Goal: Task Accomplishment & Management: Manage account settings

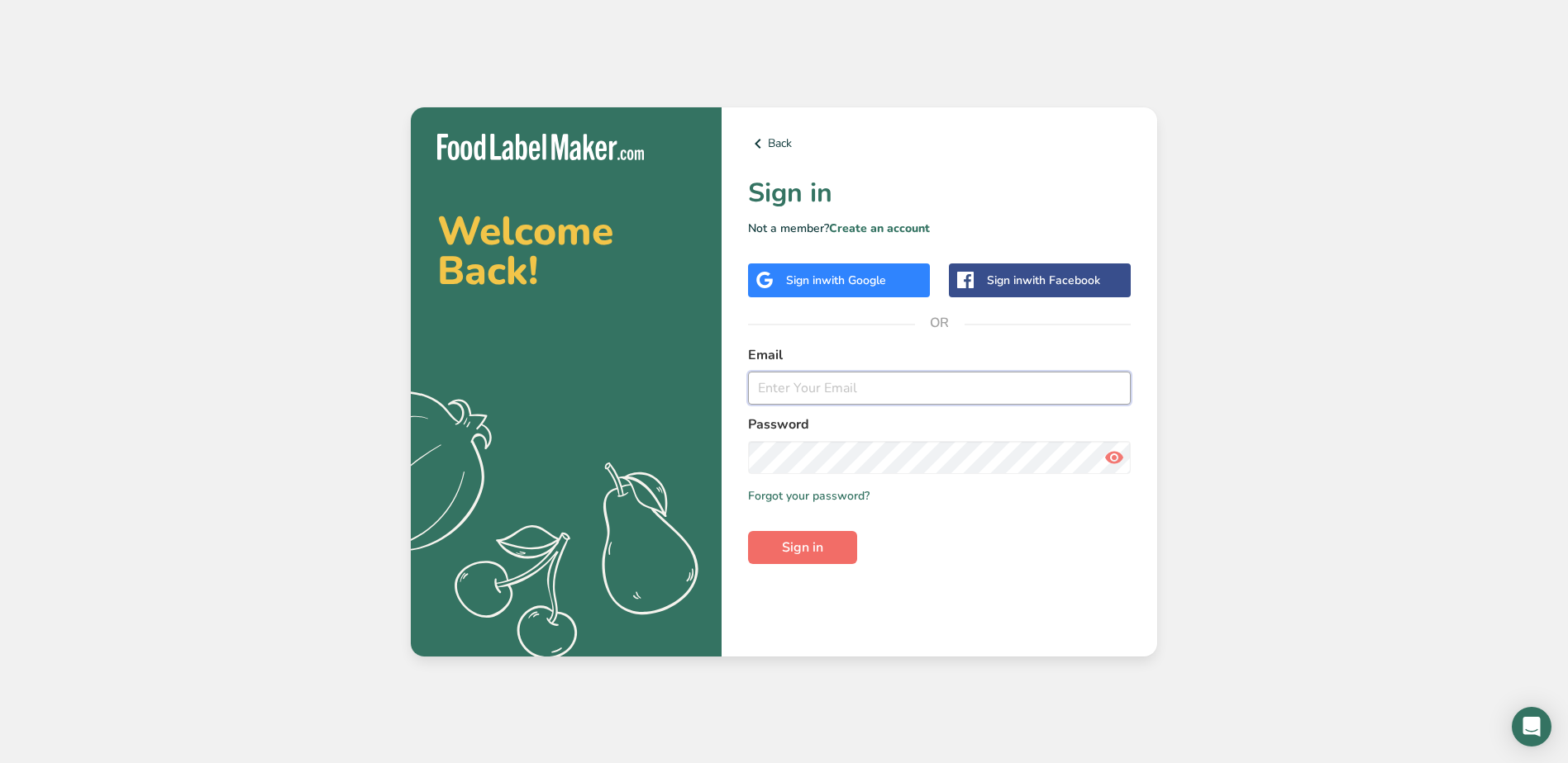
type input "gfgoodiesid@gmail.com"
click at [810, 551] on span "Sign in" at bounding box center [803, 547] width 41 height 20
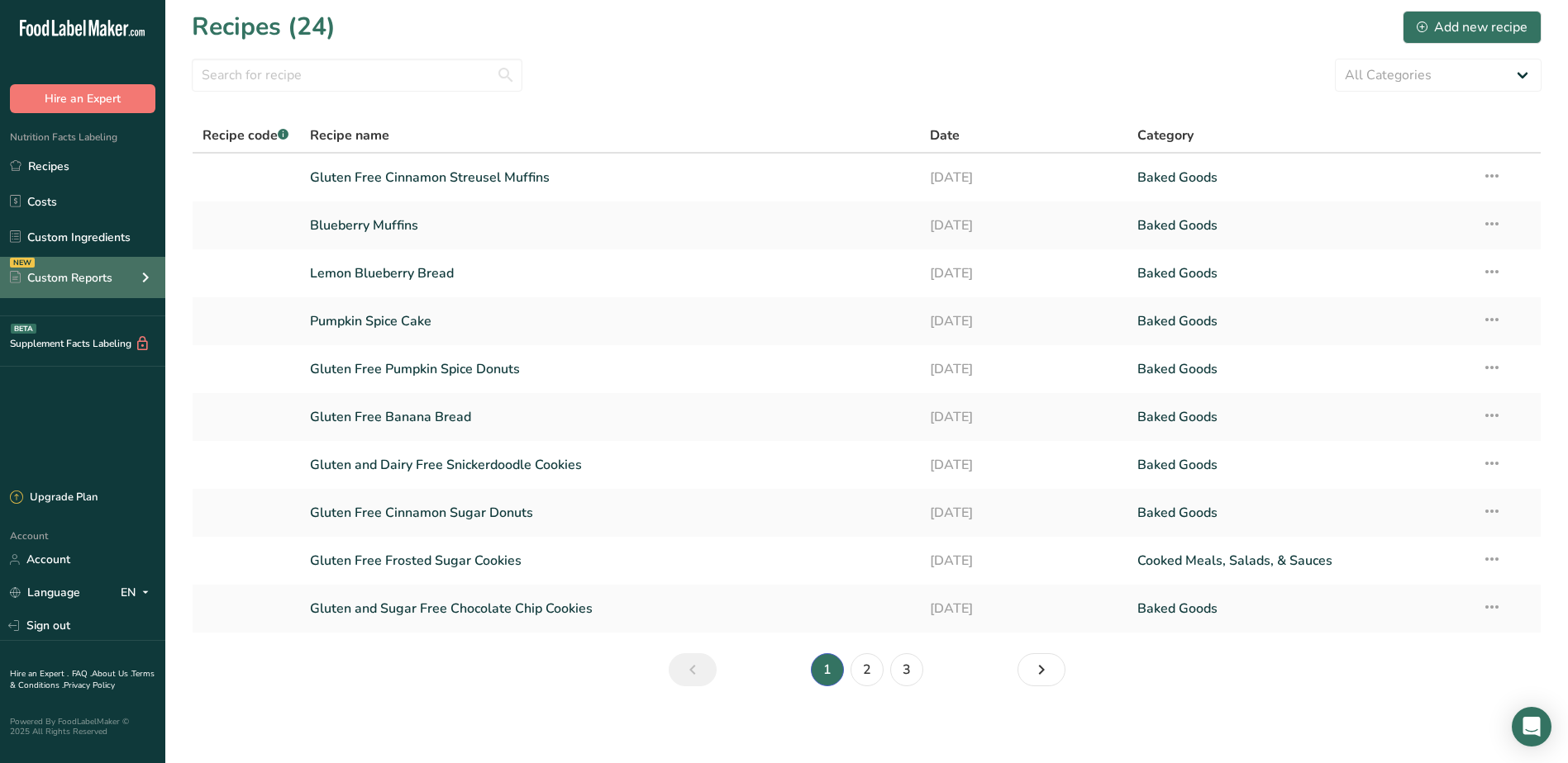
scroll to position [7, 0]
click at [95, 283] on div "Custom Reports" at bounding box center [62, 278] width 103 height 18
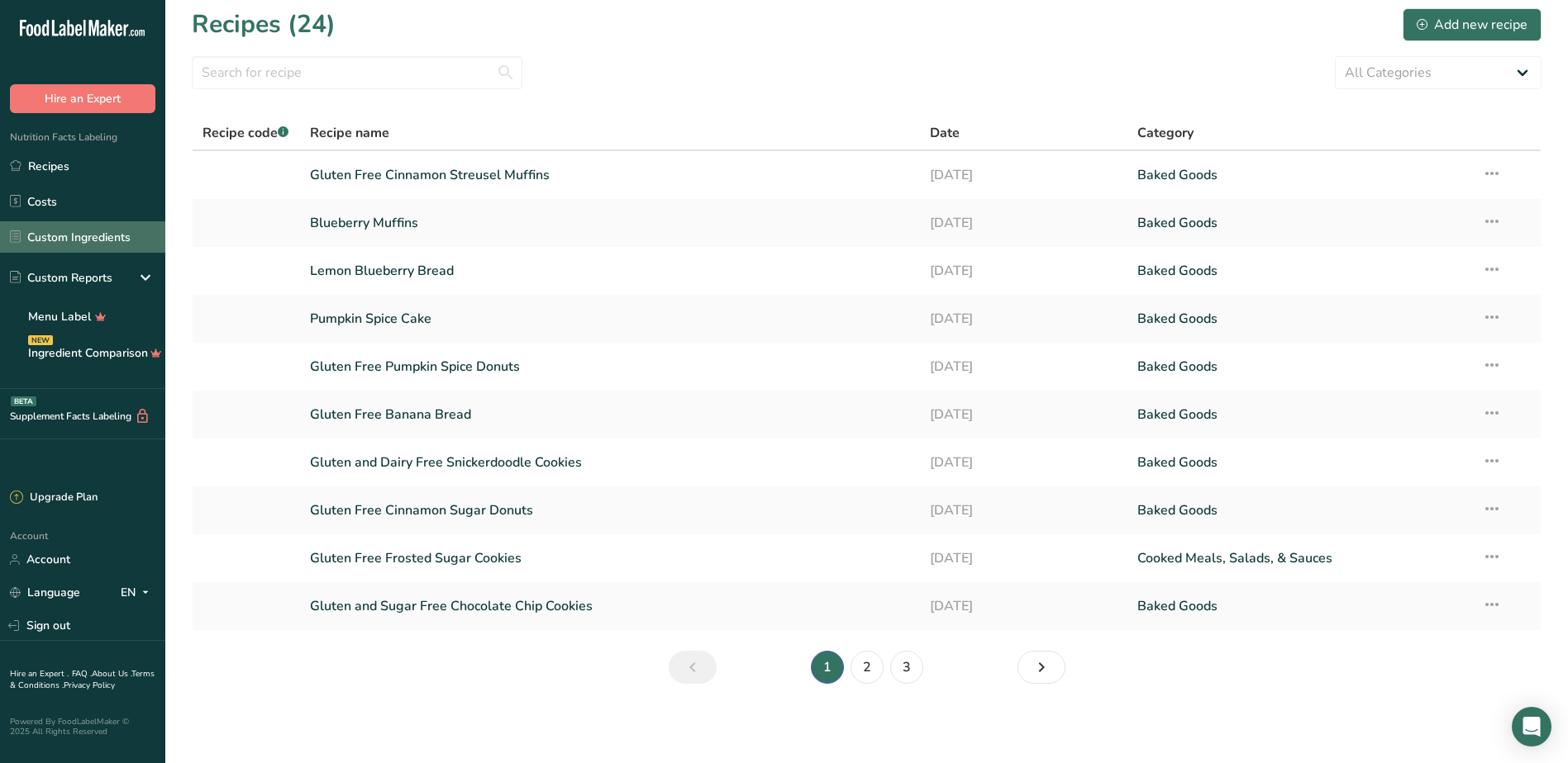
click at [109, 235] on link "Custom Ingredients" at bounding box center [82, 237] width 165 height 32
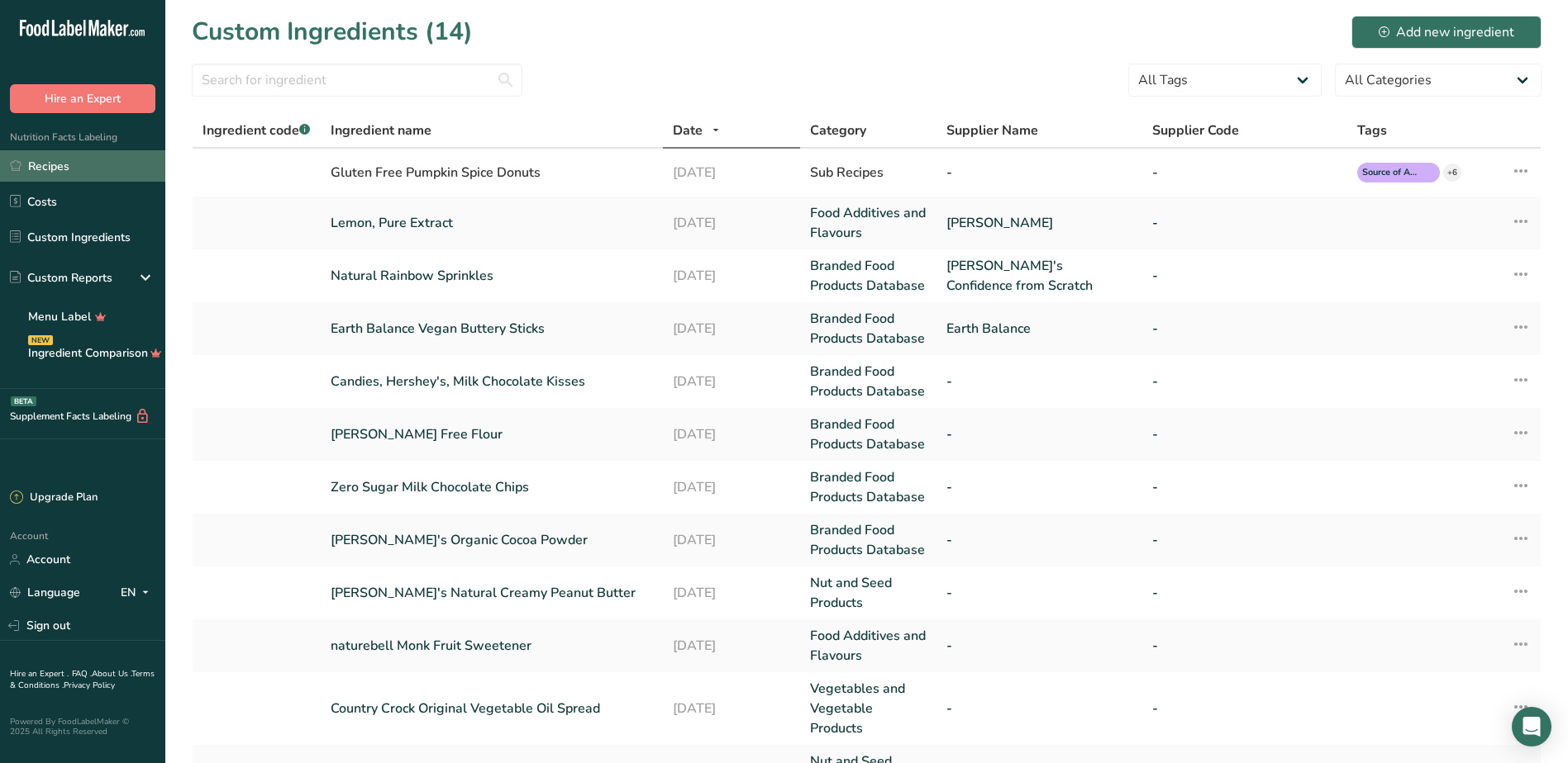
click at [116, 165] on link "Recipes" at bounding box center [82, 166] width 165 height 32
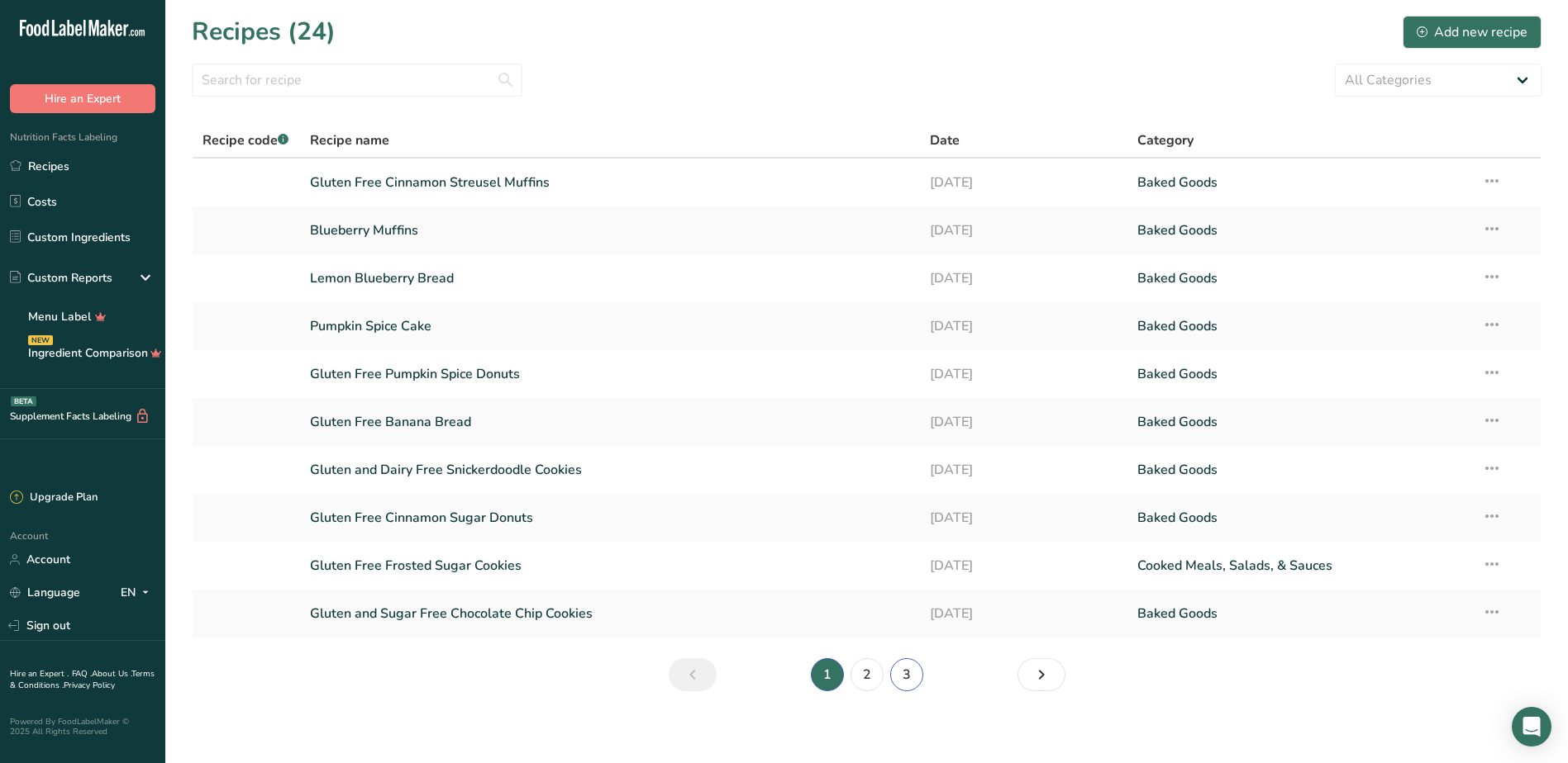
click at [911, 673] on link "3" at bounding box center [906, 674] width 33 height 33
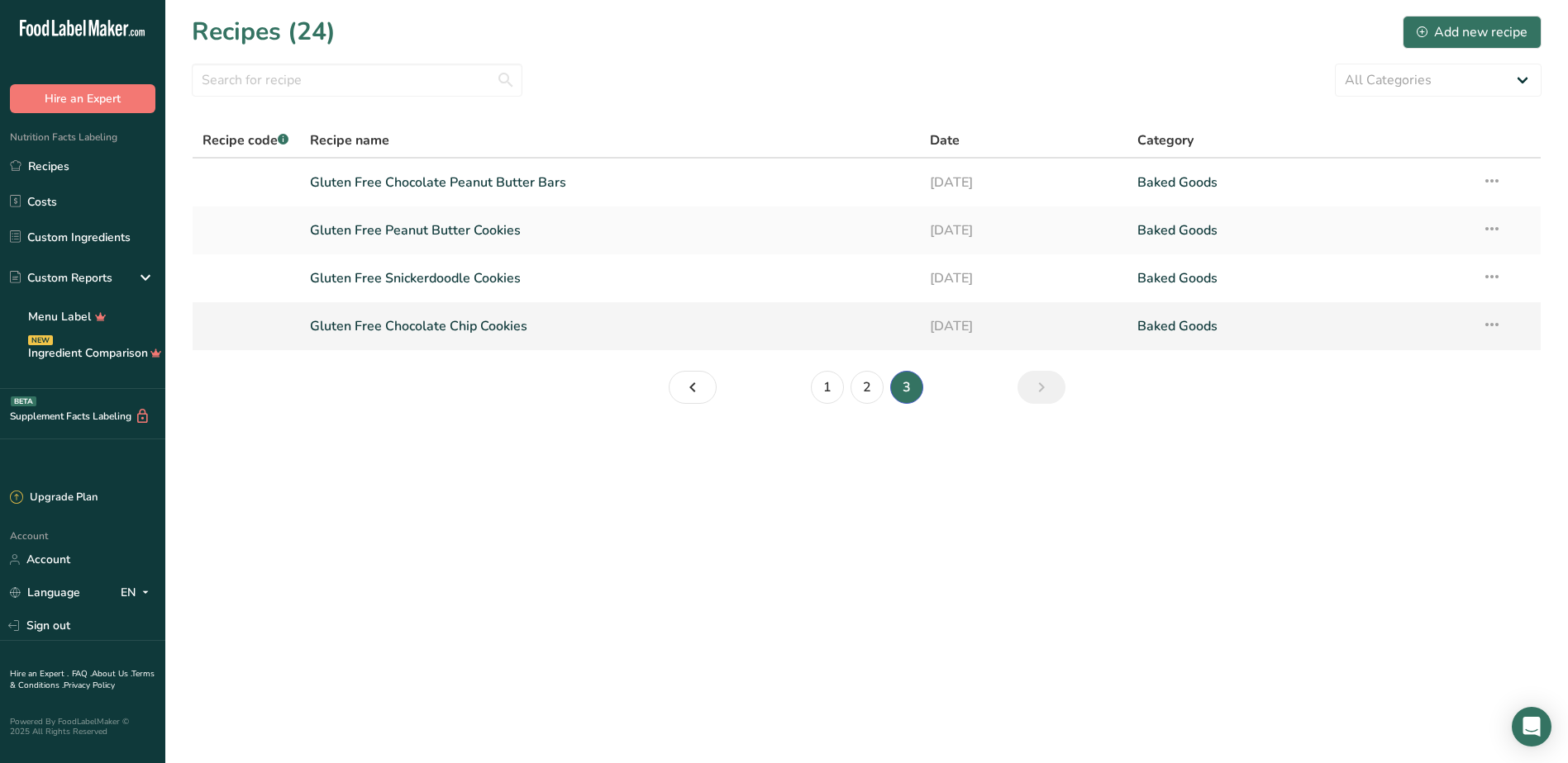
click at [421, 325] on link "Gluten Free Chocolate Chip Cookies" at bounding box center [610, 326] width 601 height 35
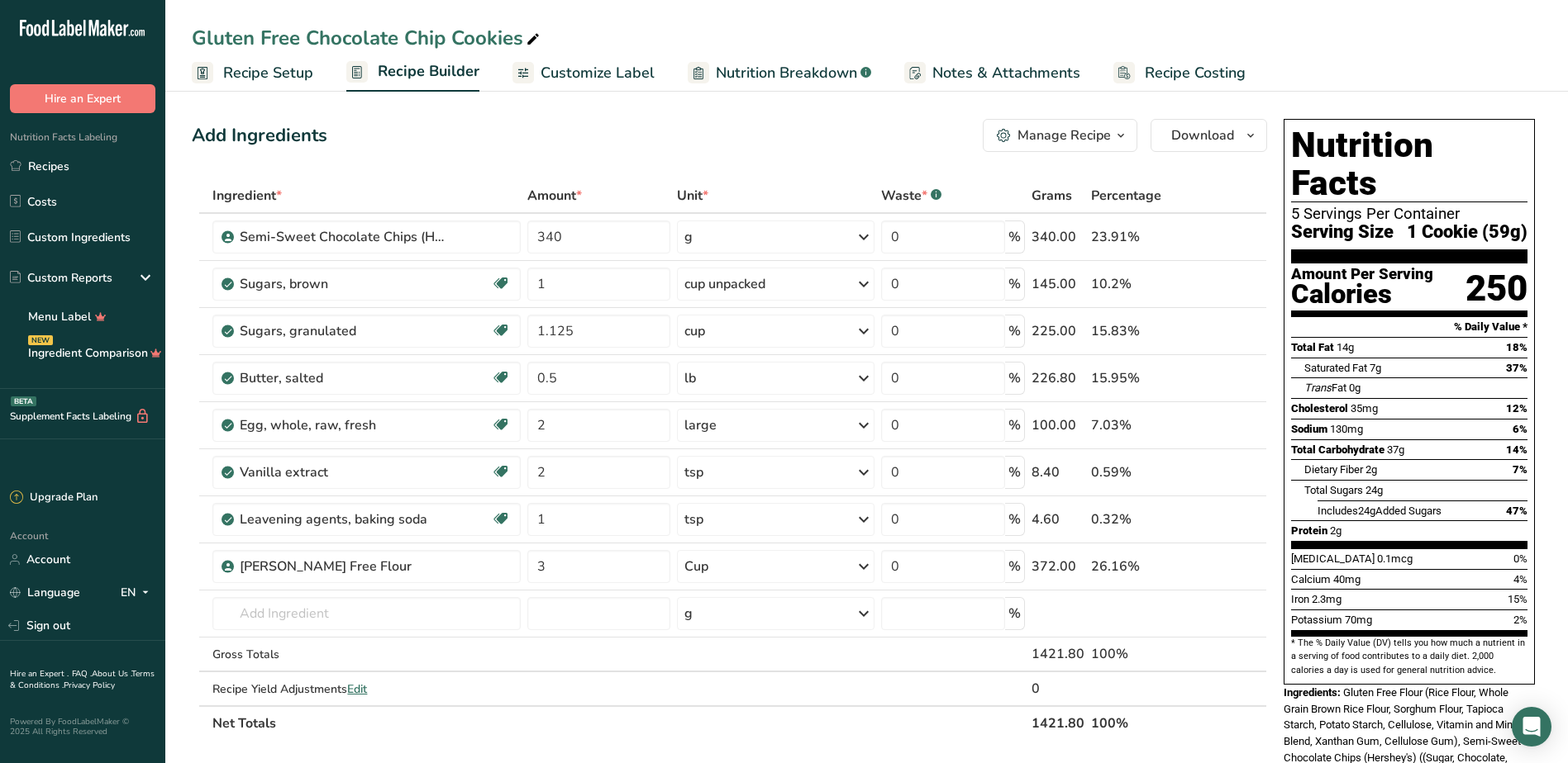
click at [1098, 135] on div "Manage Recipe" at bounding box center [1064, 135] width 93 height 20
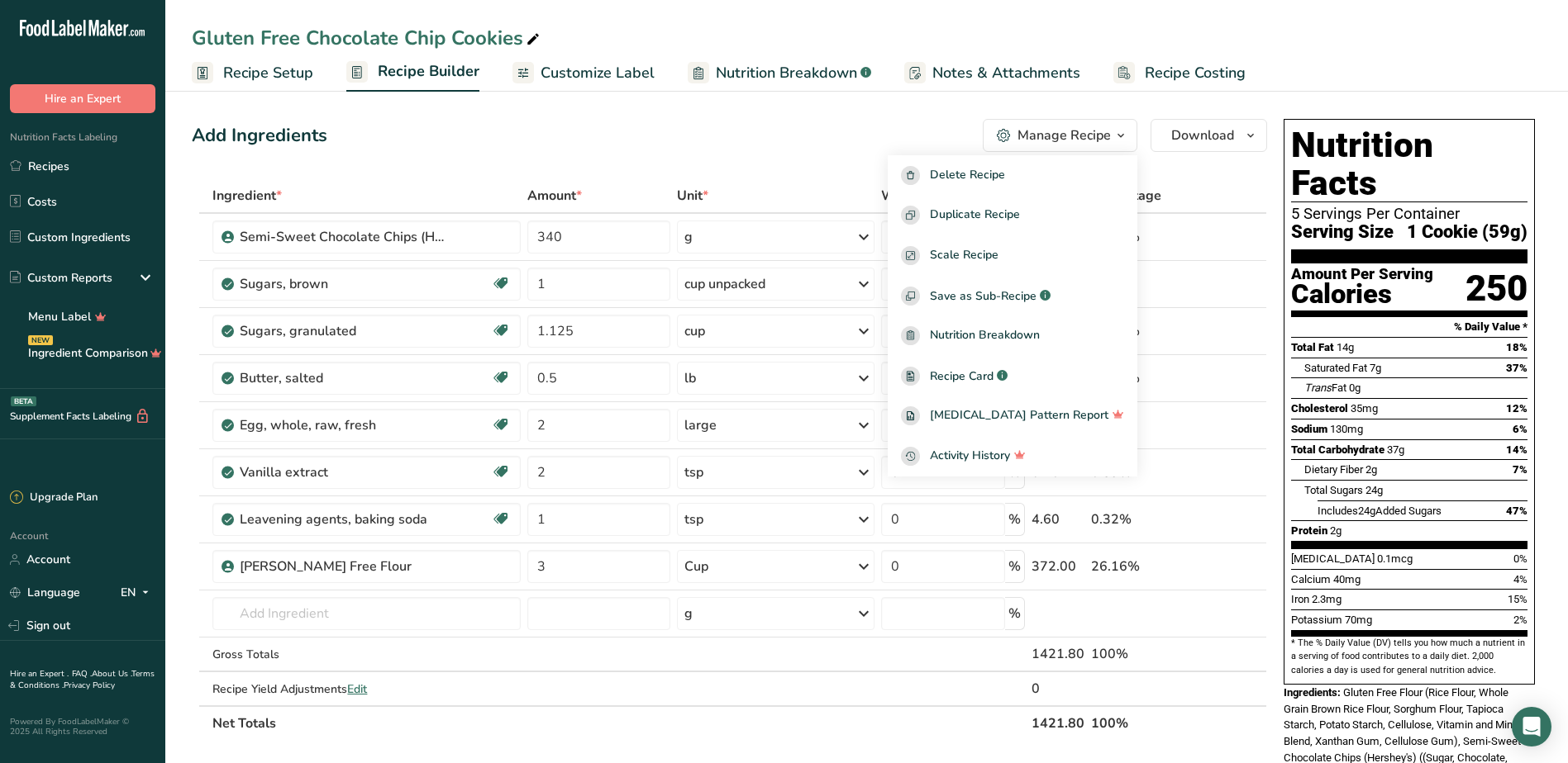
click at [566, 71] on span "Customize Label" at bounding box center [597, 73] width 114 height 22
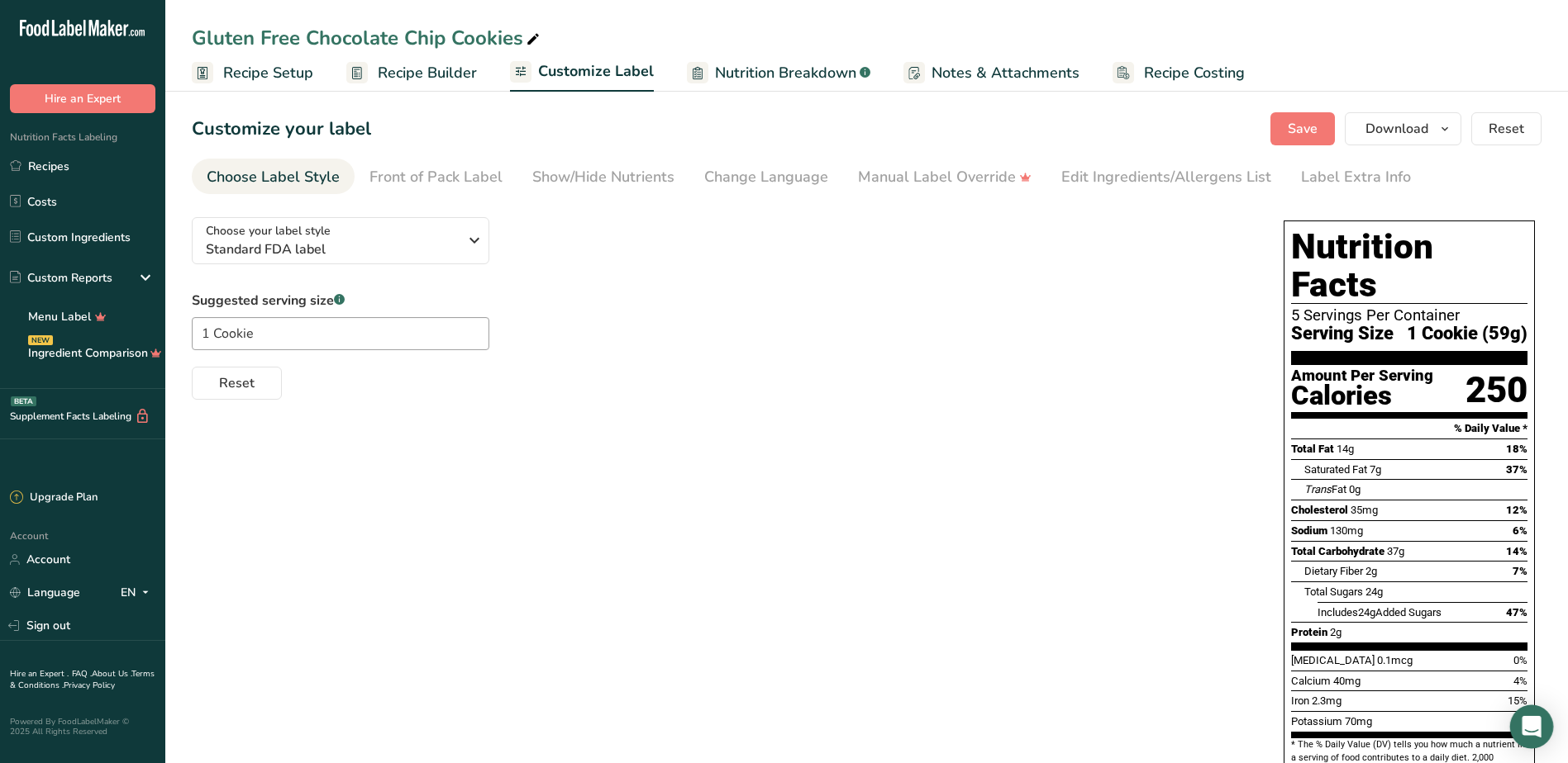
click at [1528, 720] on icon "Open Intercom Messenger" at bounding box center [1531, 727] width 19 height 21
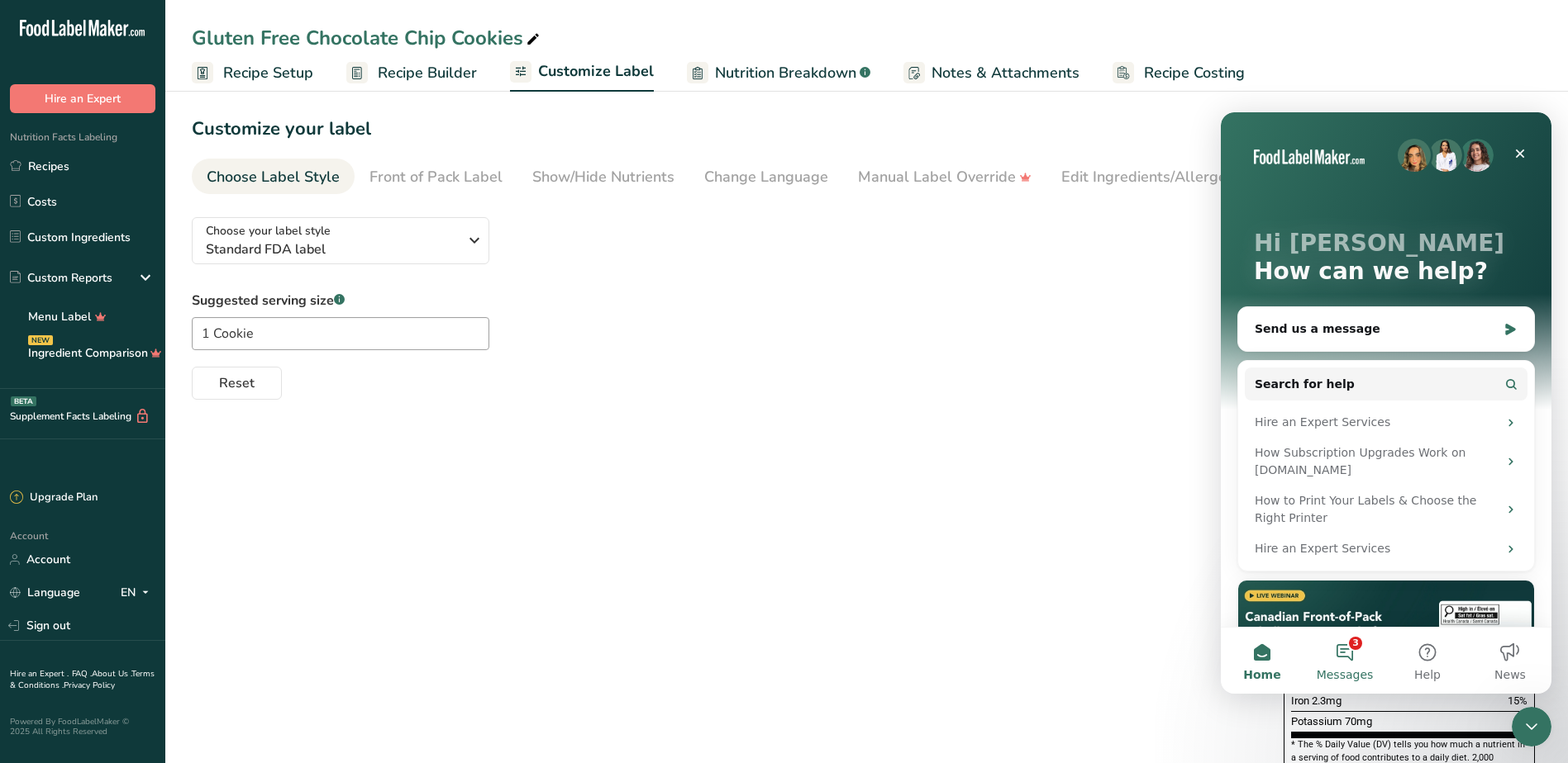
click at [1345, 665] on button "3 Messages" at bounding box center [1344, 660] width 83 height 66
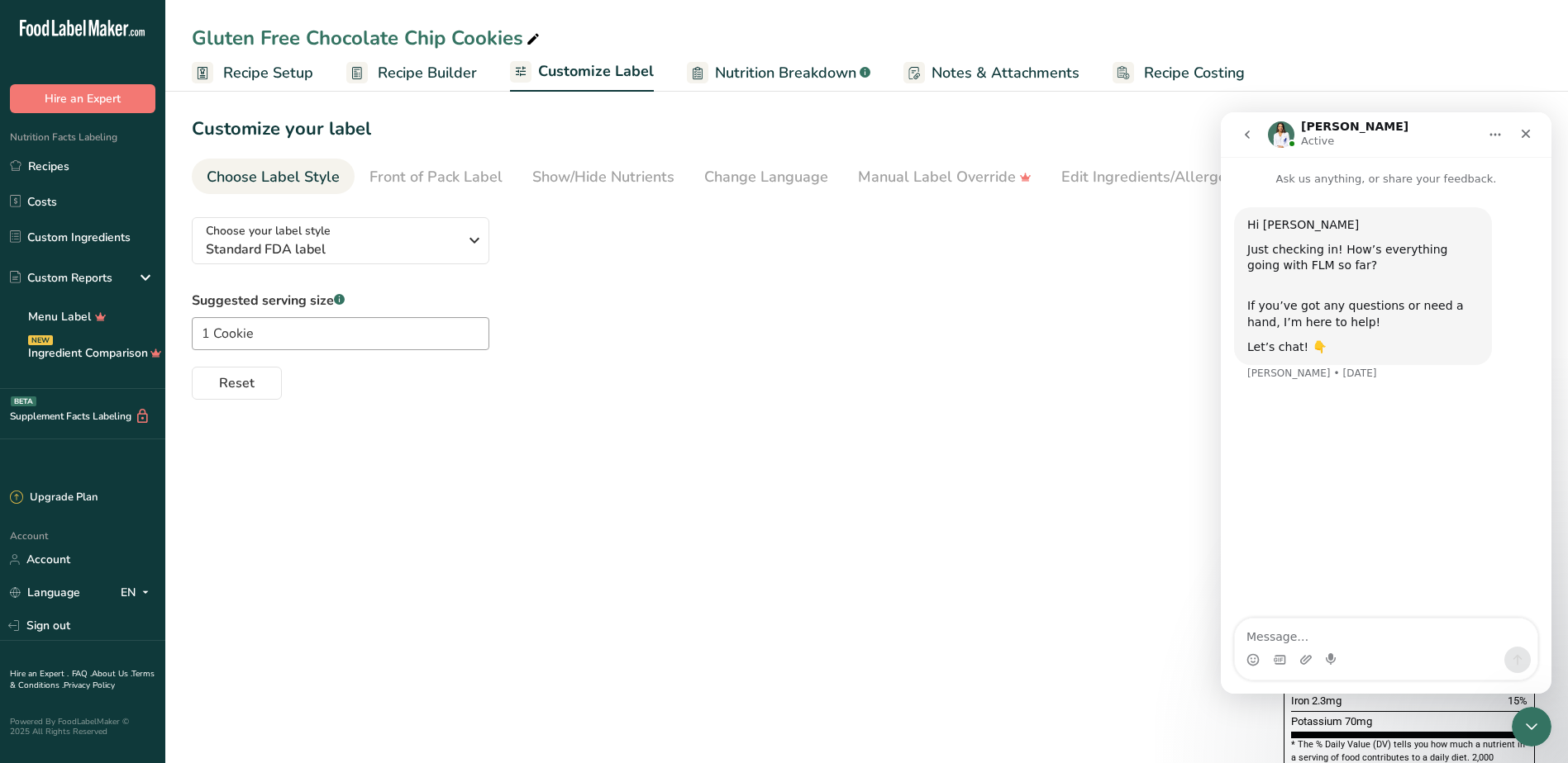
click at [1339, 645] on textarea "Message…" at bounding box center [1386, 632] width 302 height 28
click at [1440, 631] on textarea "where do I access the agrregate" at bounding box center [1386, 632] width 302 height 28
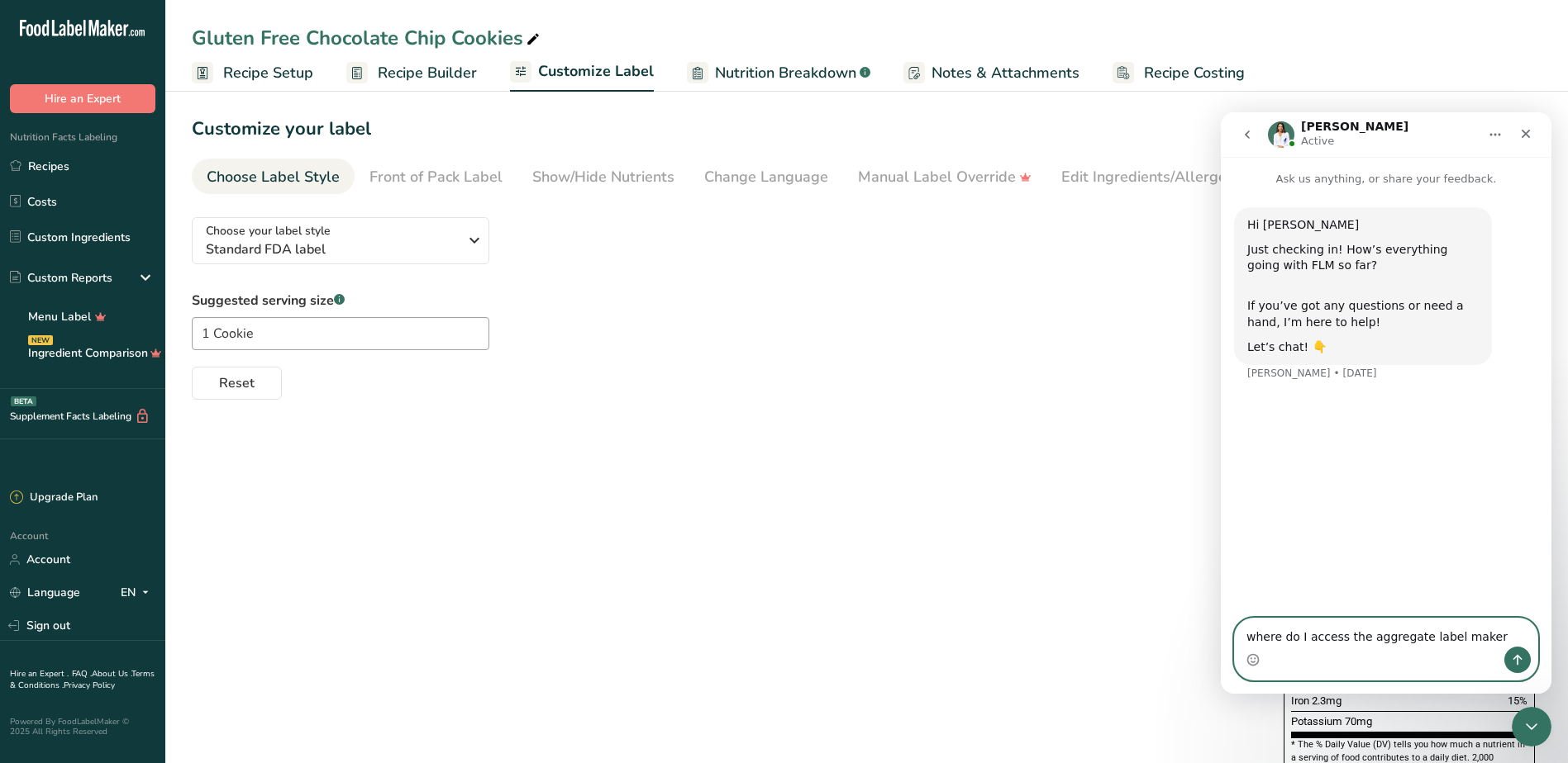
type textarea "where do I access the aggregate label maker?"
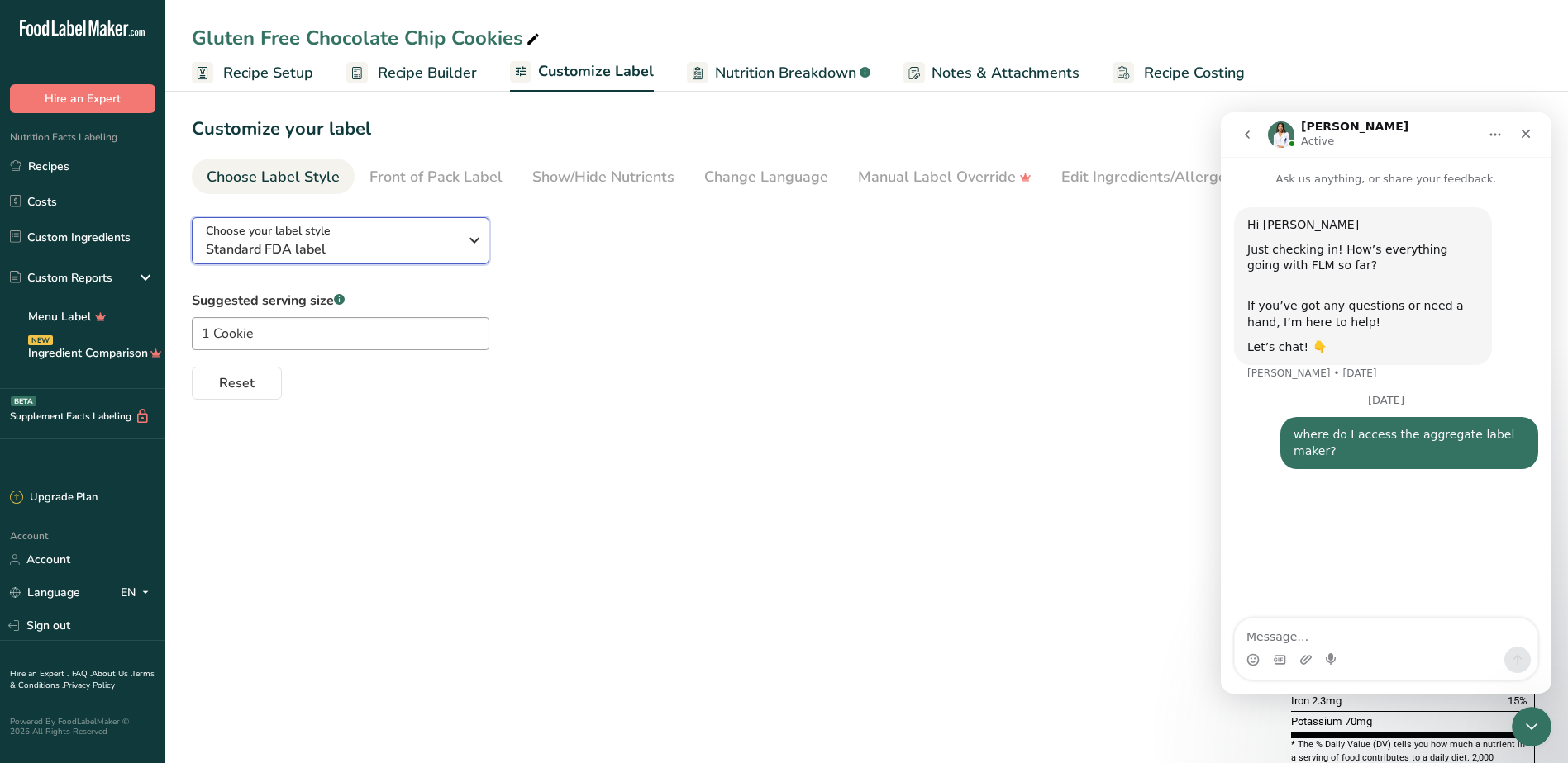
click at [451, 226] on div "Choose your label style Standard FDA label" at bounding box center [331, 241] width 252 height 37
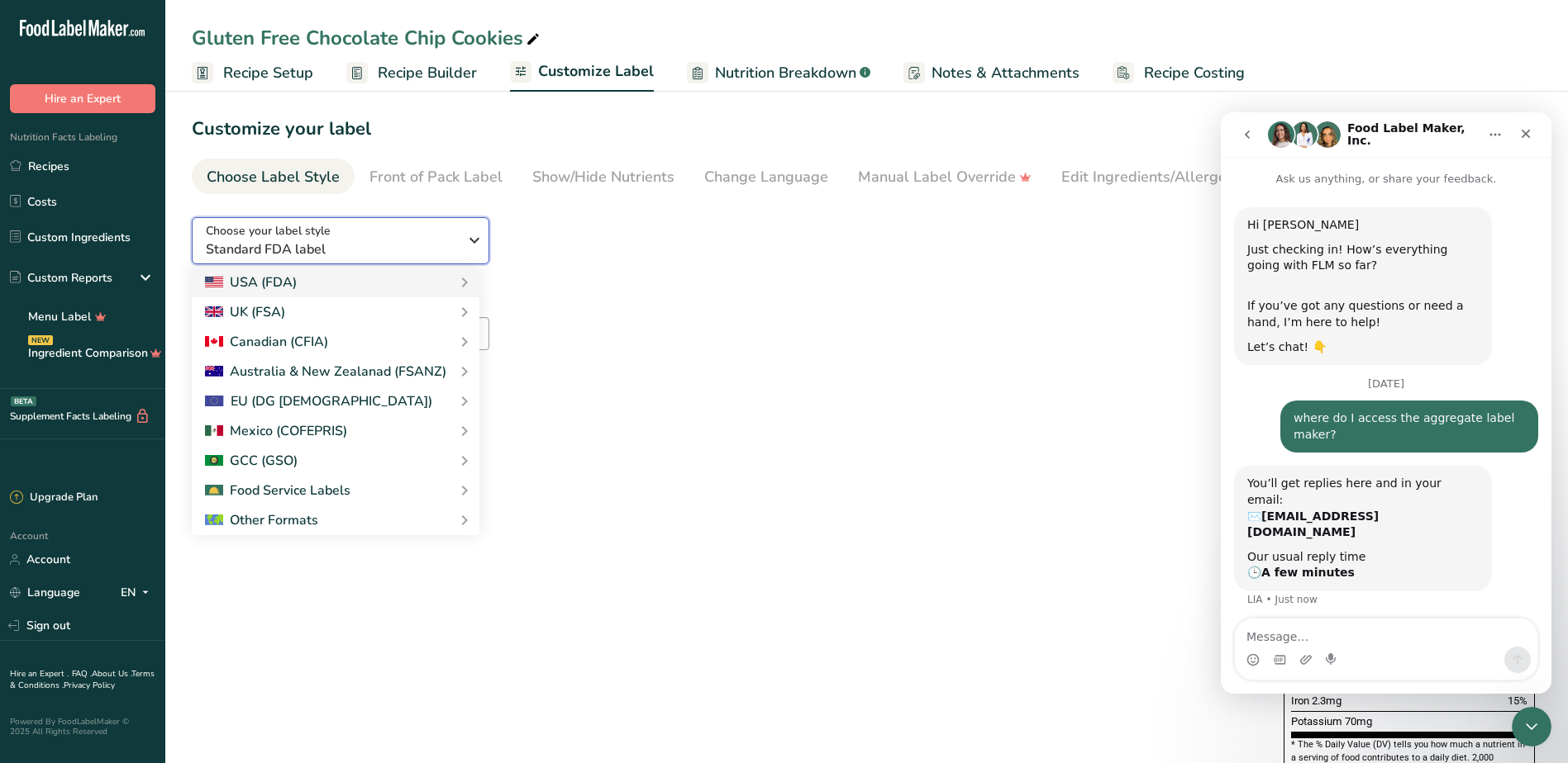
scroll to position [21, 0]
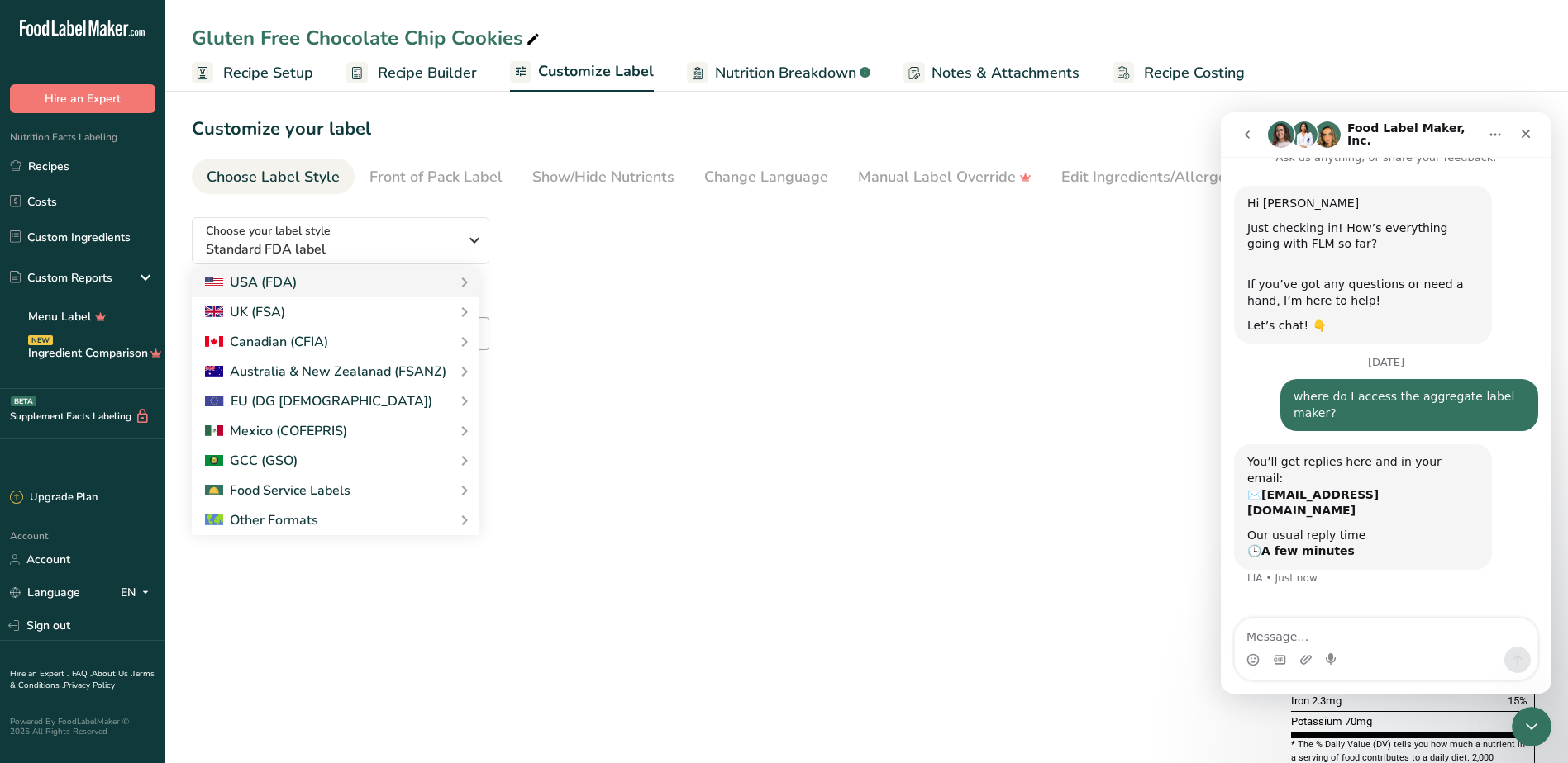
click at [707, 289] on div "Choose your label style Standard FDA label USA (FDA) Standard FDA label Tabular…" at bounding box center [721, 302] width 1058 height 196
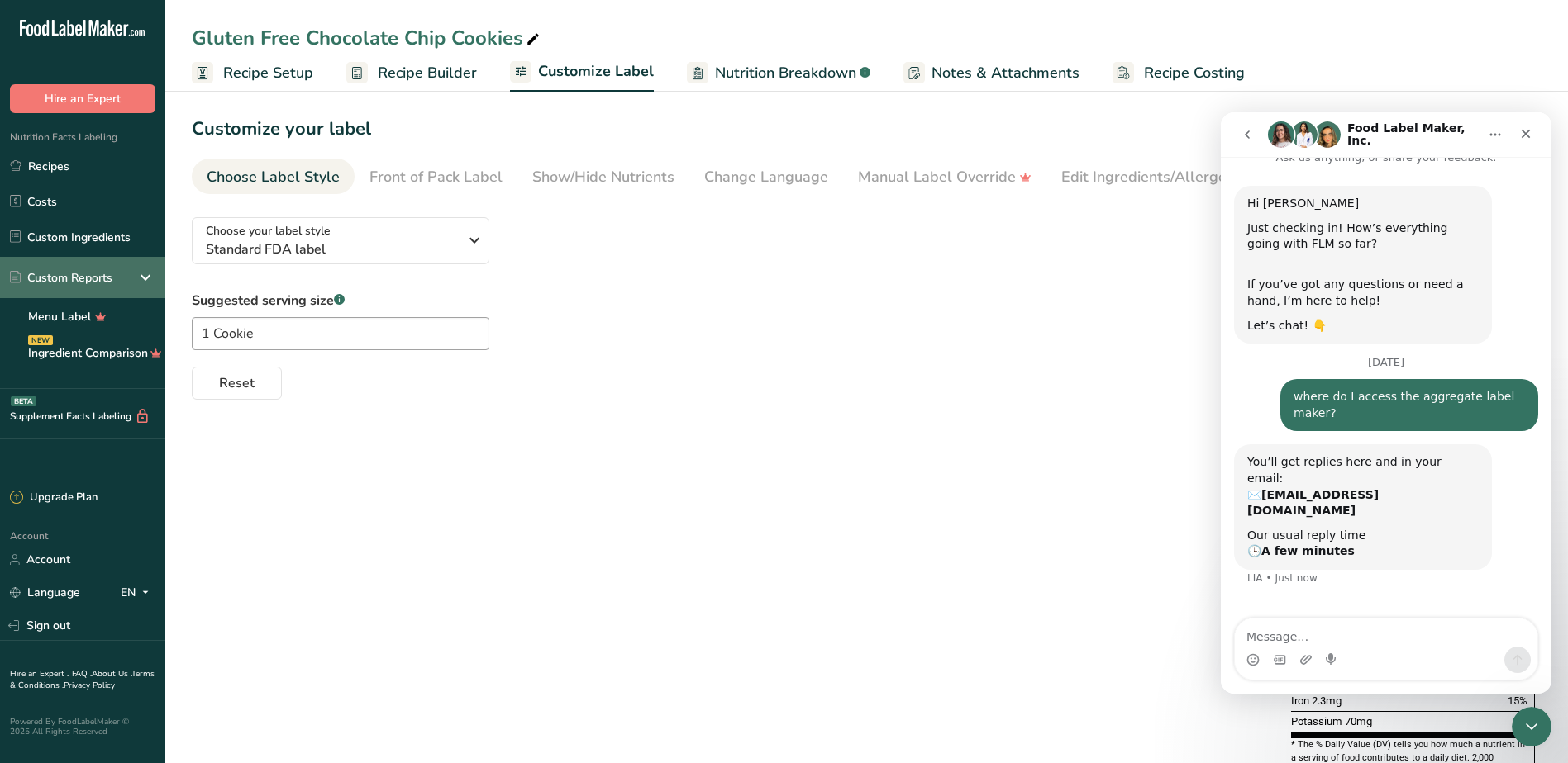
click at [139, 268] on icon at bounding box center [145, 278] width 20 height 30
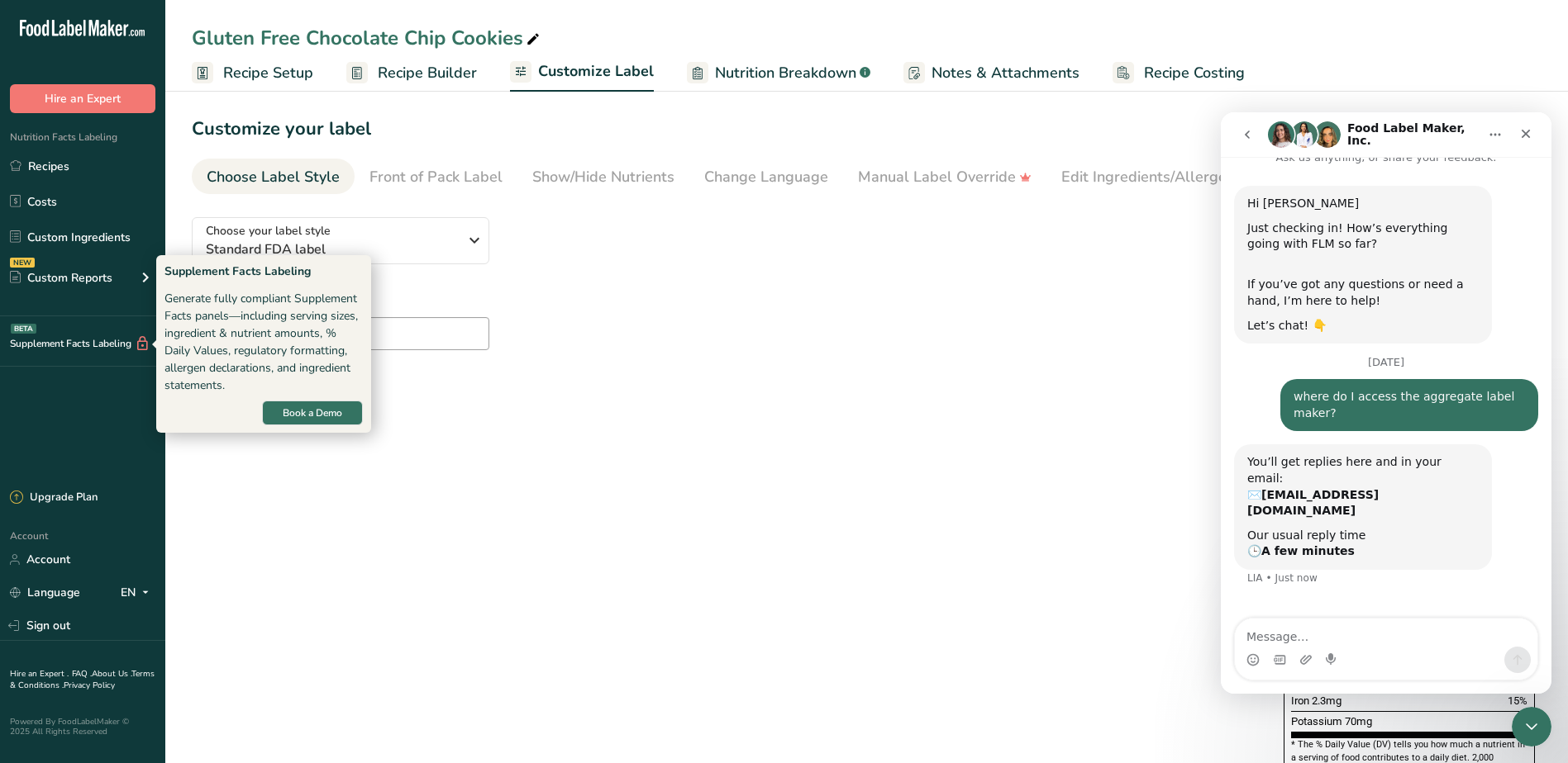
click at [76, 338] on div "Supplement Facts Labeling BETA" at bounding box center [75, 344] width 150 height 18
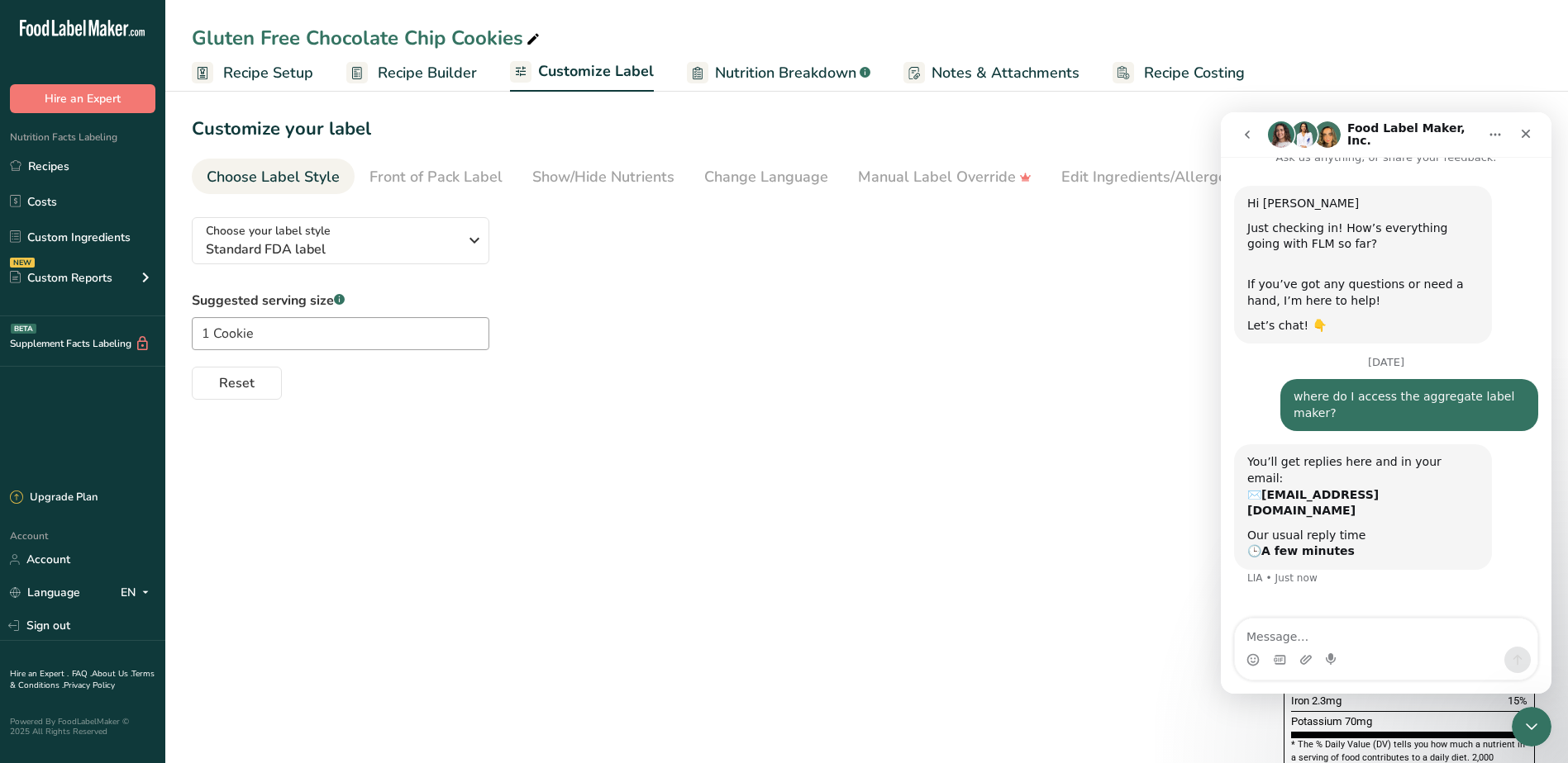
click at [432, 77] on span "Recipe Builder" at bounding box center [427, 73] width 99 height 22
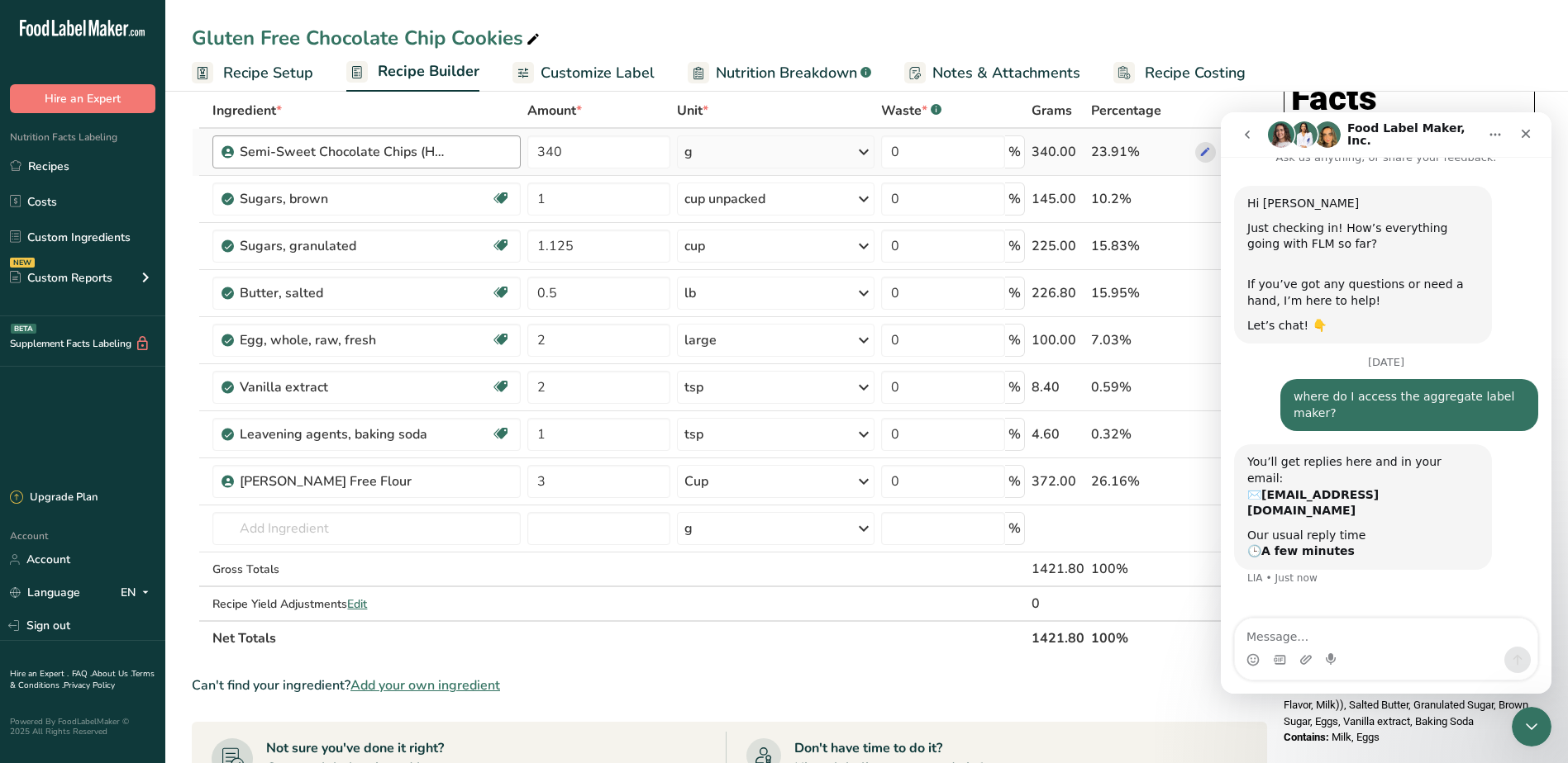
scroll to position [49, 0]
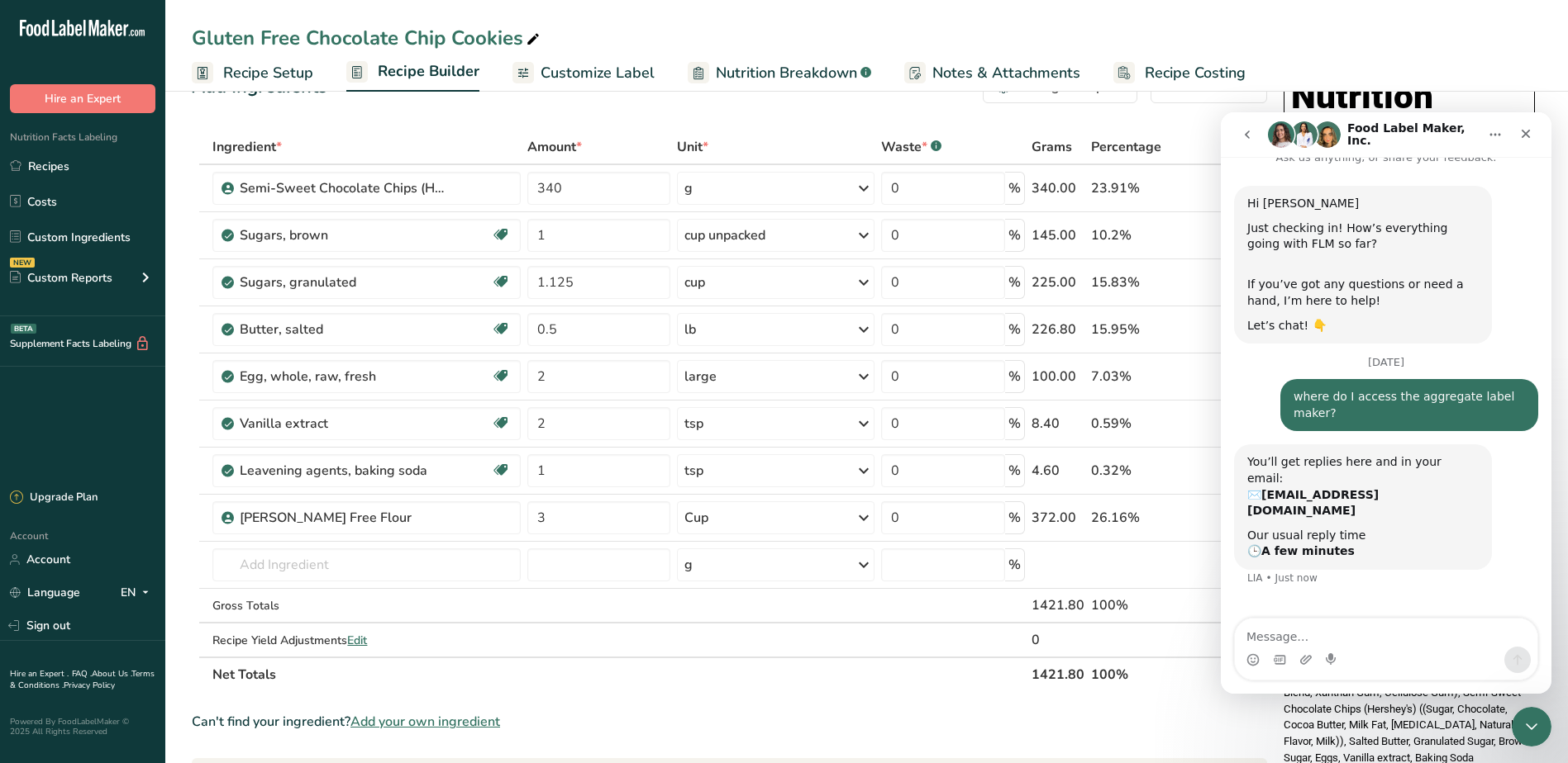
click at [247, 79] on span "Recipe Setup" at bounding box center [268, 73] width 91 height 22
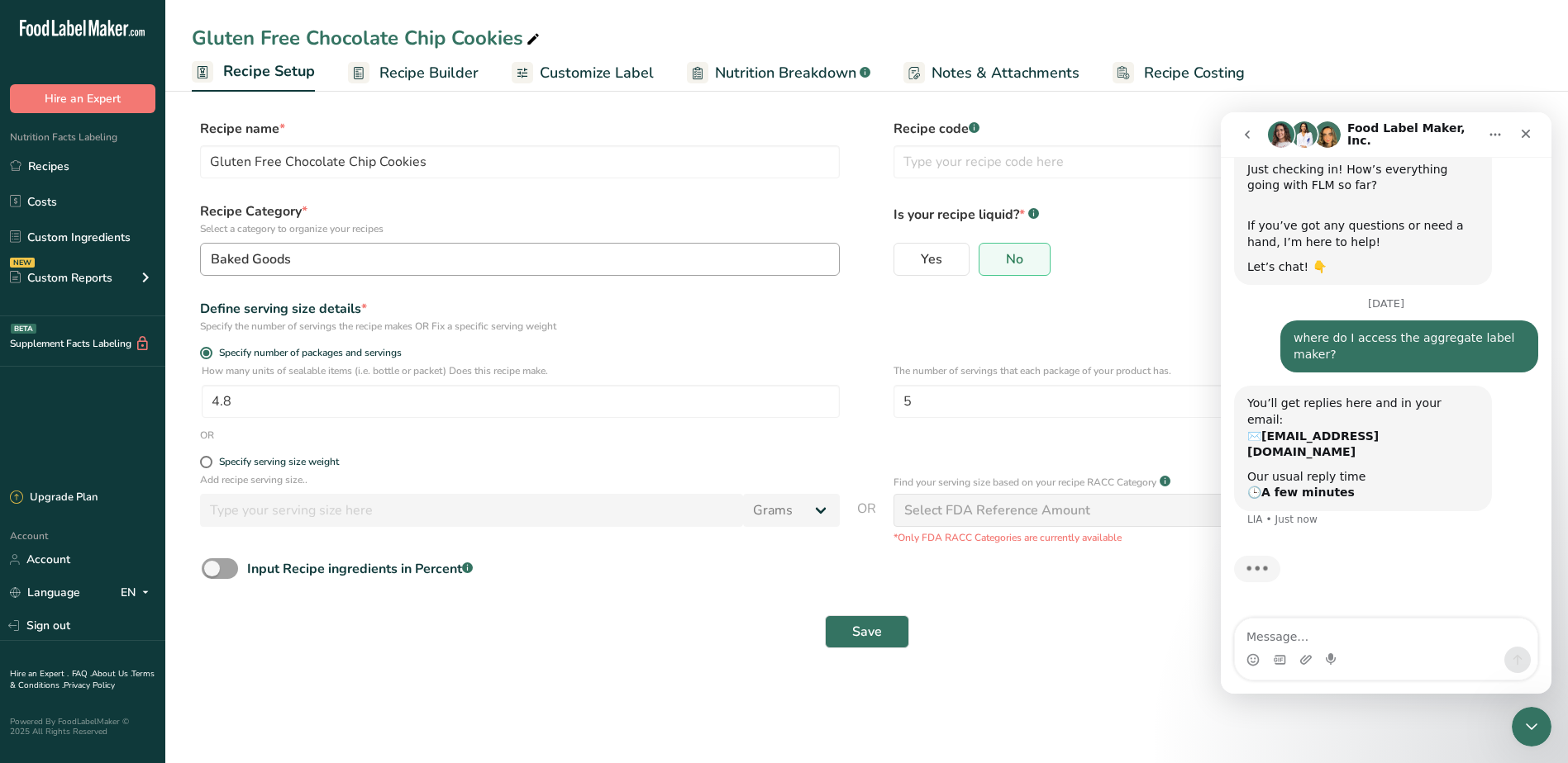
scroll to position [85, 0]
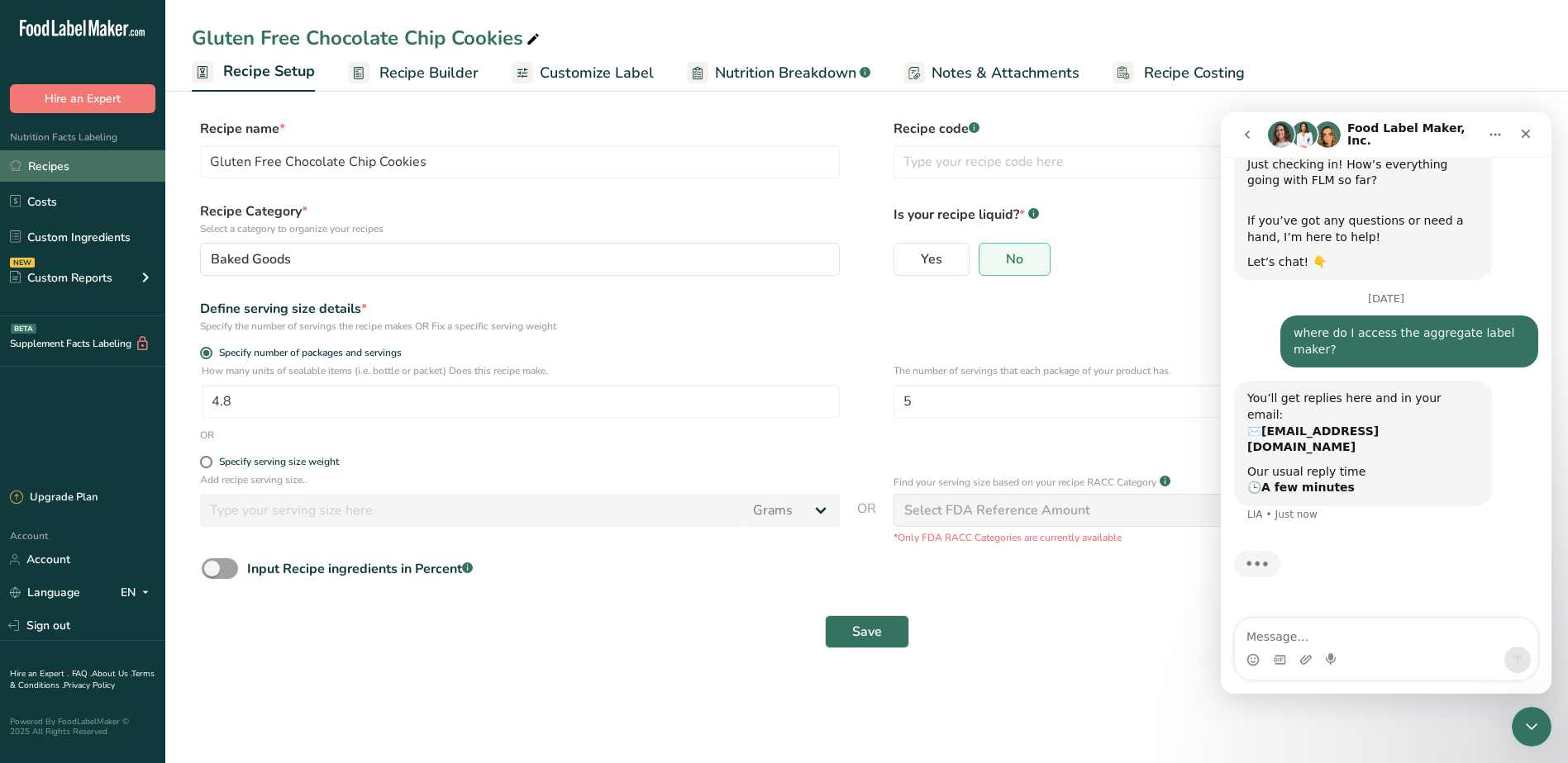
click at [77, 167] on link "Recipes" at bounding box center [82, 166] width 165 height 32
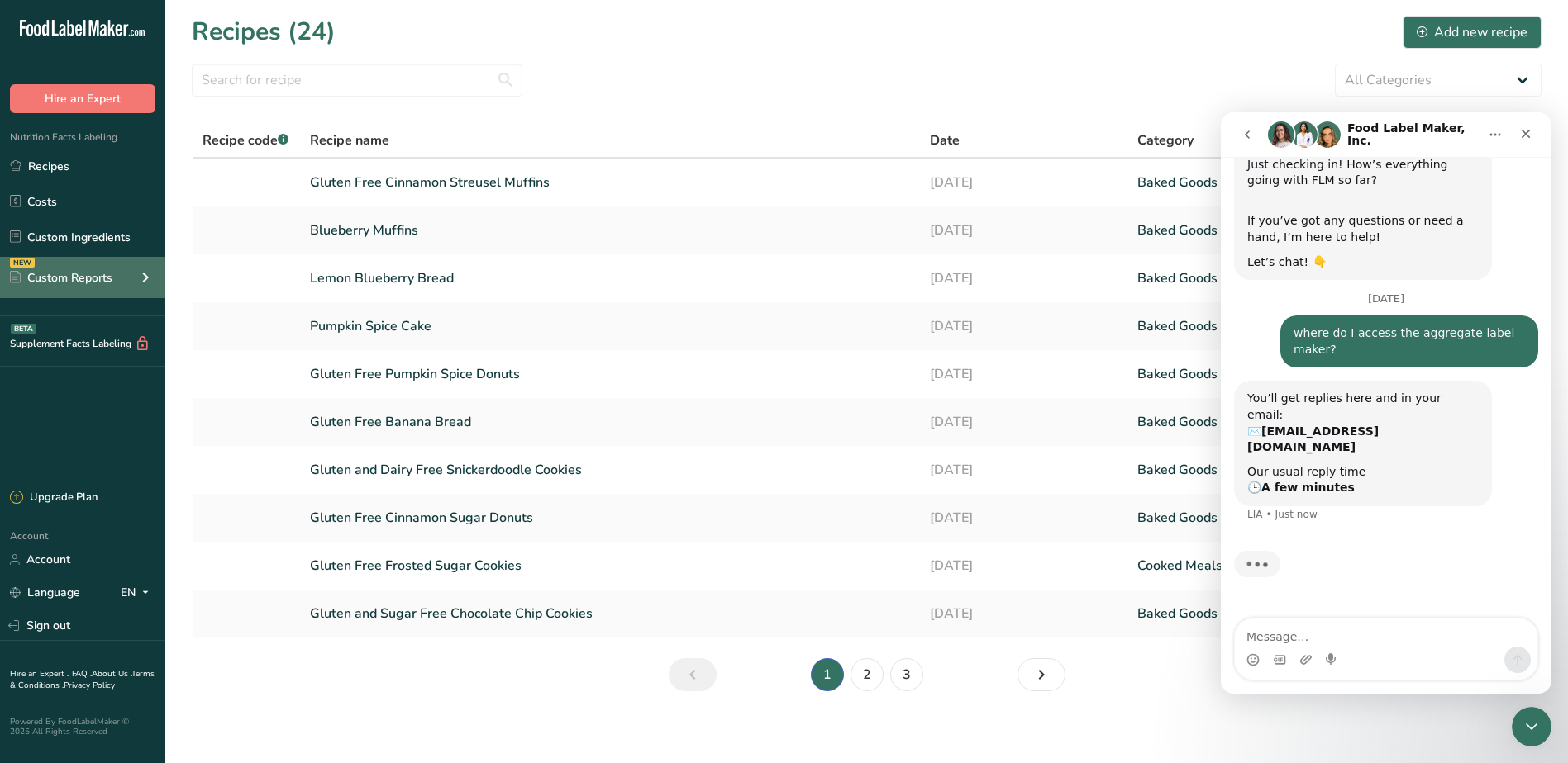
click at [108, 268] on div "NEW Custom Reports" at bounding box center [82, 277] width 165 height 41
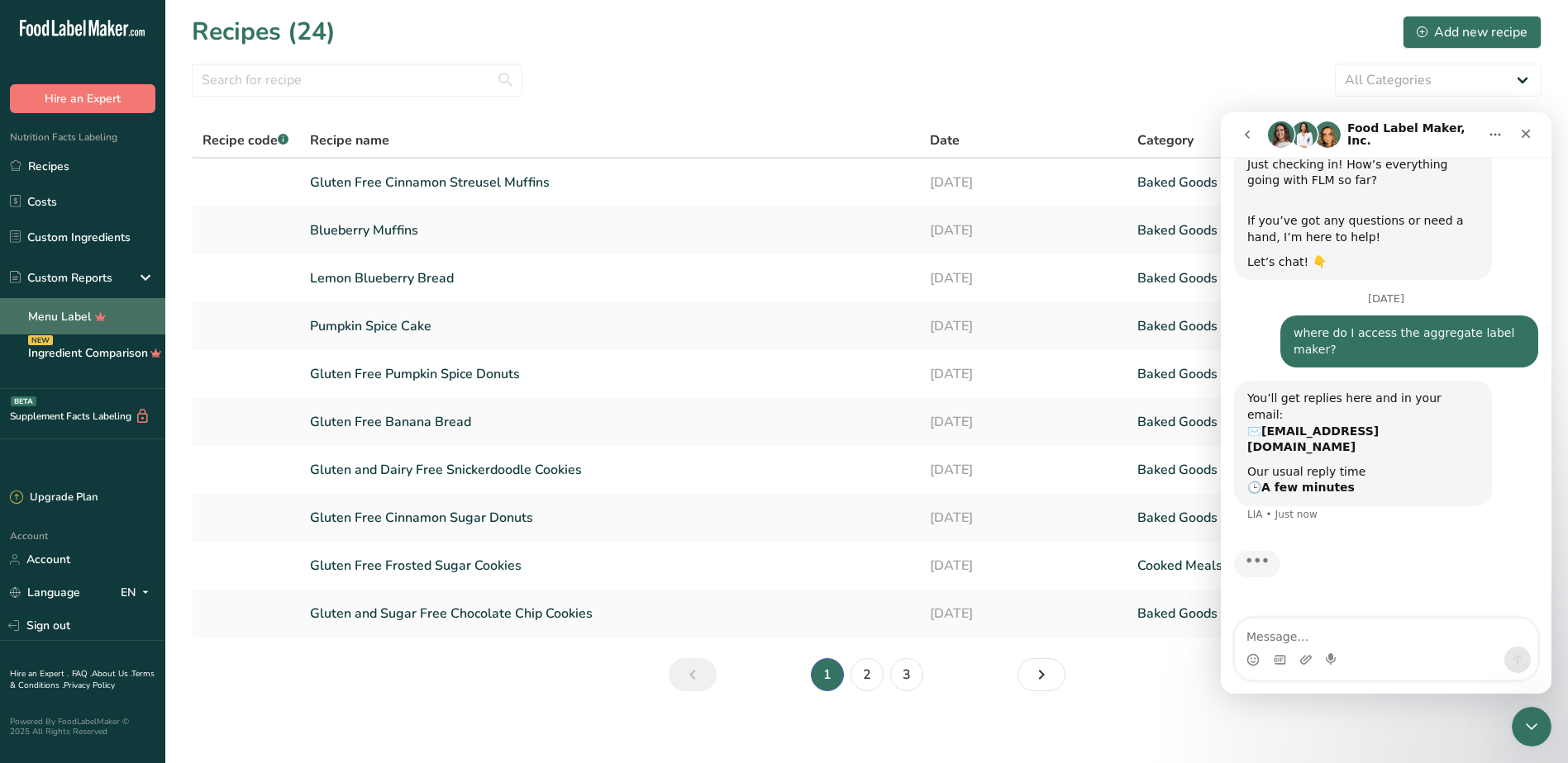
click at [51, 313] on link "Menu Label" at bounding box center [82, 316] width 165 height 36
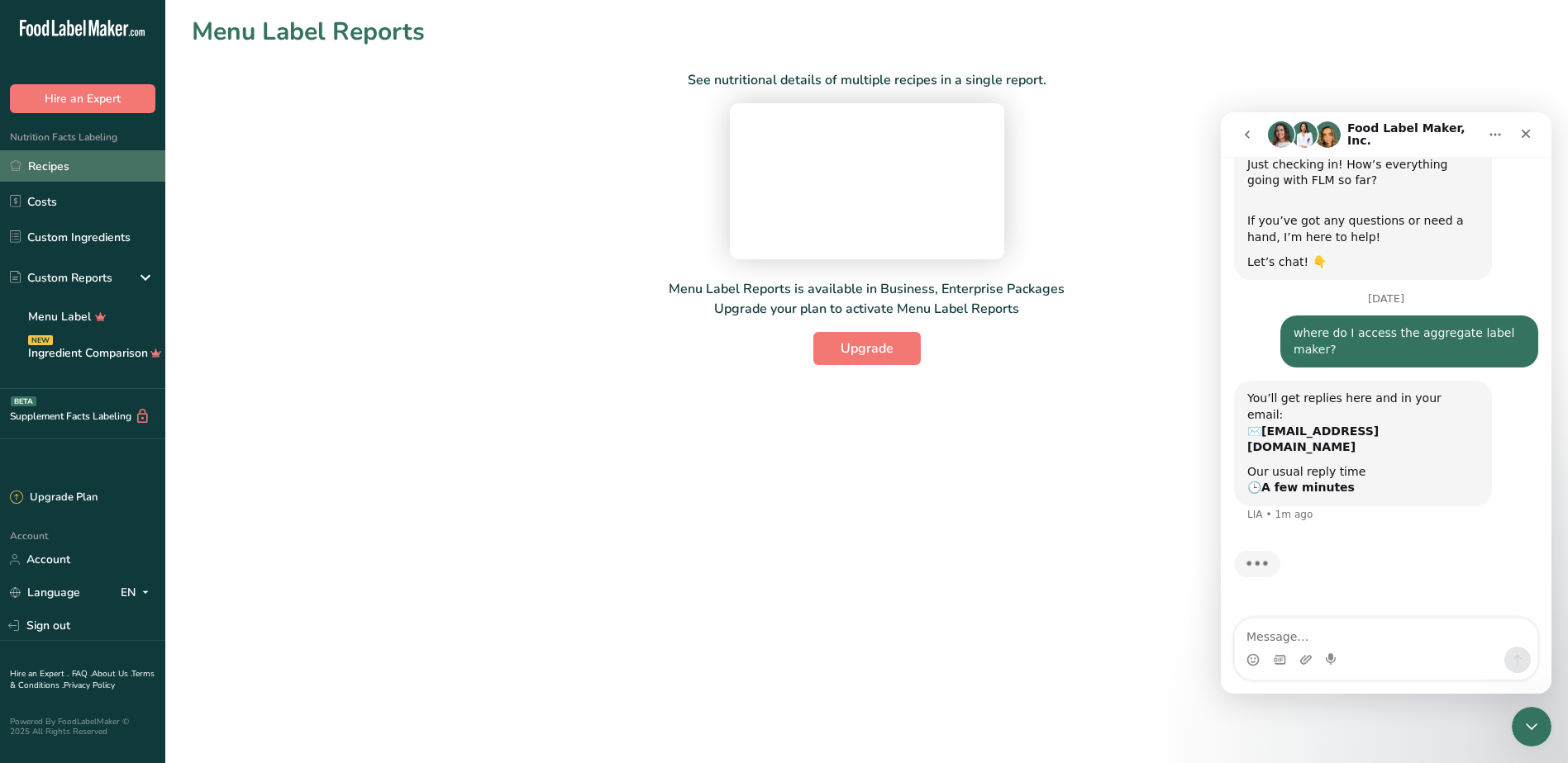
click at [78, 170] on link "Recipes" at bounding box center [82, 166] width 165 height 32
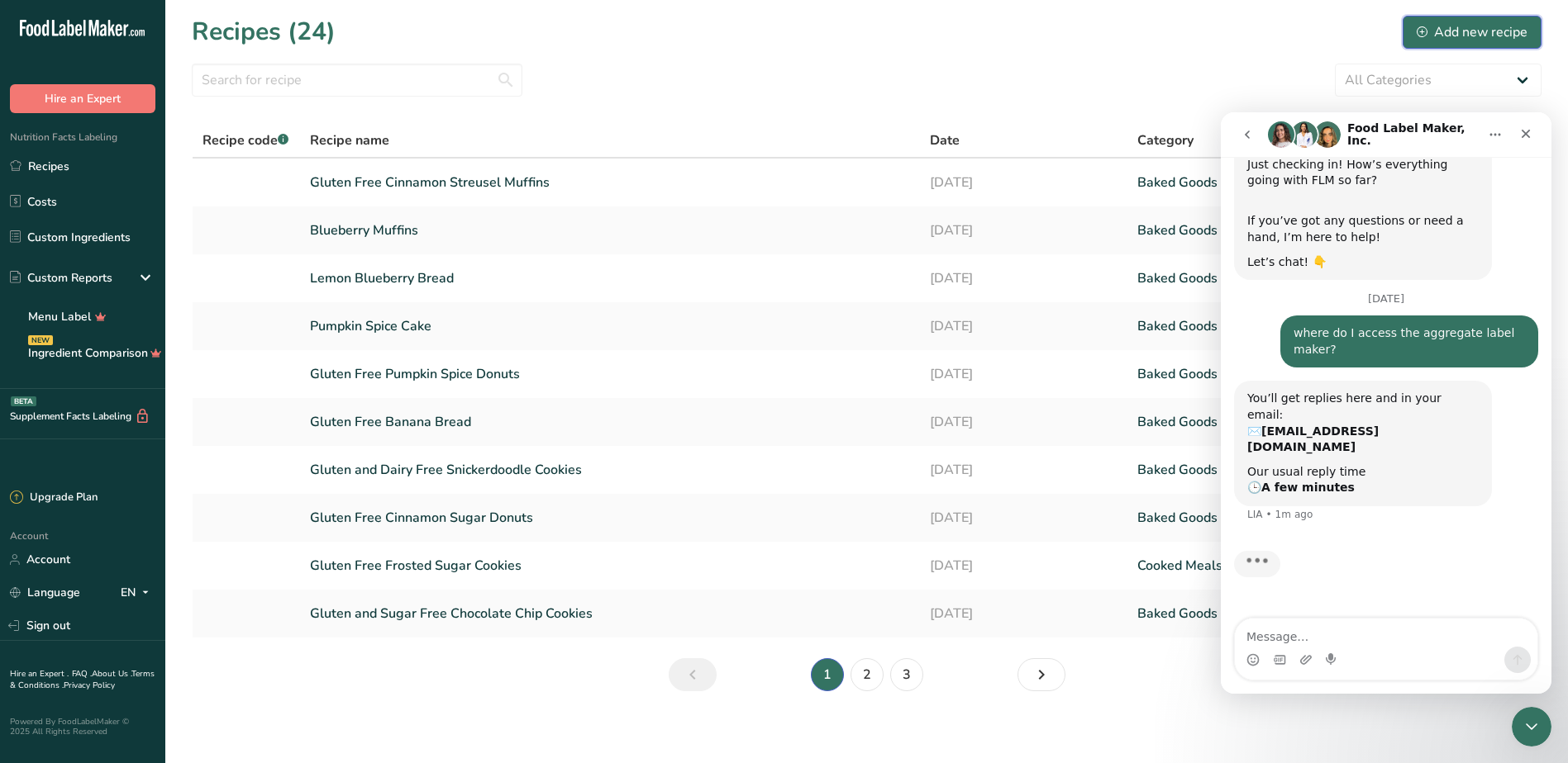
click at [1464, 25] on div "Add new recipe" at bounding box center [1472, 32] width 111 height 20
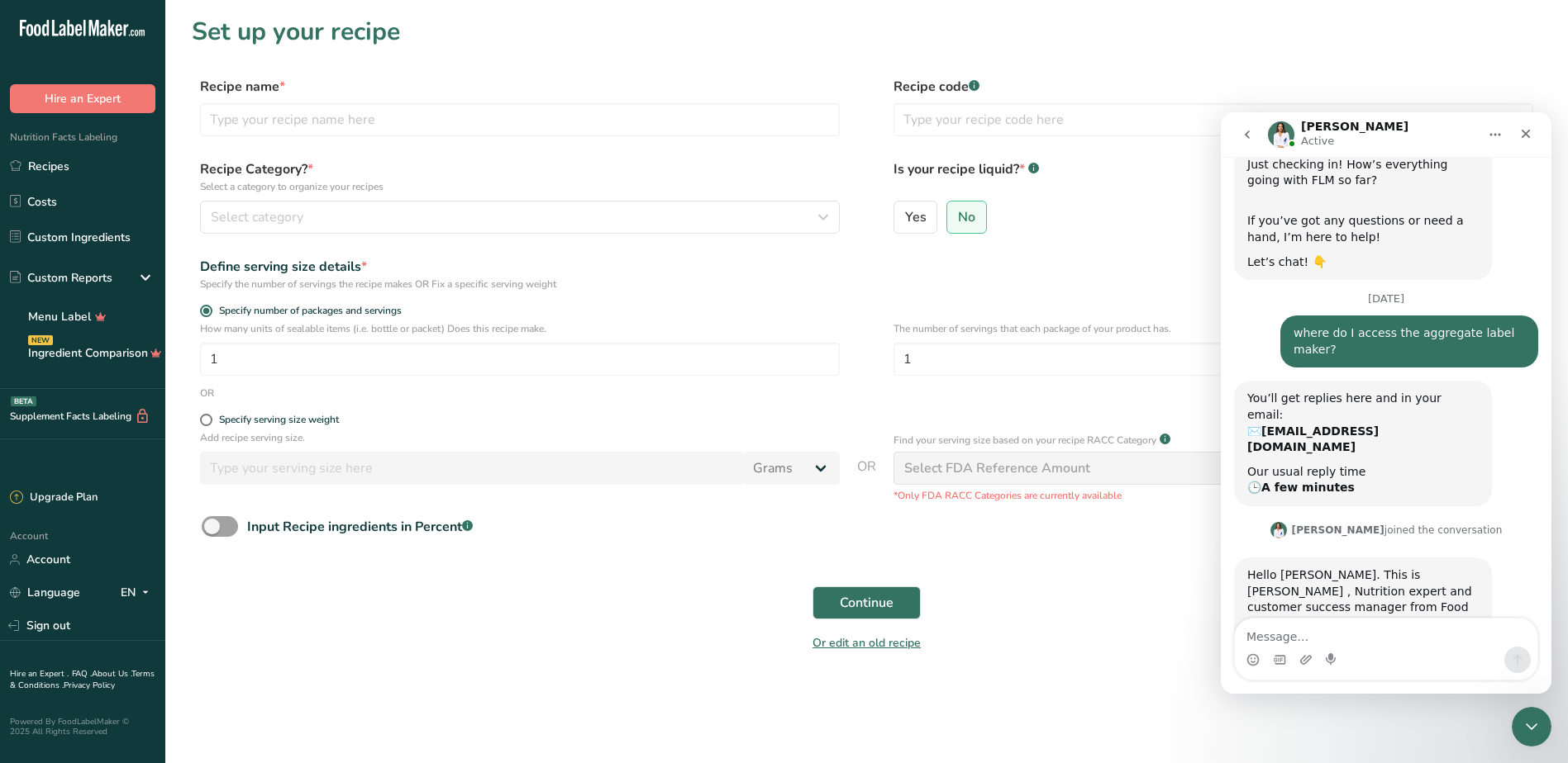
scroll to position [127, 0]
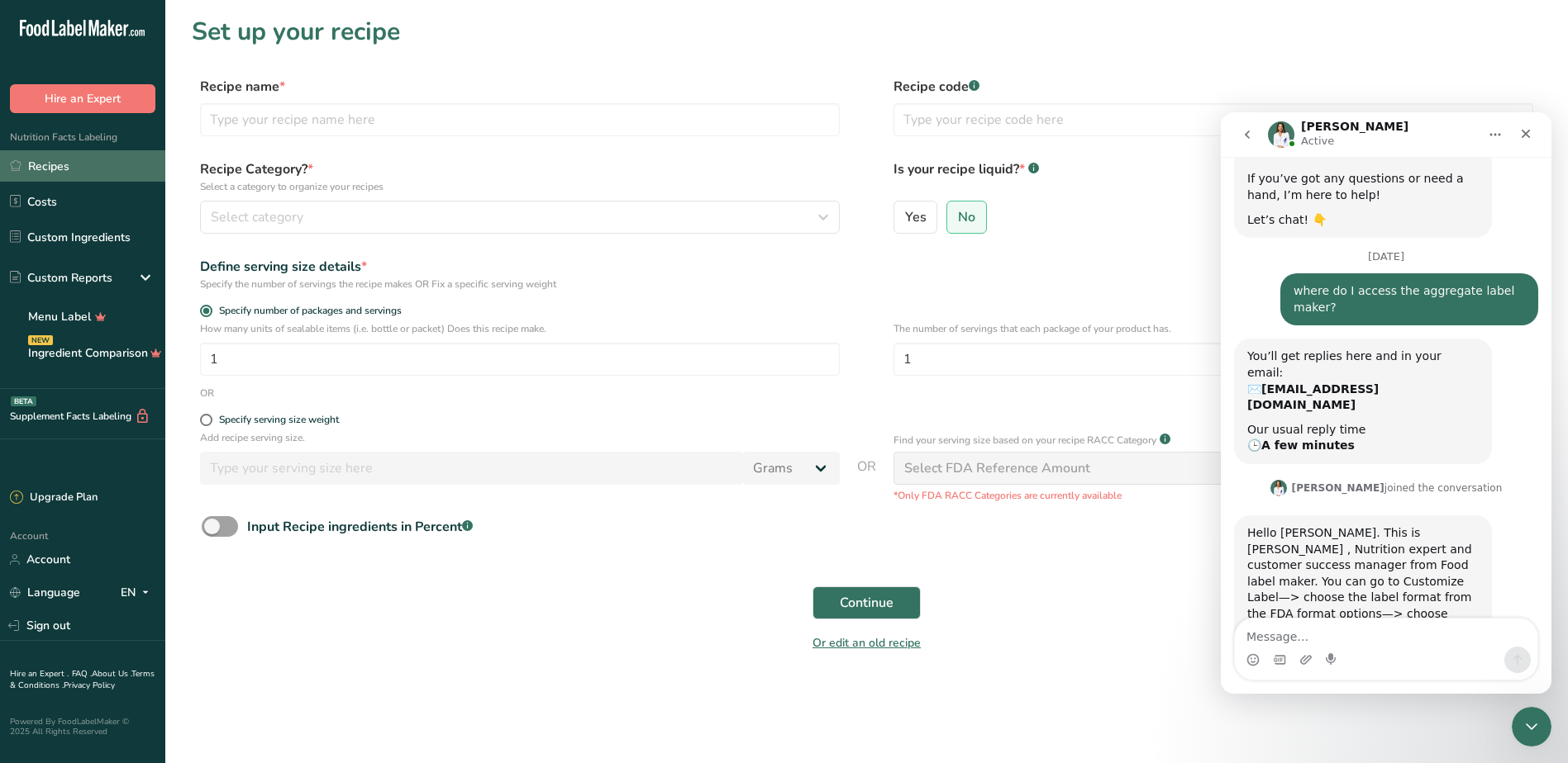
click at [66, 171] on link "Recipes" at bounding box center [82, 166] width 165 height 32
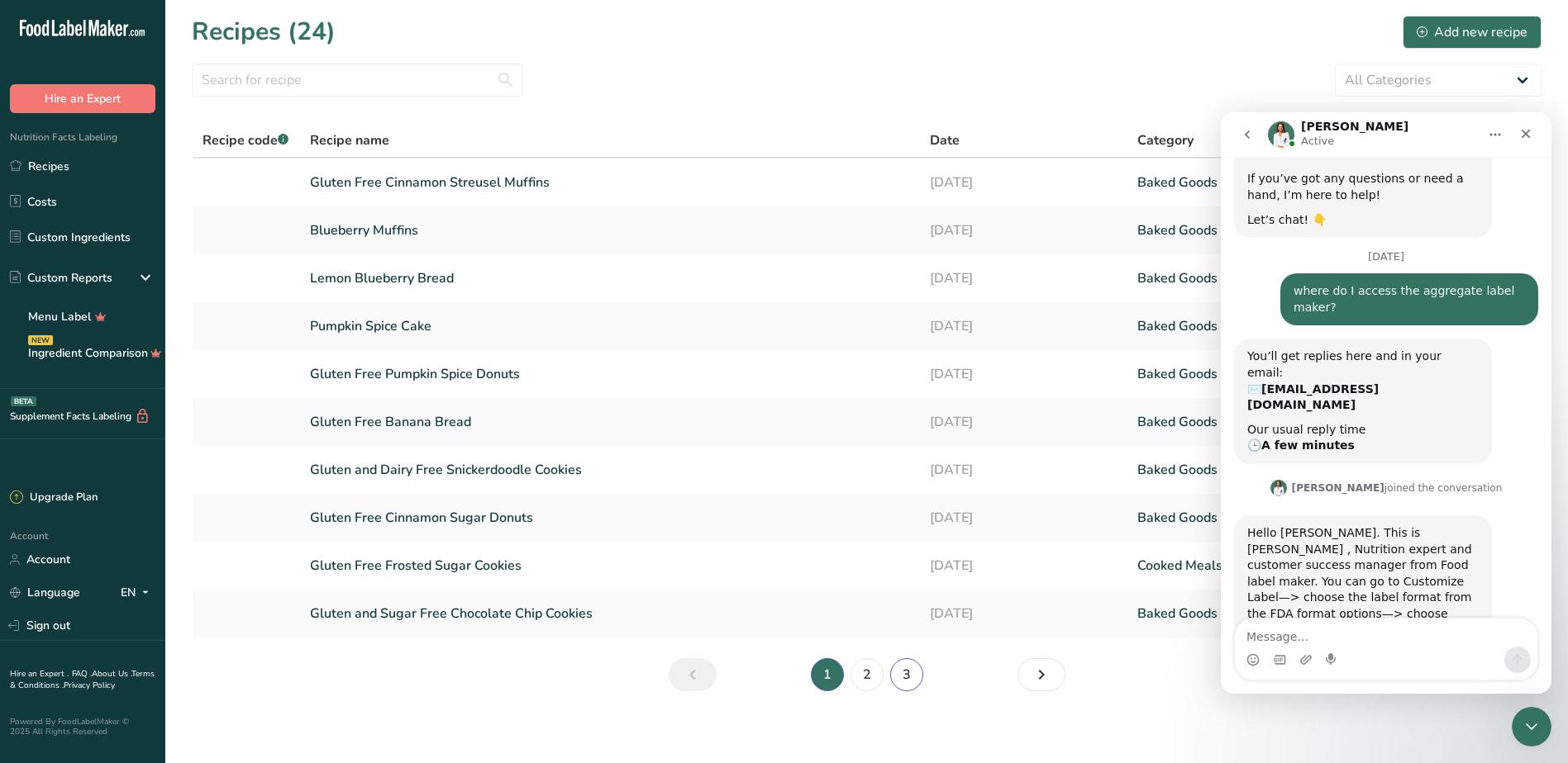
click at [911, 672] on link "3" at bounding box center [906, 674] width 33 height 33
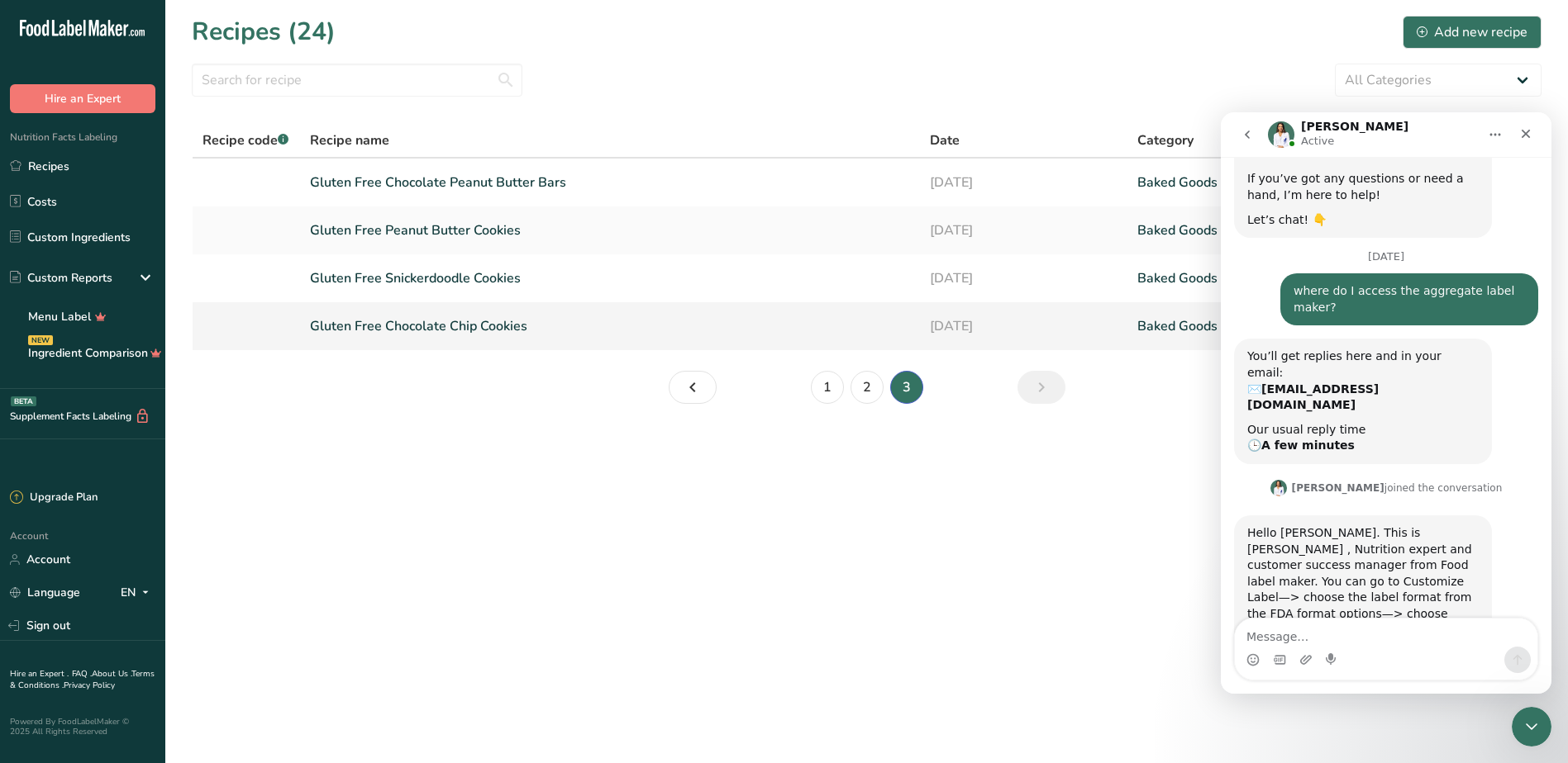
click at [439, 318] on link "Gluten Free Chocolate Chip Cookies" at bounding box center [610, 326] width 601 height 35
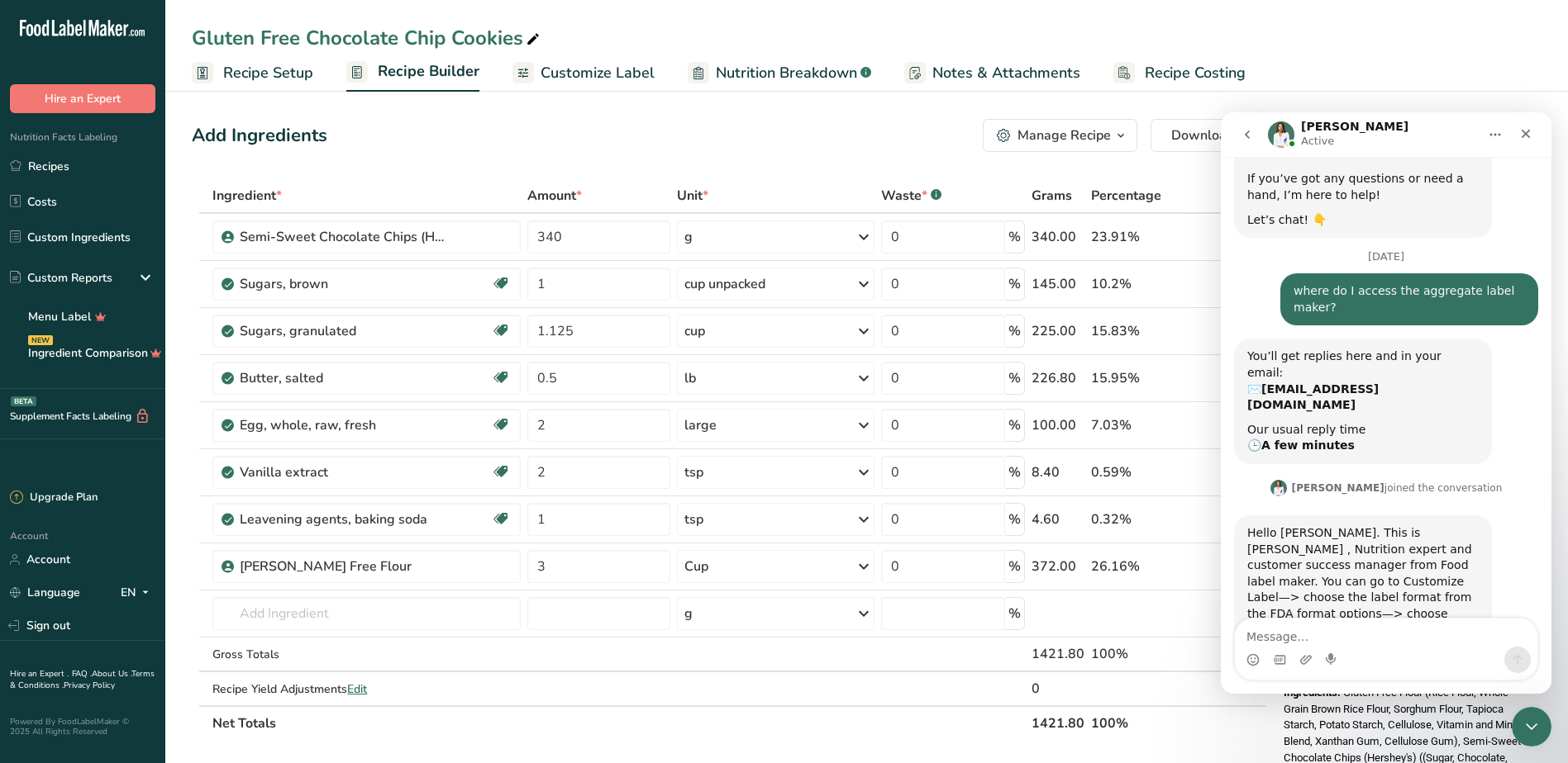
click at [280, 78] on span "Recipe Setup" at bounding box center [268, 73] width 91 height 22
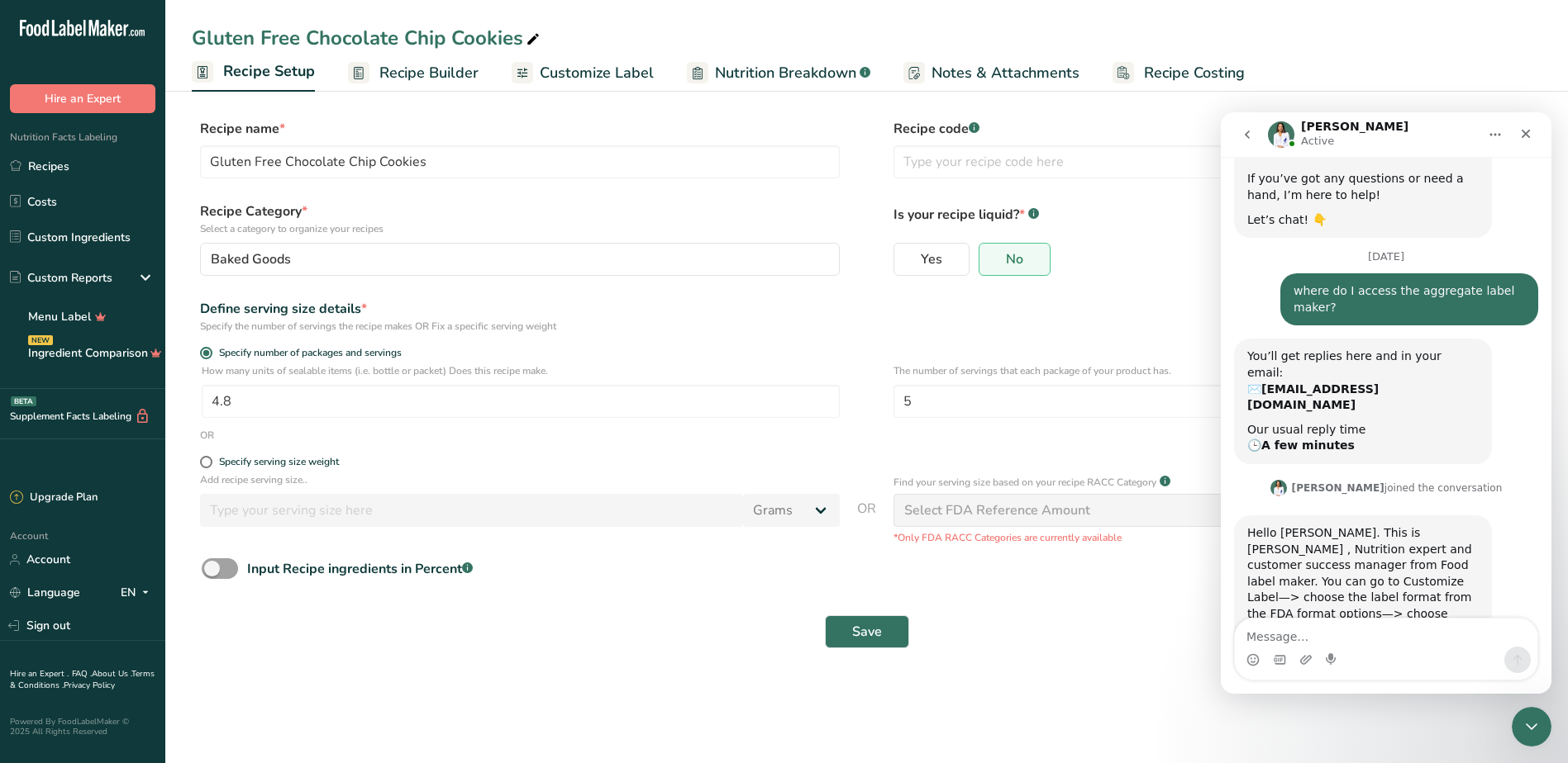
click at [591, 73] on span "Customize Label" at bounding box center [596, 73] width 114 height 22
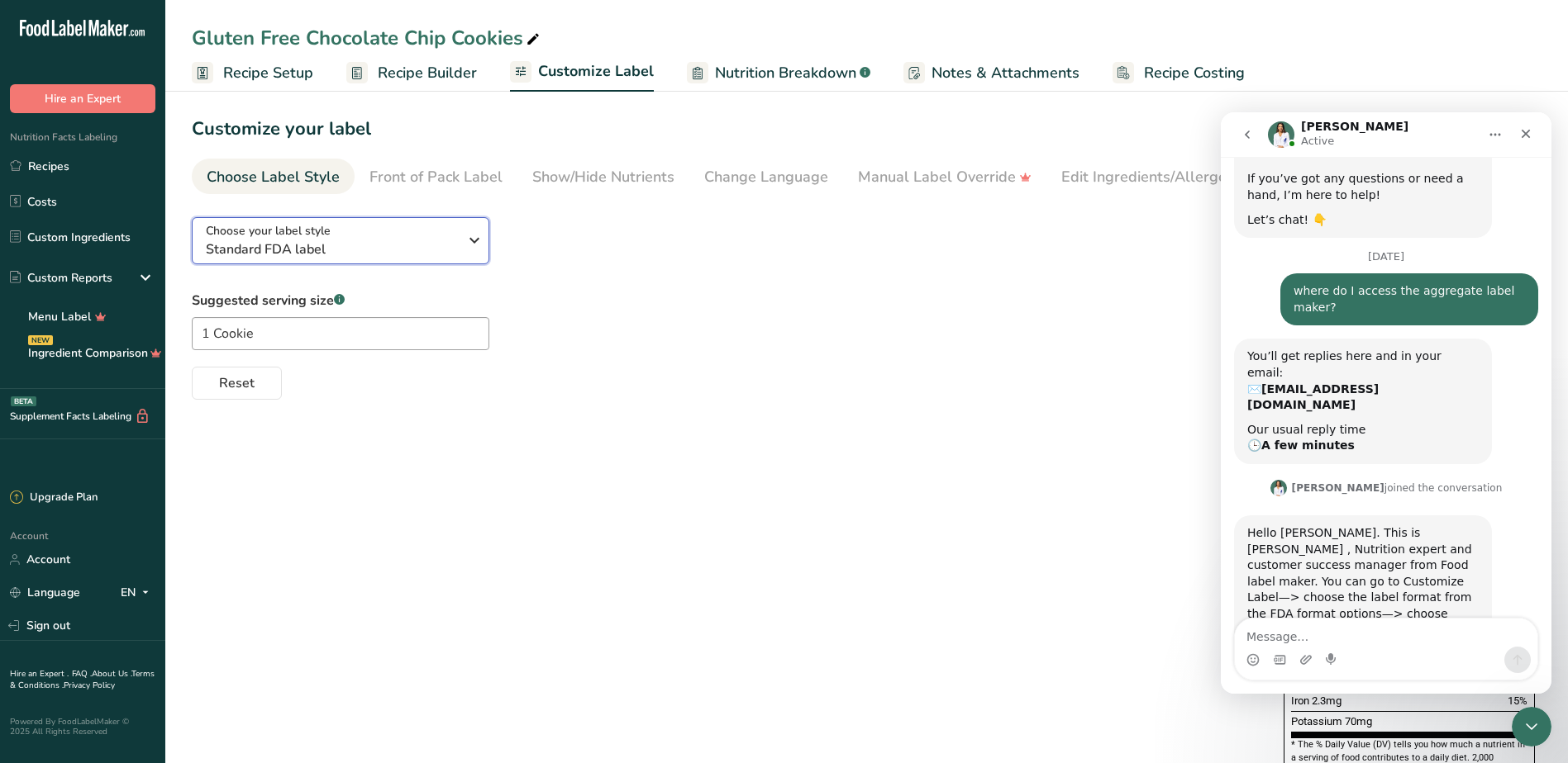
click at [477, 243] on icon "button" at bounding box center [474, 241] width 20 height 30
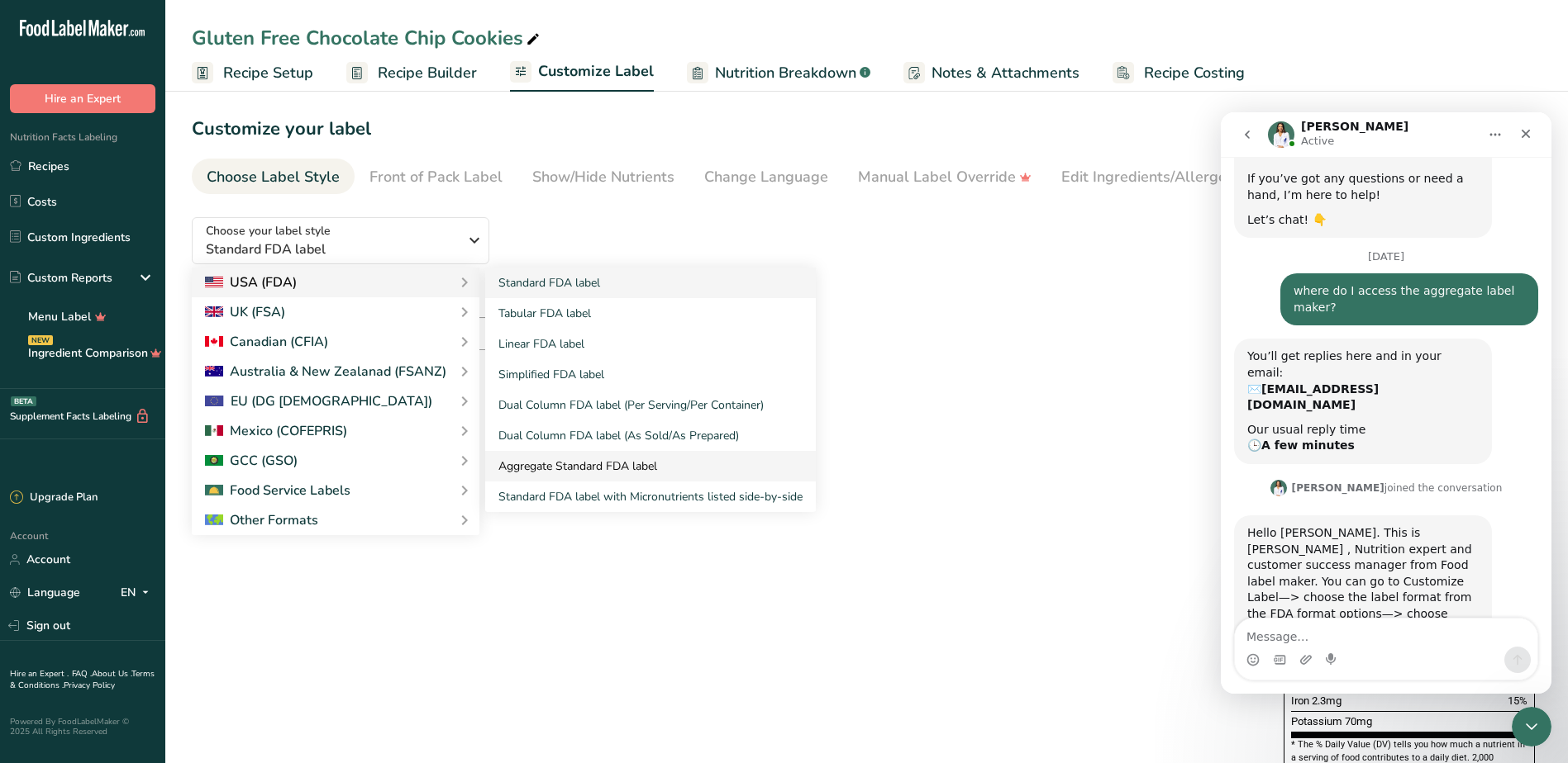
click at [575, 465] on link "Aggregate Standard FDA label" at bounding box center [651, 465] width 330 height 31
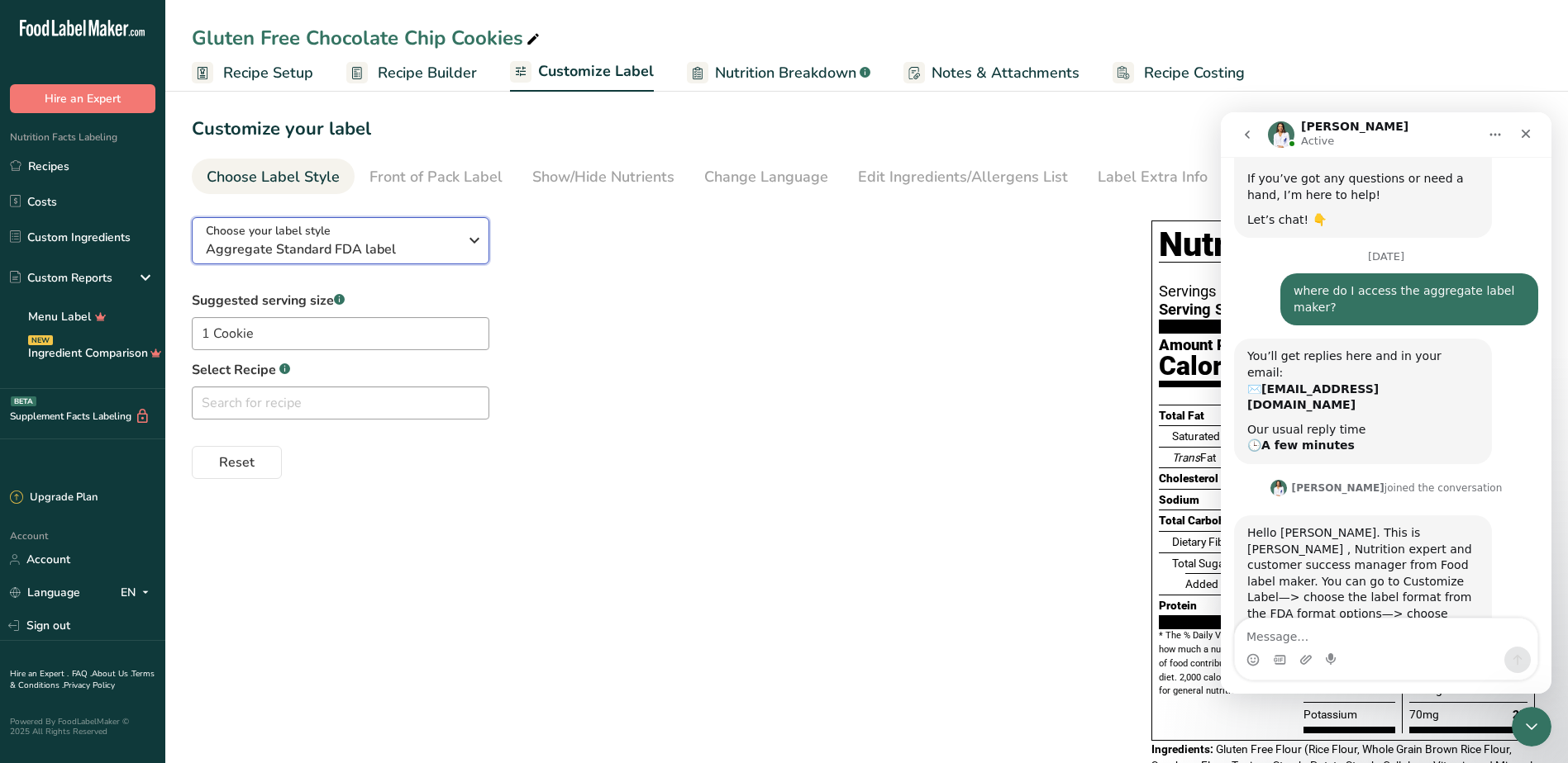
click at [478, 243] on icon "button" at bounding box center [474, 241] width 20 height 30
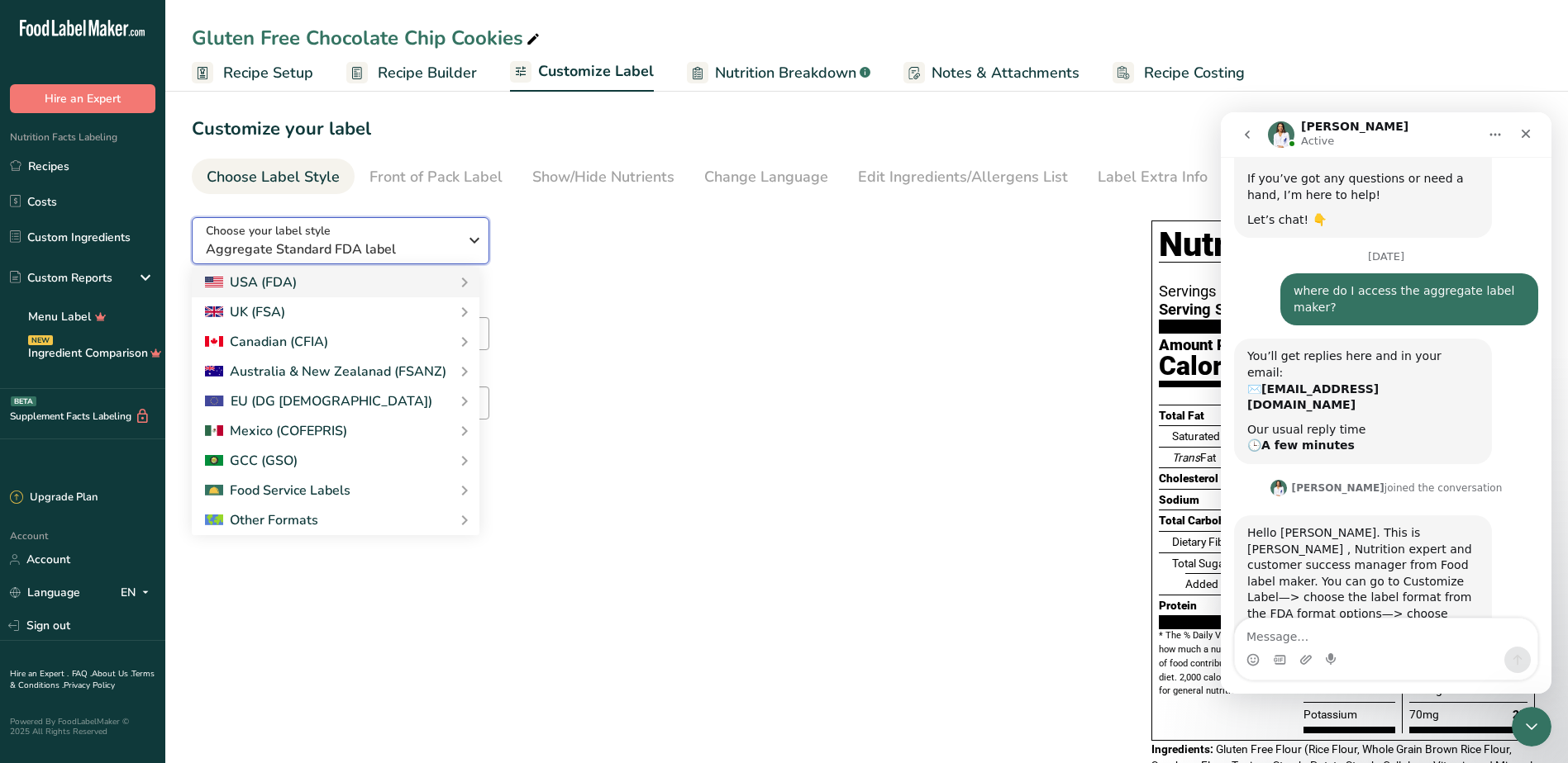
click at [478, 244] on icon "button" at bounding box center [474, 241] width 20 height 30
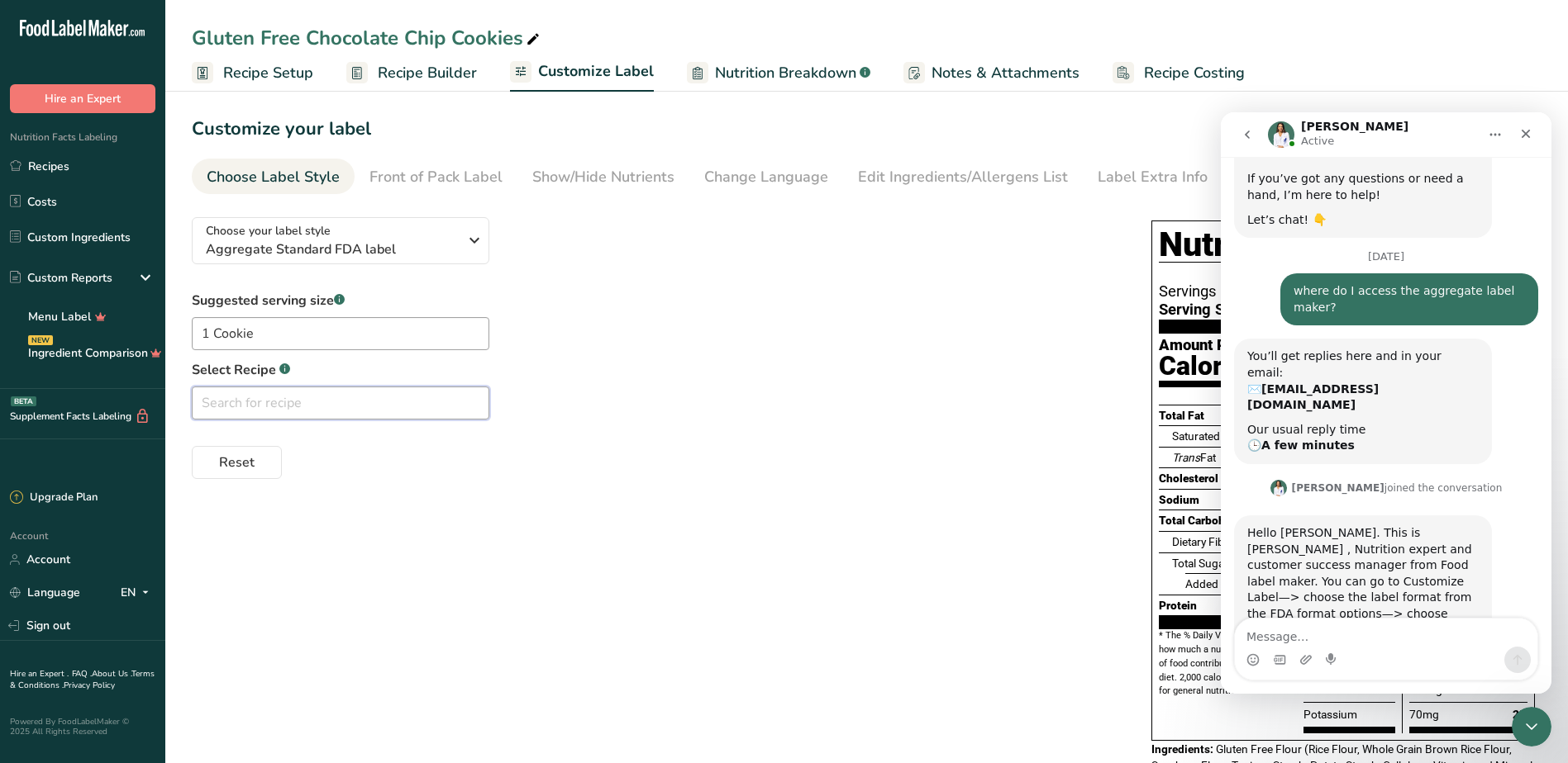
click at [368, 409] on input "text" at bounding box center [340, 402] width 298 height 33
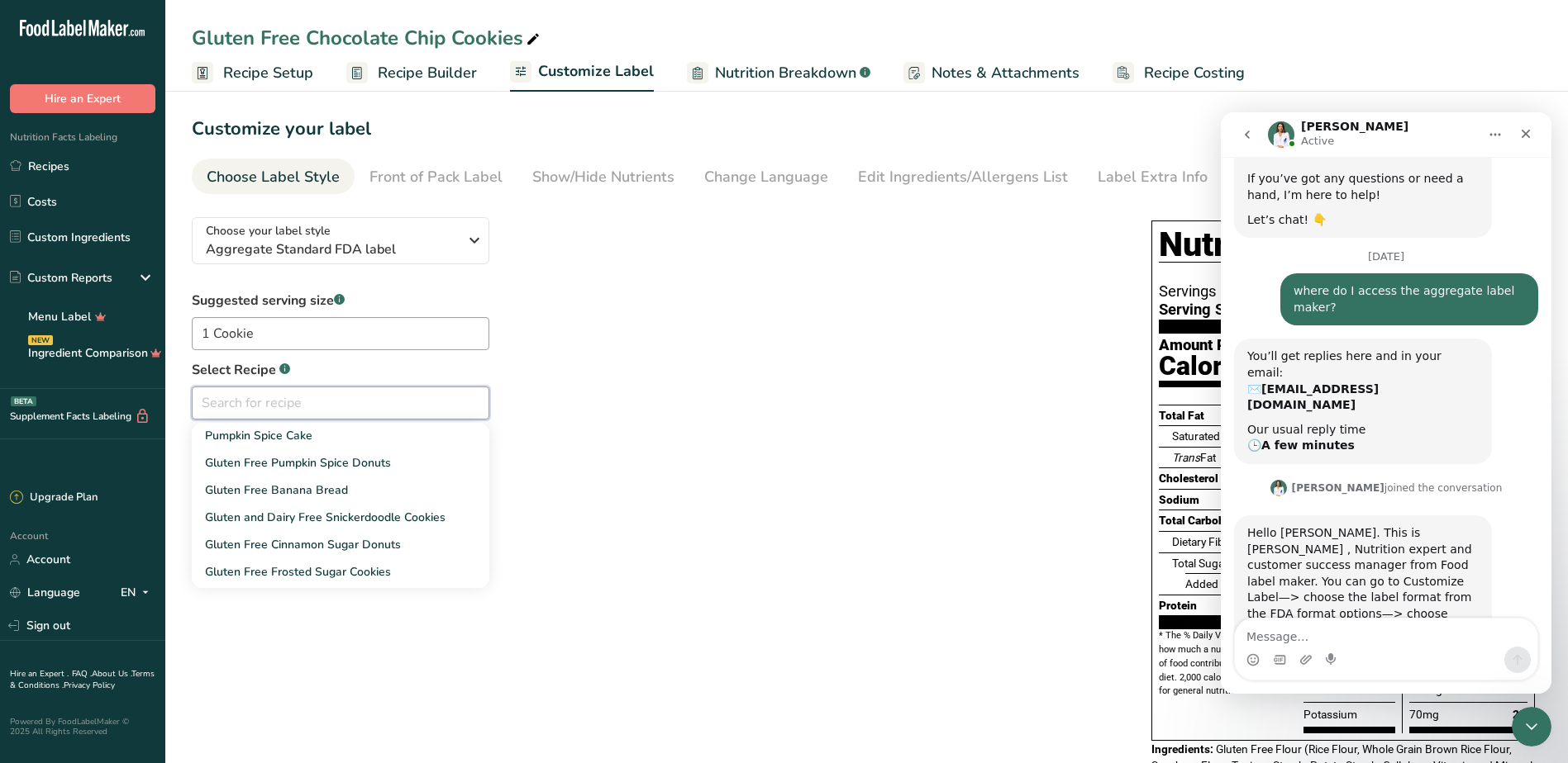
scroll to position [107, 0]
click at [545, 454] on div "Reset" at bounding box center [654, 459] width 927 height 40
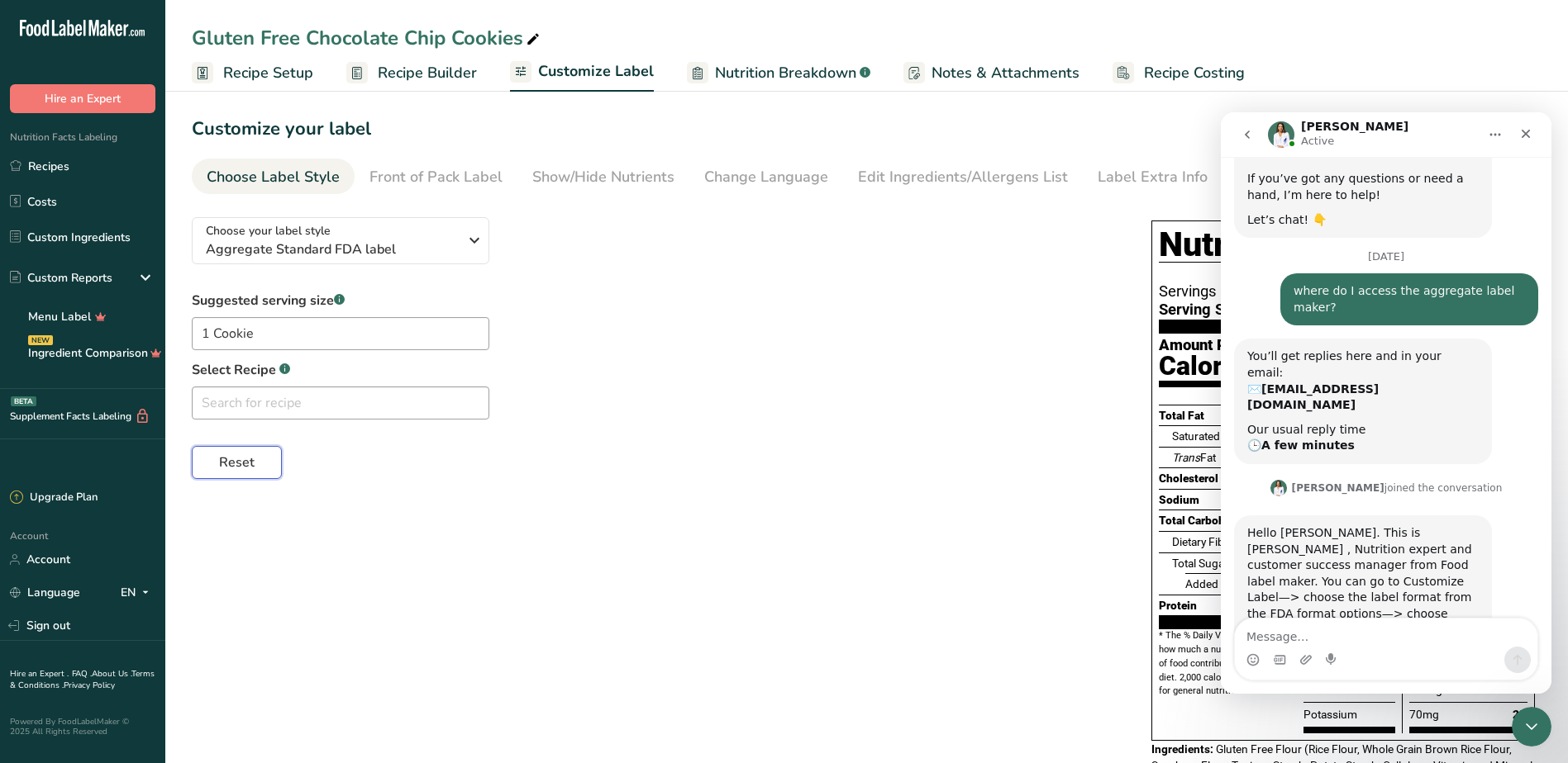
click at [253, 470] on span "Reset" at bounding box center [237, 462] width 35 height 20
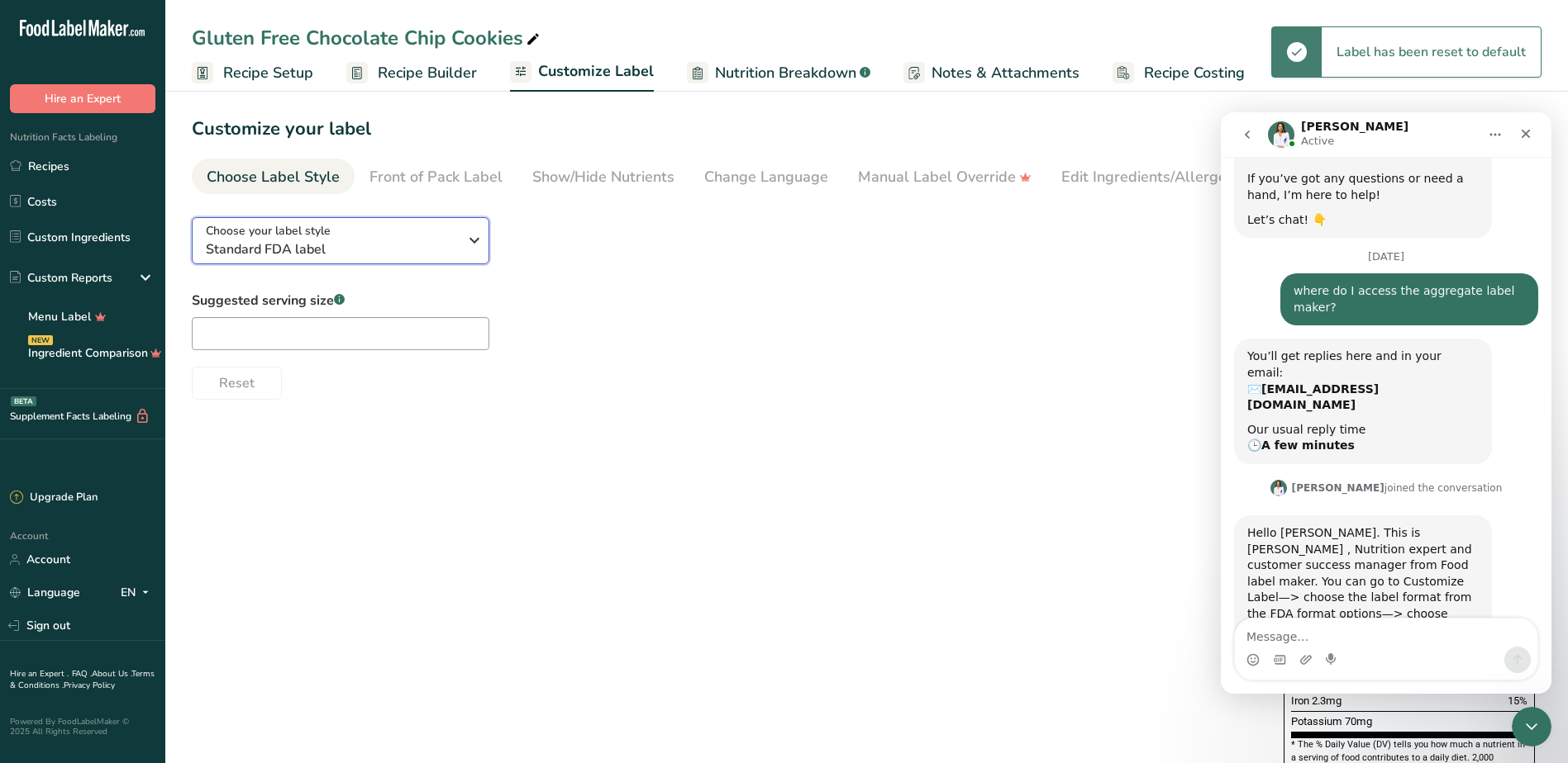
click at [336, 243] on span "Standard FDA label" at bounding box center [331, 249] width 252 height 20
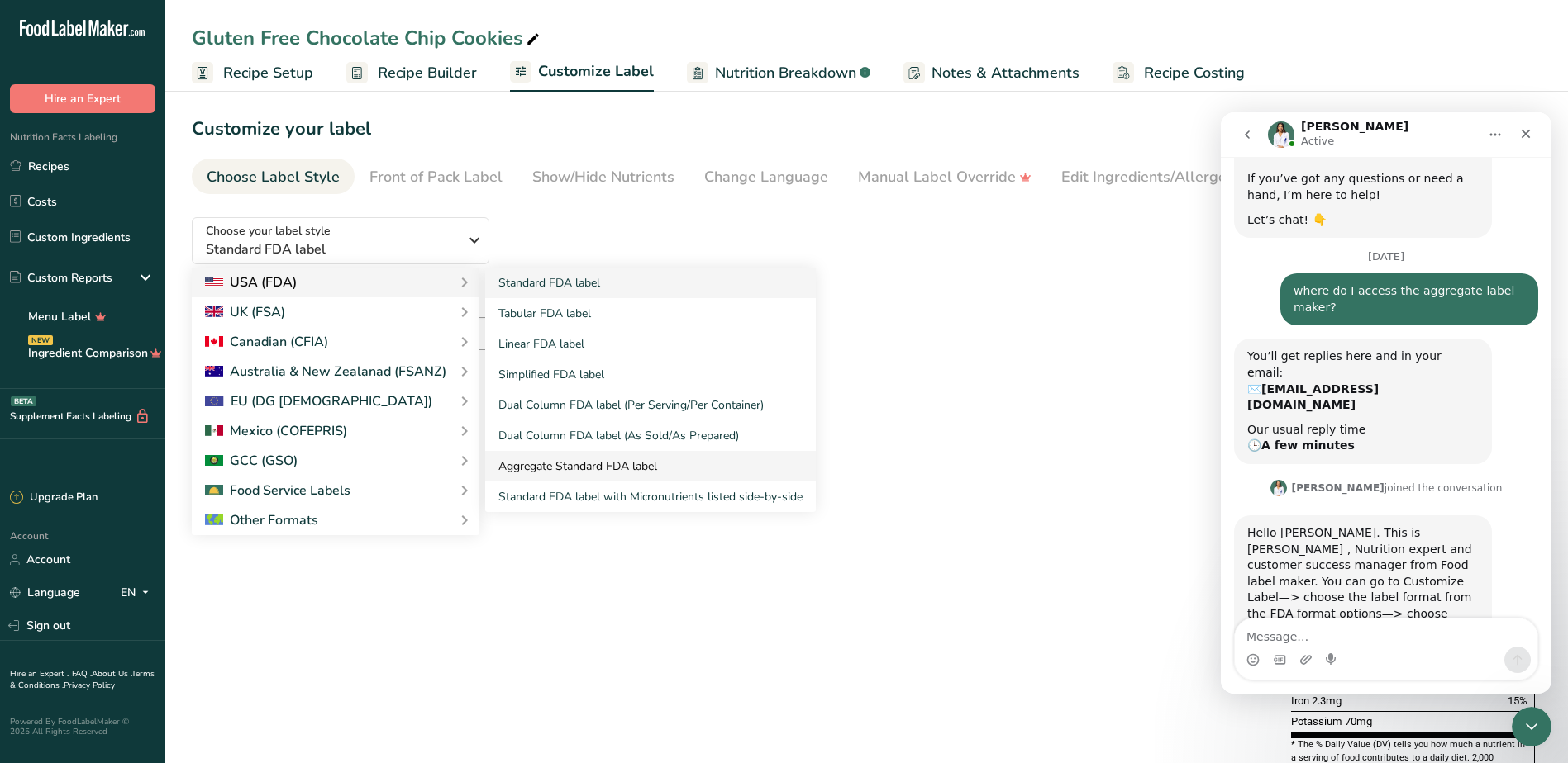
click at [569, 457] on link "Aggregate Standard FDA label" at bounding box center [651, 465] width 330 height 31
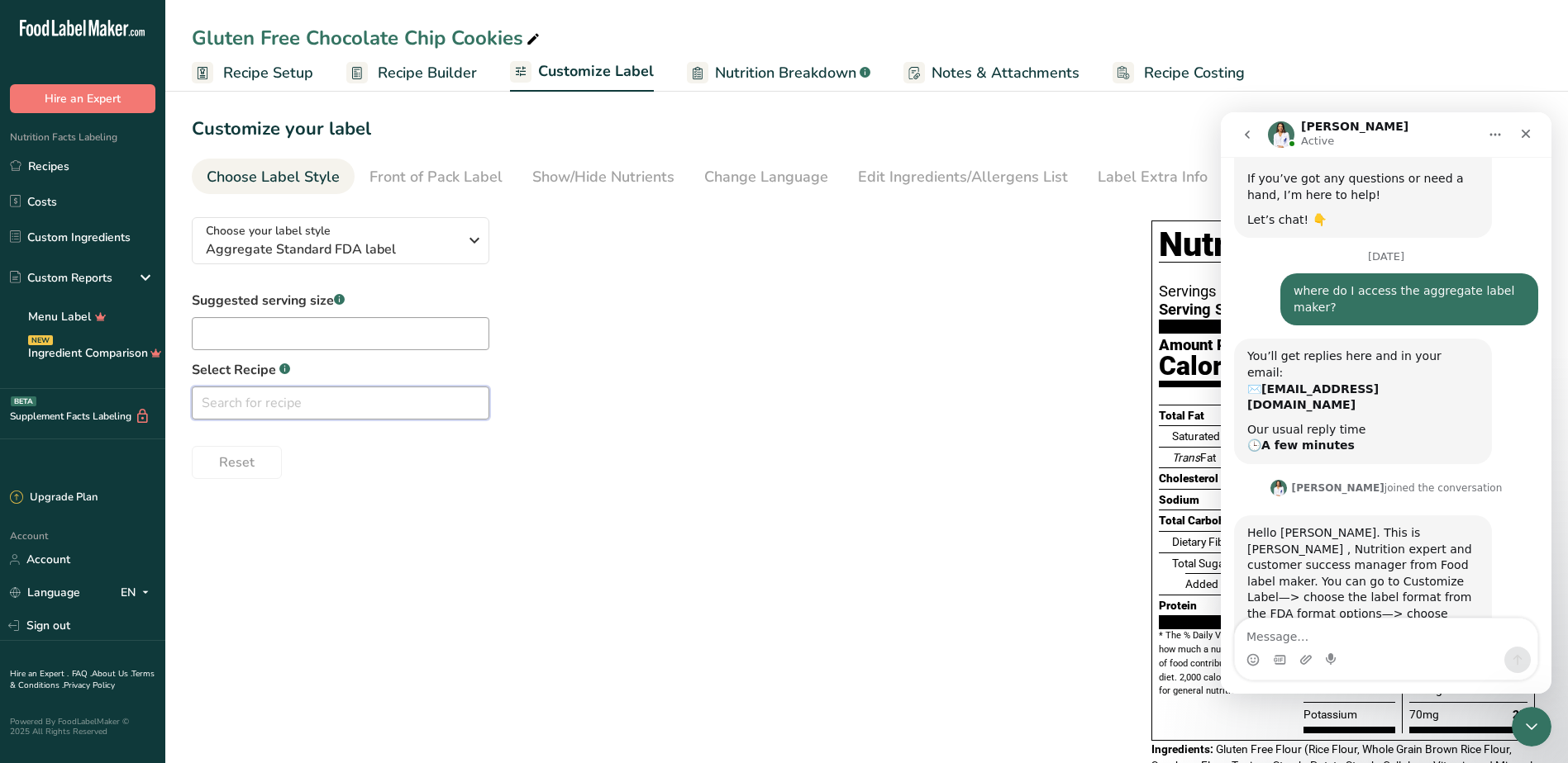
click at [458, 408] on input "text" at bounding box center [340, 402] width 298 height 33
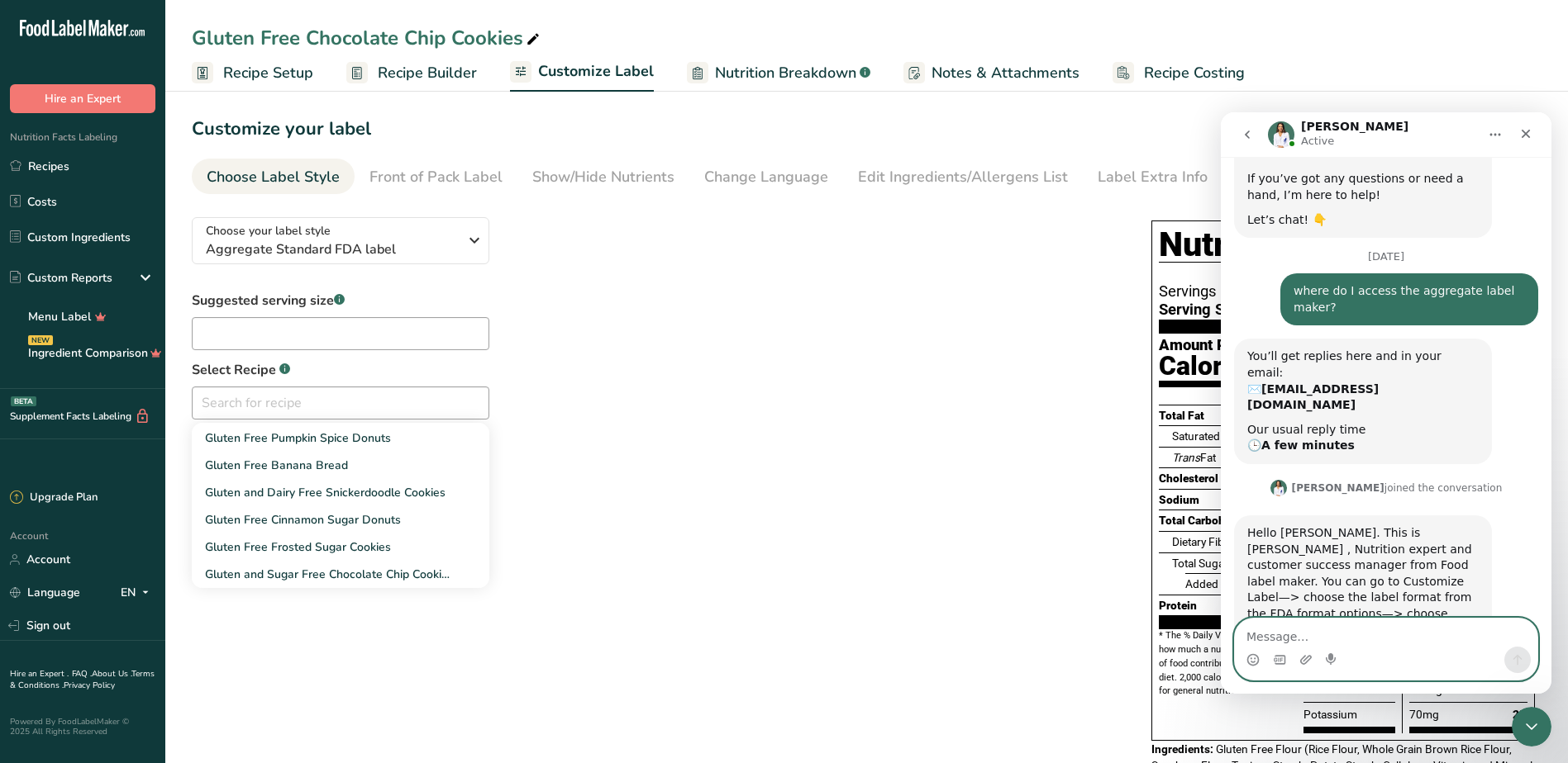
click at [1369, 637] on textarea "Message…" at bounding box center [1386, 632] width 302 height 28
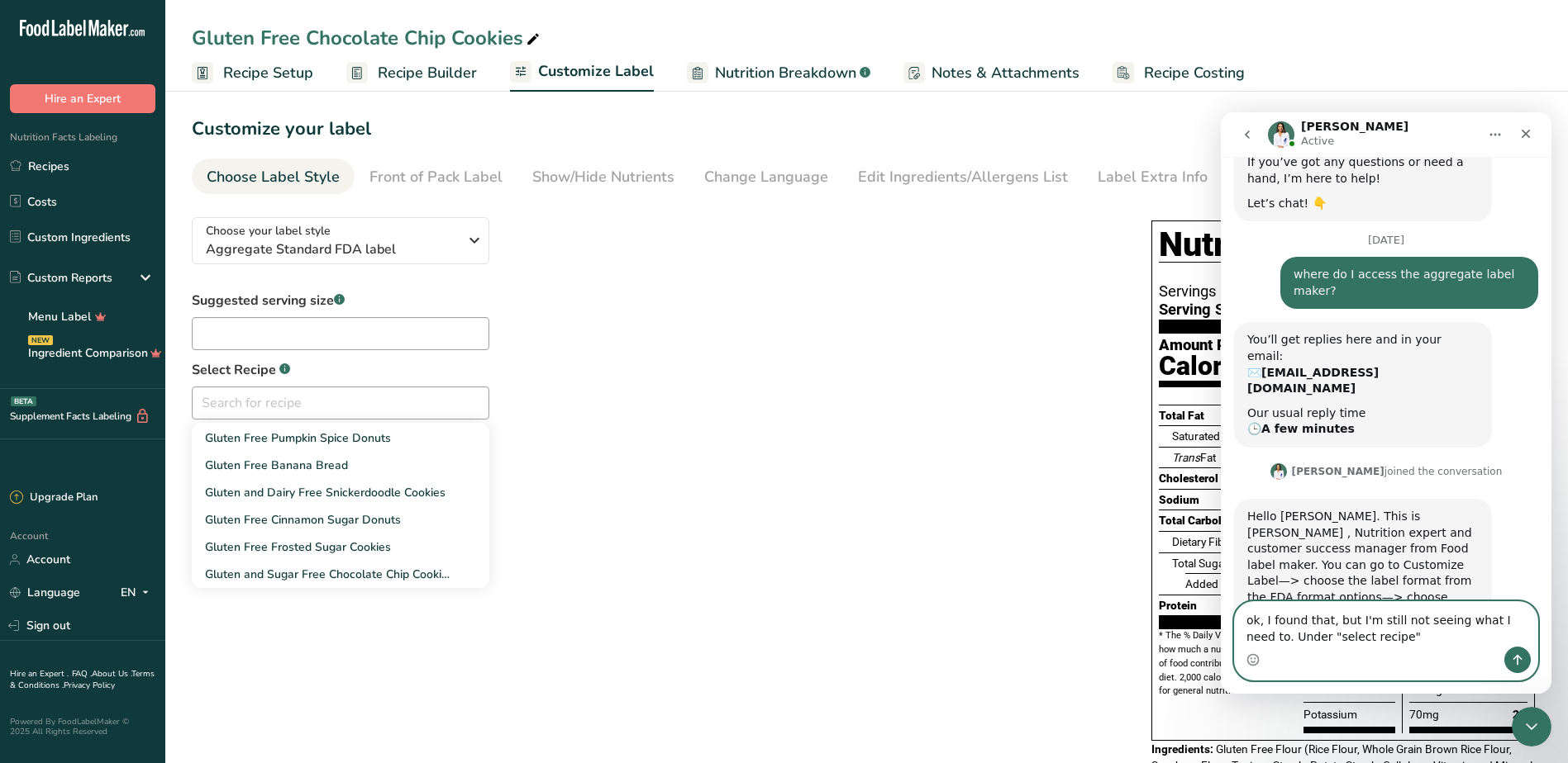
click at [1375, 637] on textarea "ok, I found that, but I'm still not seeing what I need to. Under "select recipe"" at bounding box center [1386, 625] width 302 height 45
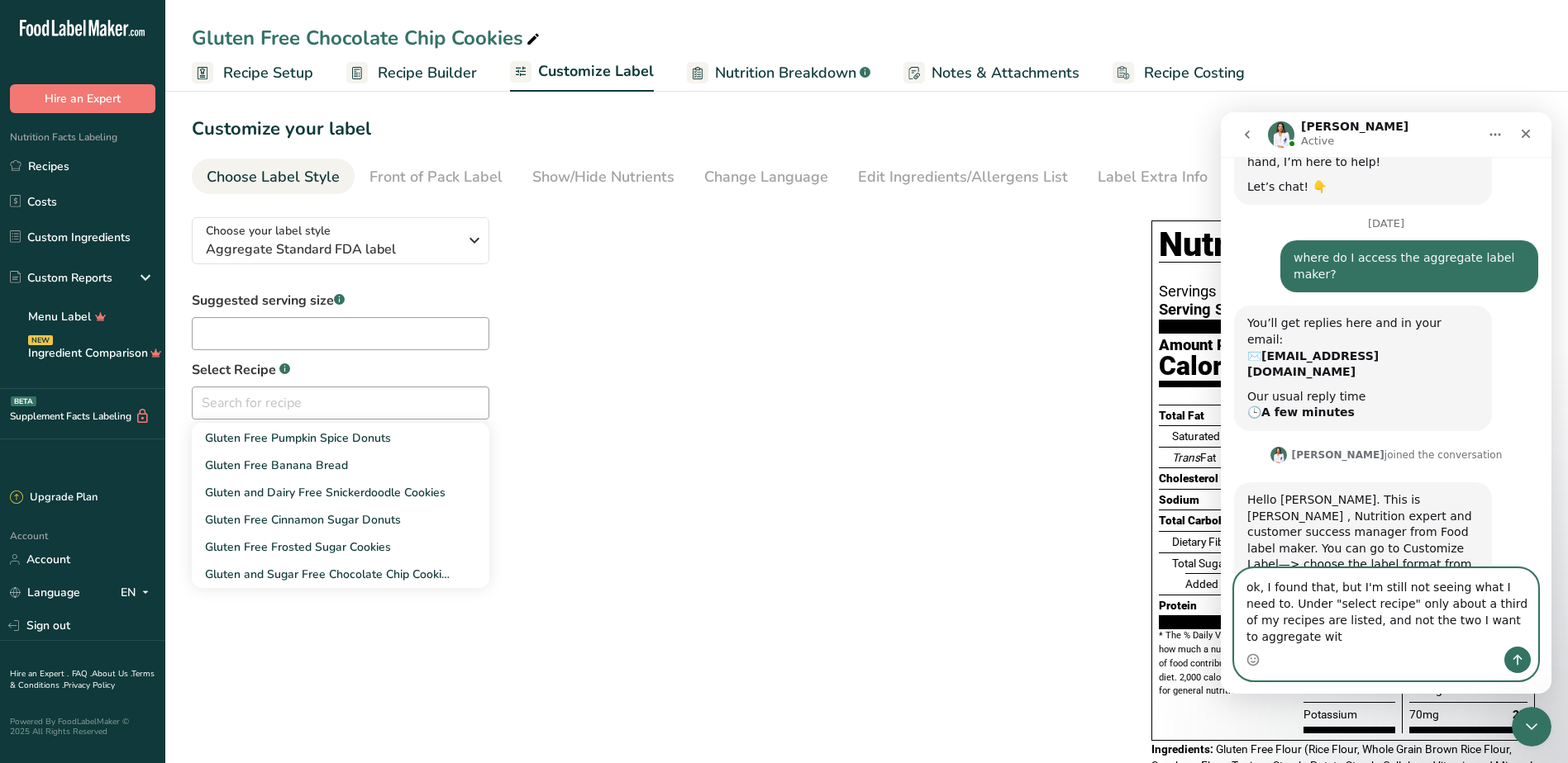
type textarea "ok, I found that, but I'm still not seeing what I need to. Under "select recipe…"
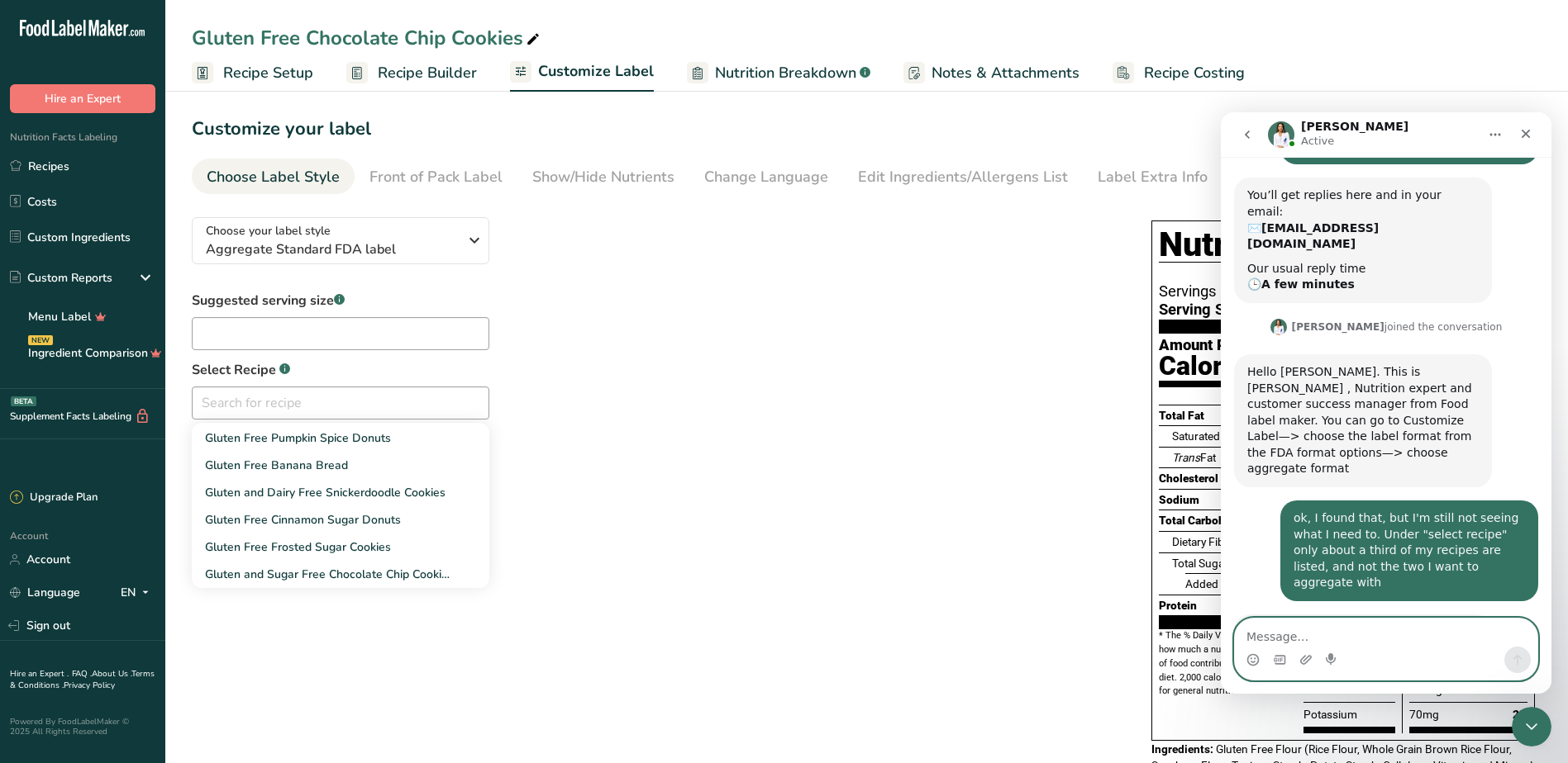
scroll to position [307, 0]
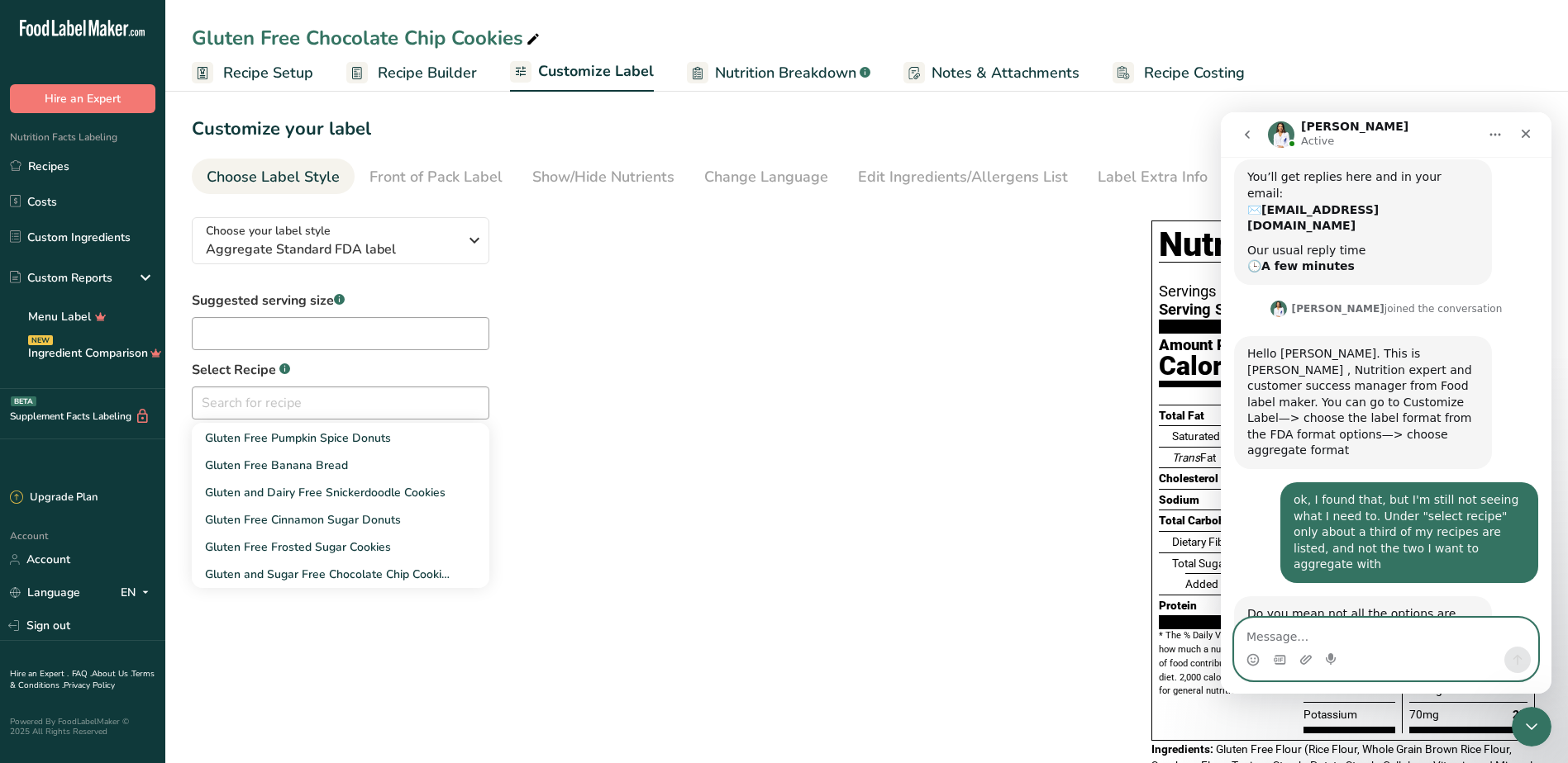
click at [1254, 637] on textarea "Message…" at bounding box center [1386, 632] width 302 height 28
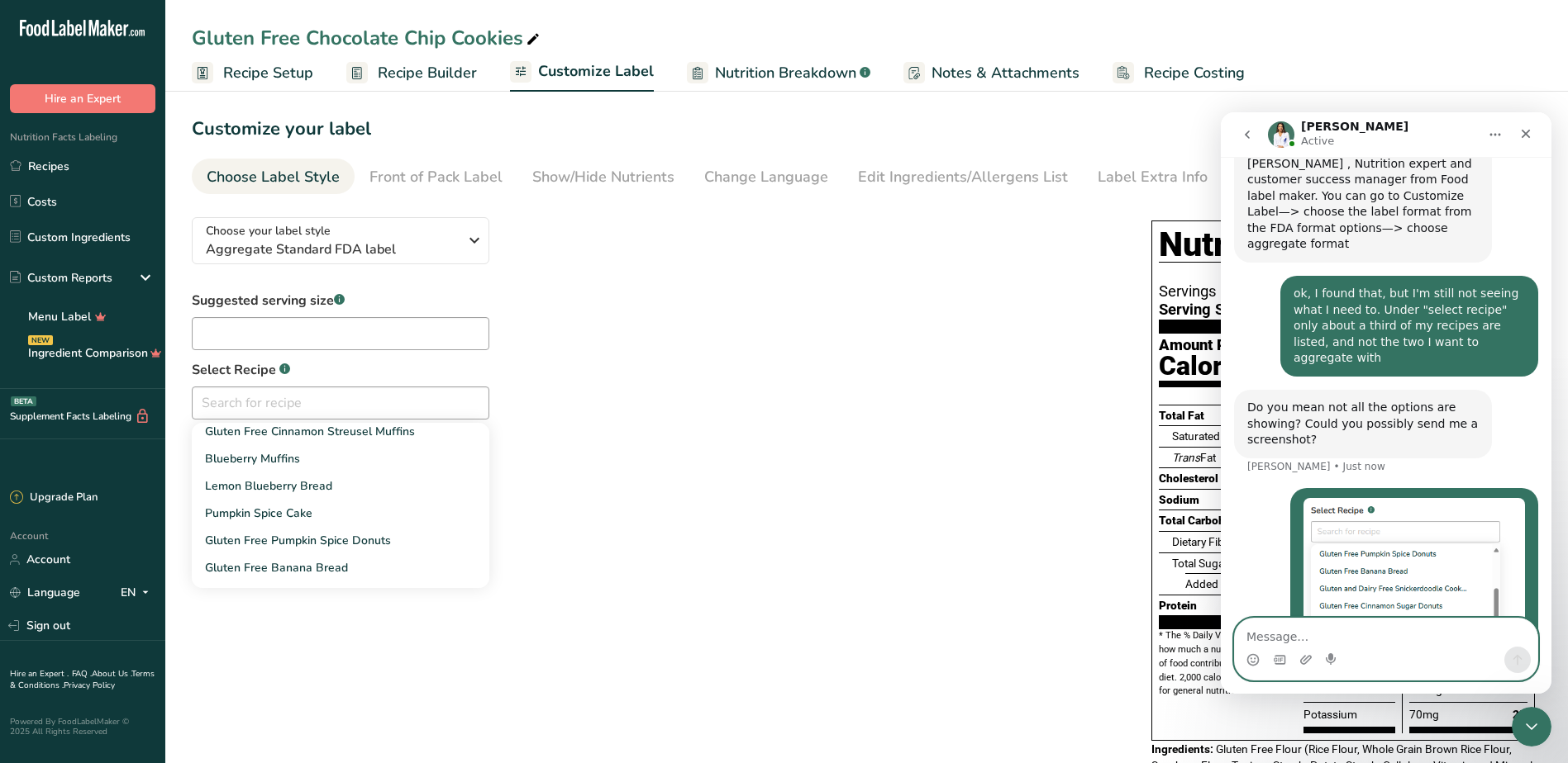
scroll to position [0, 0]
click at [1267, 636] on textarea "Message…" at bounding box center [1386, 632] width 302 height 28
type textarea "only 10"
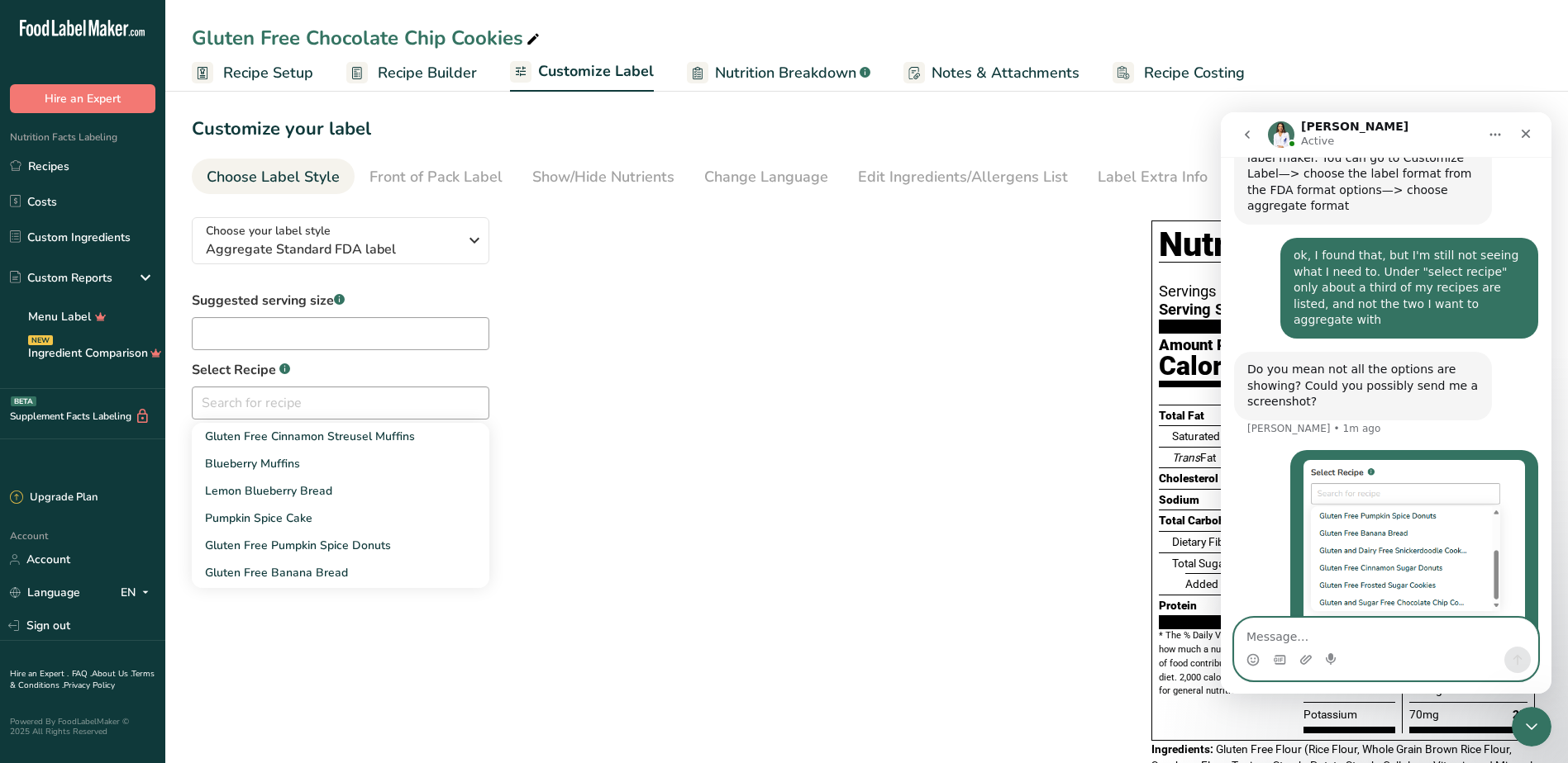
click at [717, 403] on div "Suggested serving size .a-a{fill:#347362;}.b-a{fill:#fff;} Select Recipe .a-a{f…" at bounding box center [654, 385] width 927 height 188
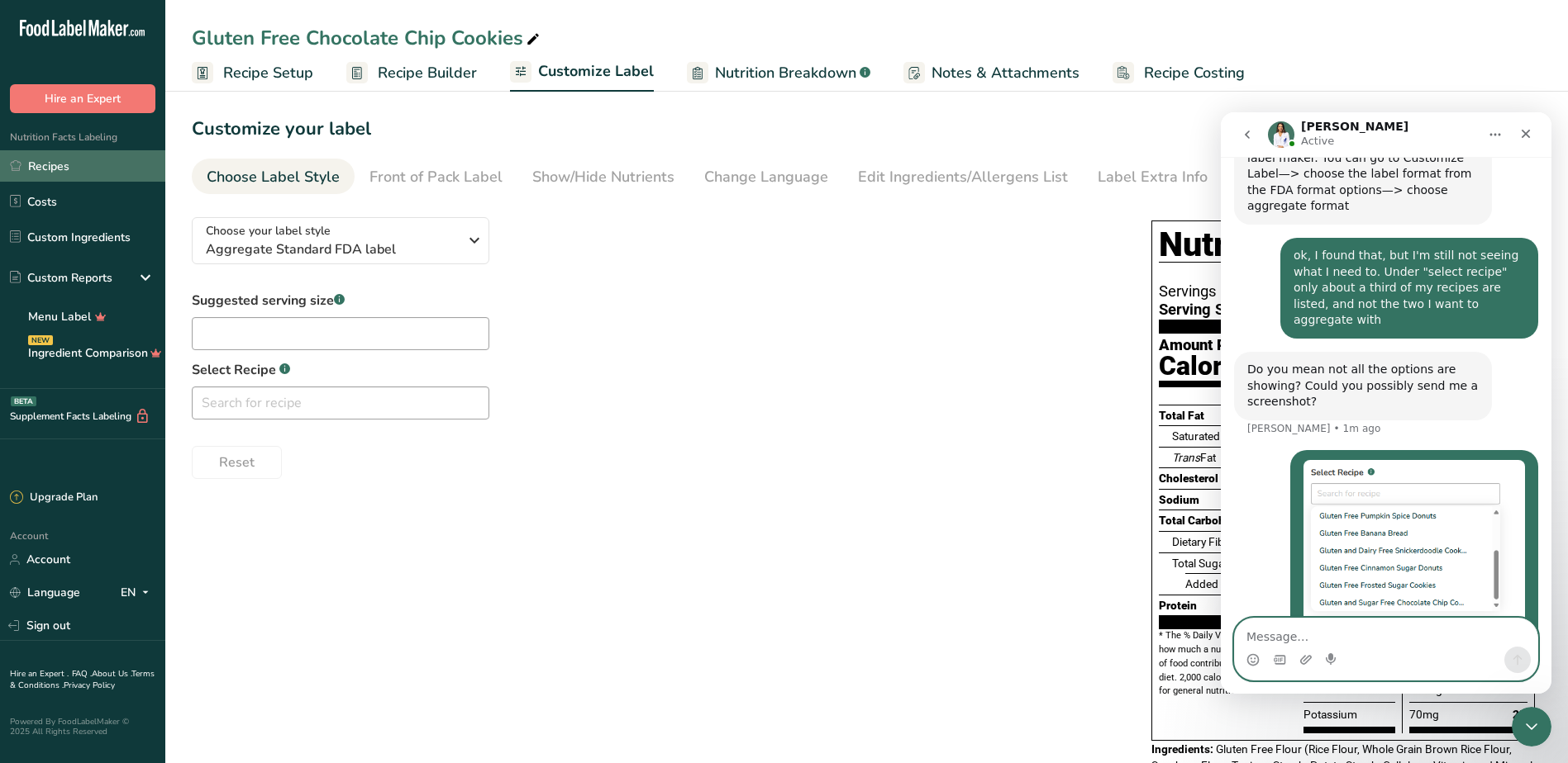
click at [52, 165] on link "Recipes" at bounding box center [82, 166] width 165 height 32
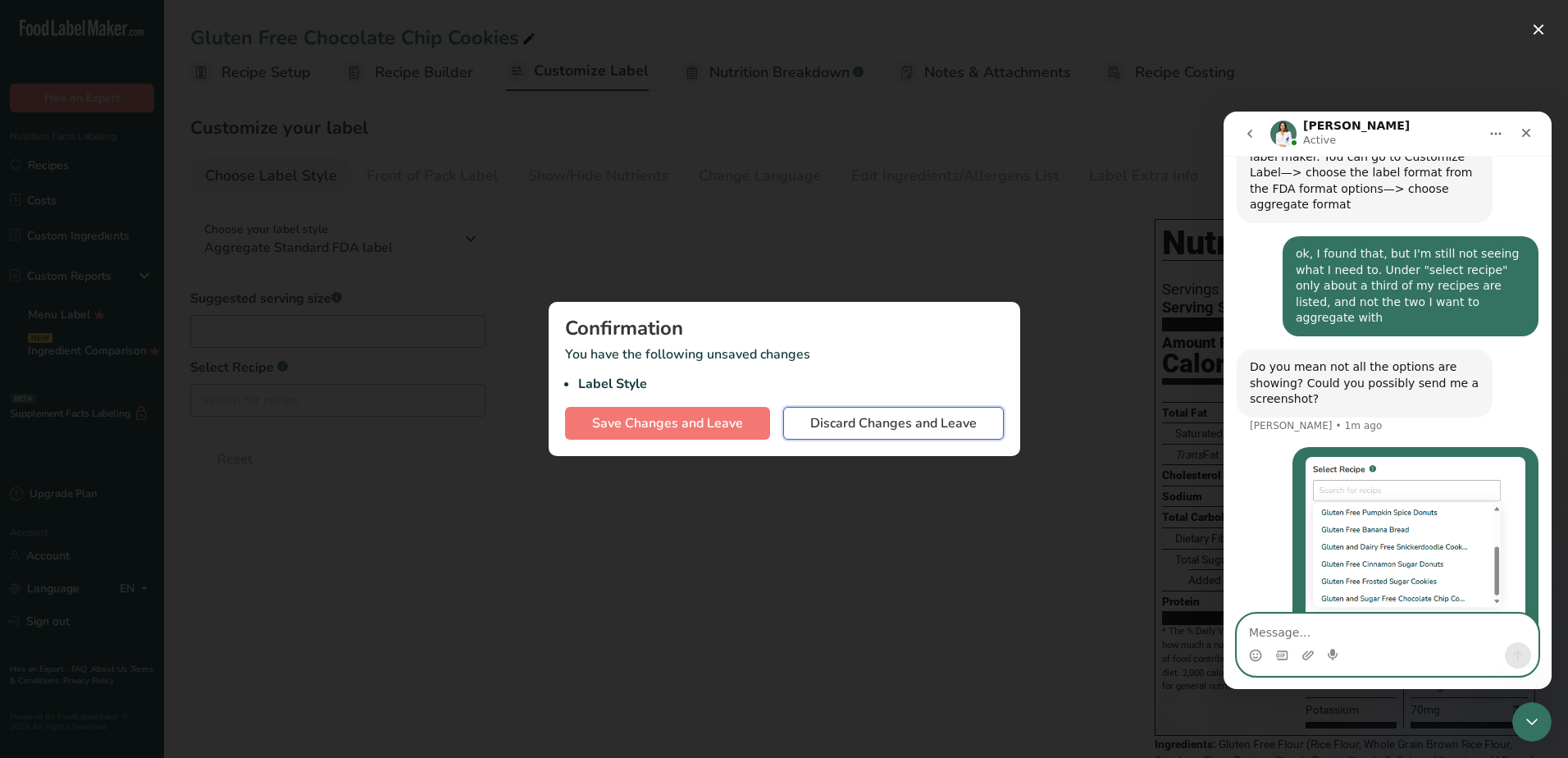
click at [835, 426] on span "Discard Changes and Leave" at bounding box center [894, 423] width 167 height 19
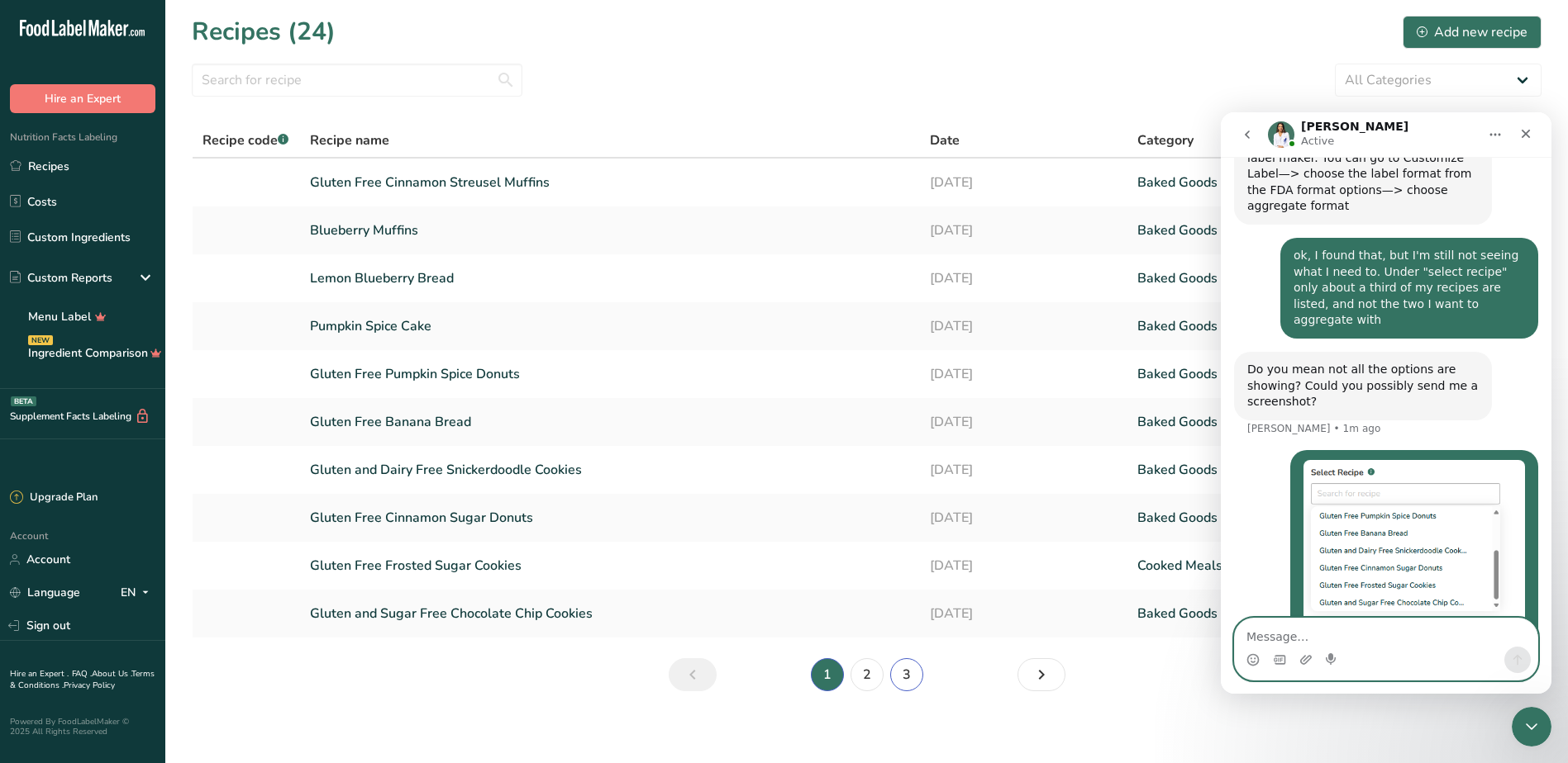
click at [900, 679] on link "3" at bounding box center [906, 674] width 33 height 33
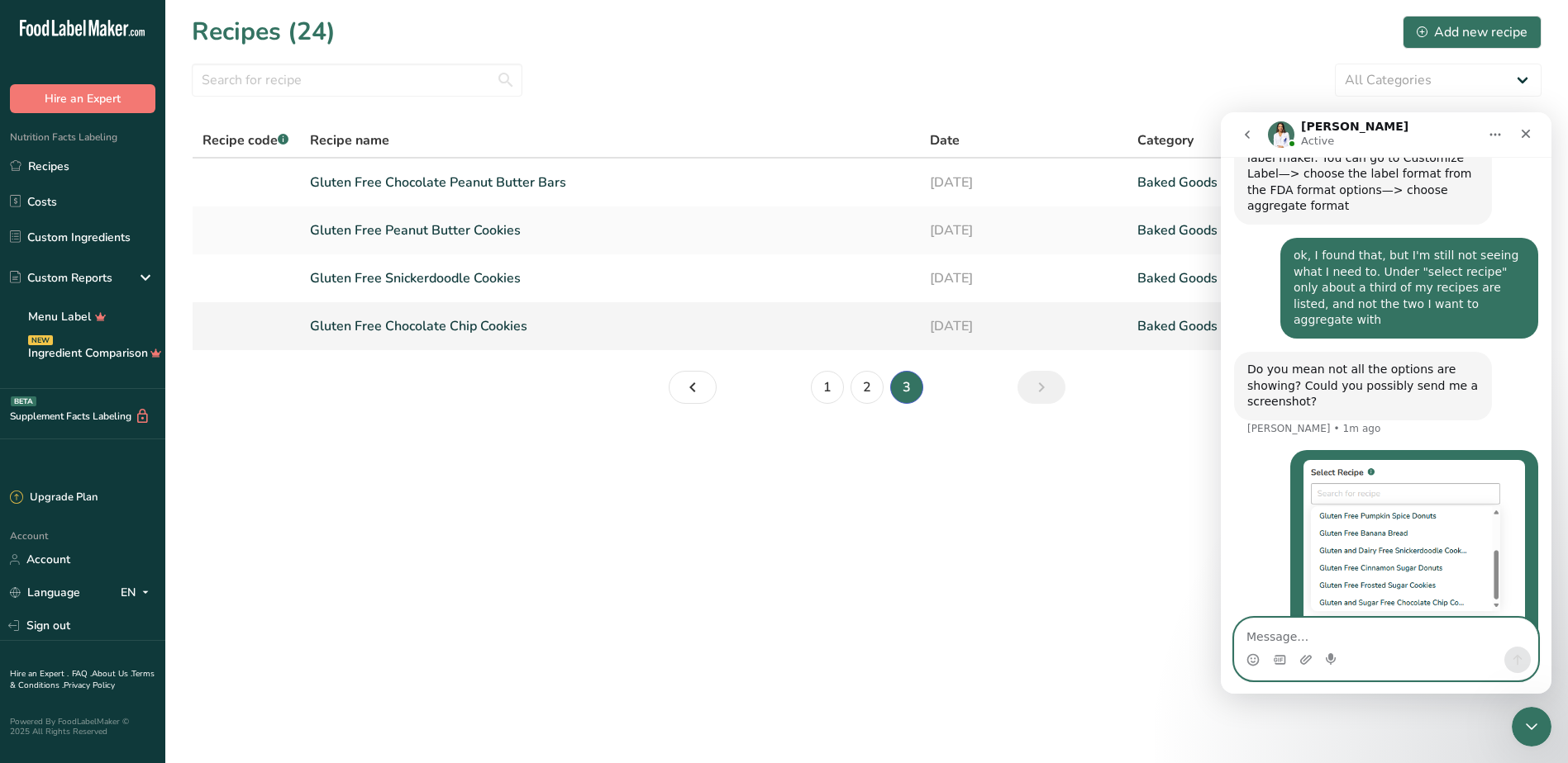
click at [217, 329] on link at bounding box center [246, 326] width 88 height 35
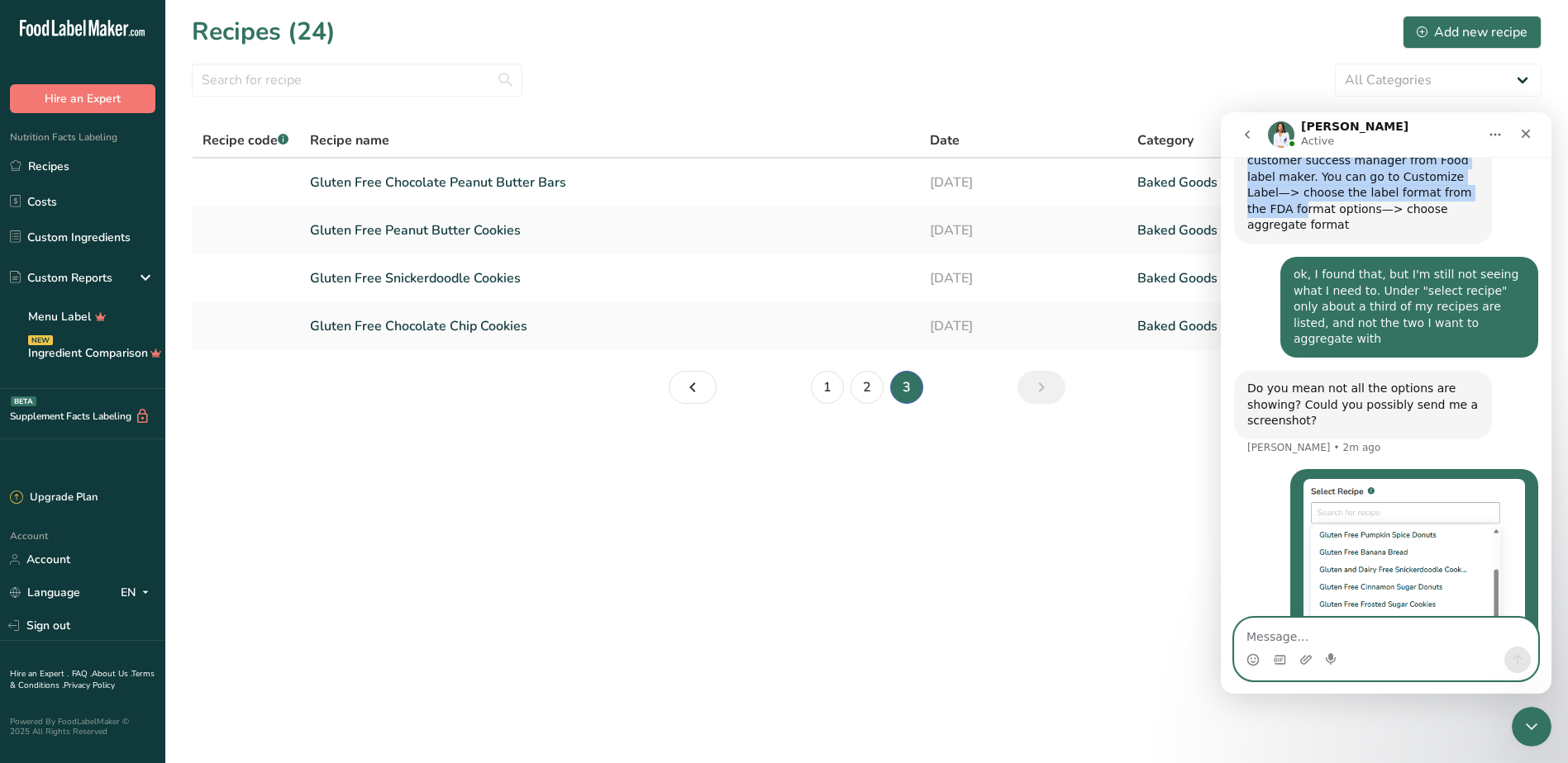
drag, startPoint x: 1397, startPoint y: 138, endPoint x: 1356, endPoint y: 180, distance: 58.7
click at [1356, 180] on div "Rana Active Ask us anything, or share your feedback. Hi Alvin Just checking in!…" at bounding box center [1386, 402] width 330 height 581
click at [556, 508] on main "Recipes (24) Add new recipe All Categories Baked Goods Beverages Confectionery …" at bounding box center [784, 382] width 1568 height 763
drag, startPoint x: 430, startPoint y: 325, endPoint x: 300, endPoint y: 384, distance: 142.8
click at [300, 384] on section "Recipes (24) Add new recipe All Categories Baked Goods Beverages Confectionery …" at bounding box center [866, 215] width 1403 height 430
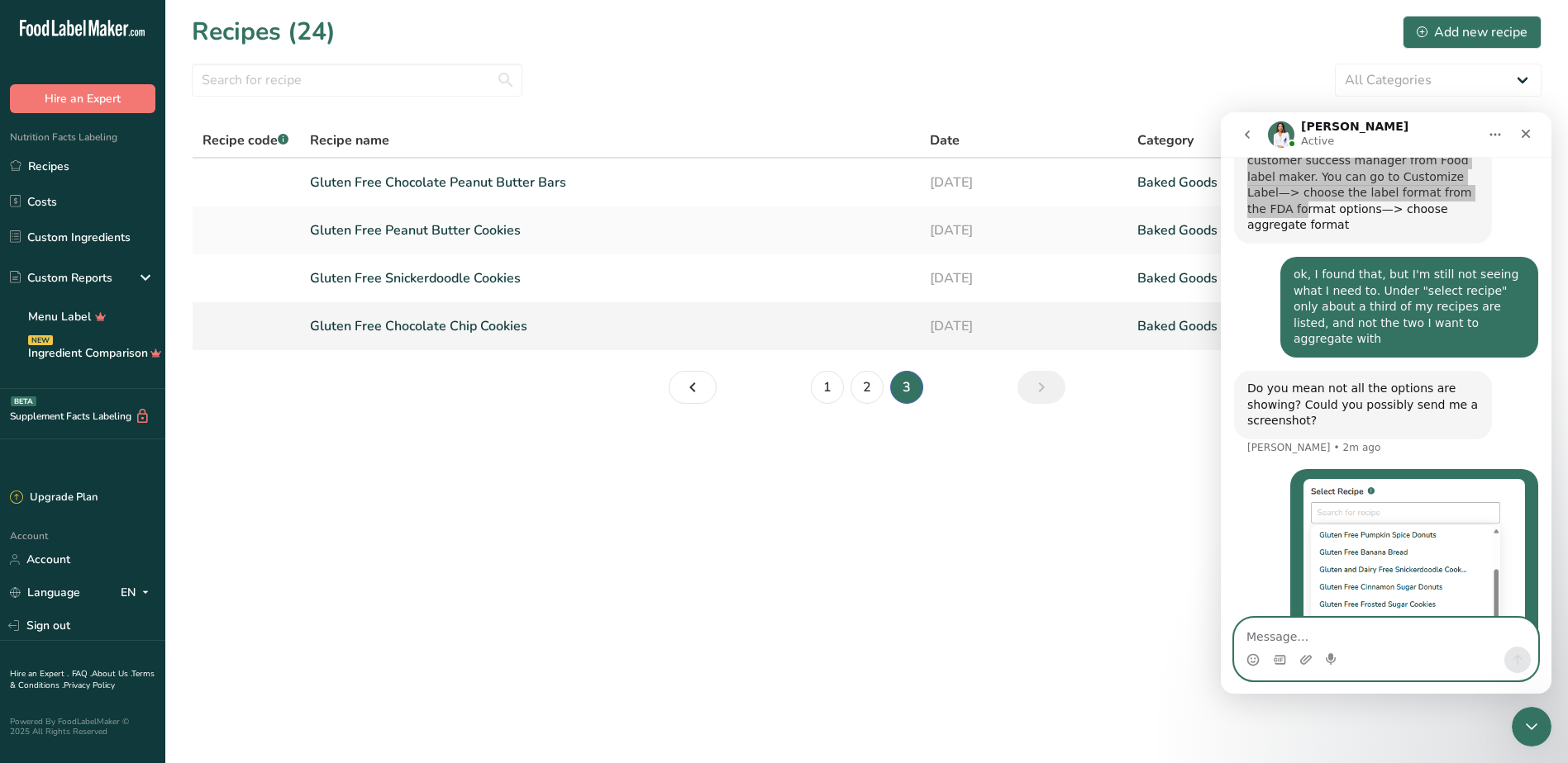
click at [371, 330] on link "Gluten Free Chocolate Chip Cookies" at bounding box center [610, 326] width 601 height 35
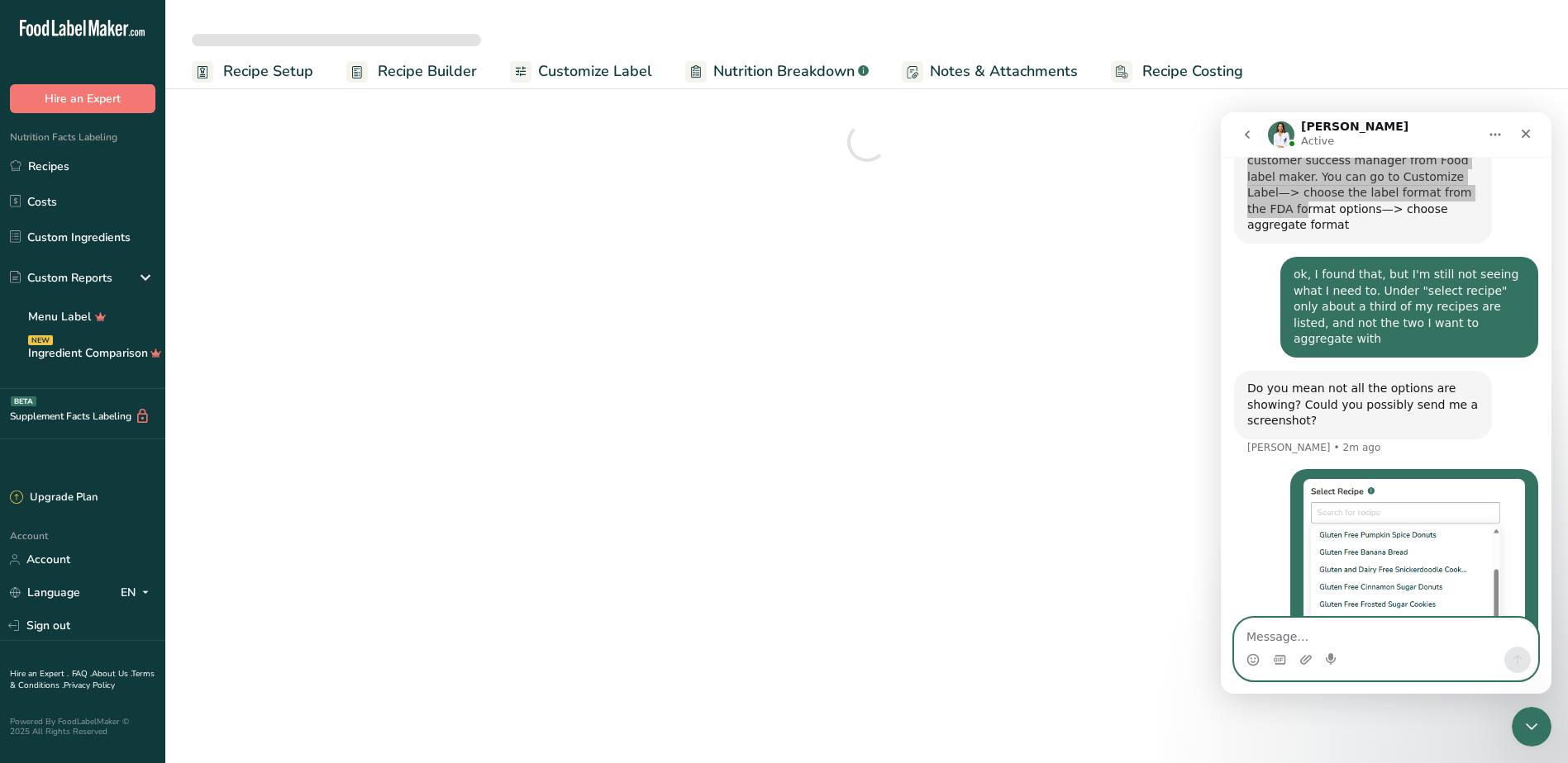
click at [252, 69] on span "Recipe Setup" at bounding box center [268, 72] width 91 height 22
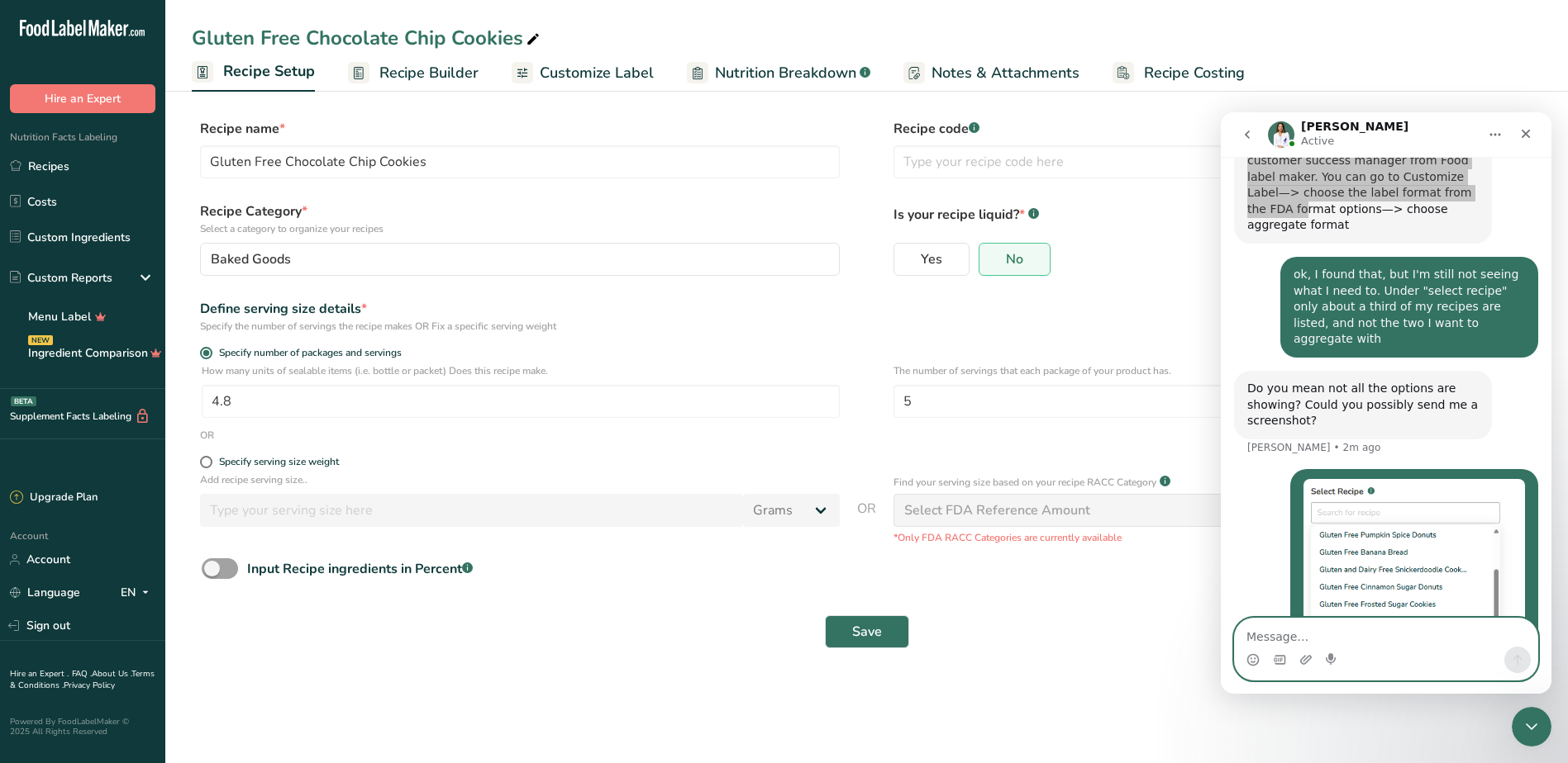
click at [1181, 69] on span "Recipe Costing" at bounding box center [1195, 73] width 101 height 22
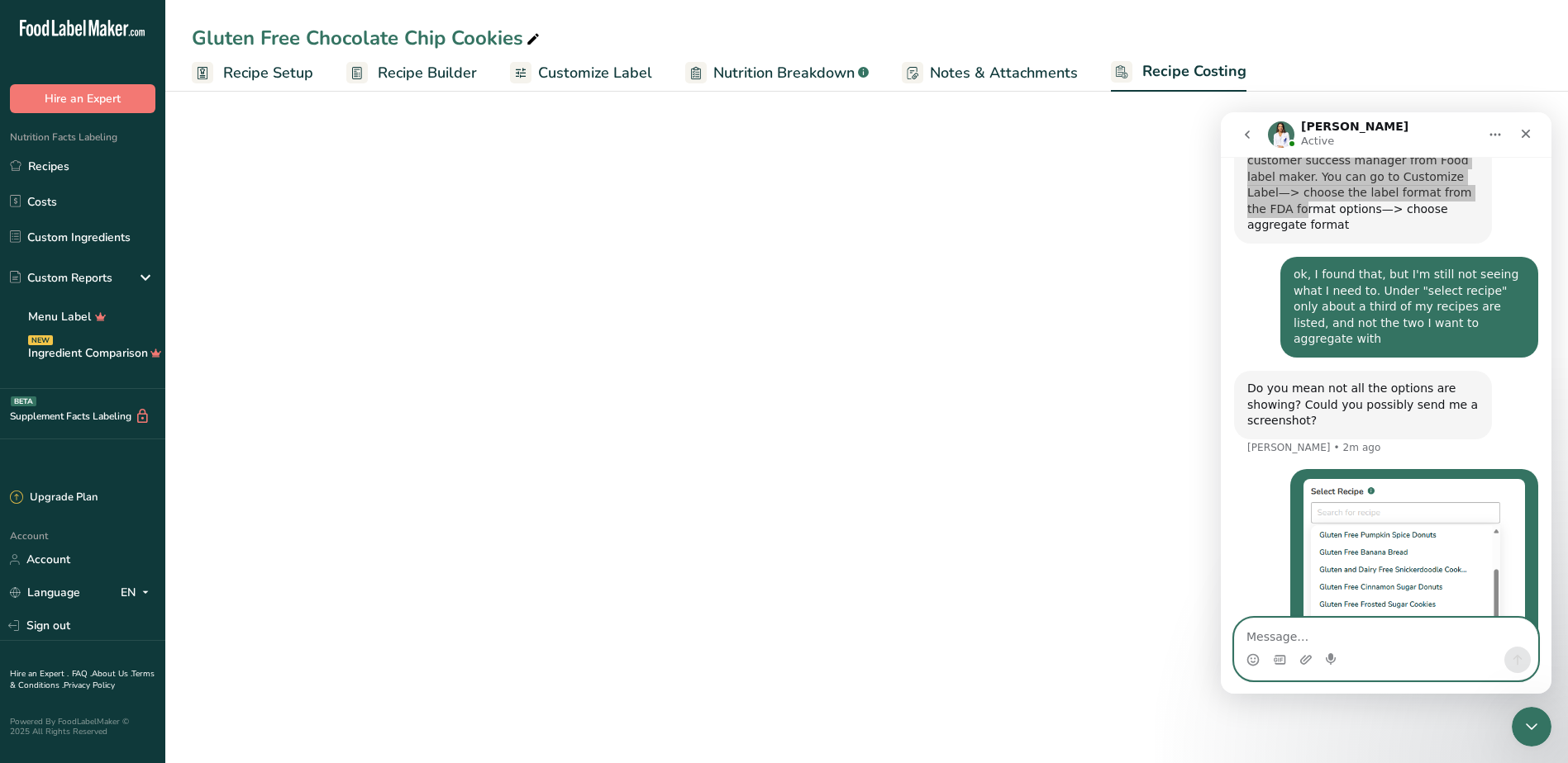
select select "12"
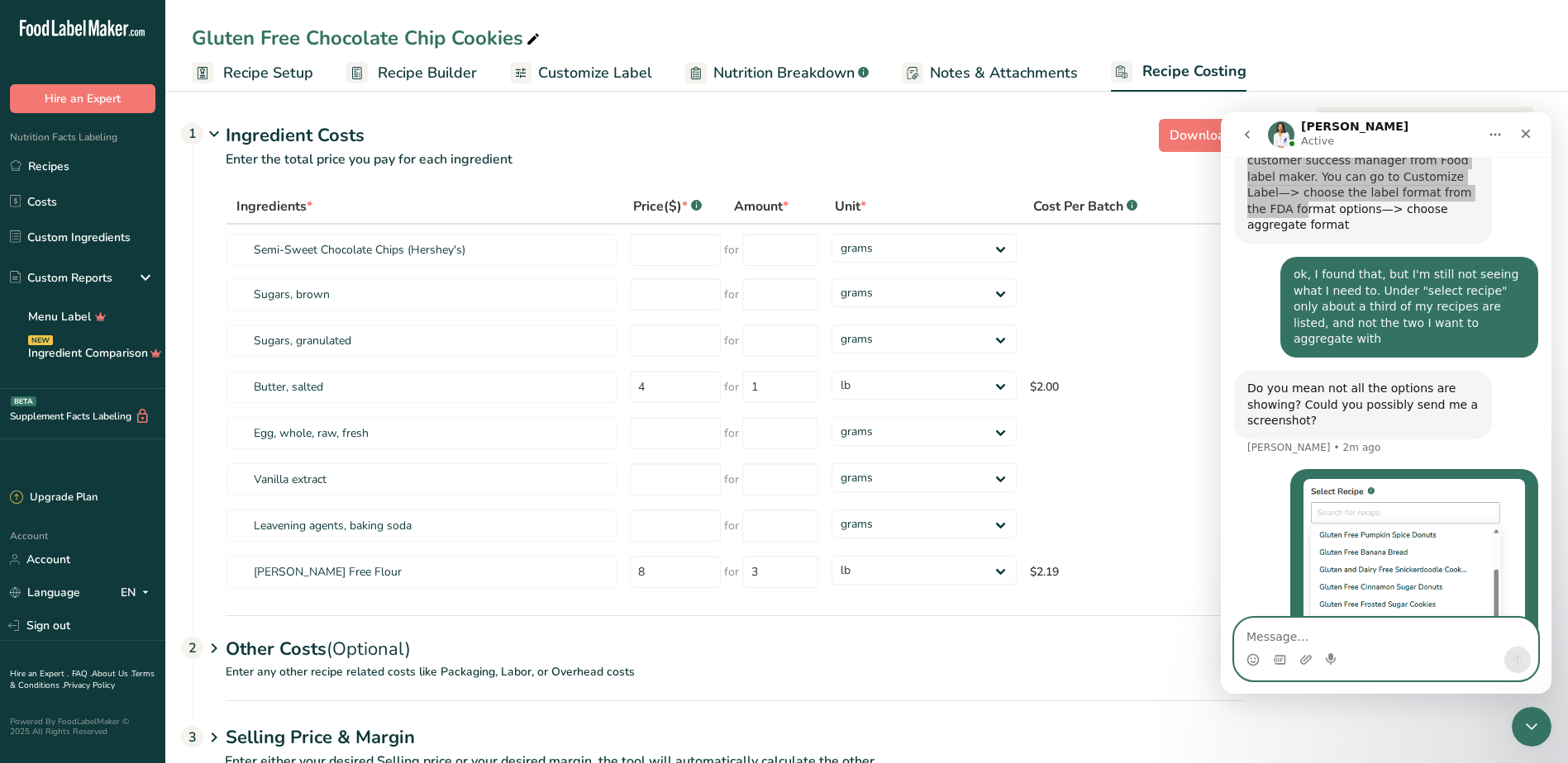
click at [769, 76] on span "Nutrition Breakdown" at bounding box center [783, 73] width 141 height 22
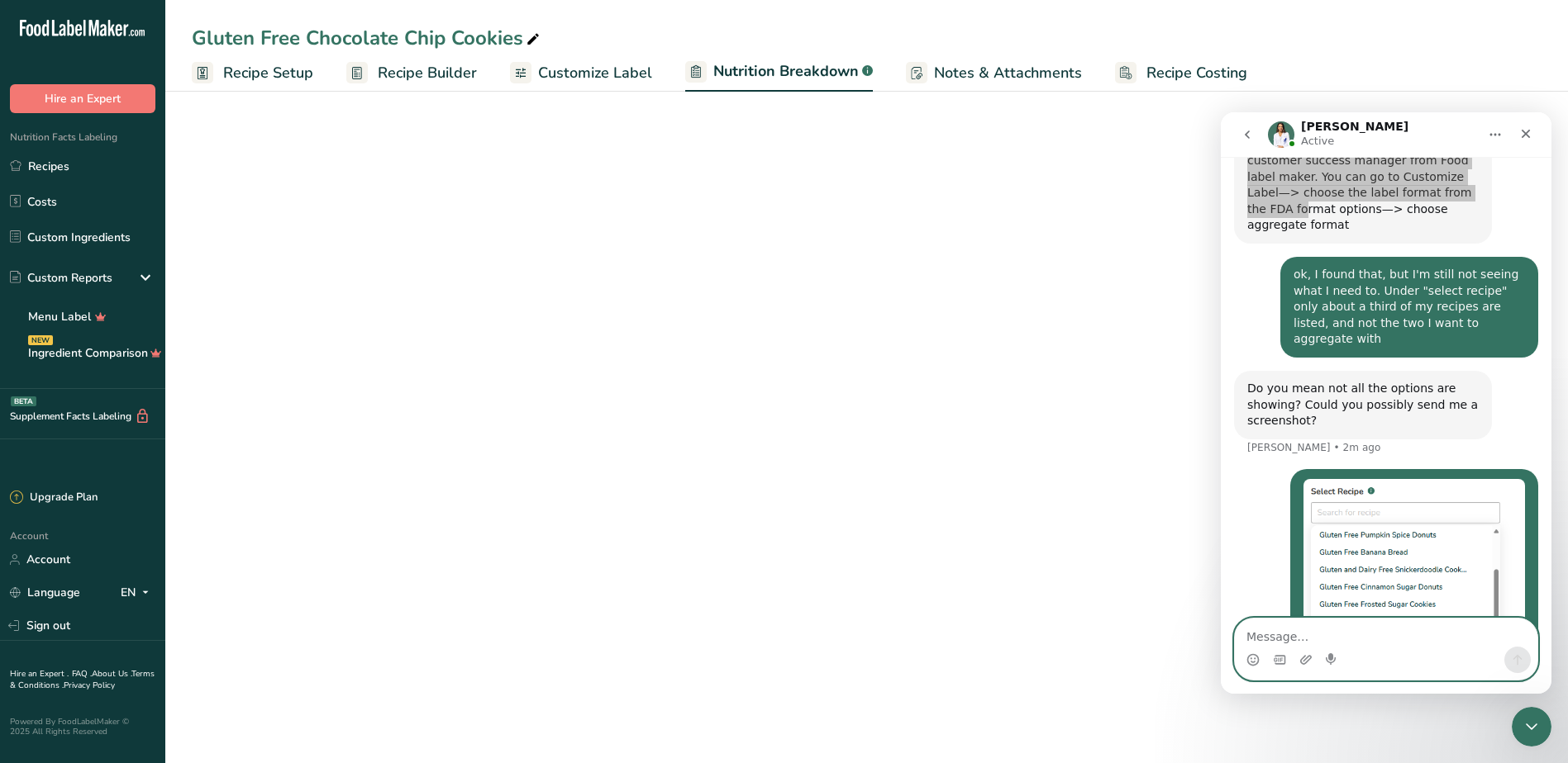
select select "Calories"
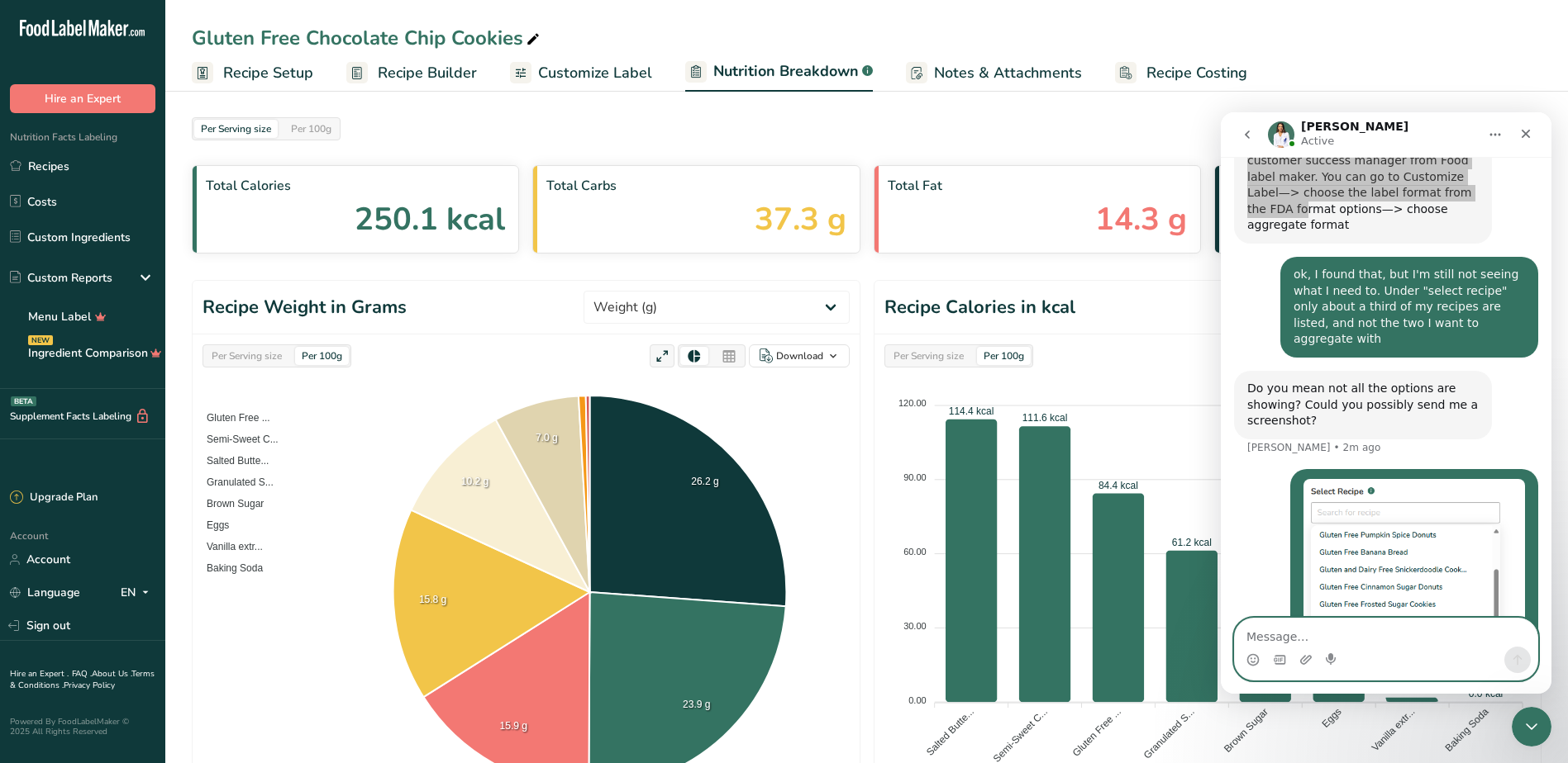
click at [624, 75] on span "Customize Label" at bounding box center [595, 73] width 114 height 22
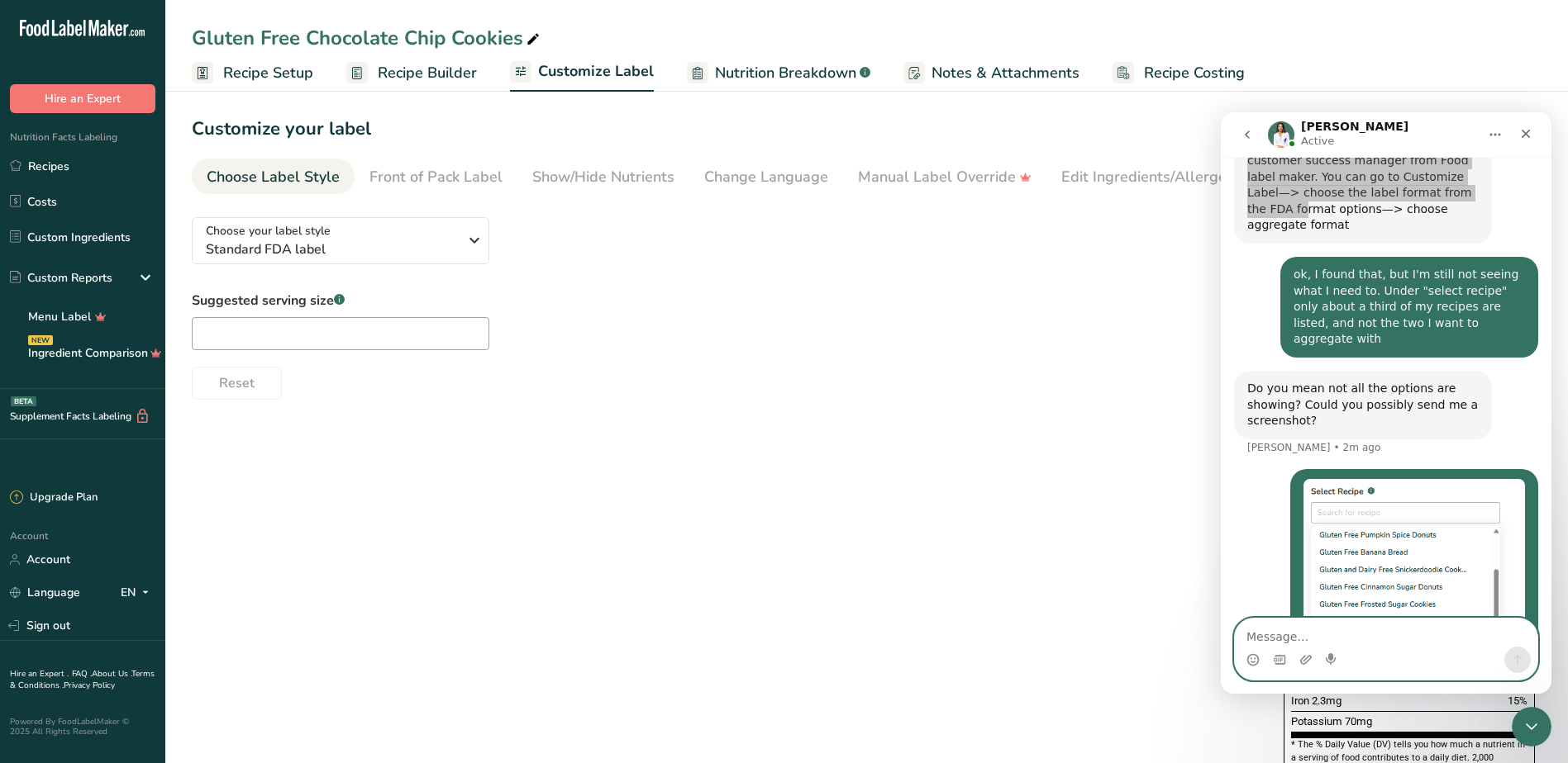
click at [284, 71] on span "Recipe Setup" at bounding box center [268, 73] width 91 height 22
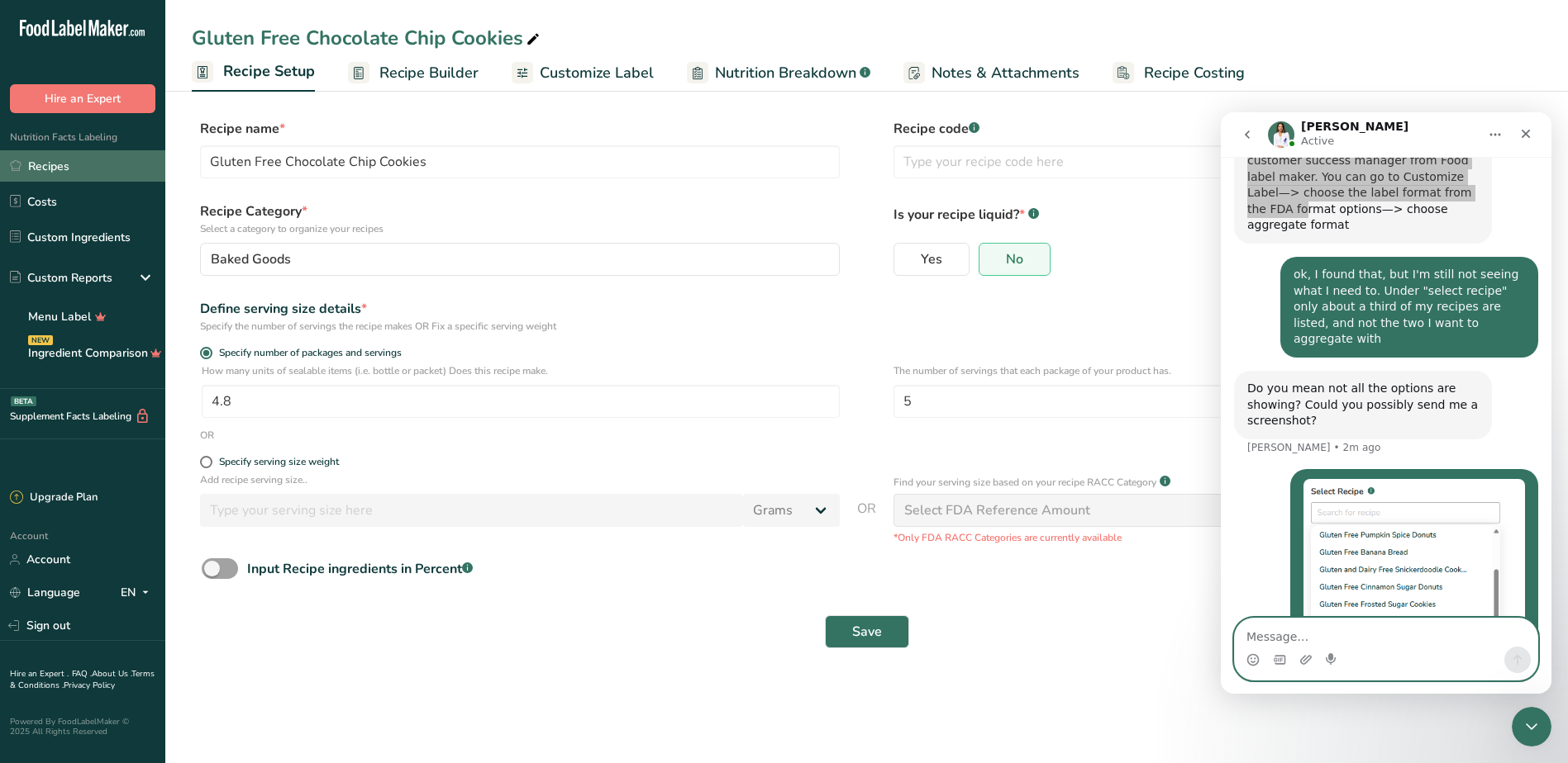
click at [76, 157] on link "Recipes" at bounding box center [82, 166] width 165 height 32
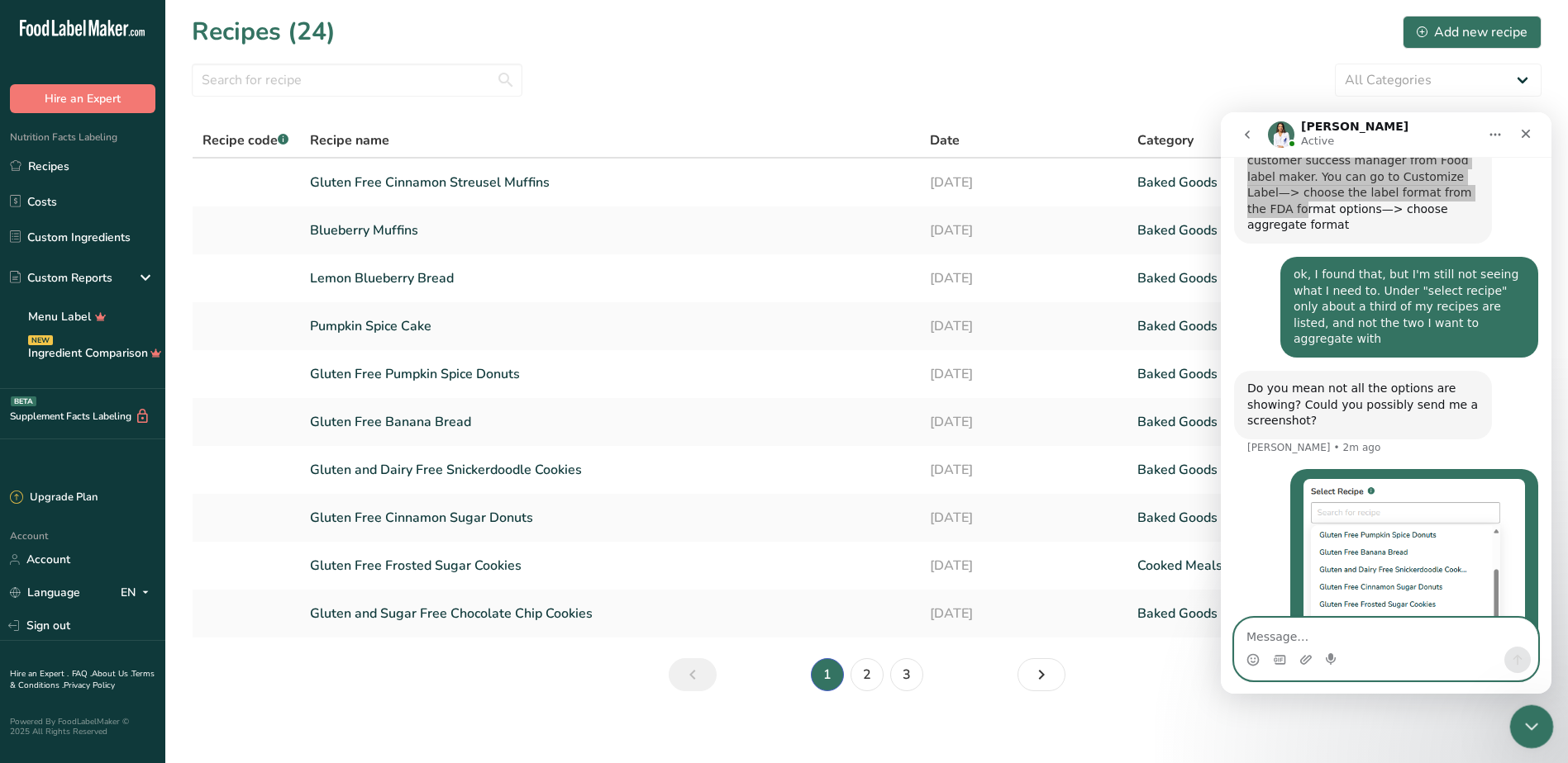
click at [1527, 726] on icon "Close Intercom Messenger" at bounding box center [1529, 724] width 11 height 7
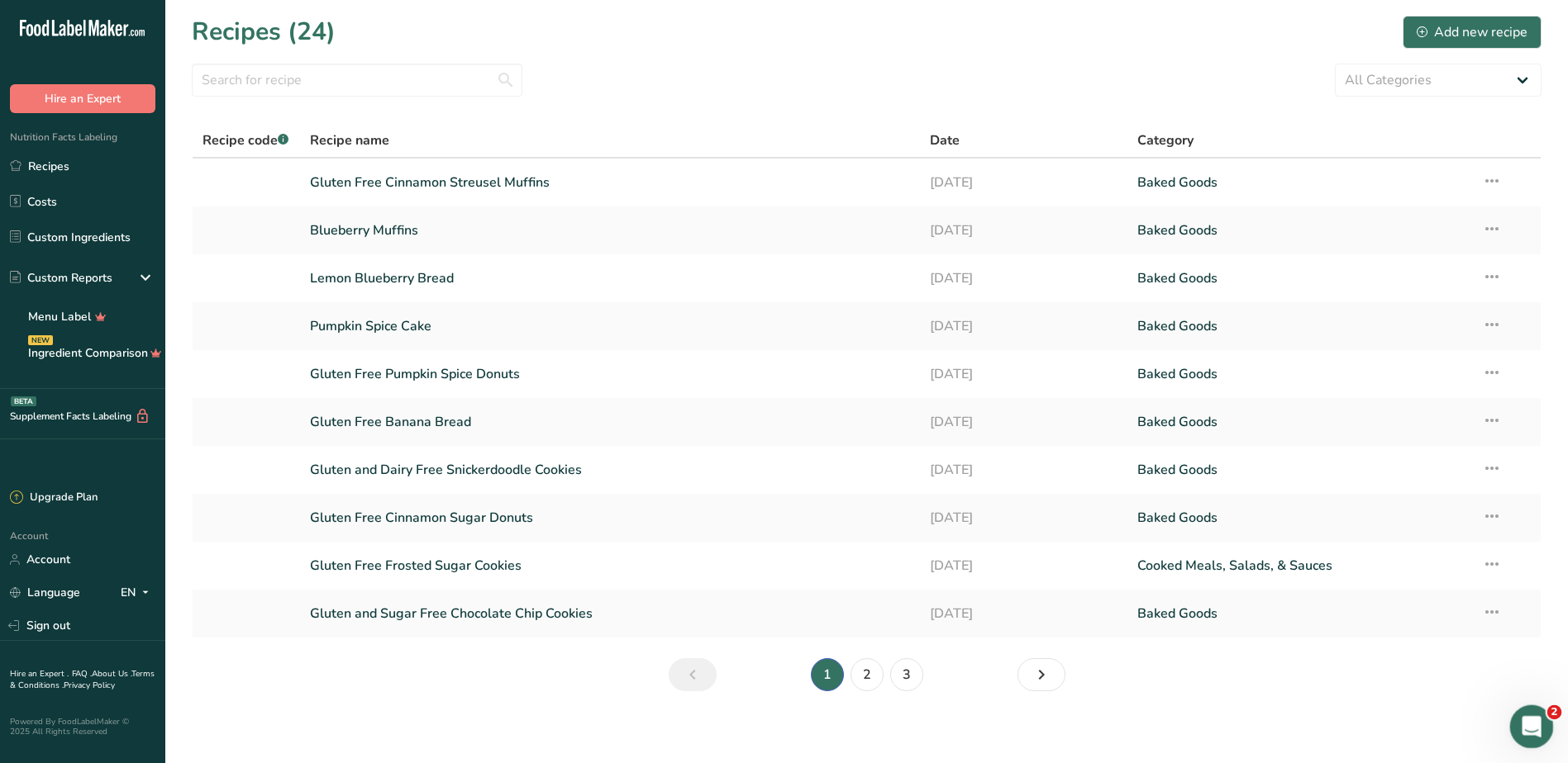
scroll to position [551, 0]
click at [1497, 617] on icon at bounding box center [1491, 612] width 20 height 30
click at [895, 673] on link "3" at bounding box center [906, 674] width 33 height 33
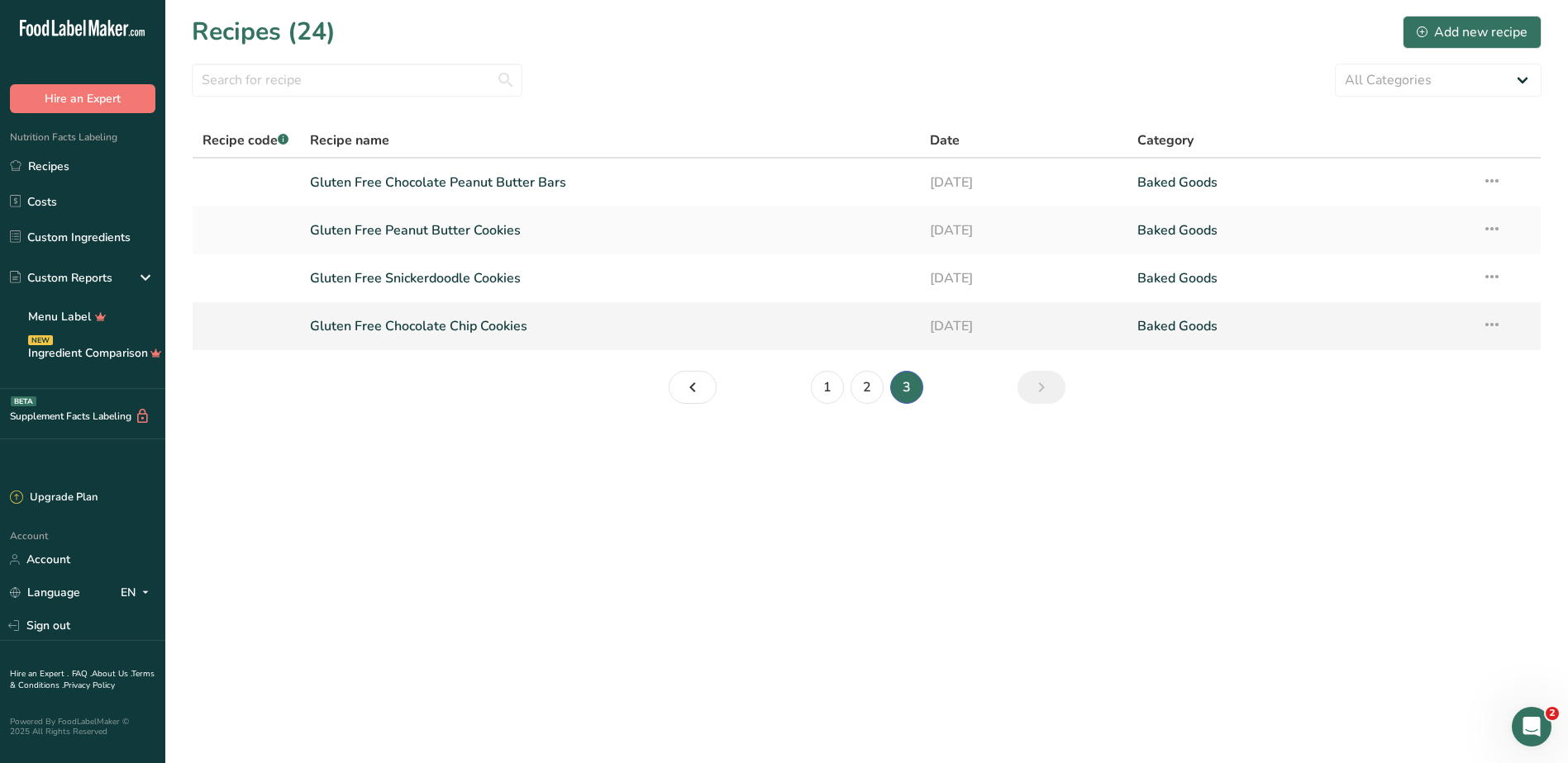
click at [1477, 334] on td "Recipe Setup Delete Recipe Duplicate Recipe Scale Recipe Save as Sub-Recipe .a-…" at bounding box center [1505, 326] width 68 height 48
click at [1484, 328] on icon at bounding box center [1491, 325] width 20 height 30
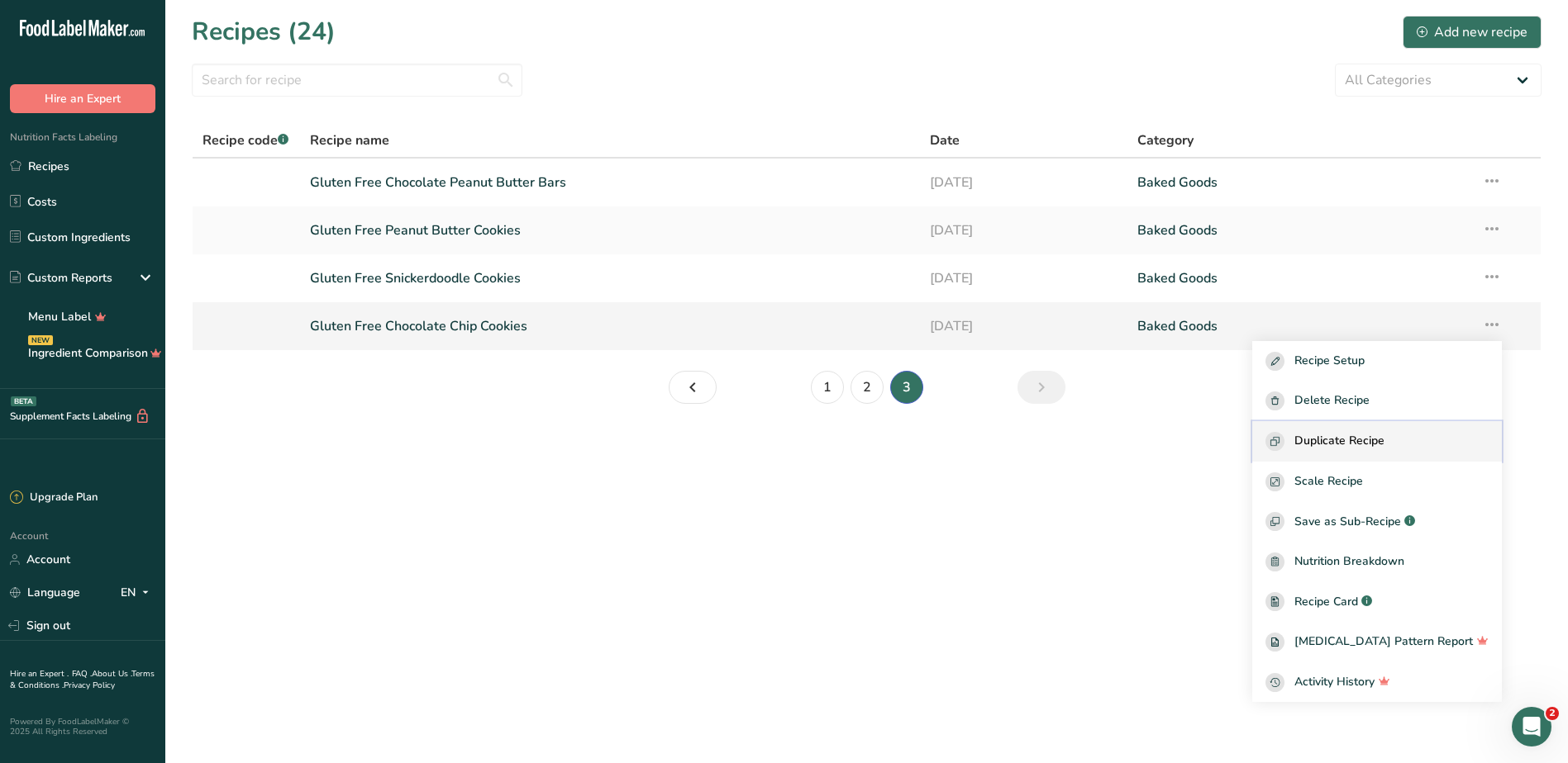
click at [1384, 437] on span "Duplicate Recipe" at bounding box center [1339, 441] width 91 height 19
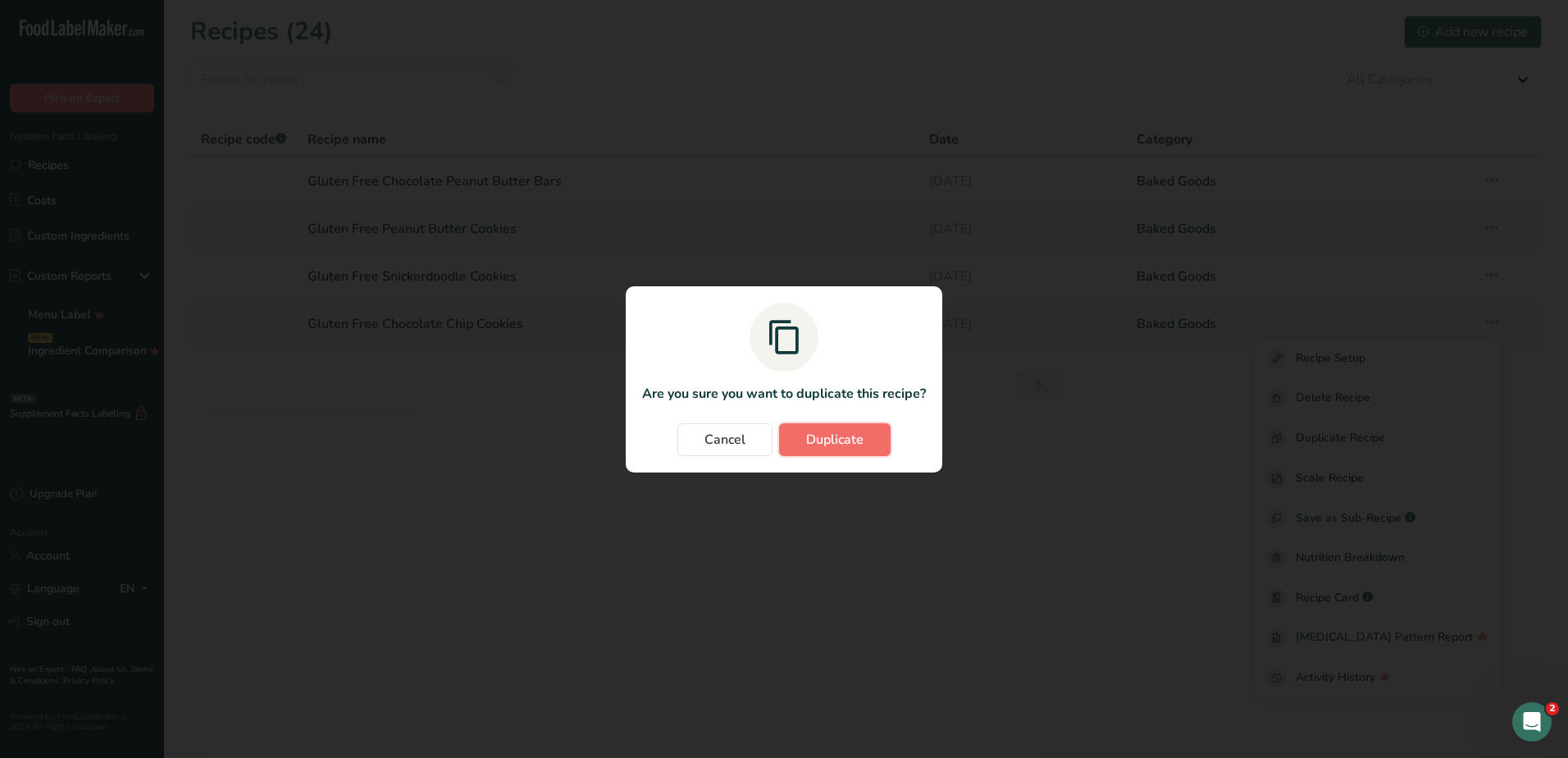
click at [814, 437] on span "Duplicate" at bounding box center [834, 439] width 57 height 19
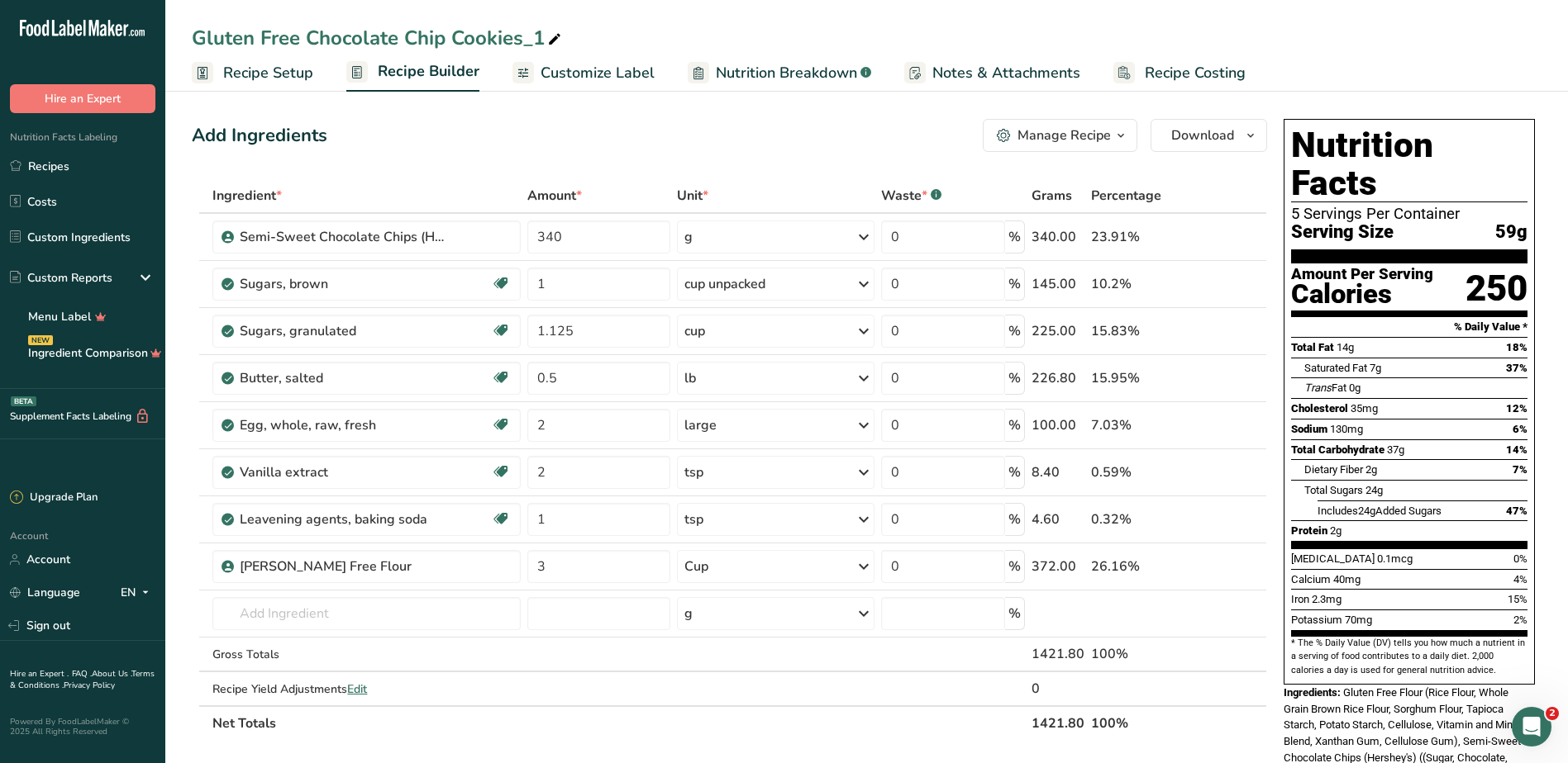
click at [212, 81] on rect at bounding box center [202, 72] width 21 height 21
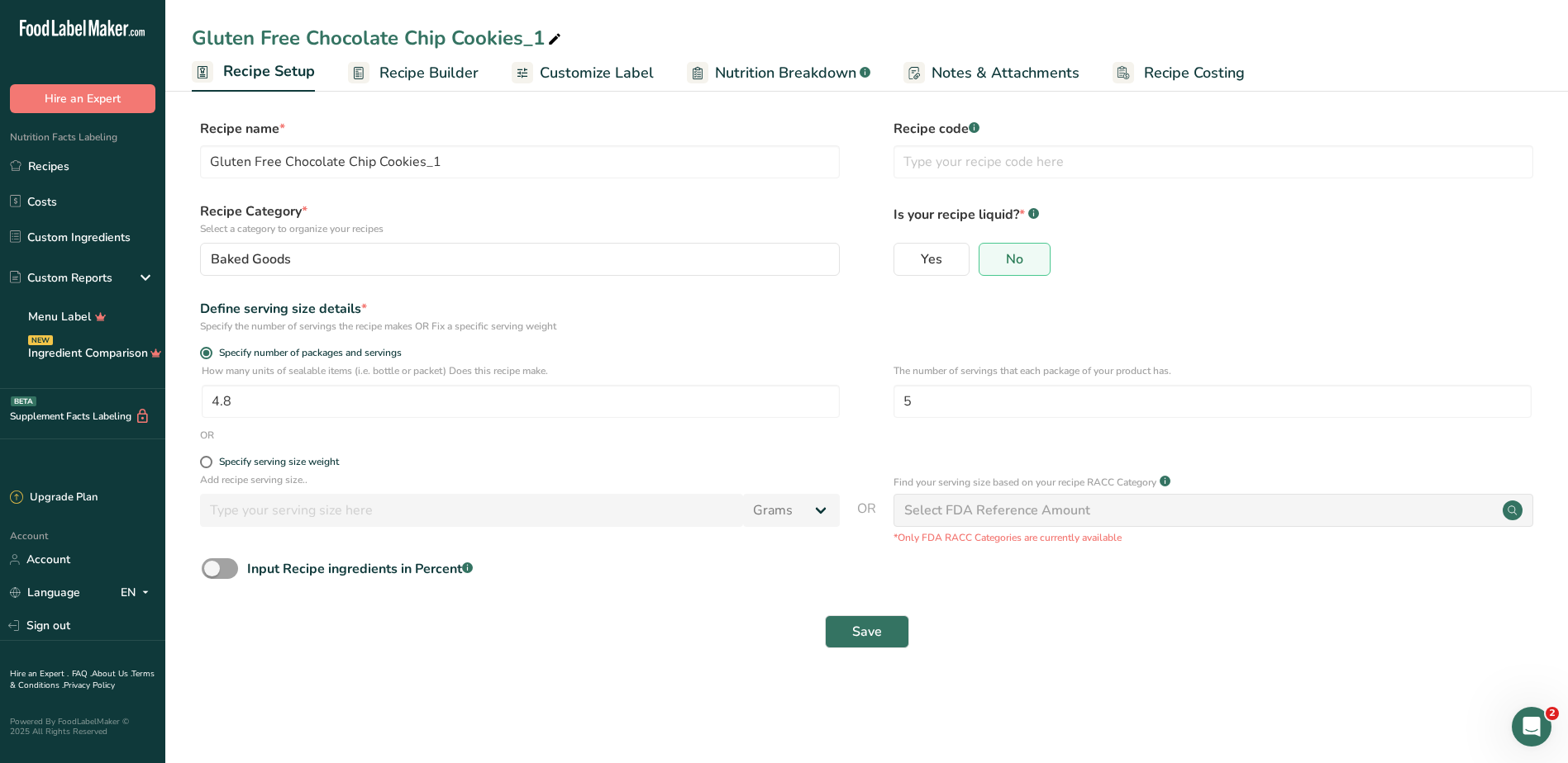
click at [577, 65] on span "Customize Label" at bounding box center [596, 73] width 114 height 22
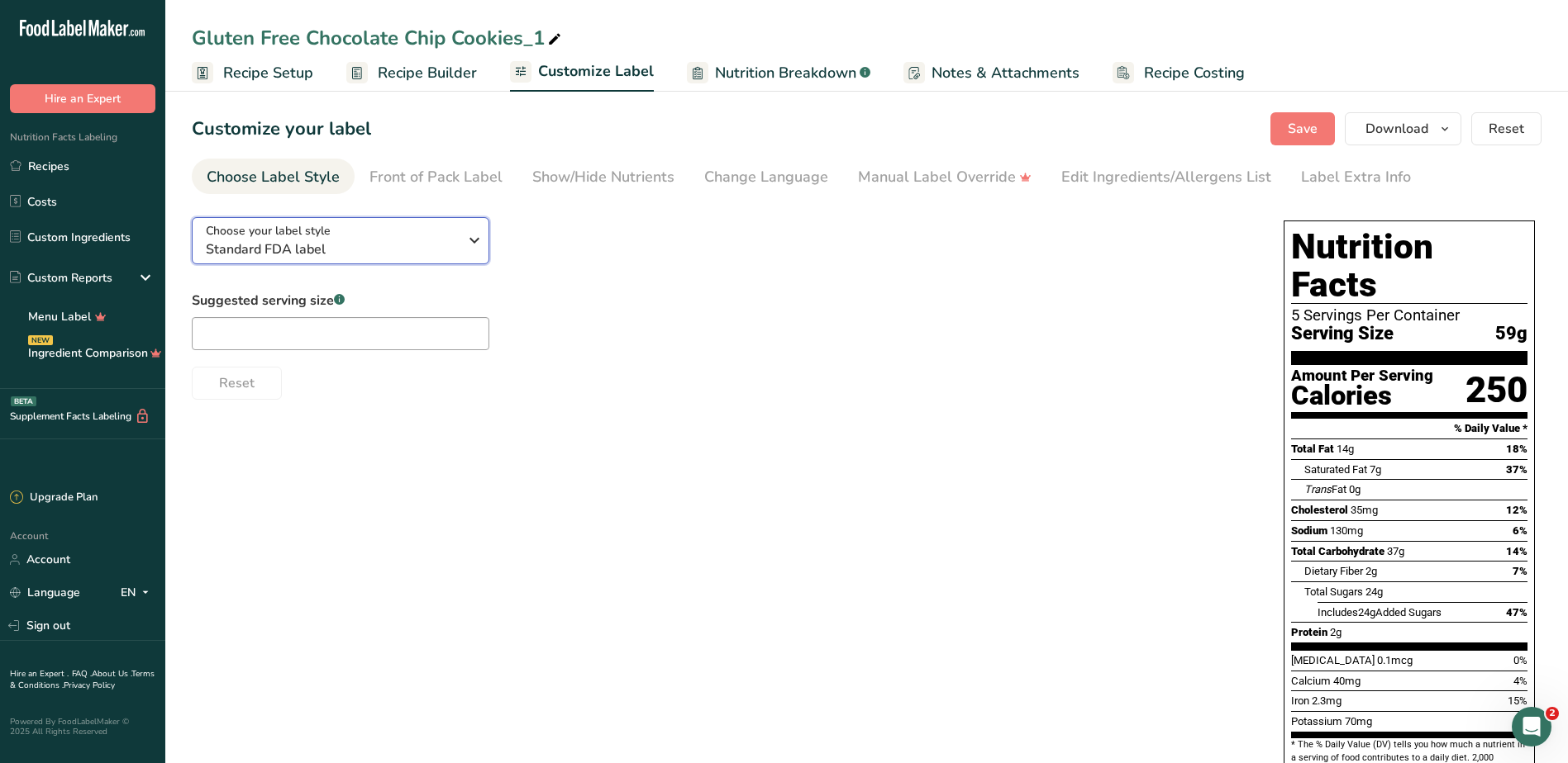
click at [473, 238] on icon "button" at bounding box center [474, 241] width 20 height 30
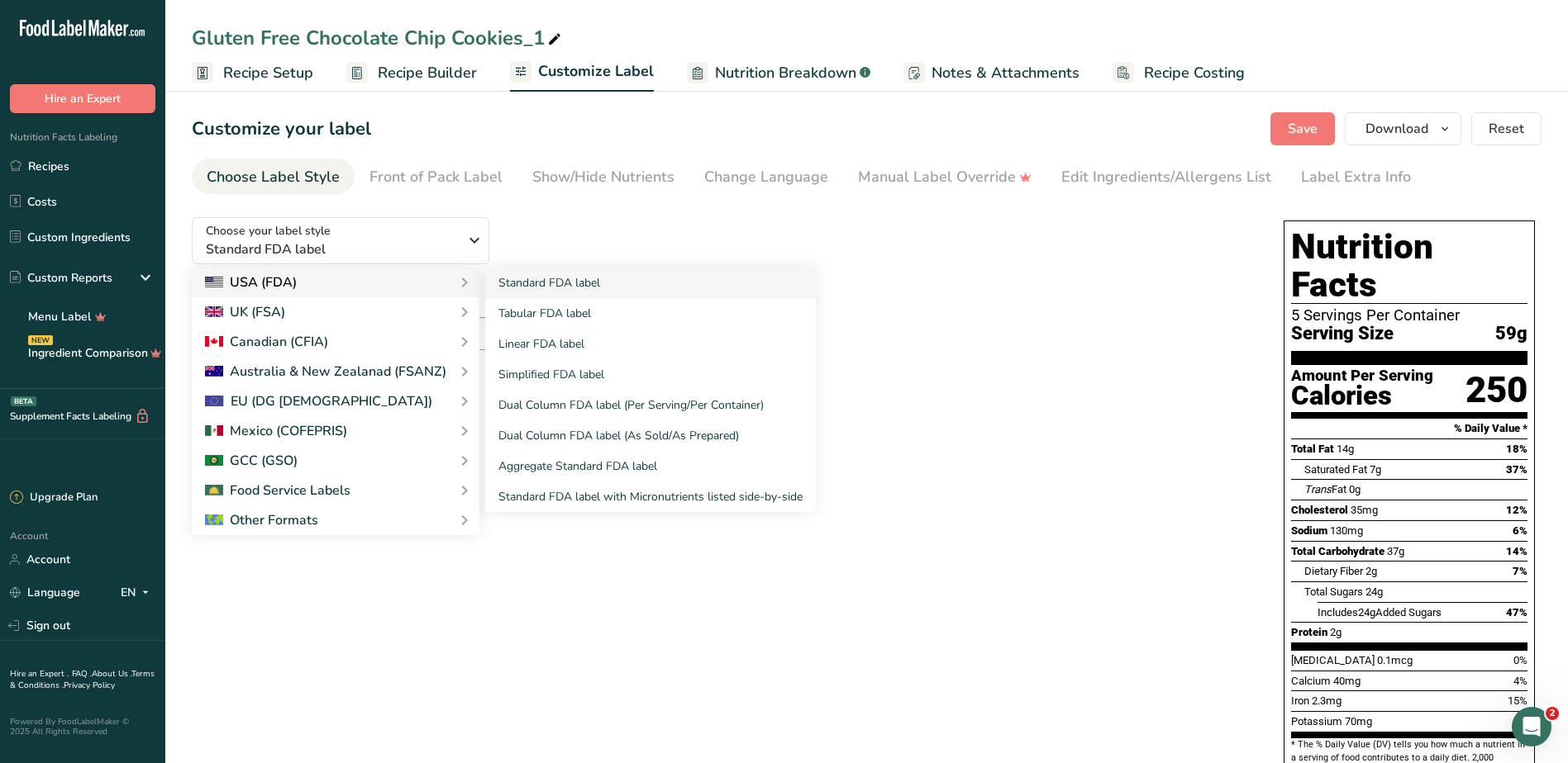
click at [455, 272] on icon at bounding box center [464, 283] width 20 height 30
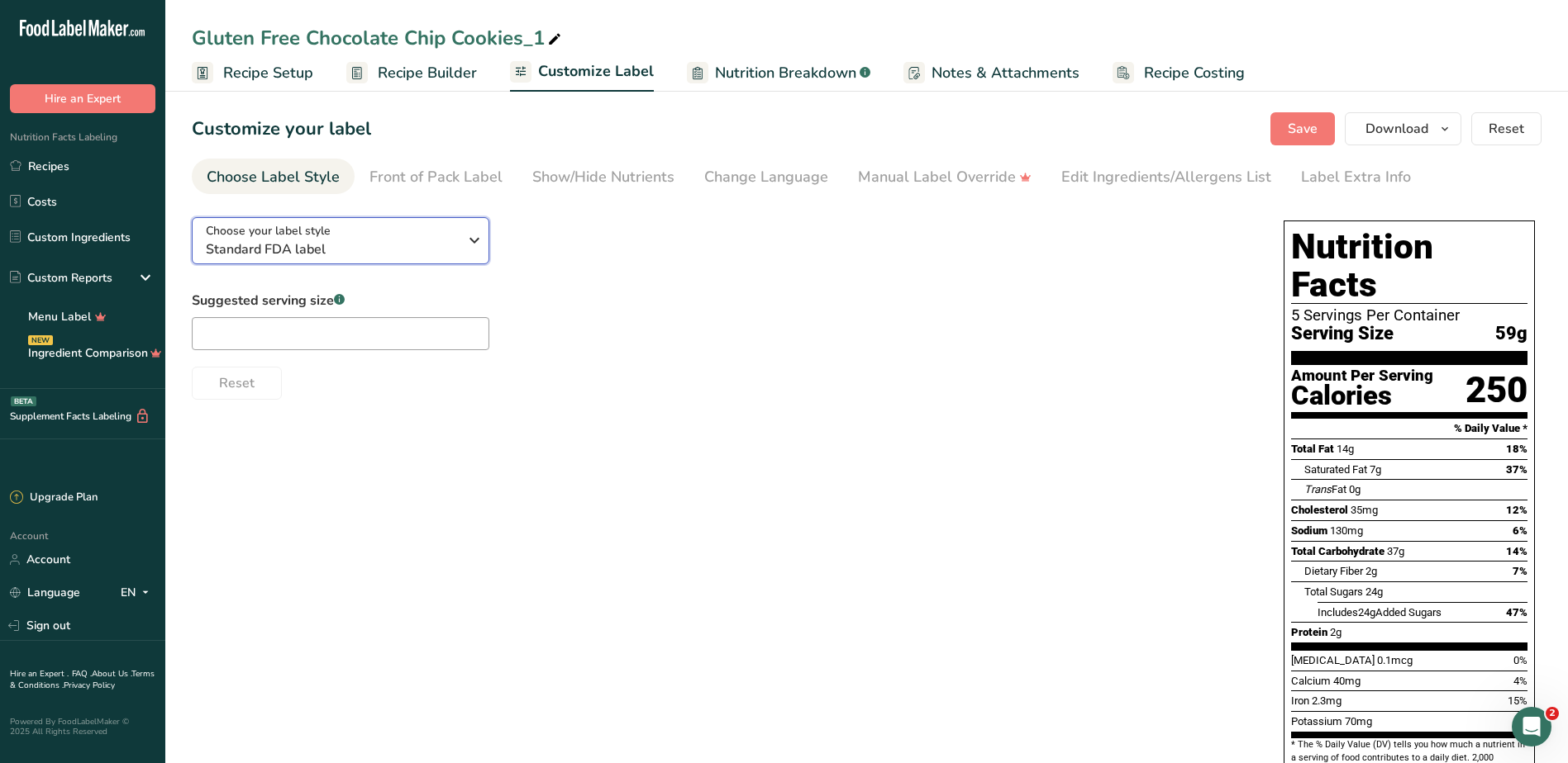
click at [466, 229] on icon "button" at bounding box center [474, 241] width 20 height 30
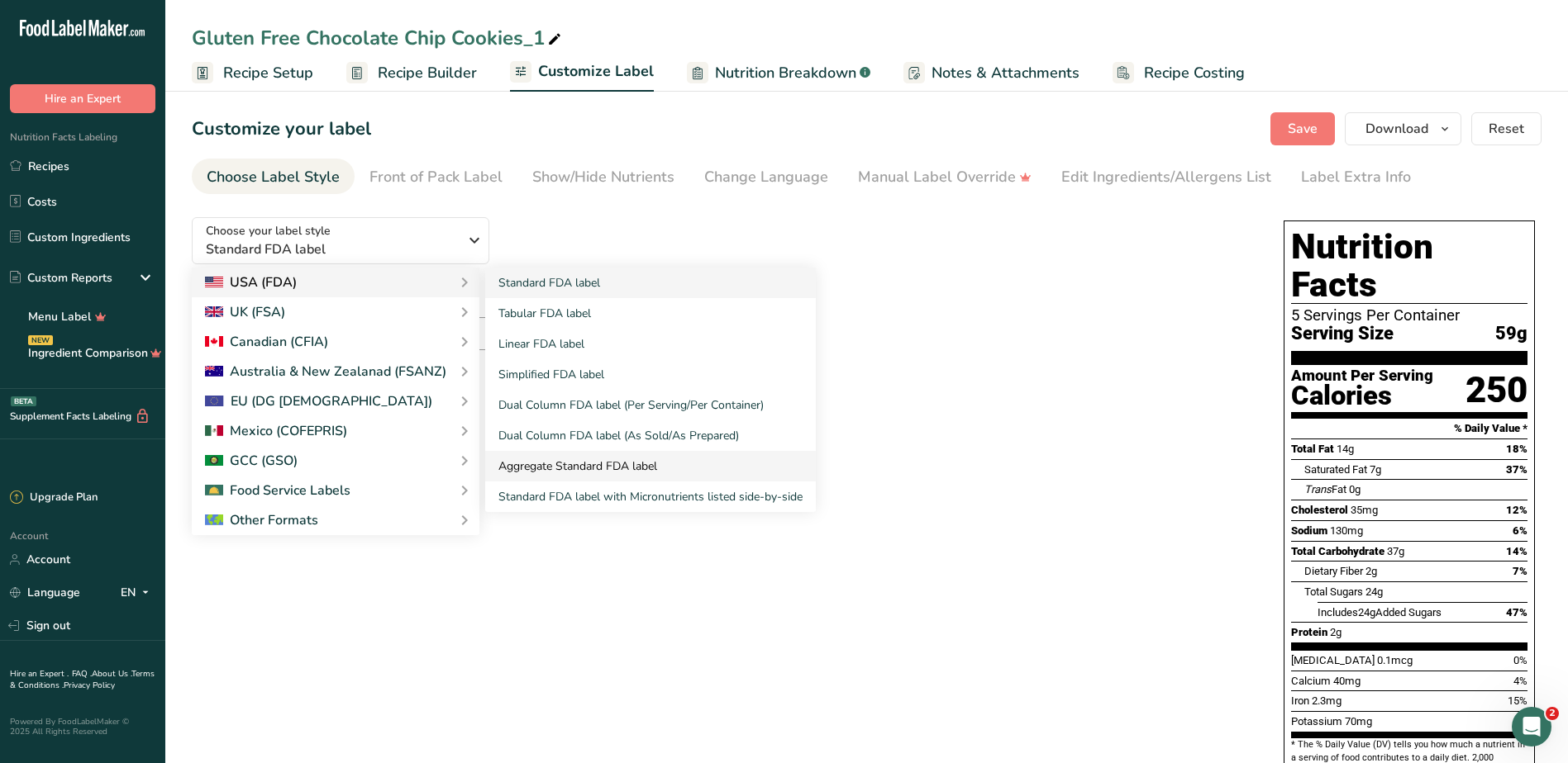
click at [577, 465] on link "Aggregate Standard FDA label" at bounding box center [651, 465] width 330 height 31
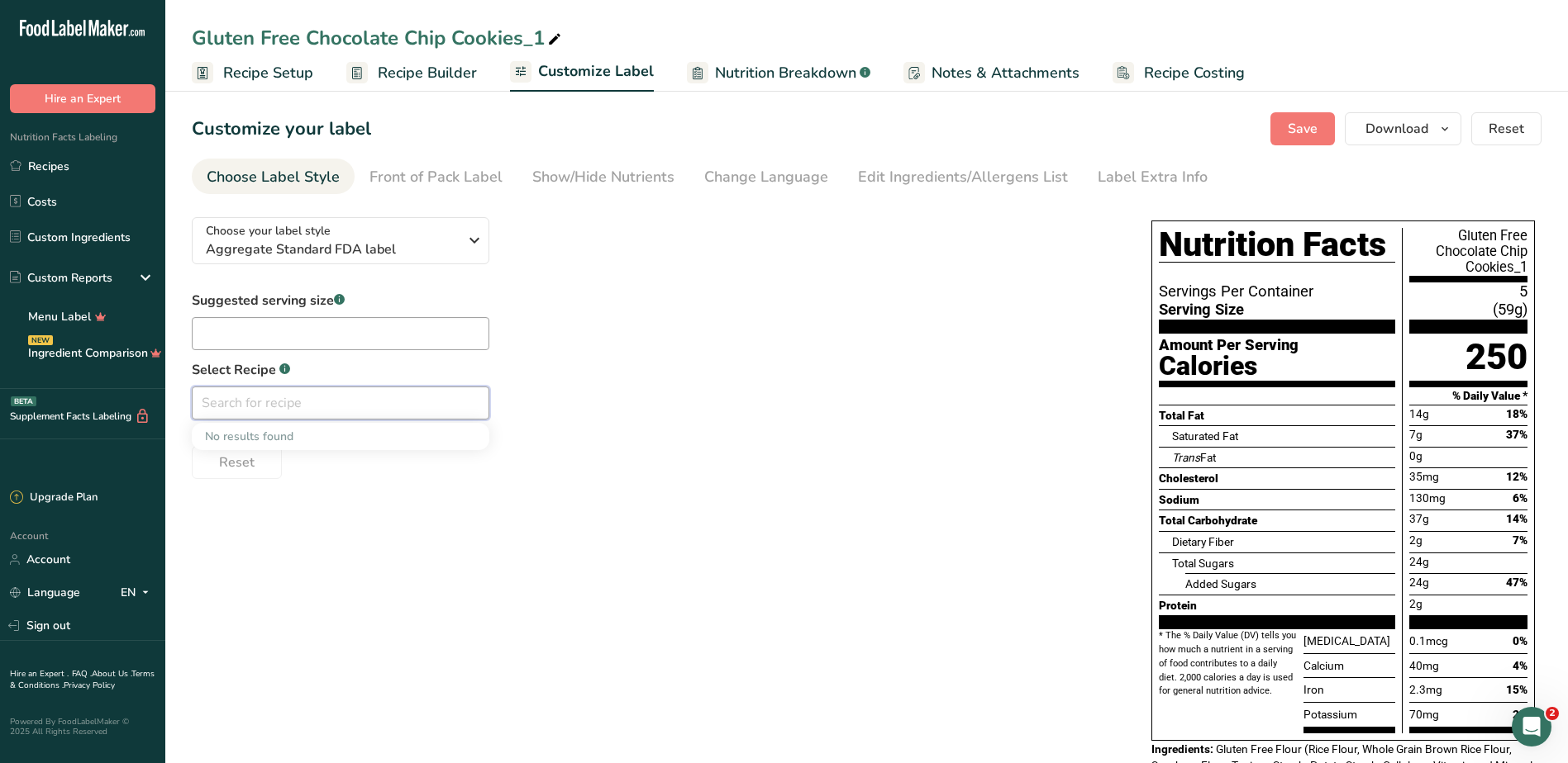
click at [426, 389] on input "text" at bounding box center [340, 402] width 298 height 33
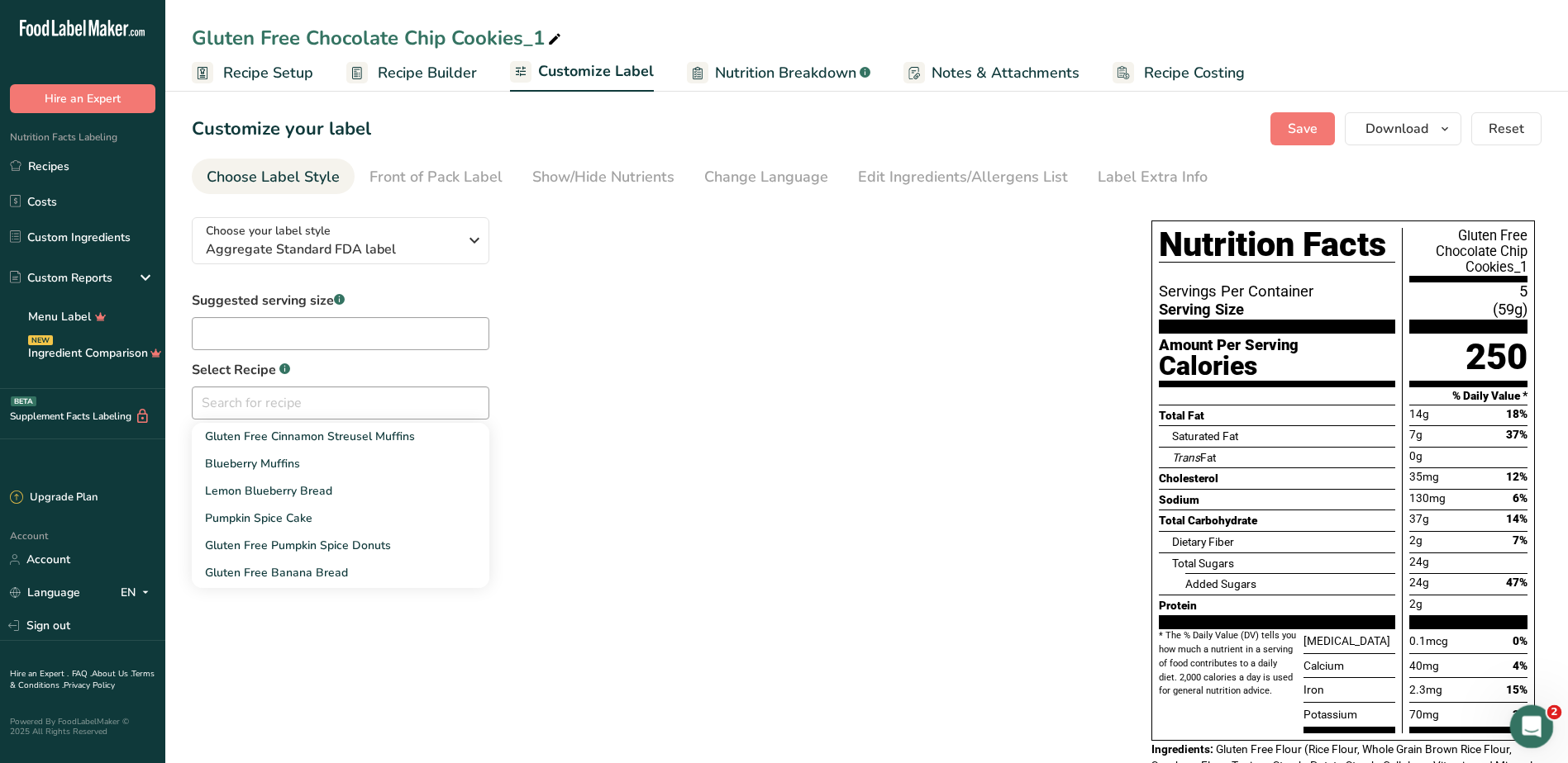
drag, startPoint x: 1534, startPoint y: 722, endPoint x: 1517, endPoint y: 713, distance: 19.2
click at [1534, 721] on icon "Open Intercom Messenger" at bounding box center [1529, 724] width 27 height 27
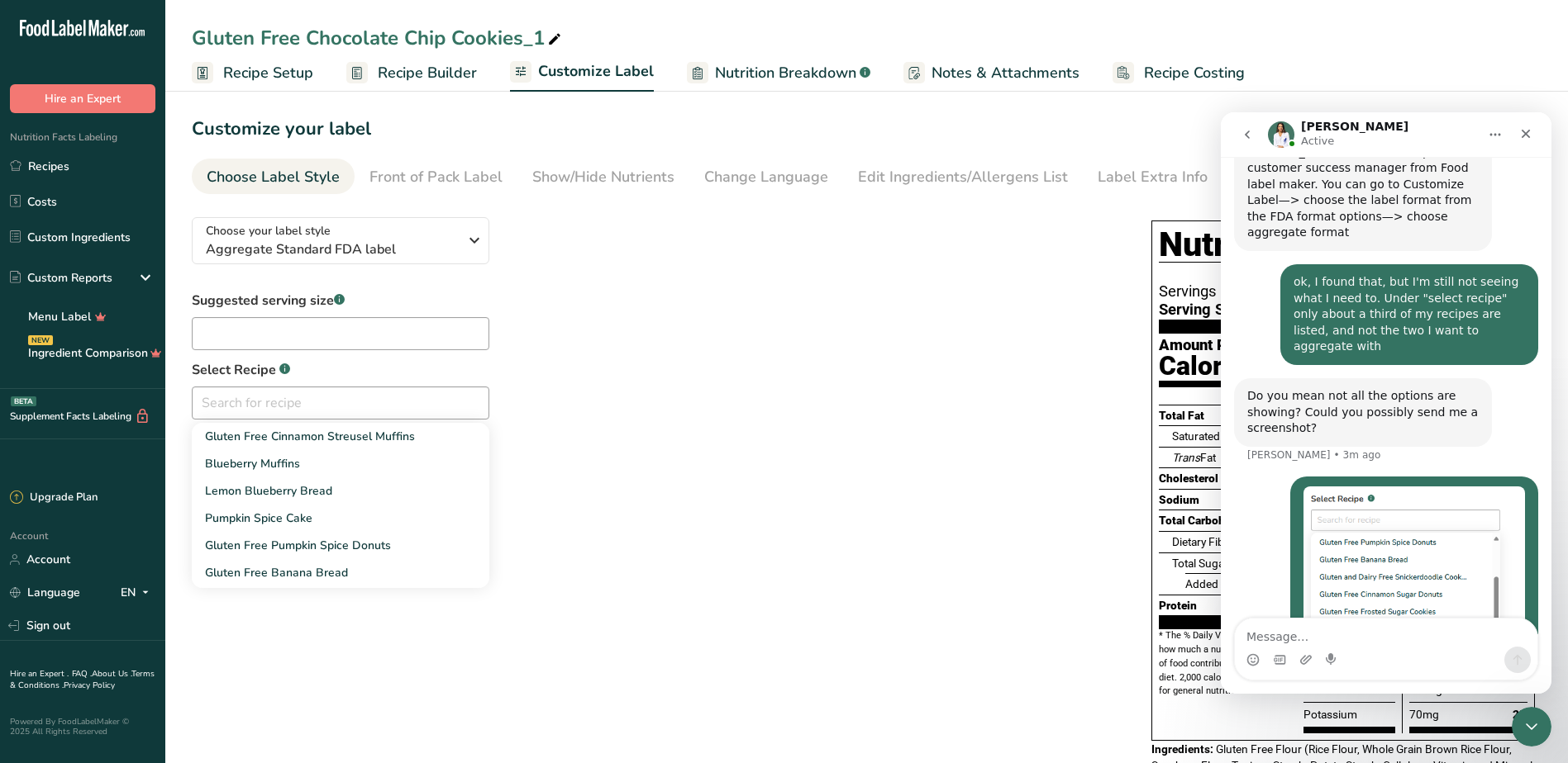
scroll to position [551, 0]
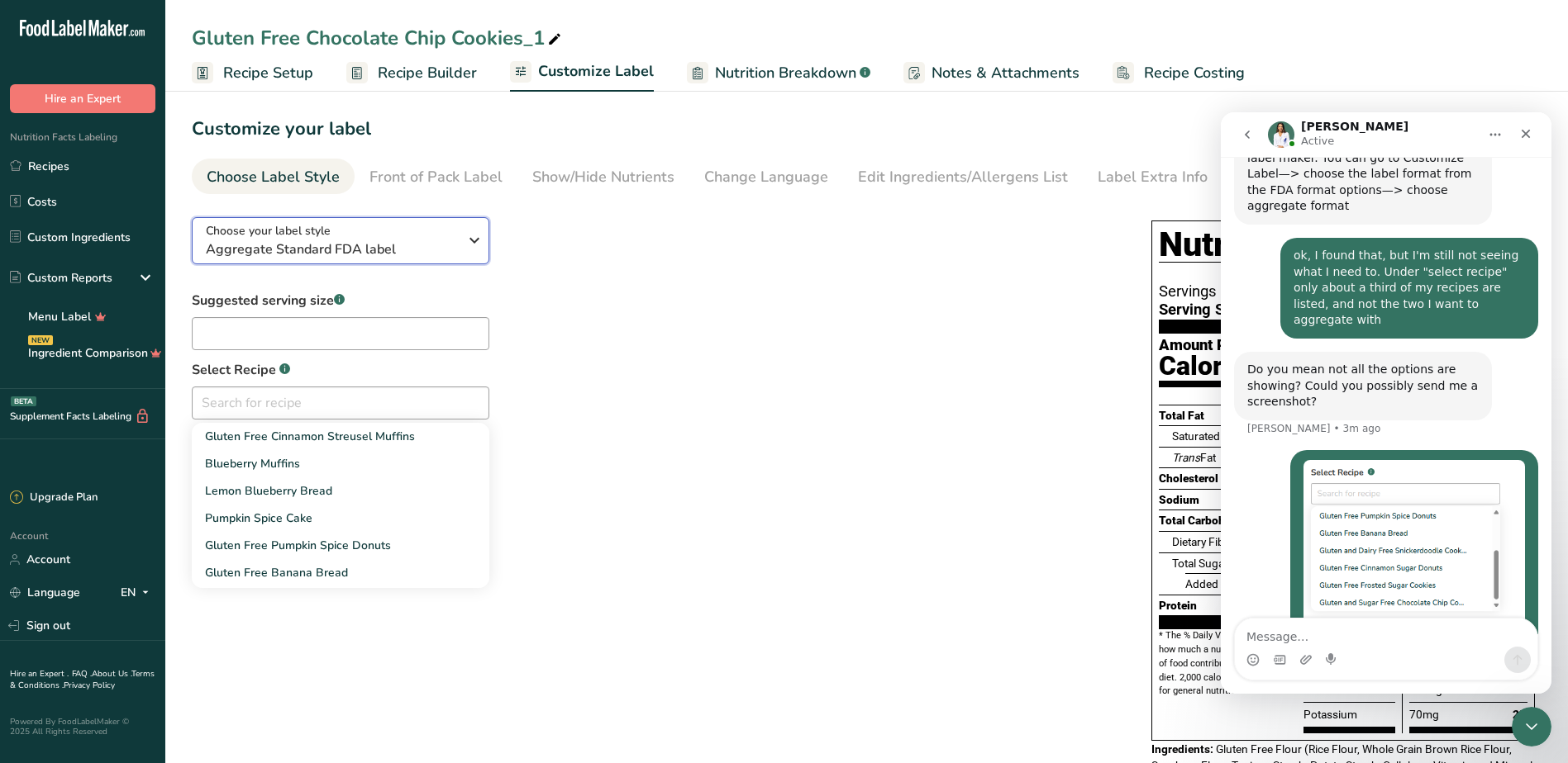
click at [476, 235] on icon "button" at bounding box center [474, 241] width 20 height 30
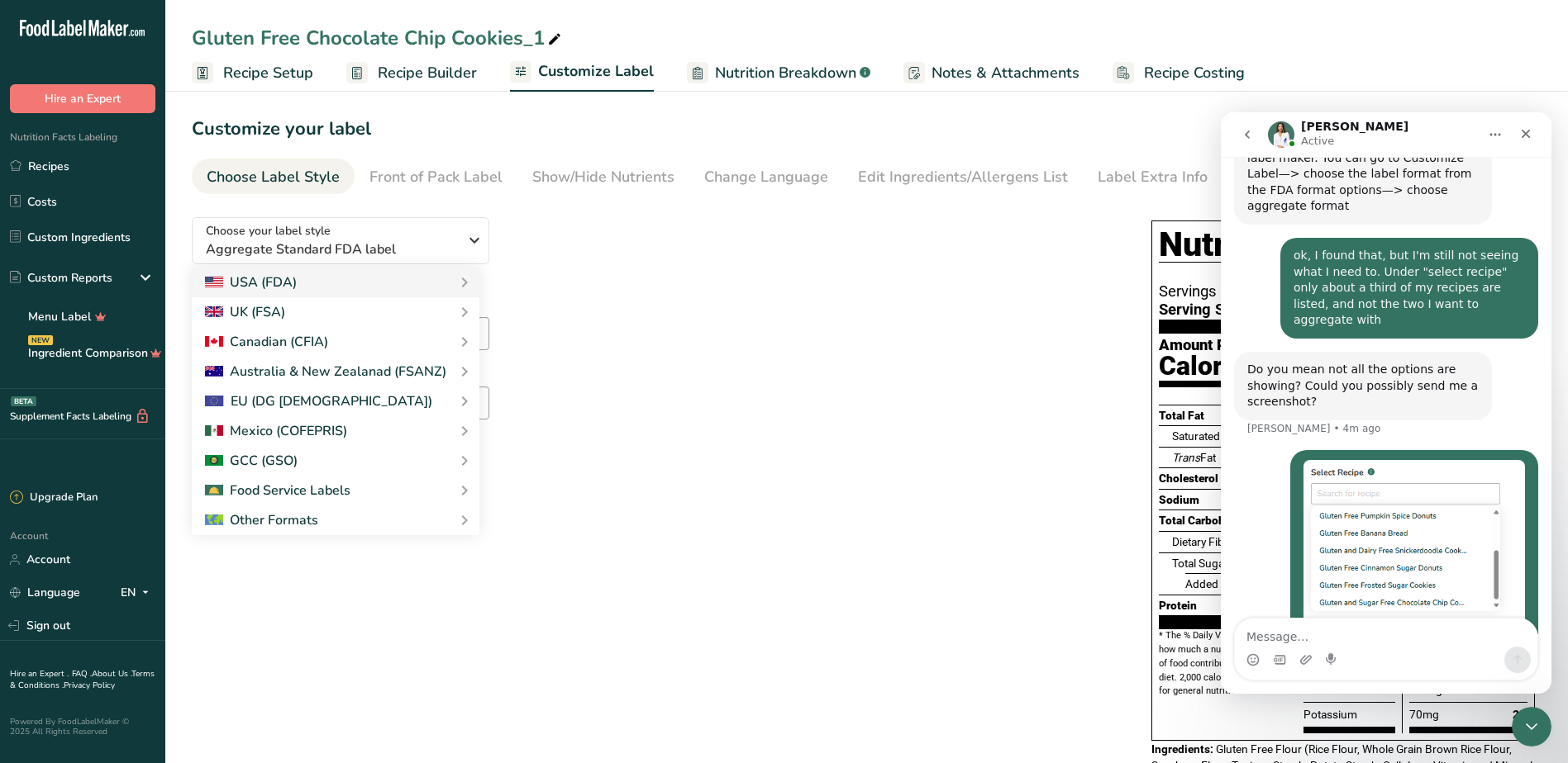
click at [676, 232] on div "Choose your label style Aggregate Standard FDA label USA (FDA) Standard FDA lab…" at bounding box center [654, 341] width 927 height 275
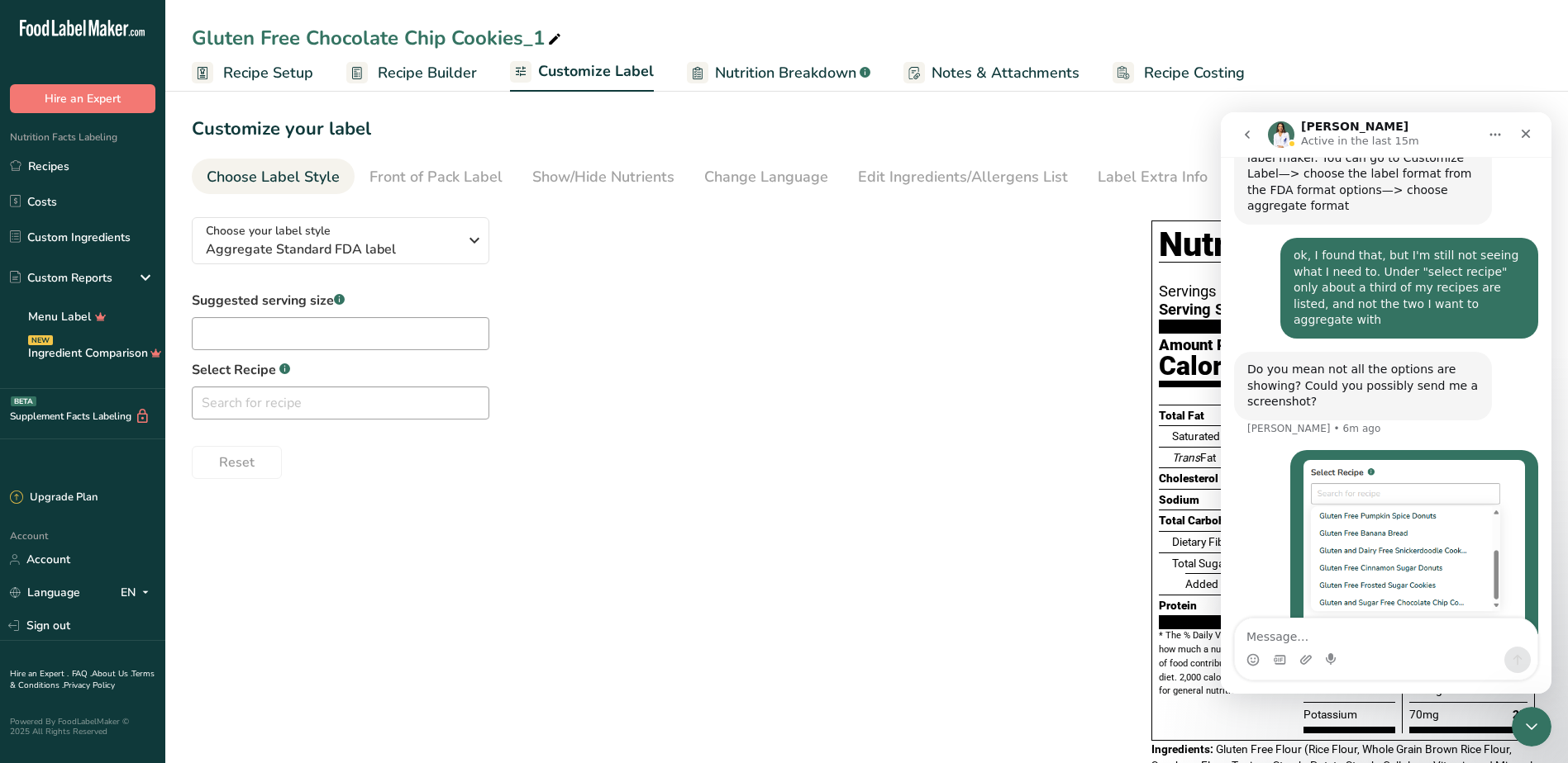
scroll to position [615, 0]
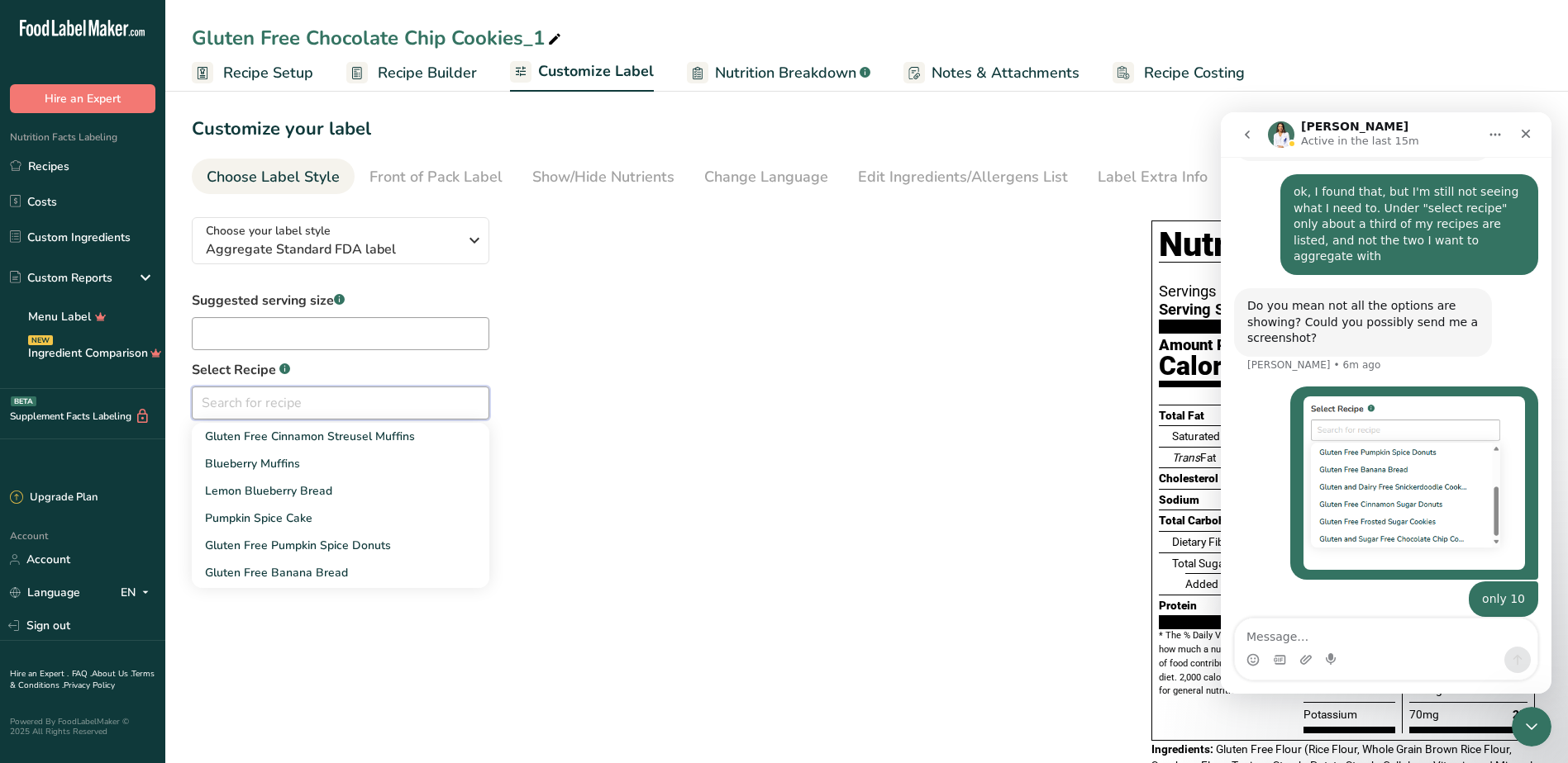
click at [473, 404] on input "text" at bounding box center [340, 402] width 298 height 33
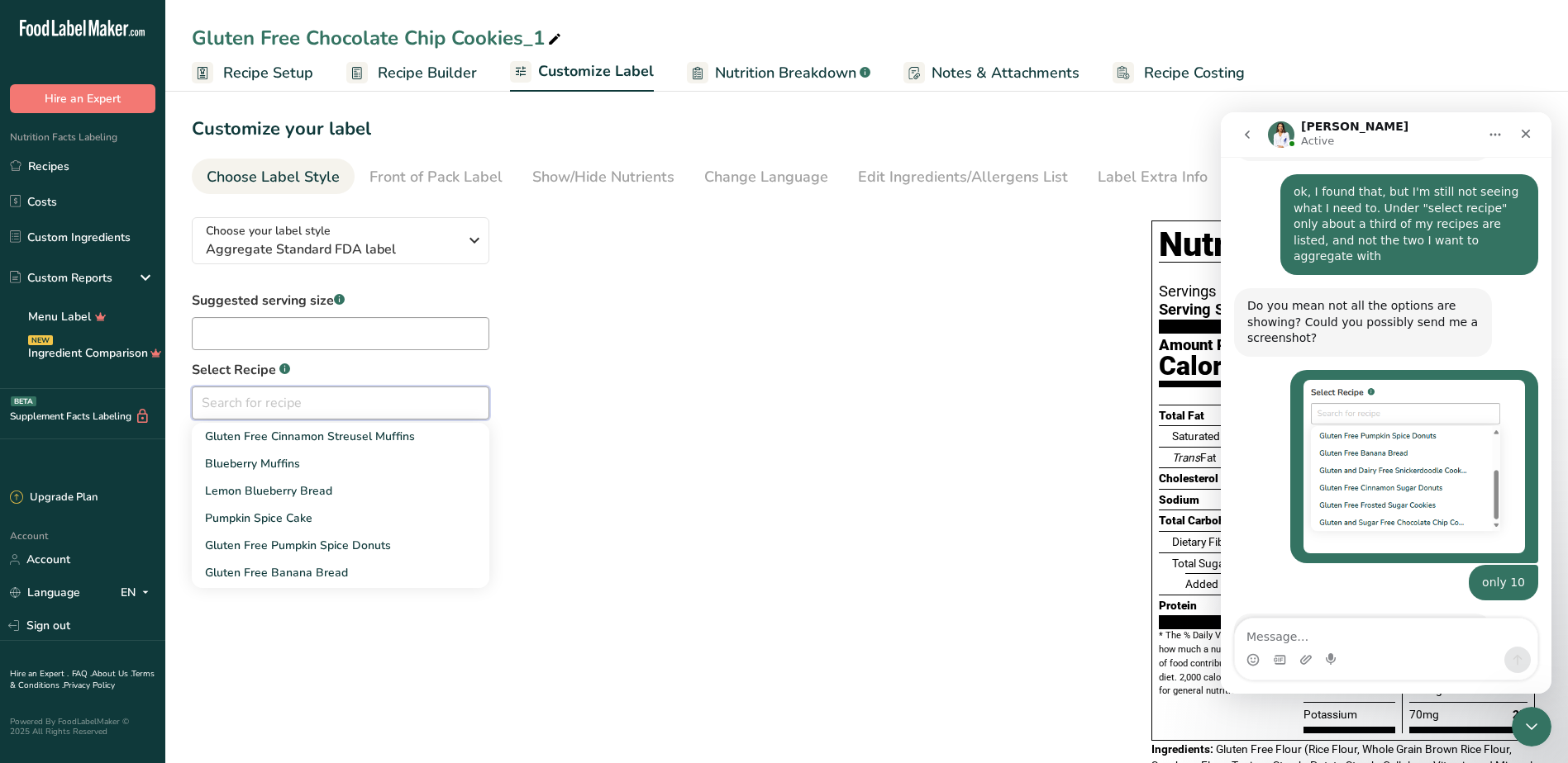
scroll to position [617, 0]
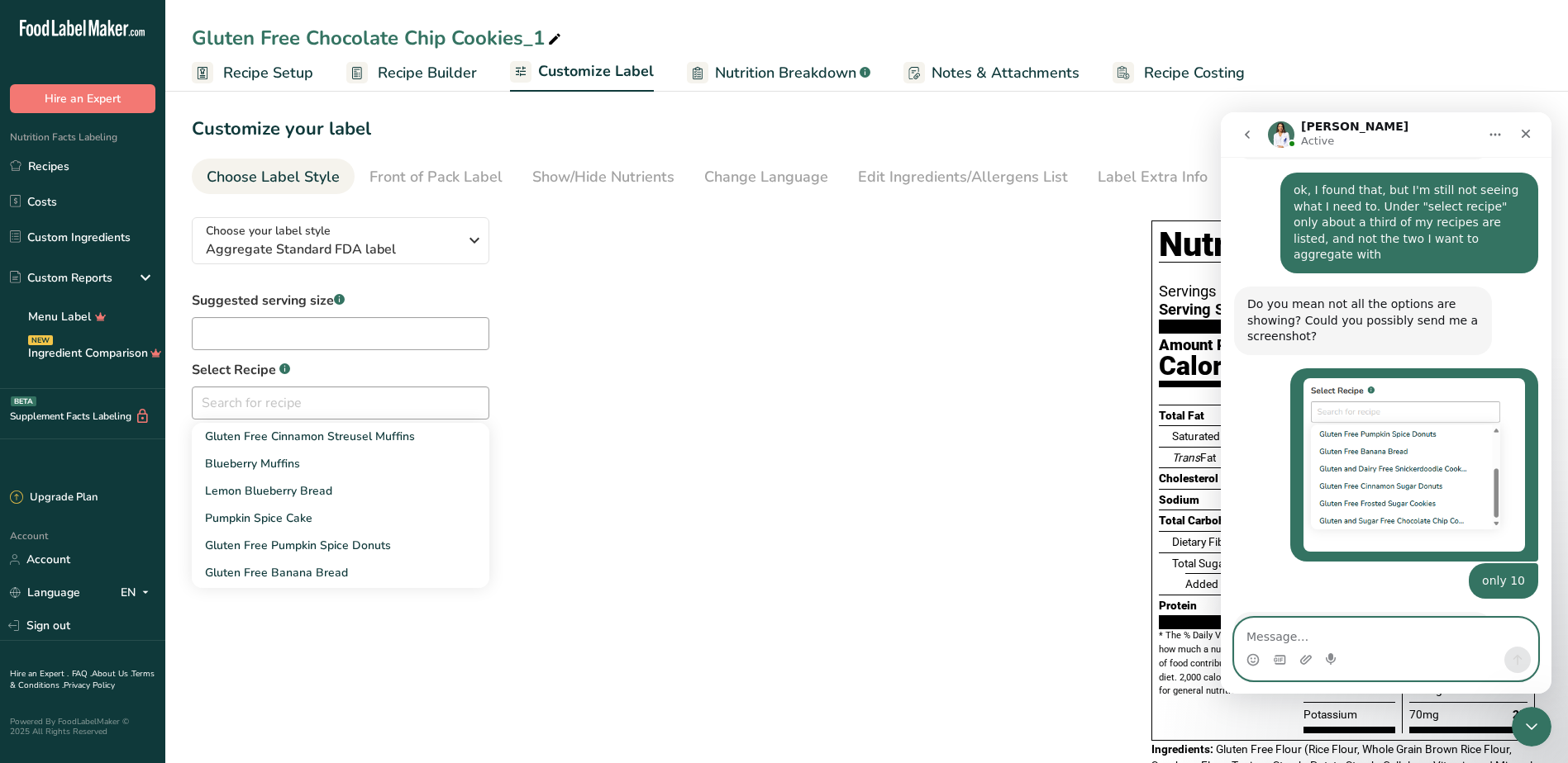
click at [1384, 631] on textarea "Message…" at bounding box center [1386, 632] width 302 height 28
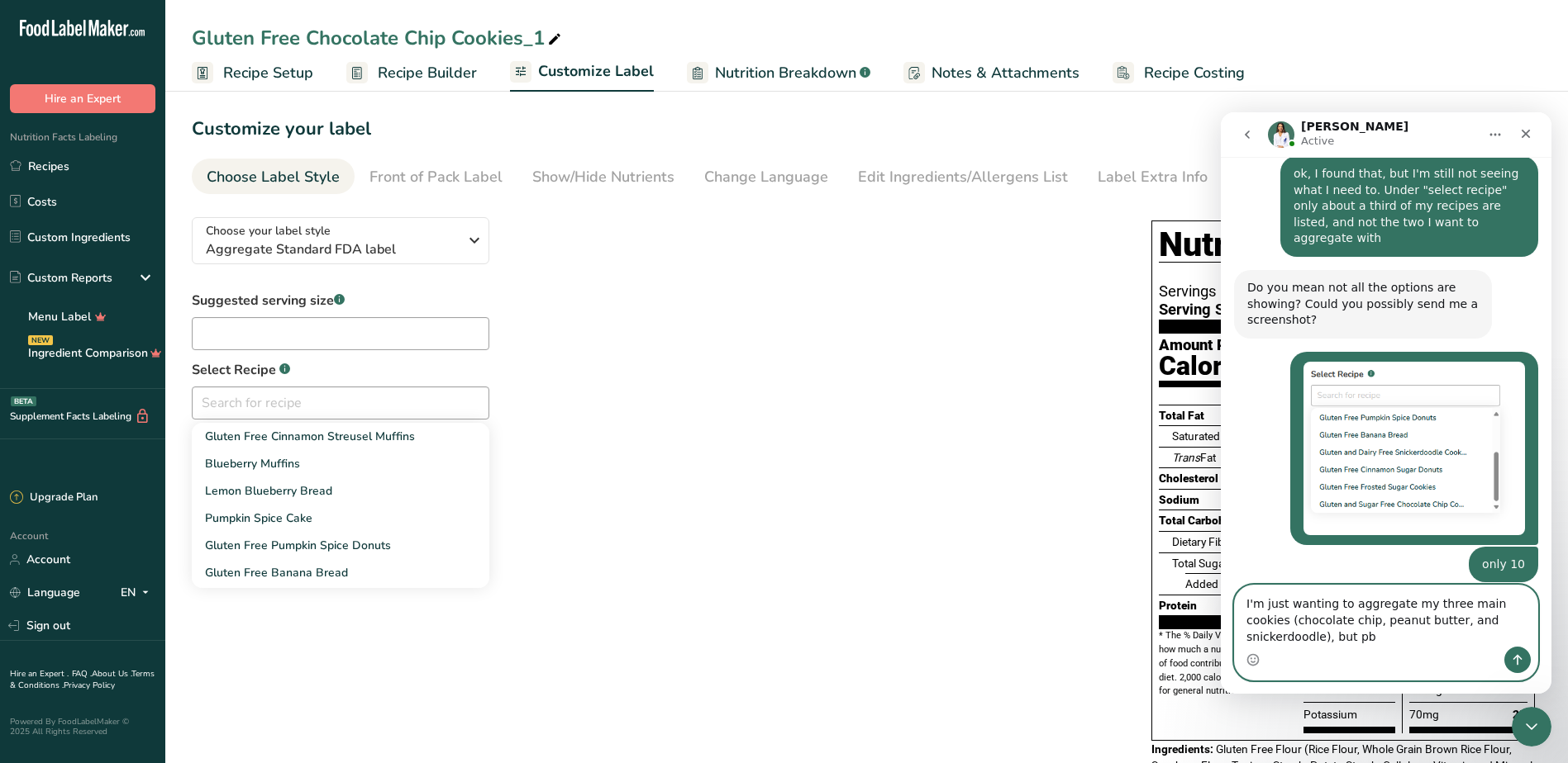
scroll to position [649, 0]
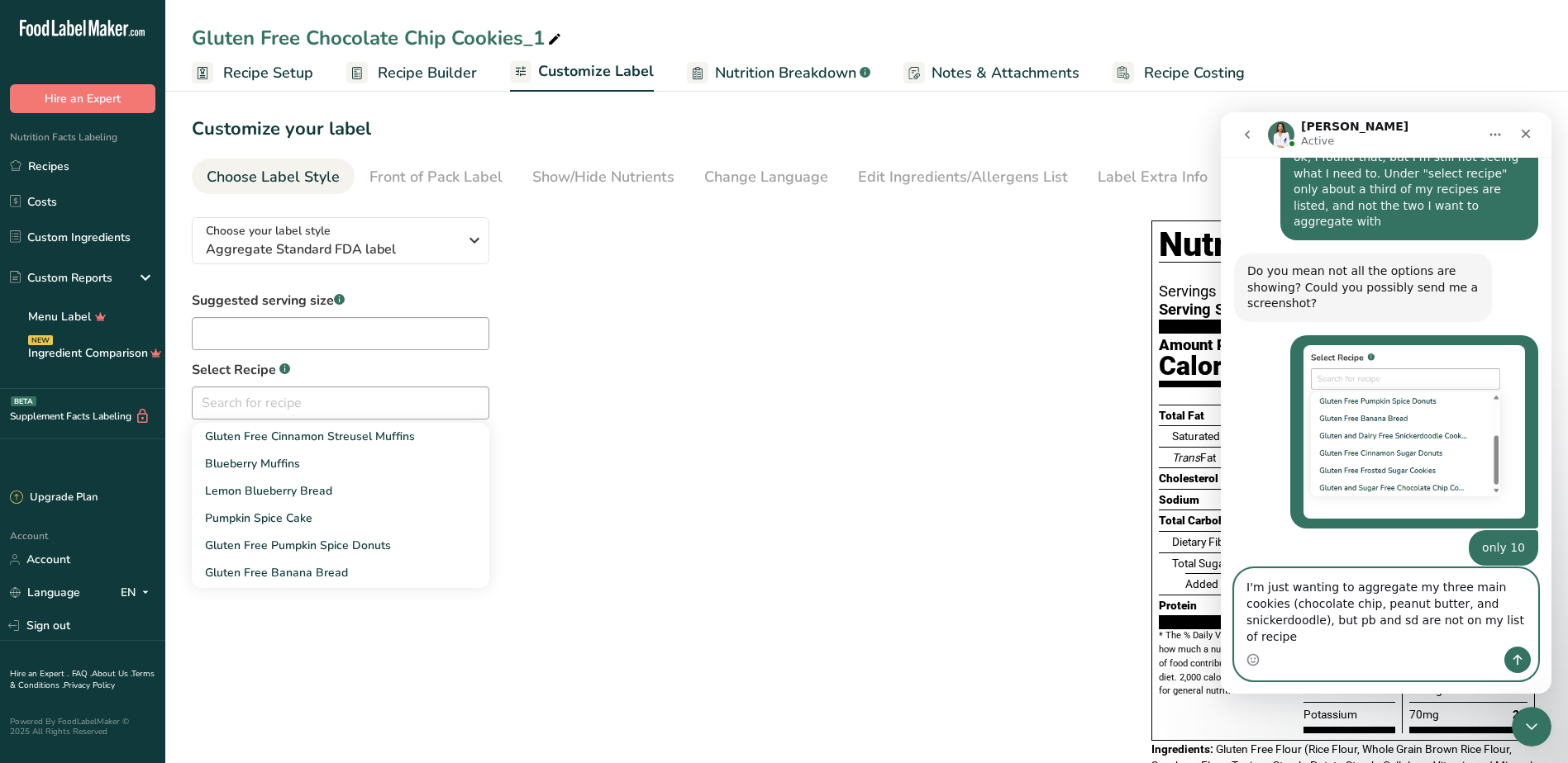
type textarea "I'm just wanting to aggregate my three main cookies (chocolate chip, peanut but…"
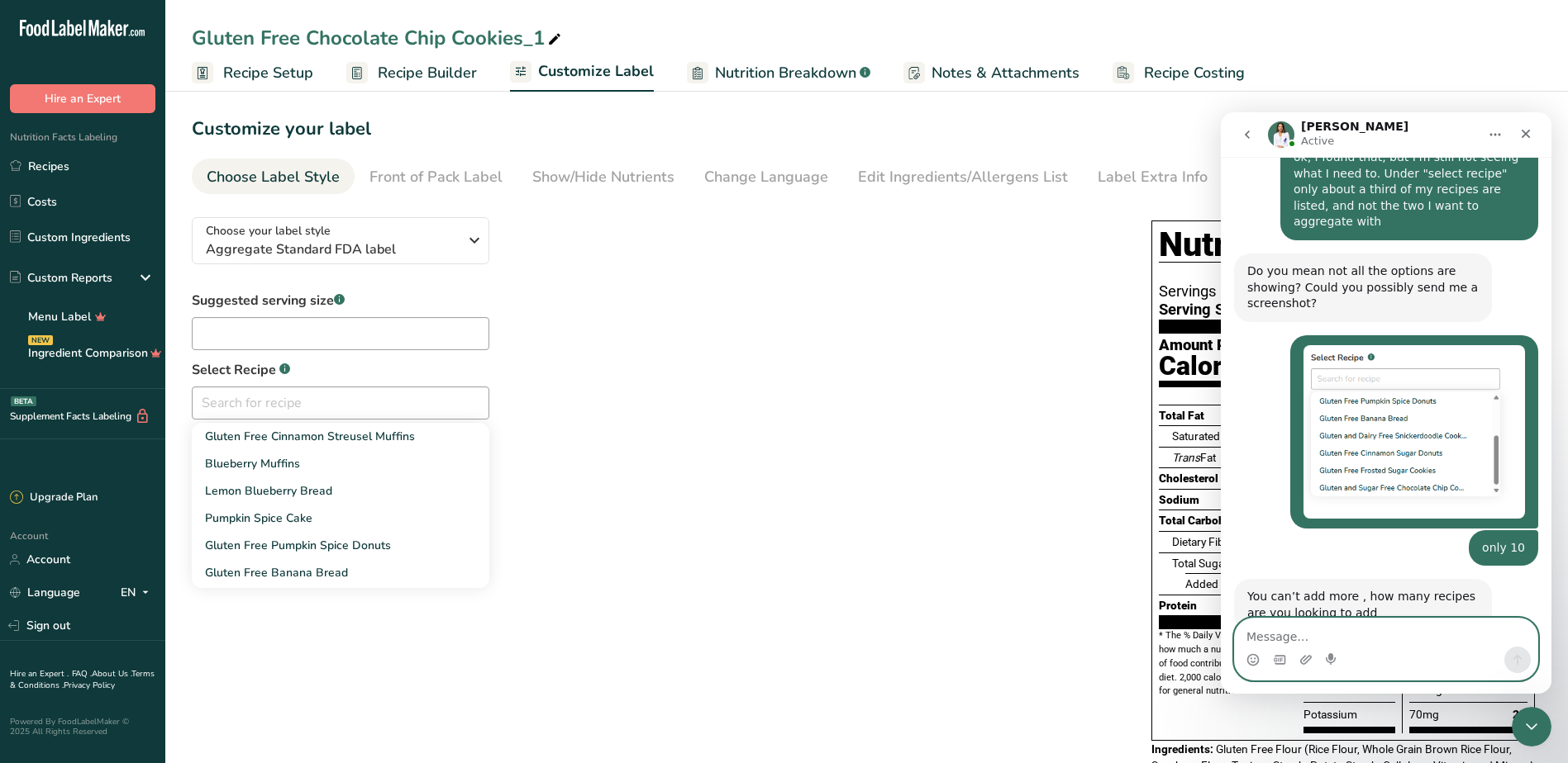
scroll to position [714, 0]
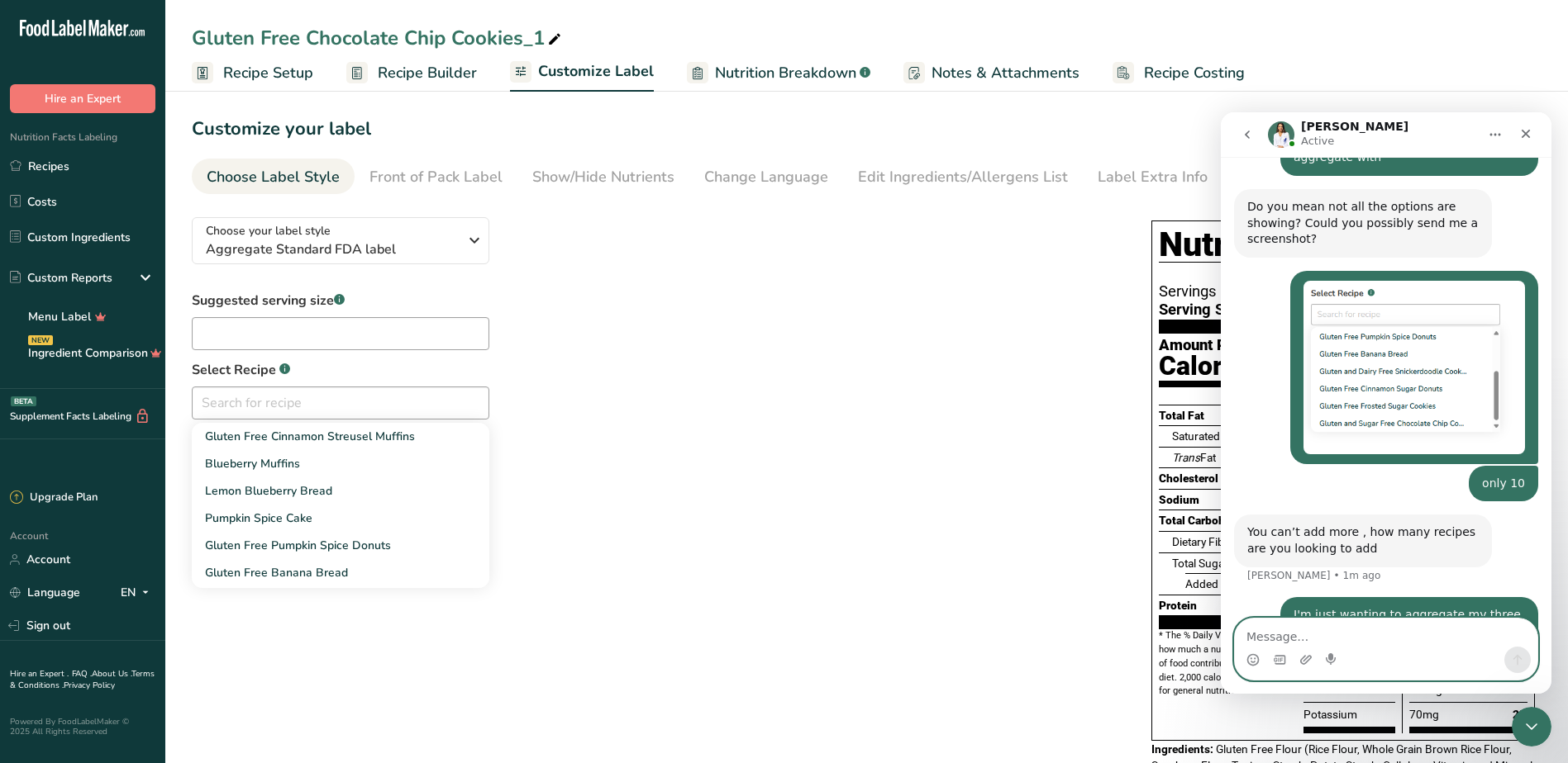
click at [1271, 639] on textarea "Message…" at bounding box center [1386, 632] width 302 height 28
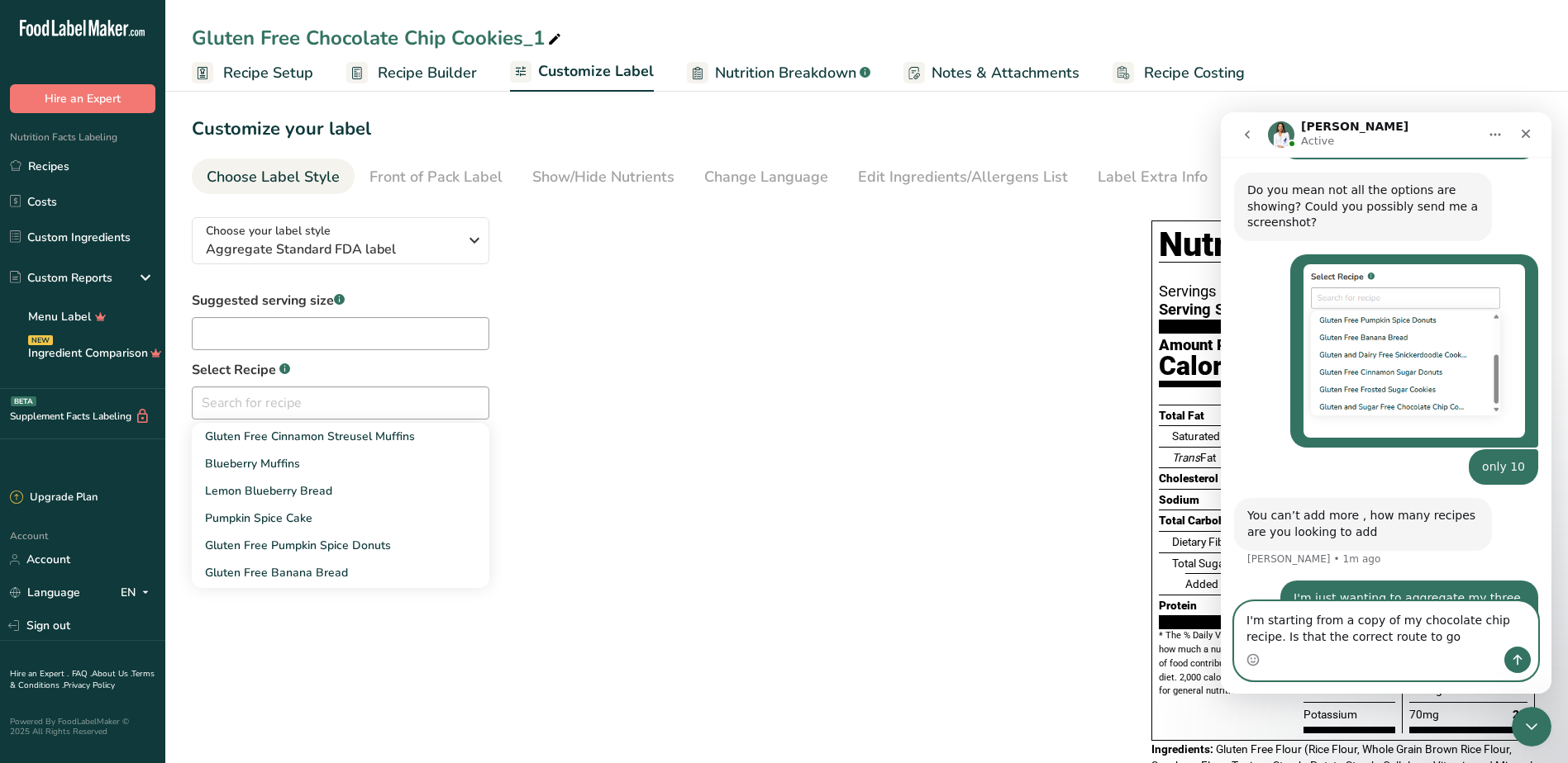
type textarea "I'm starting from a copy of my chocolate chip recipe. Is that the correct route…"
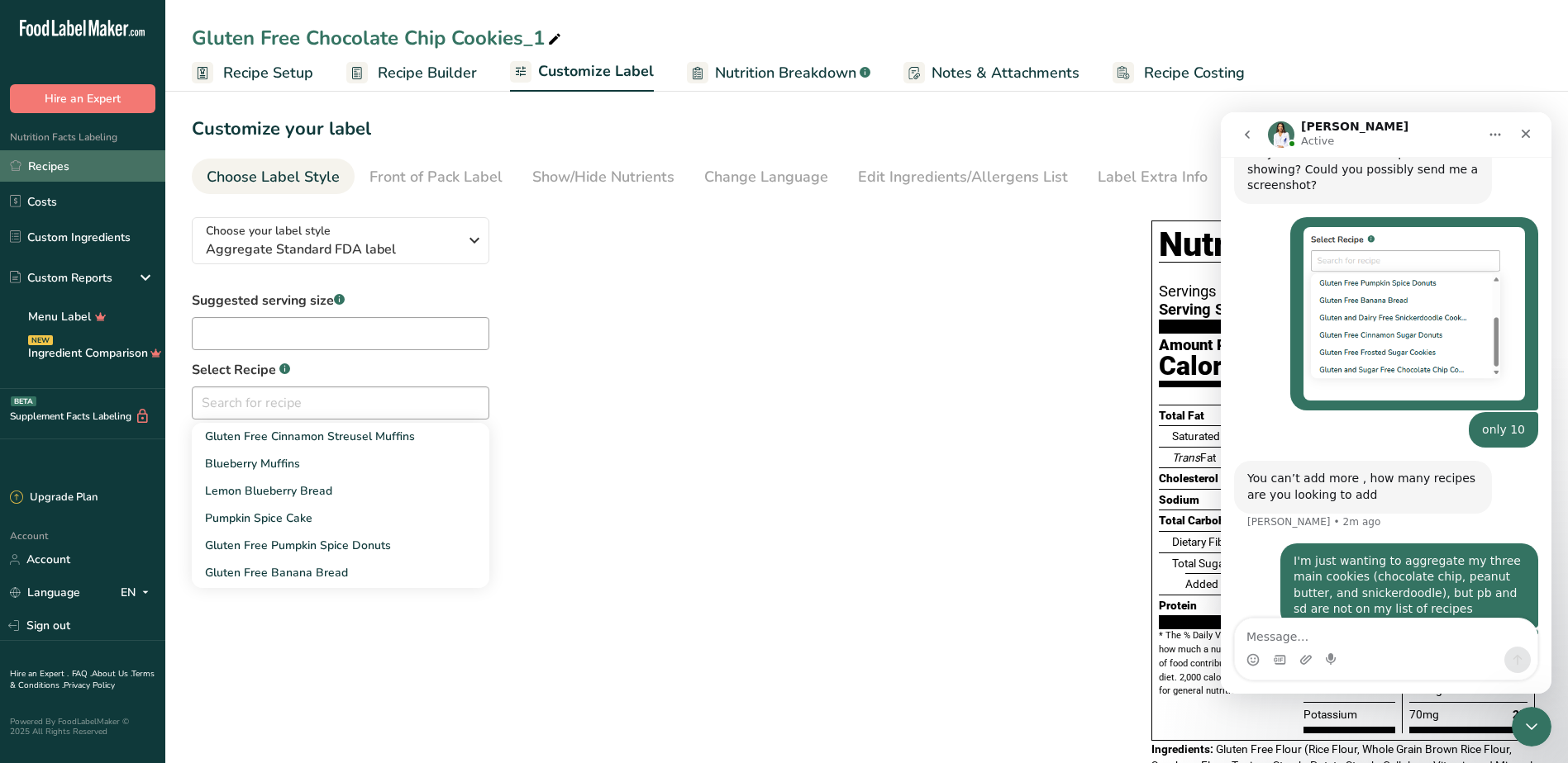
click at [84, 167] on link "Recipes" at bounding box center [82, 166] width 165 height 32
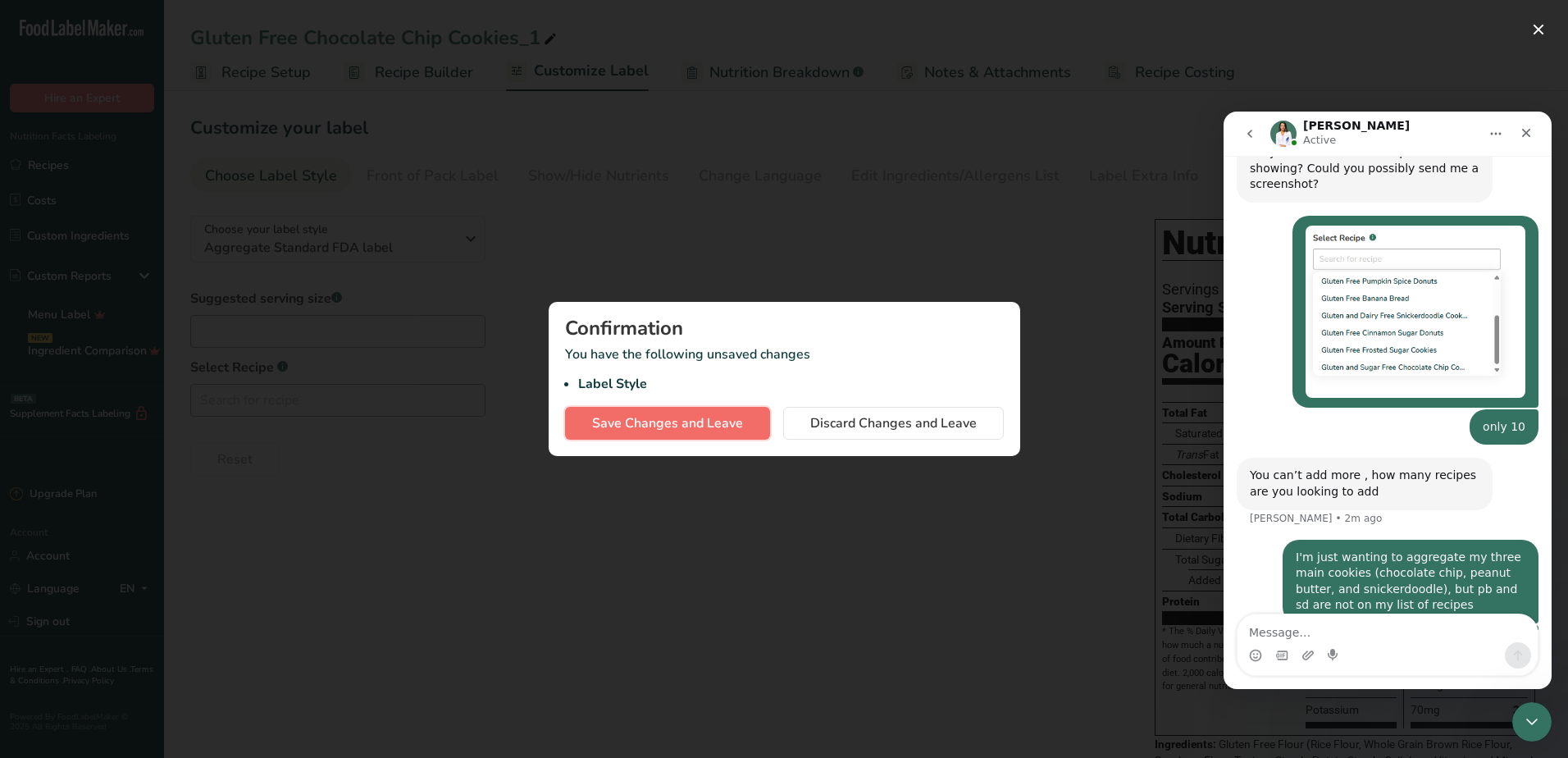
click at [722, 417] on span "Save Changes and Leave" at bounding box center [667, 423] width 151 height 19
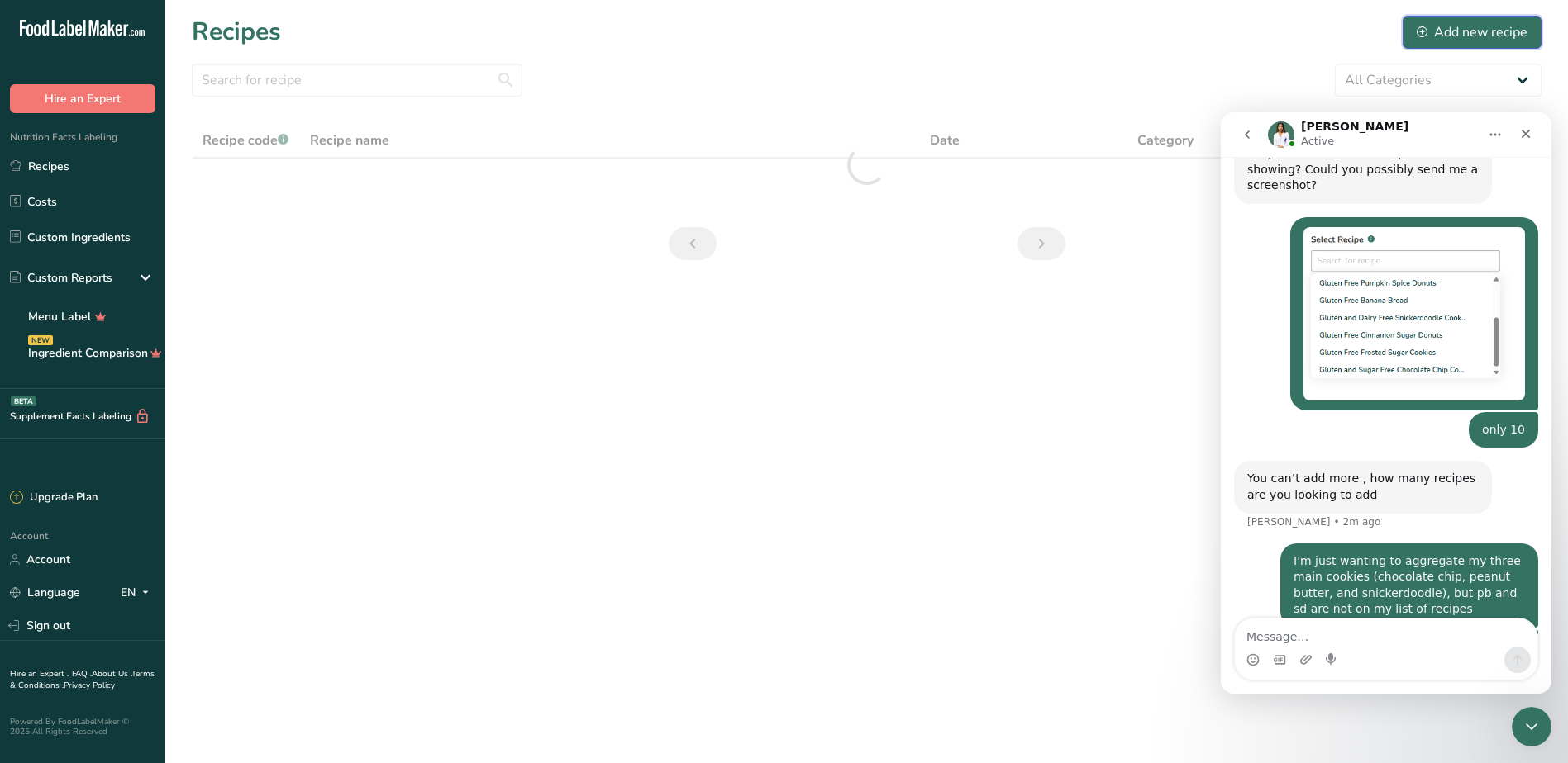
click at [1477, 32] on div "Add new recipe" at bounding box center [1472, 32] width 111 height 20
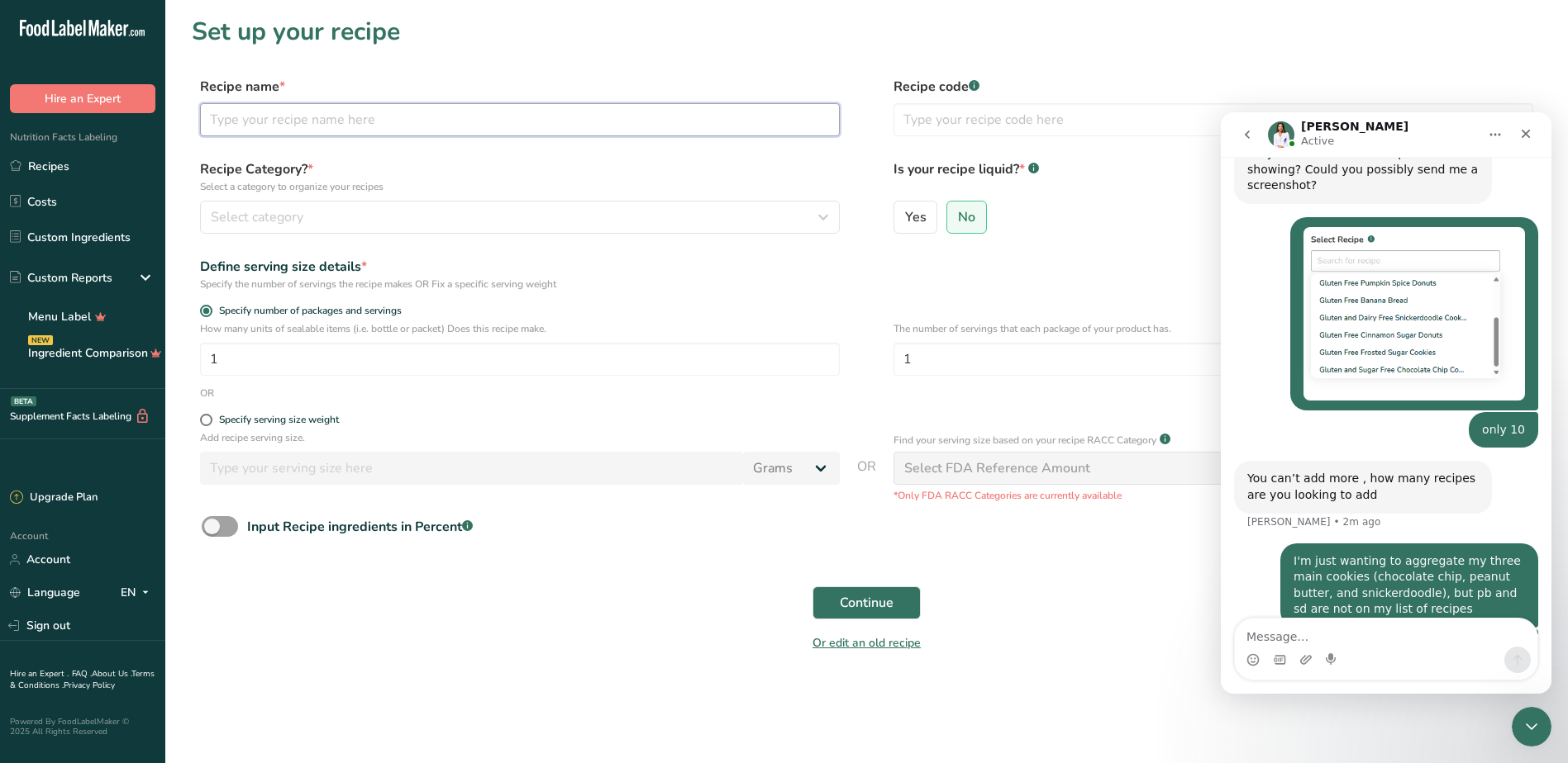
click at [337, 126] on input "text" at bounding box center [519, 119] width 639 height 33
click at [337, 126] on input "Variety Pack (cookies" at bounding box center [519, 119] width 639 height 33
type input "Variety Pack (cookies)"
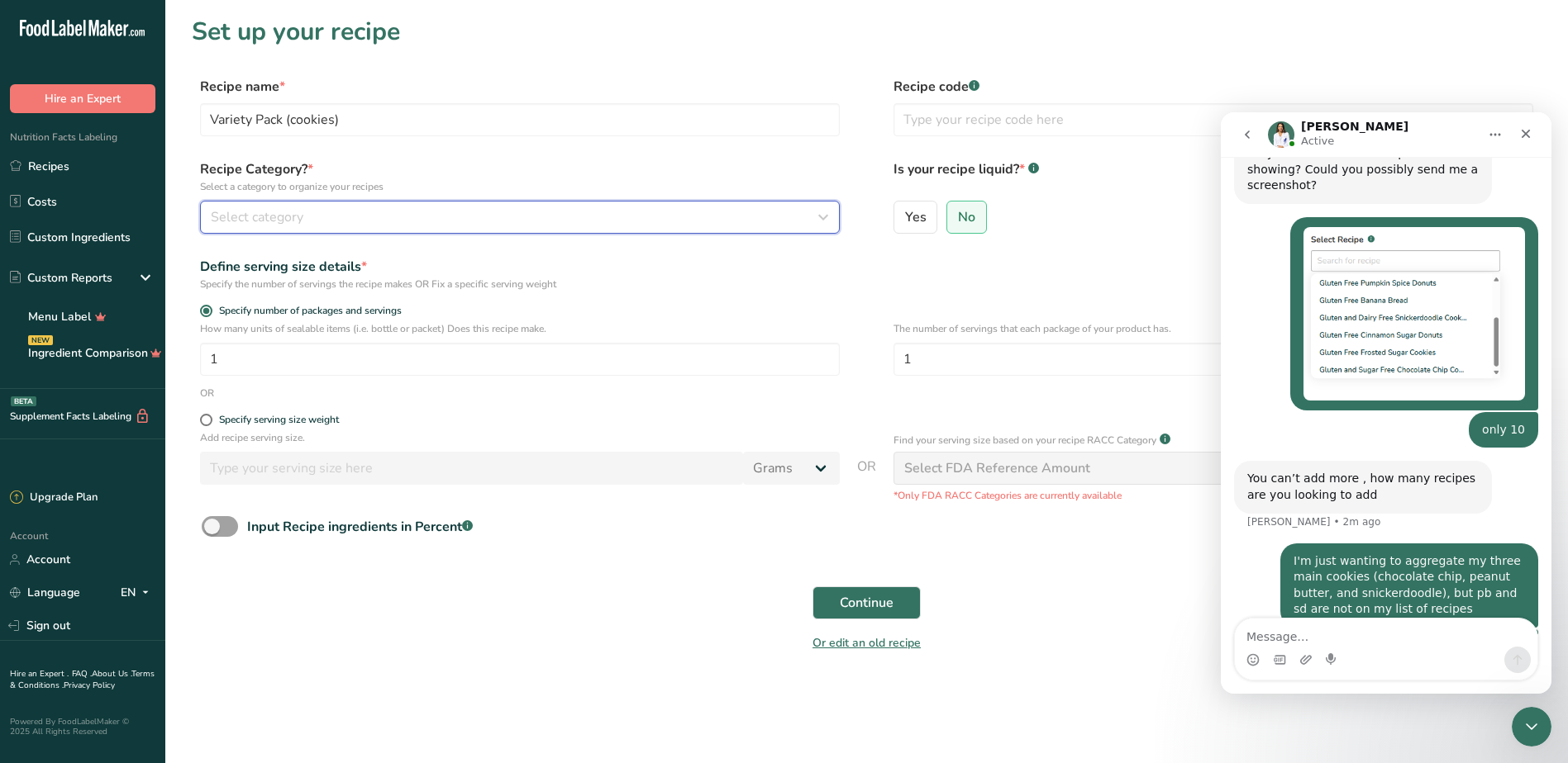
click at [377, 219] on div "Select category" at bounding box center [515, 216] width 609 height 20
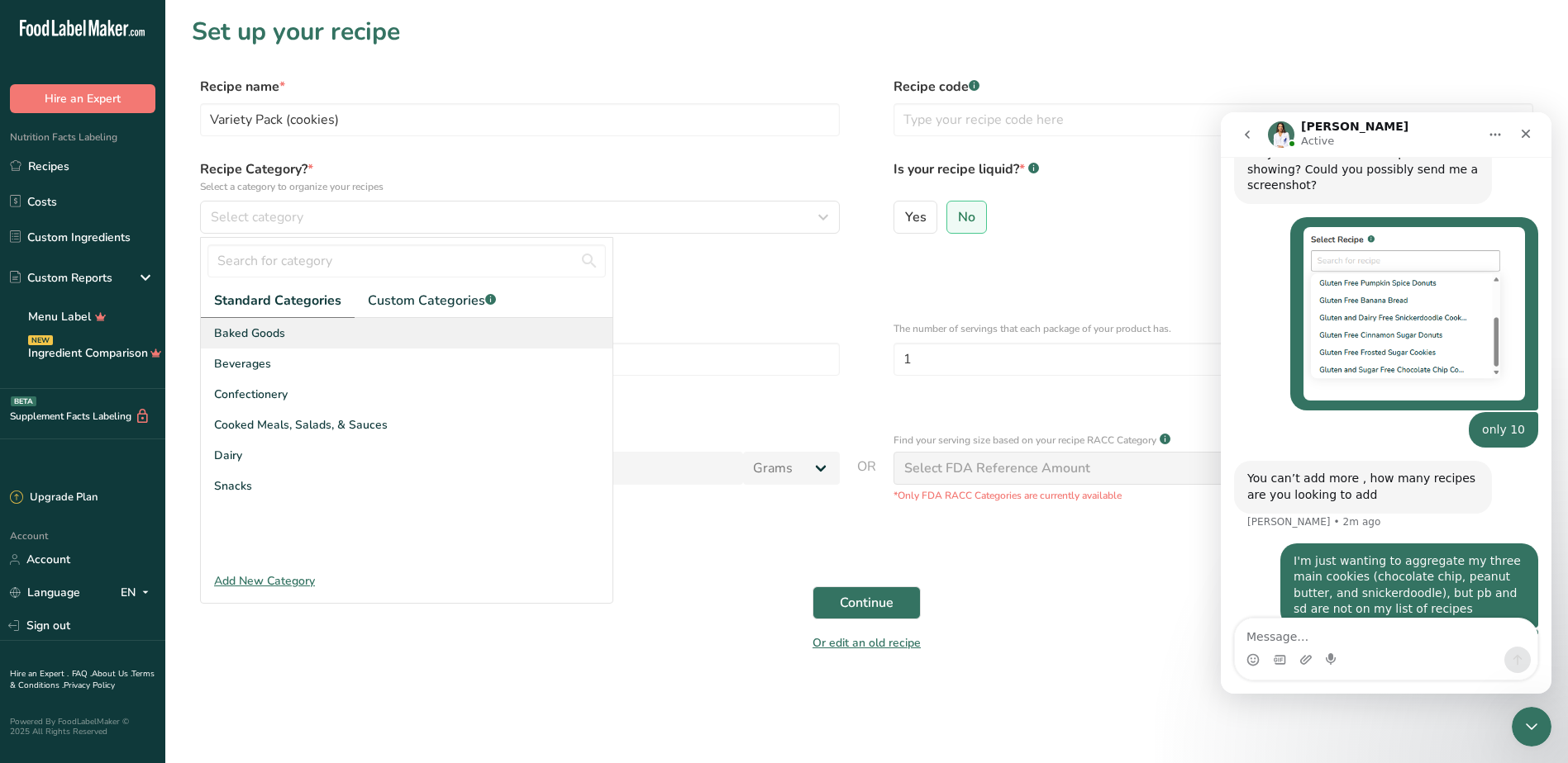
click at [278, 331] on span "Baked Goods" at bounding box center [249, 333] width 71 height 18
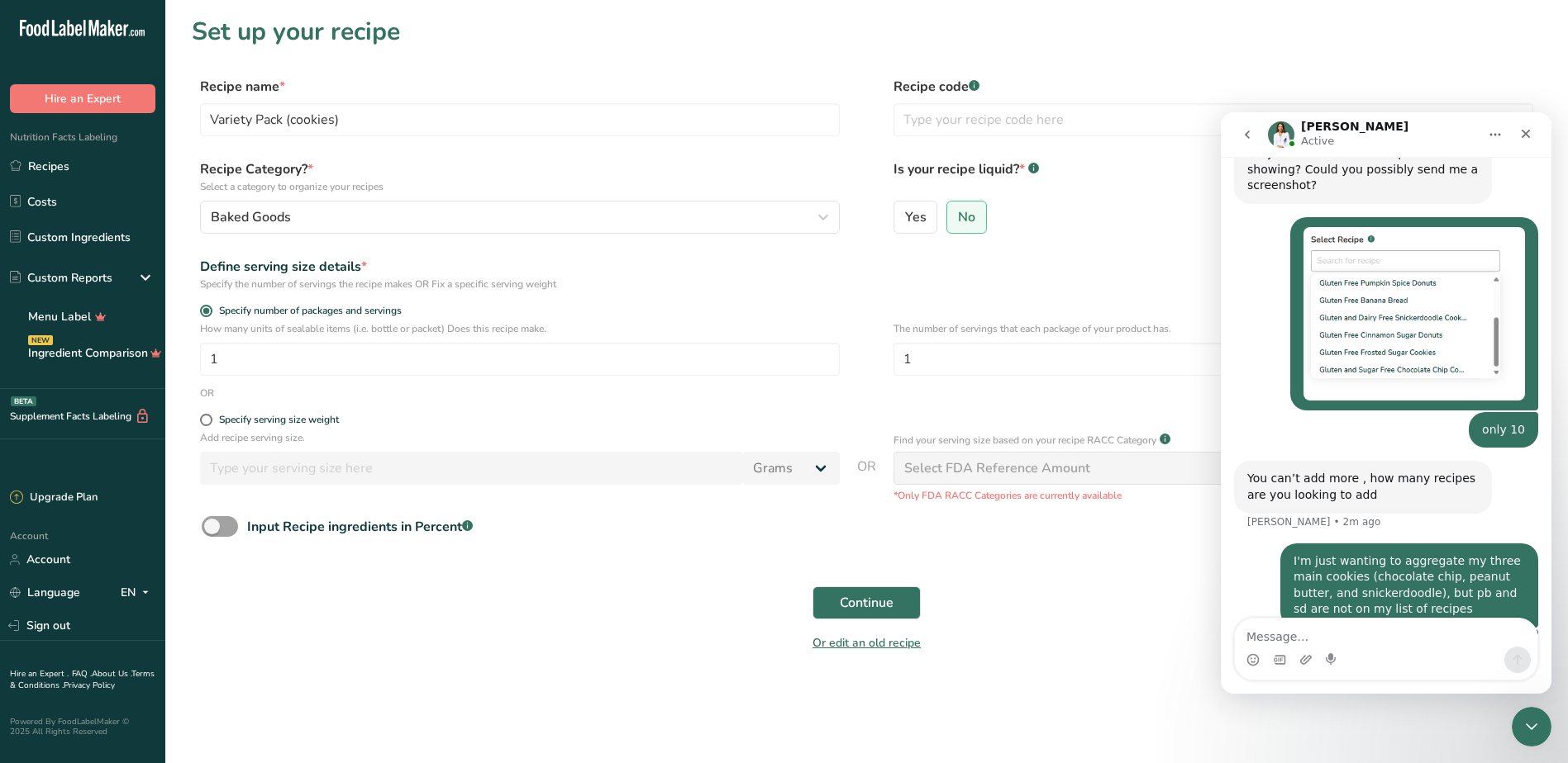
drag, startPoint x: 1015, startPoint y: 341, endPoint x: 885, endPoint y: 352, distance: 130.5
click at [885, 352] on div "How many units of sealable items (i.e. bottle or packet) Does this recipe make.…" at bounding box center [866, 353] width 1350 height 64
drag, startPoint x: 940, startPoint y: 360, endPoint x: 875, endPoint y: 360, distance: 65.0
click at [875, 360] on div "How many units of sealable items (i.e. bottle or packet) Does this recipe make.…" at bounding box center [866, 353] width 1350 height 64
type input "6"
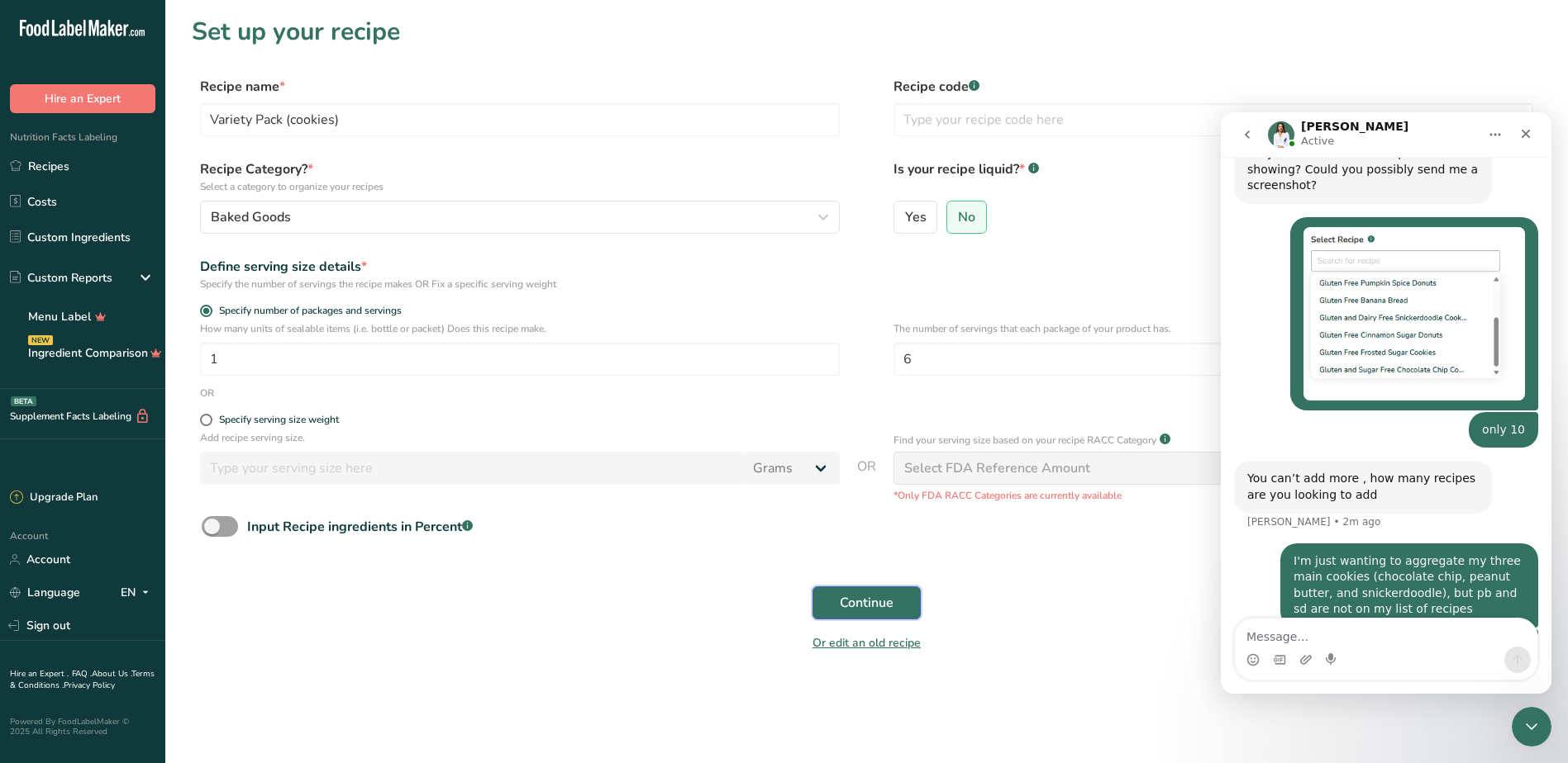
click at [881, 602] on span "Continue" at bounding box center [867, 603] width 54 height 20
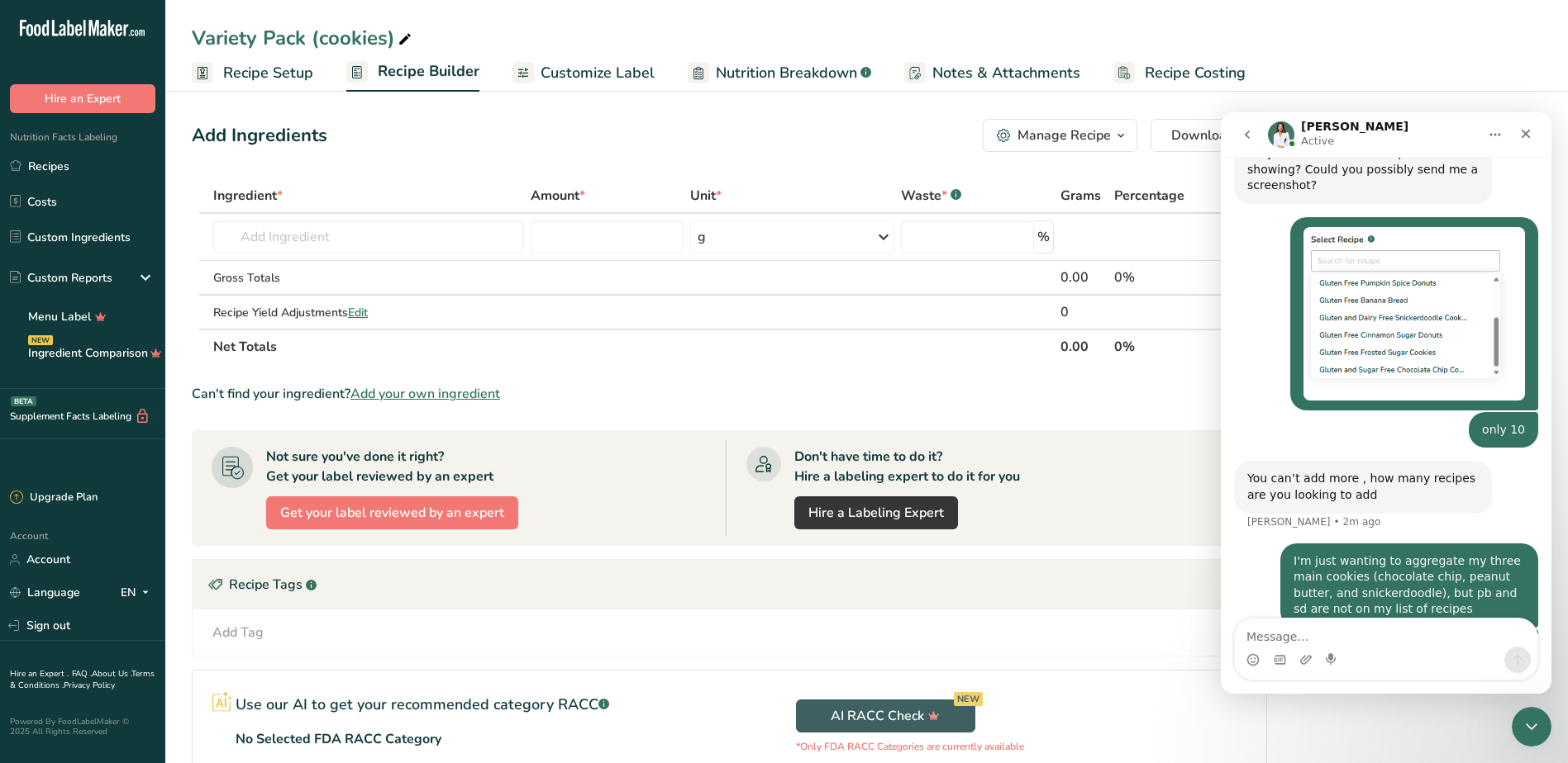
click at [632, 71] on span "Customize Label" at bounding box center [597, 73] width 114 height 22
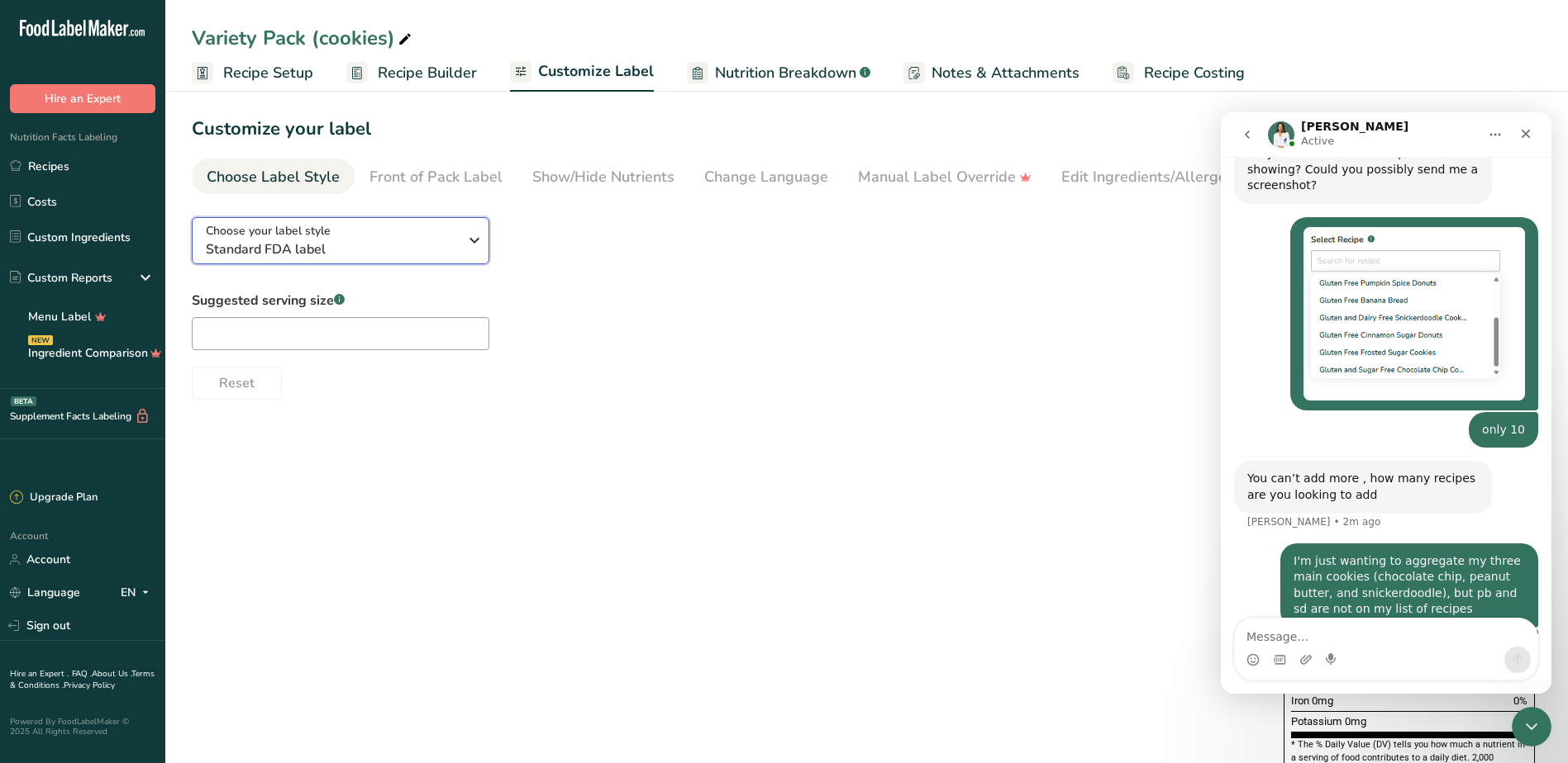
click at [449, 242] on span "Standard FDA label" at bounding box center [331, 249] width 252 height 20
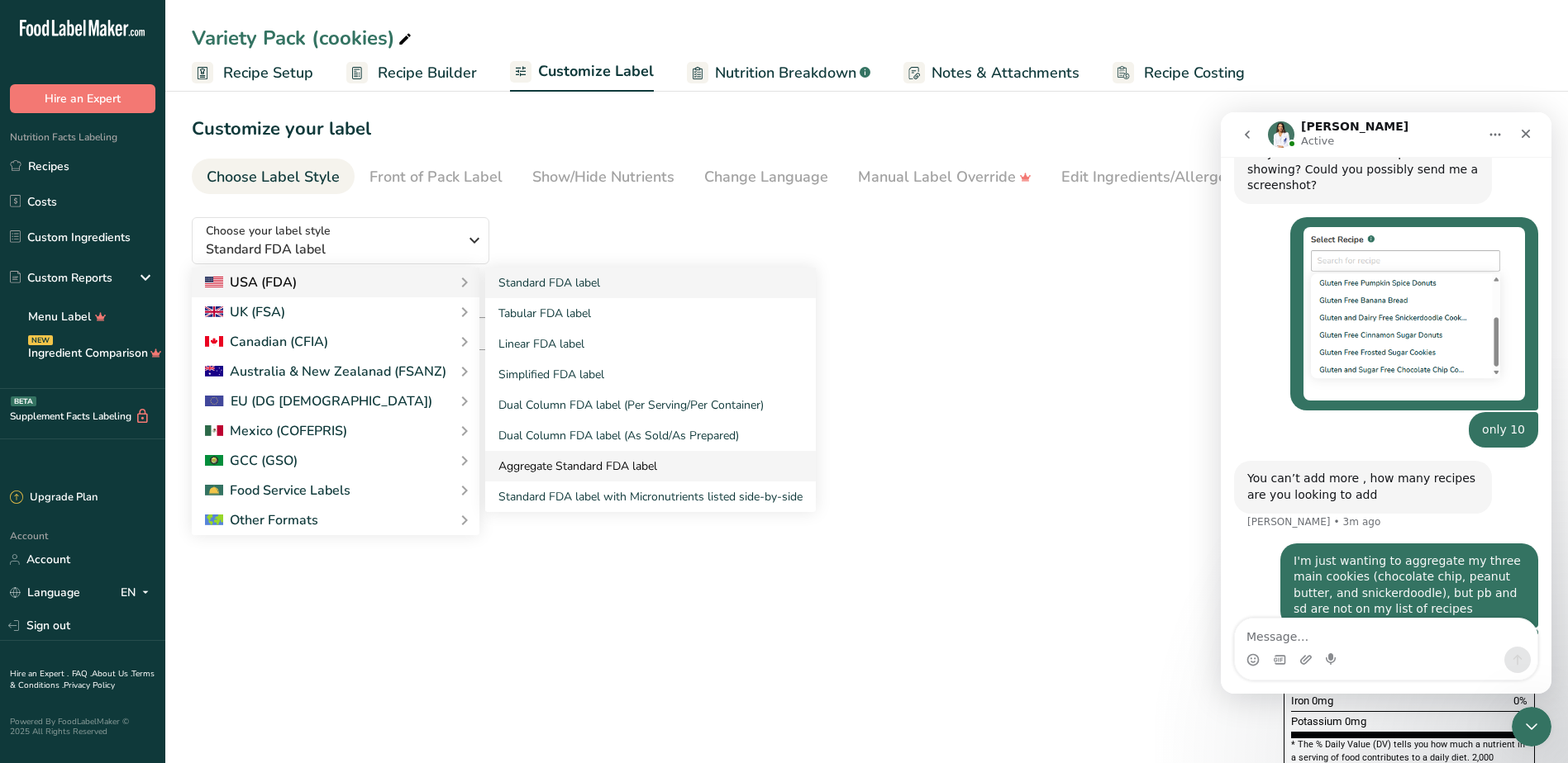
click at [567, 458] on link "Aggregate Standard FDA label" at bounding box center [651, 465] width 330 height 31
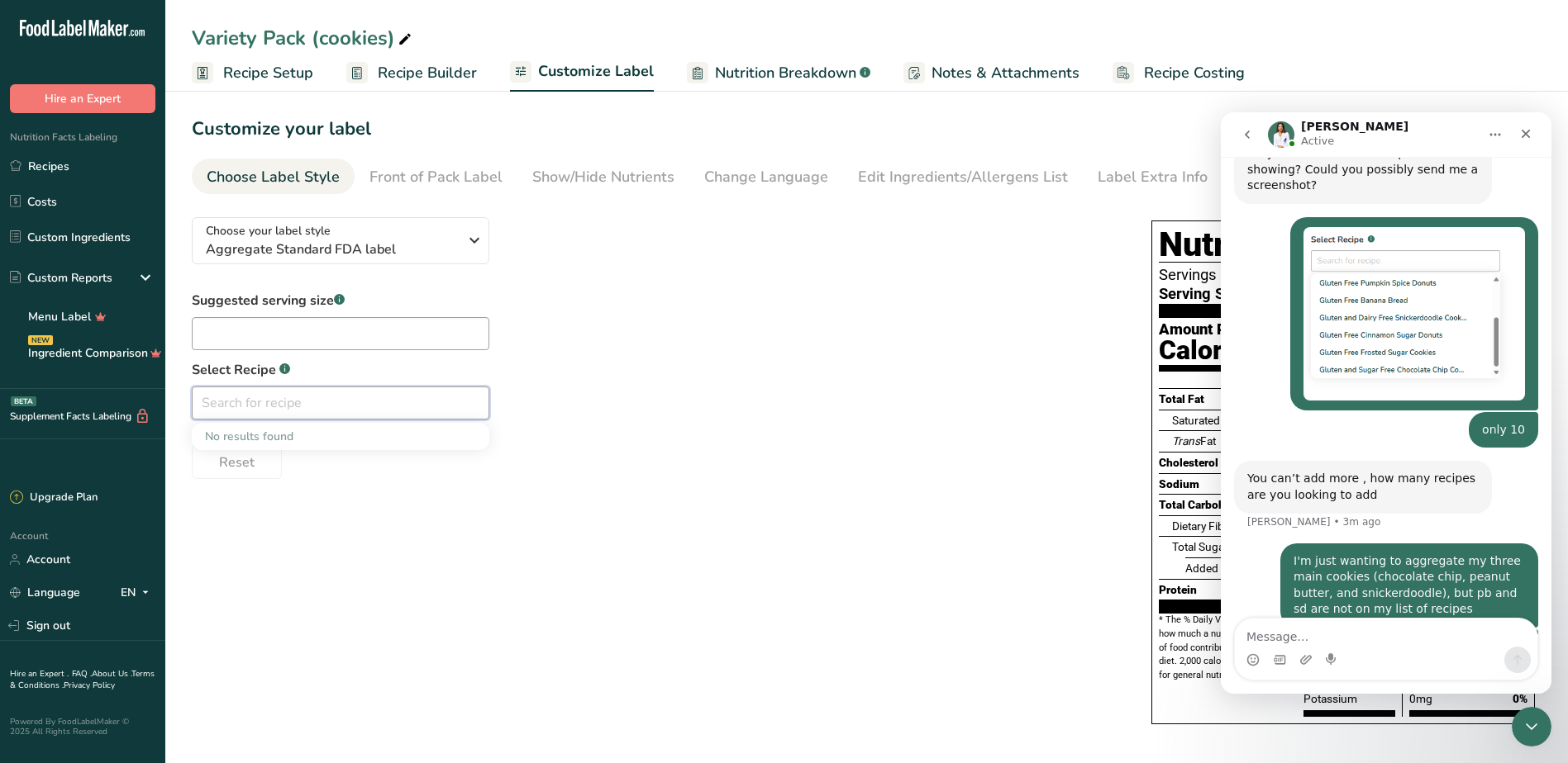
click at [339, 405] on input "text" at bounding box center [340, 402] width 298 height 33
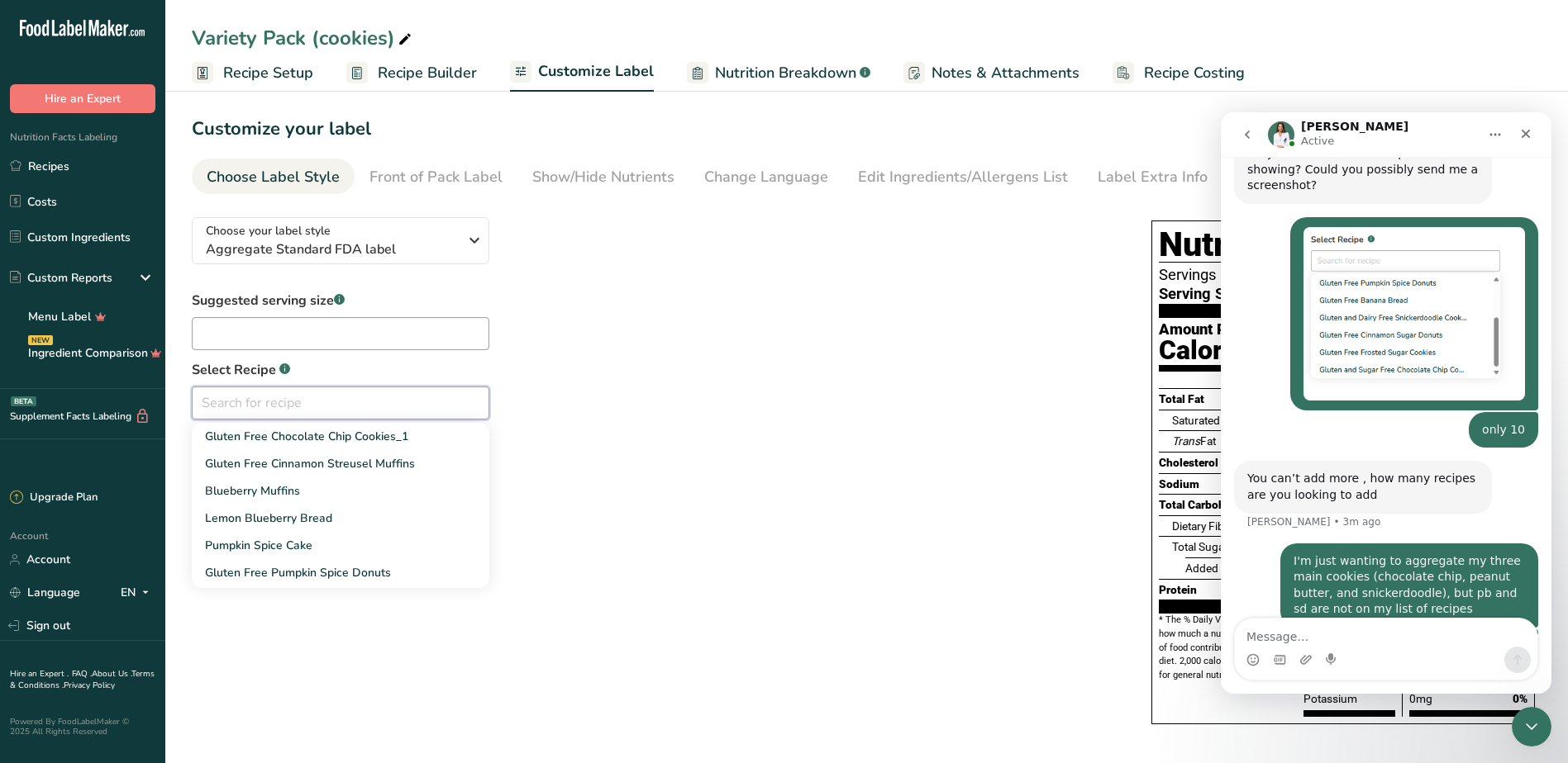
scroll to position [80, 0]
click at [1316, 638] on textarea "Message…" at bounding box center [1386, 632] width 302 height 28
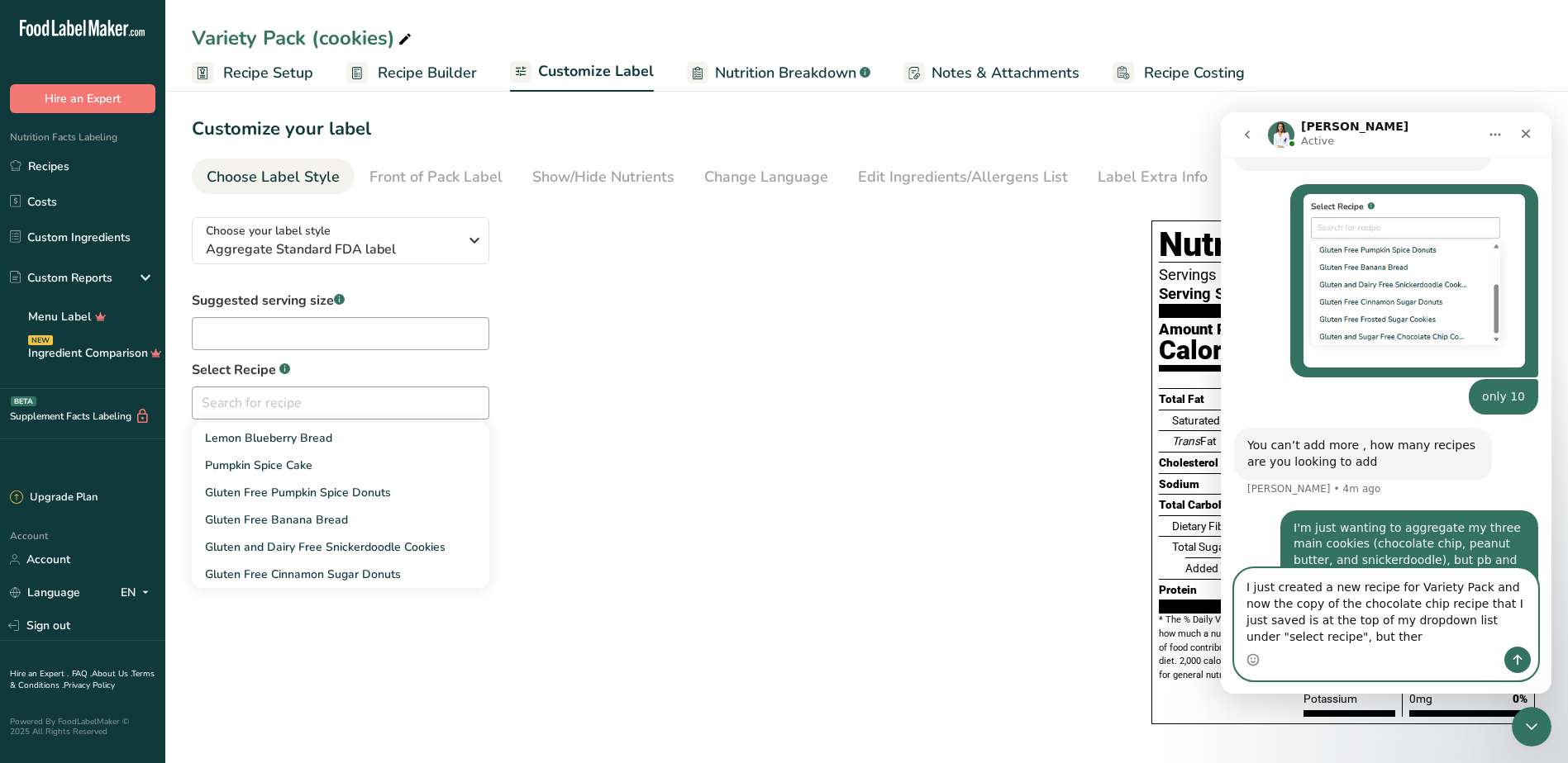
scroll to position [817, 0]
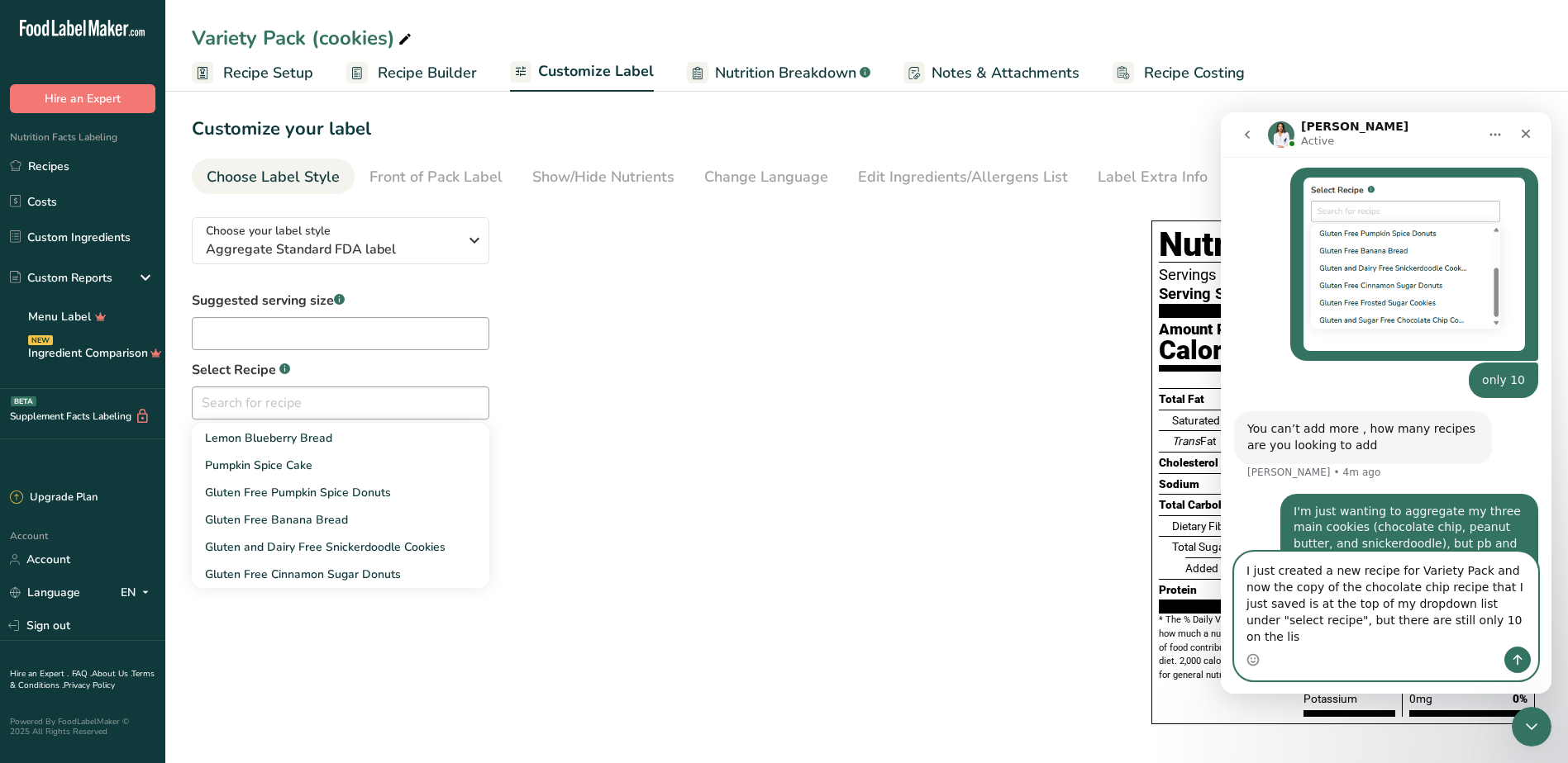
type textarea "I just created a new recipe for Variety Pack and now the copy of the chocolate …"
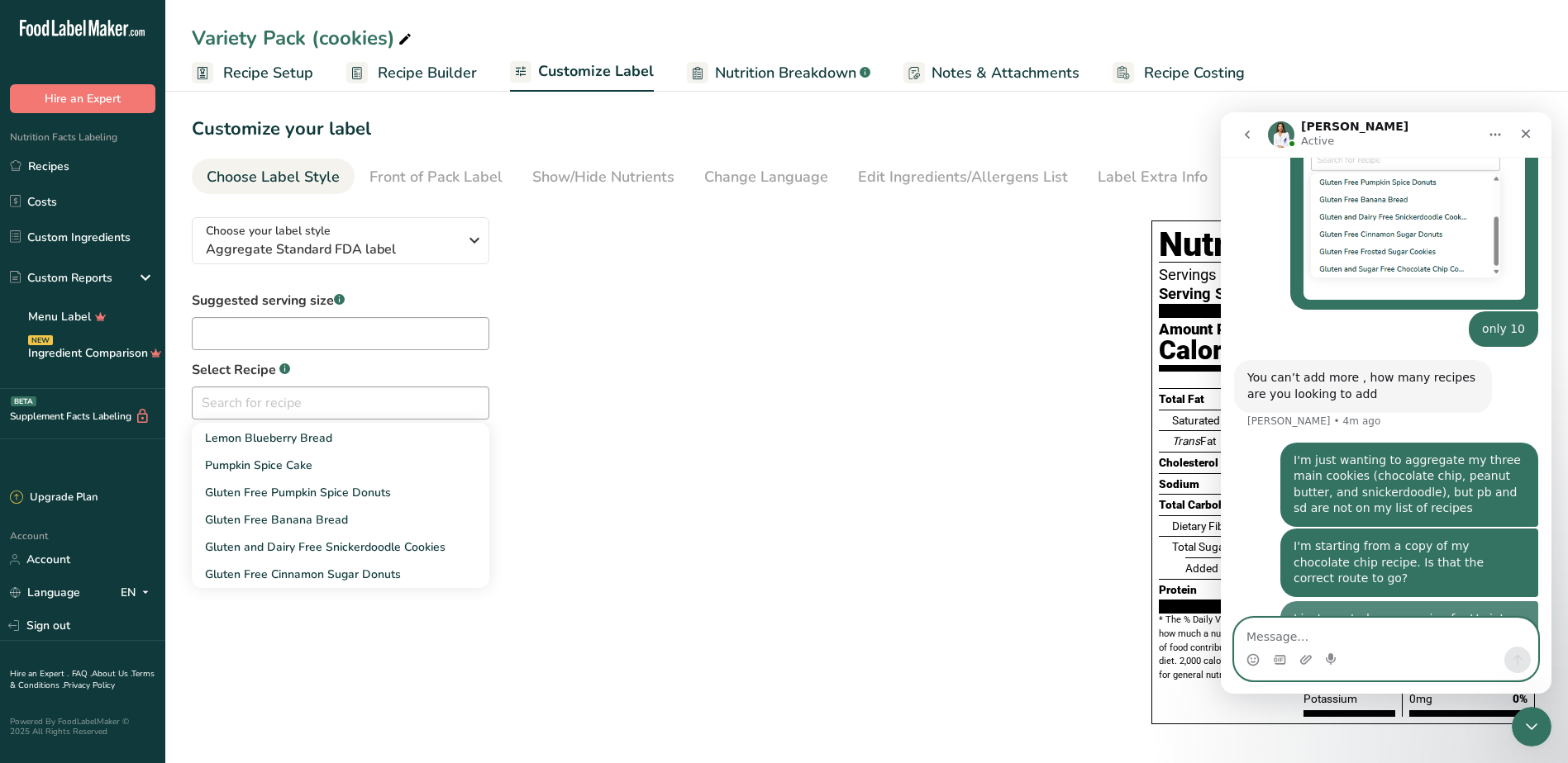
scroll to position [869, 0]
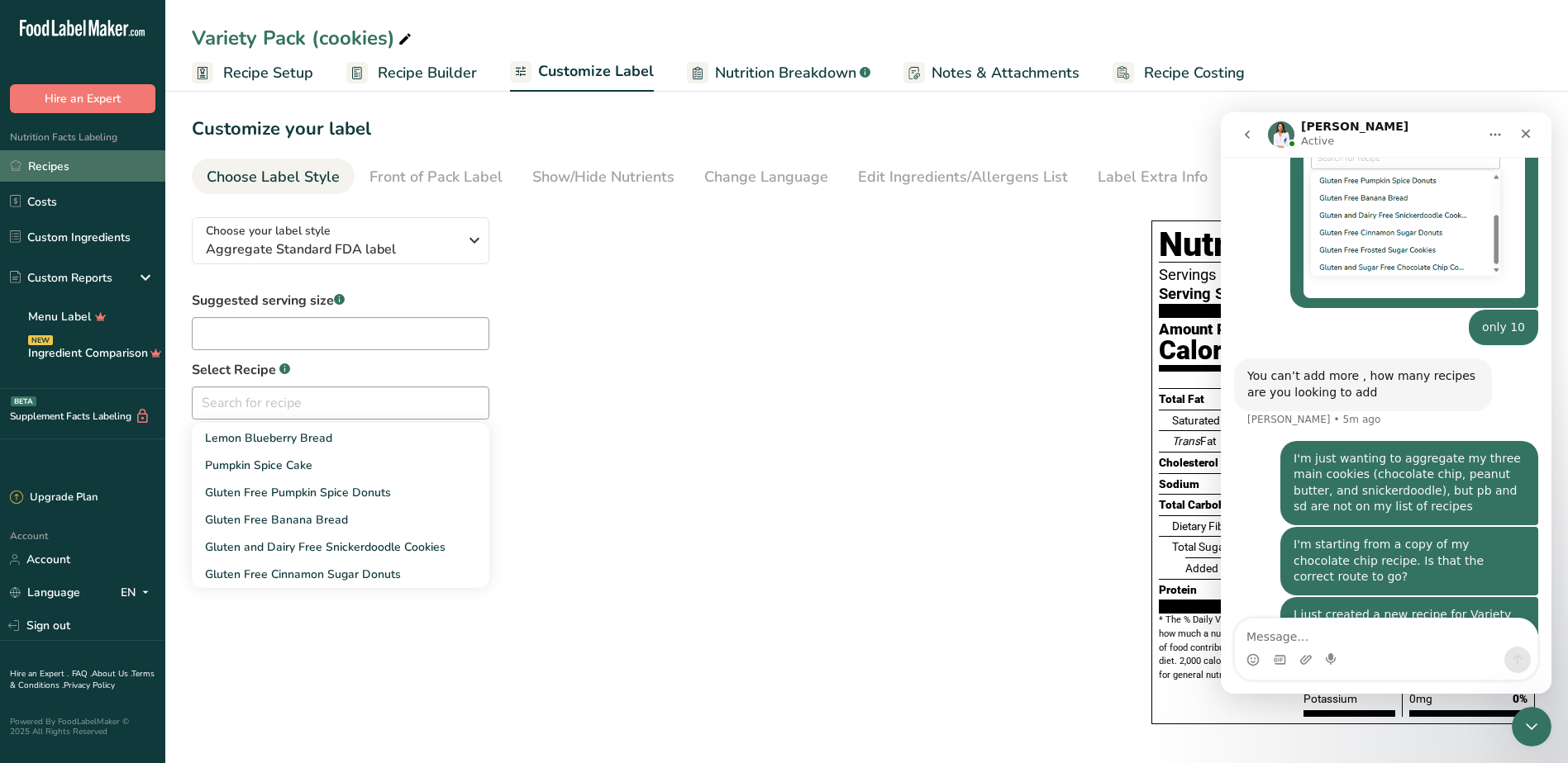
click at [72, 169] on link "Recipes" at bounding box center [82, 166] width 165 height 32
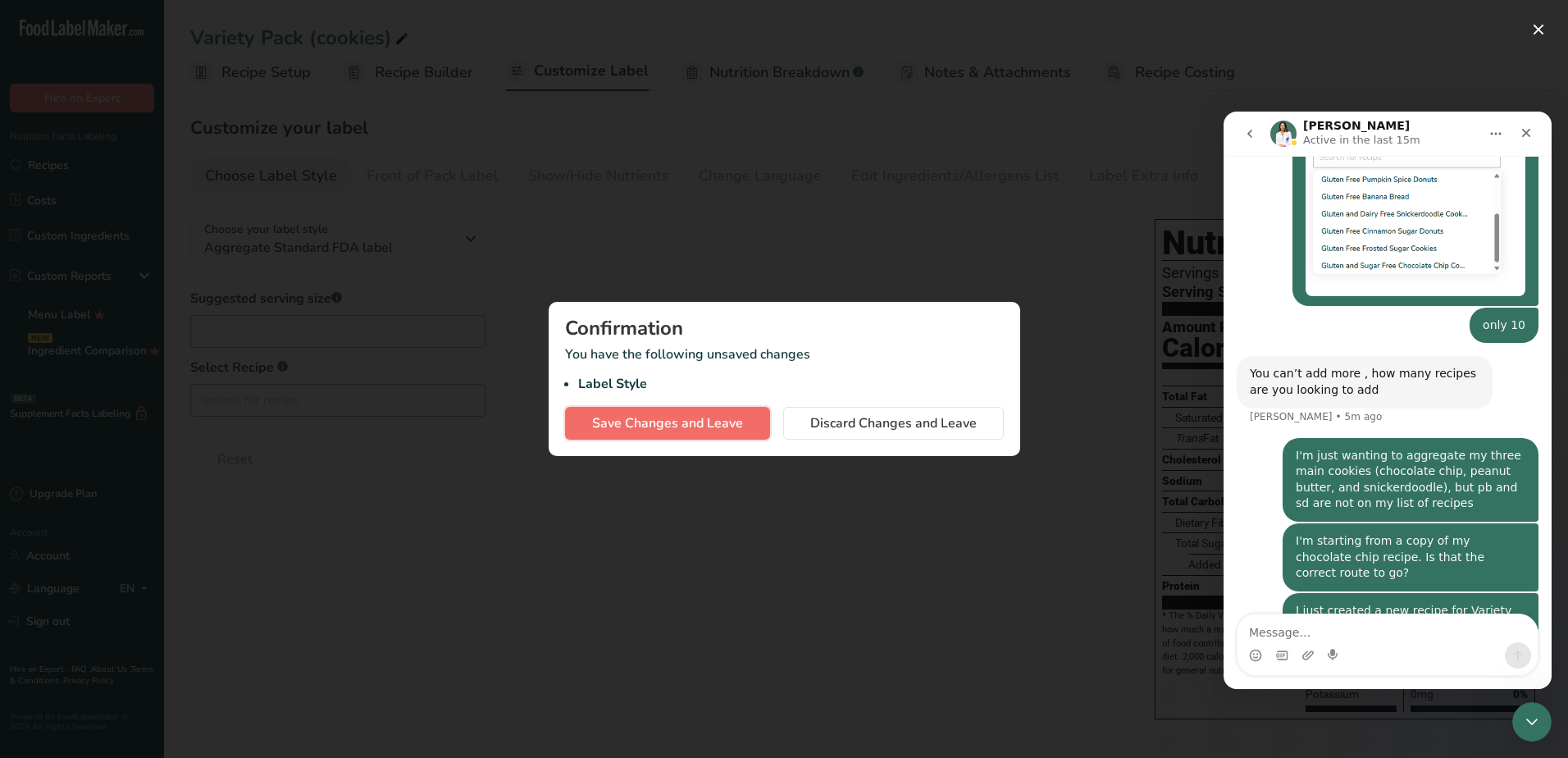
click at [695, 423] on span "Save Changes and Leave" at bounding box center [667, 423] width 151 height 19
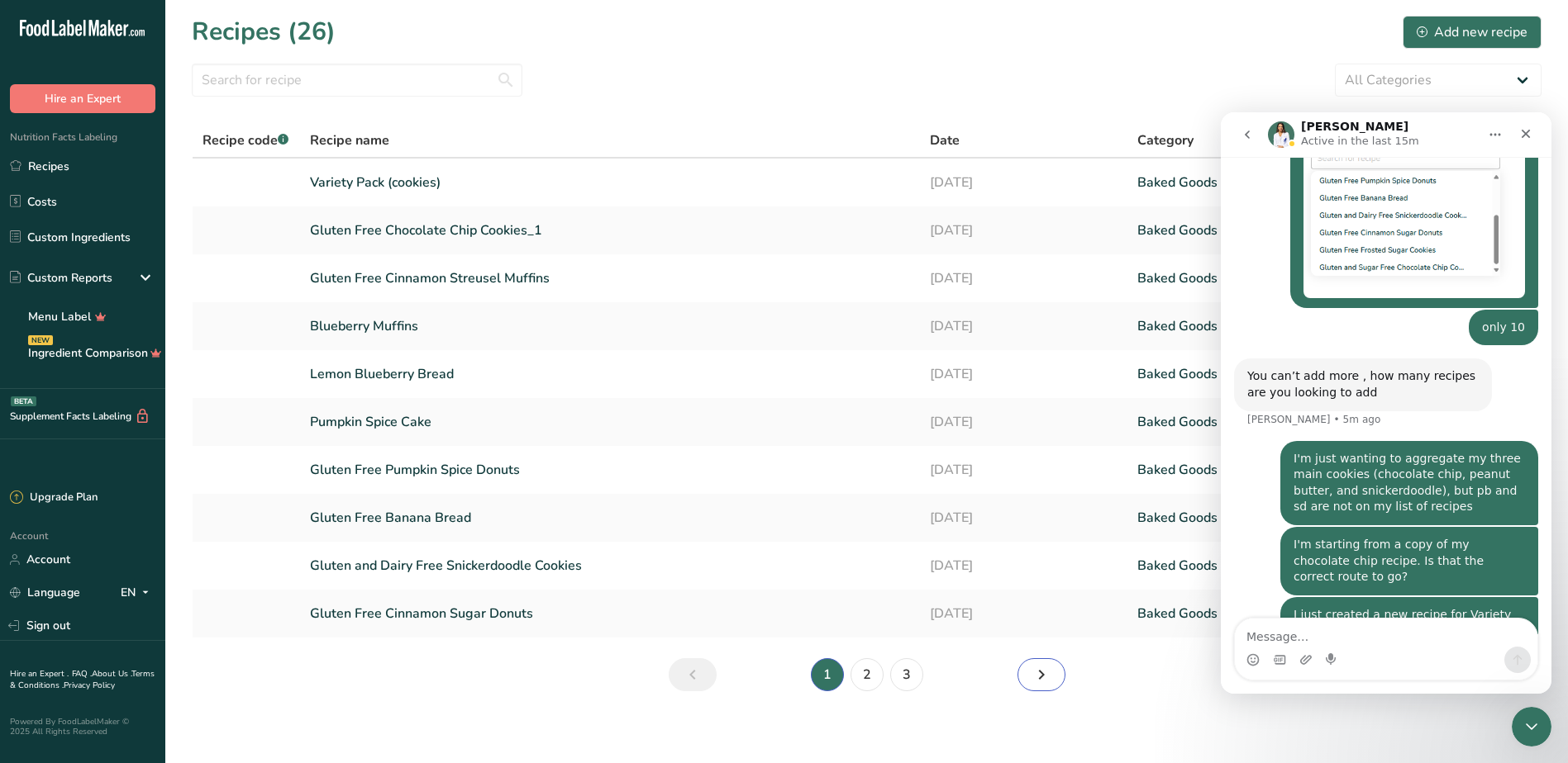
click at [1063, 679] on link "Next page" at bounding box center [1041, 674] width 48 height 33
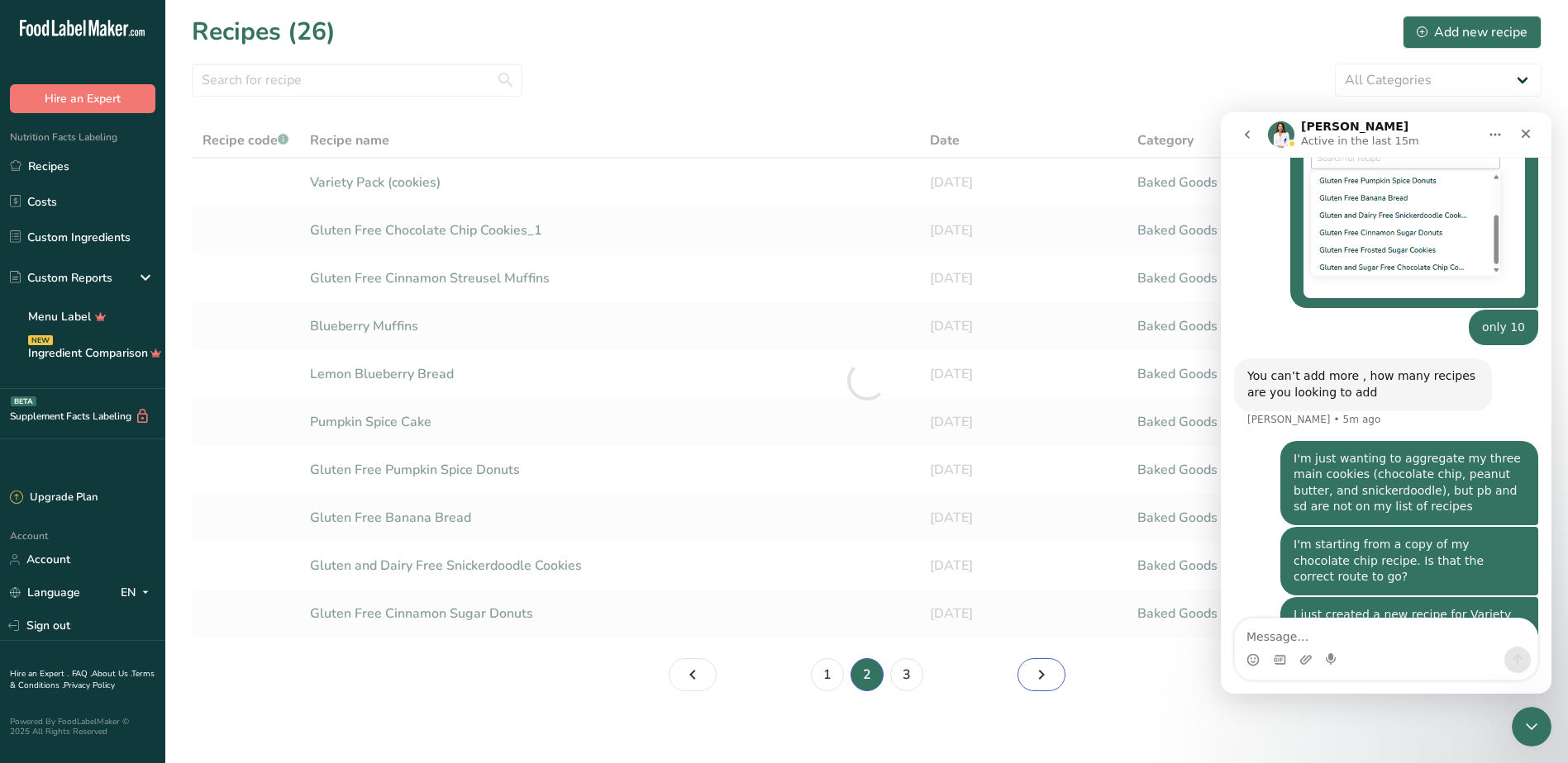
click at [1063, 679] on link "Page 3." at bounding box center [1041, 674] width 48 height 33
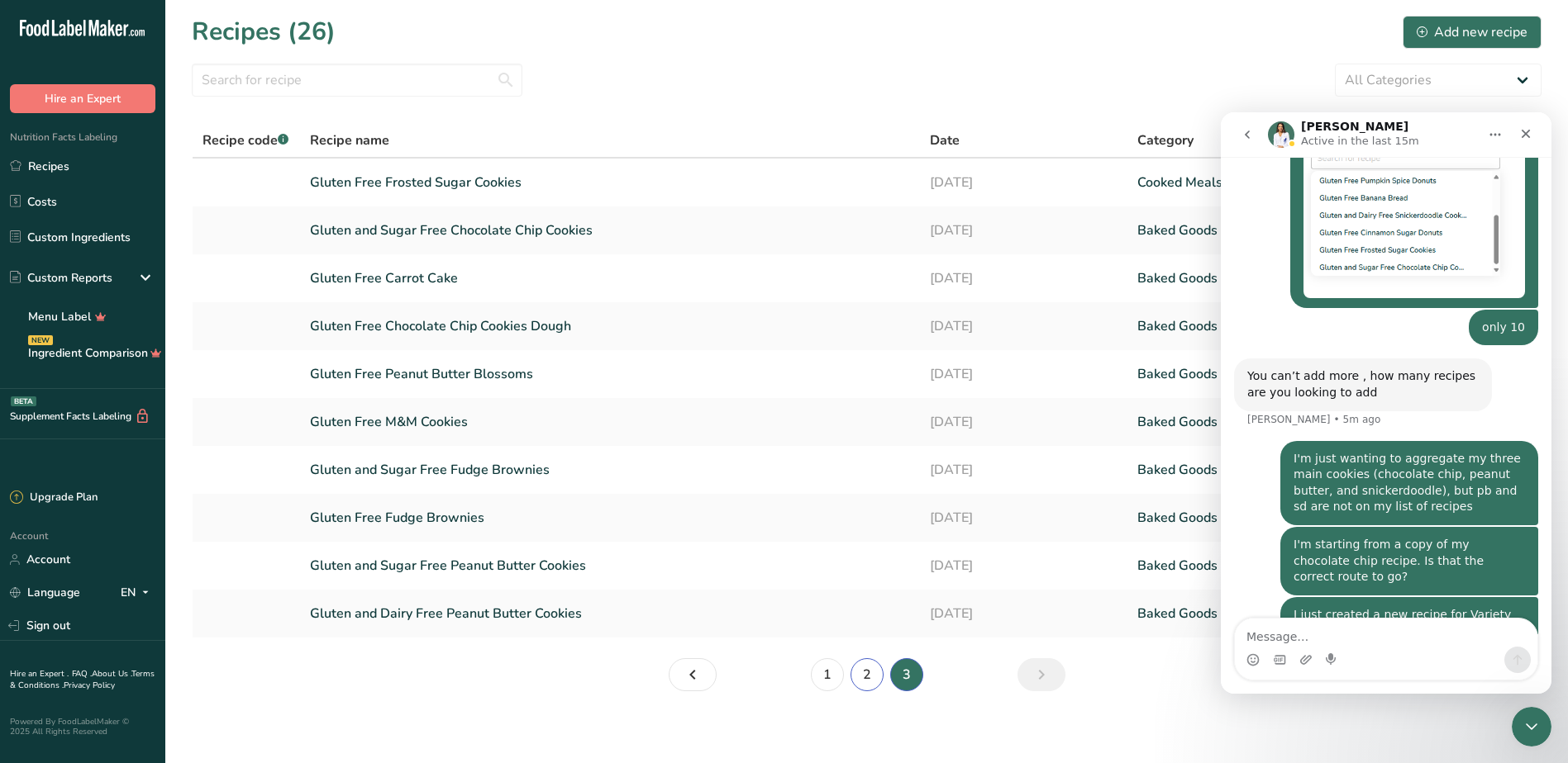
click at [863, 683] on link "2" at bounding box center [866, 674] width 33 height 33
click at [908, 675] on link "3" at bounding box center [906, 674] width 33 height 33
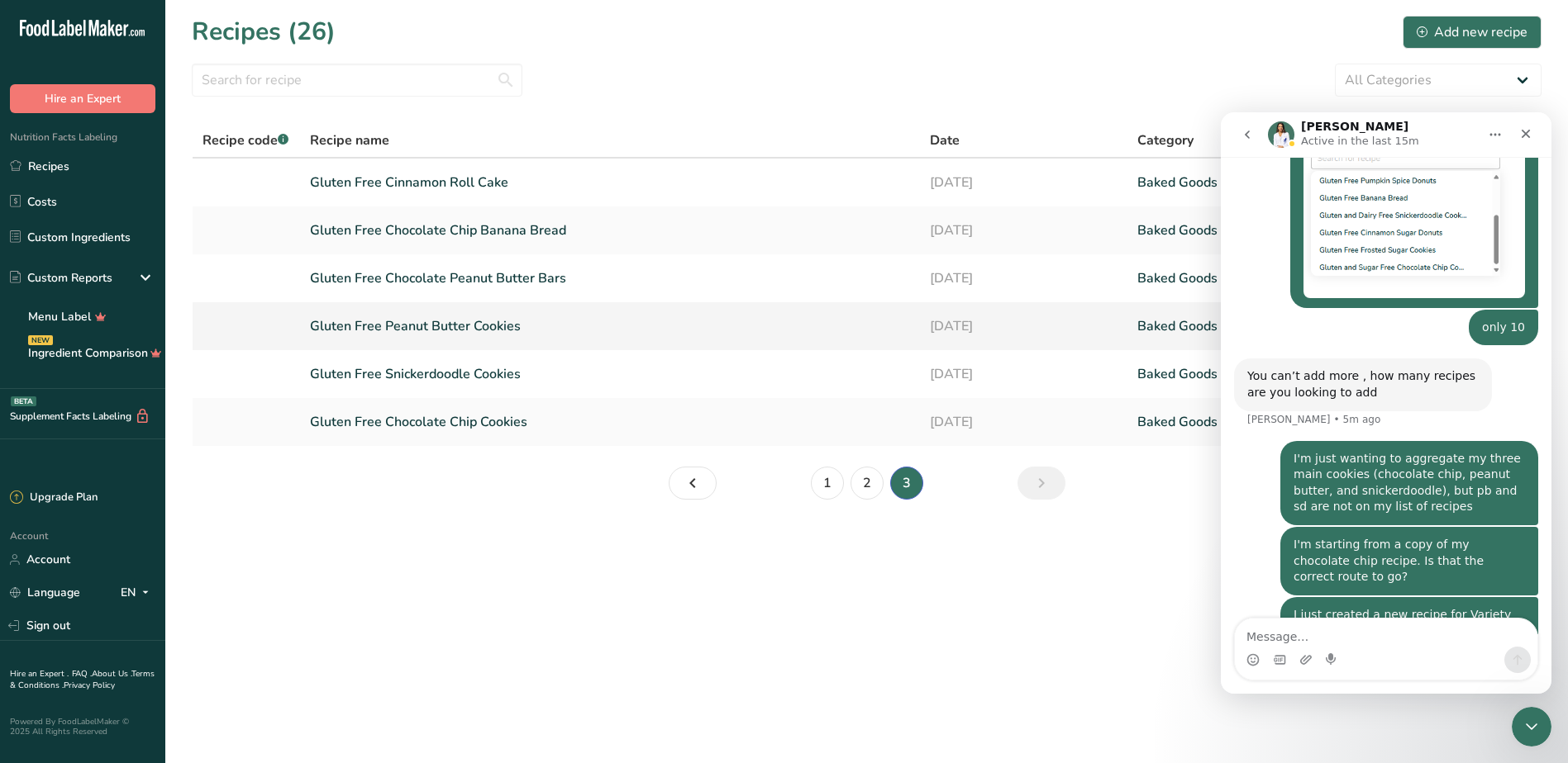
click at [422, 322] on link "Gluten Free Peanut Butter Cookies" at bounding box center [610, 326] width 601 height 35
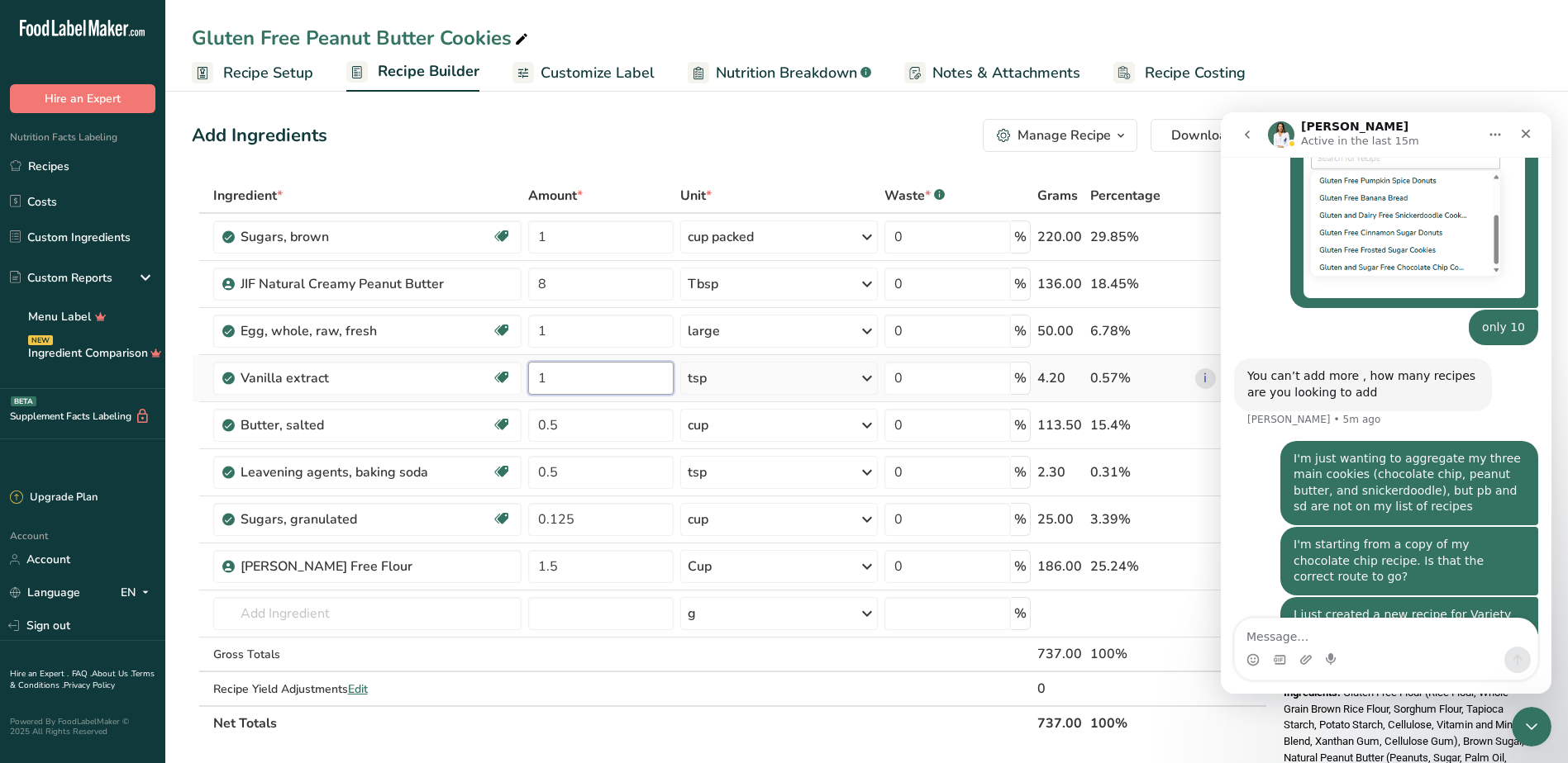
click at [636, 386] on input "1" at bounding box center [601, 378] width 146 height 33
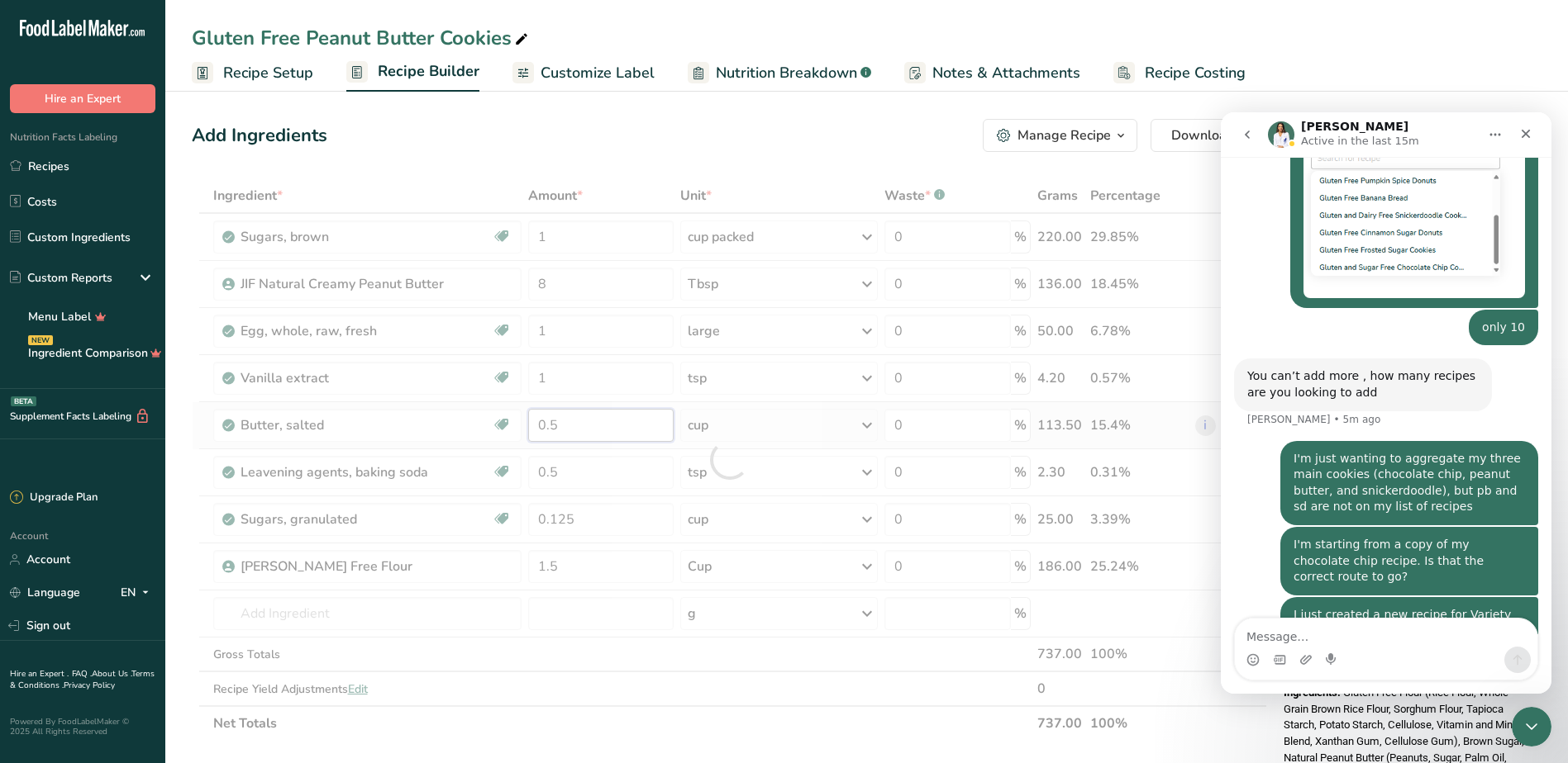
click at [638, 430] on div "Ingredient * Amount * Unit * Waste * .a-a{fill:#347362;}.b-a{fill:#fff;} Grams …" at bounding box center [729, 459] width 1075 height 562
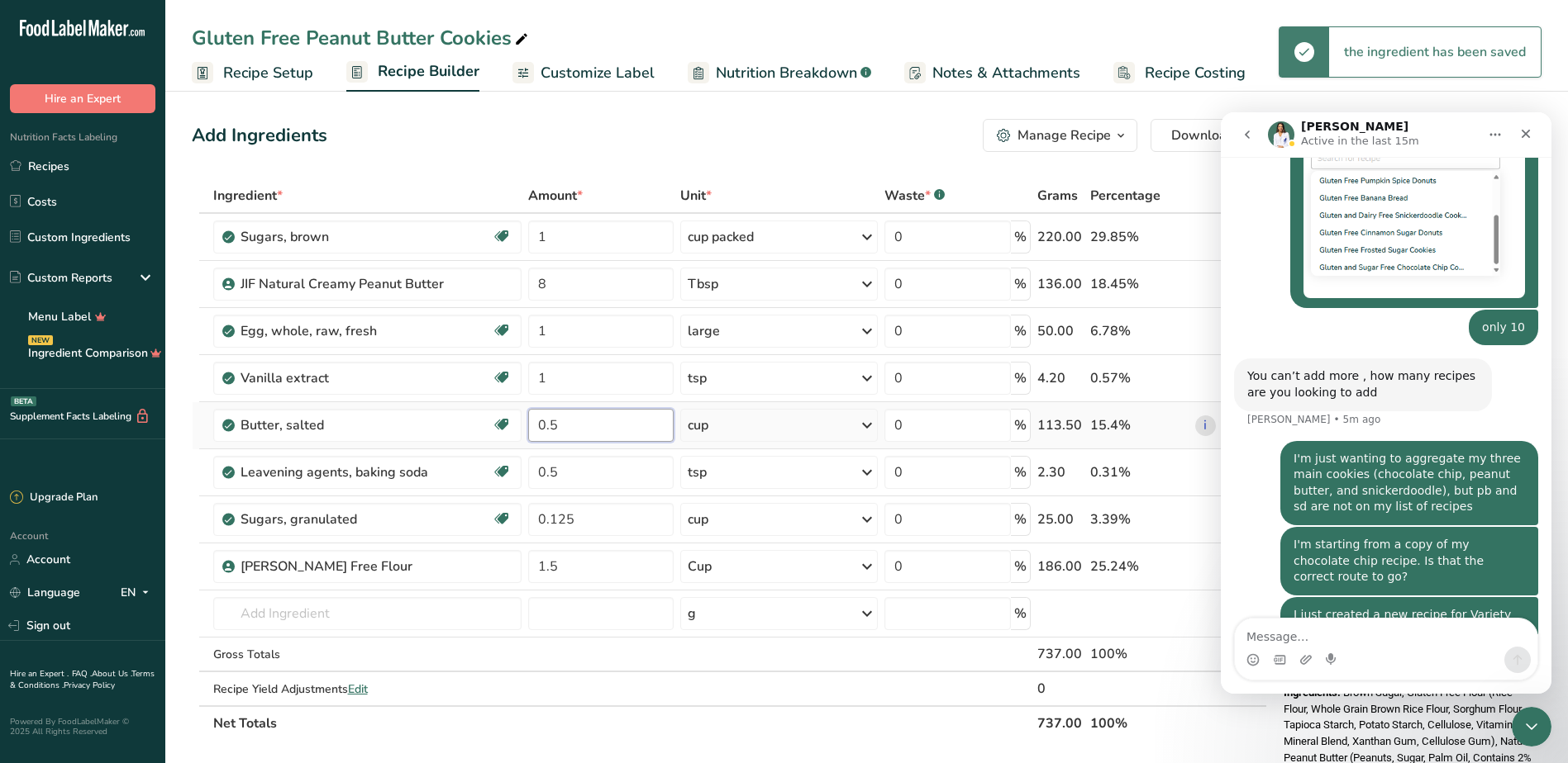
click at [623, 422] on input "0.5" at bounding box center [601, 424] width 146 height 33
click at [696, 129] on div "Add Ingredients Manage Recipe Delete Recipe Duplicate Recipe Scale Recipe Save …" at bounding box center [729, 135] width 1075 height 33
click at [41, 161] on link "Recipes" at bounding box center [82, 166] width 165 height 32
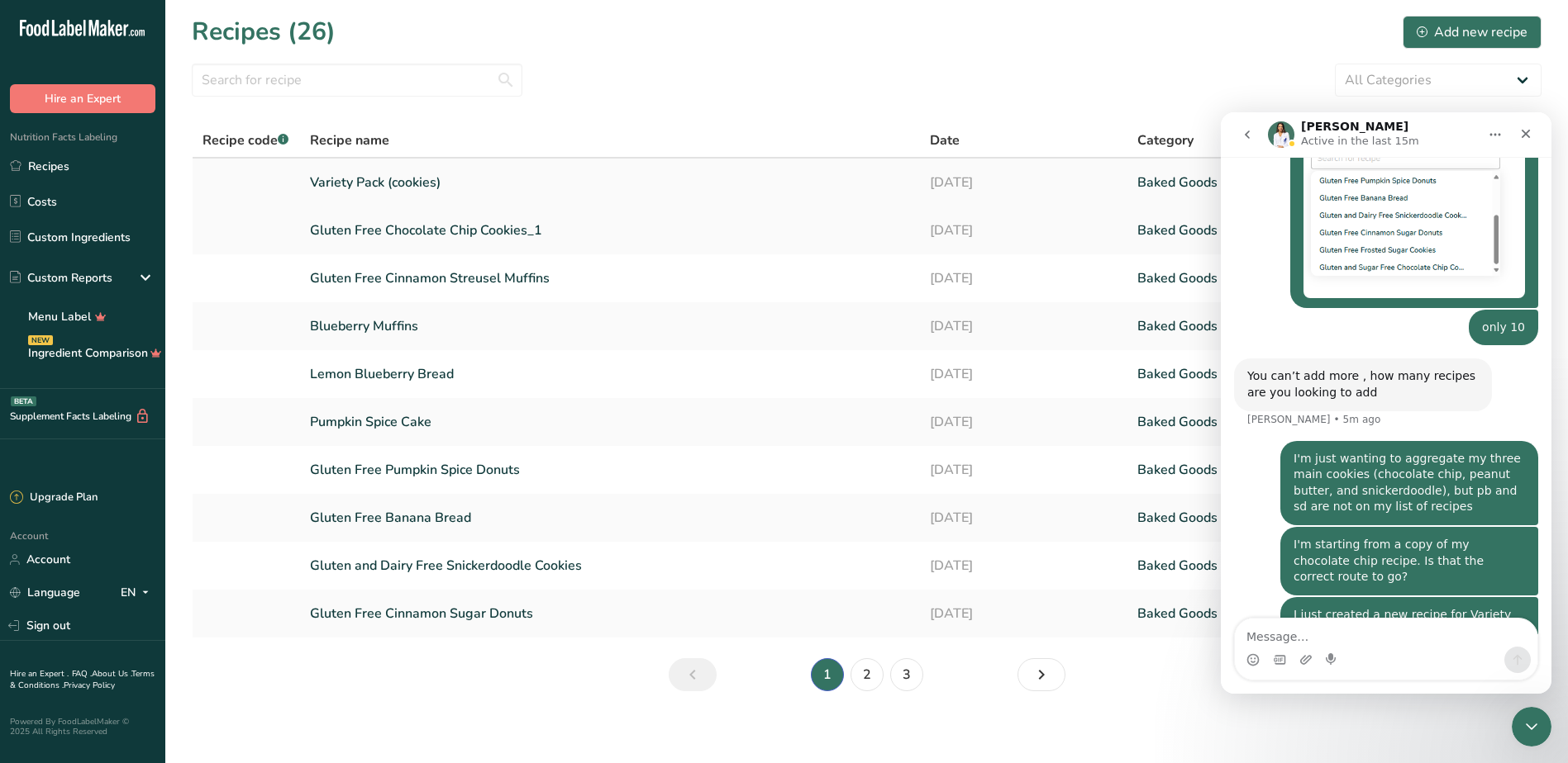
click at [379, 187] on link "Variety Pack (cookies)" at bounding box center [610, 182] width 601 height 35
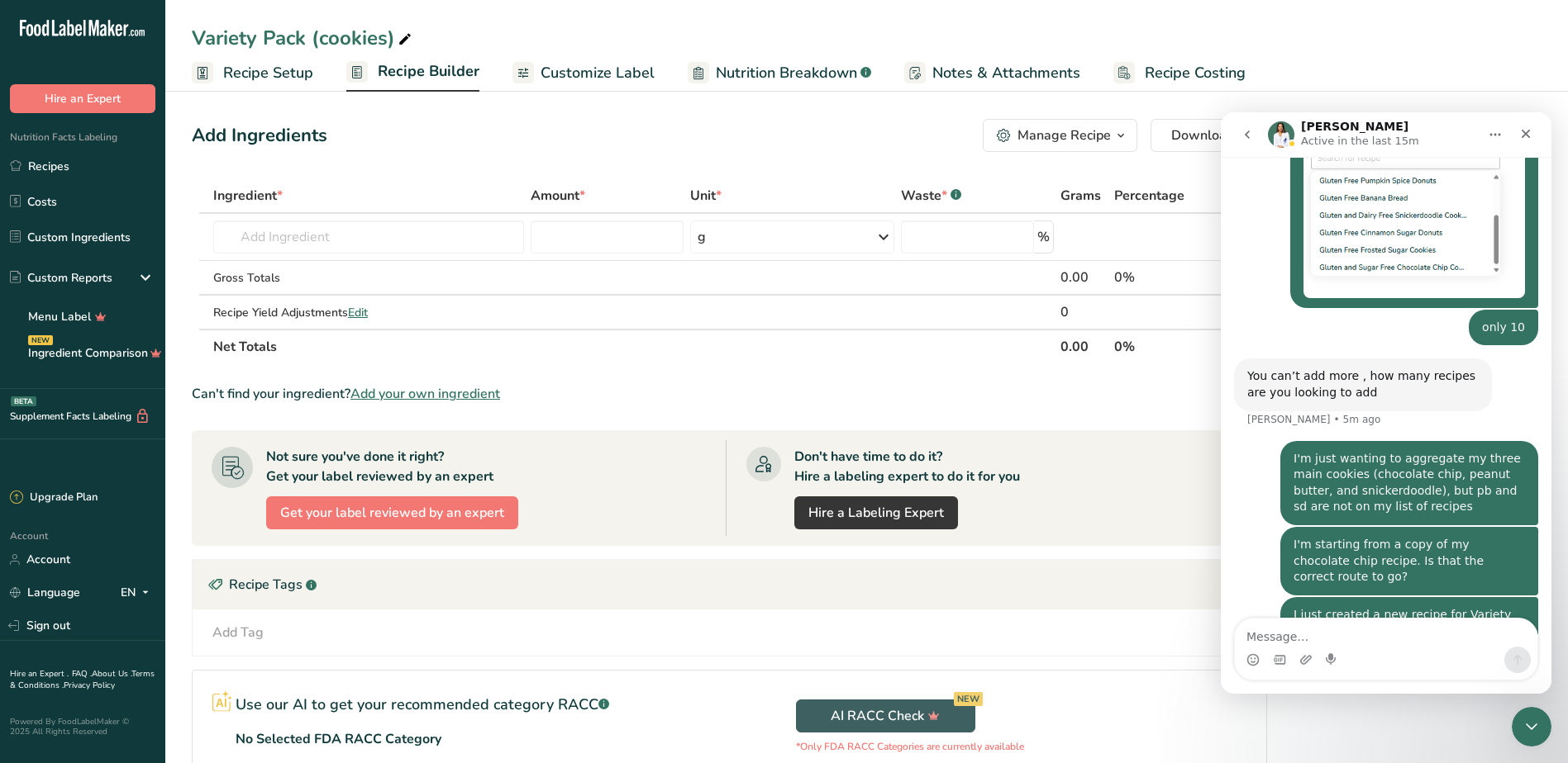
click at [392, 76] on span "Recipe Builder" at bounding box center [428, 72] width 102 height 22
click at [580, 66] on span "Customize Label" at bounding box center [597, 73] width 114 height 22
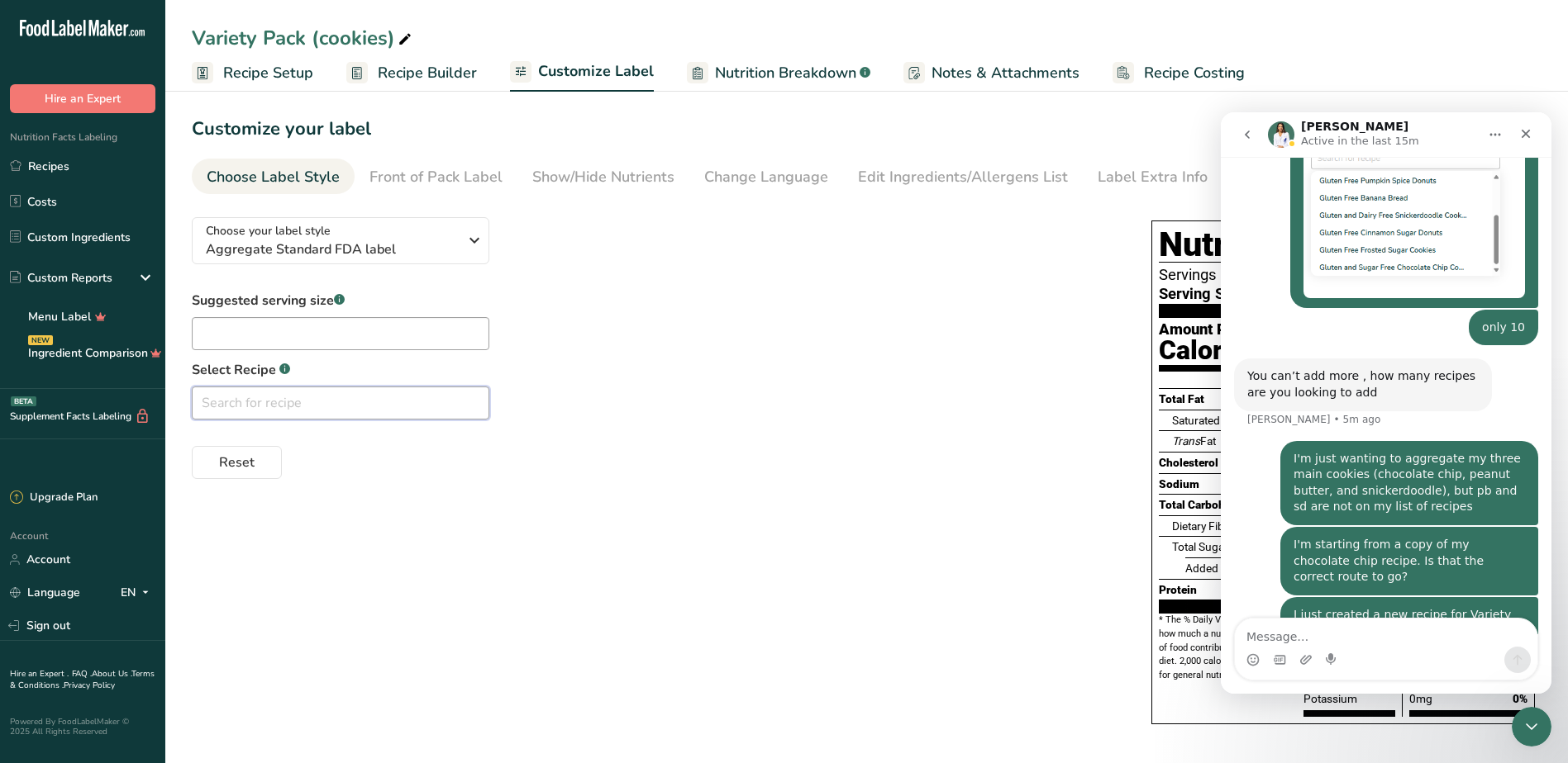
click at [431, 397] on input "text" at bounding box center [340, 402] width 298 height 33
click at [465, 404] on input "text" at bounding box center [340, 402] width 298 height 33
click at [438, 407] on input "text" at bounding box center [340, 402] width 298 height 33
click at [623, 337] on div "Suggested serving size .a-a{fill:#347362;}.b-a{fill:#fff;} Select Recipe .a-a{f…" at bounding box center [654, 385] width 927 height 188
click at [371, 405] on input "text" at bounding box center [340, 402] width 298 height 33
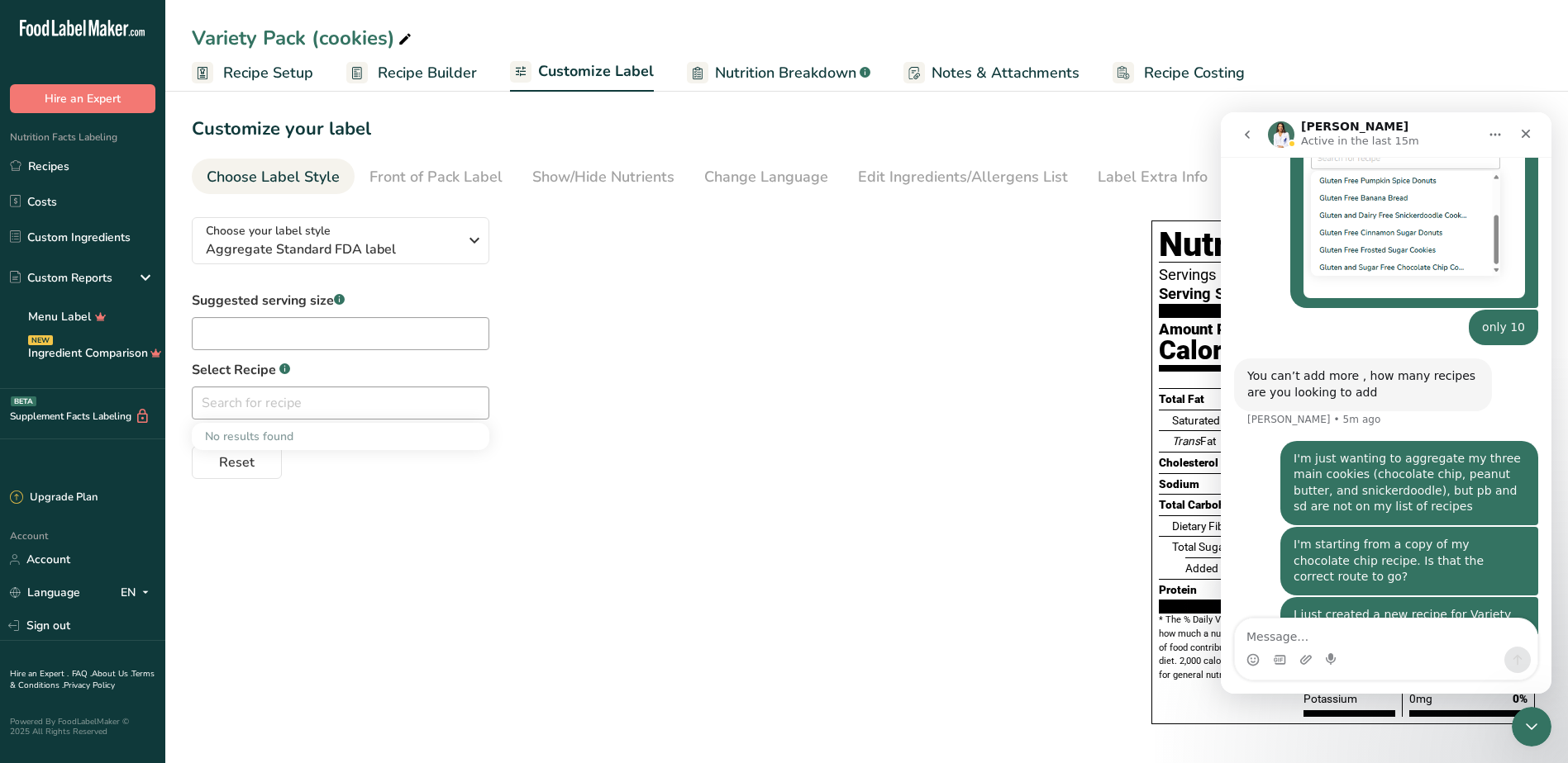
click at [234, 441] on div "No results found" at bounding box center [340, 436] width 298 height 27
click at [311, 331] on input "text" at bounding box center [340, 333] width 298 height 33
type input "1"
click at [487, 354] on div "Suggested serving size .a-a{fill:#347362;}.b-a{fill:#fff;} 1 Select Recipe .a-a…" at bounding box center [654, 385] width 927 height 188
click at [364, 402] on input "text" at bounding box center [340, 402] width 298 height 33
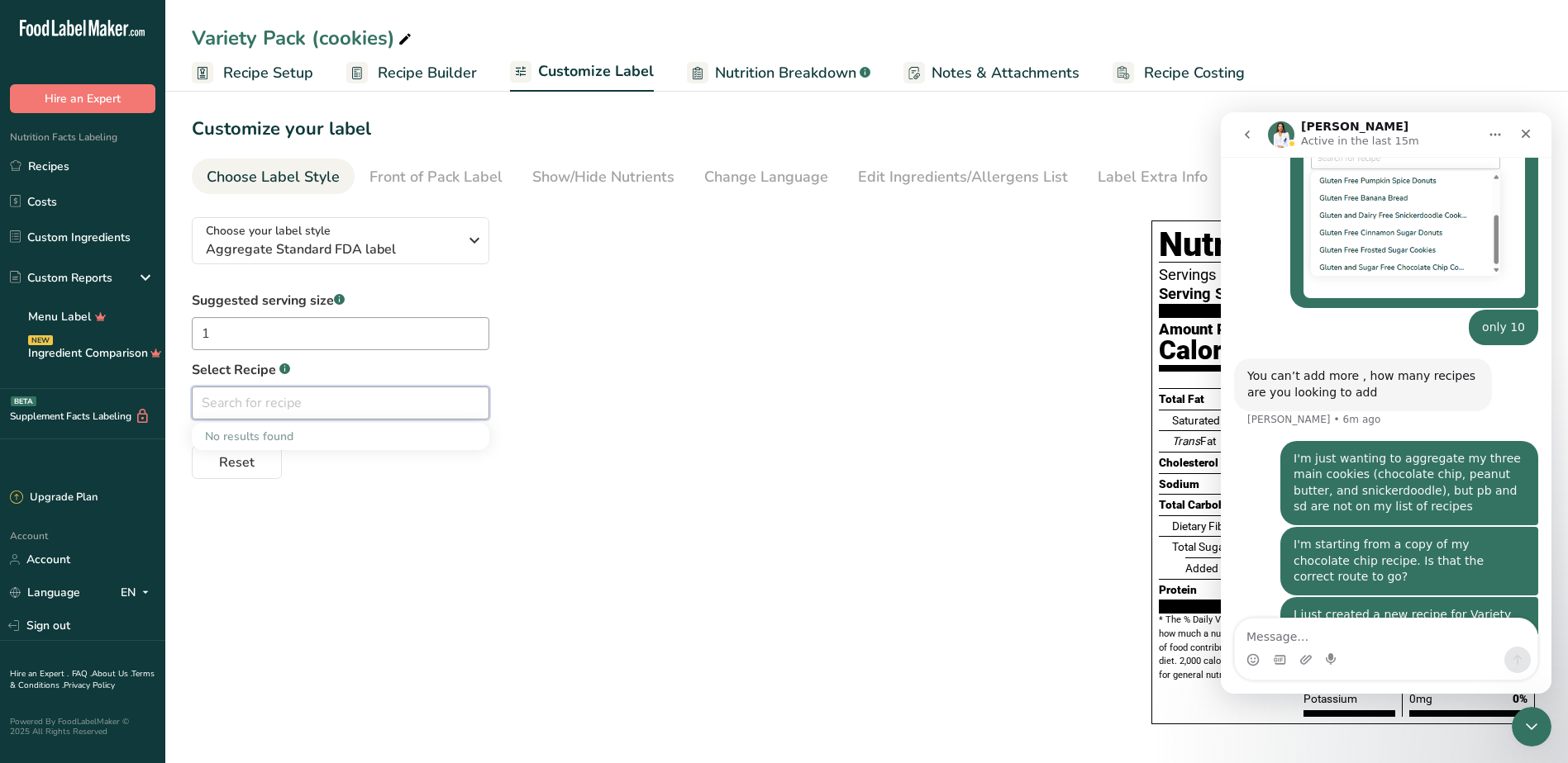
click at [364, 402] on input "text" at bounding box center [340, 402] width 298 height 33
click at [631, 287] on div "Choose your label style Aggregate Standard FDA label USA (FDA) Standard FDA lab…" at bounding box center [654, 341] width 927 height 275
click at [426, 181] on div "Front of Pack Label" at bounding box center [436, 177] width 133 height 22
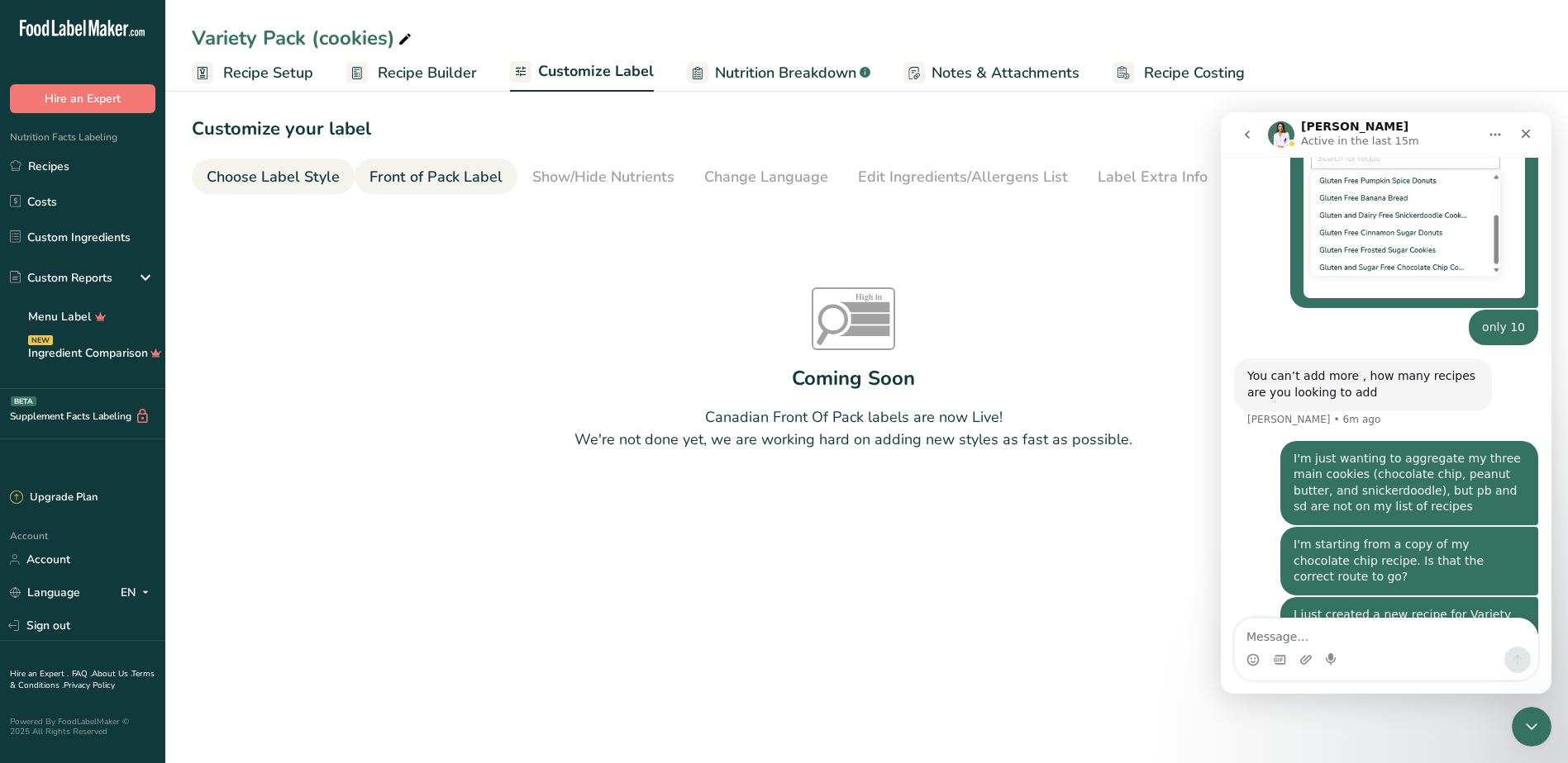
click at [285, 166] on div "Choose Label Style" at bounding box center [273, 177] width 133 height 22
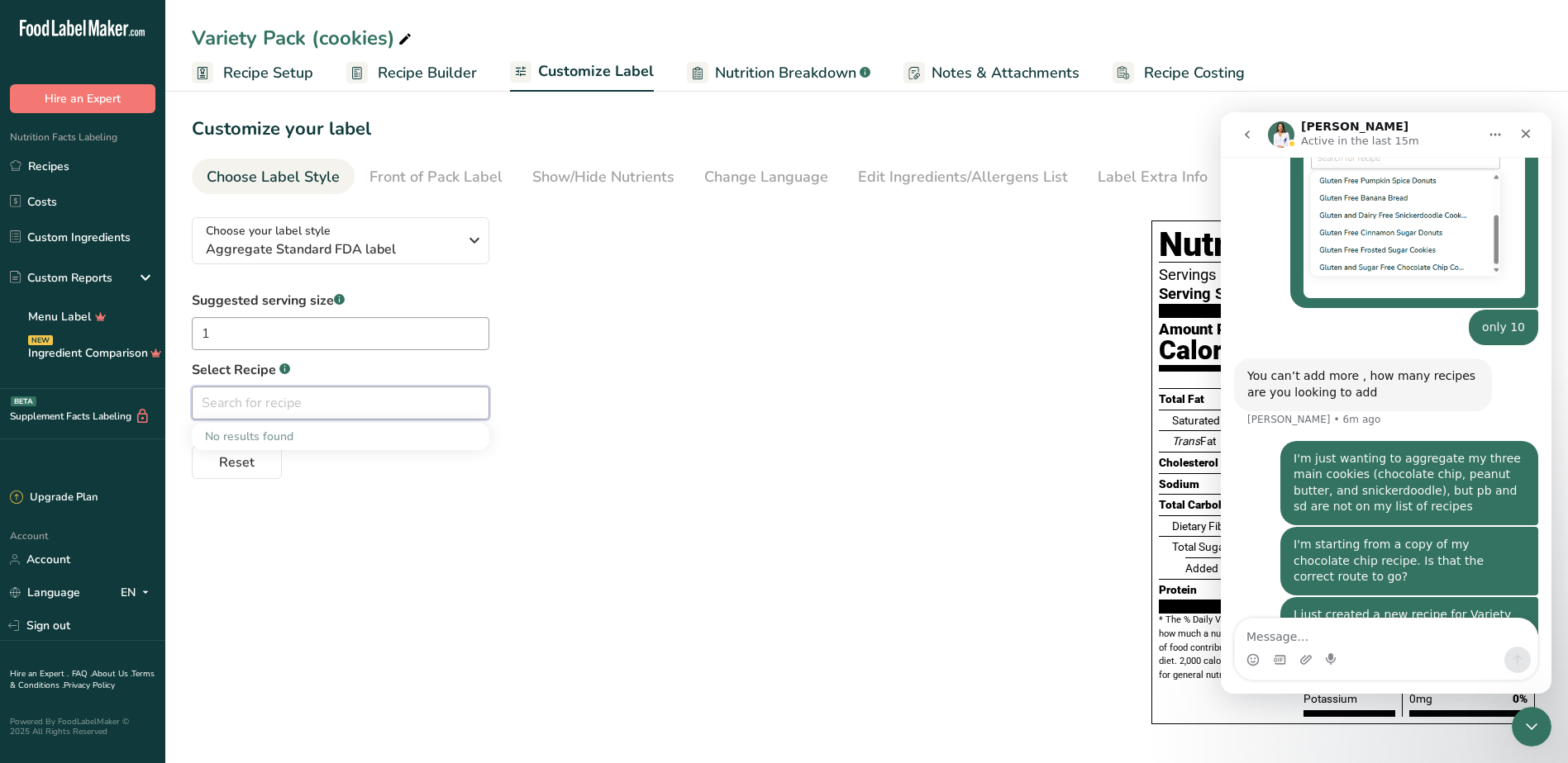
click at [356, 402] on input "text" at bounding box center [340, 402] width 298 height 33
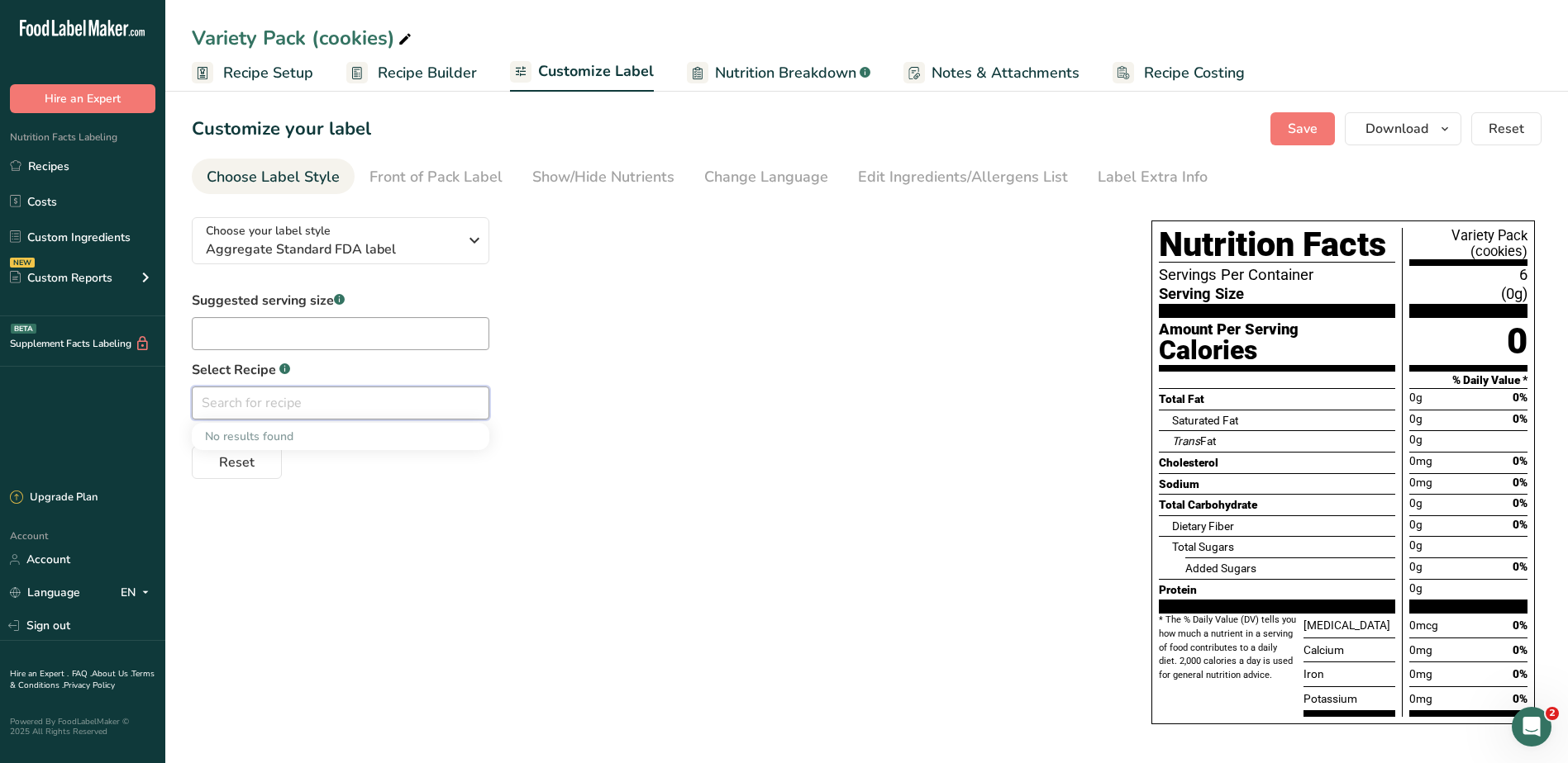
click at [446, 408] on input "text" at bounding box center [340, 402] width 298 height 33
click at [446, 409] on input "text" at bounding box center [340, 402] width 298 height 33
click at [1529, 717] on icon "Open Intercom Messenger" at bounding box center [1529, 724] width 27 height 27
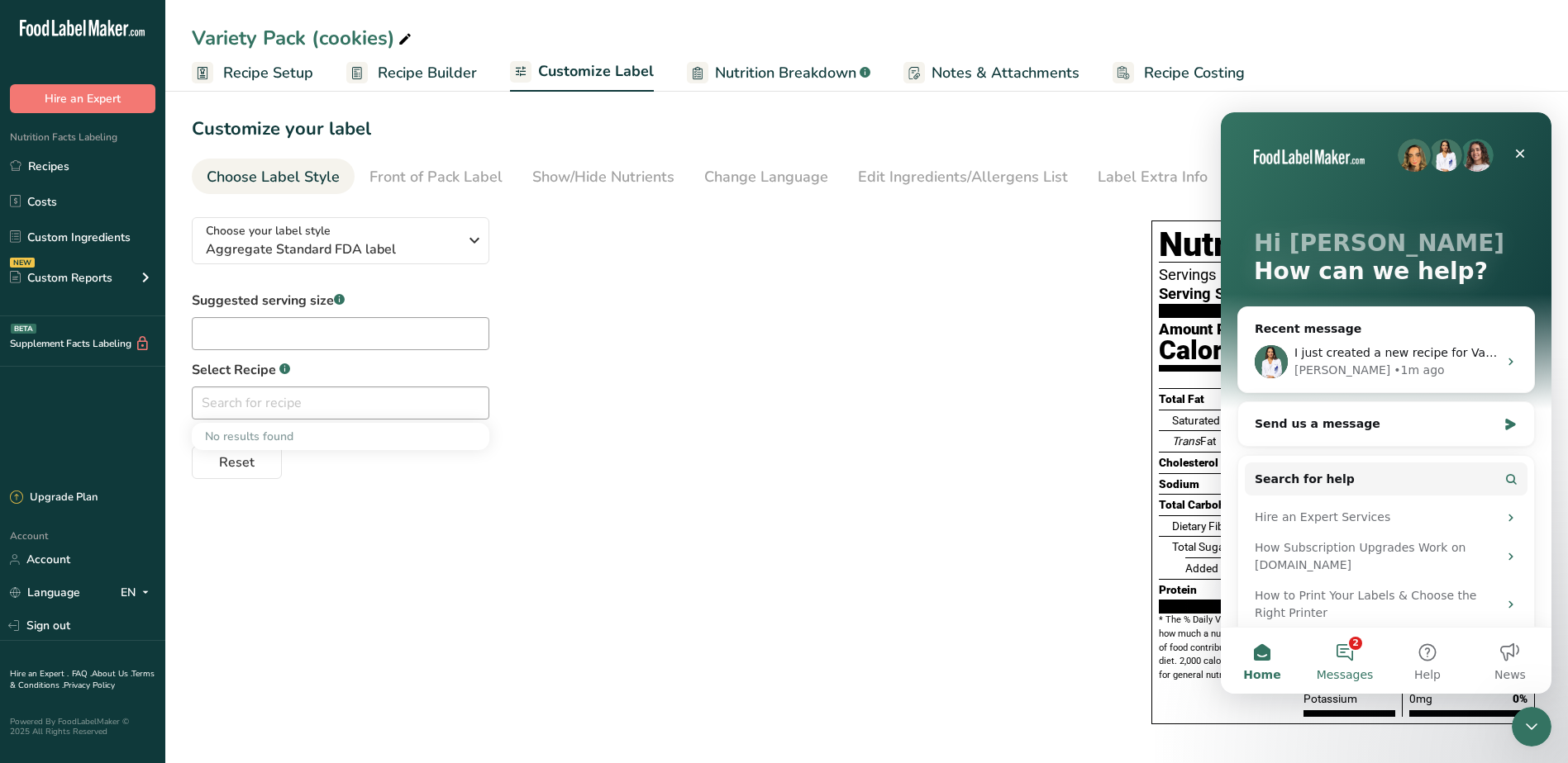
click at [1354, 673] on span "Messages" at bounding box center [1345, 674] width 57 height 11
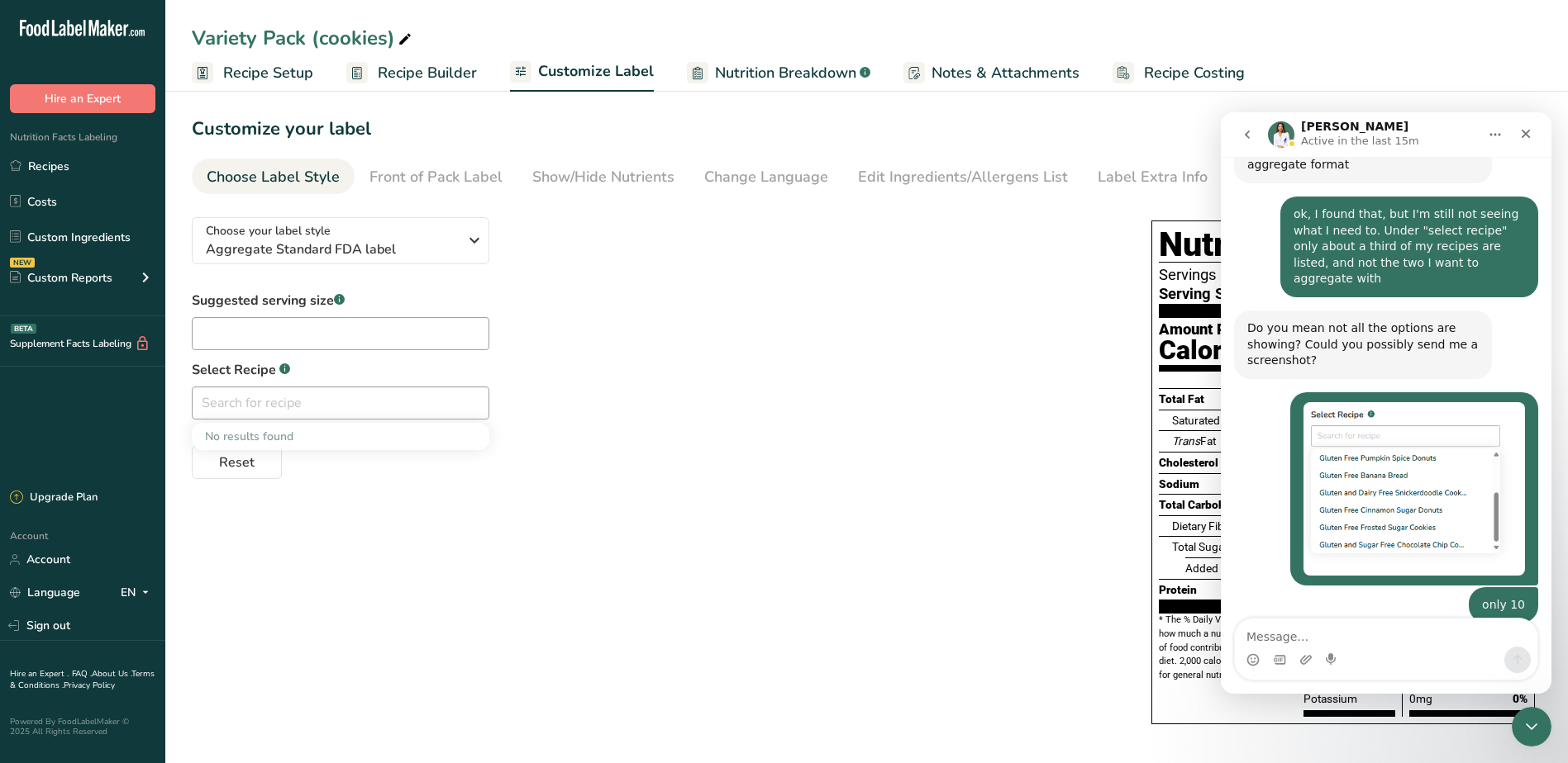
scroll to position [869, 0]
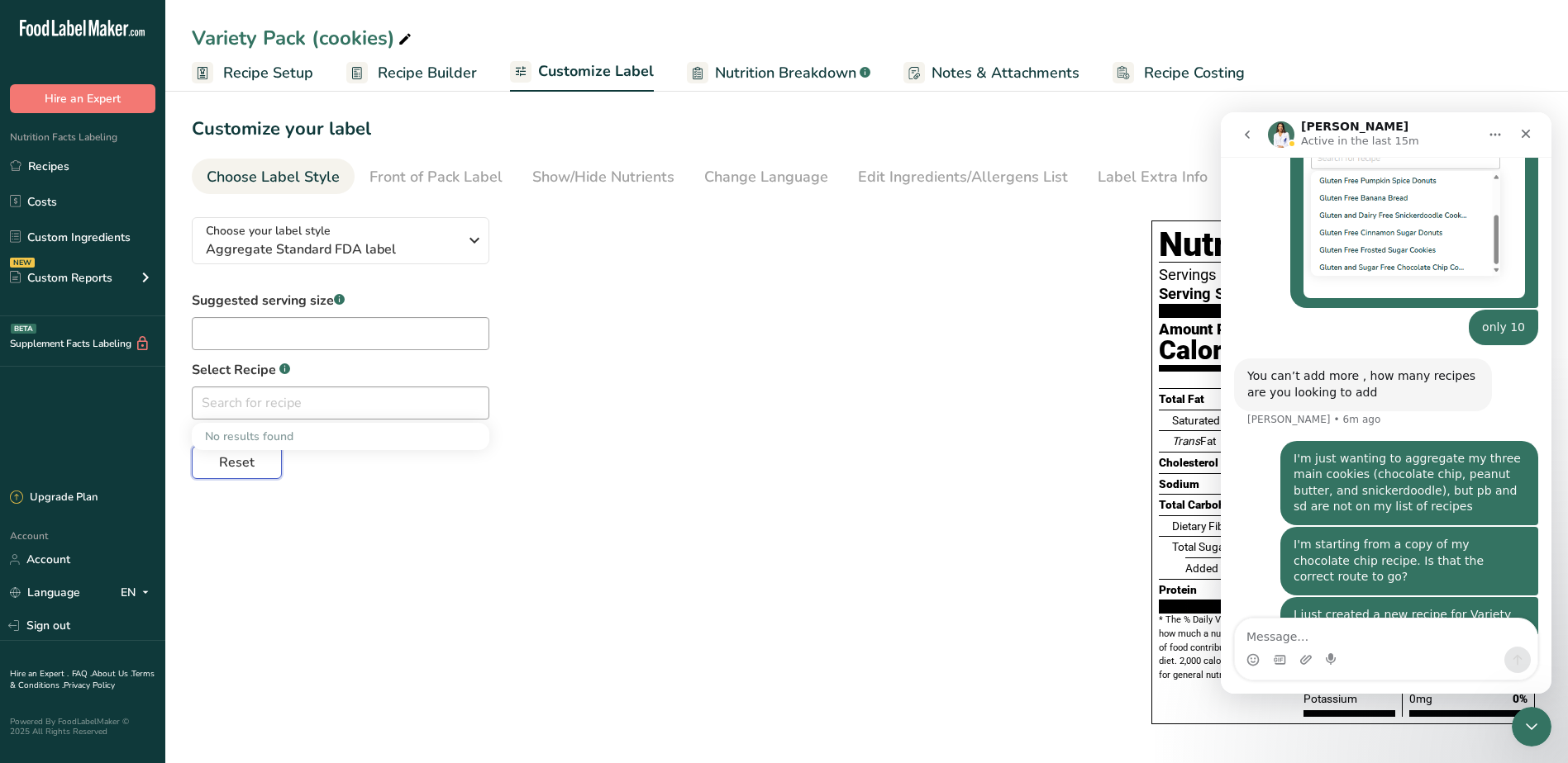
click at [240, 460] on span "Reset" at bounding box center [237, 462] width 35 height 20
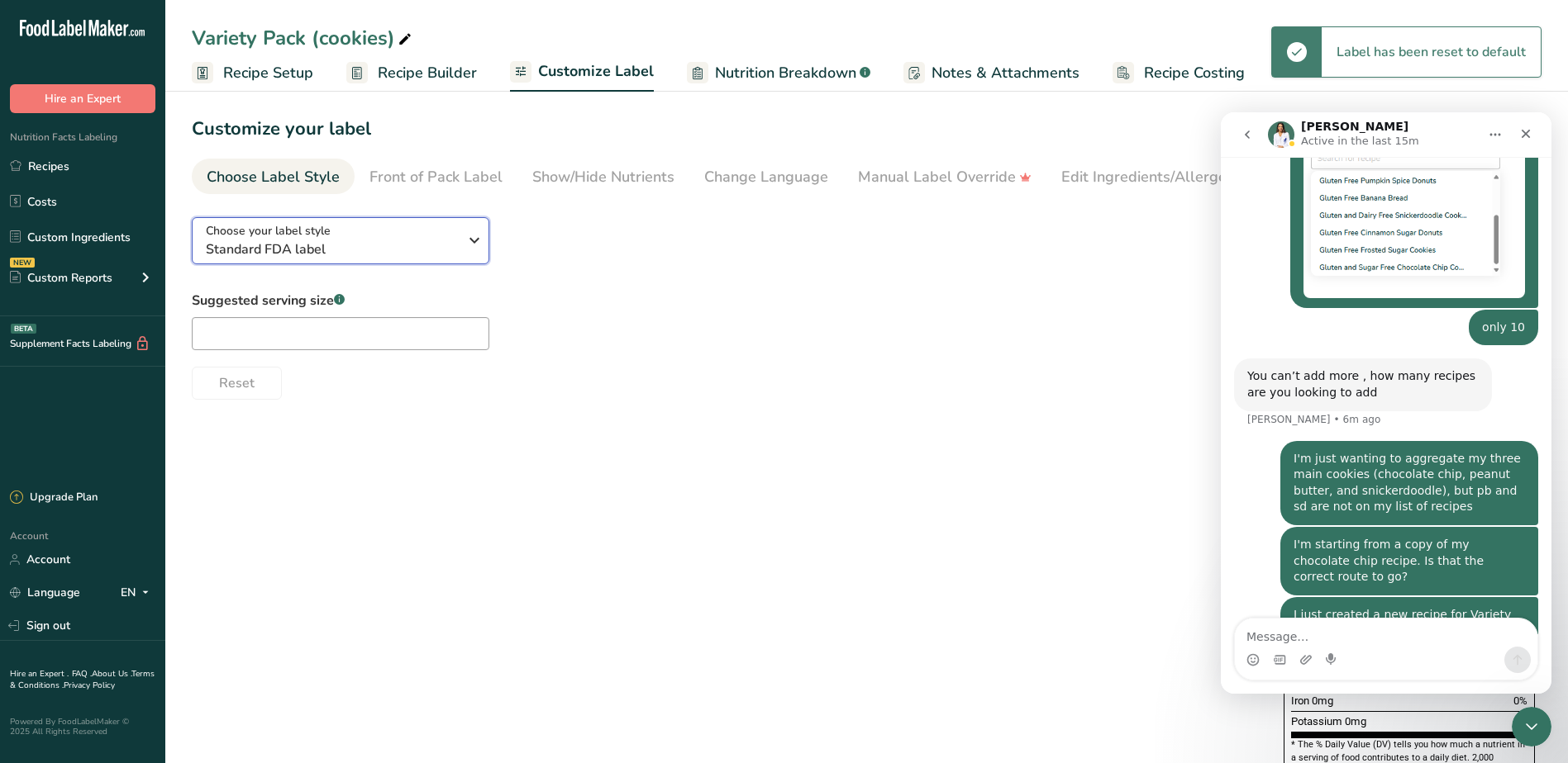
click at [385, 240] on span "Standard FDA label" at bounding box center [331, 249] width 252 height 20
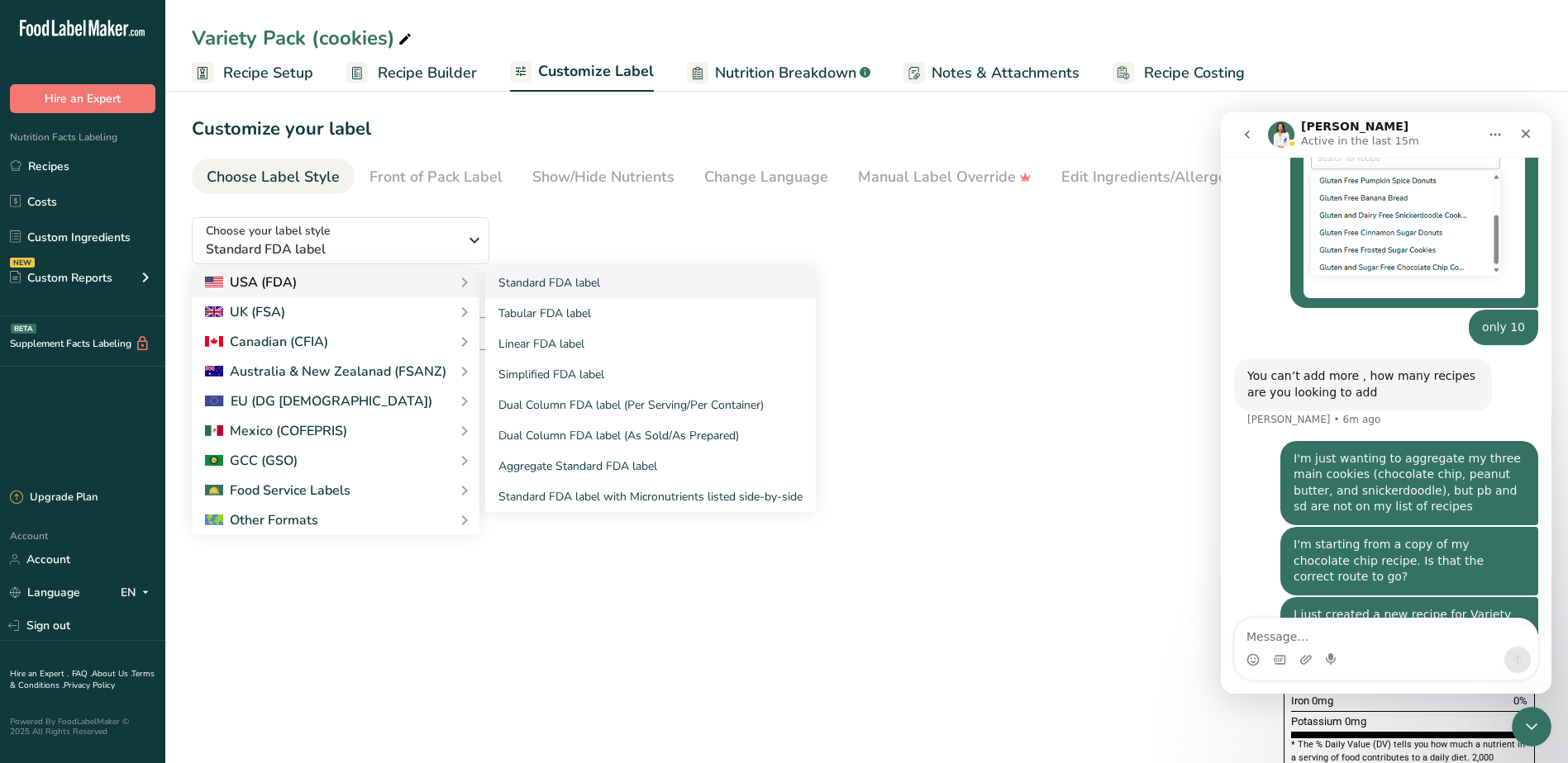
click at [365, 284] on div "USA (FDA)" at bounding box center [336, 282] width 261 height 20
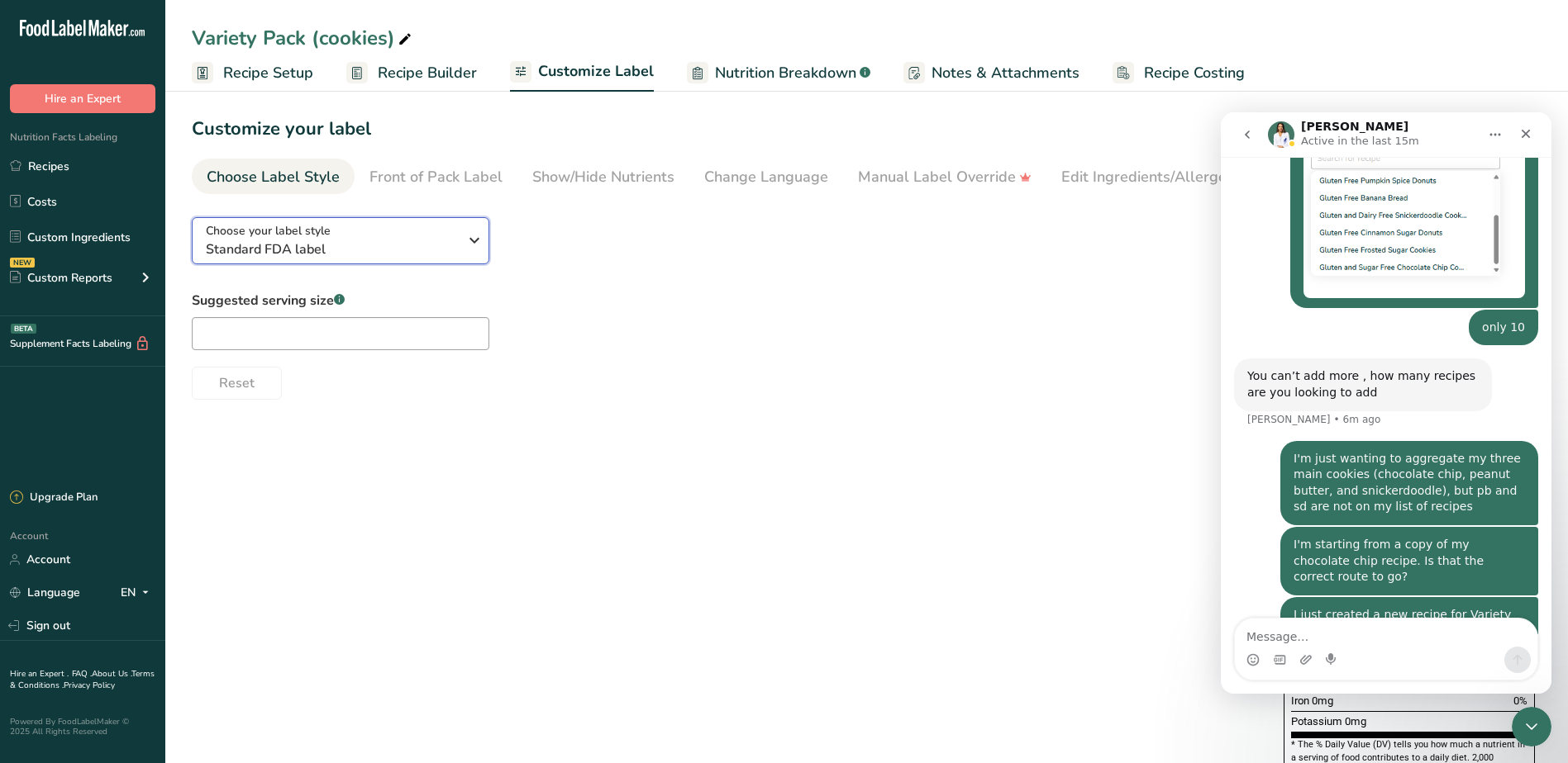
click at [371, 238] on div "Choose your label style Standard FDA label" at bounding box center [331, 241] width 252 height 37
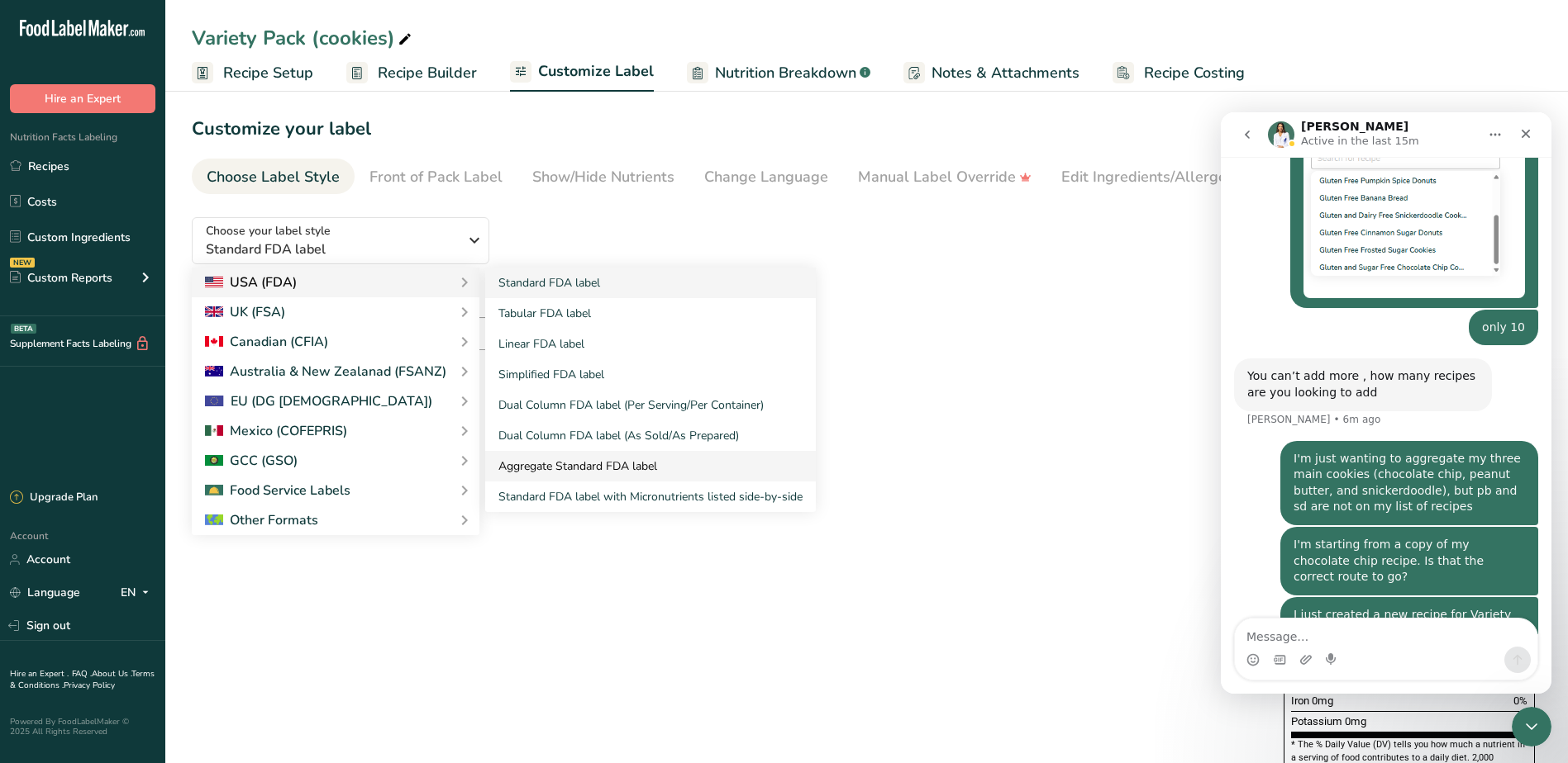
click at [574, 466] on link "Aggregate Standard FDA label" at bounding box center [651, 465] width 330 height 31
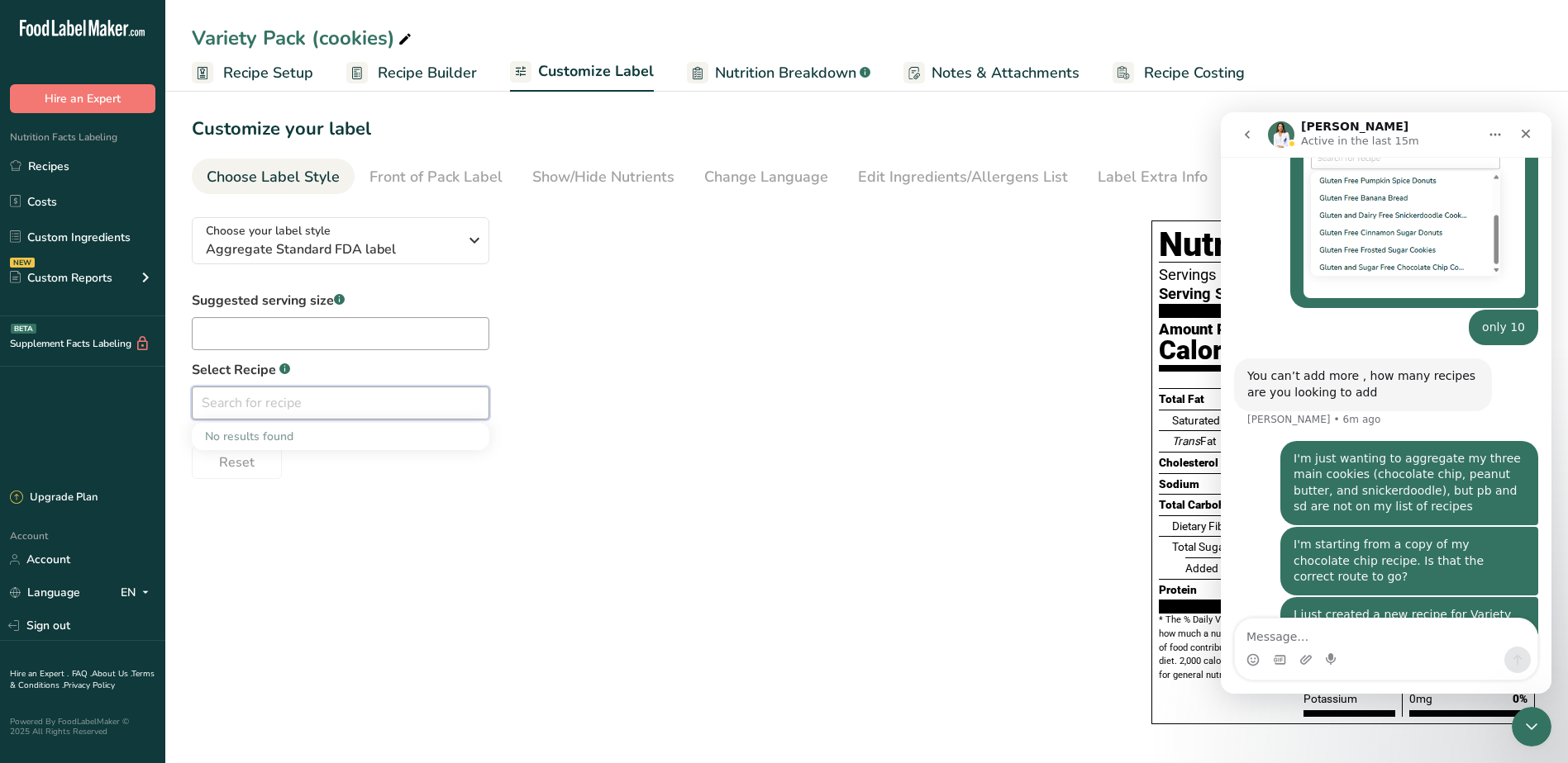
click at [292, 395] on input "text" at bounding box center [340, 402] width 298 height 33
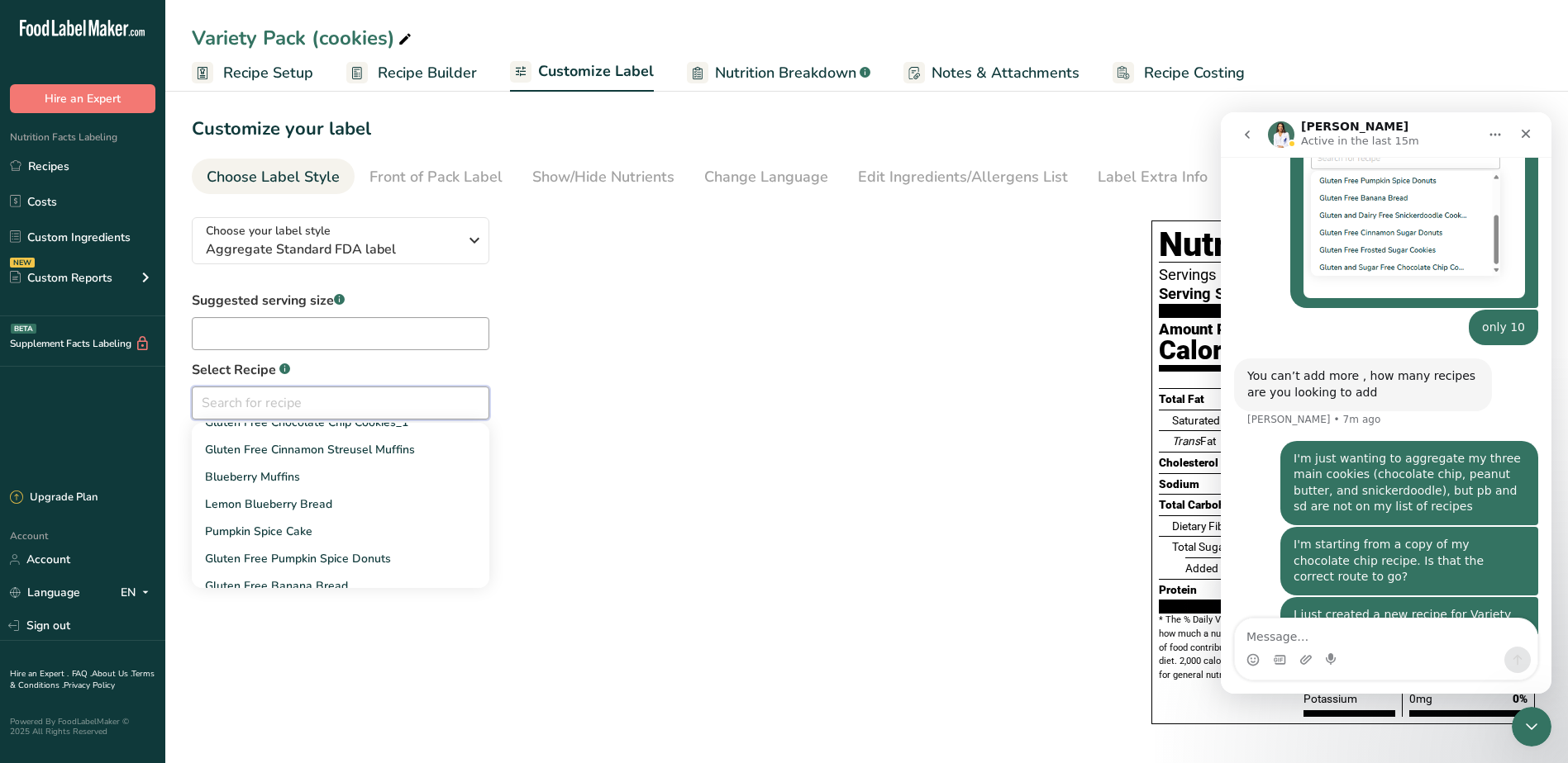
scroll to position [0, 0]
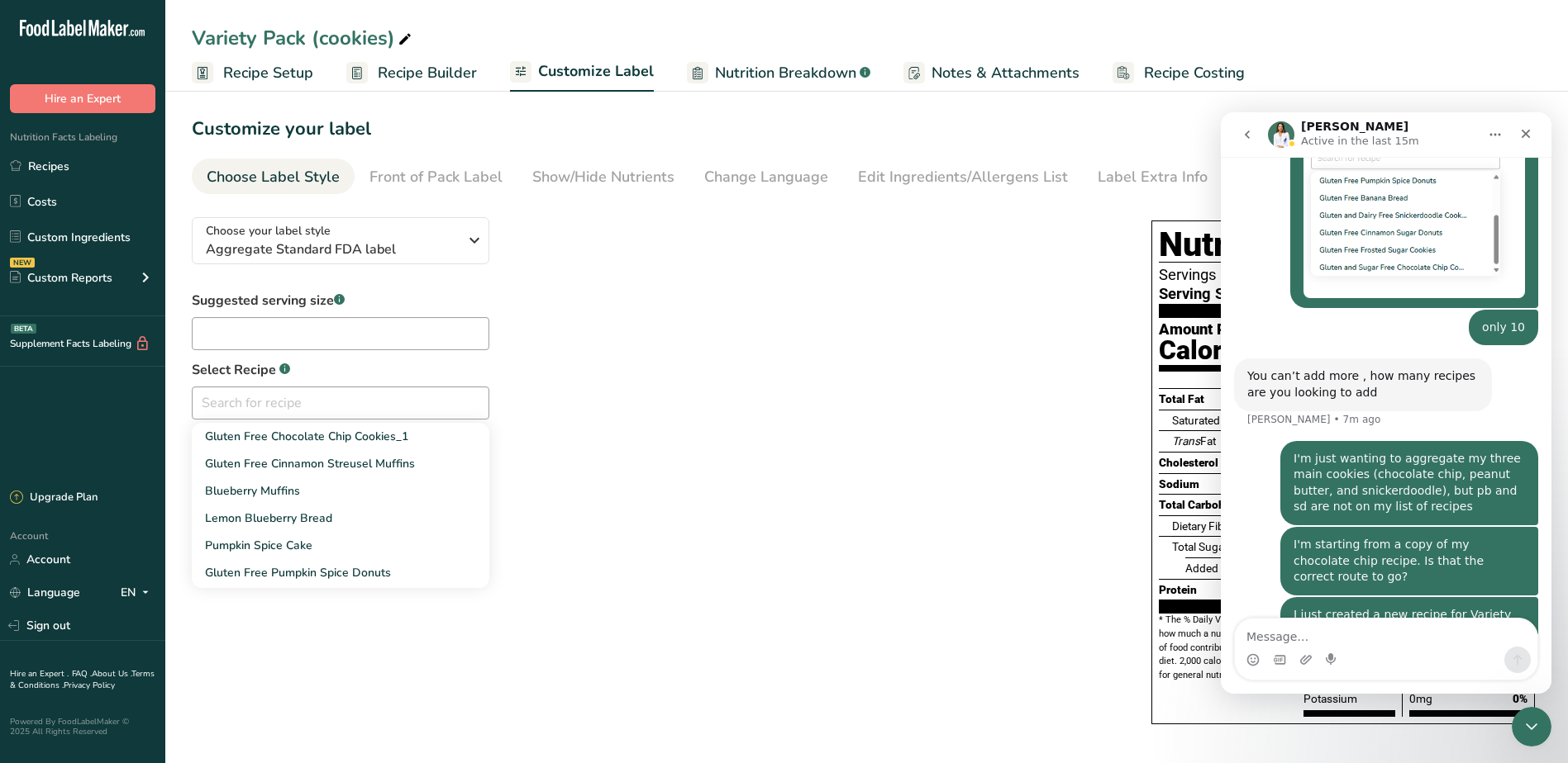
click at [561, 312] on div "Suggested serving size .a-a{fill:#347362;}.b-a{fill:#fff;} Select Recipe .a-a{f…" at bounding box center [654, 385] width 927 height 188
click at [444, 406] on input "text" at bounding box center [340, 402] width 298 height 33
click at [398, 458] on span "Gluten Free Cinnamon Streusel Muffins" at bounding box center [310, 464] width 210 height 16
type input "Gluten Free Cinnamon Streusel Muffins"
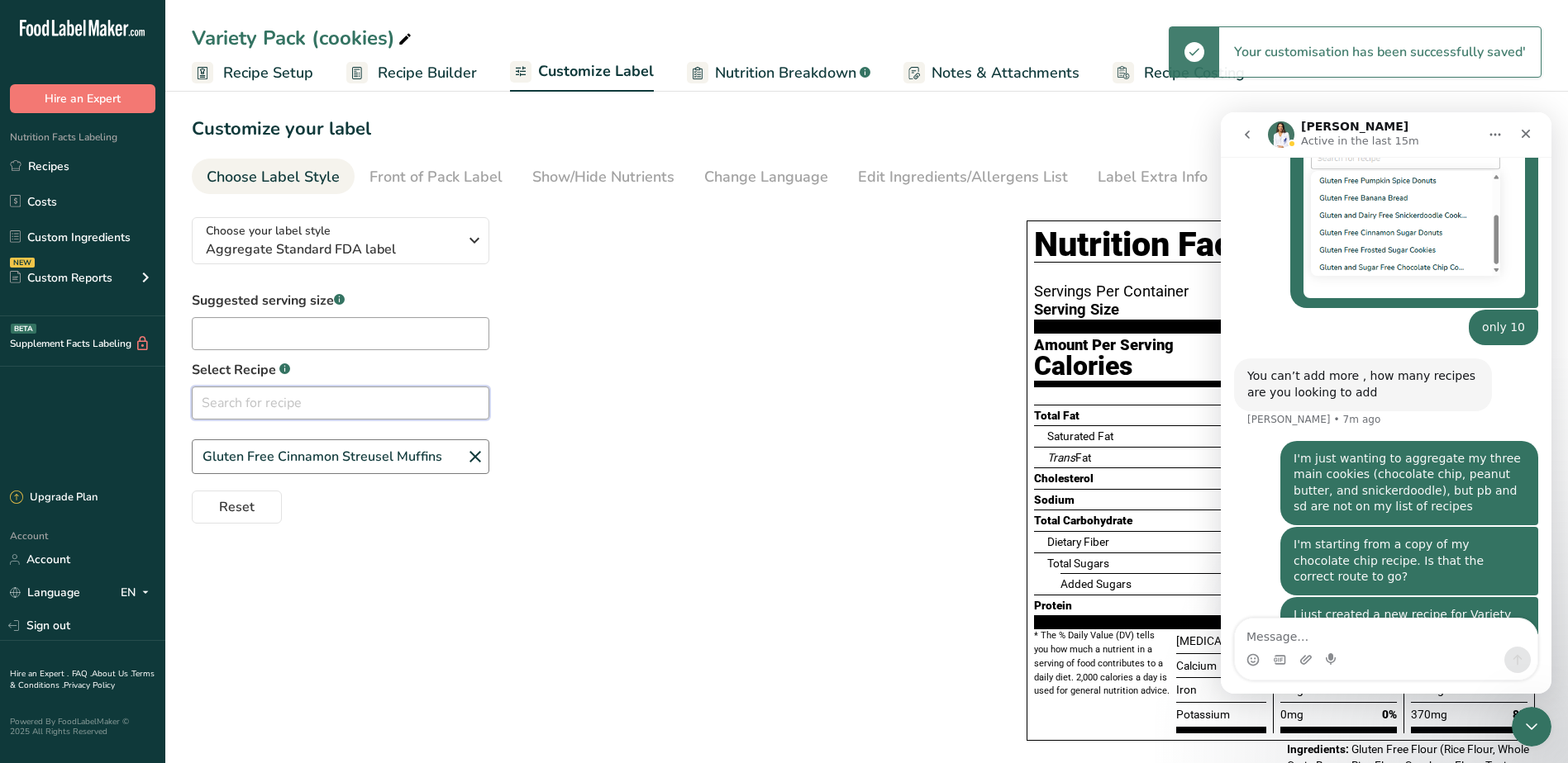
click at [410, 409] on input "text" at bounding box center [340, 402] width 298 height 33
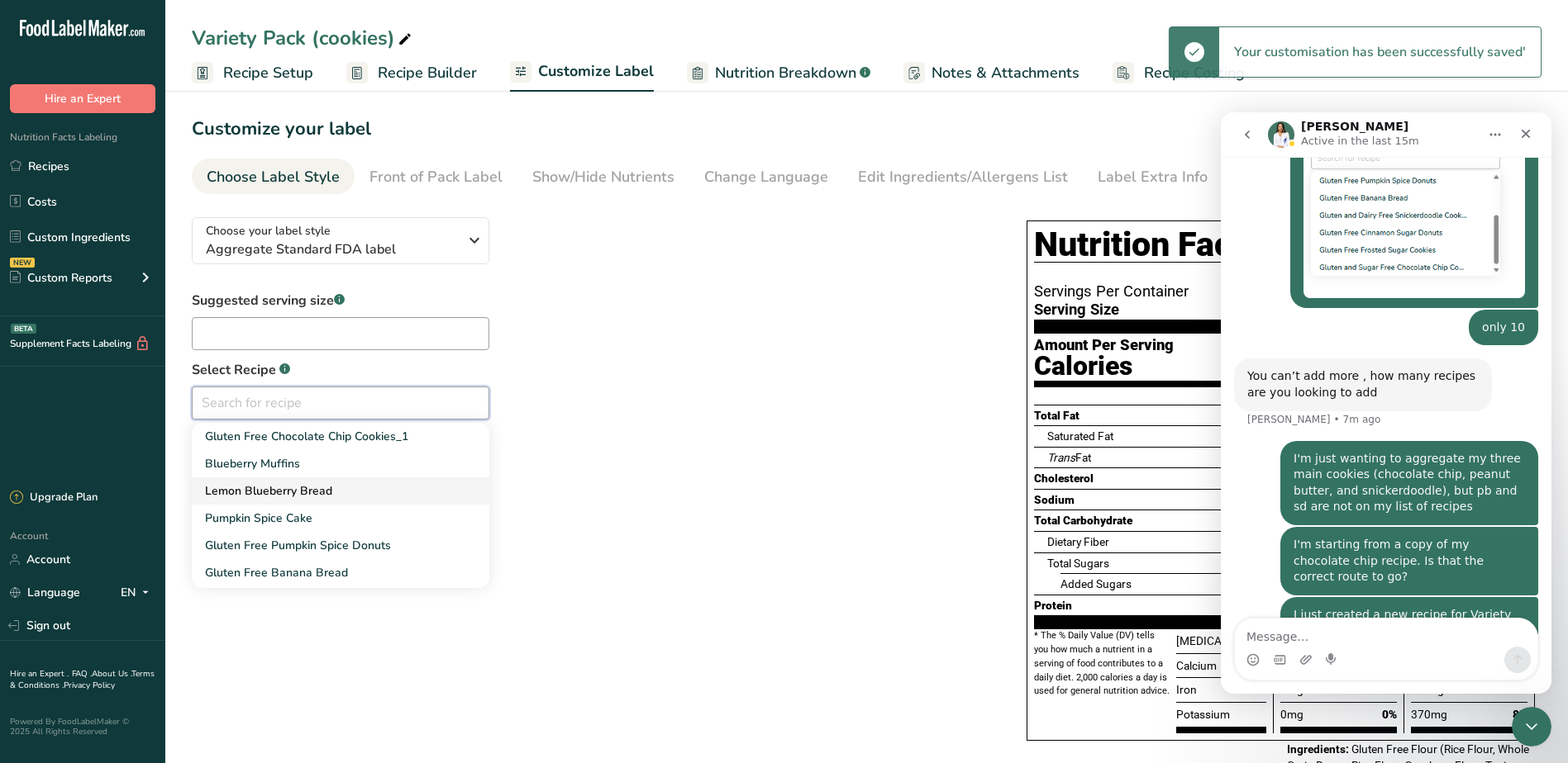
scroll to position [53, 0]
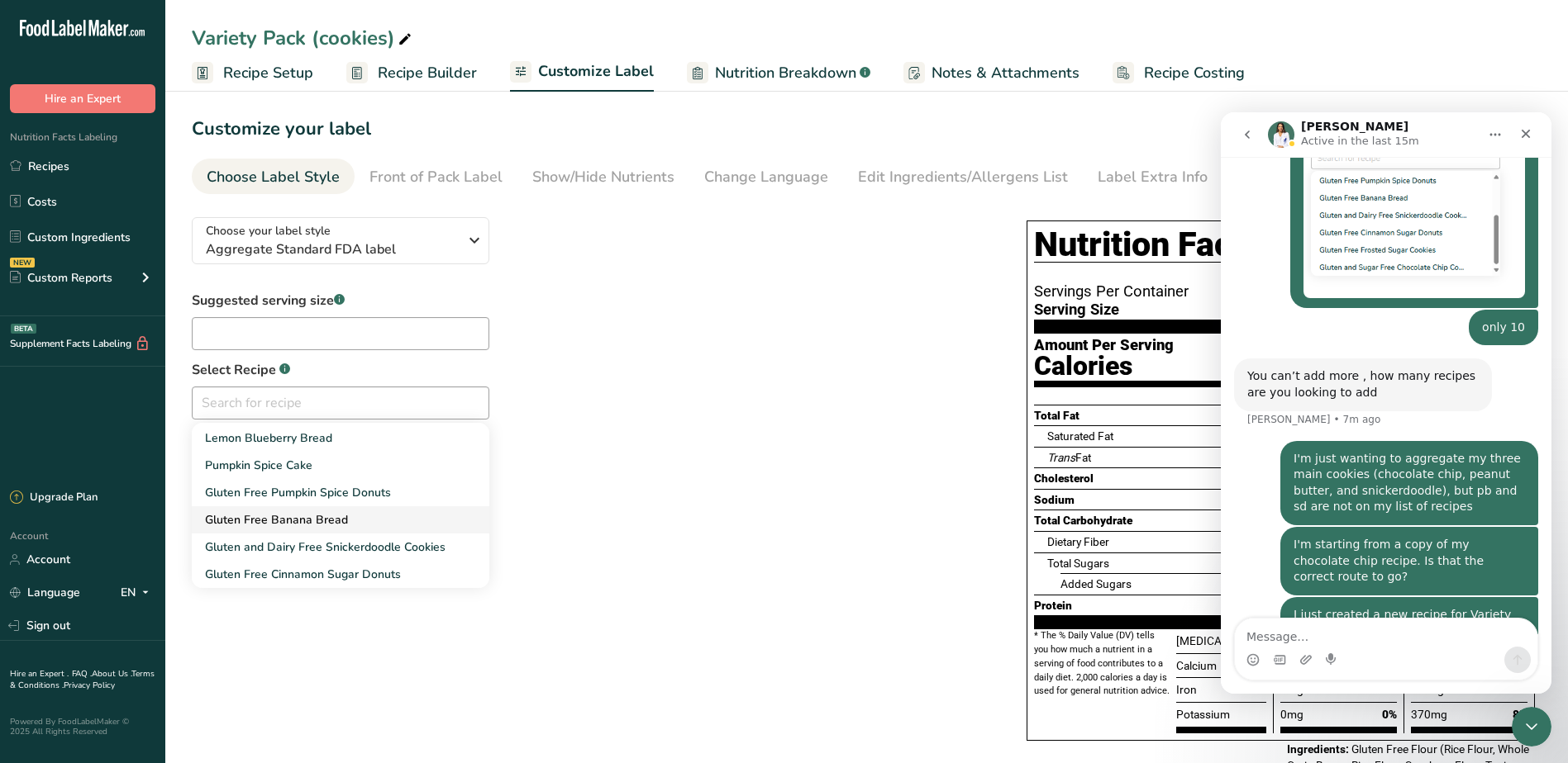
click at [337, 507] on link "Gluten Free Banana Bread" at bounding box center [340, 520] width 298 height 27
type input "Gluten Free Banana Bread"
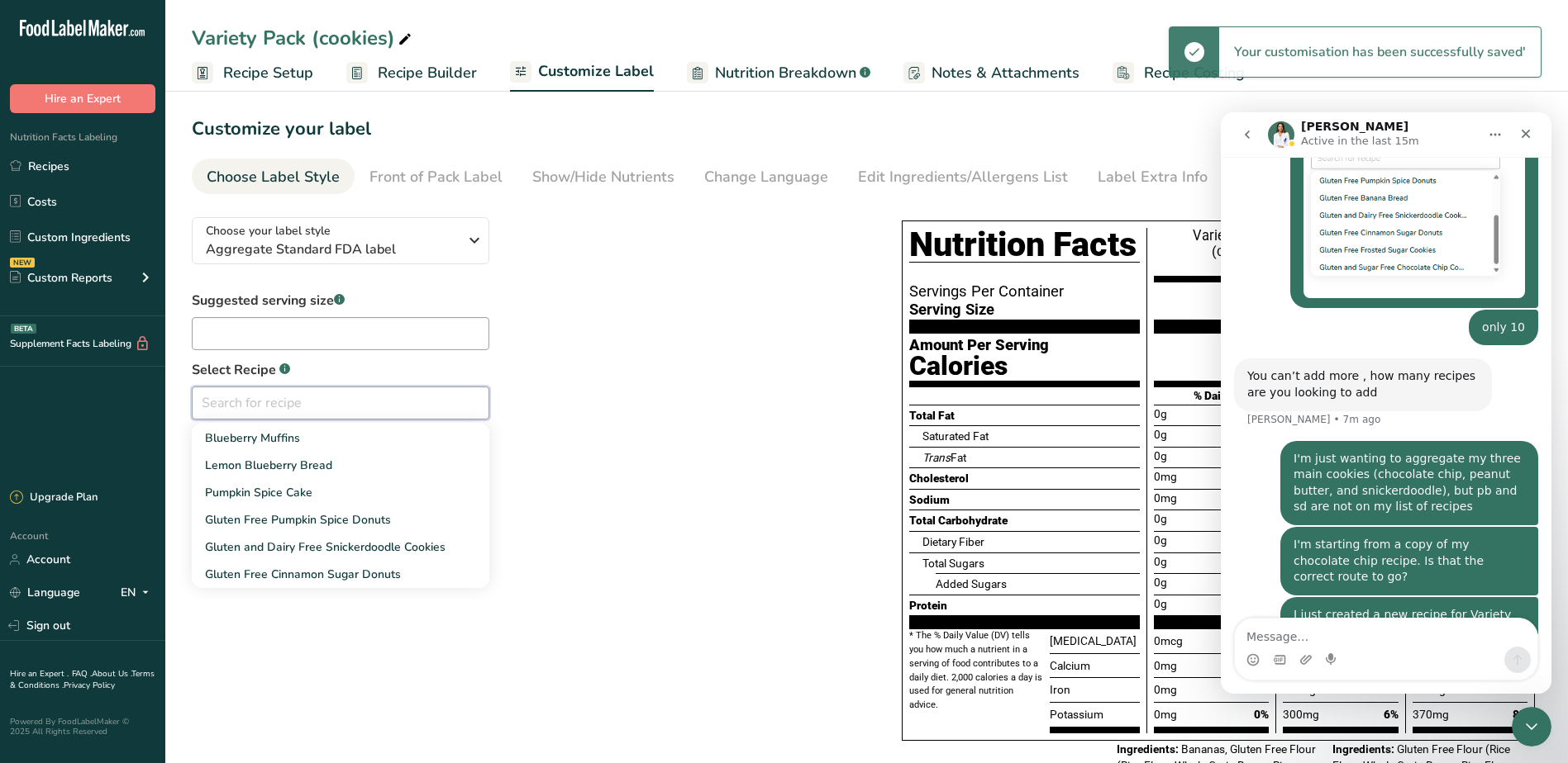
scroll to position [25, 0]
click at [327, 406] on input "text" at bounding box center [340, 402] width 298 height 33
click at [258, 491] on span "Pumpkin Spice Cake" at bounding box center [259, 492] width 107 height 16
type input "Pumpkin Spice Cake"
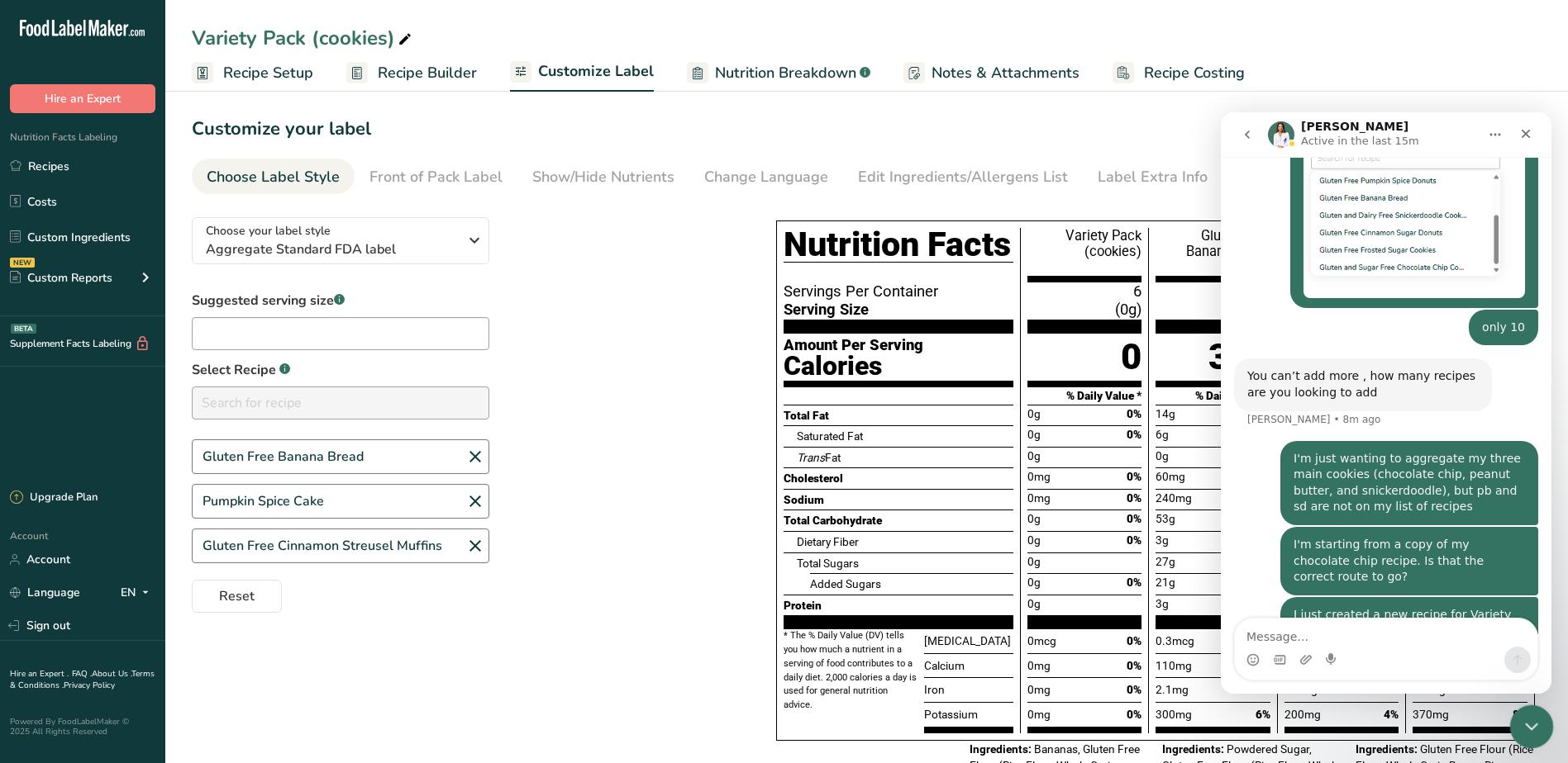
click at [1530, 725] on icon "Close Intercom Messenger" at bounding box center [1529, 724] width 11 height 7
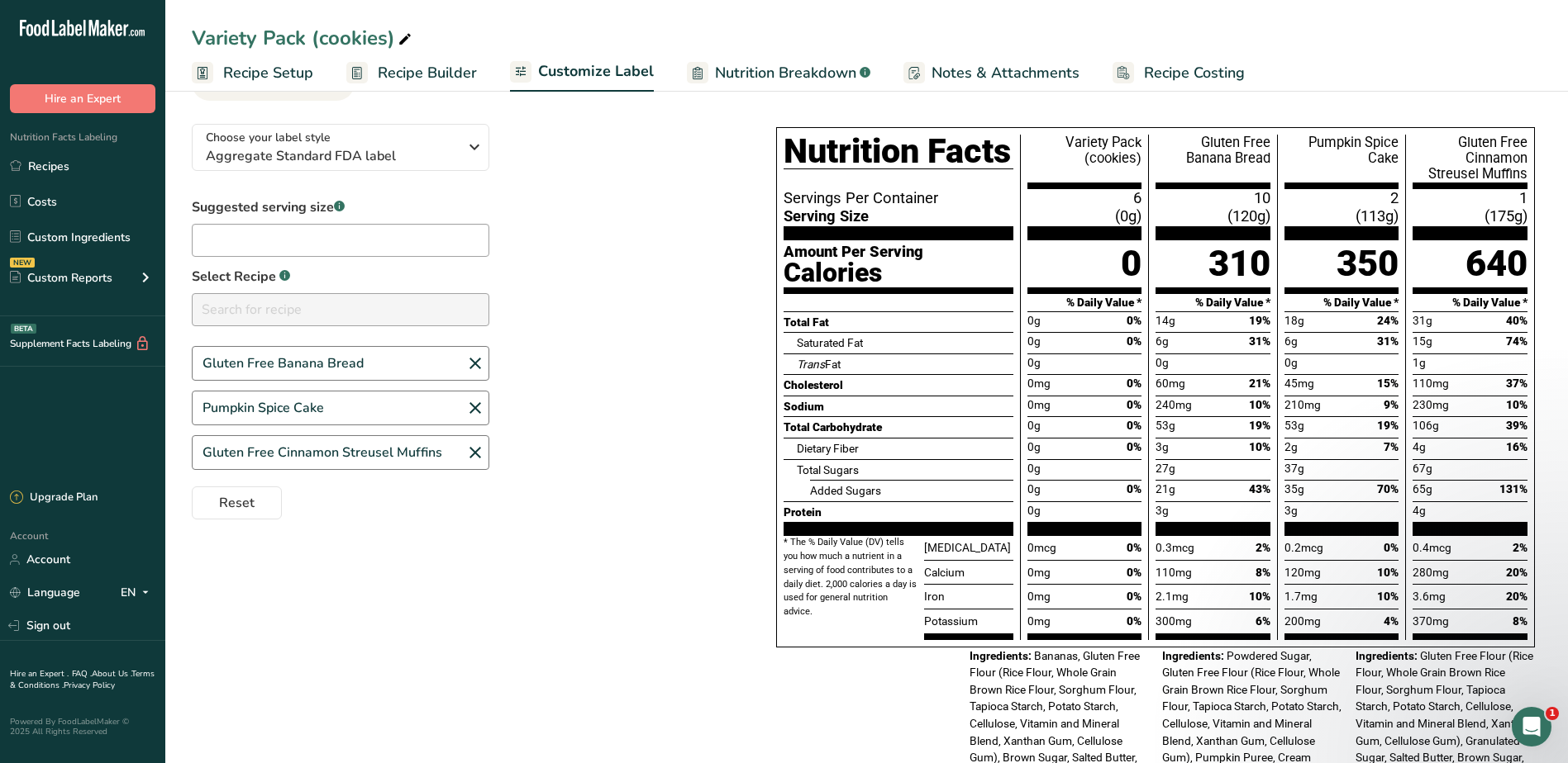
scroll to position [934, 0]
click at [319, 236] on input "text" at bounding box center [340, 240] width 298 height 33
type input "1 Cookie"
click at [583, 275] on div "Suggested serving size .a-a{fill:#347362;}.b-a{fill:#fff;} 1 Cookie Select Reci…" at bounding box center [467, 358] width 552 height 322
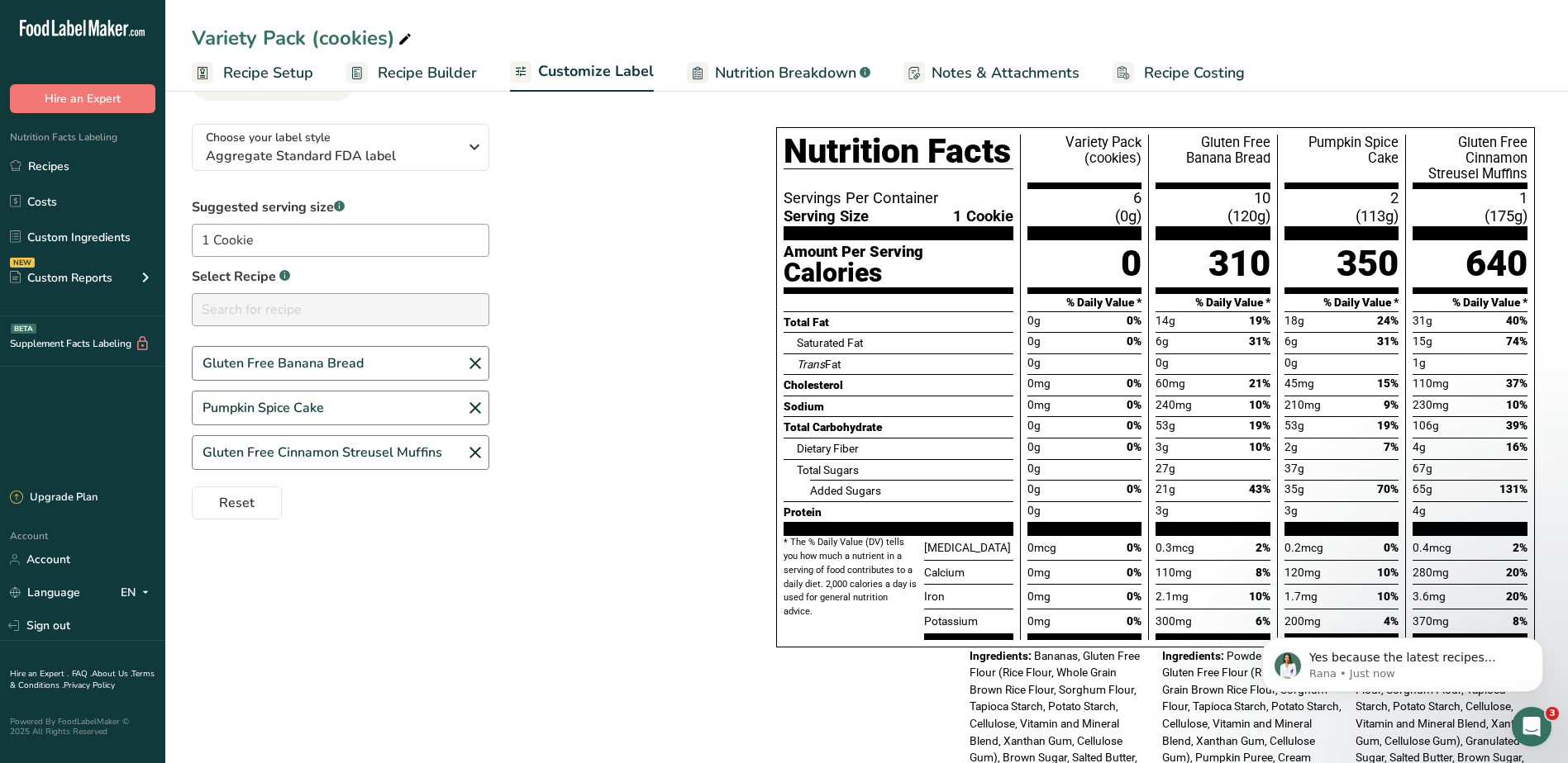
scroll to position [935, 0]
click at [1520, 728] on icon "Open Intercom Messenger" at bounding box center [1529, 724] width 27 height 27
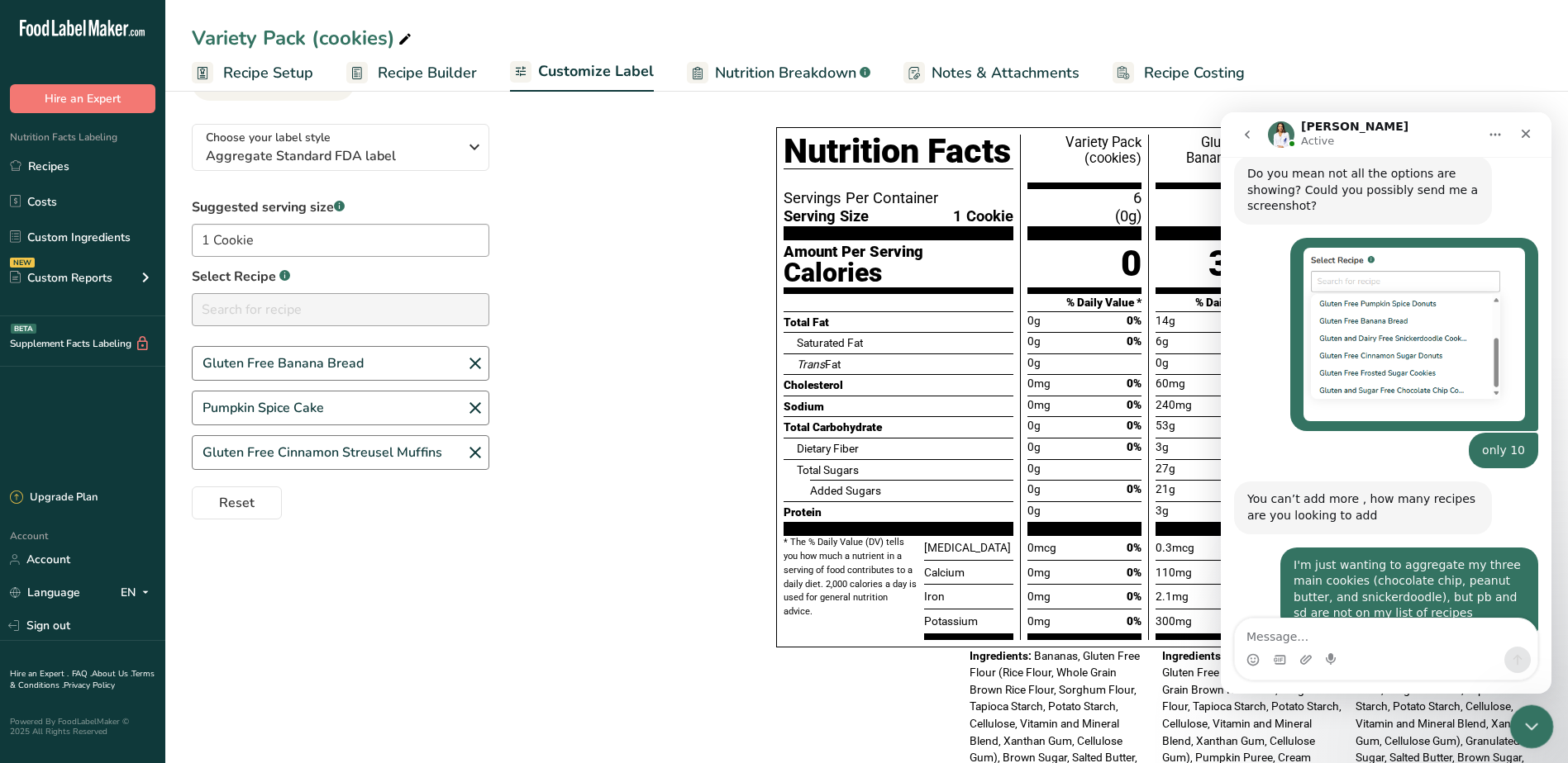
scroll to position [963, 0]
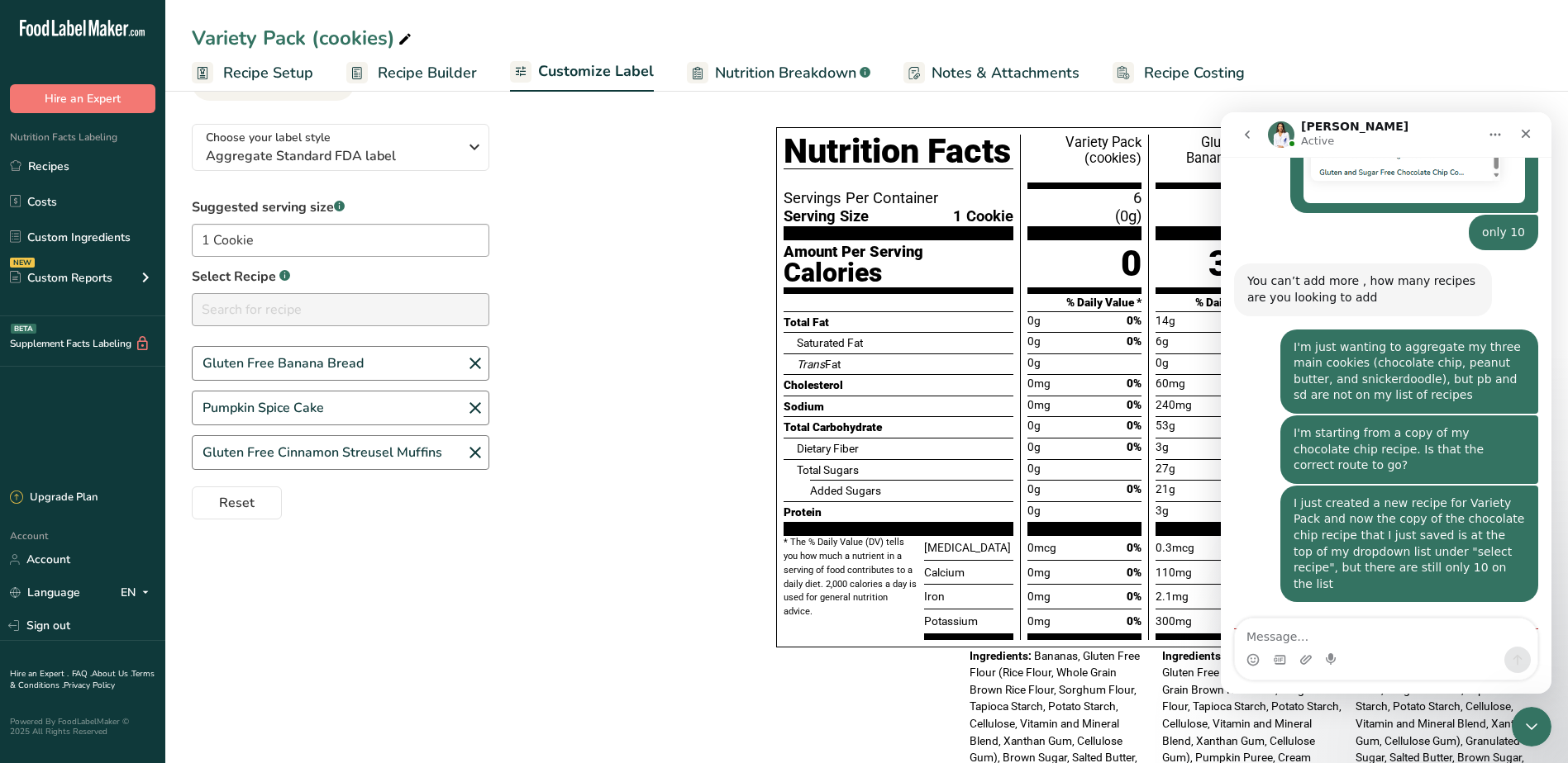
click at [1327, 631] on textarea "Message…" at bounding box center [1386, 632] width 302 height 28
click at [478, 363] on icon at bounding box center [475, 364] width 20 height 30
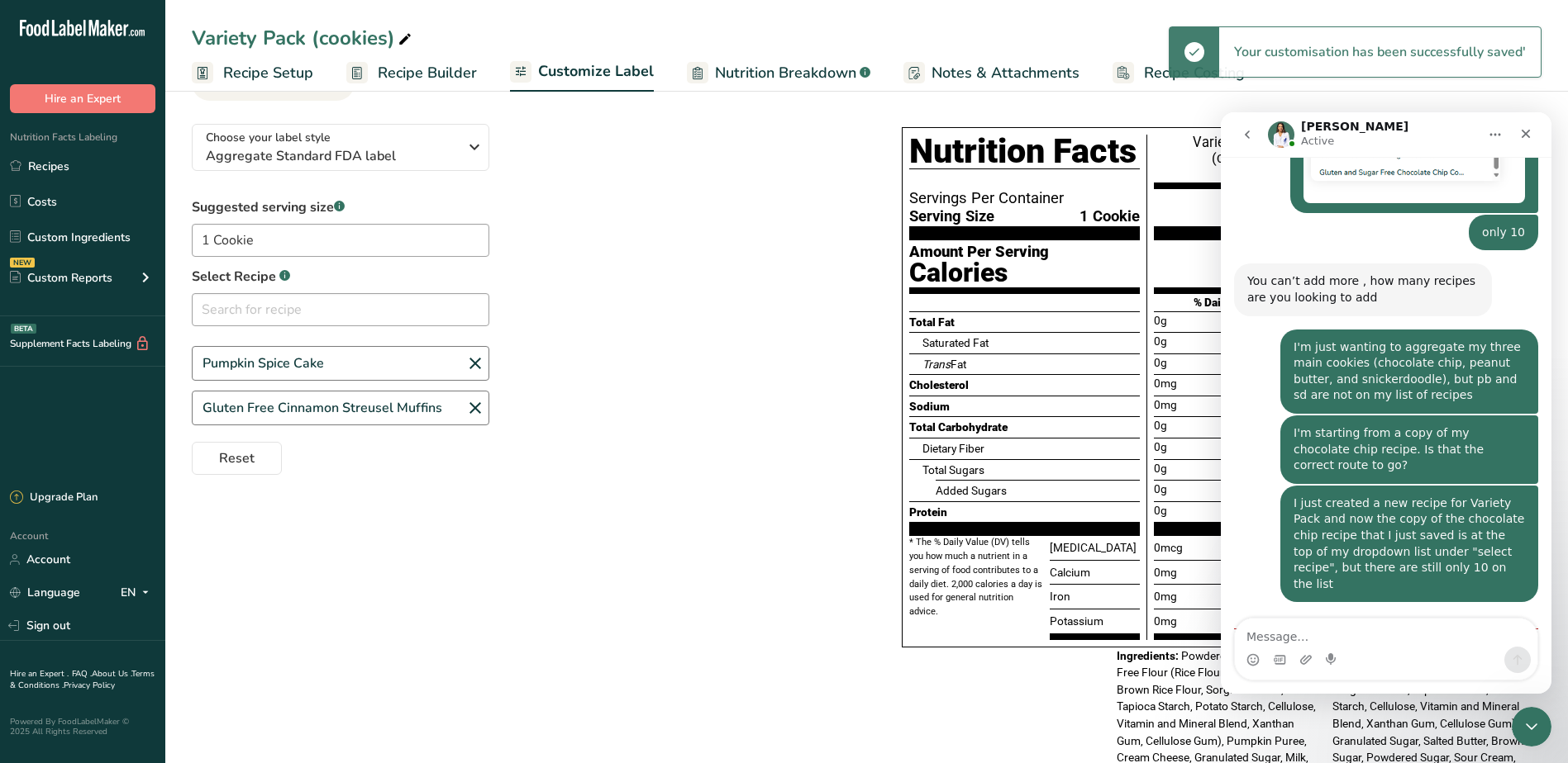
click at [472, 367] on icon at bounding box center [475, 364] width 20 height 30
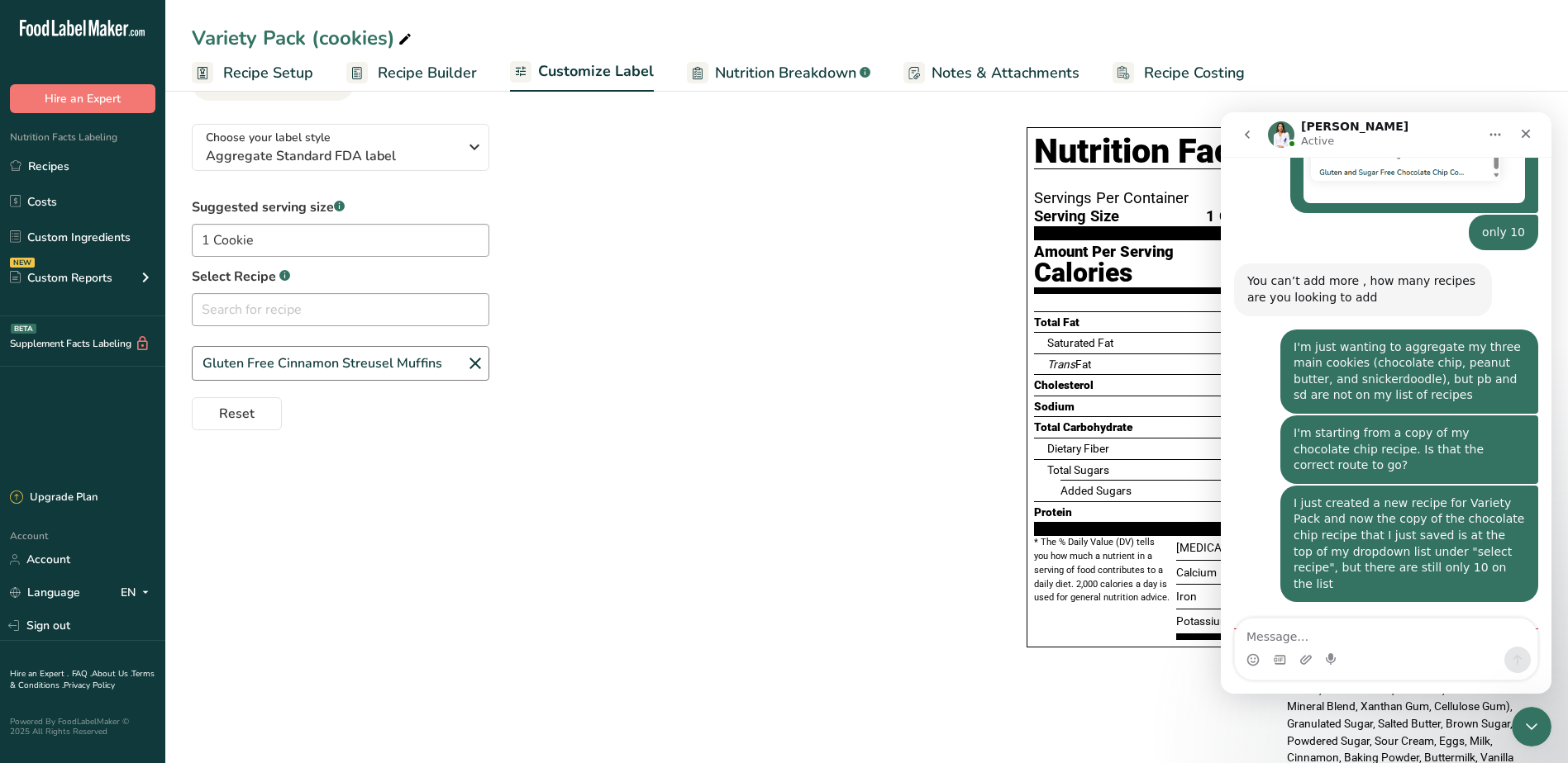
click at [478, 362] on icon at bounding box center [475, 364] width 20 height 30
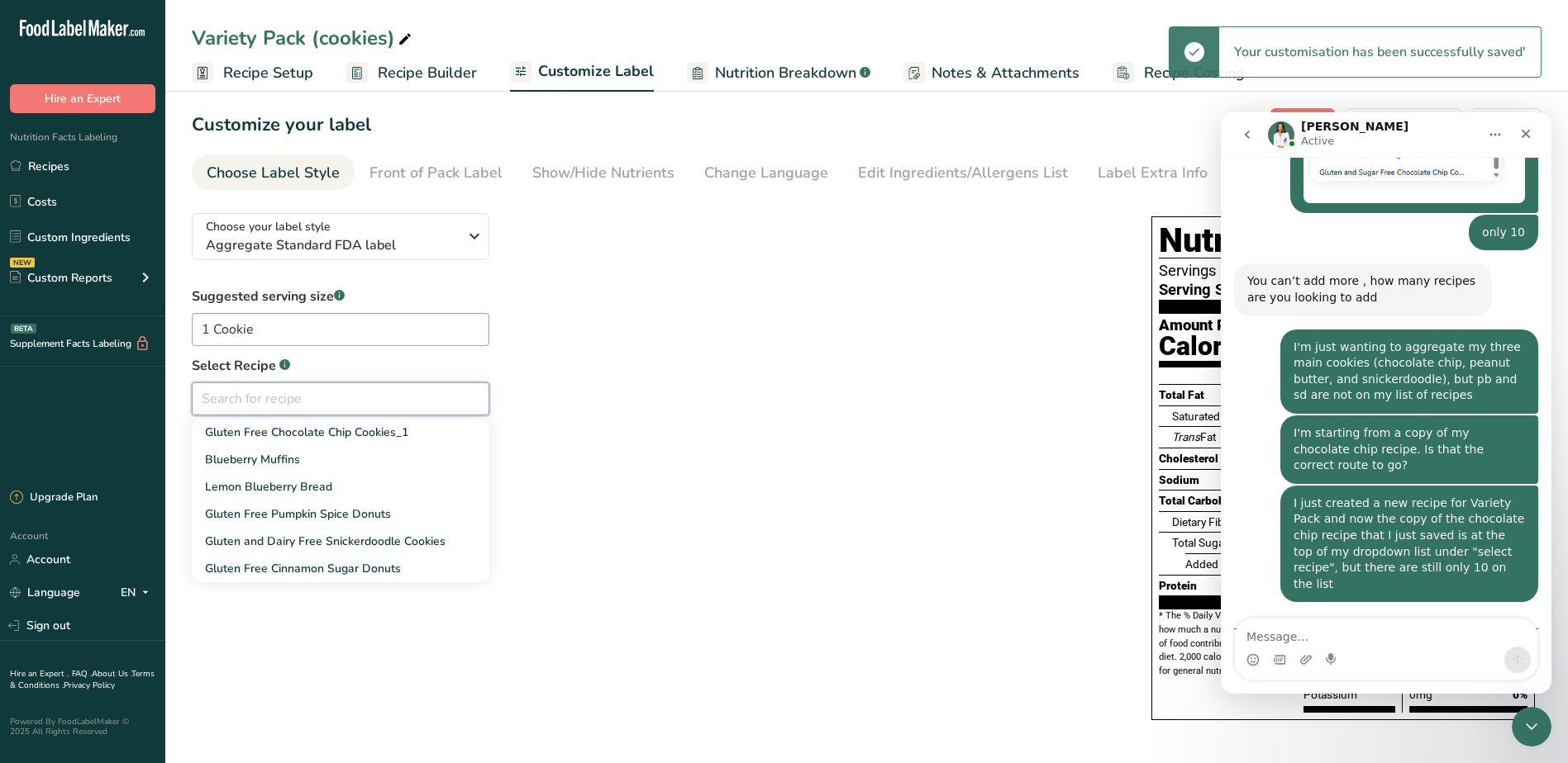
scroll to position [0, 0]
click at [279, 390] on input "text" at bounding box center [340, 398] width 298 height 33
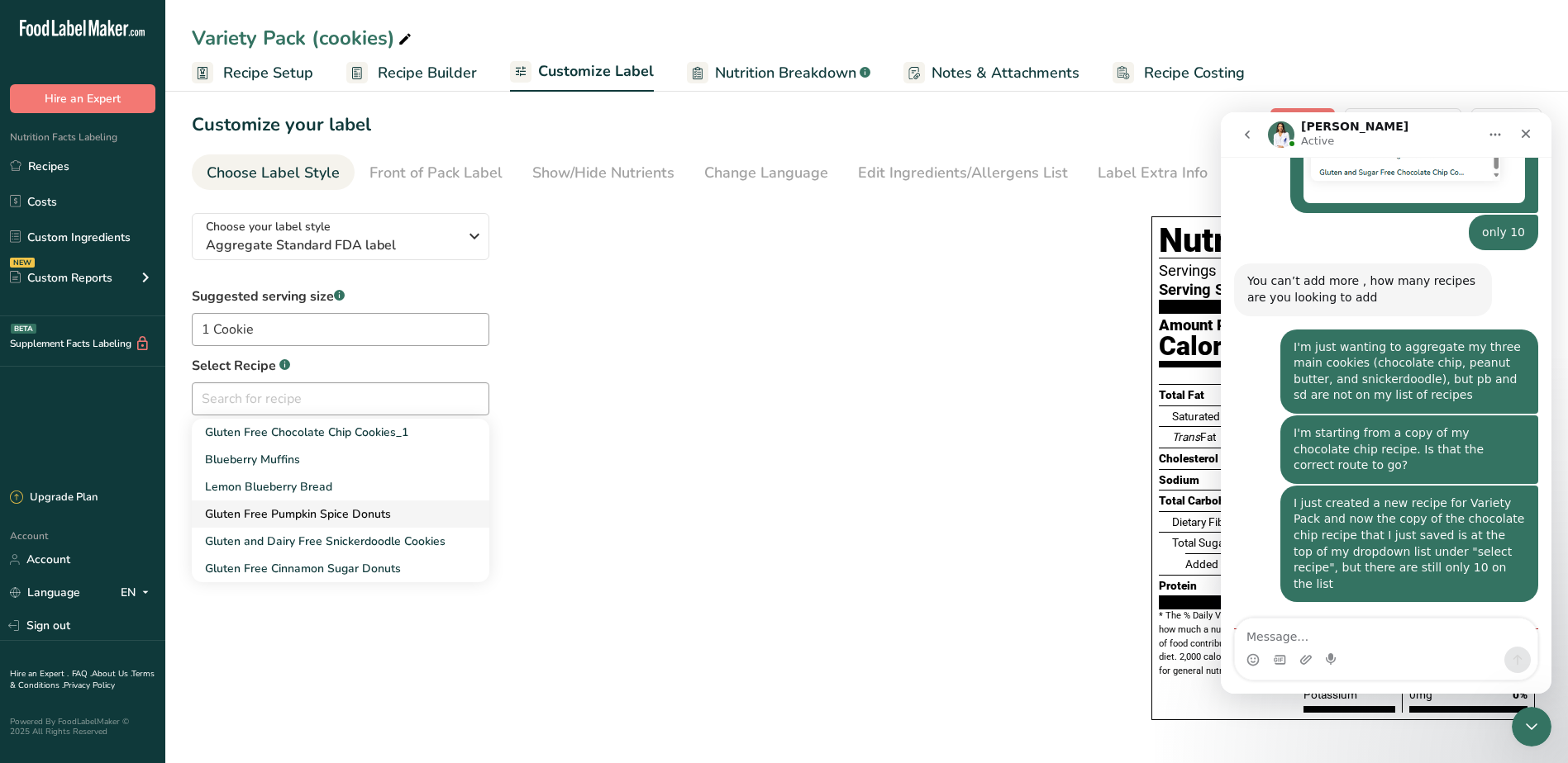
click at [310, 513] on span "Gluten Free Pumpkin Spice Donuts" at bounding box center [298, 514] width 186 height 16
type input "Gluten Free Pumpkin Spice Donuts"
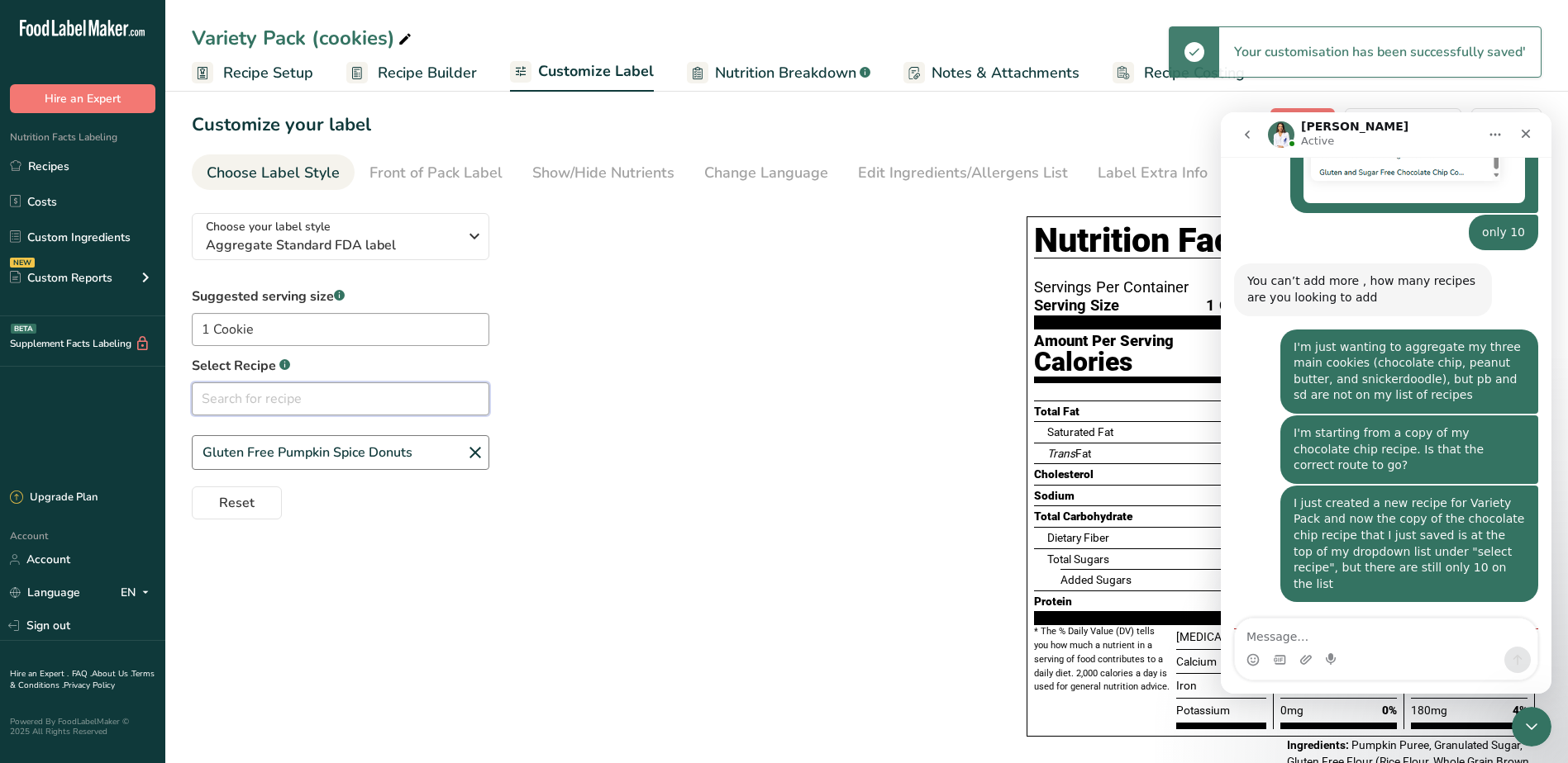
click at [332, 403] on input "text" at bounding box center [340, 398] width 298 height 33
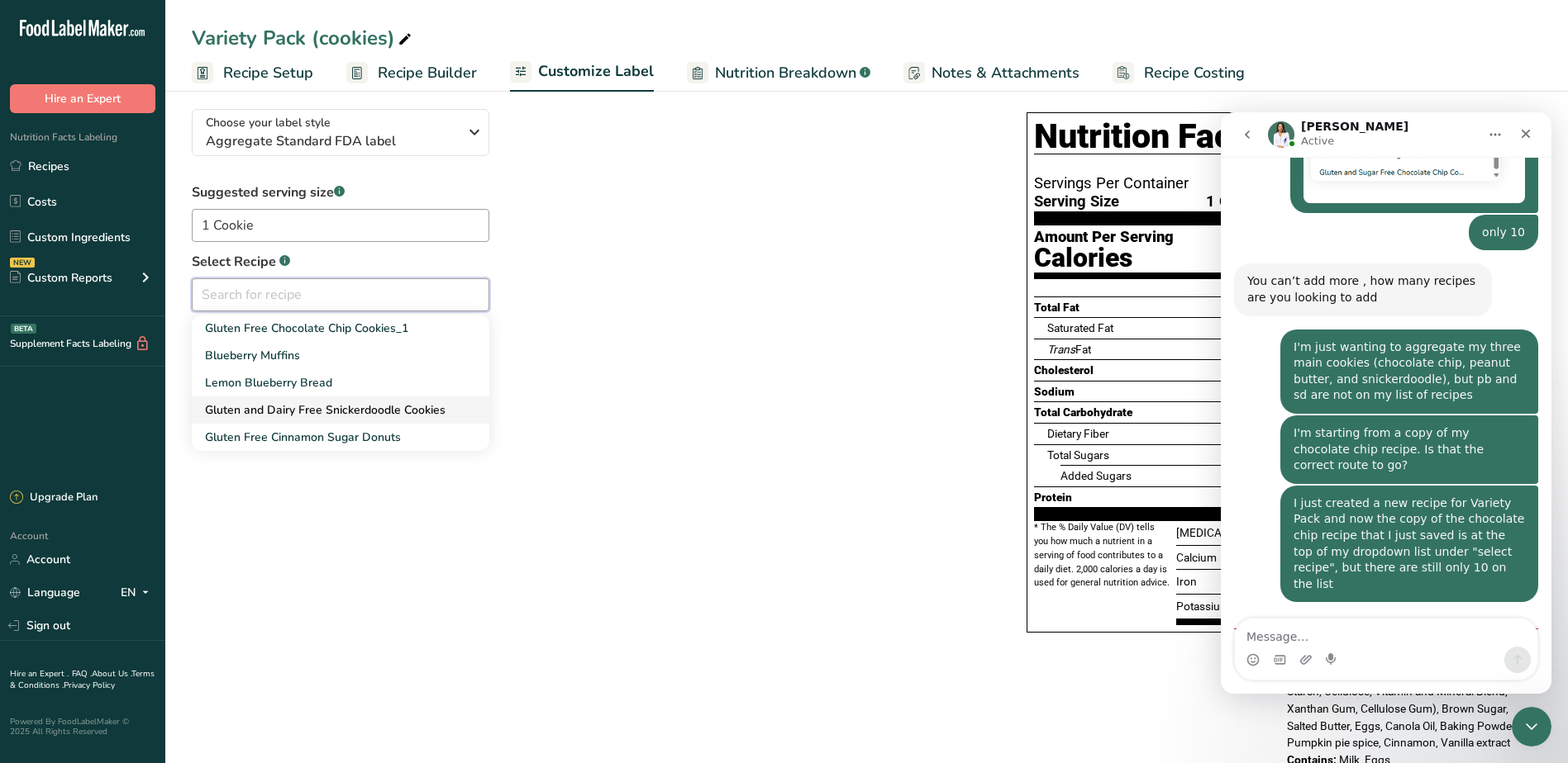
scroll to position [156, 0]
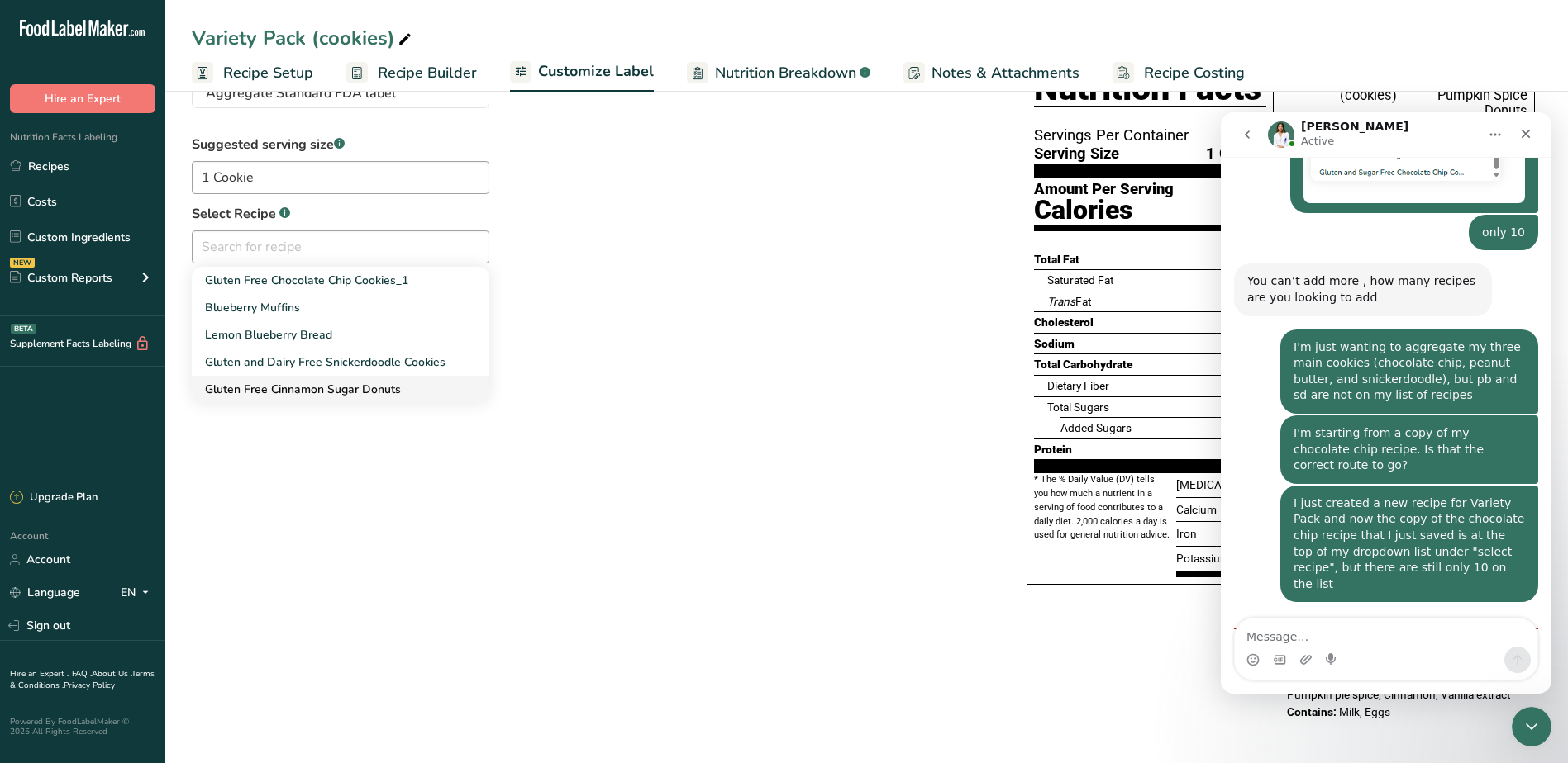
click at [293, 383] on span "Gluten Free Cinnamon Sugar Donuts" at bounding box center [303, 389] width 196 height 16
type input "Gluten Free Cinnamon Sugar Donuts"
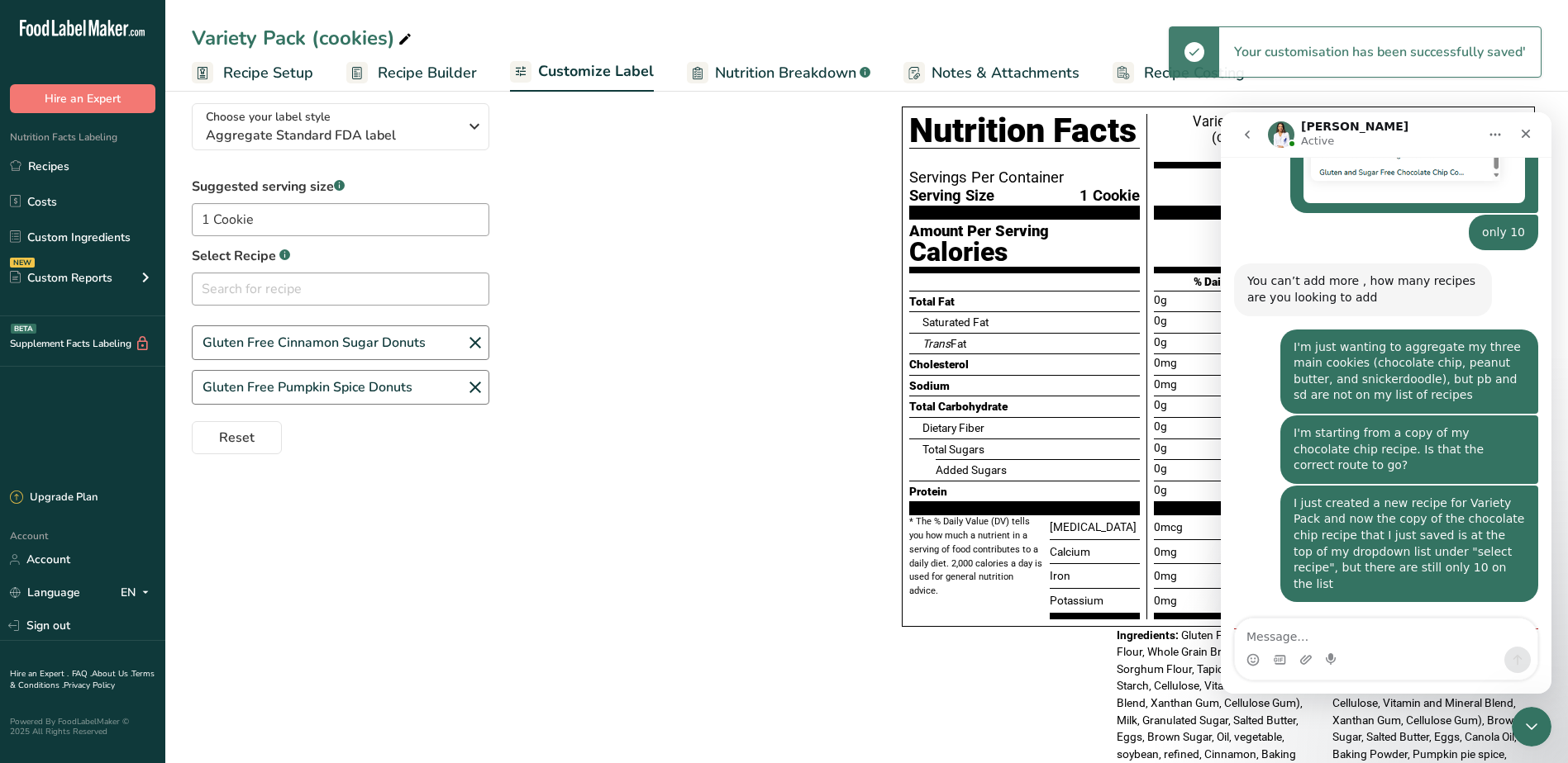
scroll to position [74, 0]
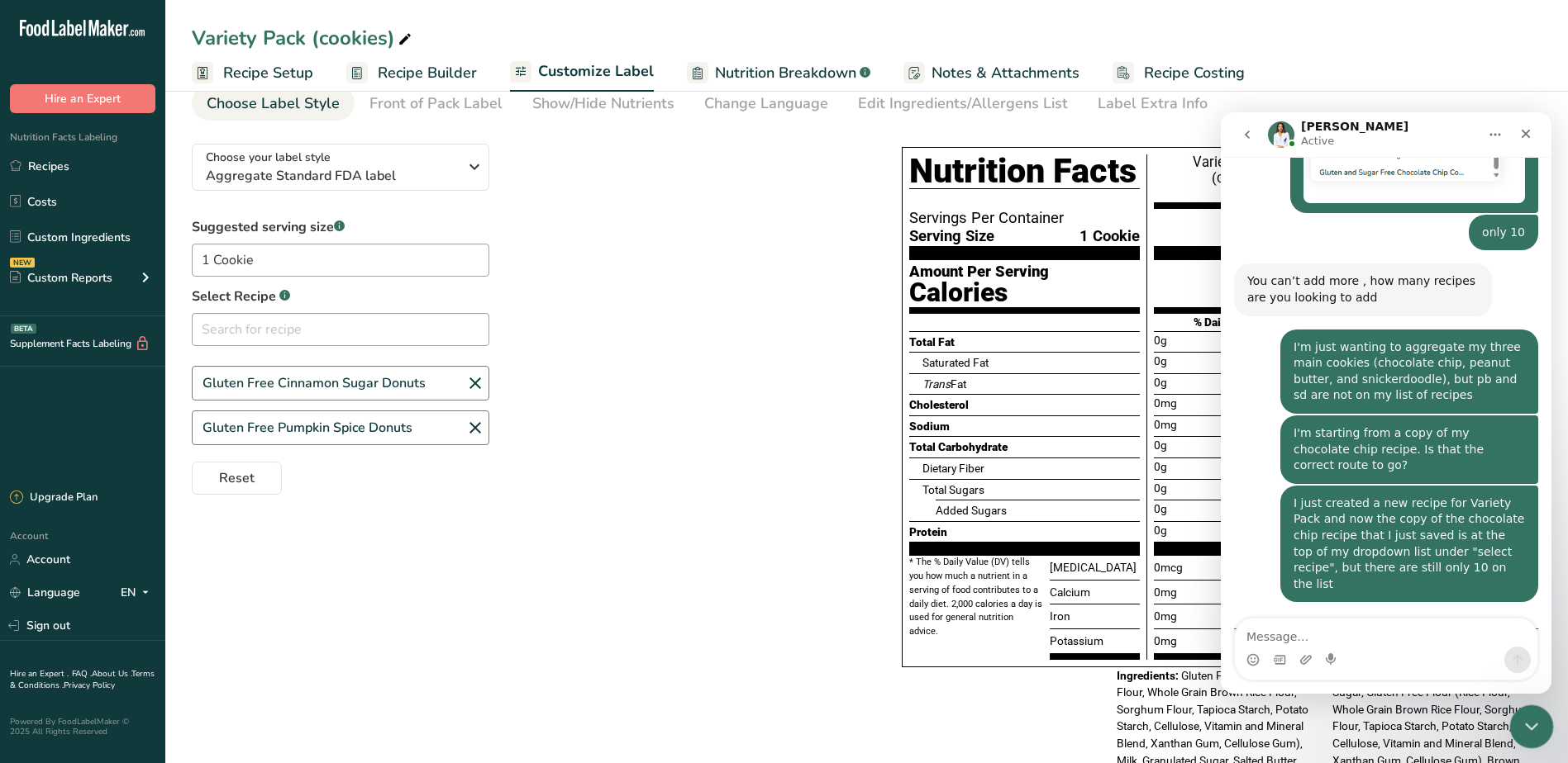
click at [1511, 726] on div "Close Intercom Messenger" at bounding box center [1529, 724] width 40 height 40
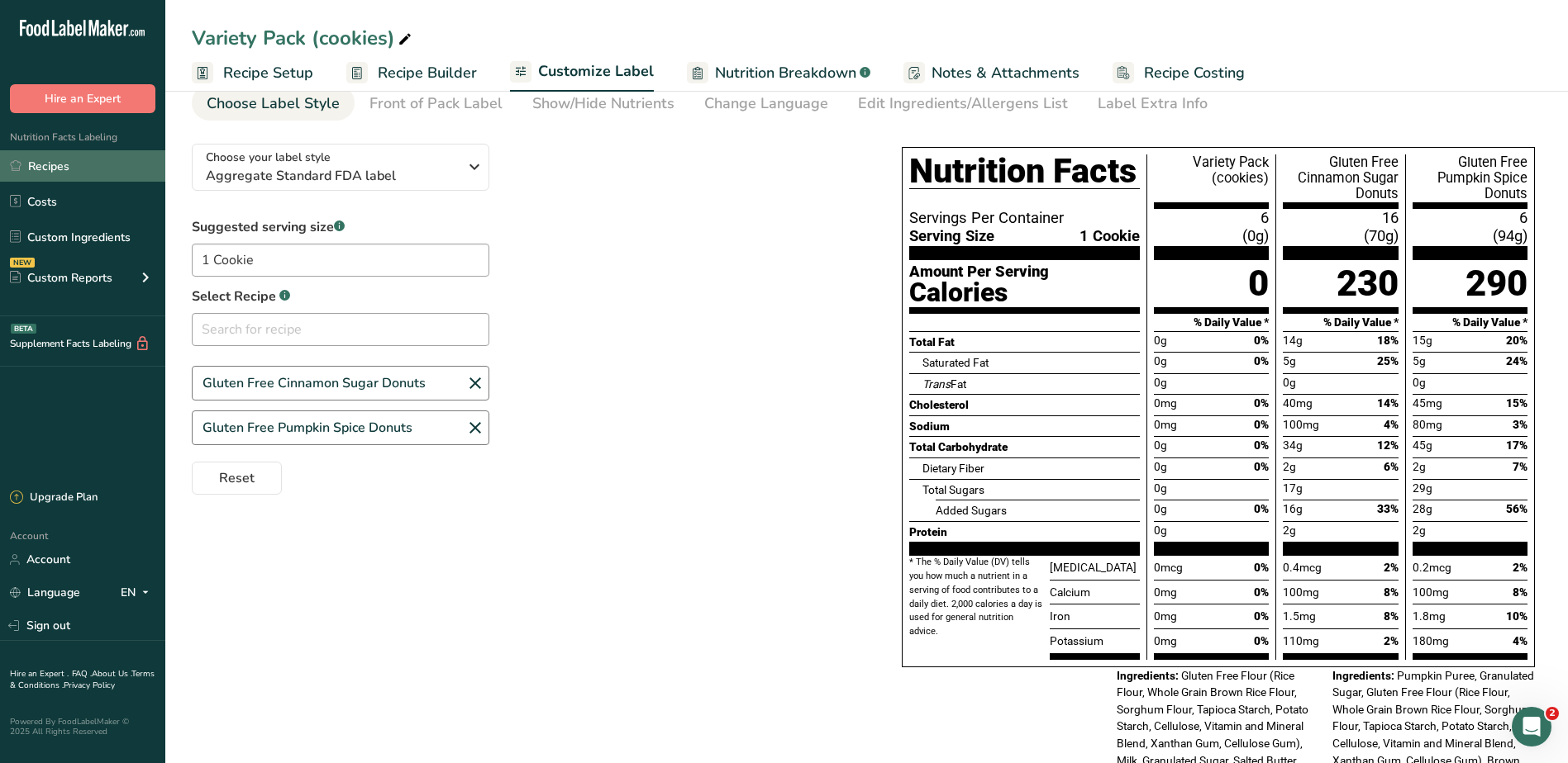
click at [57, 162] on link "Recipes" at bounding box center [82, 166] width 165 height 32
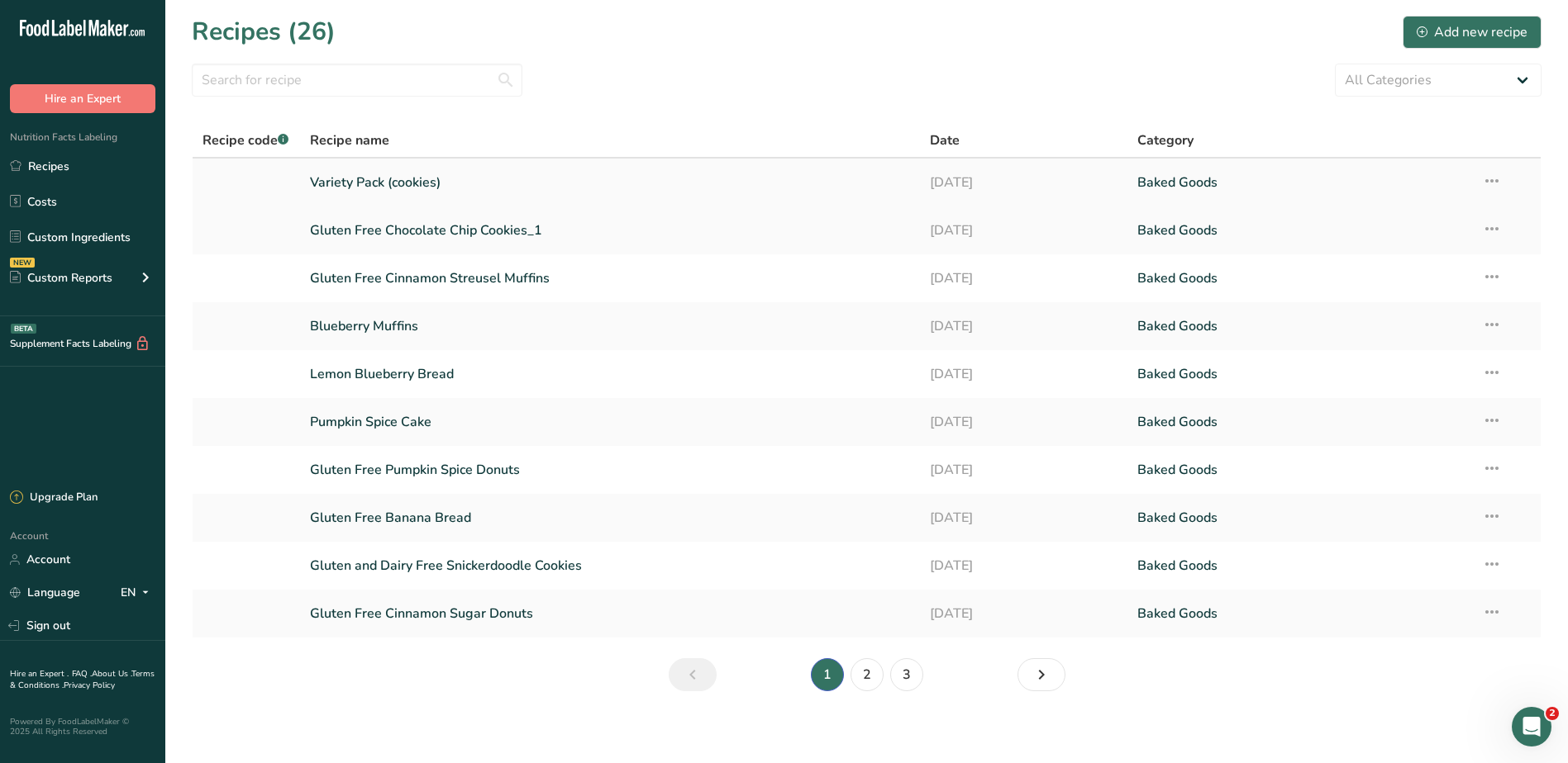
click at [1494, 174] on icon at bounding box center [1491, 181] width 20 height 30
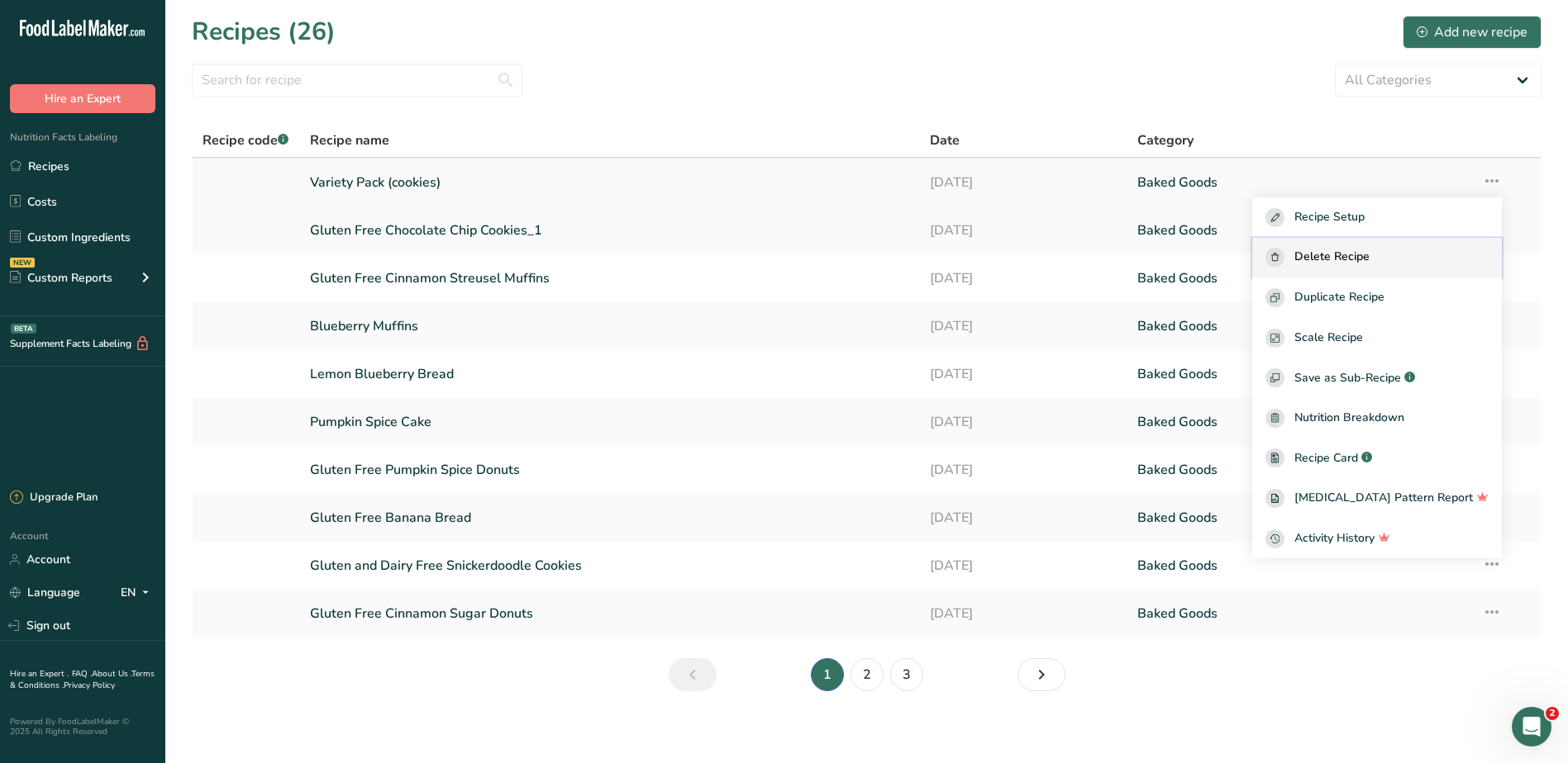
click at [1354, 259] on span "Delete Recipe" at bounding box center [1332, 257] width 76 height 19
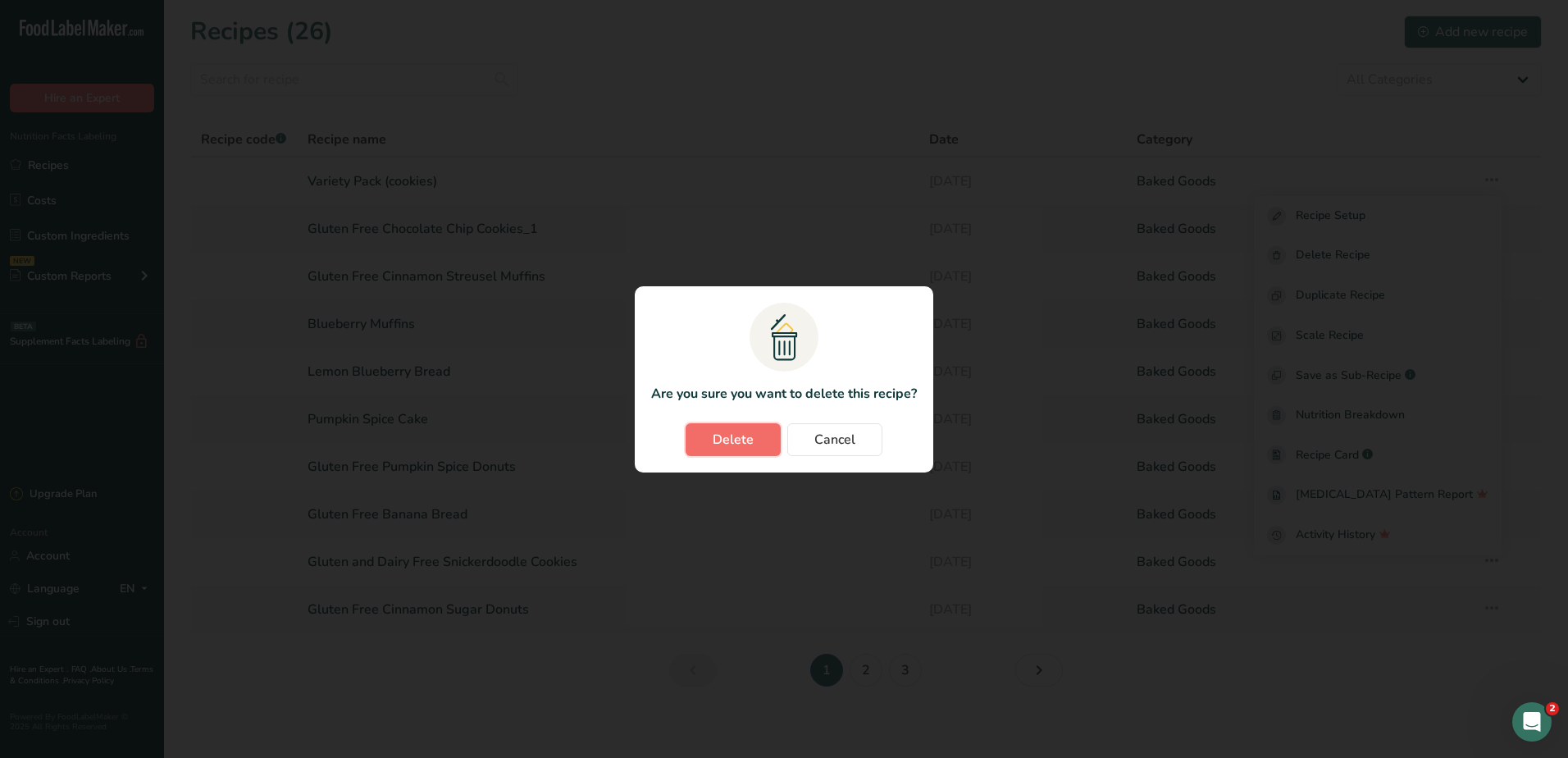
click at [729, 425] on button "Delete" at bounding box center [733, 439] width 95 height 32
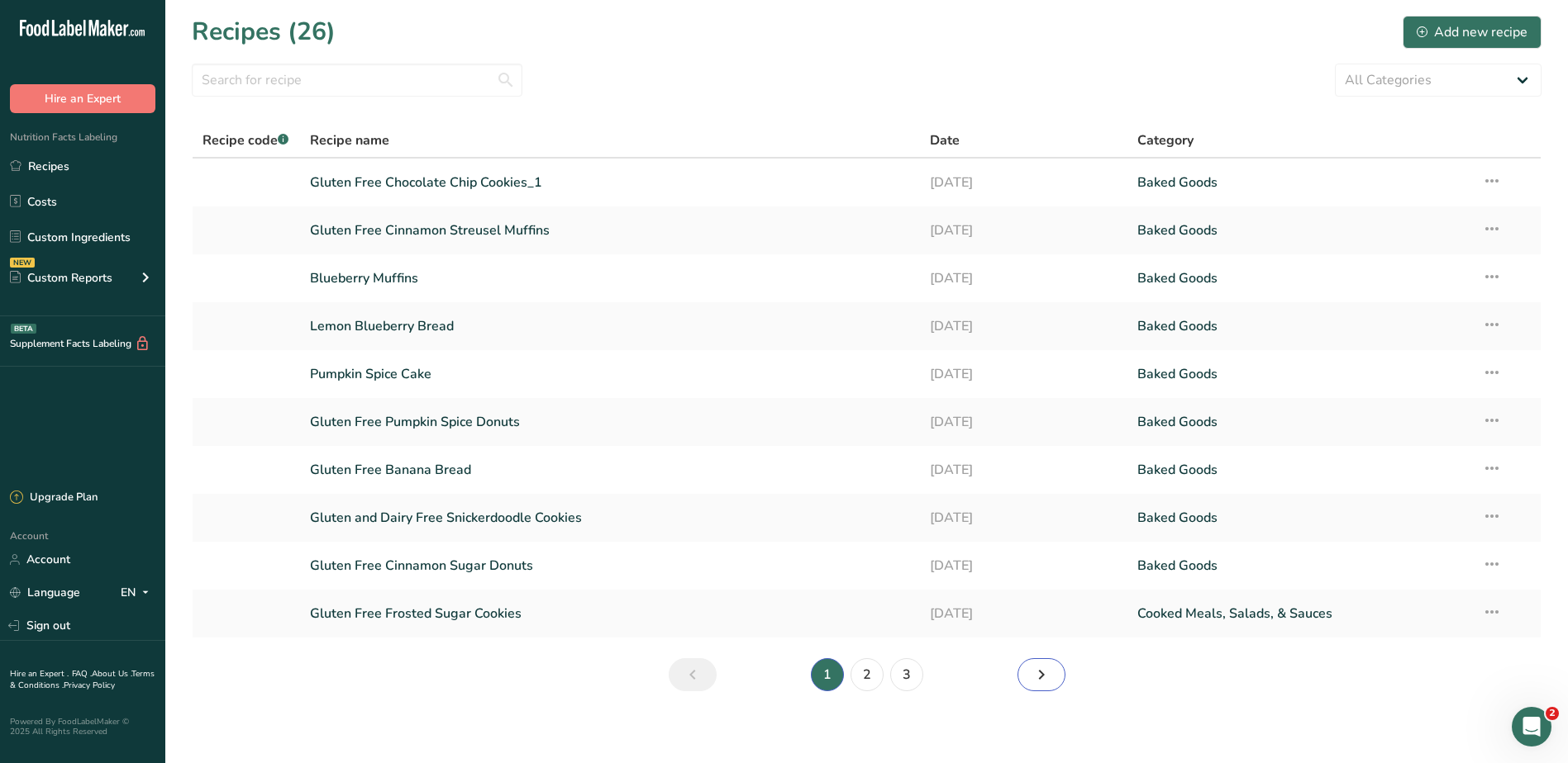
click at [1043, 681] on icon "Next page" at bounding box center [1041, 675] width 20 height 30
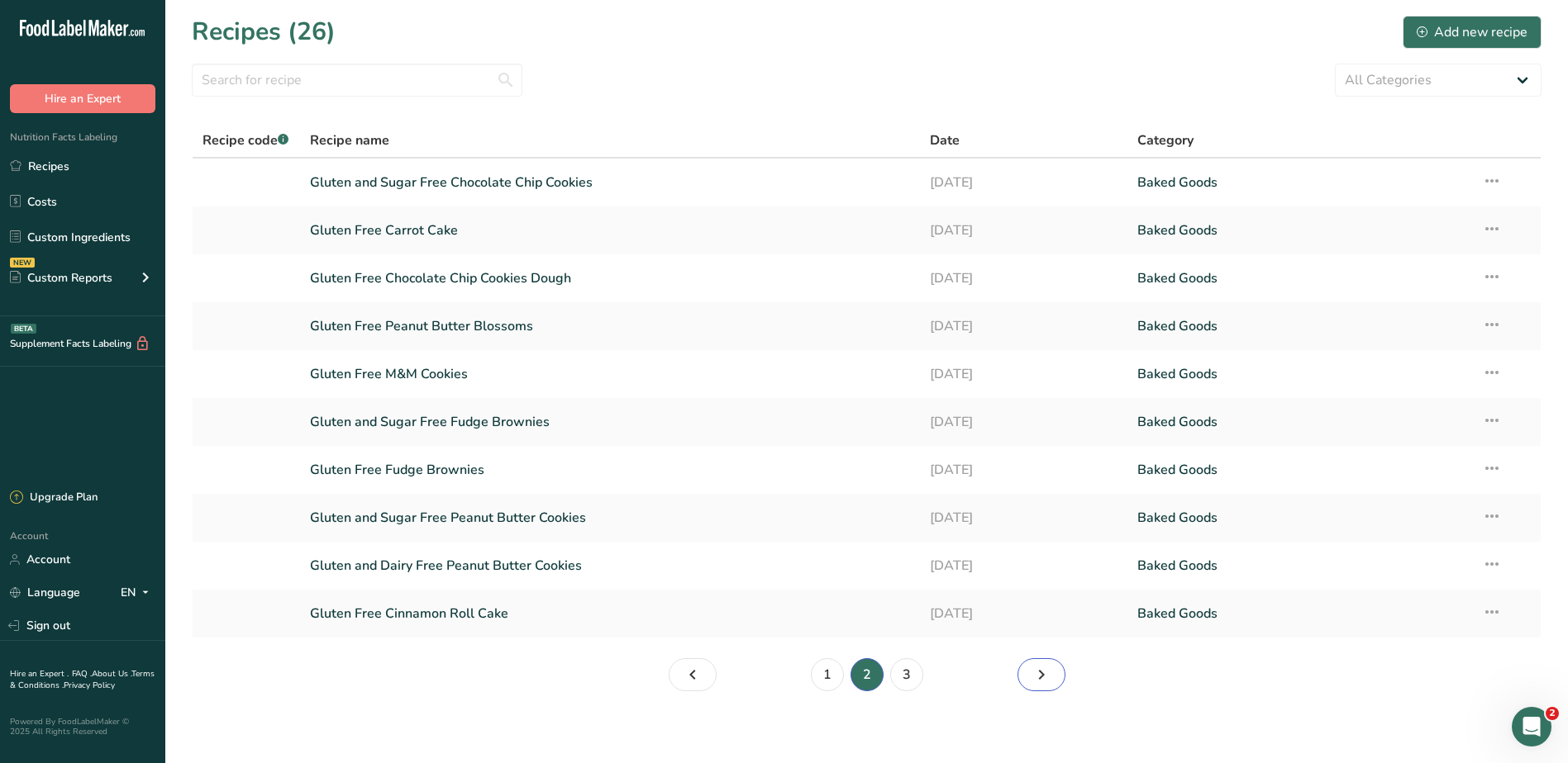
click at [1032, 675] on icon "Page 3." at bounding box center [1041, 675] width 20 height 30
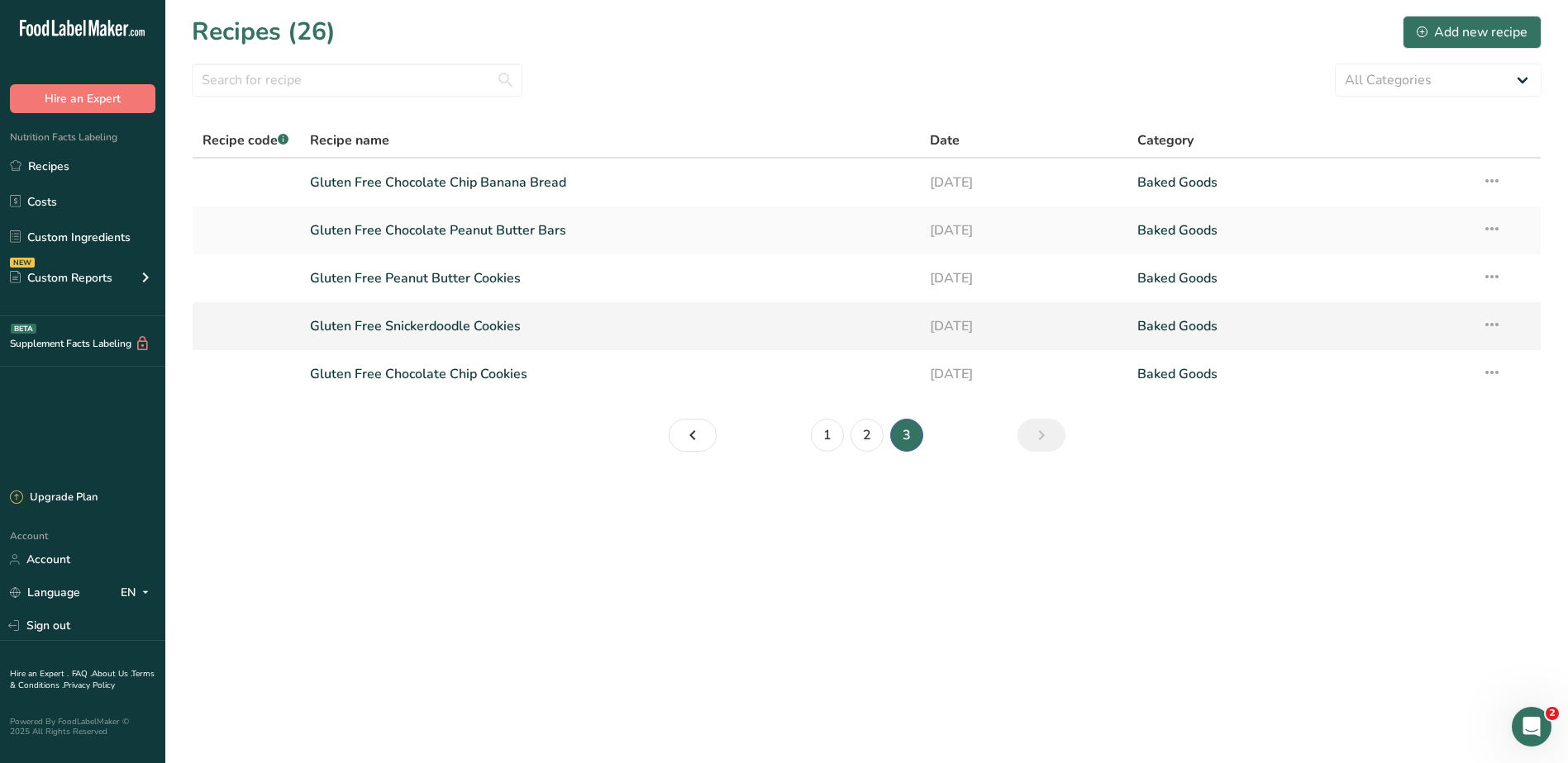
click at [466, 327] on link "Gluten Free Snickerdoodle Cookies" at bounding box center [610, 326] width 601 height 35
click at [1490, 315] on icon at bounding box center [1491, 325] width 20 height 30
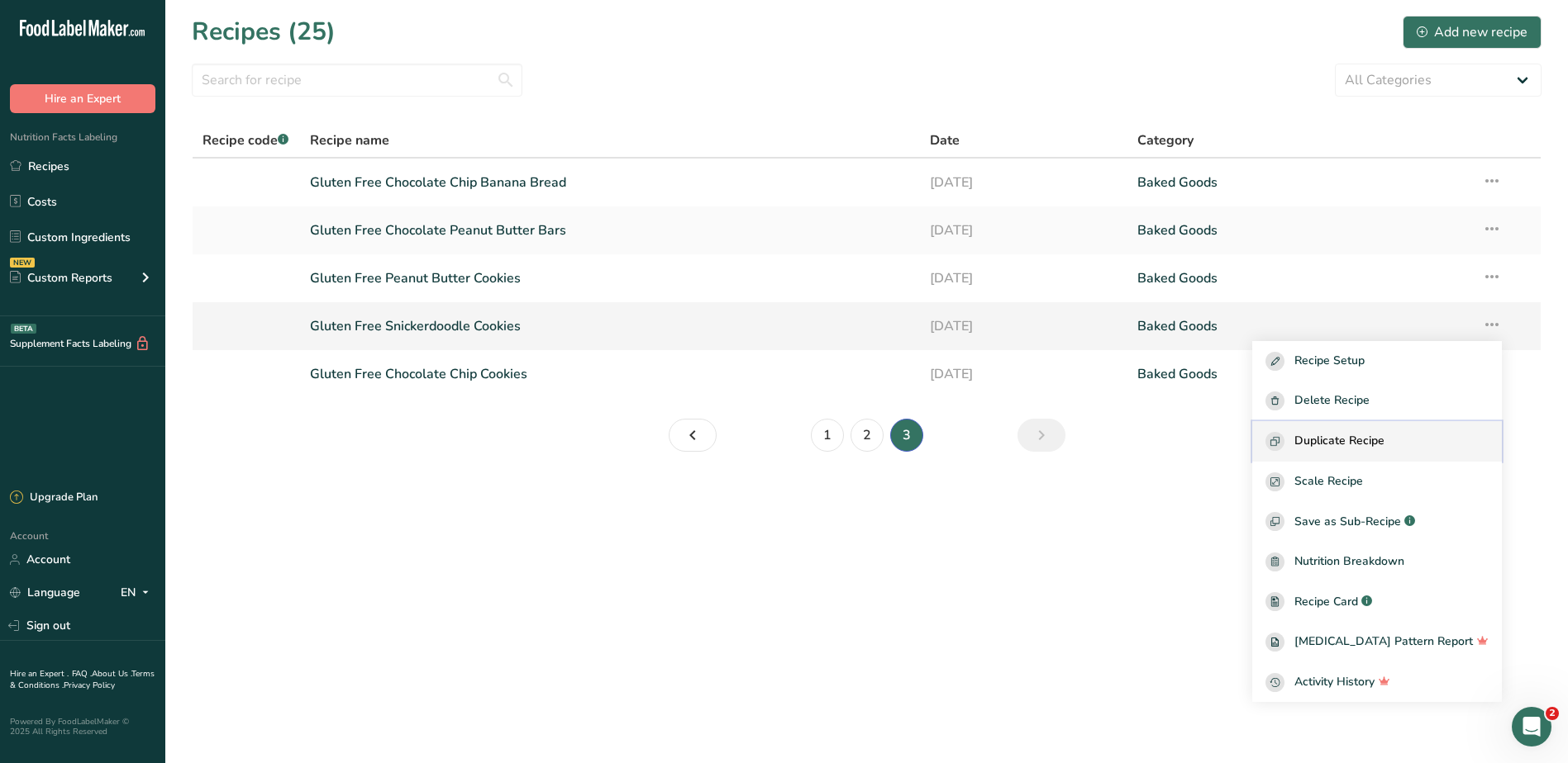
click at [1384, 436] on span "Duplicate Recipe" at bounding box center [1339, 441] width 91 height 19
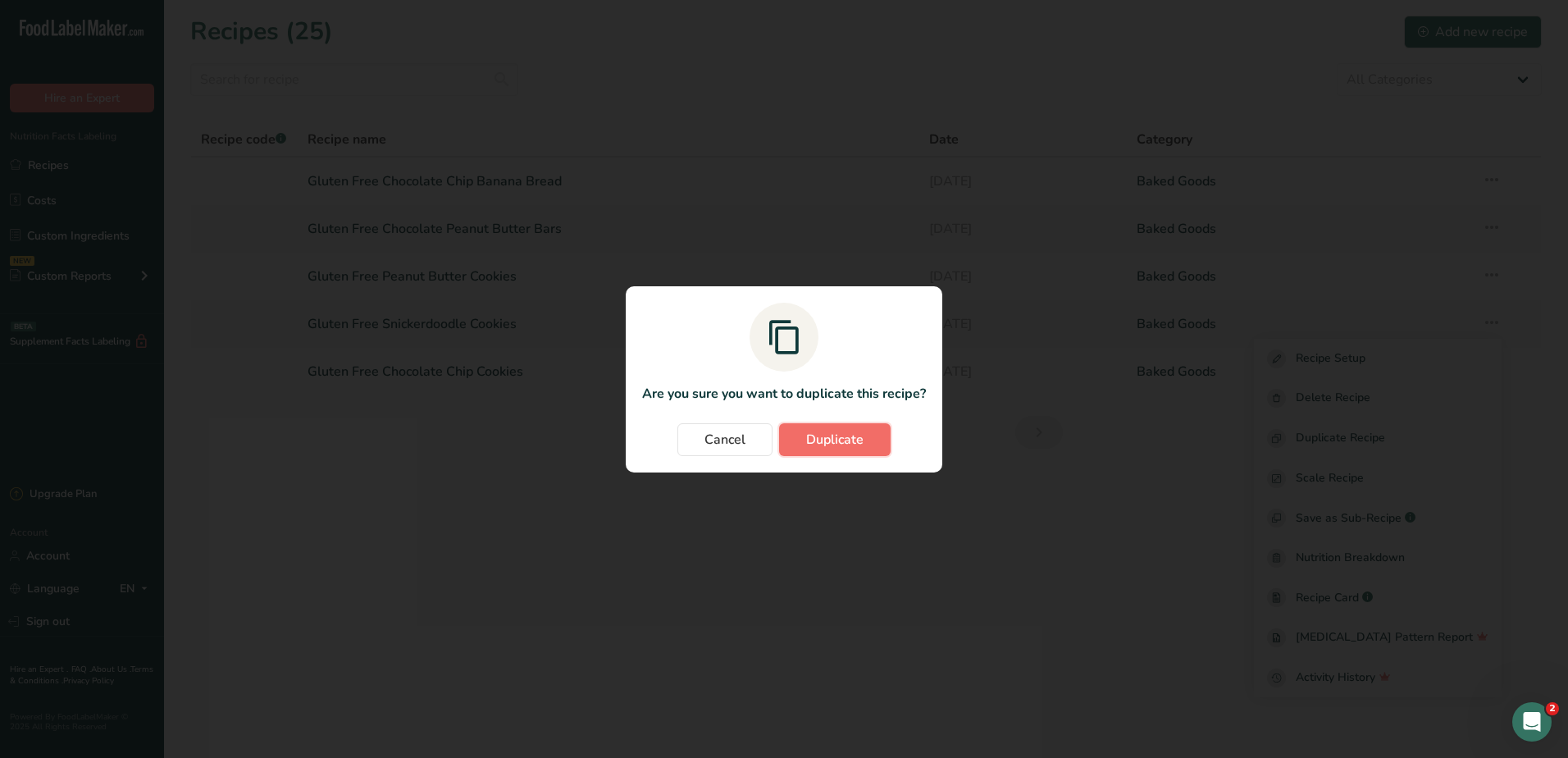
click at [856, 437] on span "Duplicate" at bounding box center [834, 439] width 57 height 19
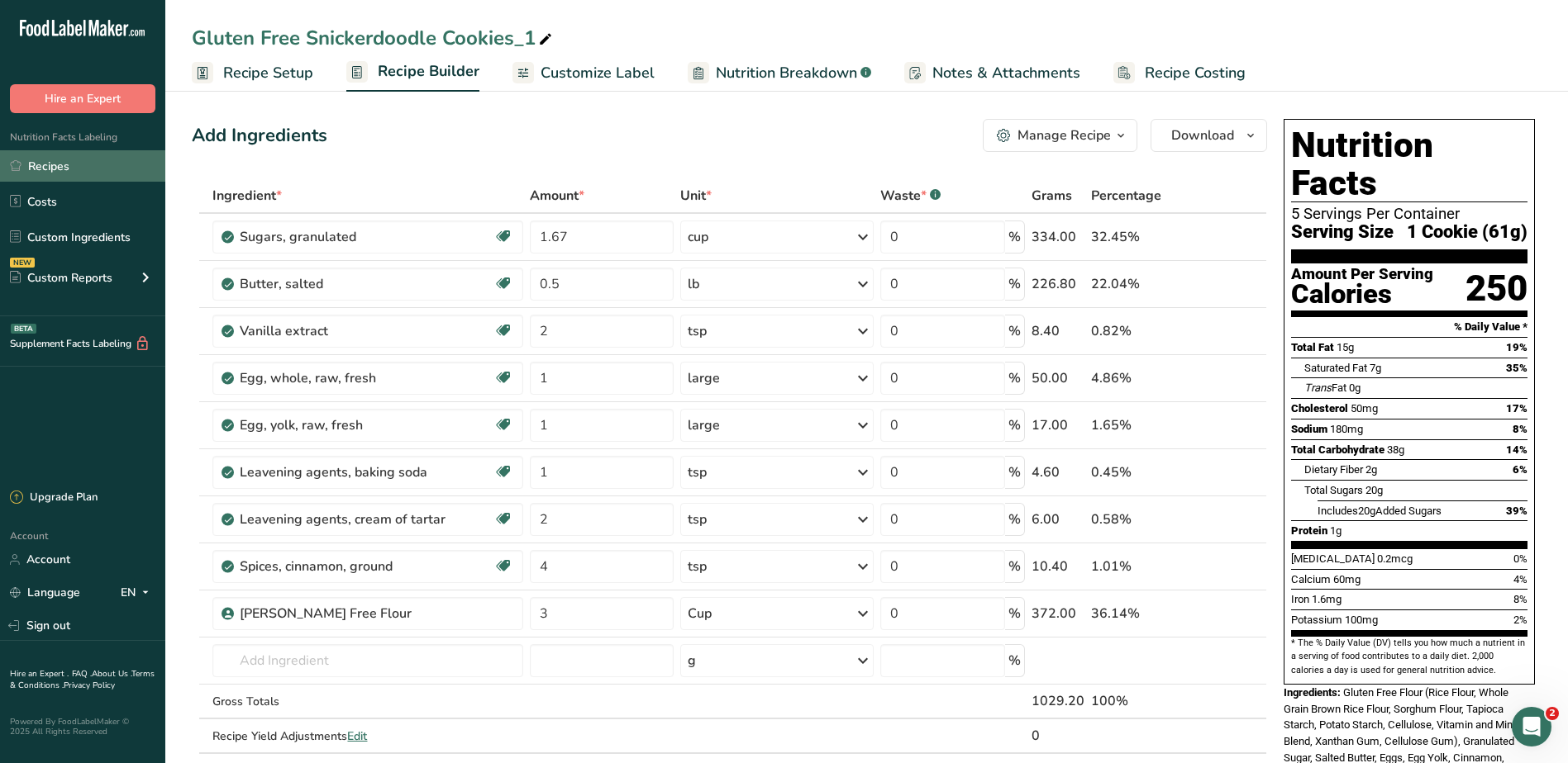
click at [30, 167] on link "Recipes" at bounding box center [82, 166] width 165 height 32
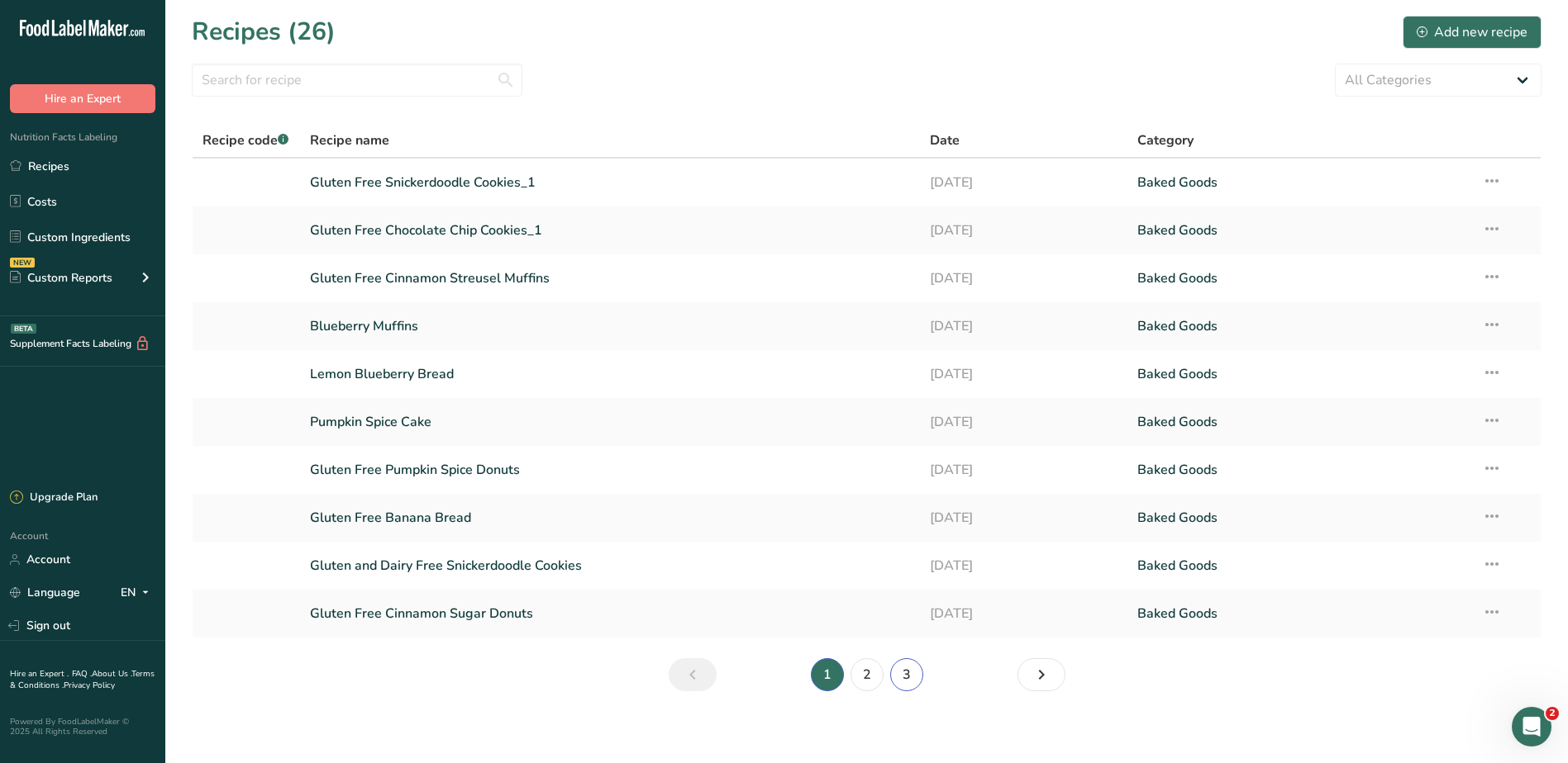
click at [917, 676] on link "3" at bounding box center [906, 674] width 33 height 33
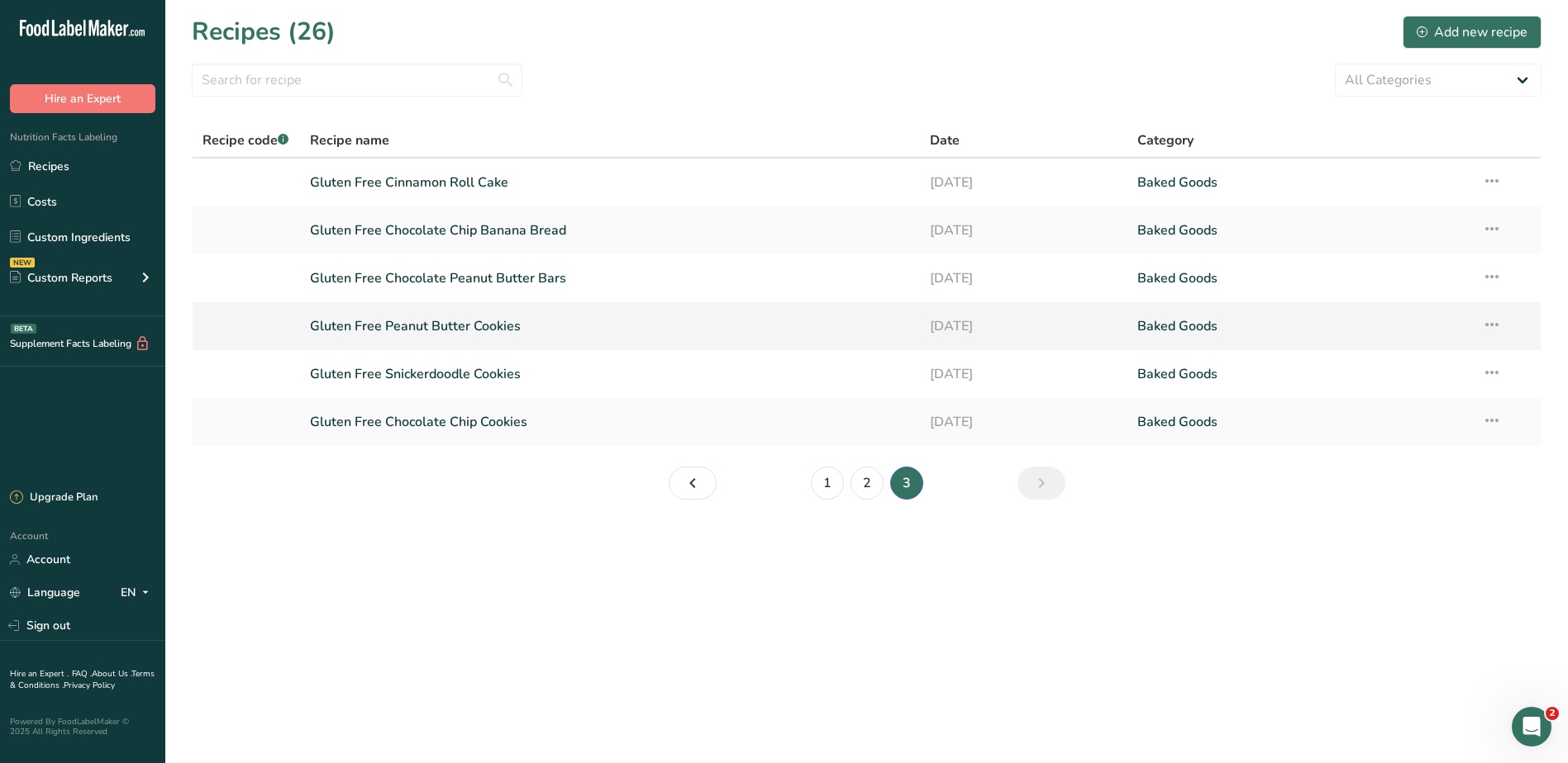
drag, startPoint x: 1500, startPoint y: 323, endPoint x: 1449, endPoint y: 361, distance: 63.6
click at [1499, 323] on icon at bounding box center [1491, 325] width 20 height 30
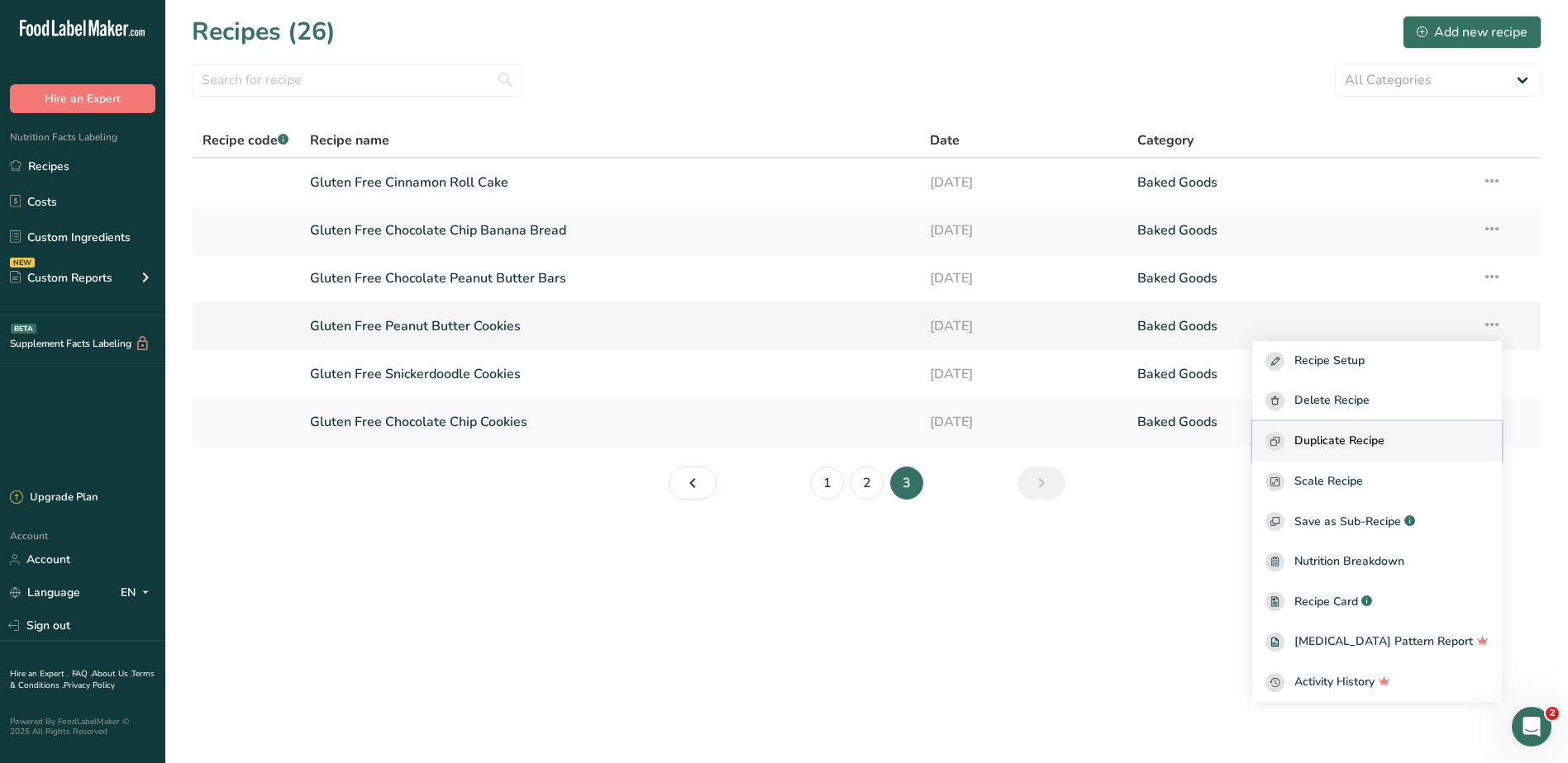
click at [1362, 436] on span "Duplicate Recipe" at bounding box center [1339, 441] width 91 height 19
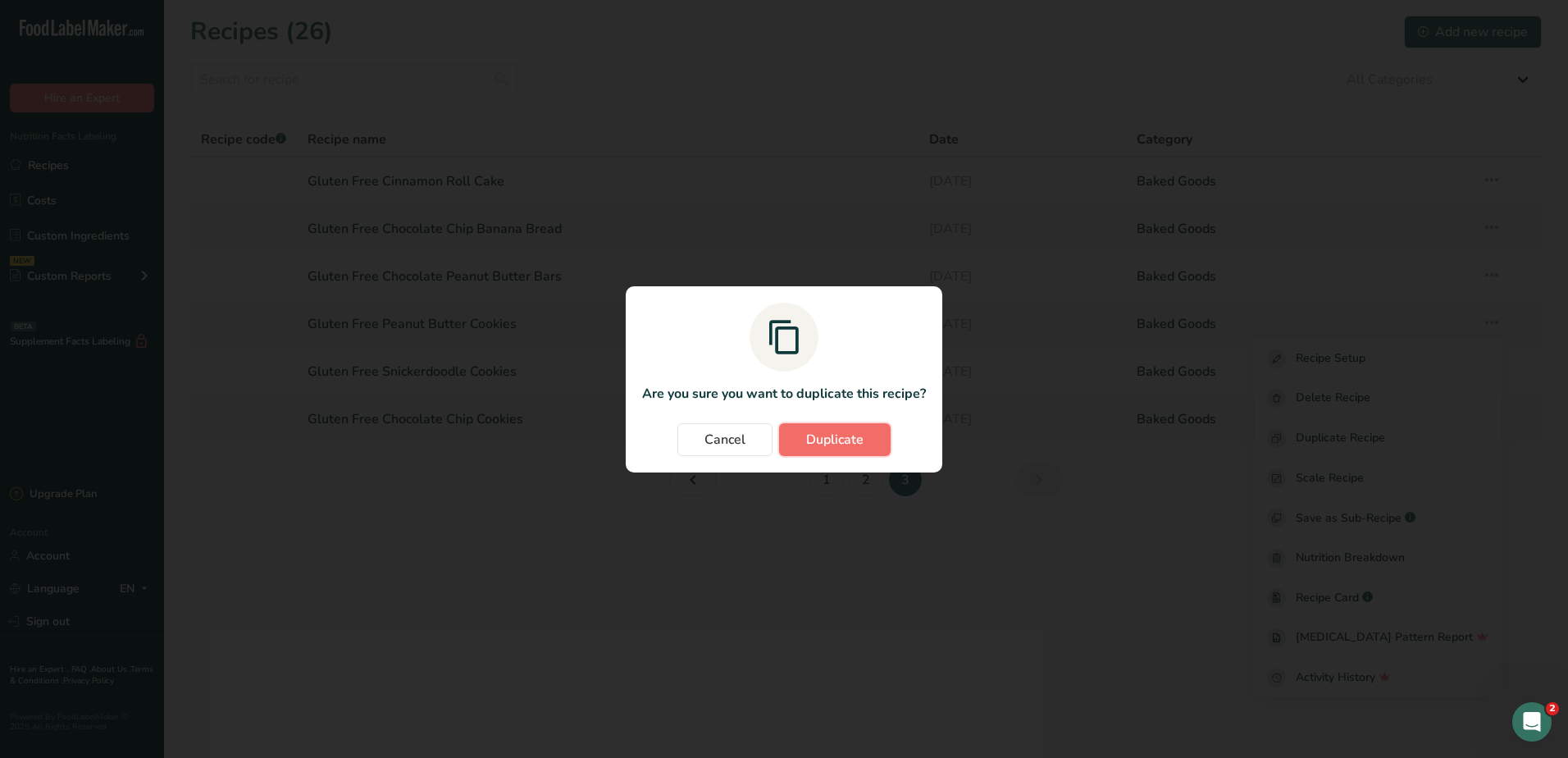
click at [842, 445] on span "Duplicate" at bounding box center [834, 439] width 57 height 19
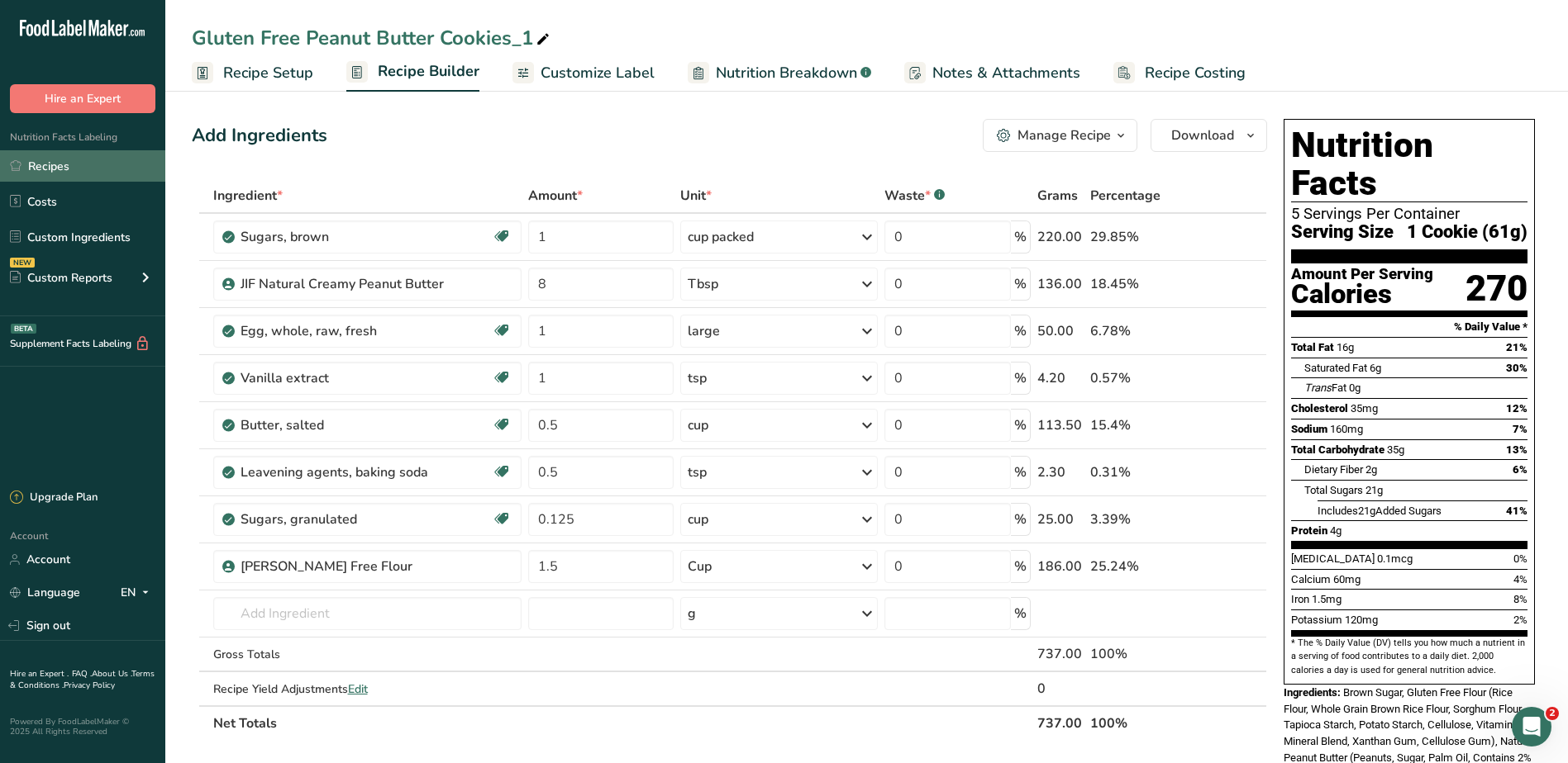
click at [55, 168] on link "Recipes" at bounding box center [82, 166] width 165 height 32
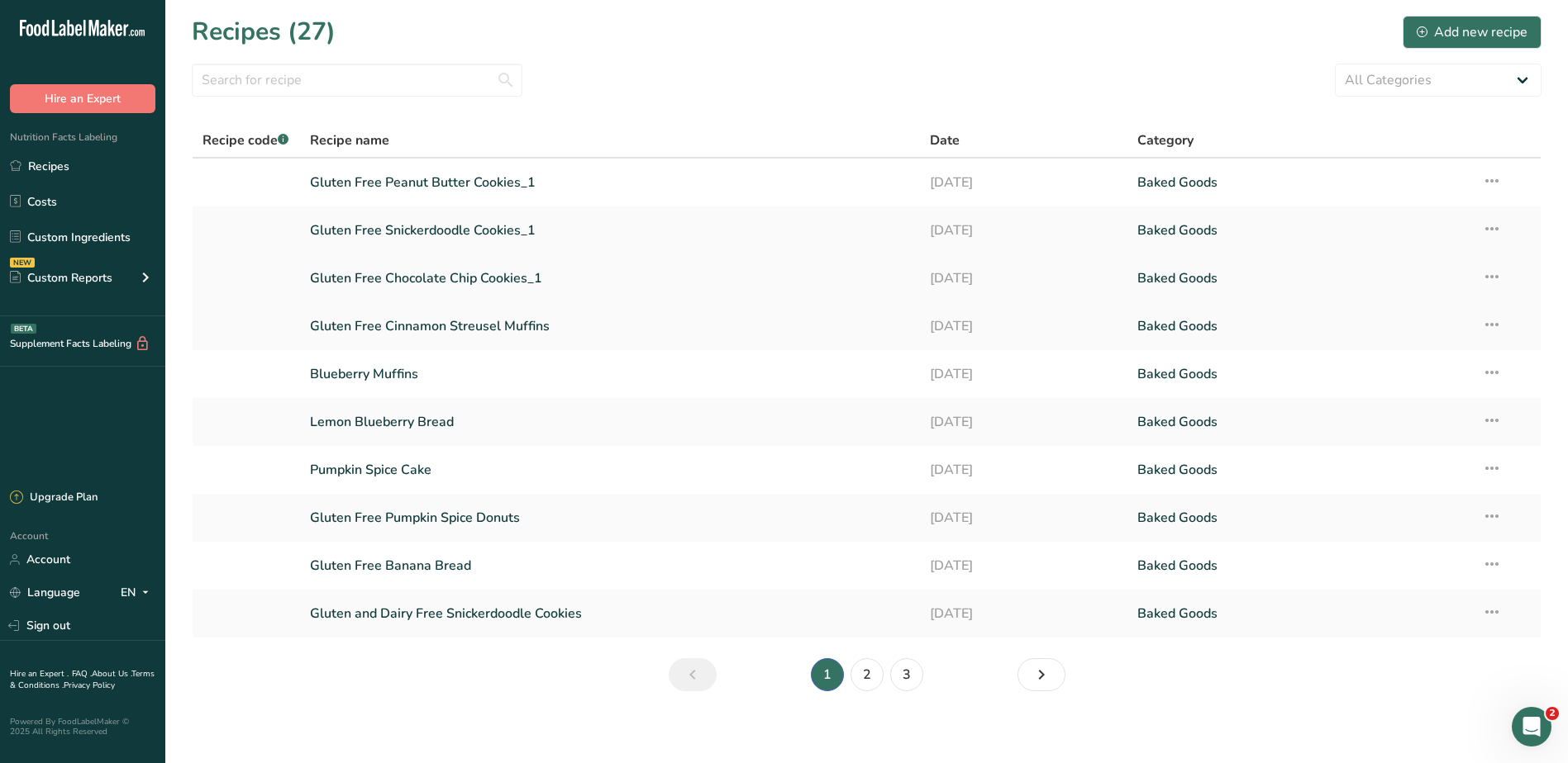
click at [449, 273] on link "Gluten Free Chocolate Chip Cookies_1" at bounding box center [610, 278] width 601 height 35
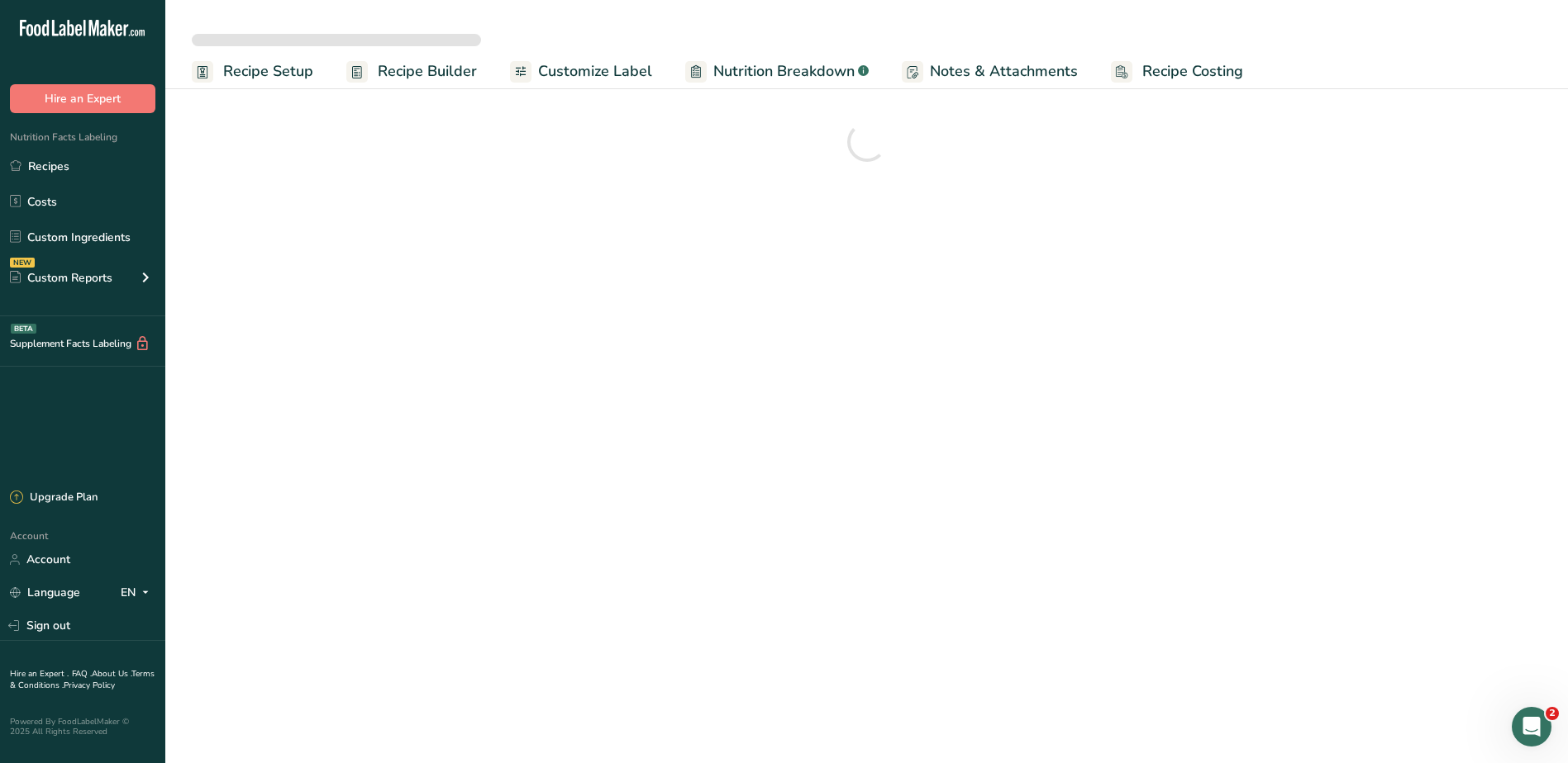
click at [447, 69] on span "Recipe Builder" at bounding box center [427, 72] width 99 height 22
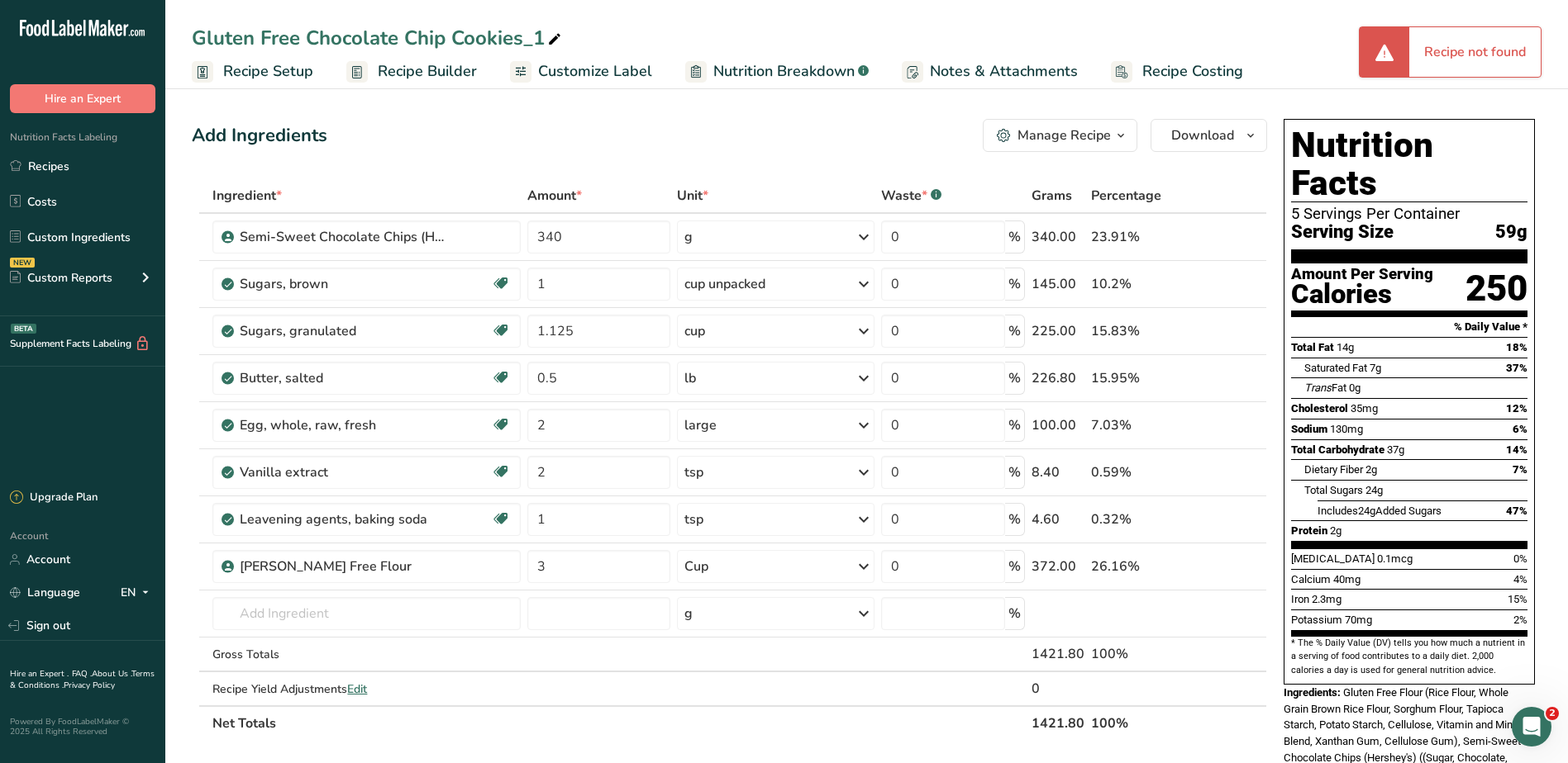
click at [579, 62] on span "Customize Label" at bounding box center [595, 72] width 114 height 22
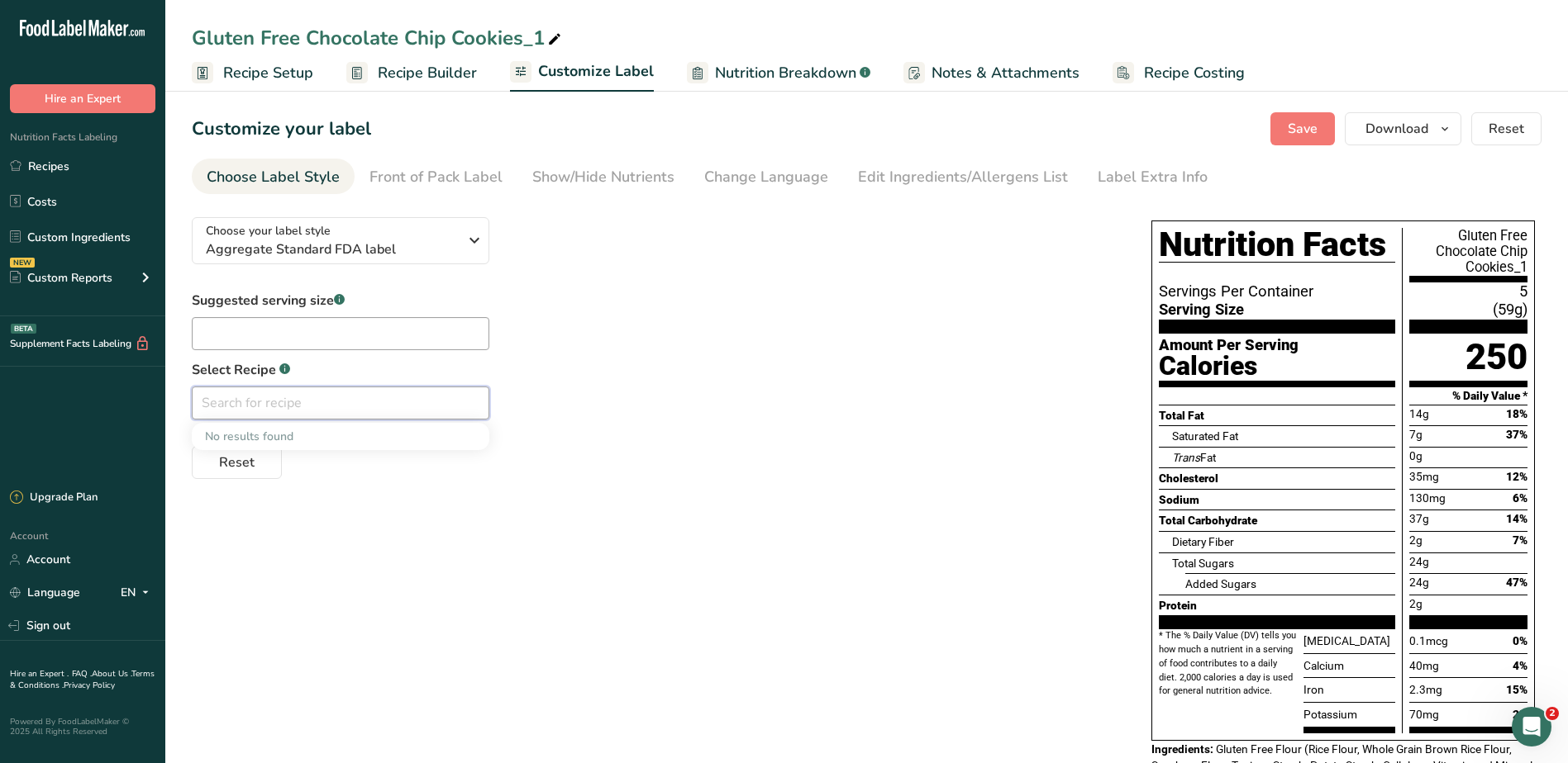
click at [375, 397] on input "text" at bounding box center [340, 402] width 298 height 33
click at [453, 243] on span "Aggregate Standard FDA label" at bounding box center [331, 249] width 252 height 20
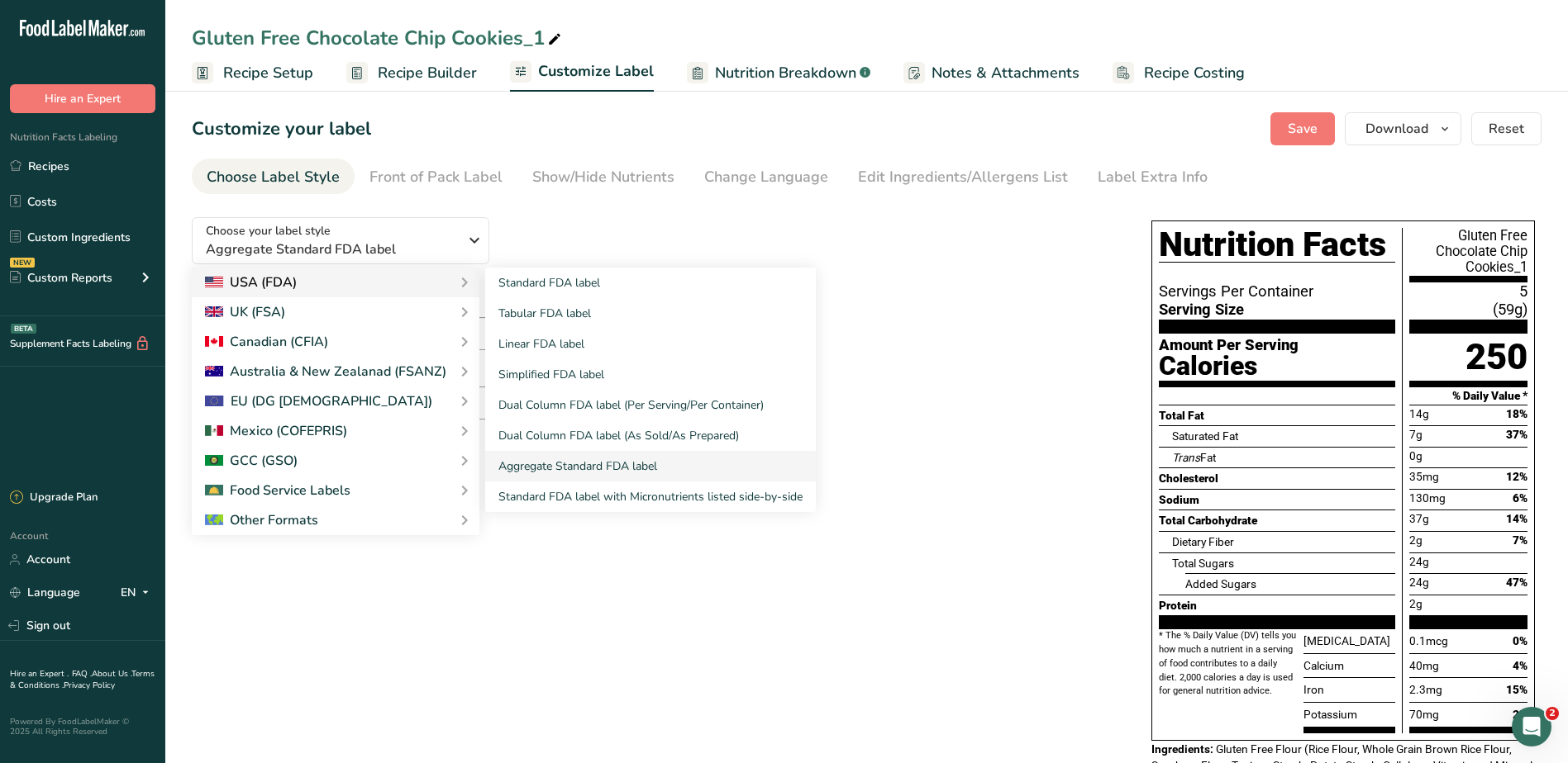
drag, startPoint x: 305, startPoint y: 284, endPoint x: 422, endPoint y: 270, distance: 117.8
click at [306, 284] on div "USA (FDA)" at bounding box center [336, 282] width 261 height 20
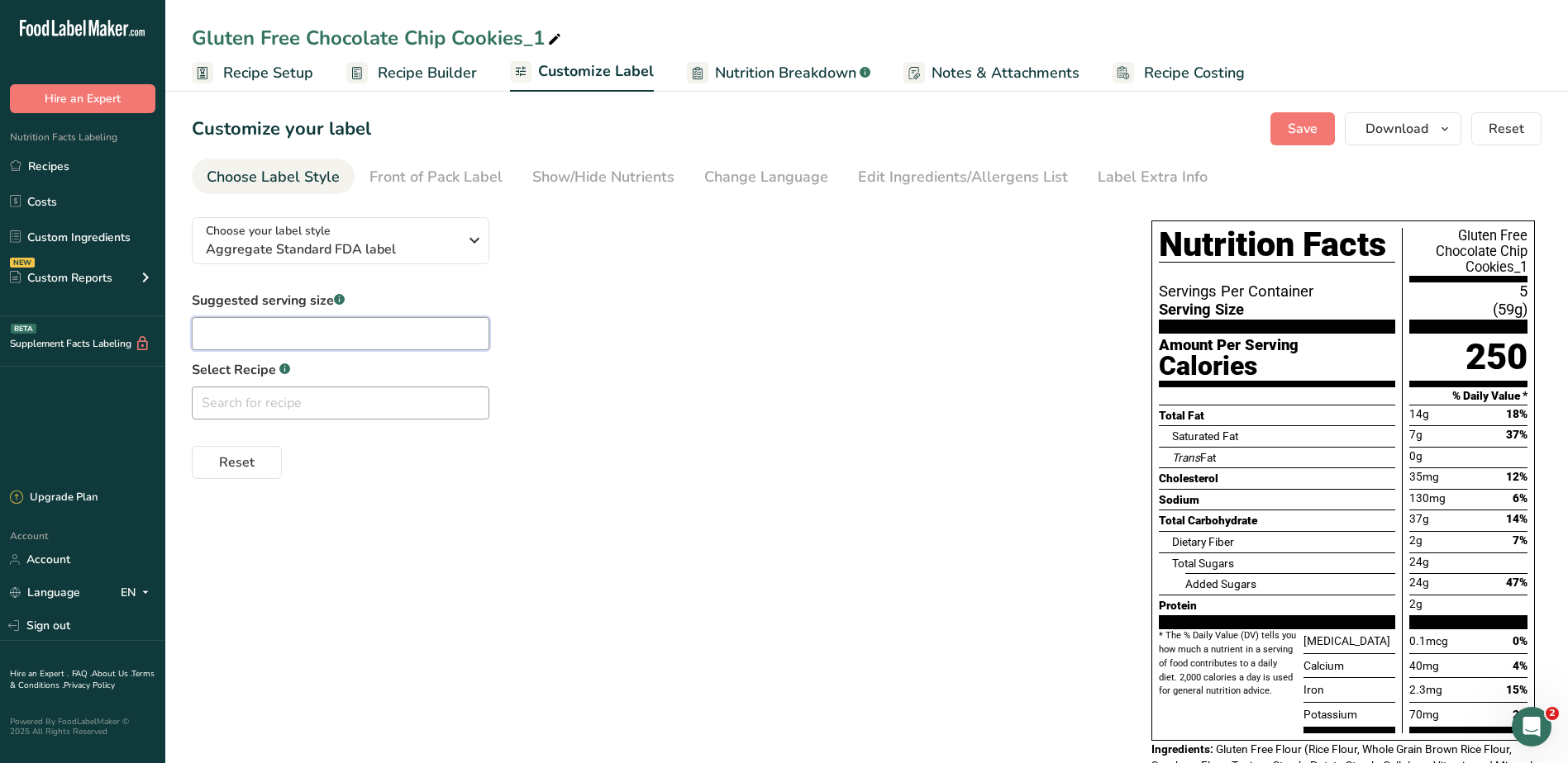
click at [316, 326] on input "text" at bounding box center [340, 333] width 298 height 33
type input "1"
click at [319, 415] on input "text" at bounding box center [340, 402] width 298 height 33
click at [263, 436] on div "No results found" at bounding box center [340, 436] width 298 height 27
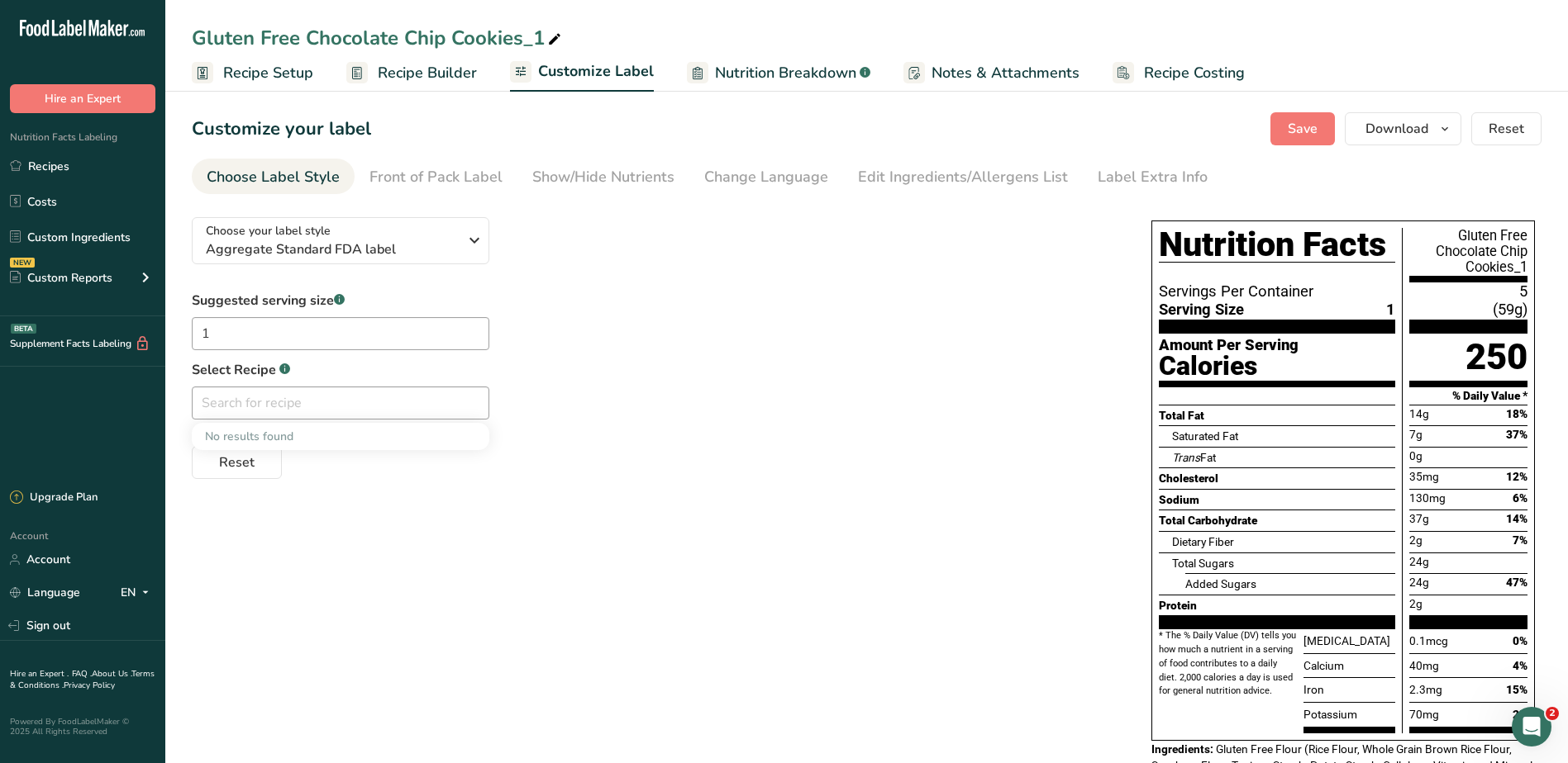
click at [263, 436] on div "No results found" at bounding box center [340, 436] width 298 height 27
drag, startPoint x: 263, startPoint y: 436, endPoint x: 422, endPoint y: 165, distance: 314.2
click at [422, 165] on link "Front of Pack Label" at bounding box center [436, 177] width 133 height 37
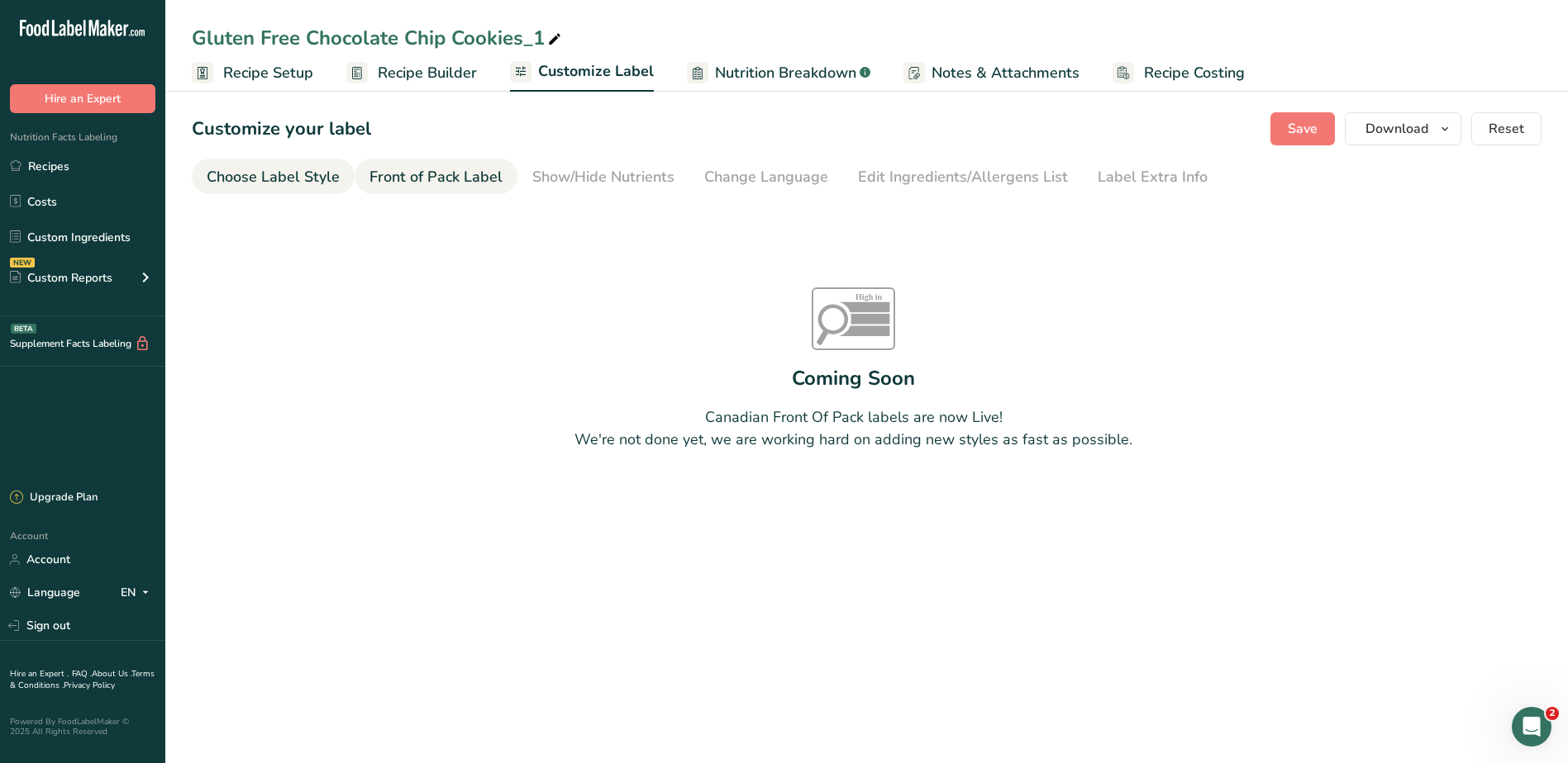
click at [274, 180] on div "Choose Label Style" at bounding box center [273, 177] width 133 height 22
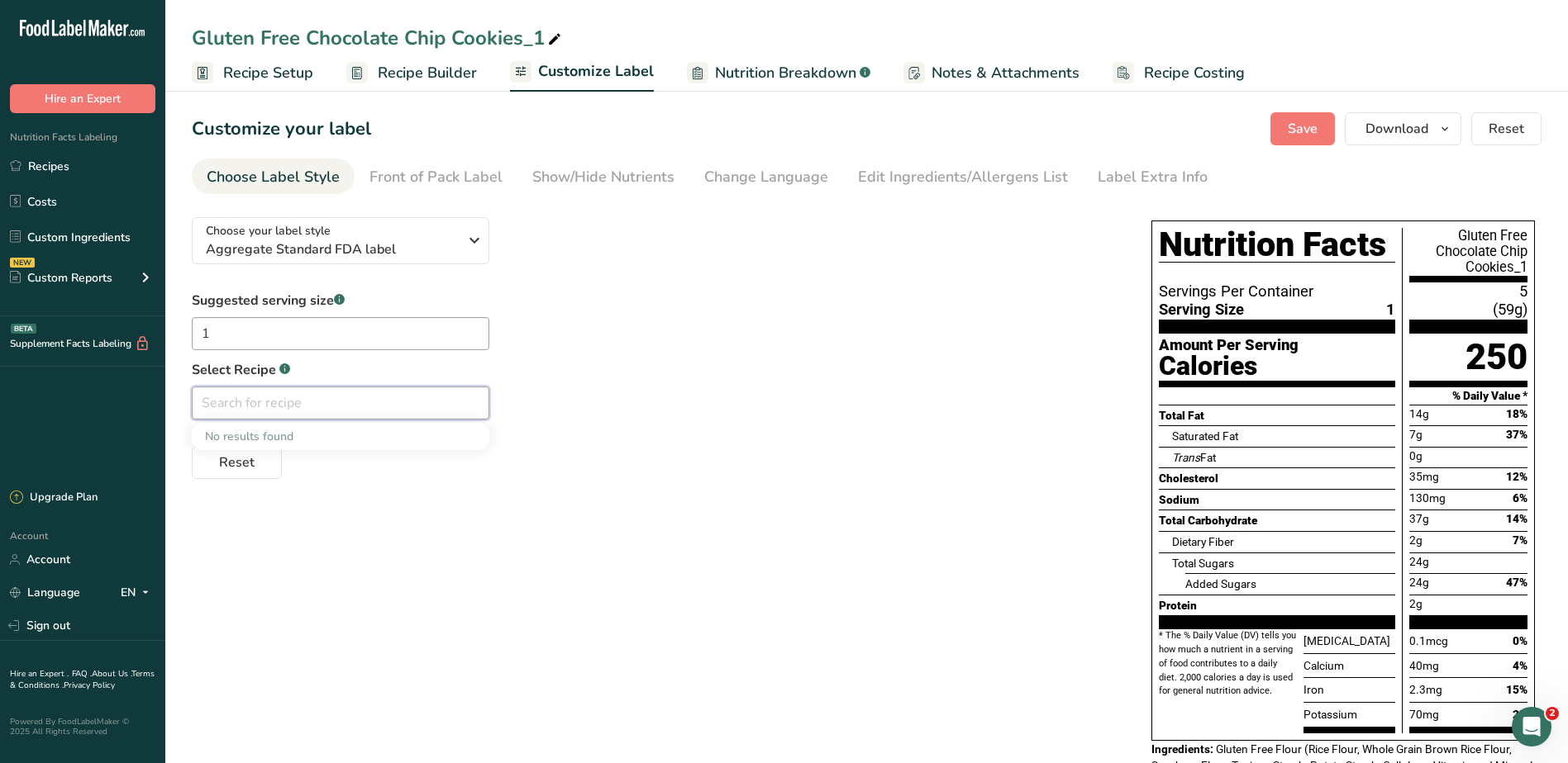
click at [264, 400] on input "text" at bounding box center [340, 402] width 298 height 33
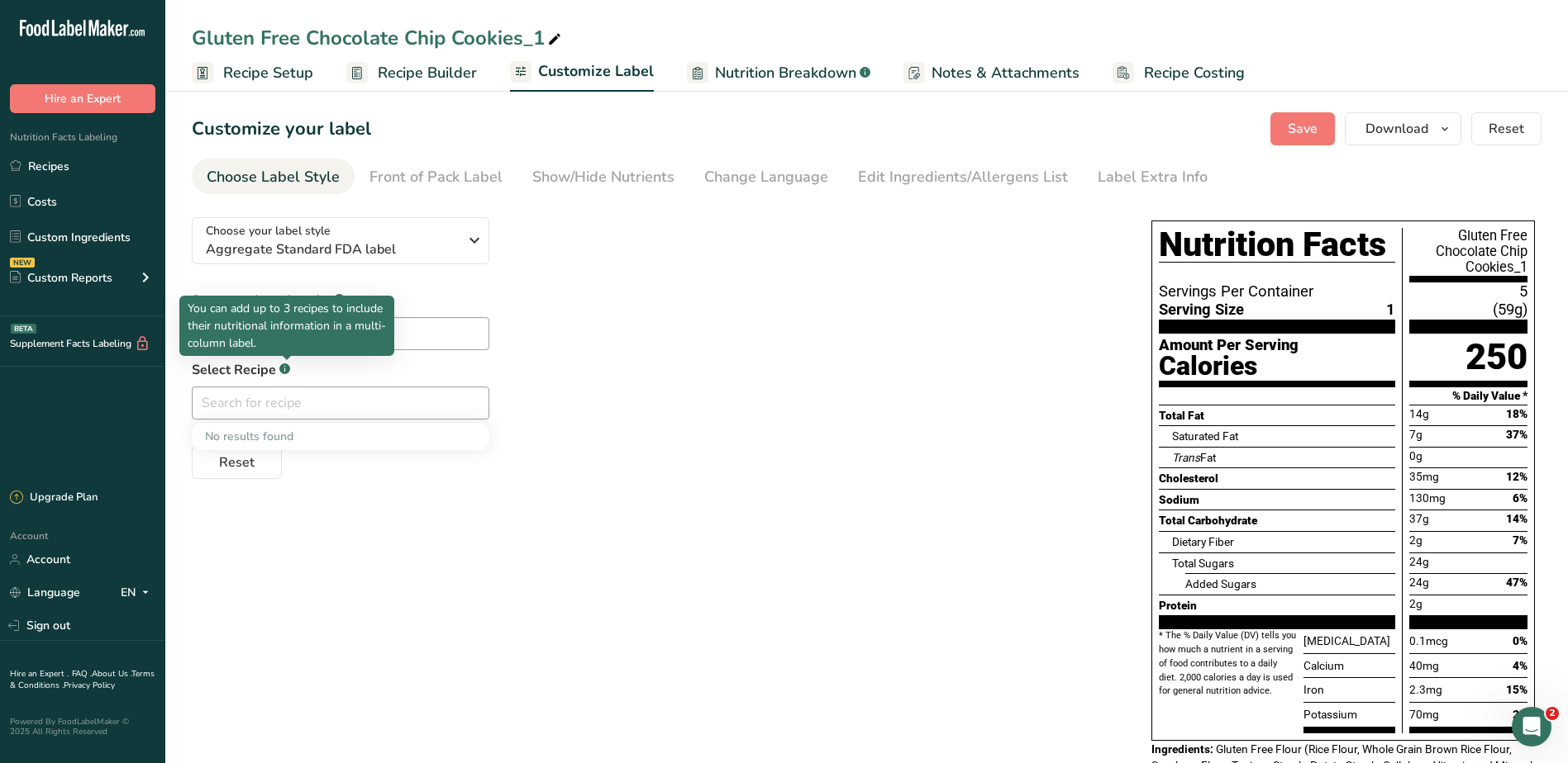
click at [284, 371] on rect at bounding box center [285, 369] width 11 height 11
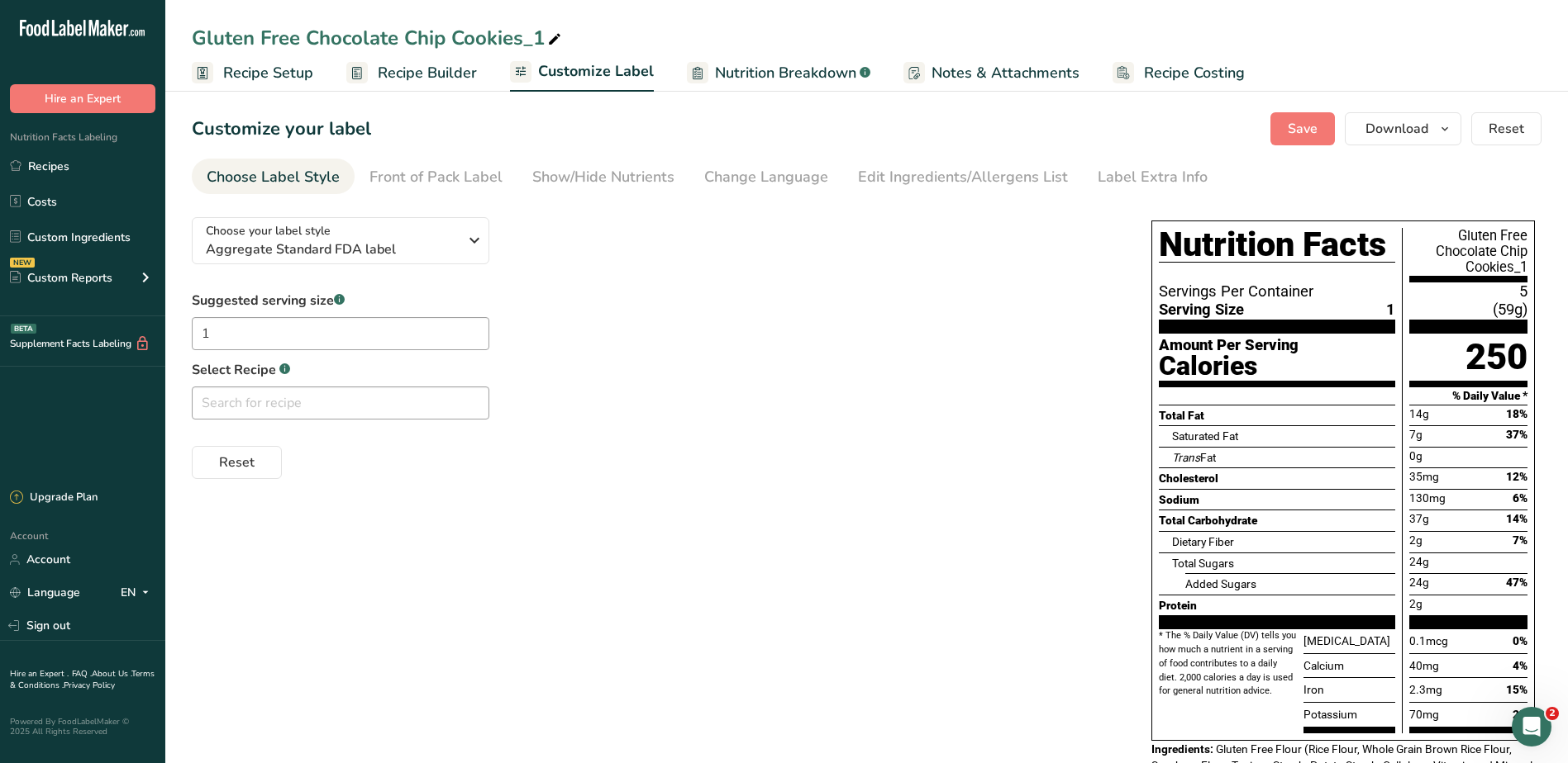
click at [285, 370] on rect at bounding box center [285, 369] width 11 height 11
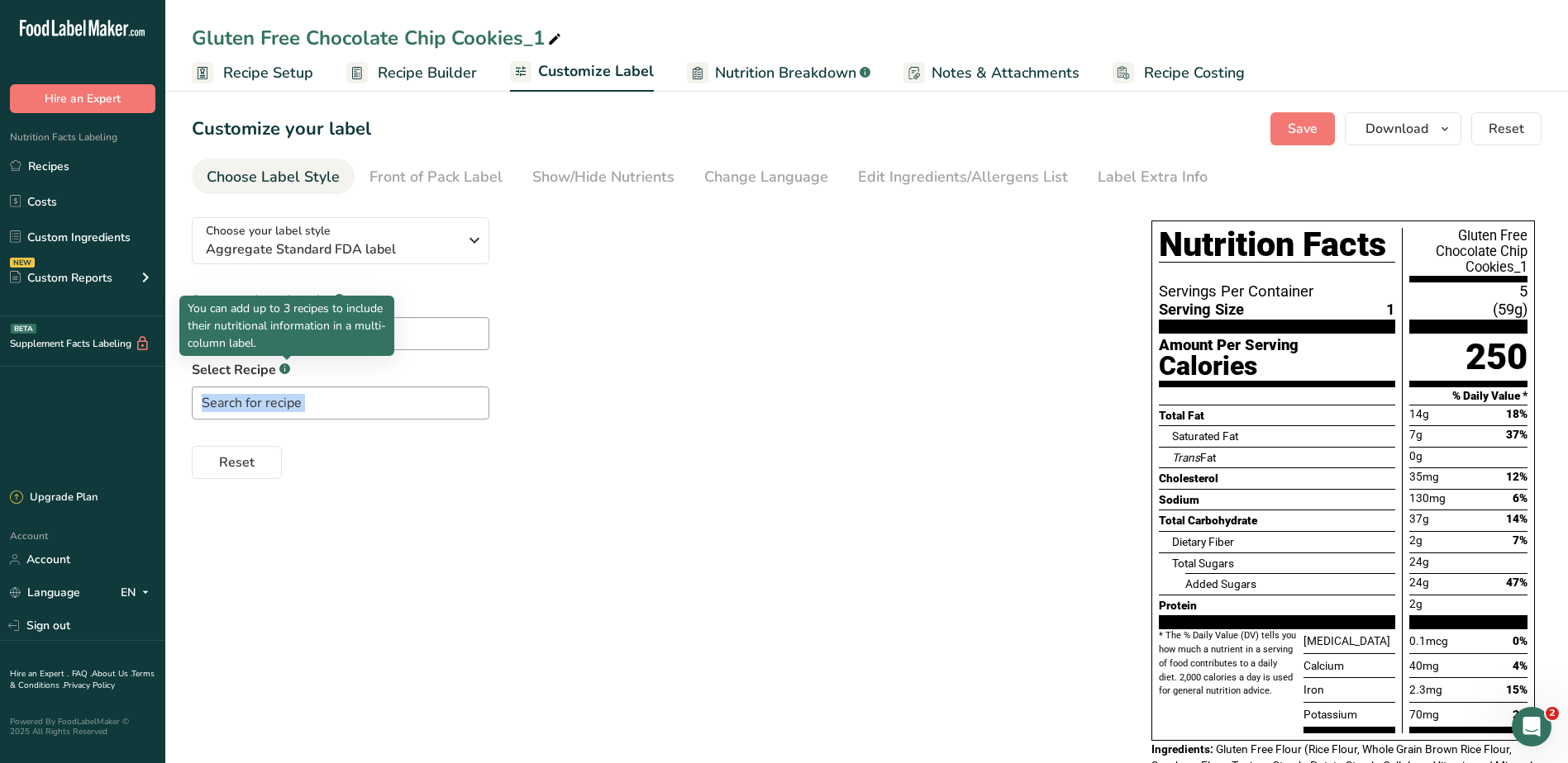
click at [285, 370] on rect at bounding box center [285, 369] width 11 height 11
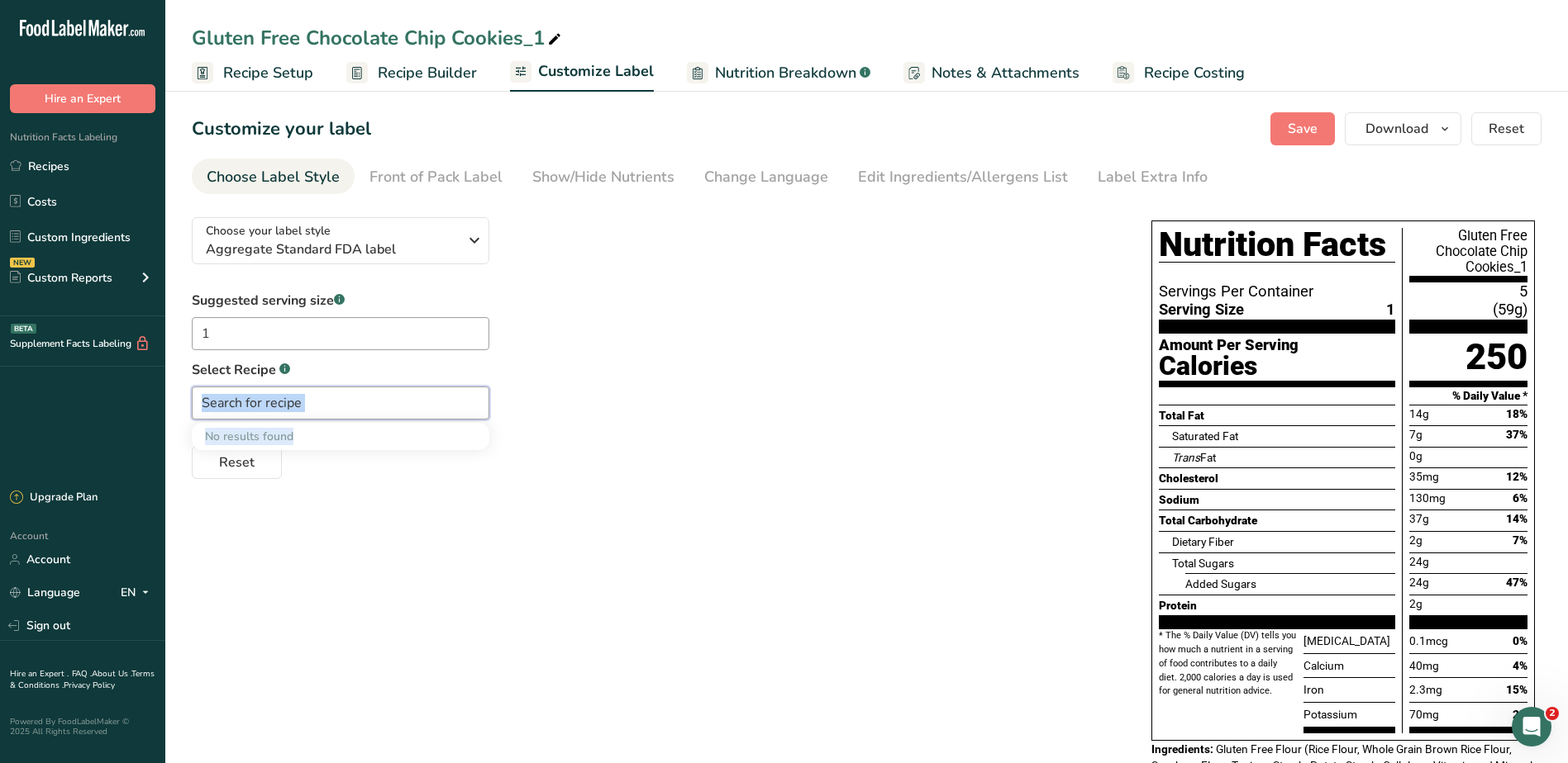
drag, startPoint x: 285, startPoint y: 370, endPoint x: 388, endPoint y: 410, distance: 110.5
click at [388, 410] on input "text" at bounding box center [340, 402] width 298 height 33
click at [442, 400] on input "text" at bounding box center [340, 402] width 298 height 33
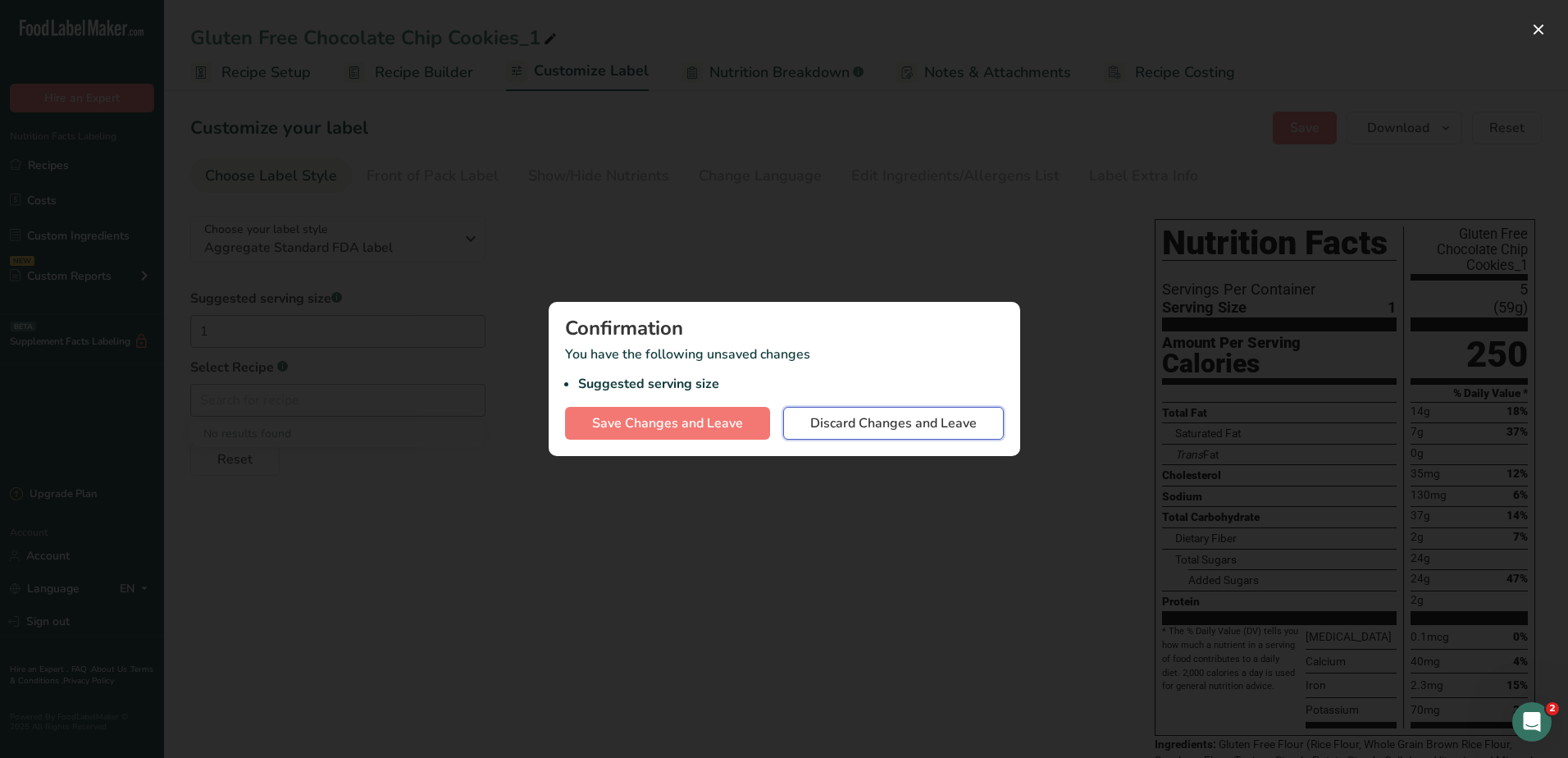
click at [880, 420] on span "Discard Changes and Leave" at bounding box center [894, 423] width 167 height 19
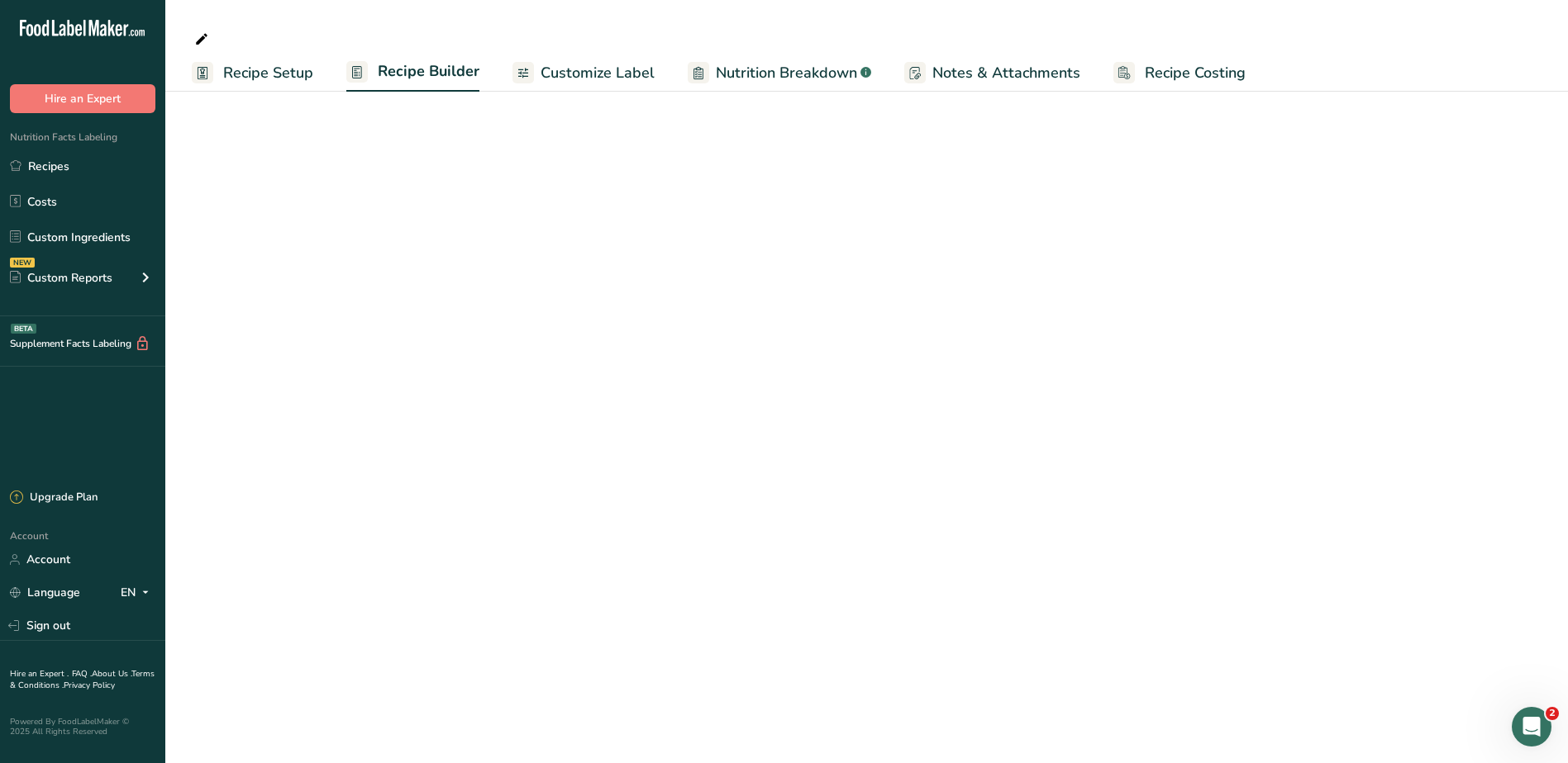
click at [476, 243] on main "Recipe Setup Recipe Builder Customize Label Nutrition Breakdown .a-a{fill:#3473…" at bounding box center [784, 382] width 1568 height 763
click at [421, 83] on link "Recipe Builder" at bounding box center [413, 73] width 133 height 40
click at [568, 76] on span "Customize Label" at bounding box center [597, 73] width 114 height 22
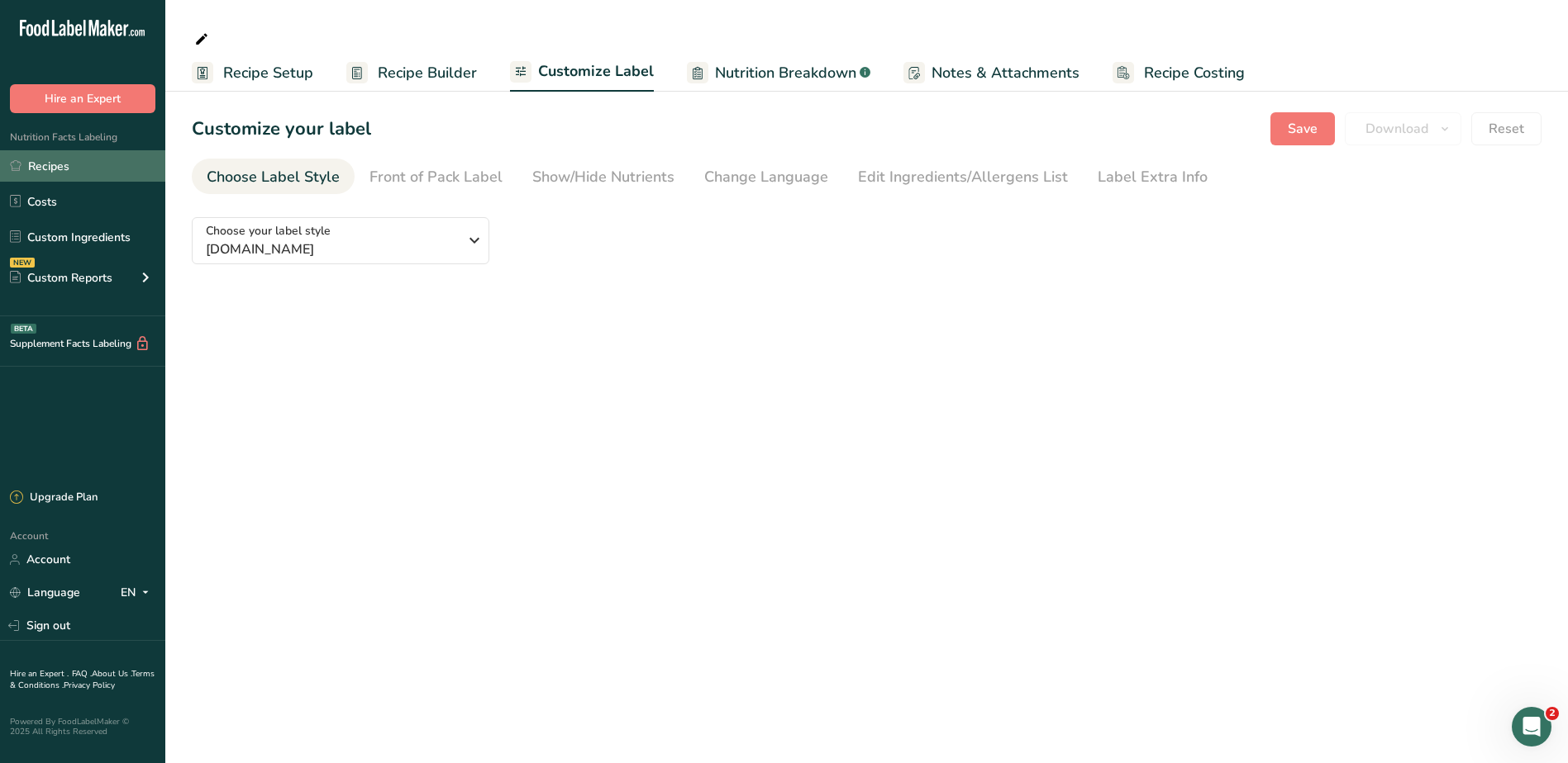
click at [53, 158] on link "Recipes" at bounding box center [82, 166] width 165 height 32
click at [63, 157] on link "Recipes" at bounding box center [82, 166] width 165 height 32
click at [65, 166] on link "Recipes" at bounding box center [82, 166] width 165 height 32
click at [65, 176] on link "Recipes" at bounding box center [82, 166] width 165 height 32
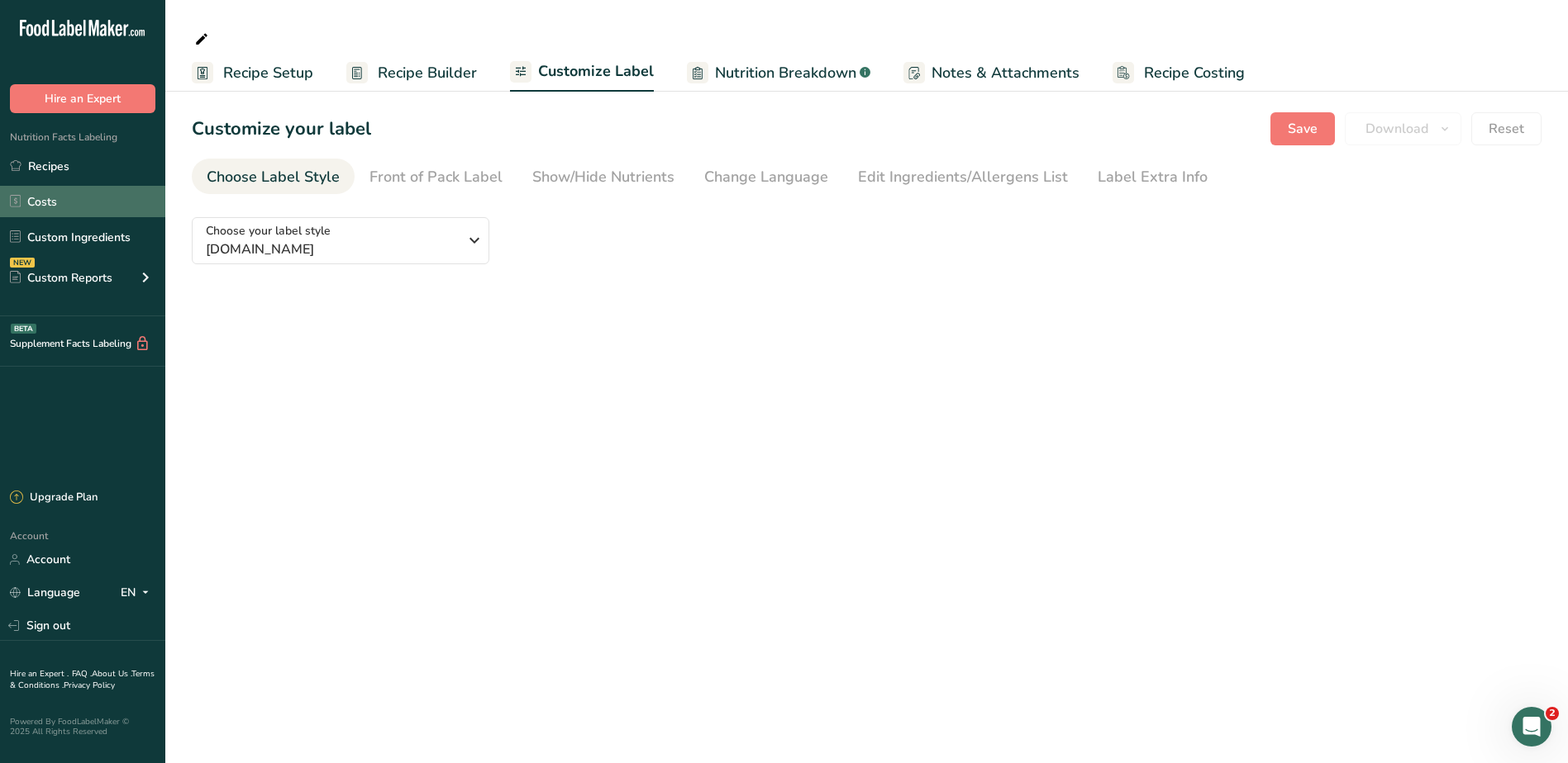
click at [75, 201] on link "Costs" at bounding box center [82, 201] width 165 height 32
click at [111, 165] on link "Recipes" at bounding box center [82, 166] width 165 height 32
click at [271, 79] on span "Recipe Setup" at bounding box center [268, 73] width 91 height 22
click at [257, 68] on span "Recipe Setup" at bounding box center [268, 73] width 91 height 22
click at [86, 159] on link "Recipes" at bounding box center [82, 166] width 165 height 32
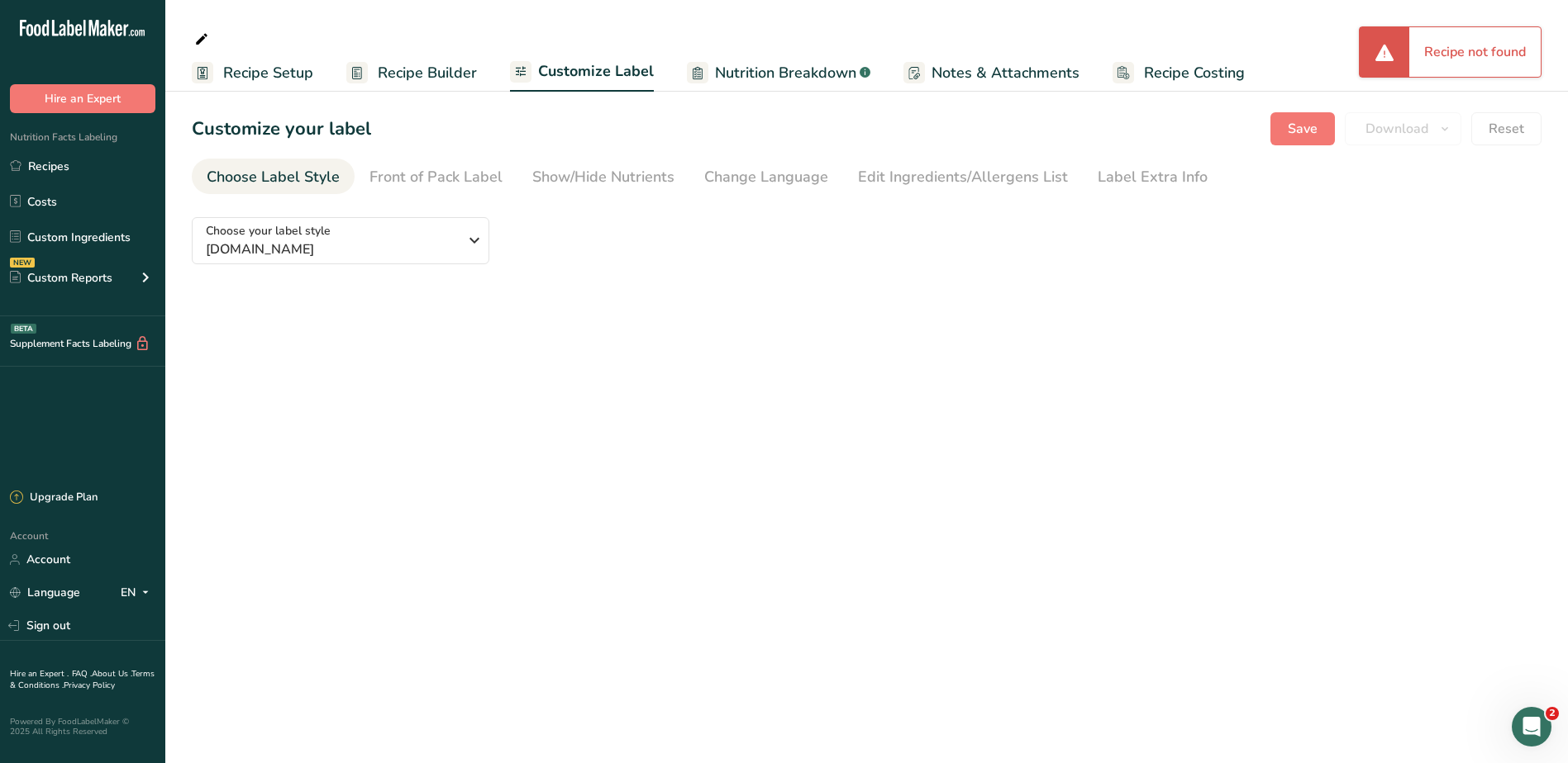
drag, startPoint x: 1491, startPoint y: 54, endPoint x: 1451, endPoint y: 54, distance: 40.0
click at [1490, 54] on div "Recipe not found" at bounding box center [1475, 51] width 132 height 49
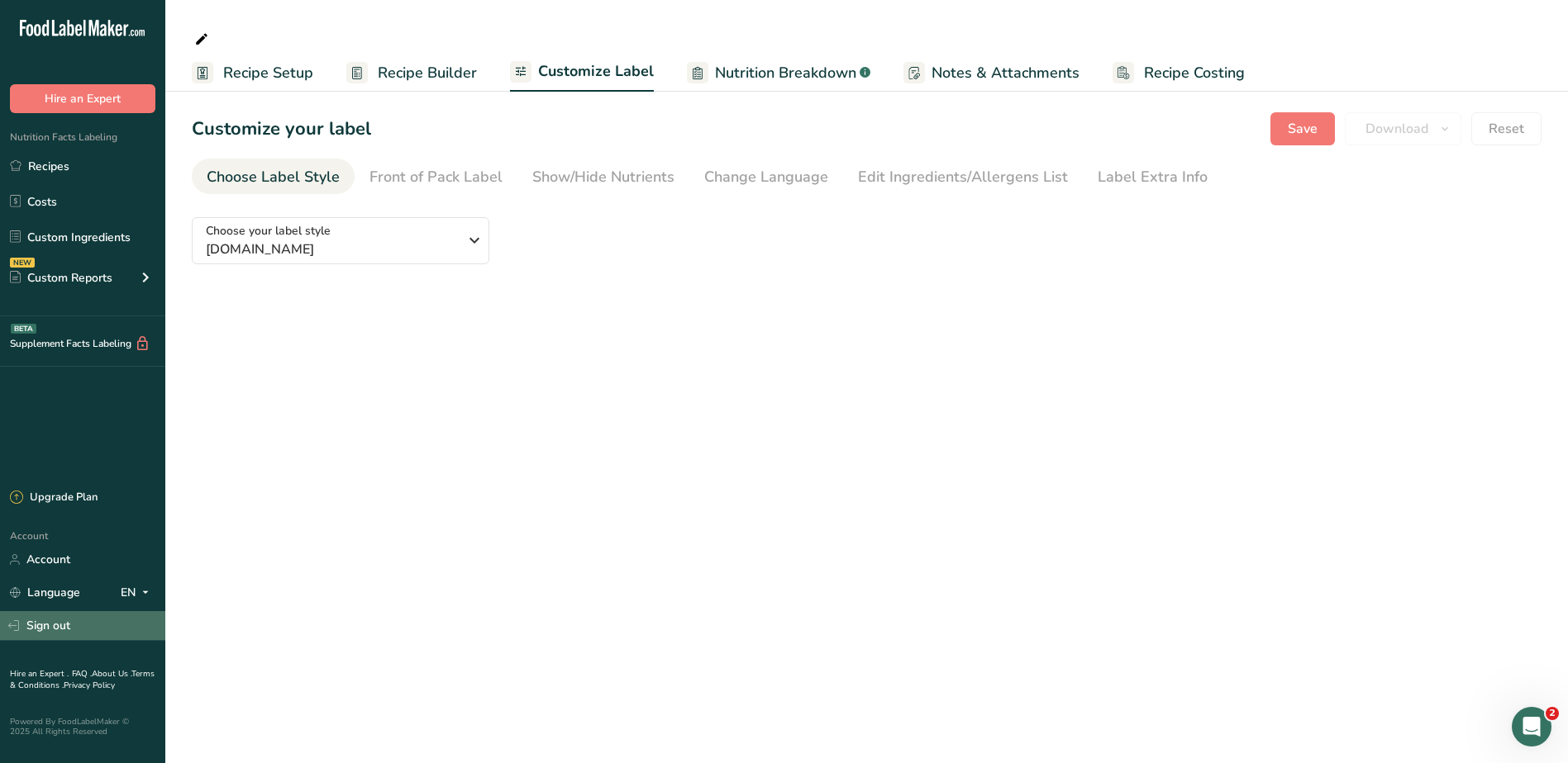
click at [54, 624] on link "Sign out" at bounding box center [82, 625] width 165 height 29
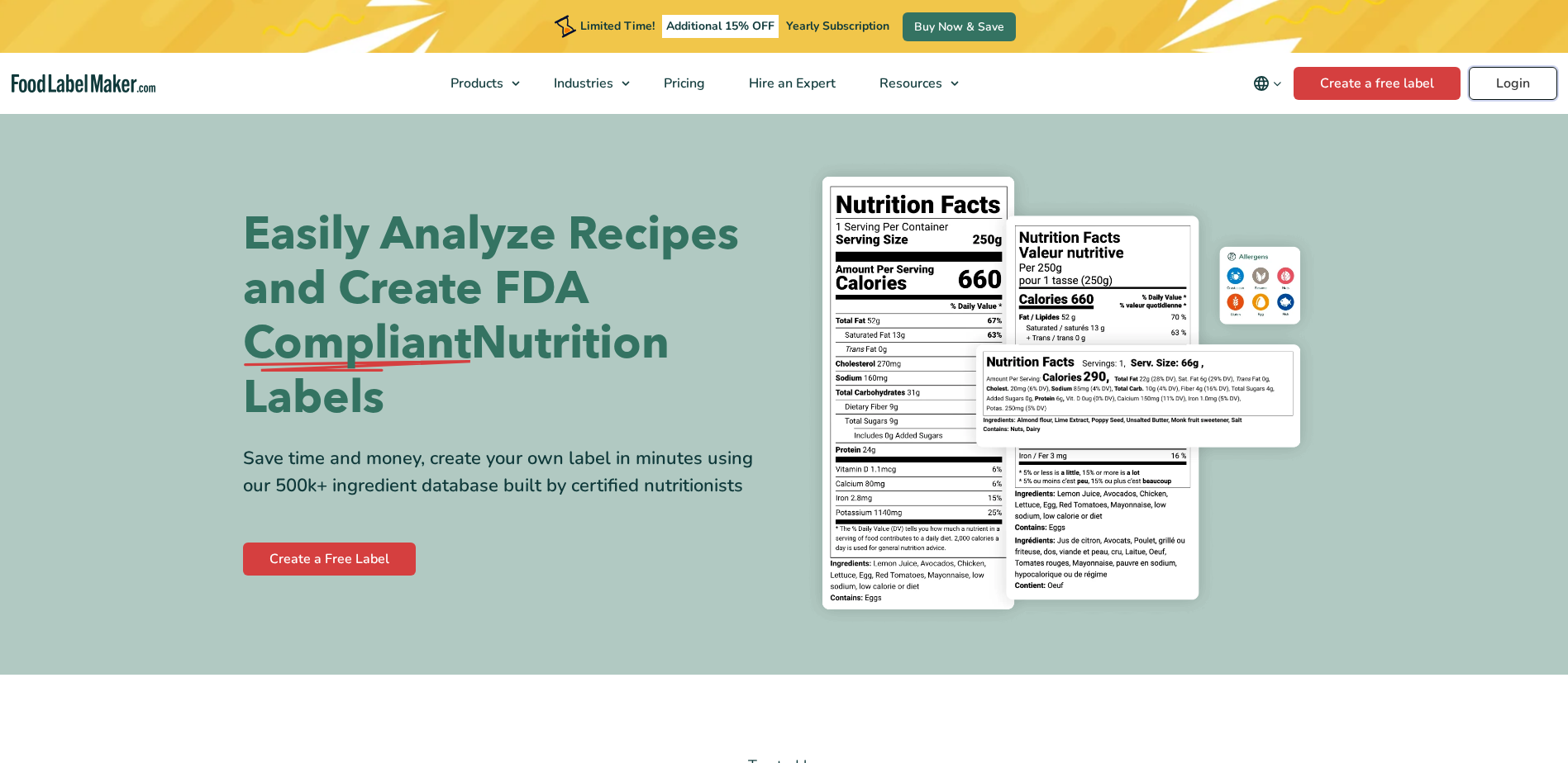
drag, startPoint x: 1515, startPoint y: 82, endPoint x: 1469, endPoint y: 82, distance: 46.0
click at [1515, 82] on link "Login" at bounding box center [1513, 83] width 89 height 33
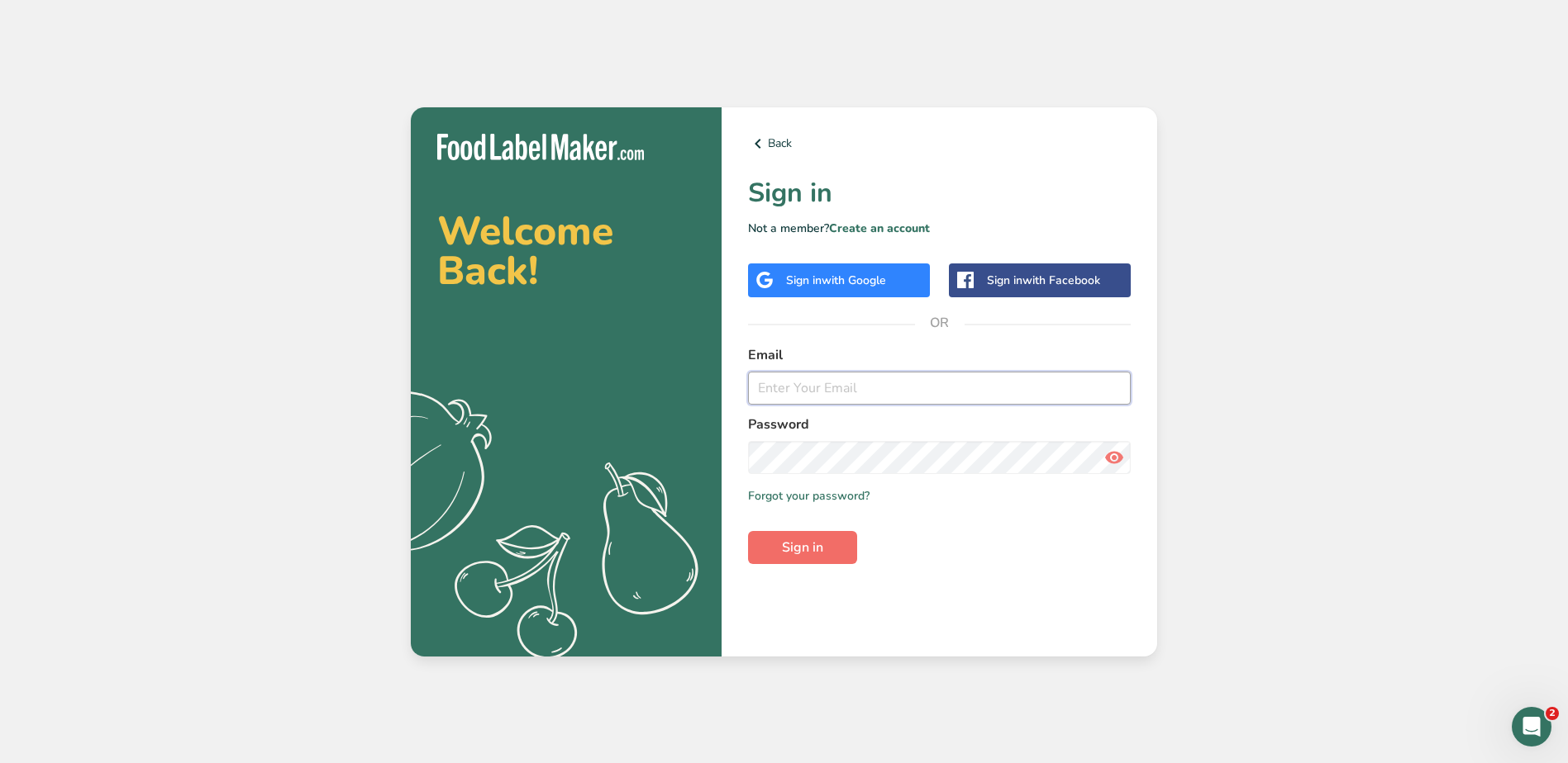
type input "[EMAIL_ADDRESS][DOMAIN_NAME]"
click at [831, 550] on button "Sign in" at bounding box center [802, 547] width 109 height 33
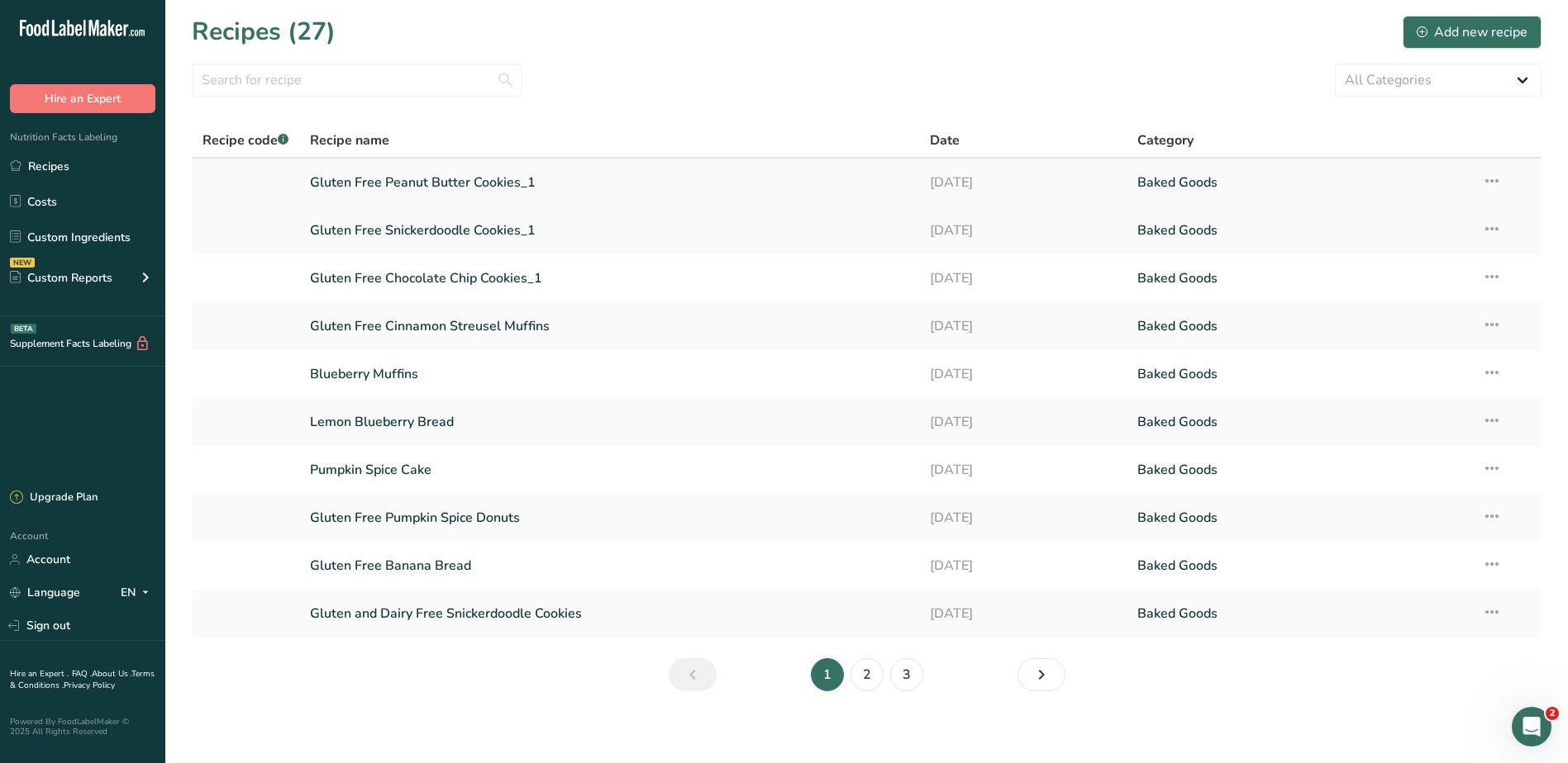
click at [393, 184] on link "Gluten Free Peanut Butter Cookies_1" at bounding box center [610, 182] width 601 height 35
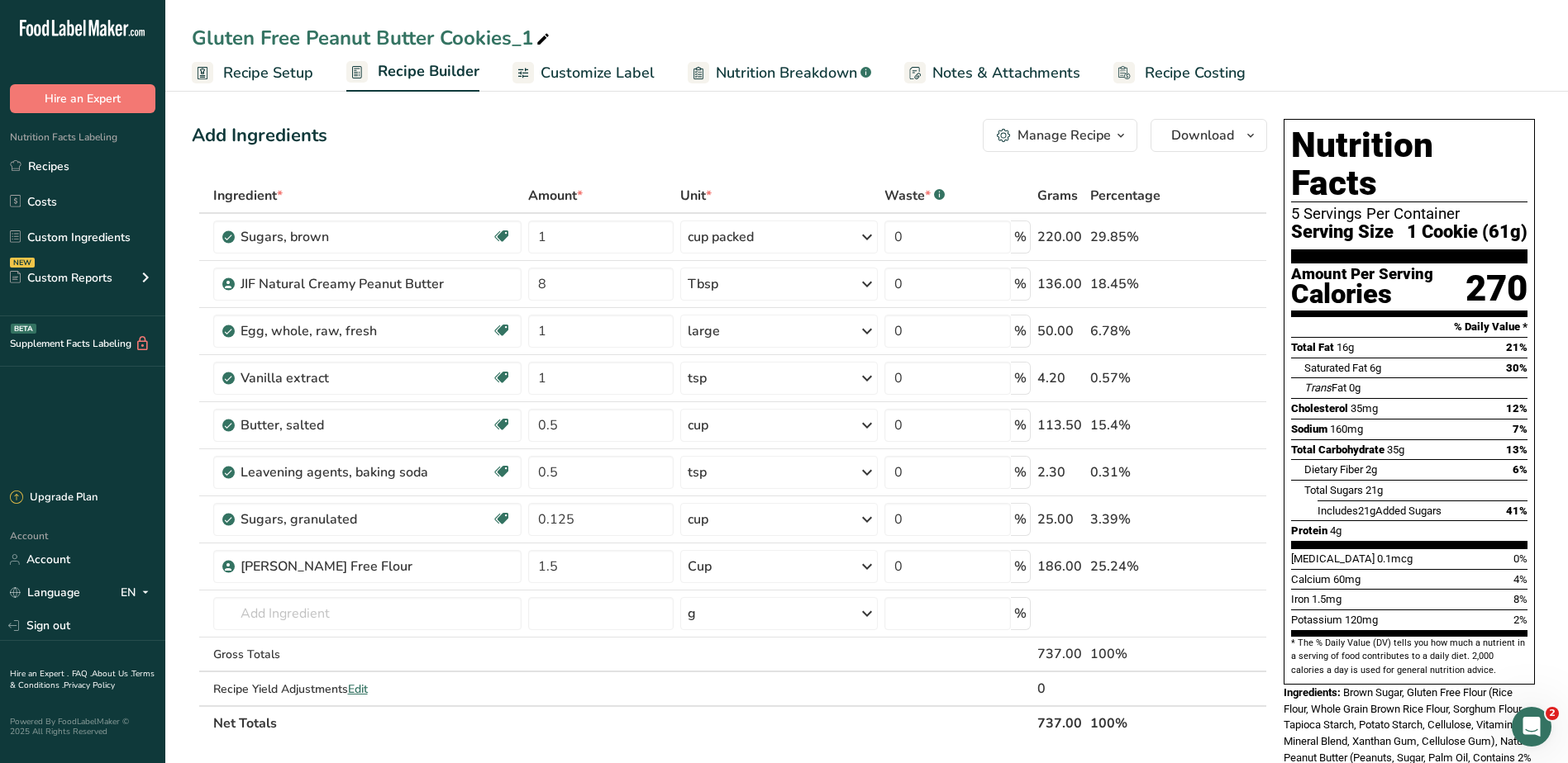
click at [609, 76] on span "Customize Label" at bounding box center [597, 73] width 114 height 22
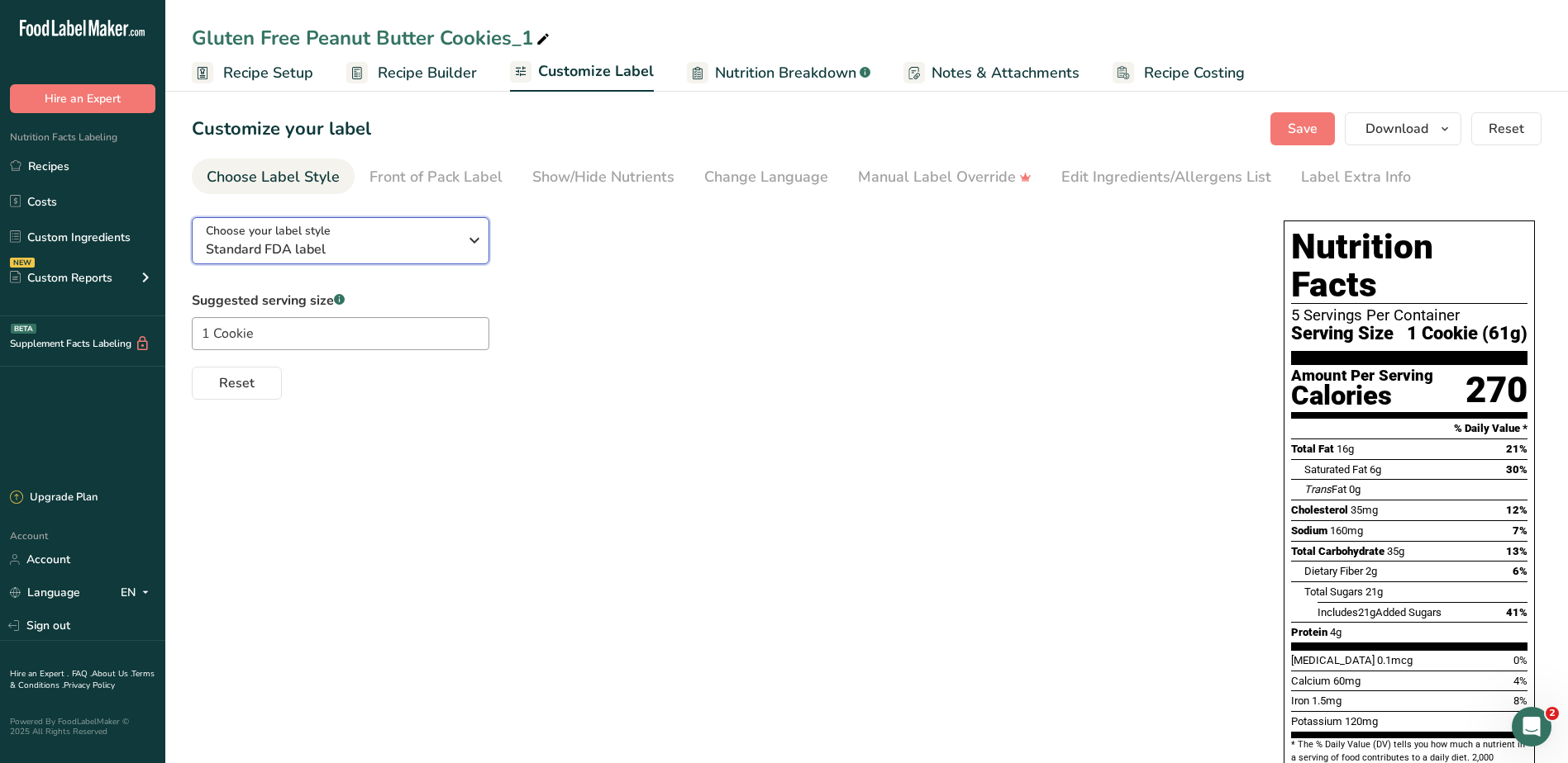
click at [322, 250] on span "Standard FDA label" at bounding box center [331, 249] width 252 height 20
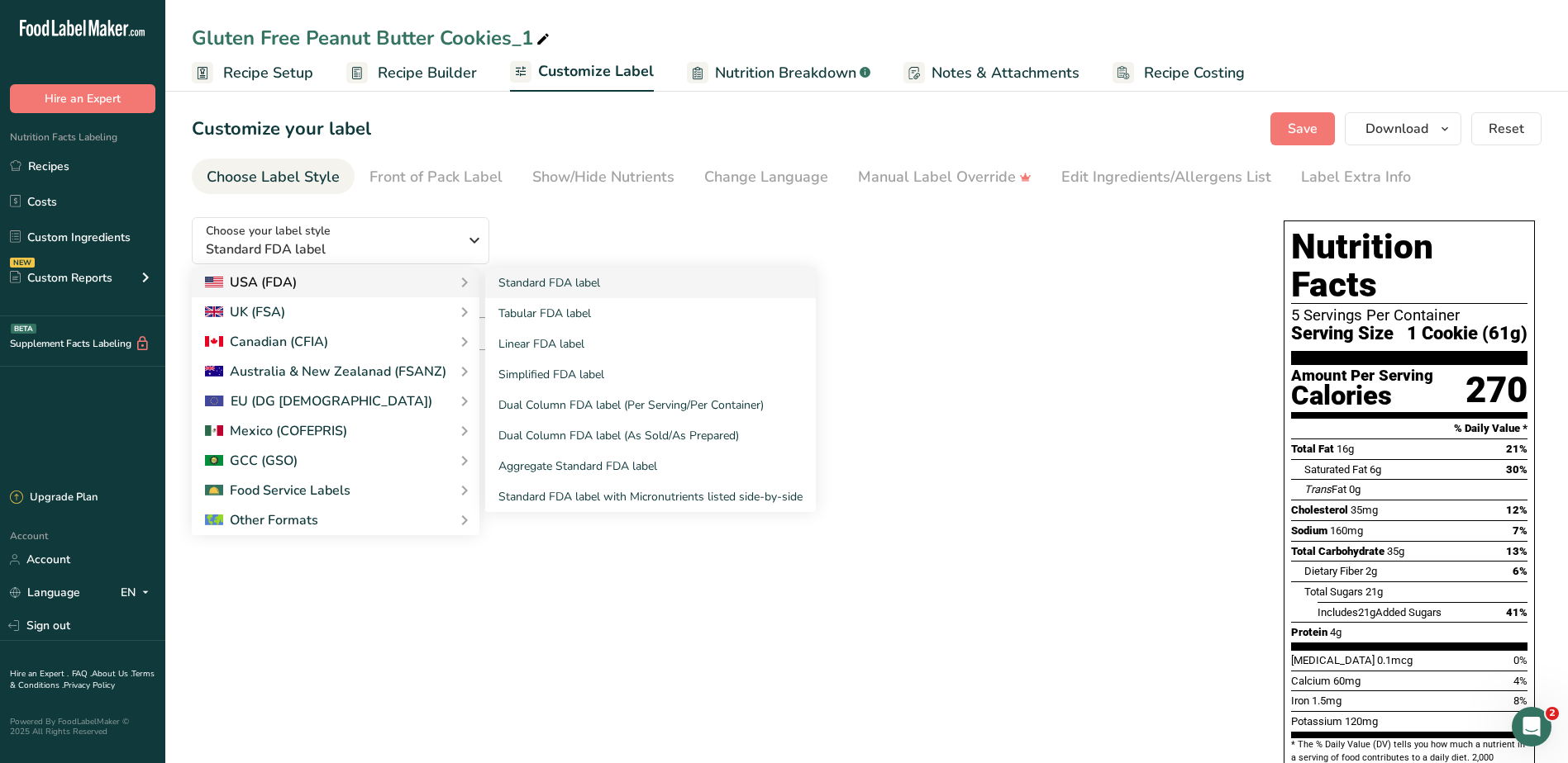
click at [320, 278] on div "USA (FDA)" at bounding box center [336, 282] width 261 height 20
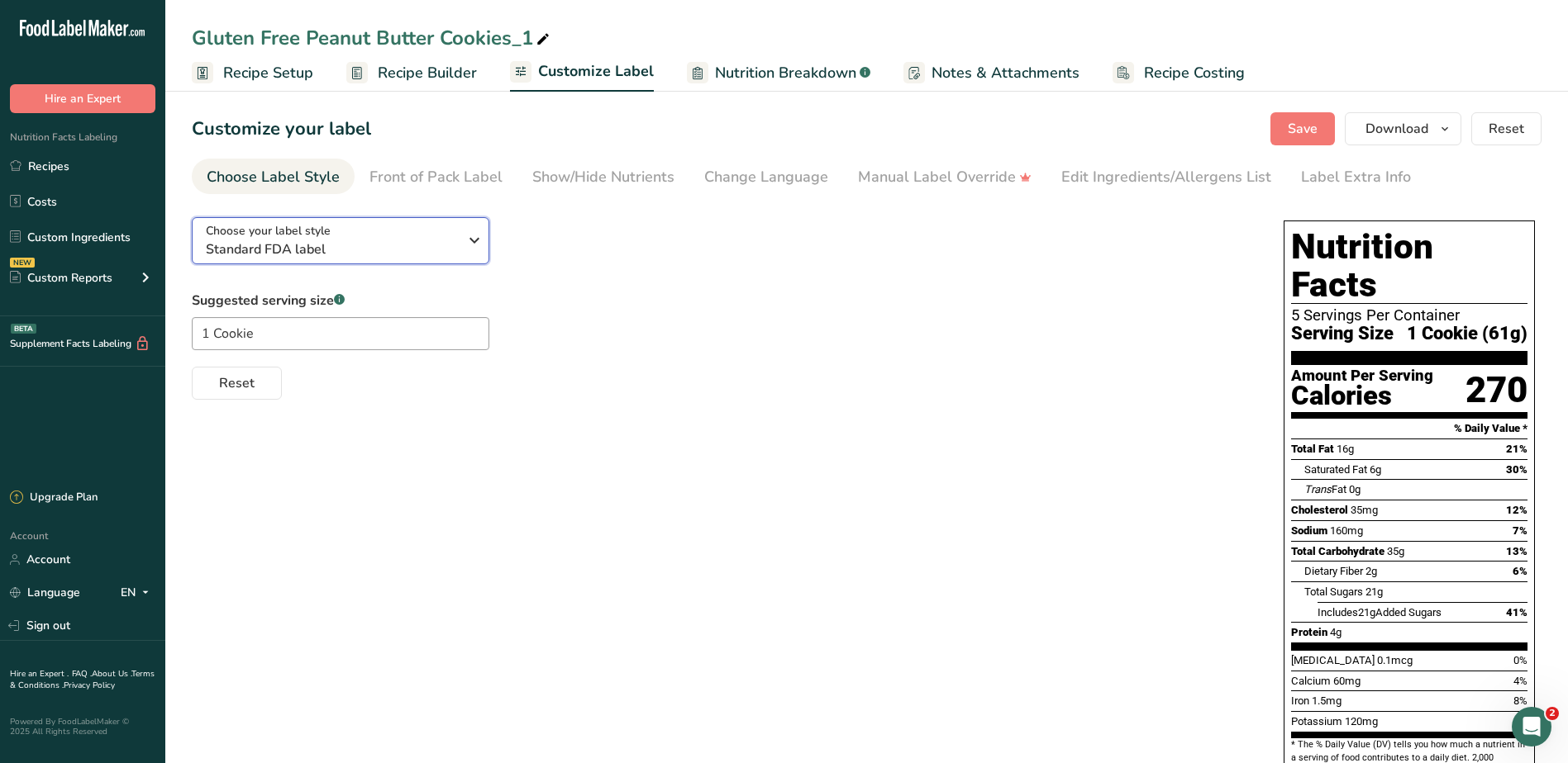
click at [400, 245] on span "Standard FDA label" at bounding box center [331, 249] width 252 height 20
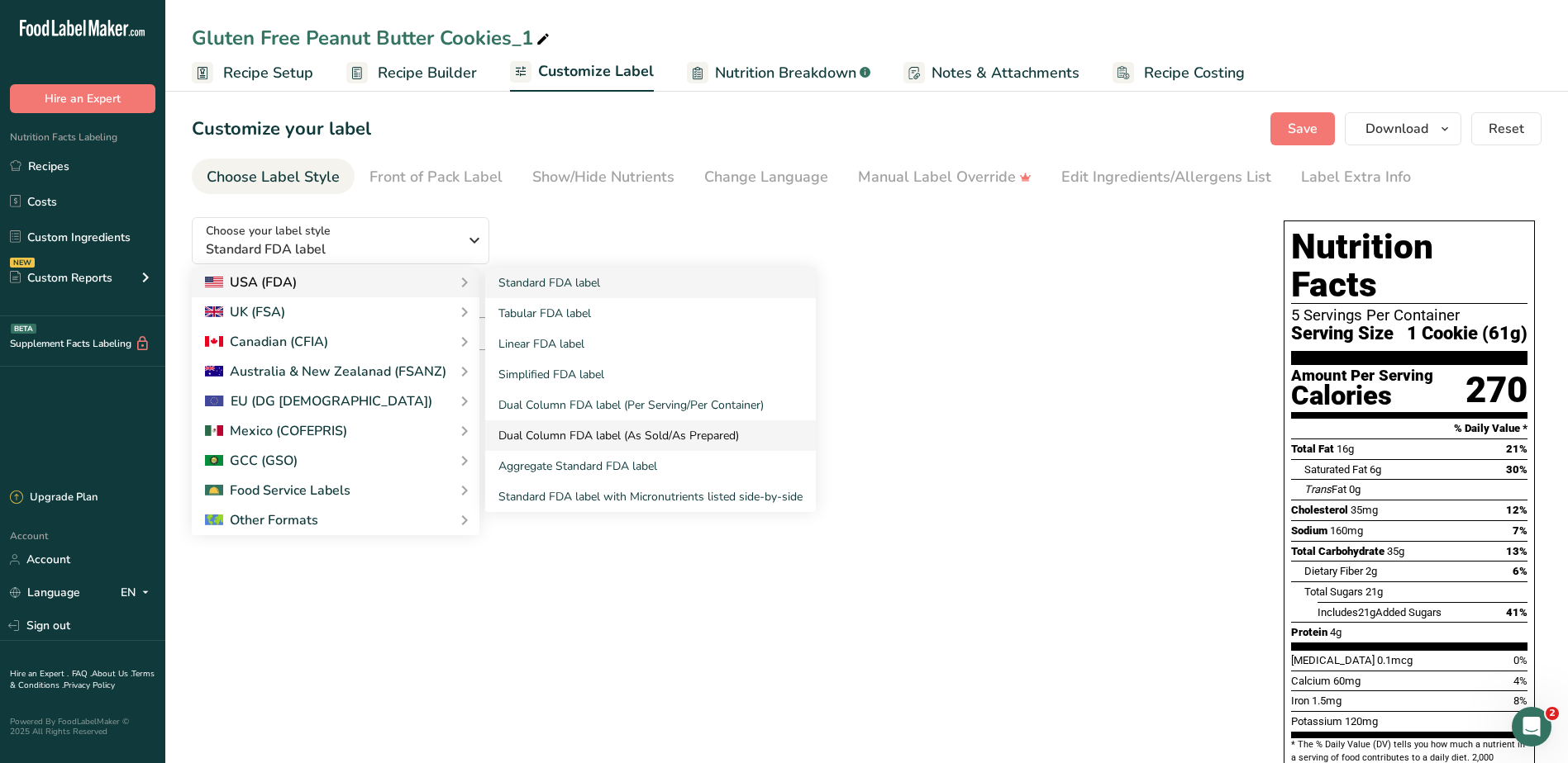
click at [557, 467] on link "Aggregate Standard FDA label" at bounding box center [651, 465] width 330 height 31
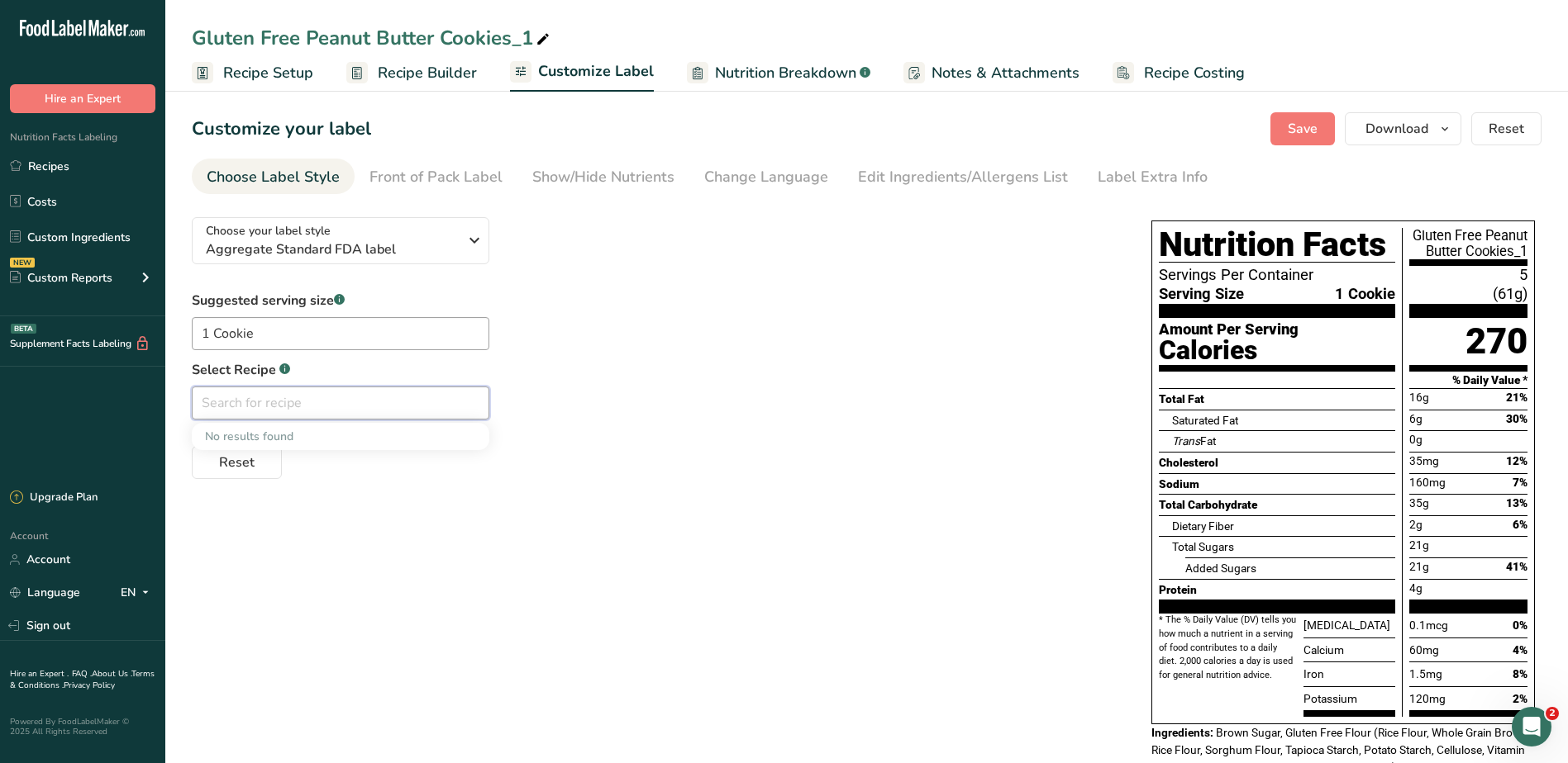
click at [345, 400] on input "text" at bounding box center [340, 402] width 298 height 33
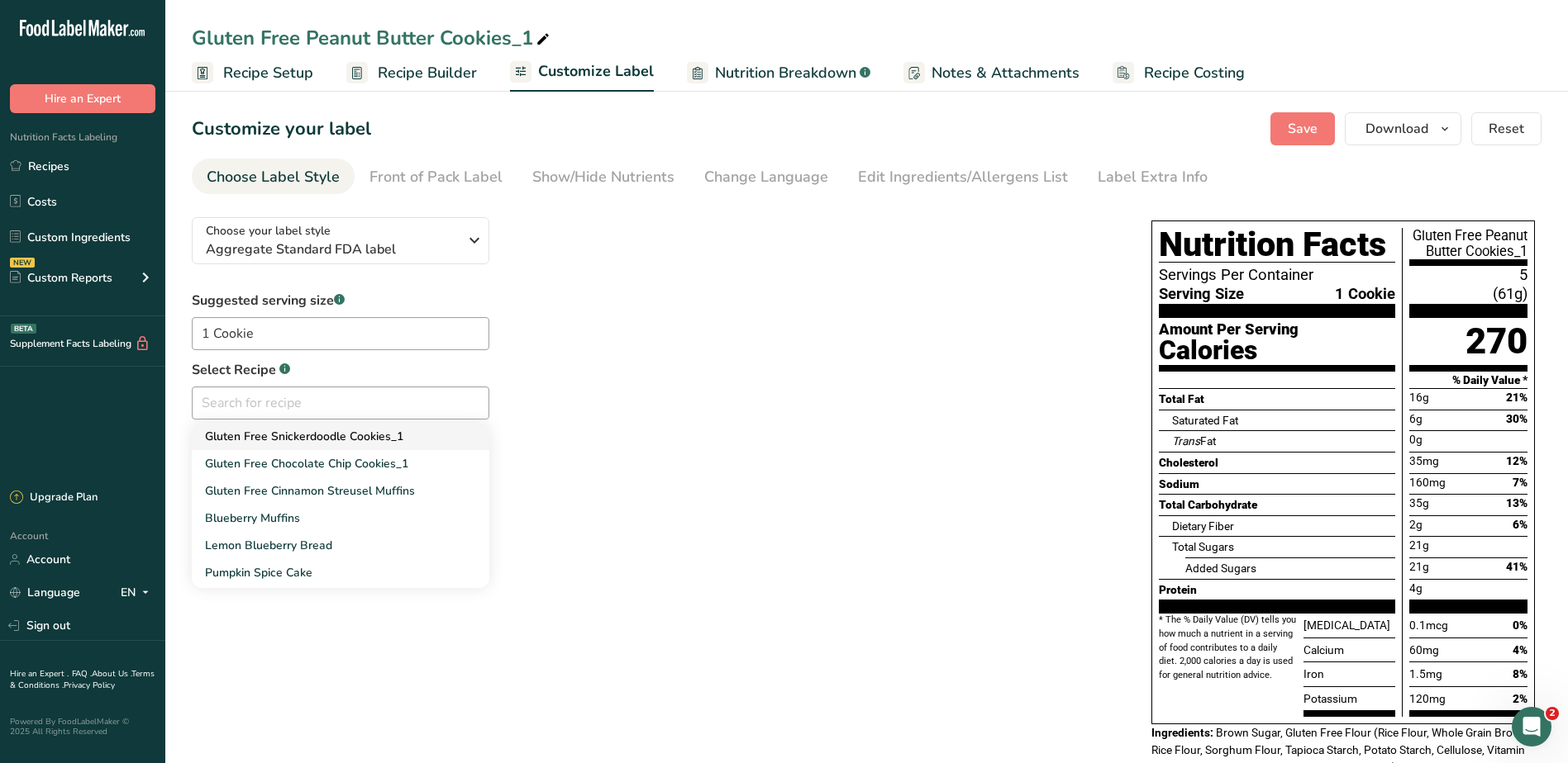
click at [346, 441] on span "Gluten Free Snickerdoodle Cookies_1" at bounding box center [304, 437] width 199 height 16
type input "Gluten Free Snickerdoodle Cookies_1"
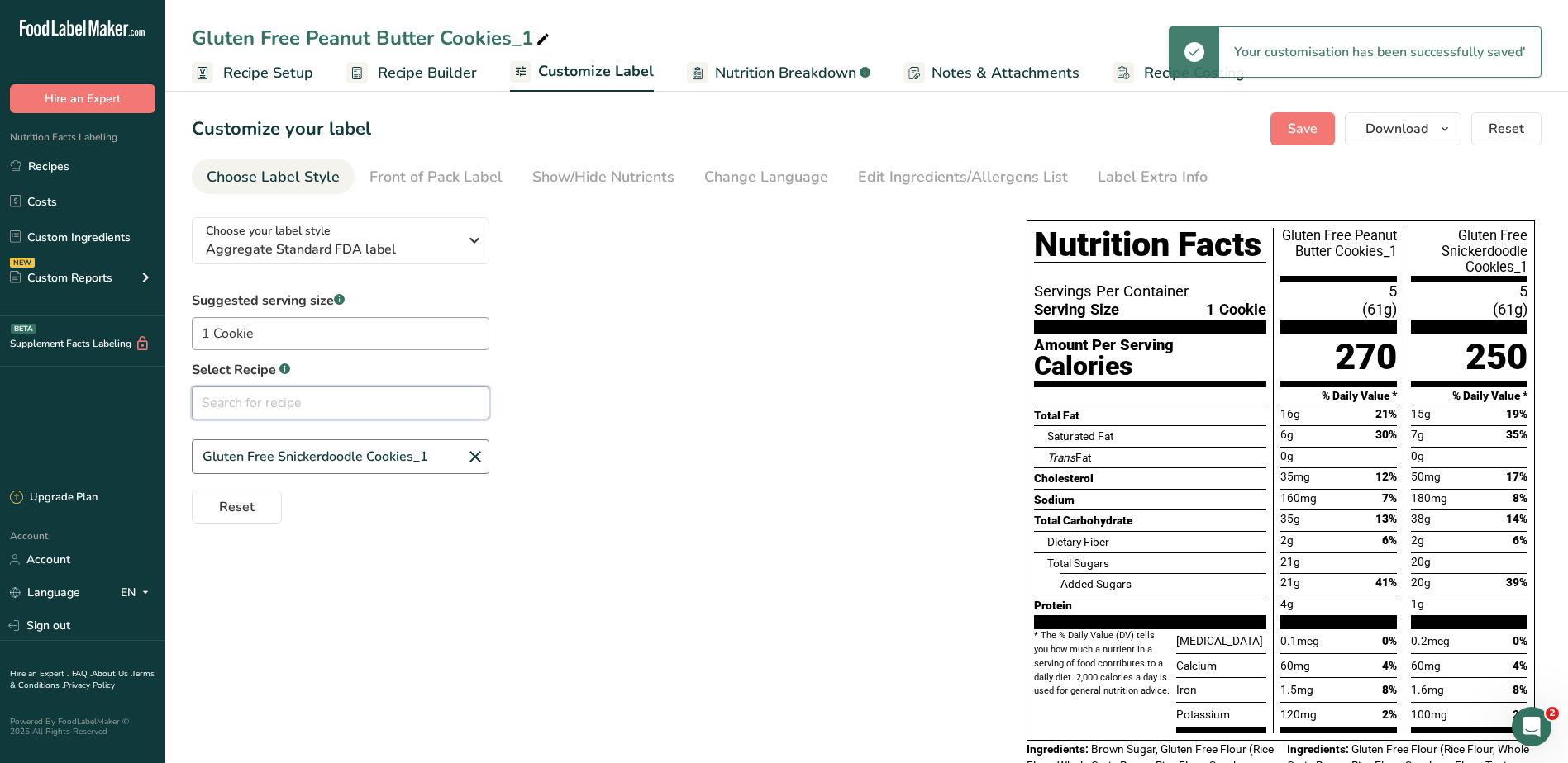
click at [290, 395] on input "text" at bounding box center [340, 402] width 298 height 33
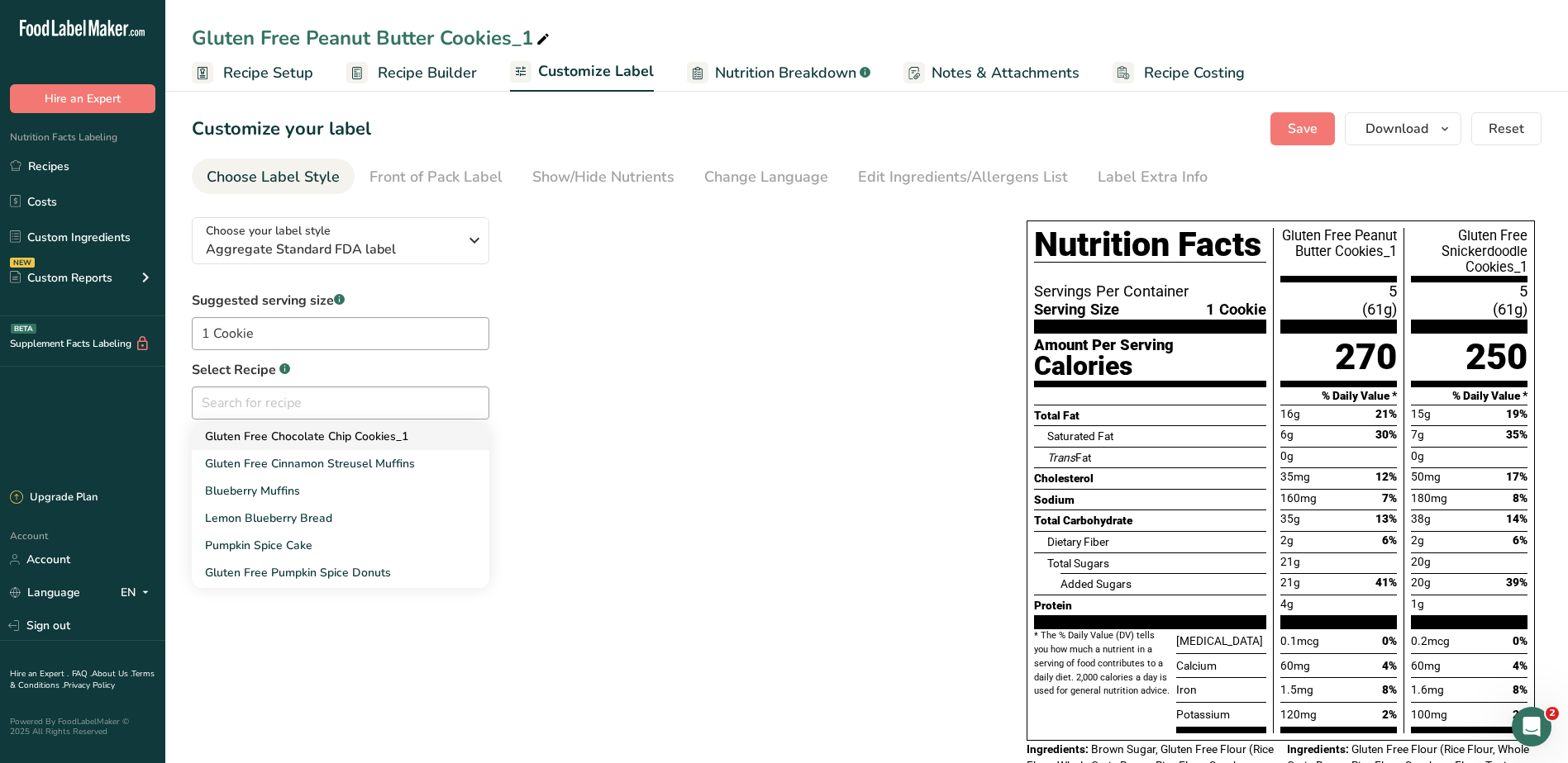
click at [287, 438] on span "Gluten Free Chocolate Chip Cookies_1" at bounding box center [307, 437] width 203 height 16
type input "Gluten Free Chocolate Chip Cookies_1"
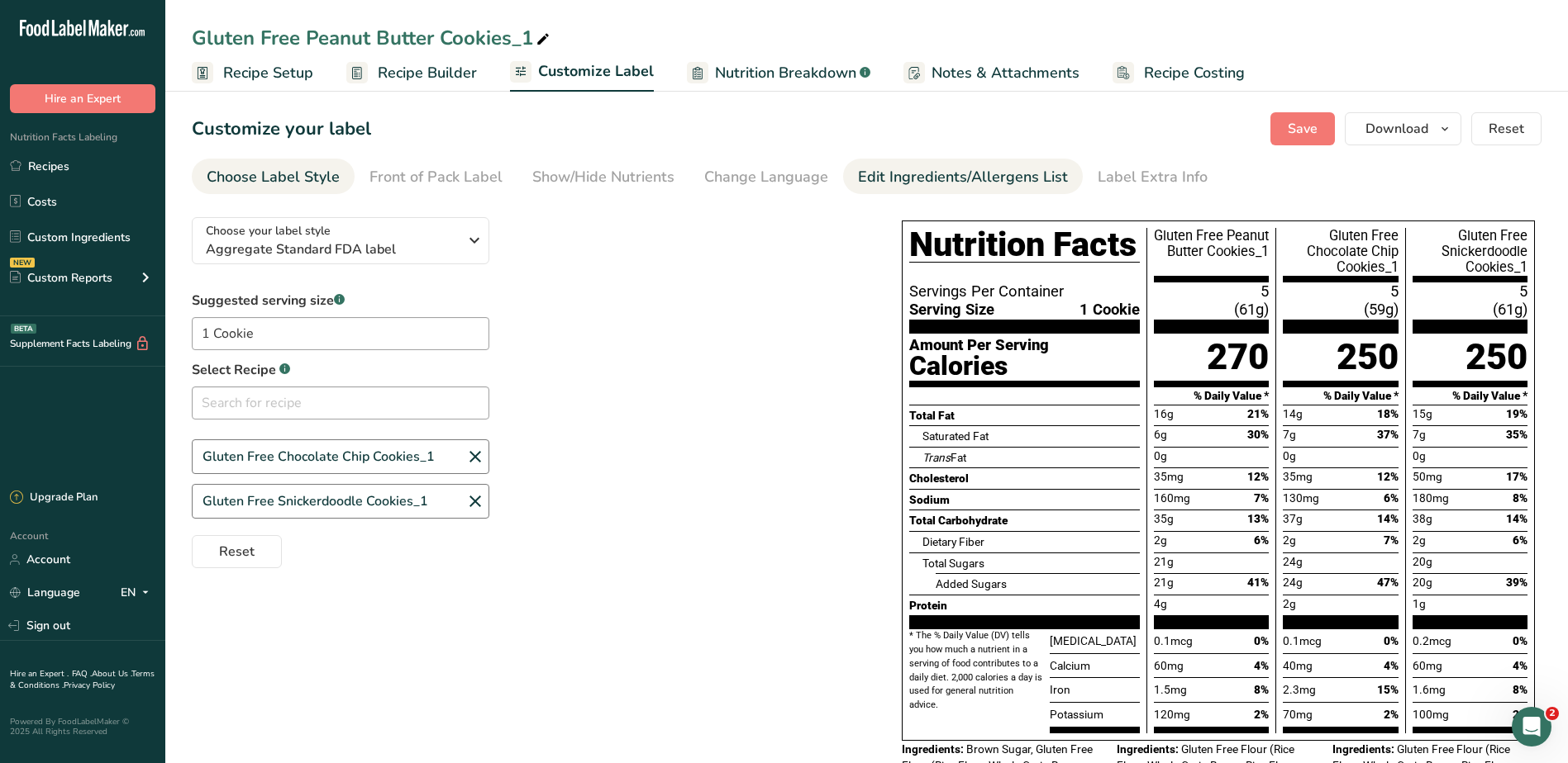
click at [973, 173] on div "Edit Ingredients/Allergens List" at bounding box center [962, 177] width 210 height 22
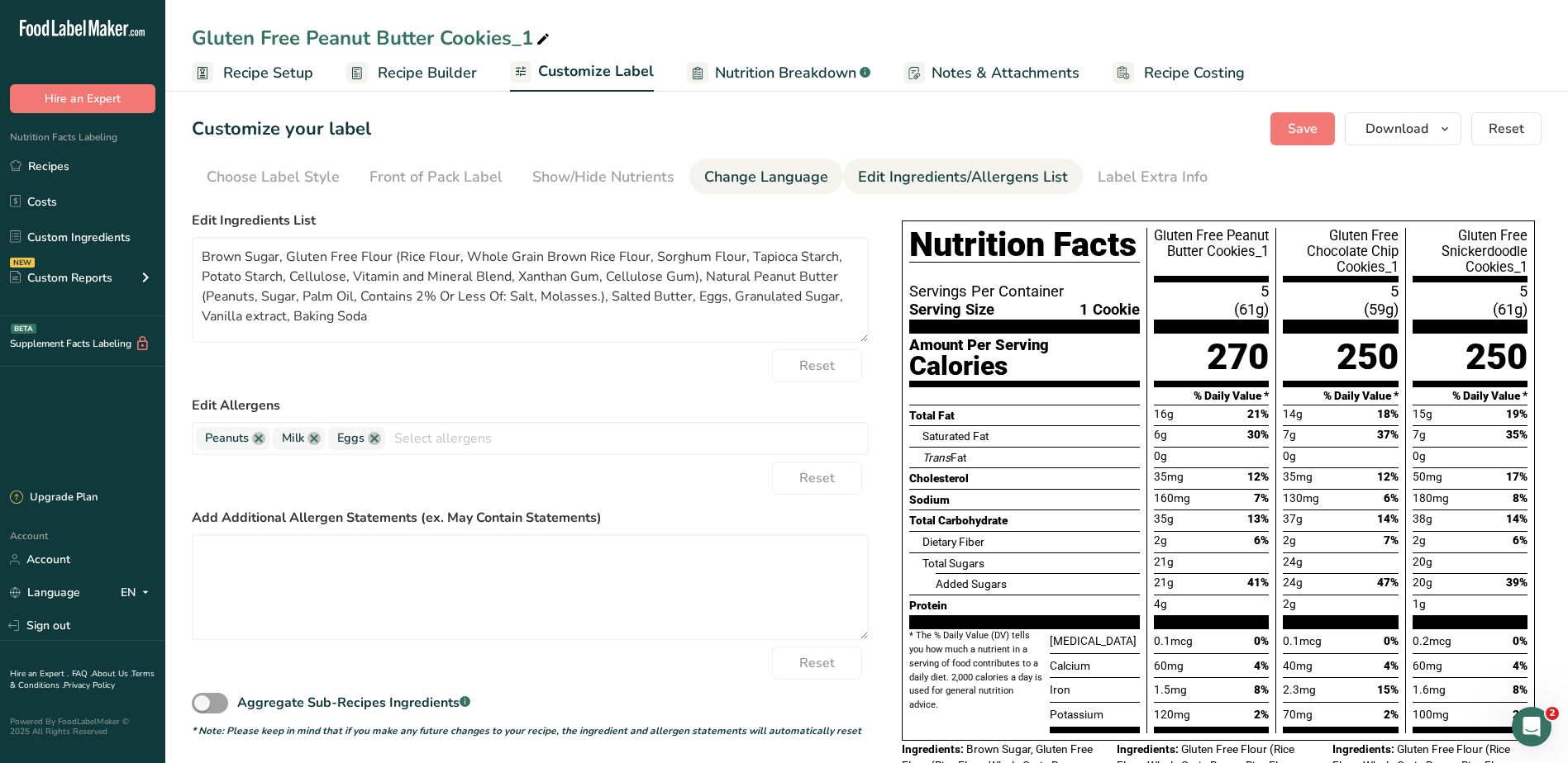
click at [804, 179] on div "Change Language" at bounding box center [765, 177] width 124 height 22
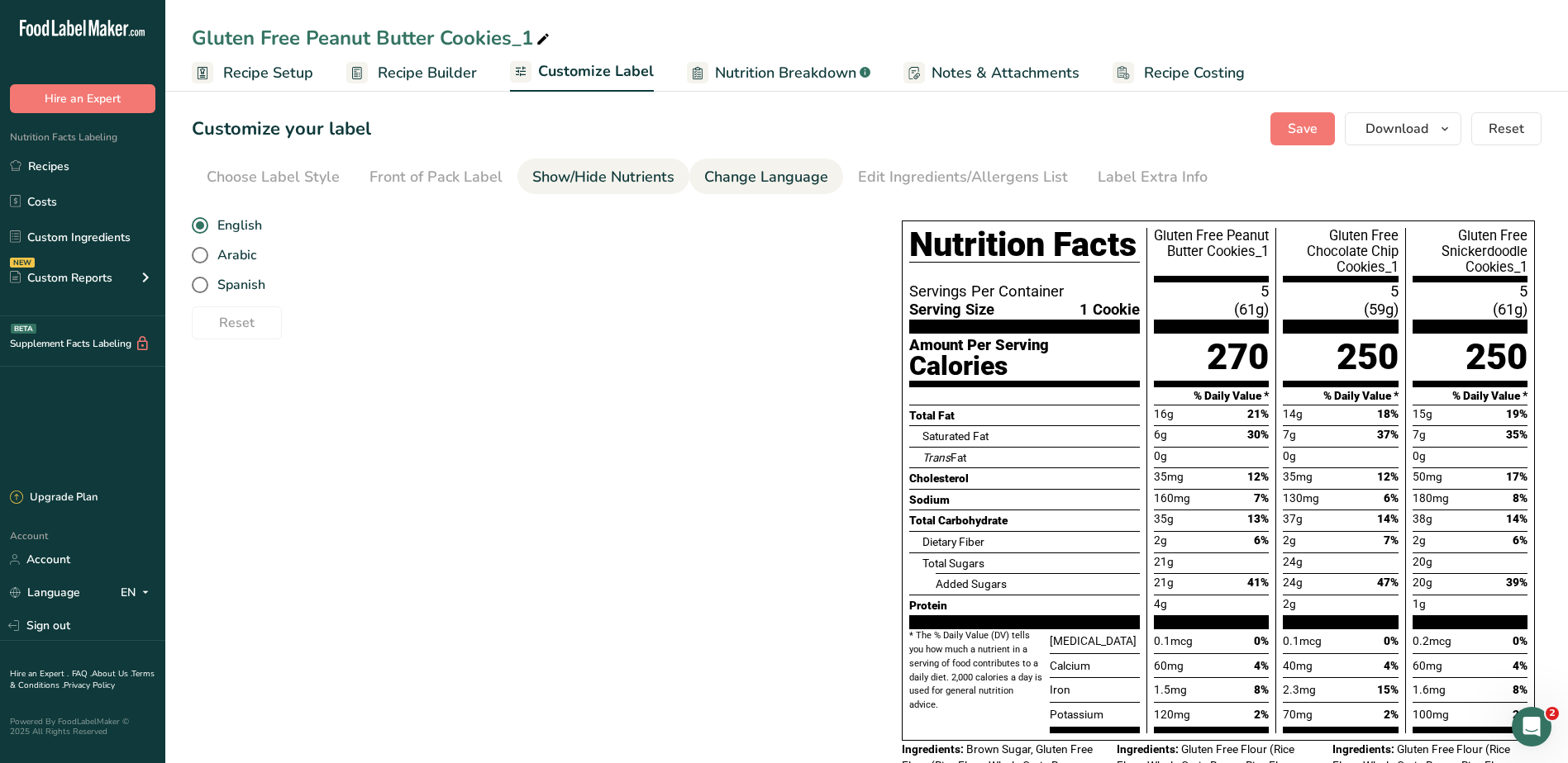
click at [629, 176] on div "Show/Hide Nutrients" at bounding box center [603, 177] width 142 height 22
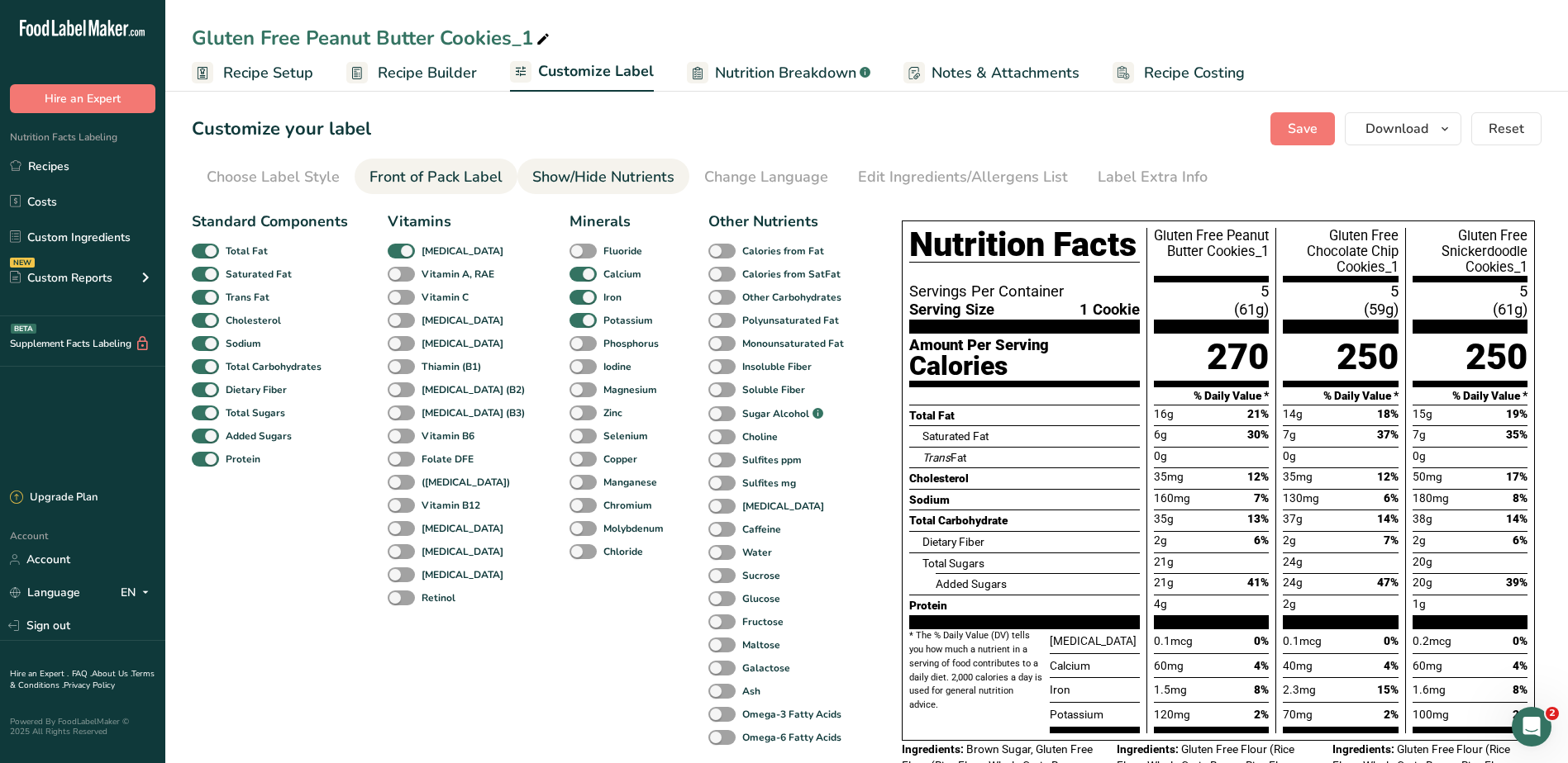
click at [492, 186] on div "Front of Pack Label" at bounding box center [436, 177] width 133 height 22
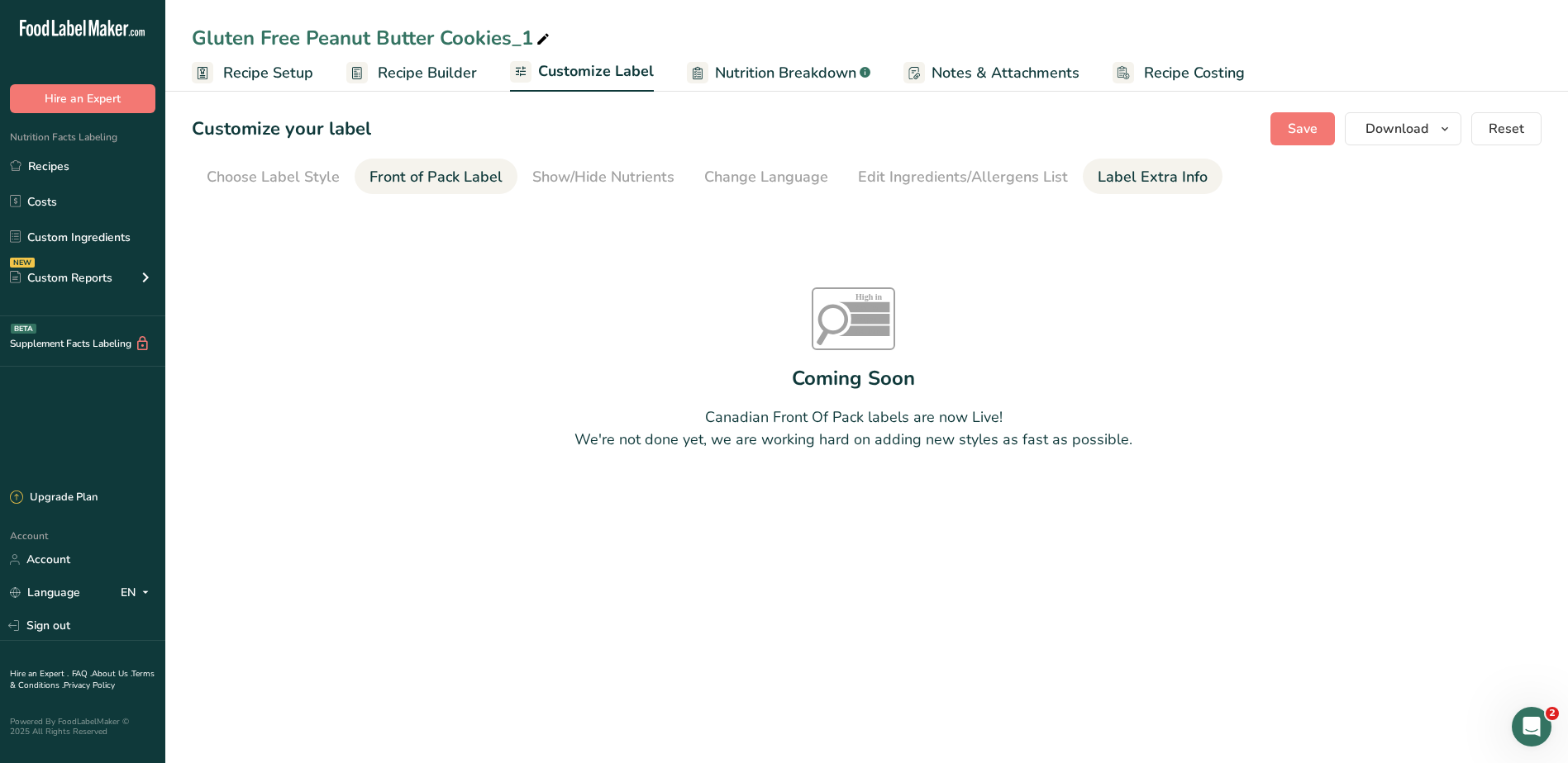
click at [1147, 167] on div "Label Extra Info" at bounding box center [1153, 177] width 110 height 22
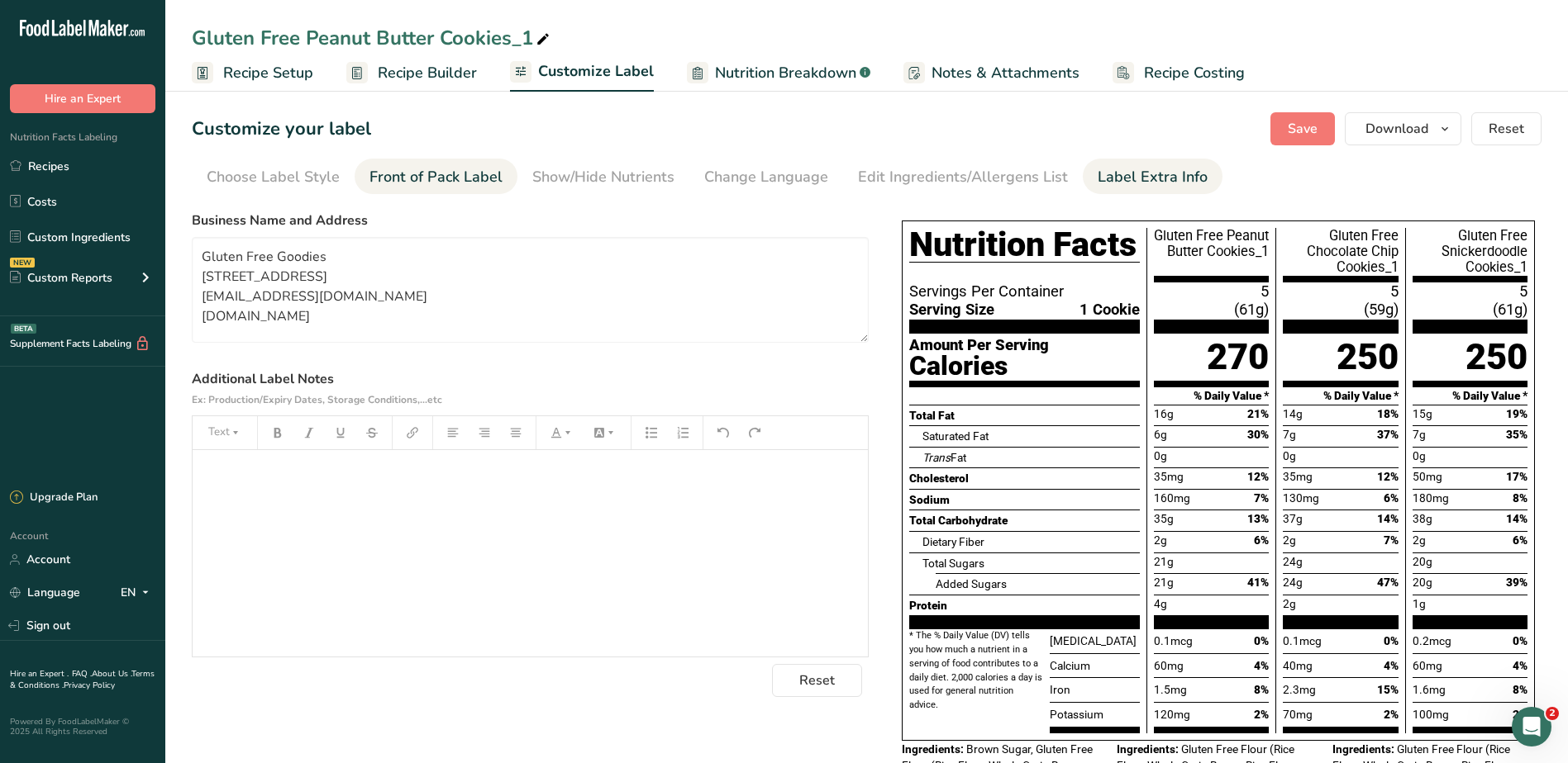
click at [399, 178] on div "Front of Pack Label" at bounding box center [436, 177] width 133 height 22
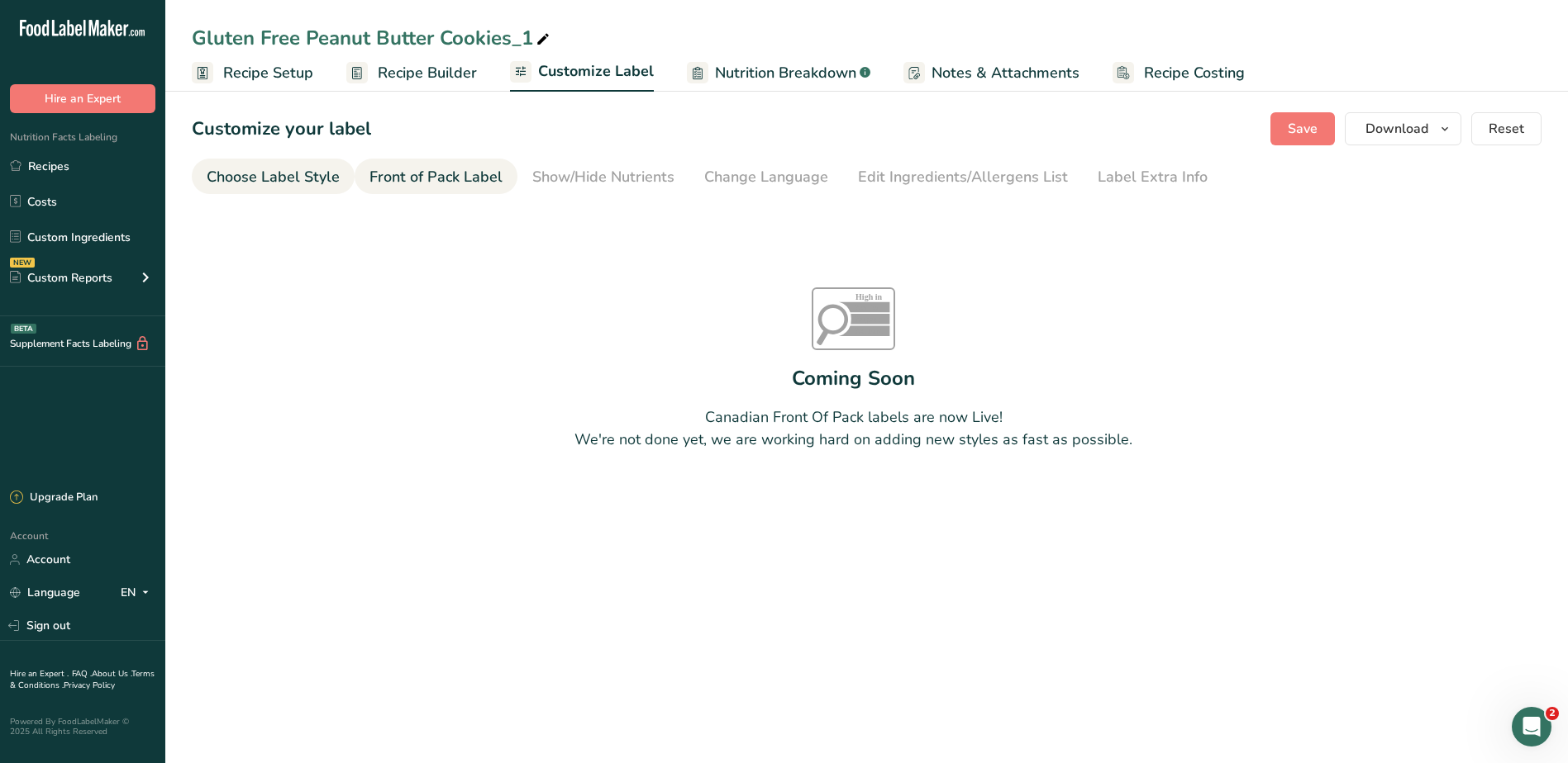
click at [285, 169] on div "Choose Label Style" at bounding box center [273, 177] width 133 height 22
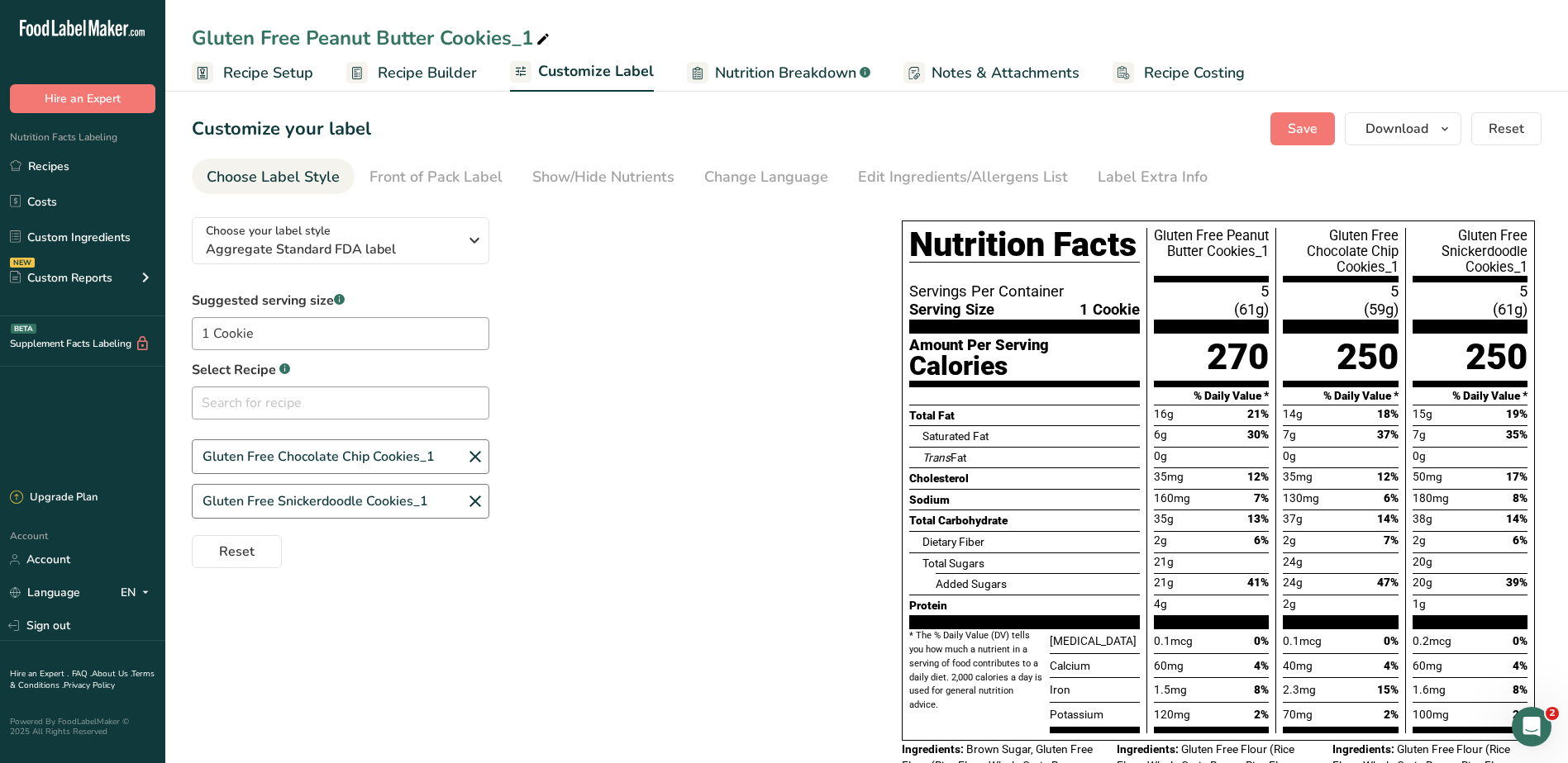
click at [241, 68] on span "Recipe Setup" at bounding box center [268, 73] width 91 height 22
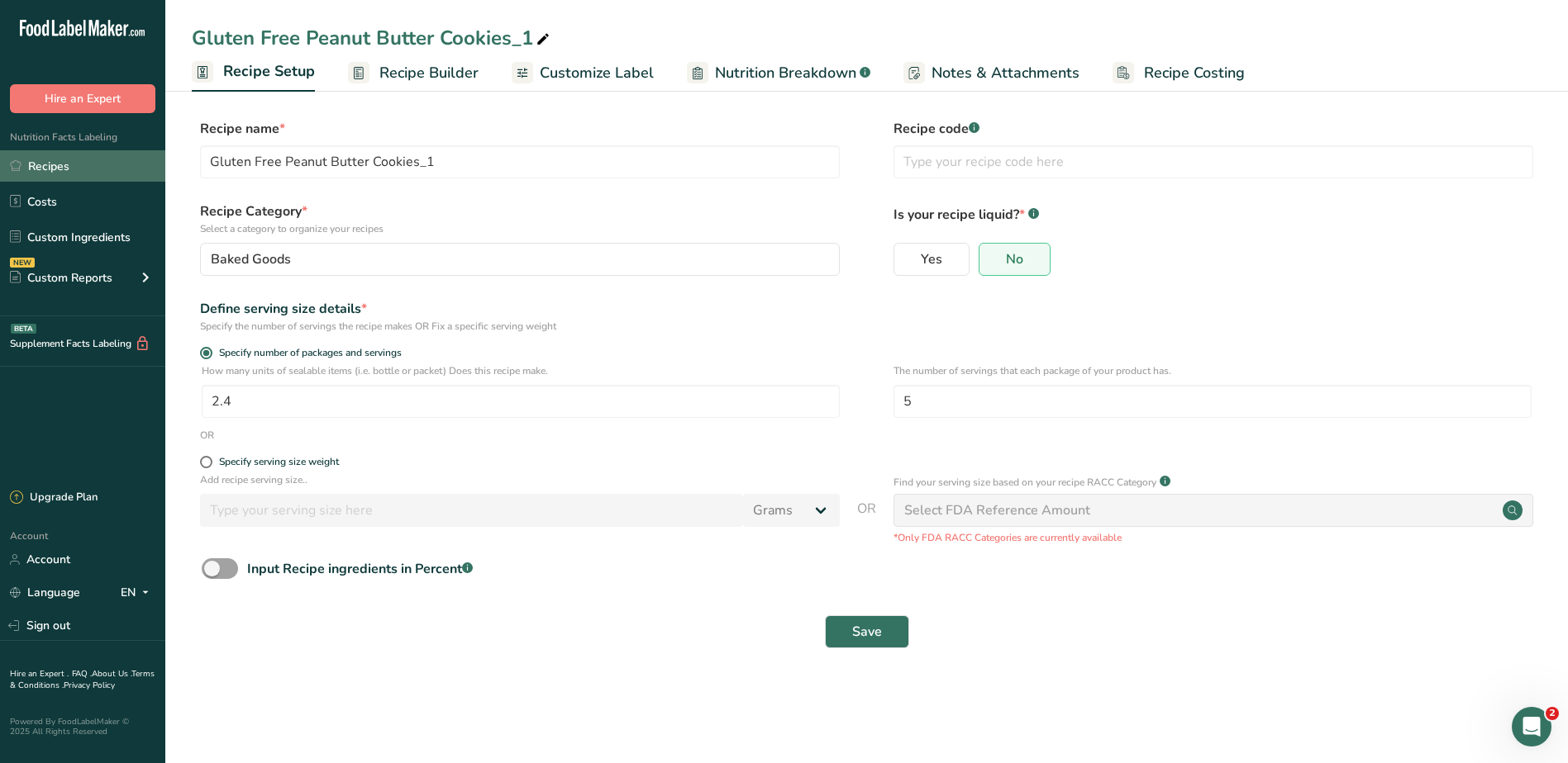
click at [41, 167] on link "Recipes" at bounding box center [82, 166] width 165 height 32
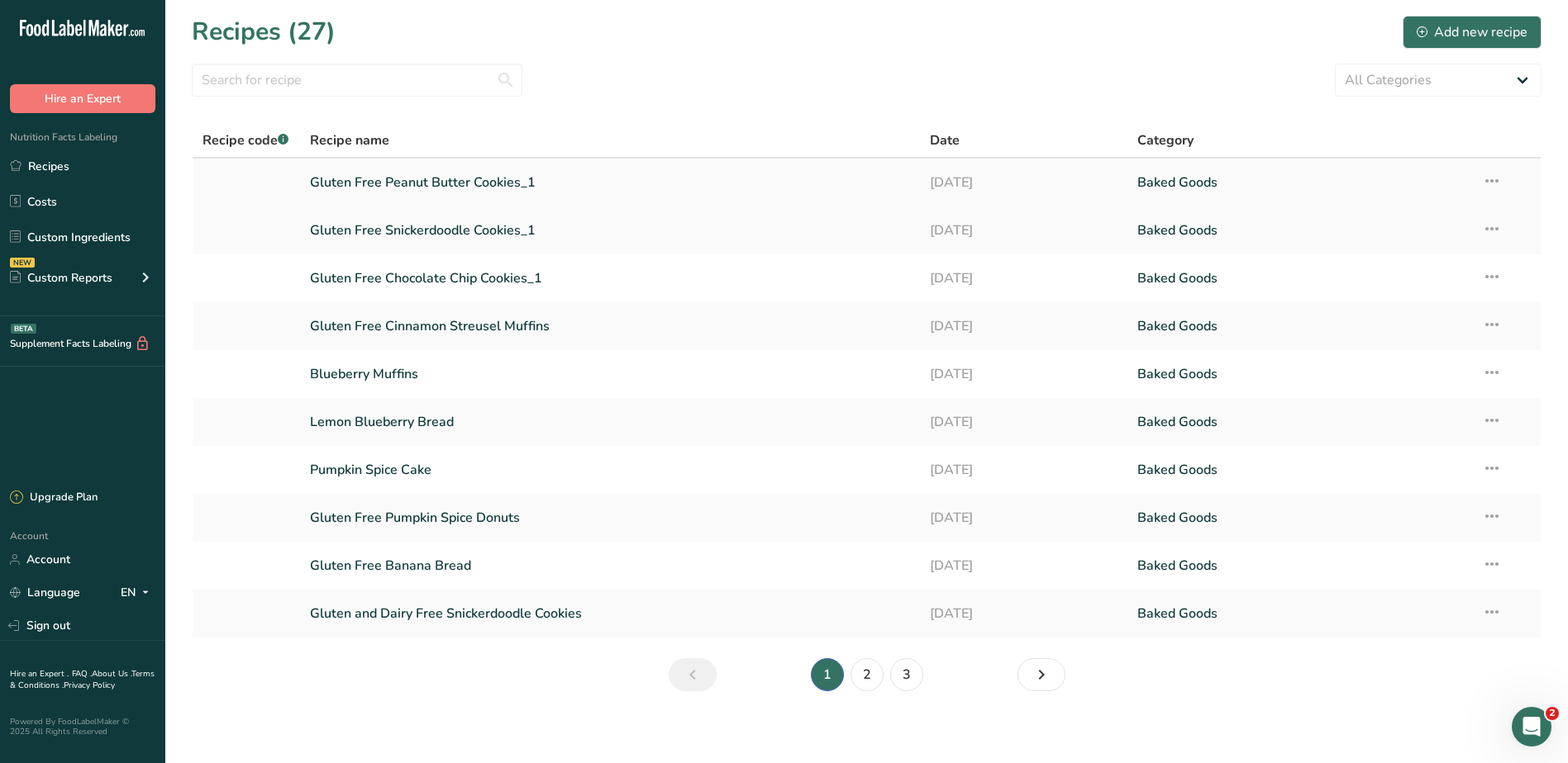
click at [1498, 181] on icon at bounding box center [1491, 181] width 20 height 30
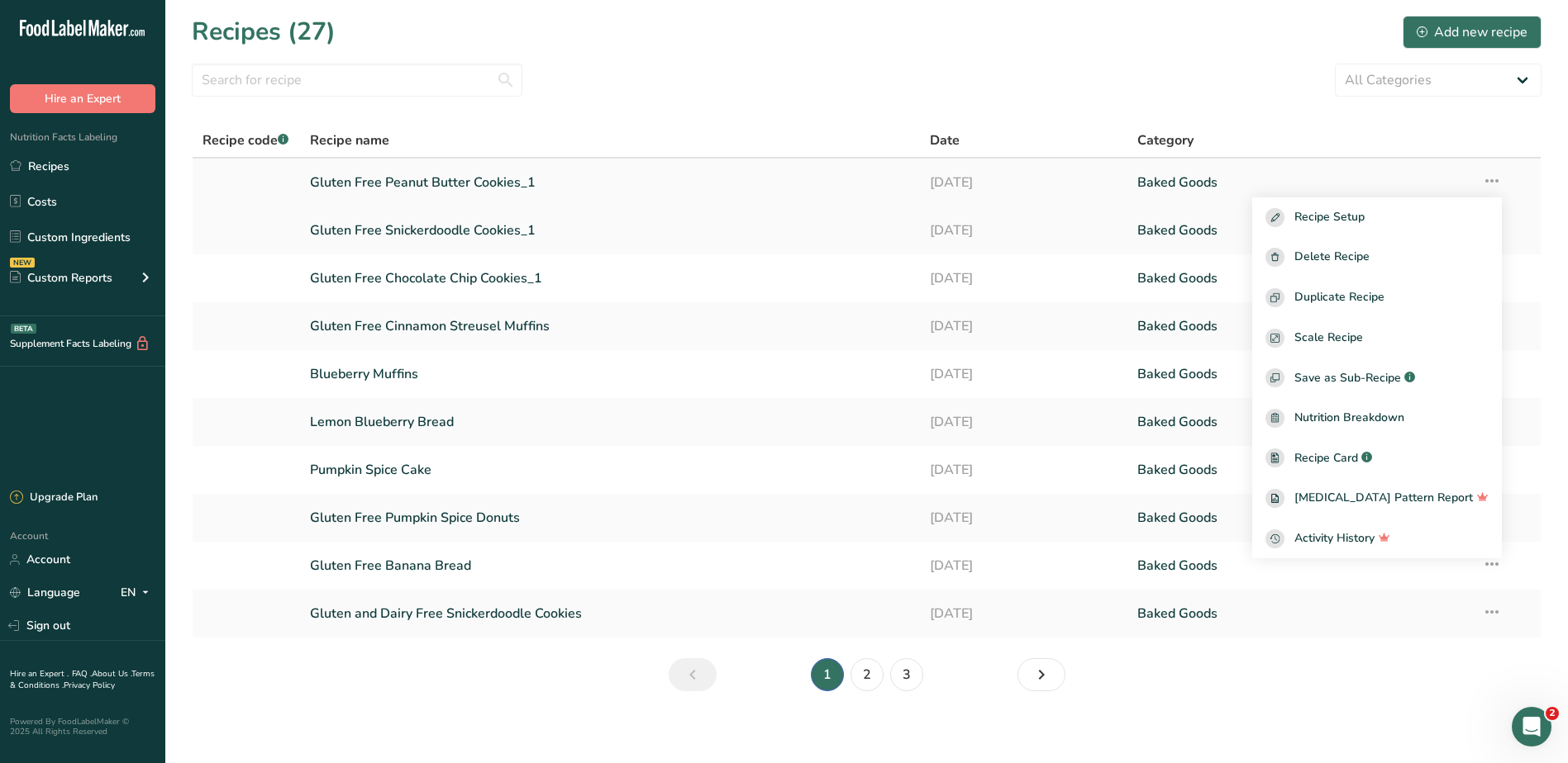
click at [533, 173] on link "Gluten Free Peanut Butter Cookies_1" at bounding box center [610, 182] width 601 height 35
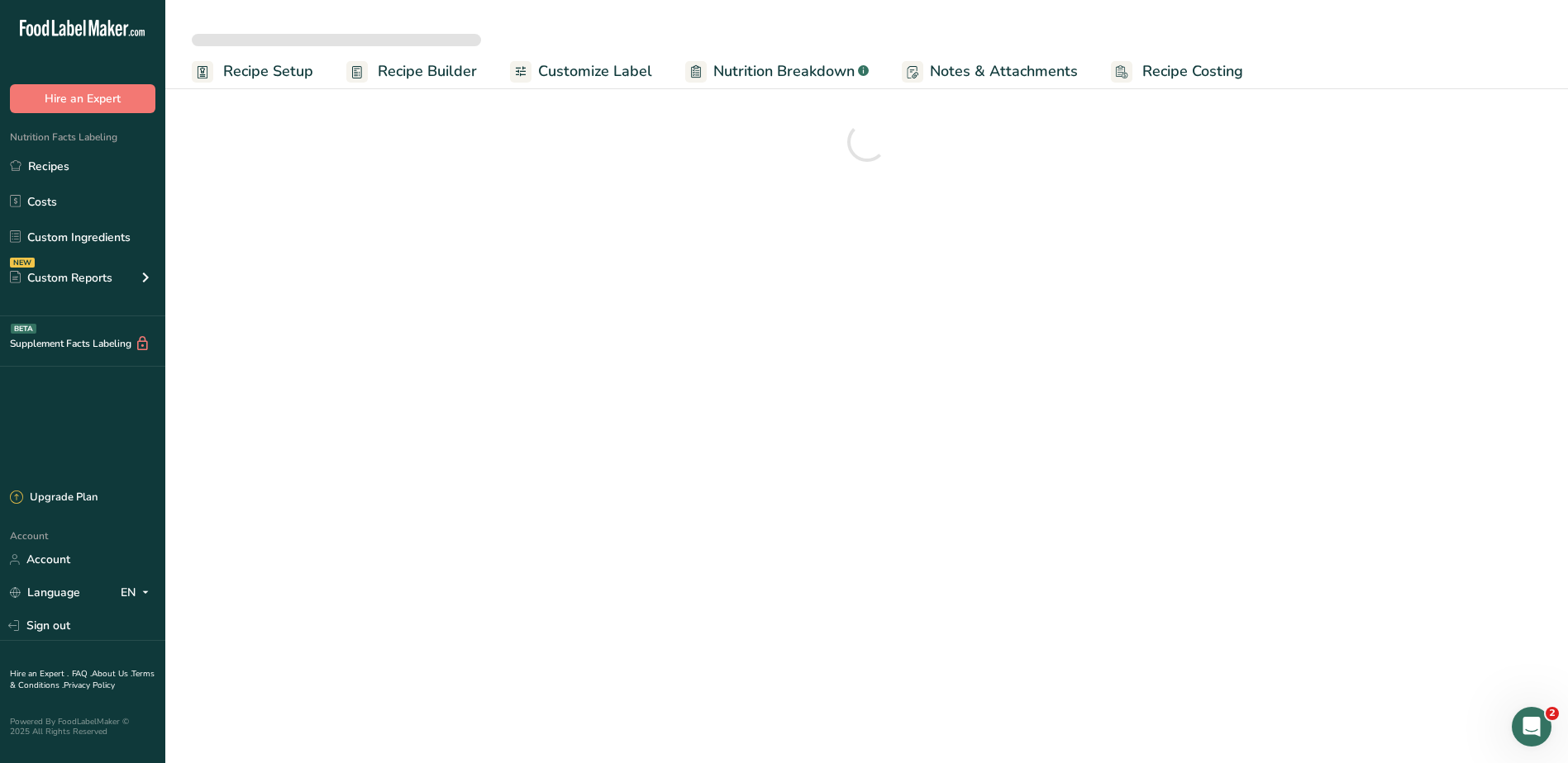
click at [242, 75] on span "Recipe Setup" at bounding box center [268, 72] width 91 height 22
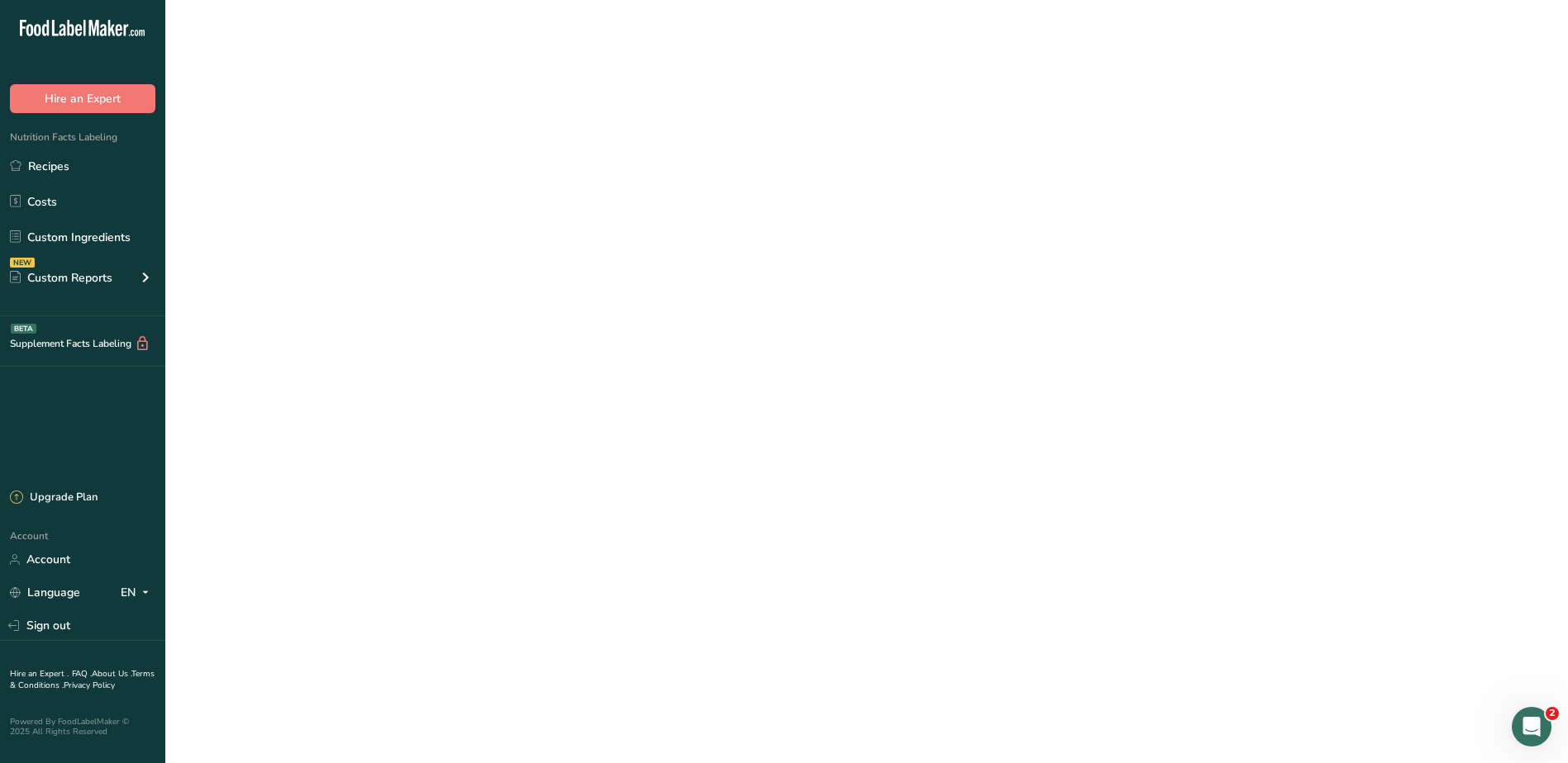
select select
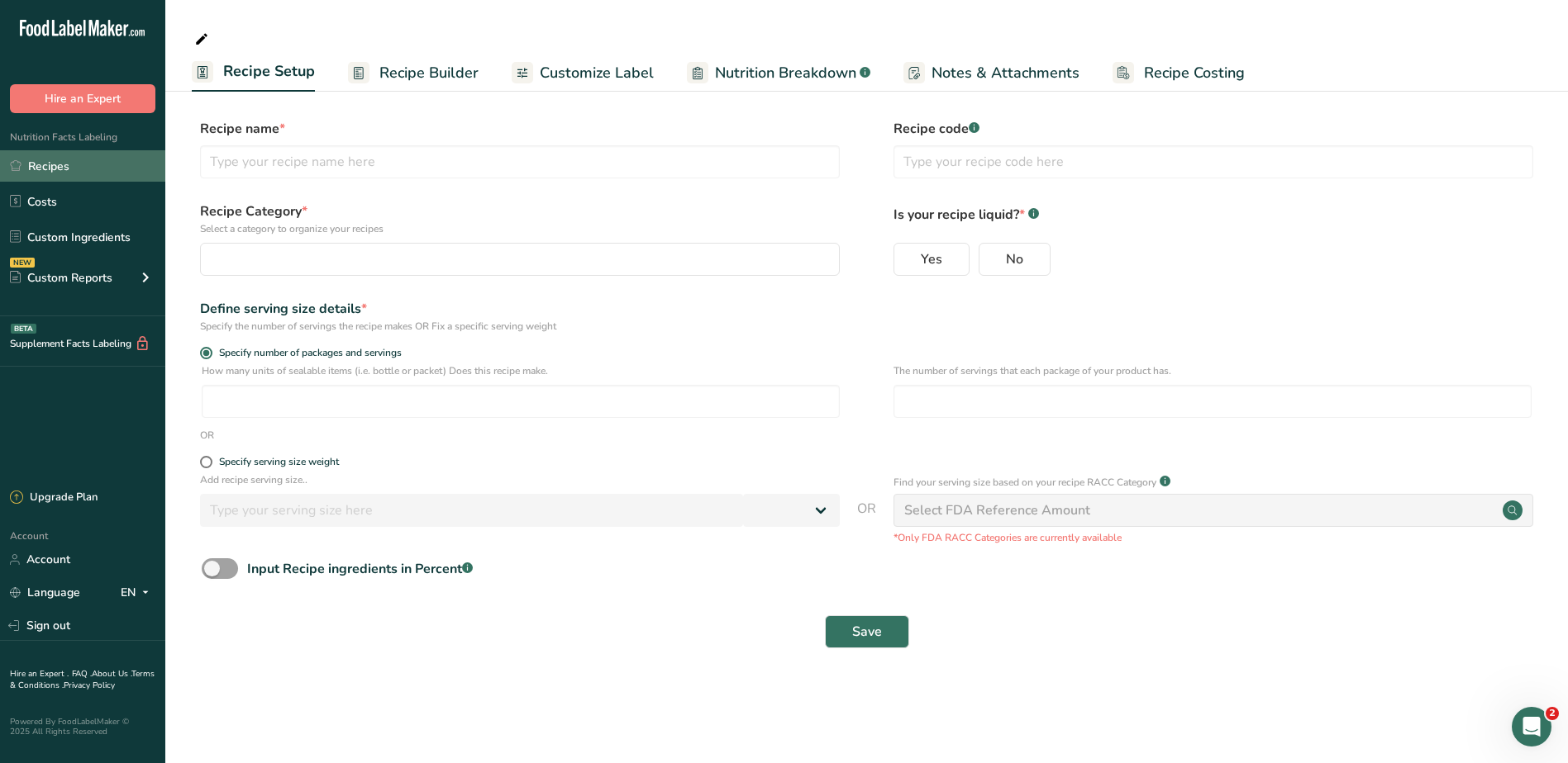
click at [81, 166] on link "Recipes" at bounding box center [82, 166] width 165 height 32
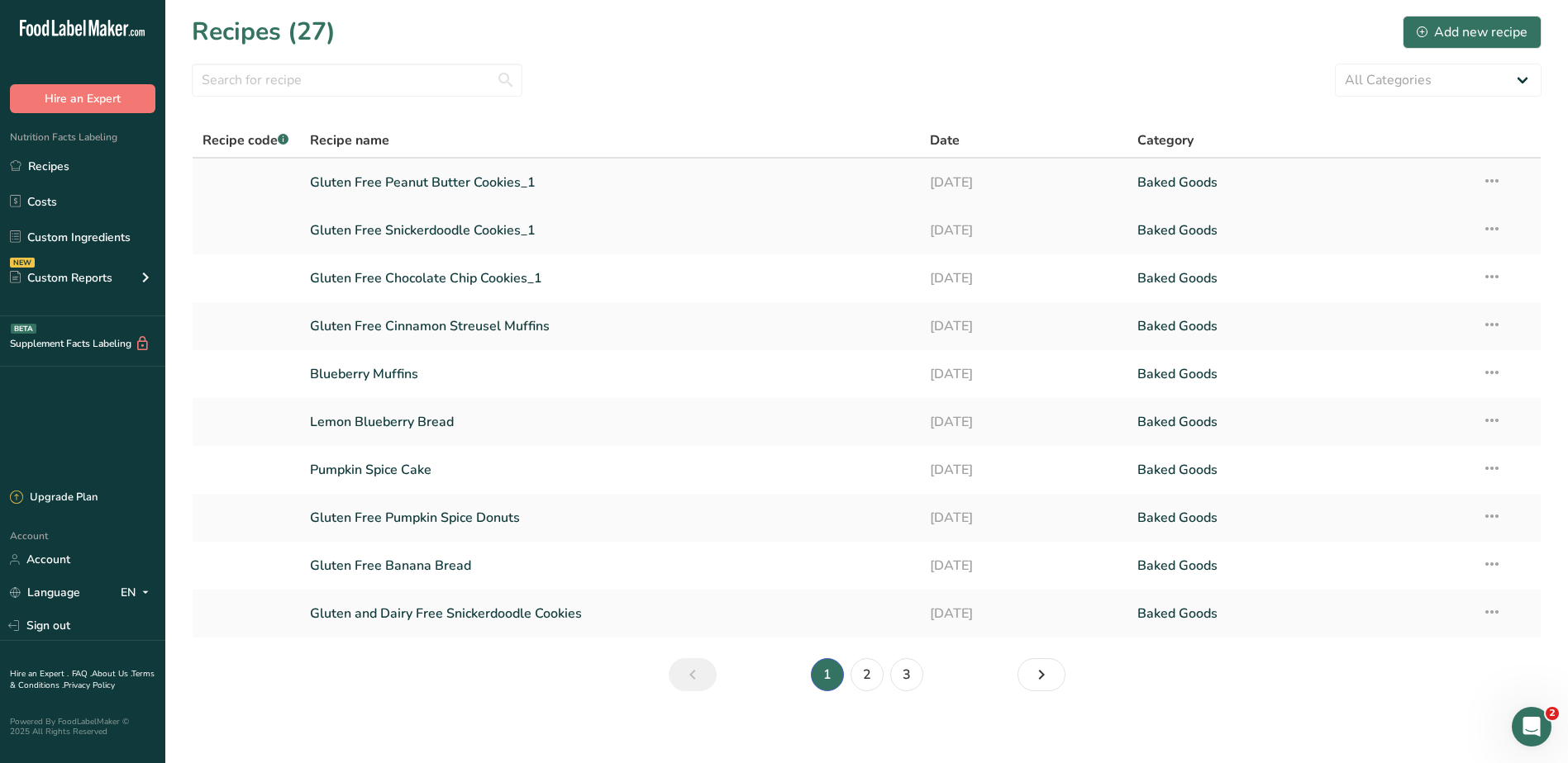
click at [420, 183] on link "Gluten Free Peanut Butter Cookies_1" at bounding box center [610, 182] width 601 height 35
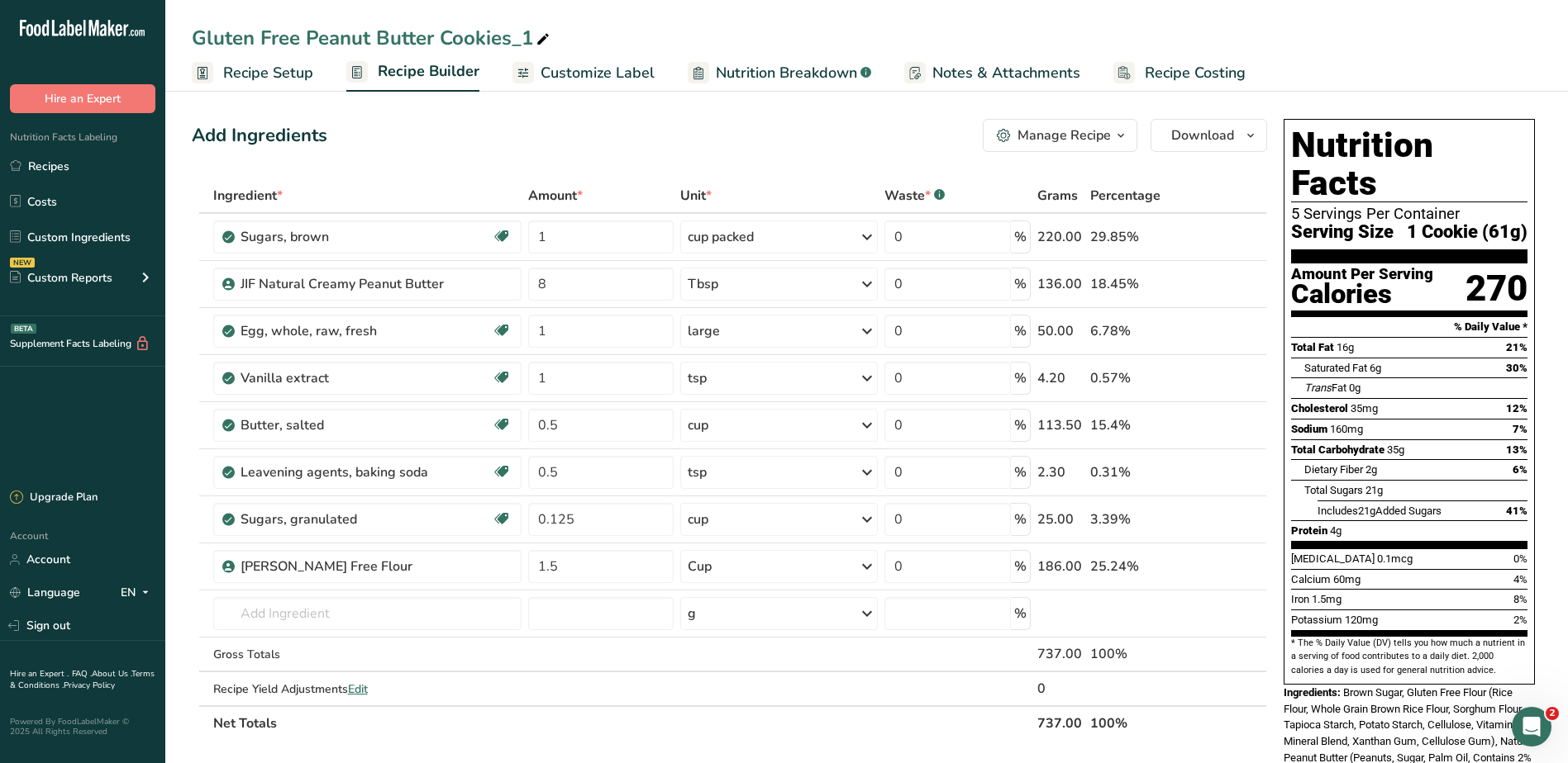
click at [290, 70] on span "Recipe Setup" at bounding box center [268, 73] width 91 height 22
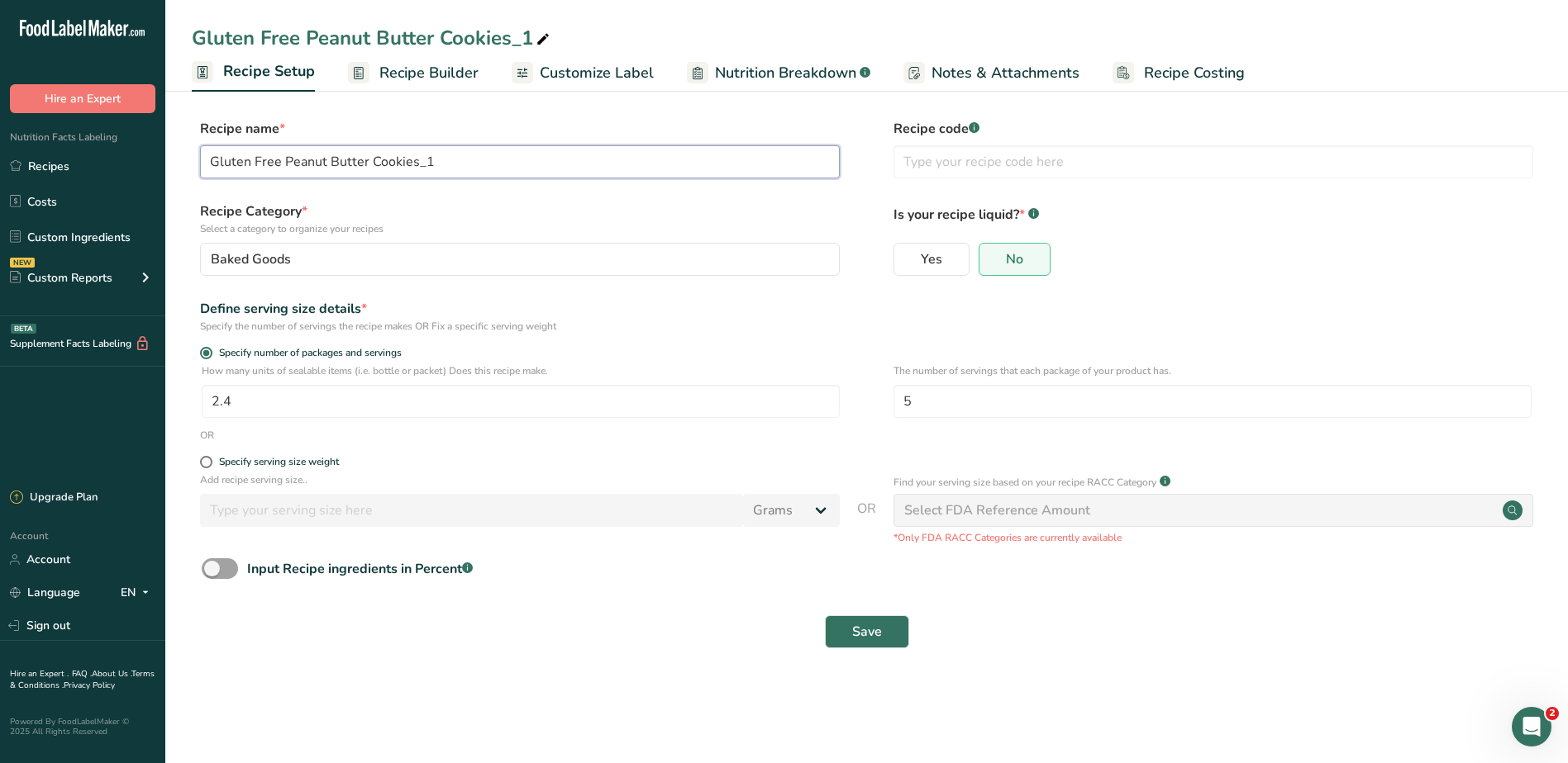
click at [510, 155] on input "Gluten Free Peanut Butter Cookies_1" at bounding box center [519, 161] width 639 height 33
type input "Gluten Free Peanut Butter Cookies"
click at [889, 634] on button "Save" at bounding box center [867, 631] width 84 height 33
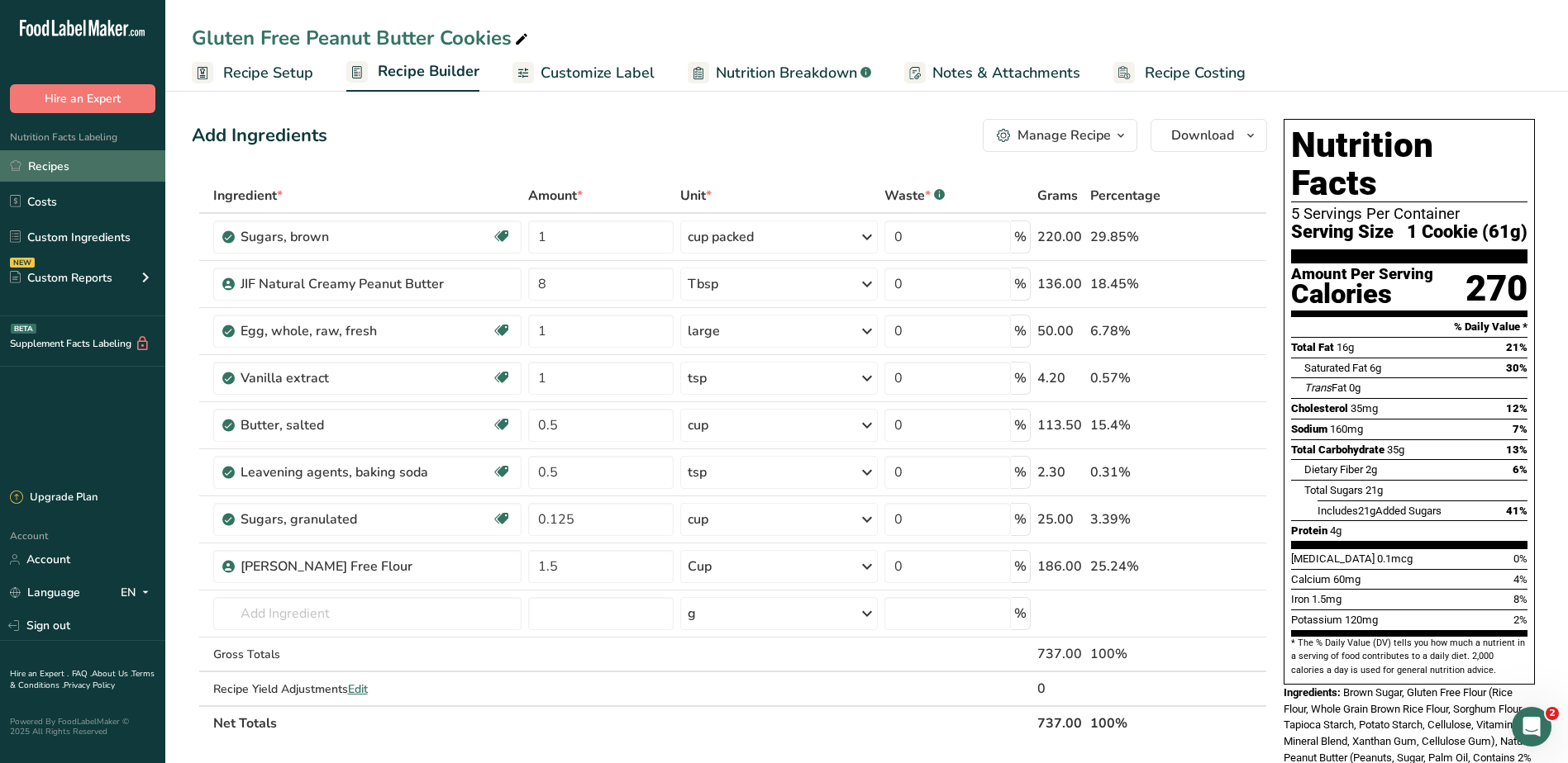
click at [96, 169] on link "Recipes" at bounding box center [82, 166] width 165 height 32
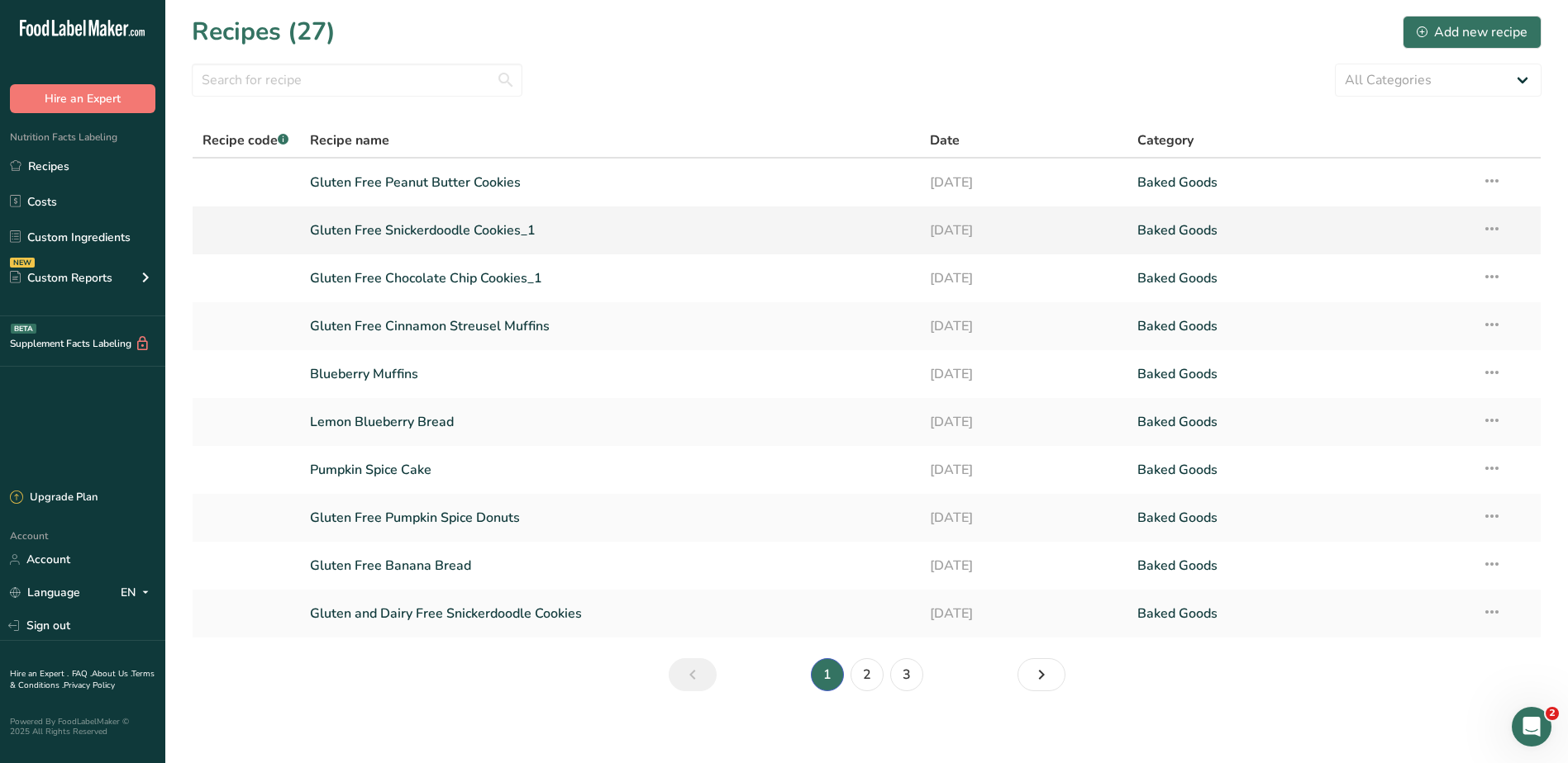
click at [509, 227] on link "Gluten Free Snickerdoodle Cookies_1" at bounding box center [610, 229] width 601 height 35
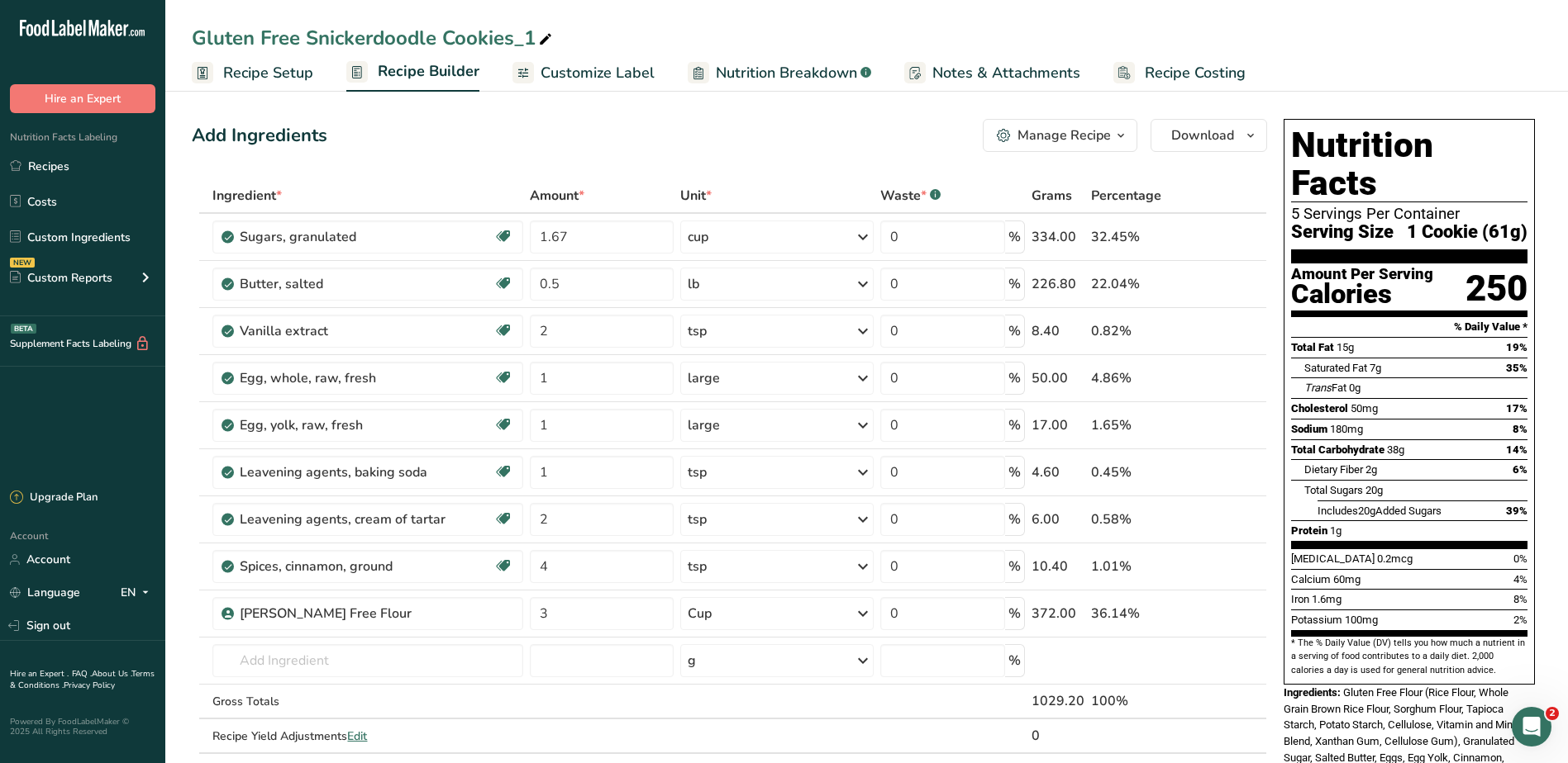
click at [287, 66] on span "Recipe Setup" at bounding box center [268, 73] width 91 height 22
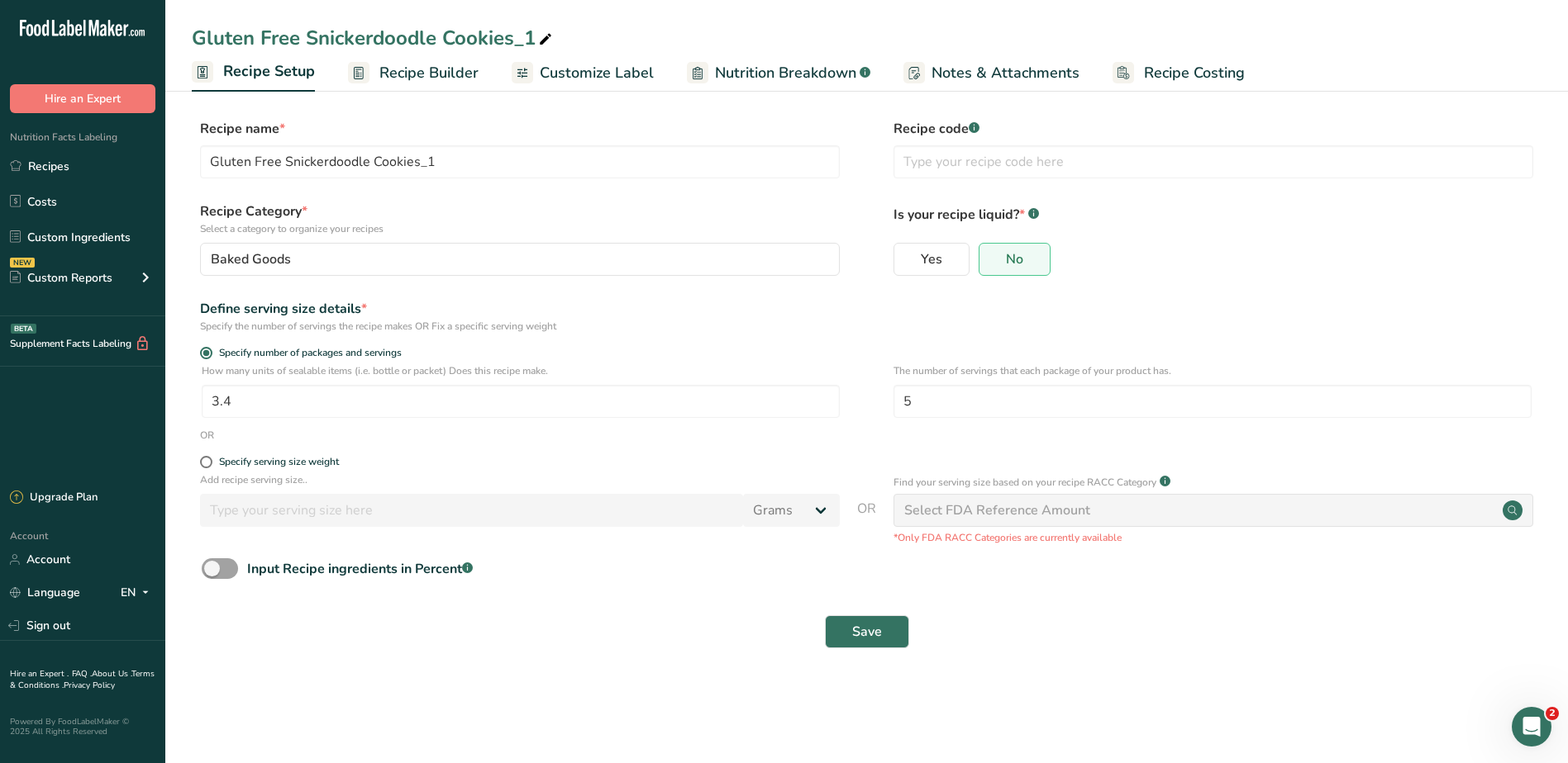
click at [553, 41] on span at bounding box center [545, 39] width 20 height 20
type input "Gluten Free Snickerdoodle Cookies"
click at [68, 169] on link "Recipes" at bounding box center [82, 166] width 165 height 32
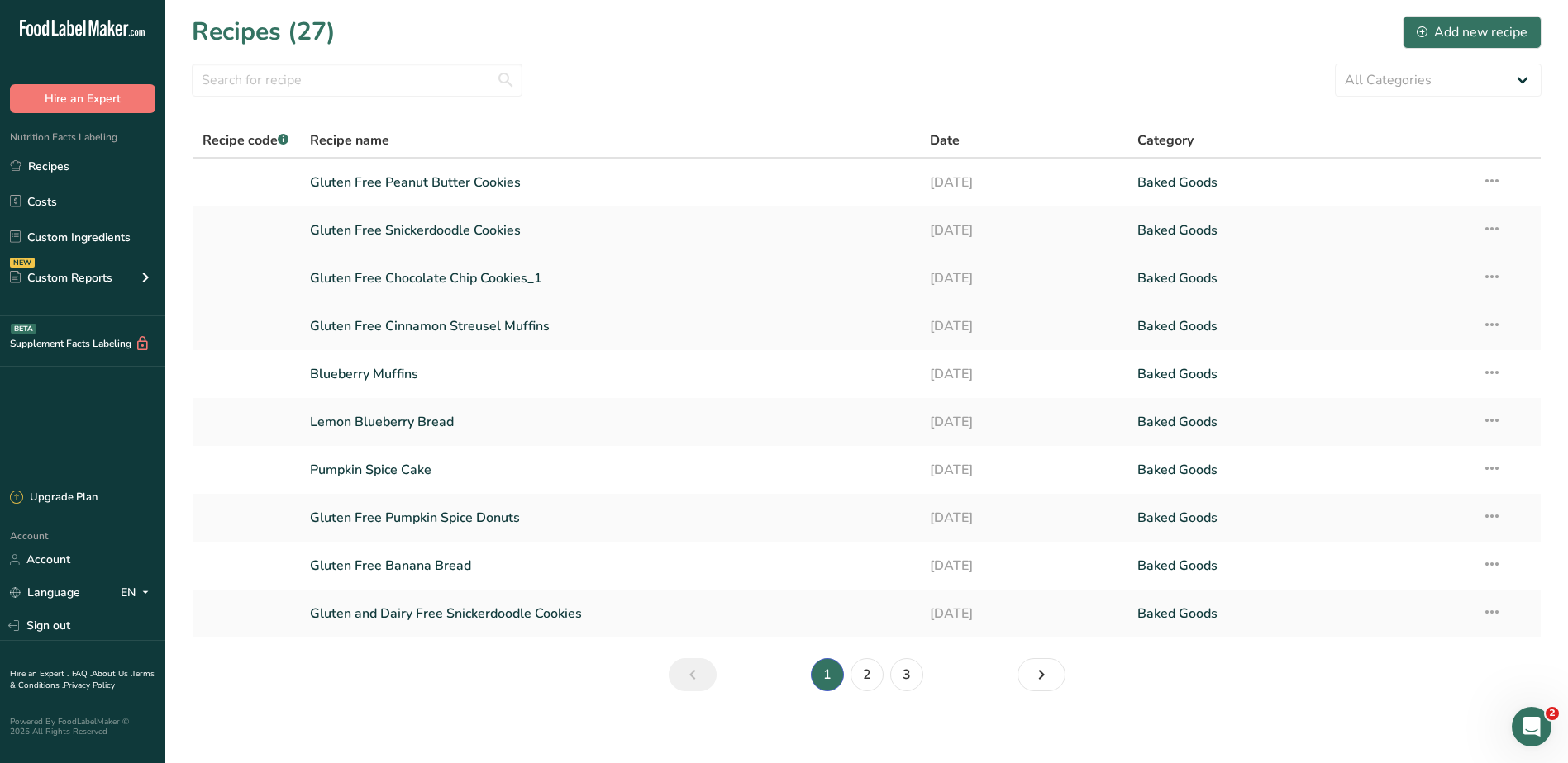
click at [530, 280] on link "Gluten Free Chocolate Chip Cookies_1" at bounding box center [610, 278] width 601 height 35
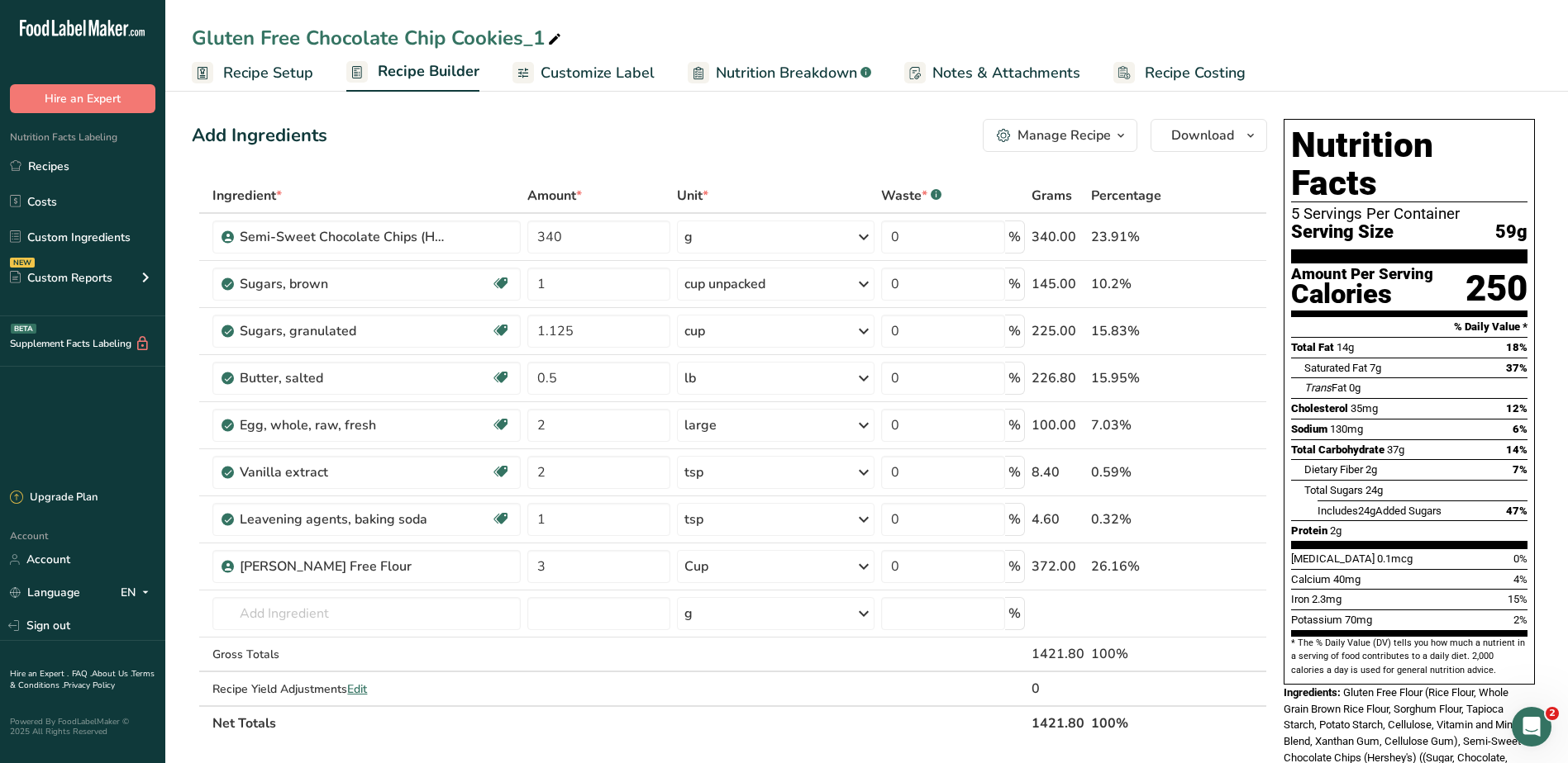
click at [552, 38] on icon at bounding box center [554, 39] width 15 height 23
type input "Gluten Free Chocolate Chip Cookies"
click at [133, 153] on link "Recipes" at bounding box center [82, 166] width 165 height 32
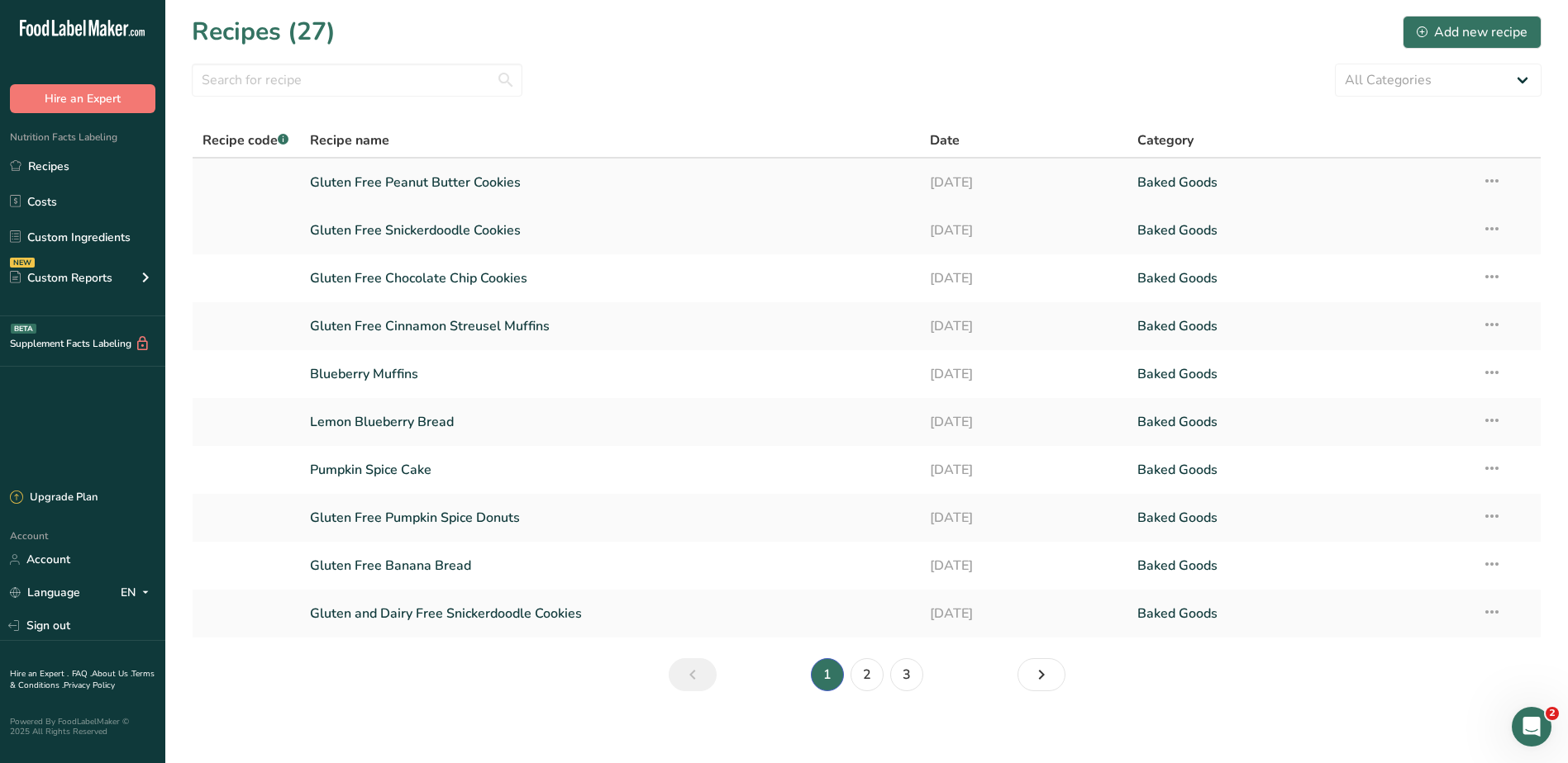
click at [382, 178] on link "Gluten Free Peanut Butter Cookies" at bounding box center [610, 182] width 601 height 35
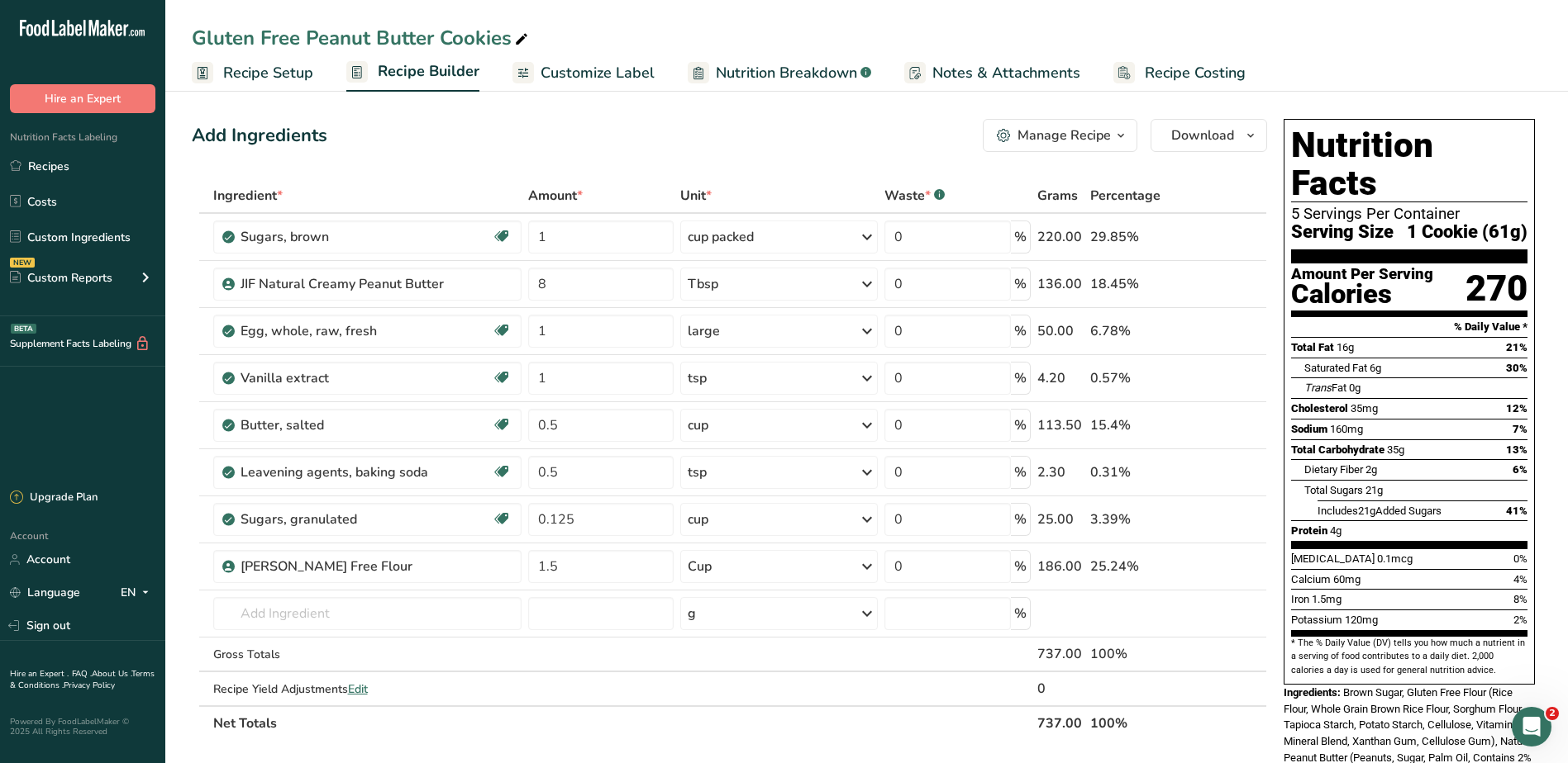
click at [582, 78] on span "Customize Label" at bounding box center [597, 73] width 114 height 22
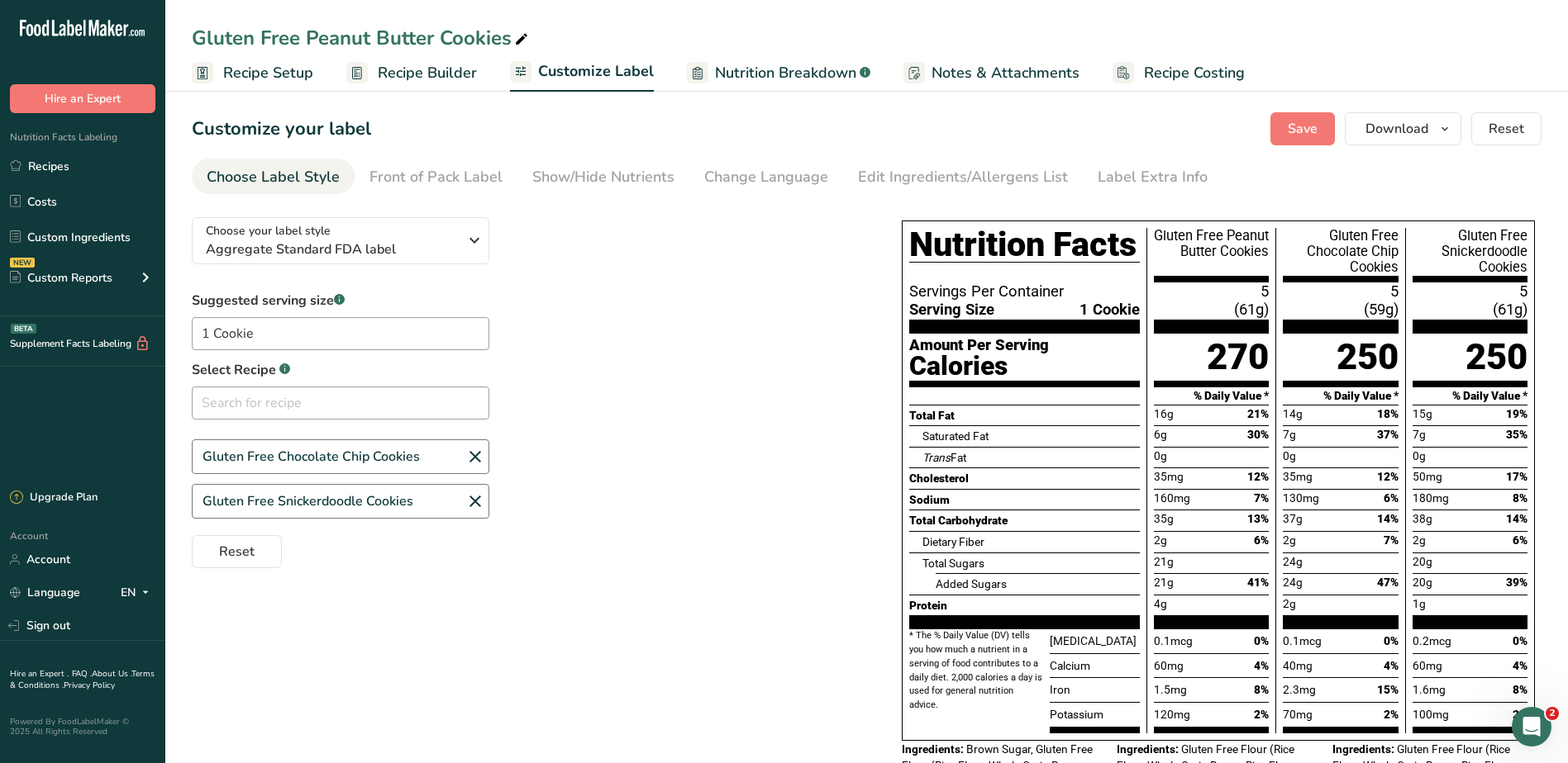
click at [278, 75] on span "Recipe Setup" at bounding box center [268, 73] width 91 height 22
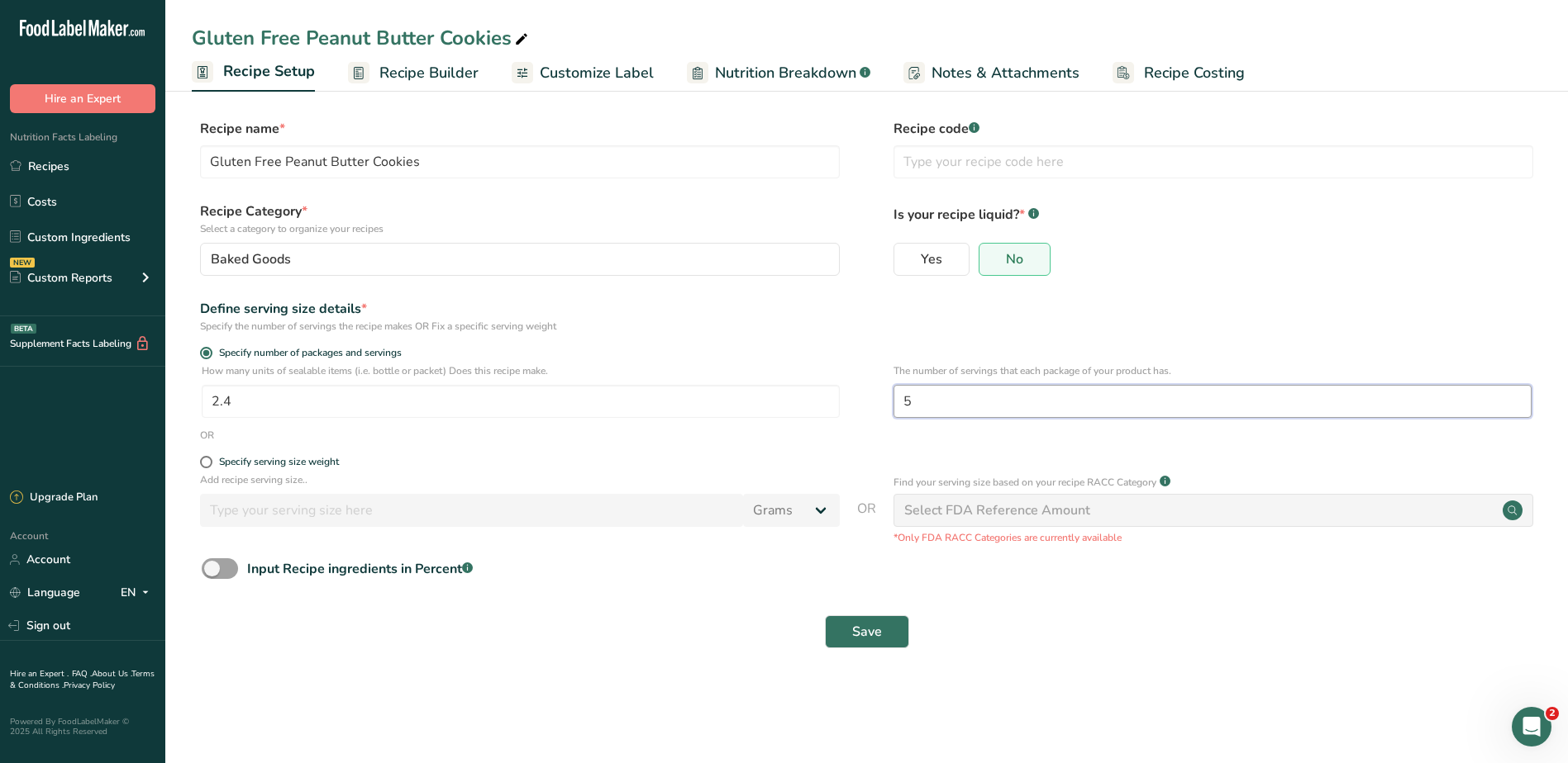
drag, startPoint x: 922, startPoint y: 393, endPoint x: 854, endPoint y: 388, distance: 68.2
click at [860, 389] on div "How many units of sealable items (i.e. bottle or packet) Does this recipe make.…" at bounding box center [866, 395] width 1350 height 64
type input "2"
click at [886, 621] on button "Save" at bounding box center [867, 631] width 84 height 33
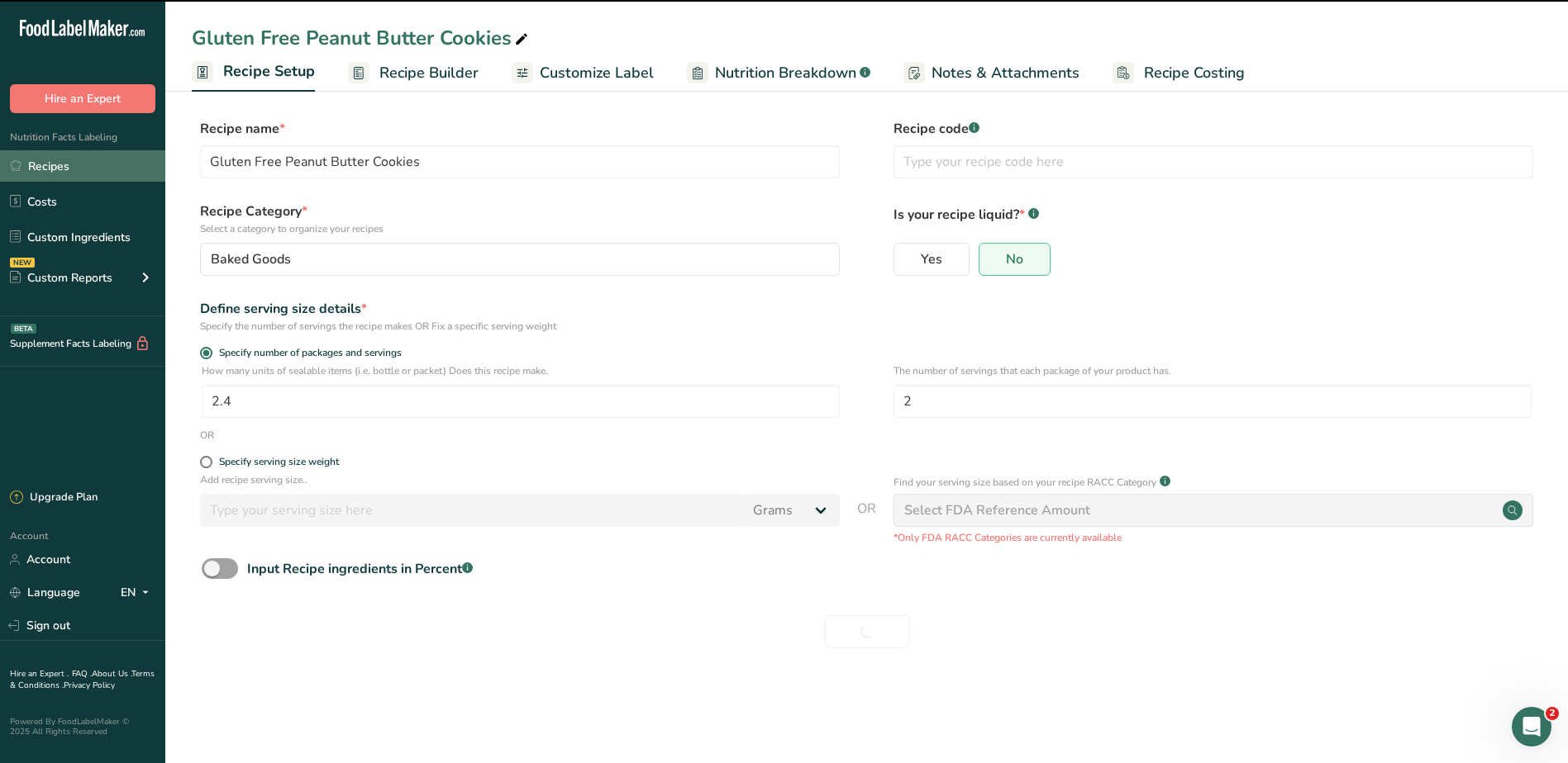
click at [68, 165] on link "Recipes" at bounding box center [82, 166] width 165 height 32
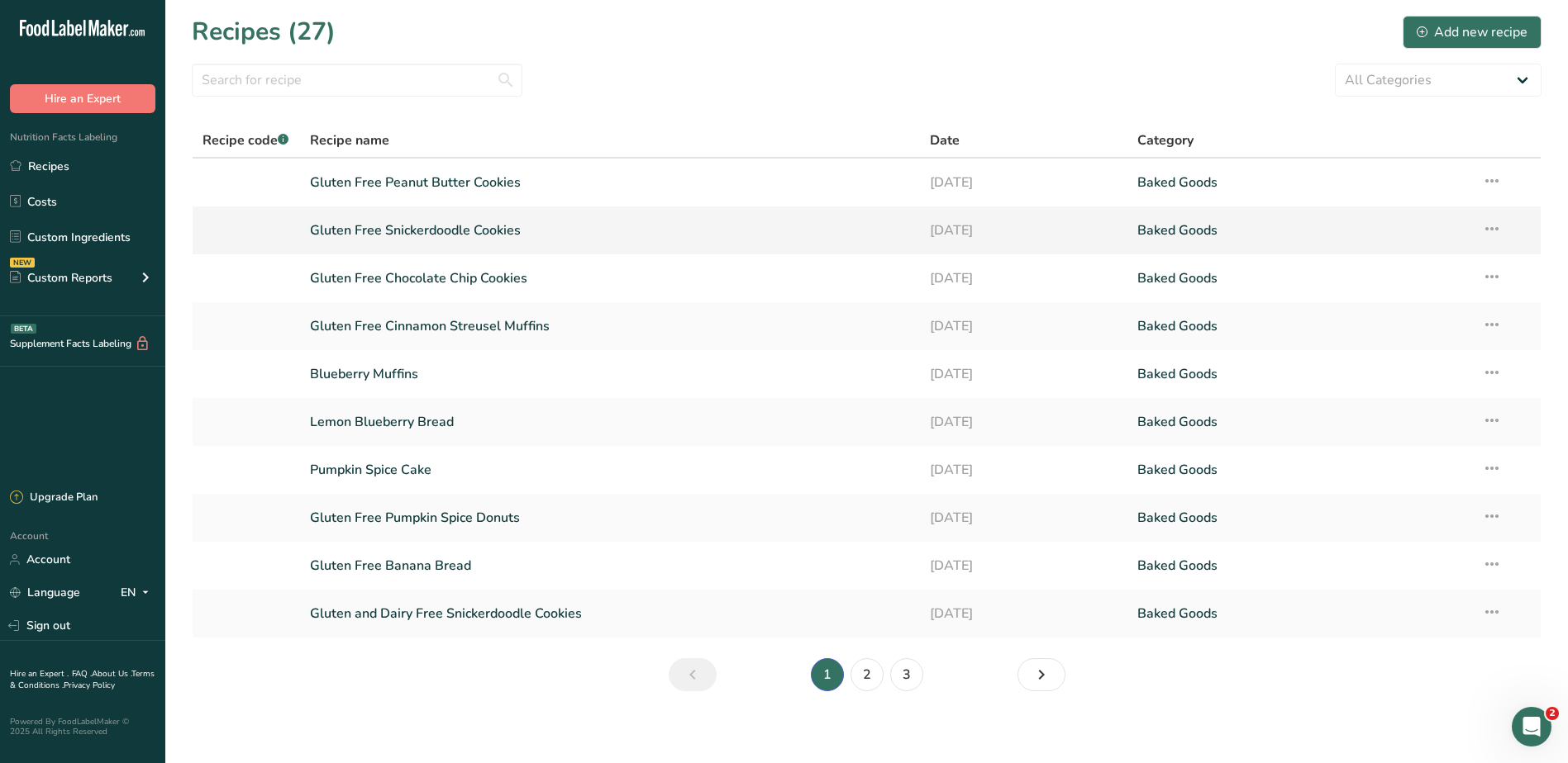
click at [395, 231] on link "Gluten Free Snickerdoodle Cookies" at bounding box center [610, 229] width 601 height 35
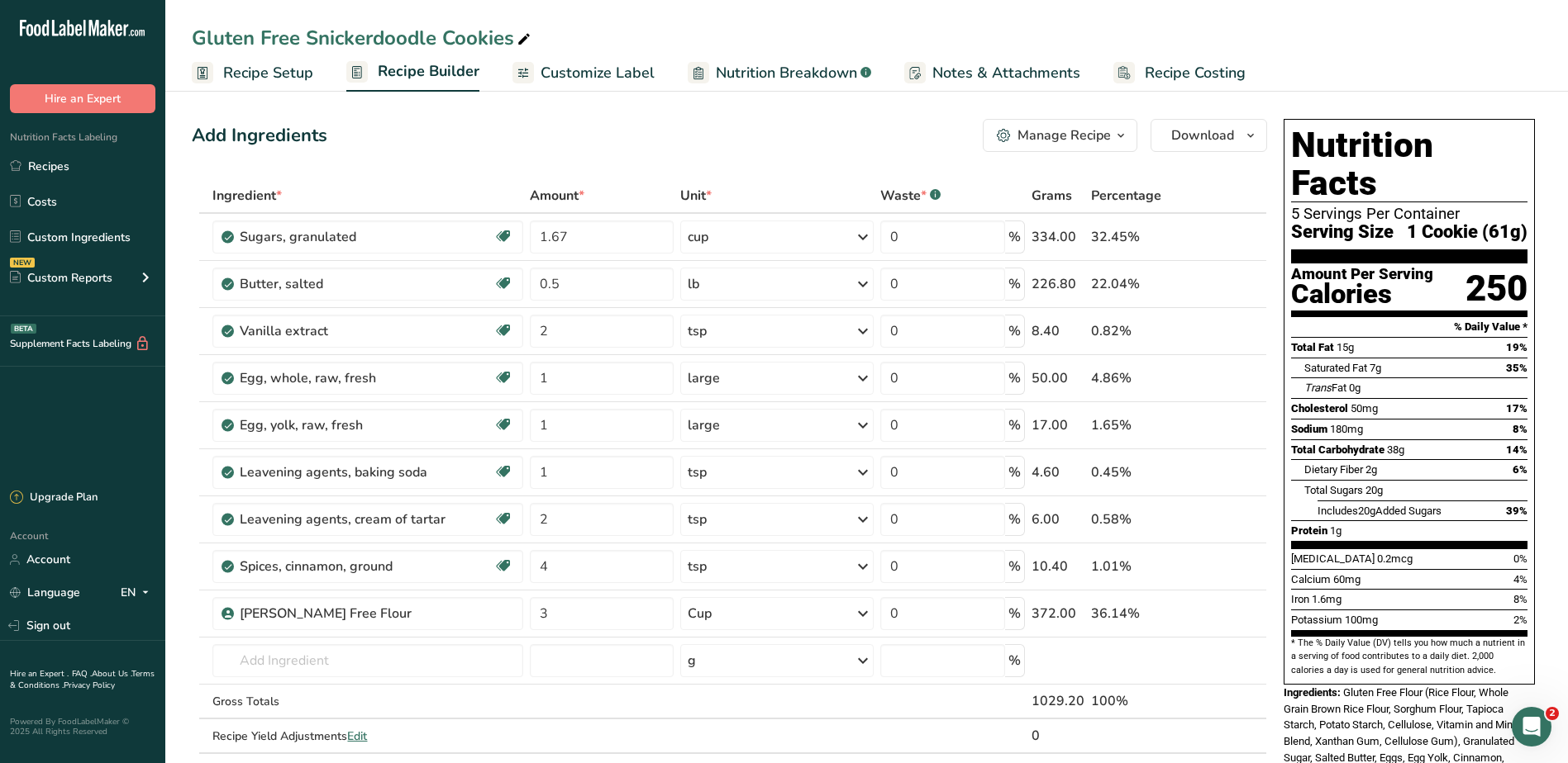
click at [545, 77] on span "Customize Label" at bounding box center [597, 73] width 114 height 22
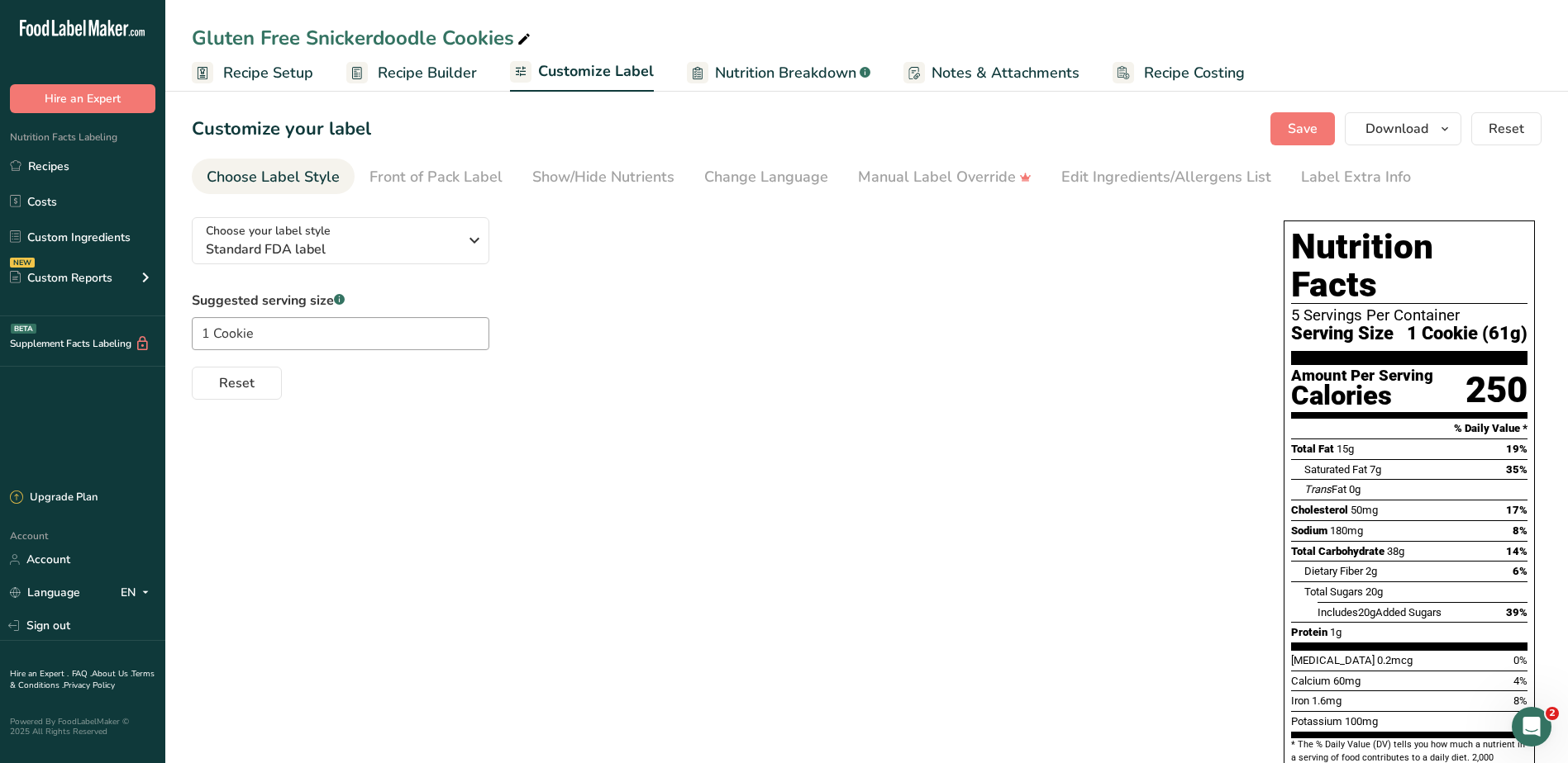
click at [285, 73] on span "Recipe Setup" at bounding box center [268, 73] width 91 height 22
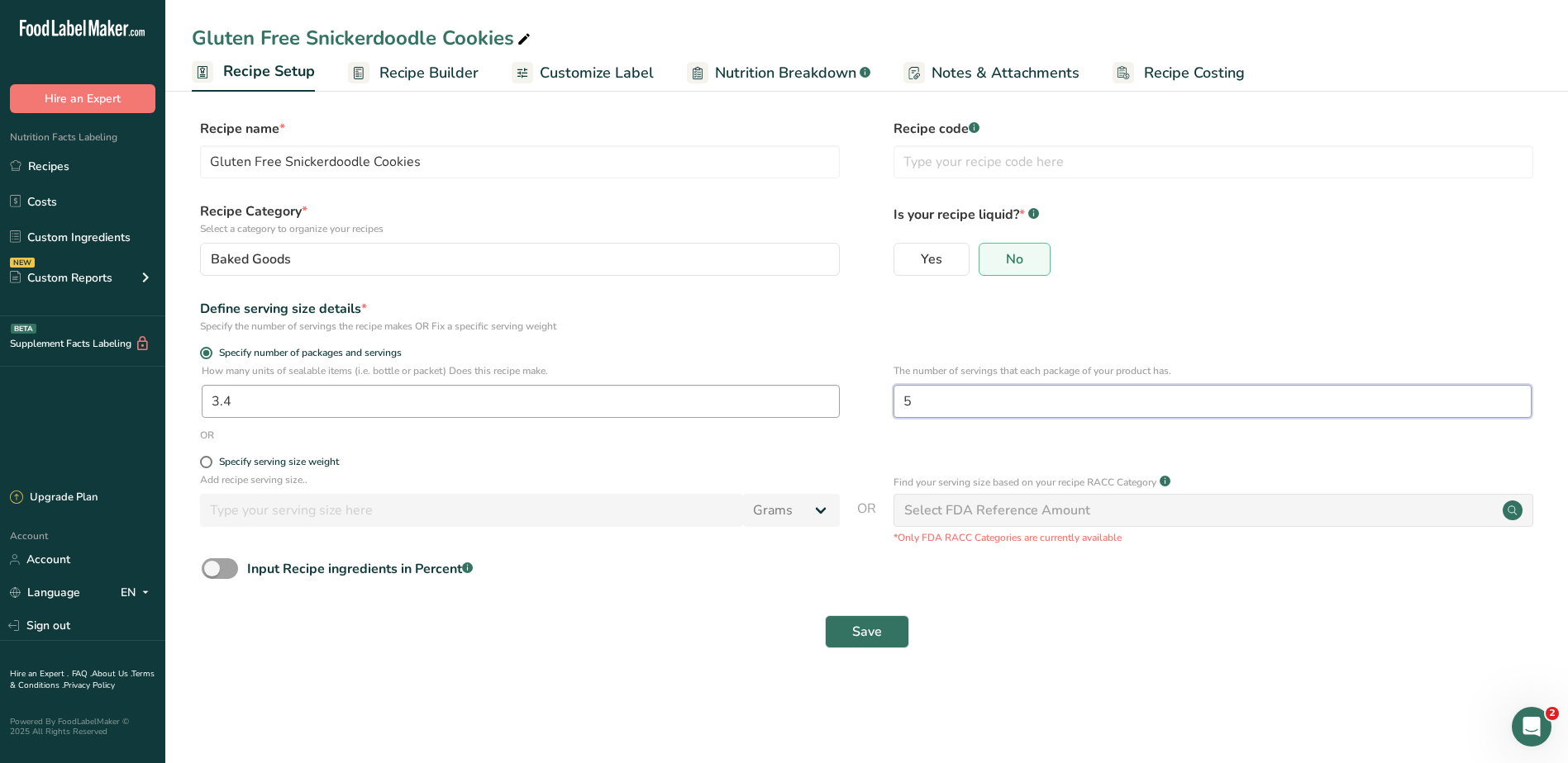
drag, startPoint x: 871, startPoint y: 389, endPoint x: 835, endPoint y: 394, distance: 36.3
click at [835, 394] on div "How many units of sealable items (i.e. bottle or packet) Does this recipe make.…" at bounding box center [866, 395] width 1350 height 64
type input "2"
click at [873, 616] on button "Save" at bounding box center [867, 631] width 84 height 33
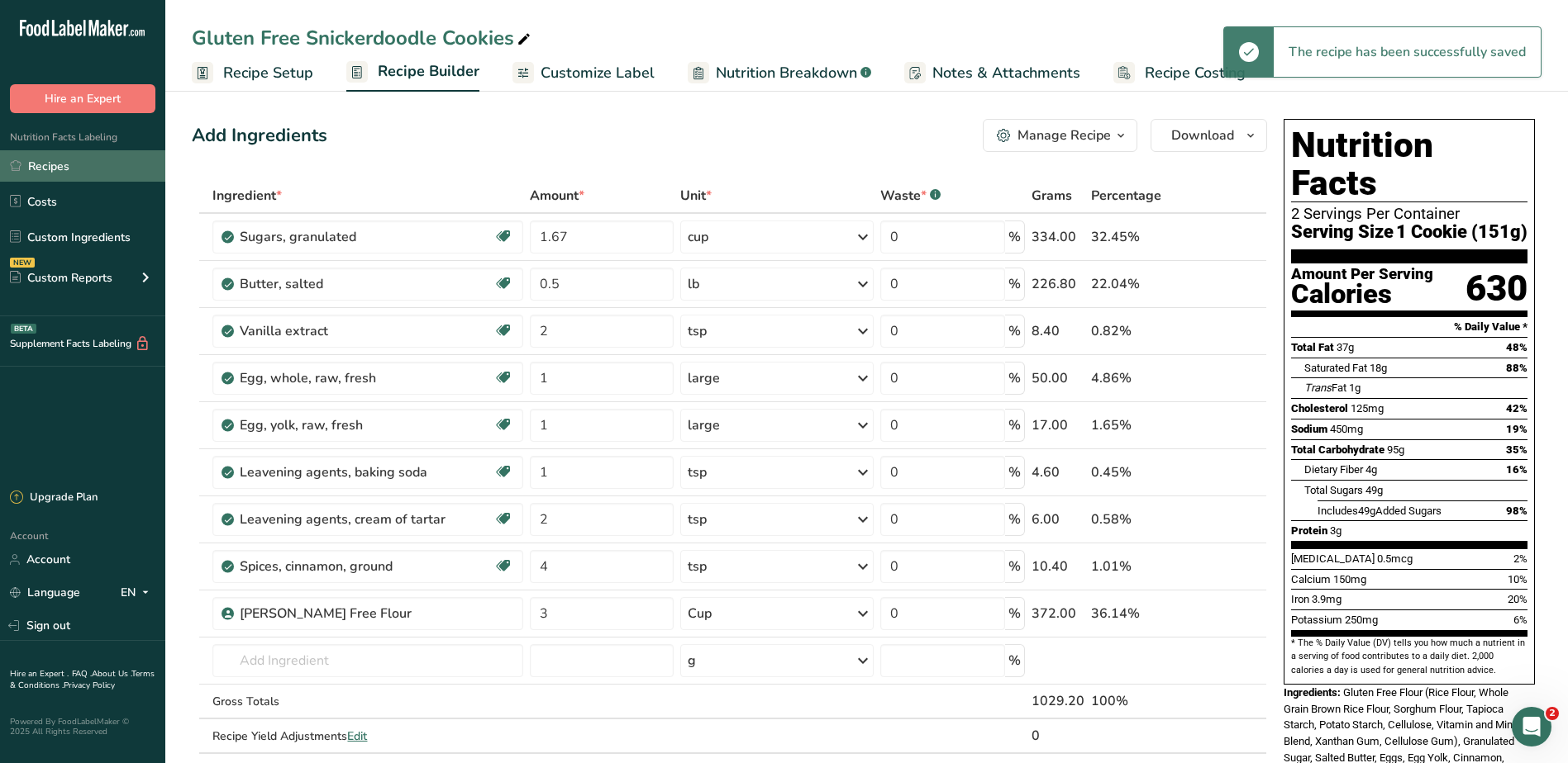
click at [79, 163] on link "Recipes" at bounding box center [82, 166] width 165 height 32
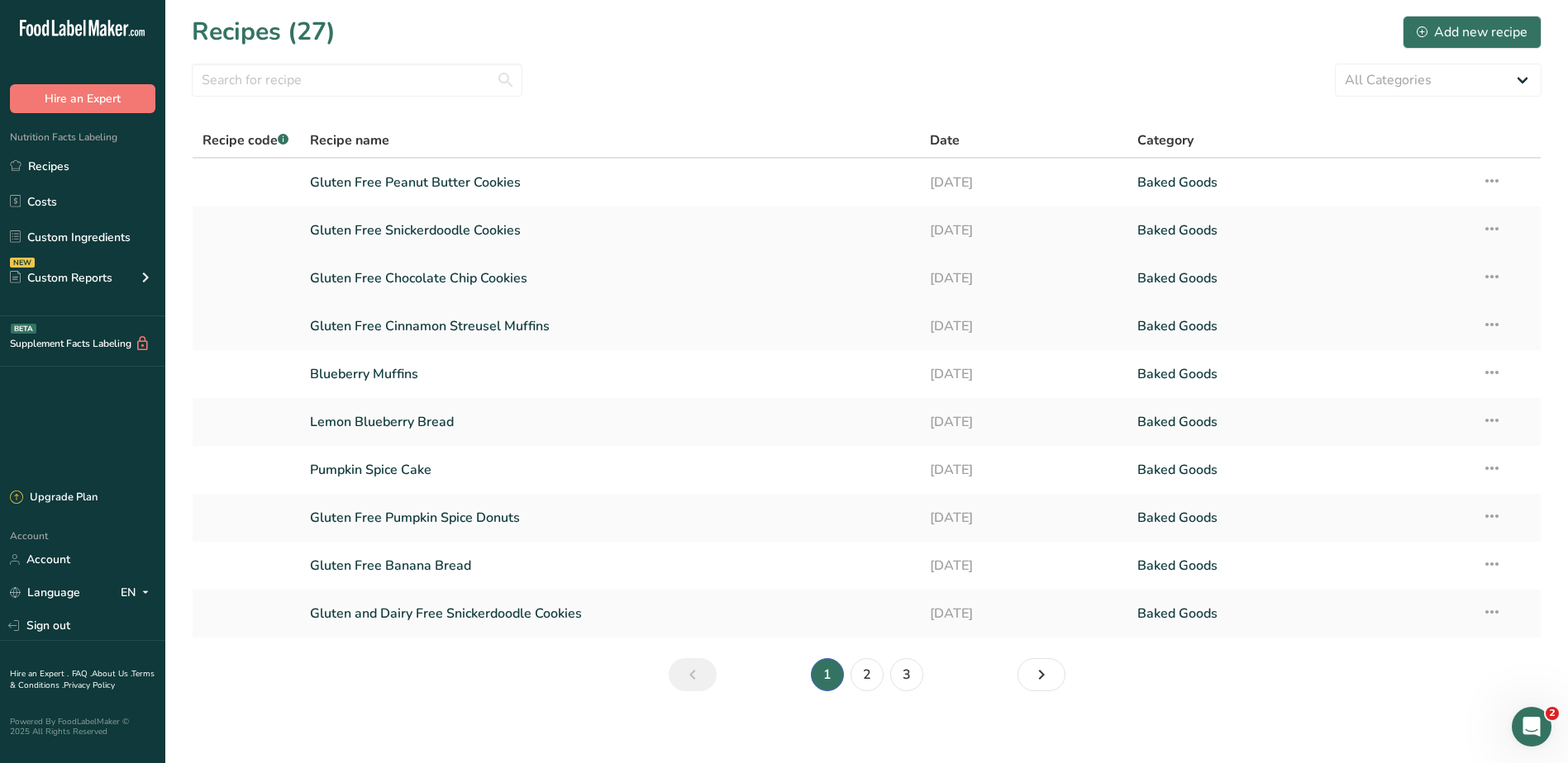
click at [417, 278] on link "Gluten Free Chocolate Chip Cookies" at bounding box center [610, 278] width 601 height 35
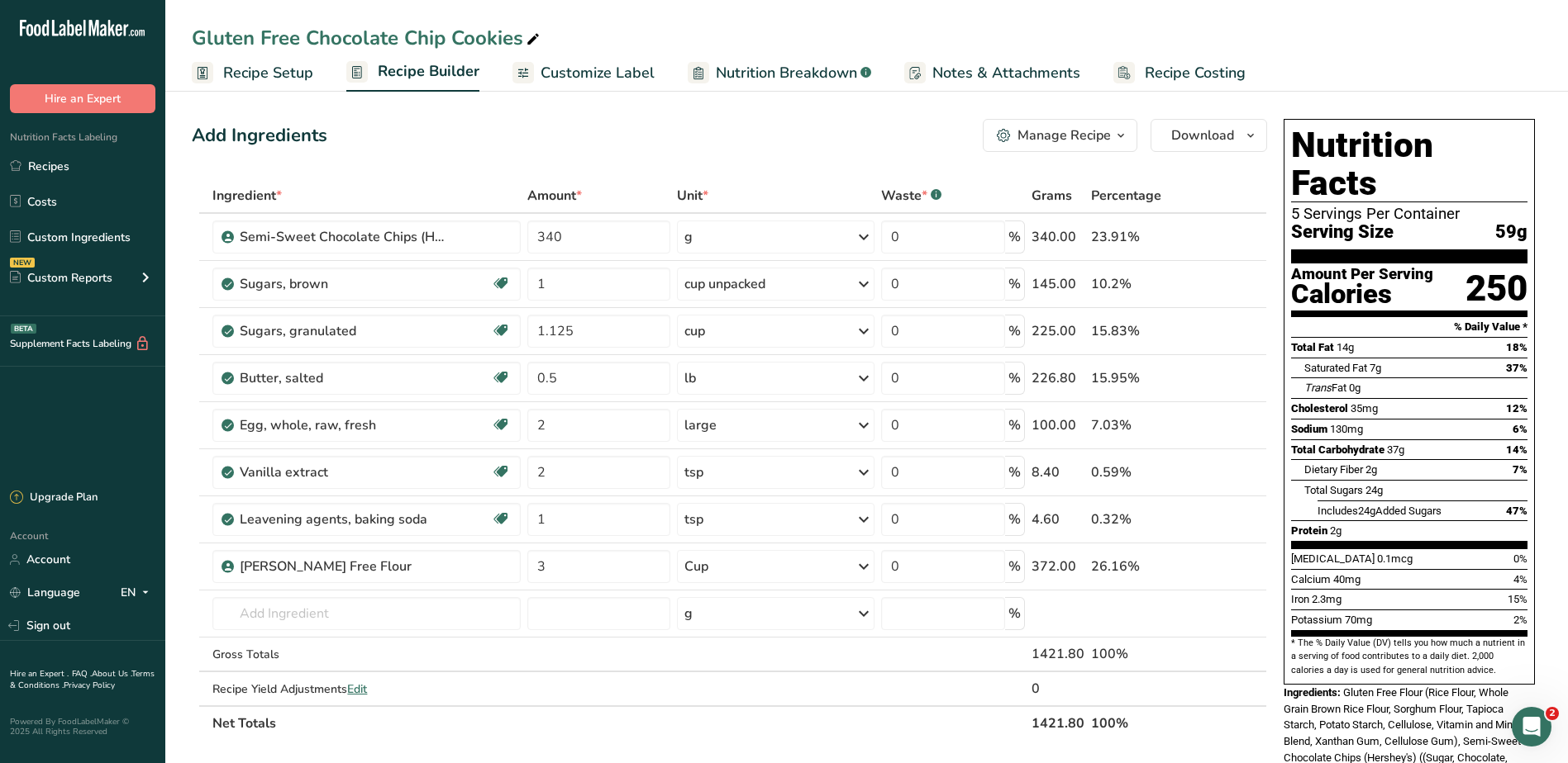
click at [263, 76] on span "Recipe Setup" at bounding box center [268, 73] width 91 height 22
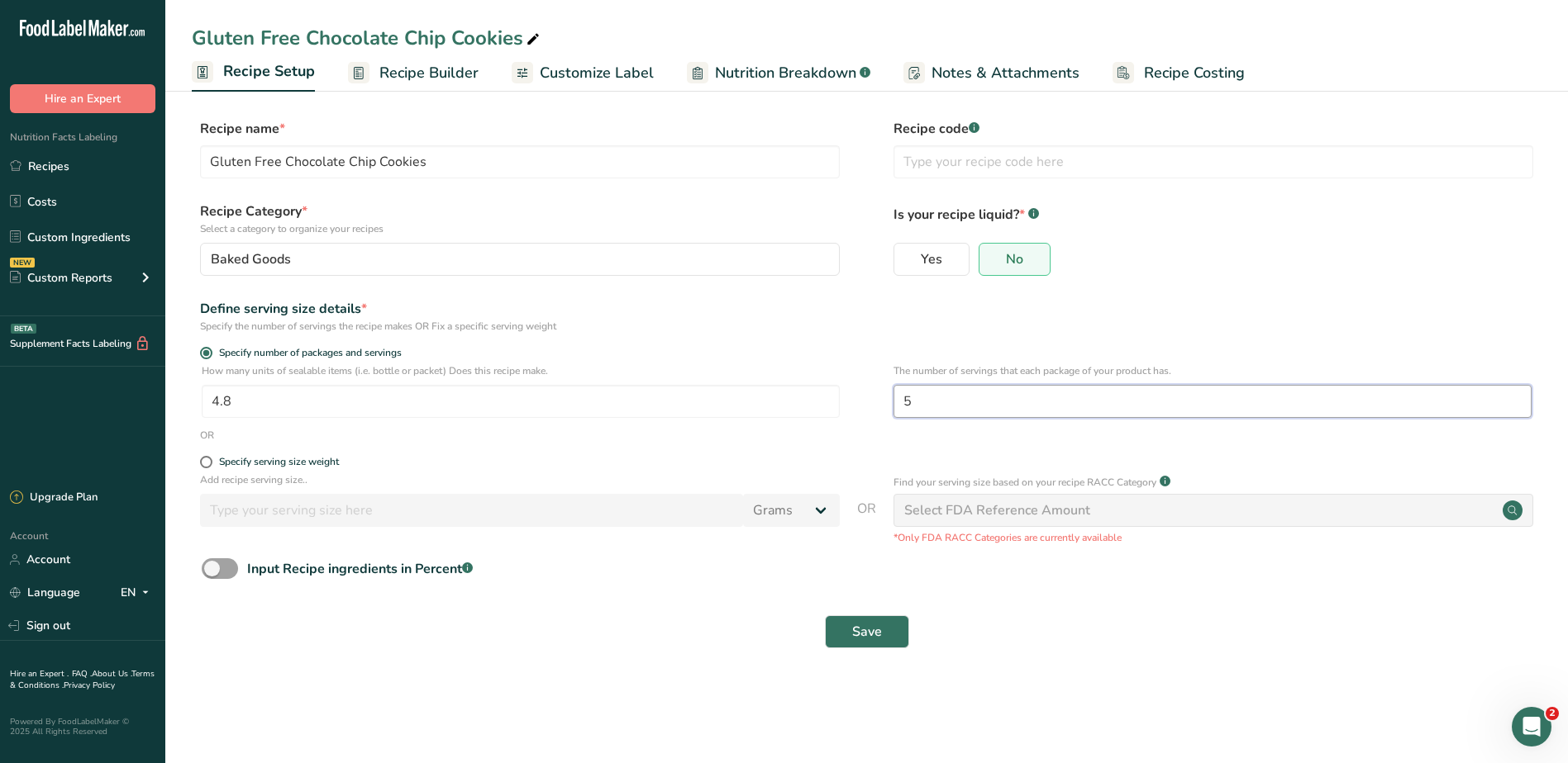
drag, startPoint x: 957, startPoint y: 390, endPoint x: 843, endPoint y: 390, distance: 114.0
click at [844, 390] on div "How many units of sealable items (i.e. bottle or packet) Does this recipe make.…" at bounding box center [866, 395] width 1350 height 64
type input "2"
click at [865, 620] on button "Save" at bounding box center [867, 631] width 84 height 33
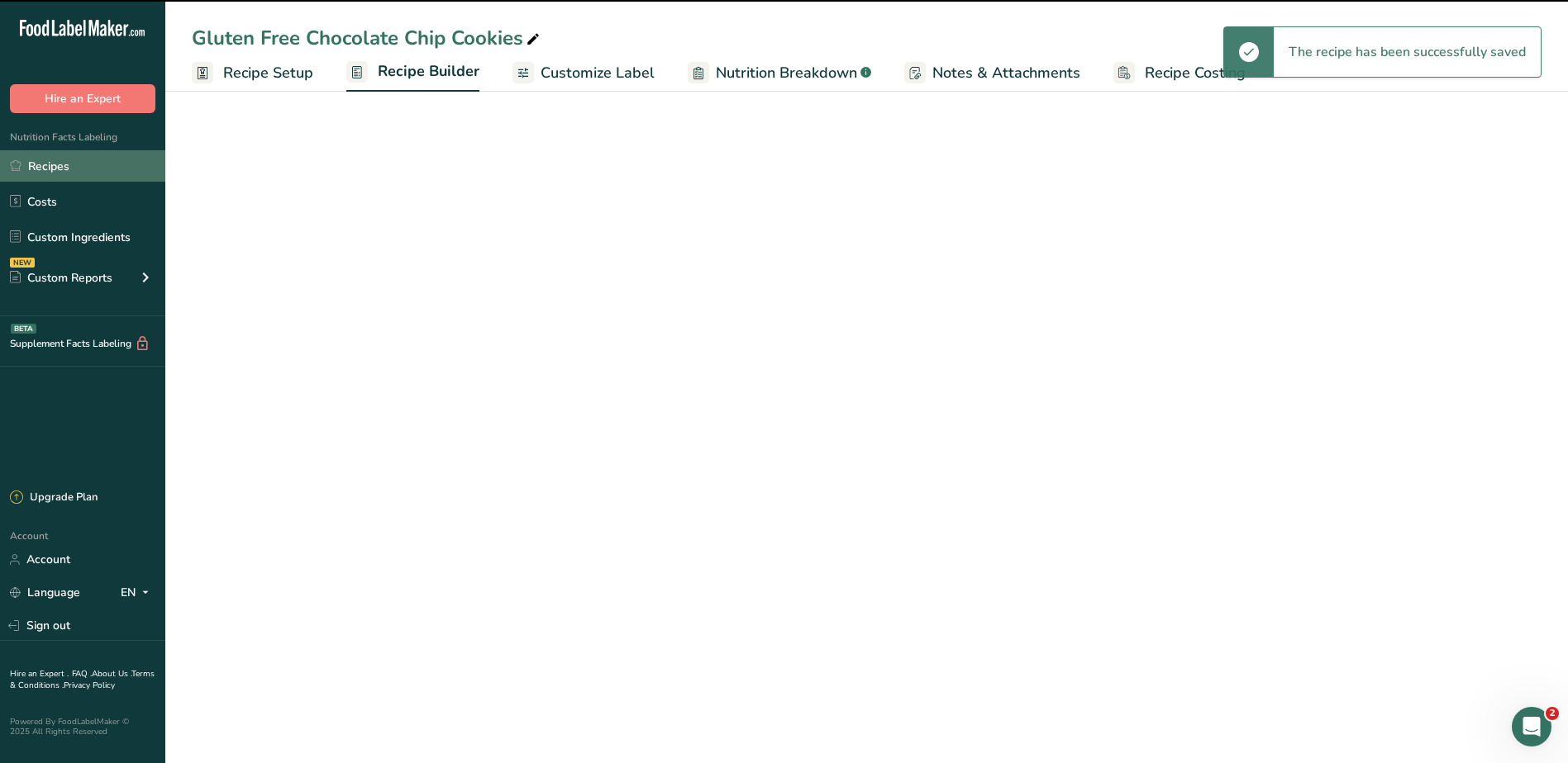
click at [62, 168] on link "Recipes" at bounding box center [82, 166] width 165 height 32
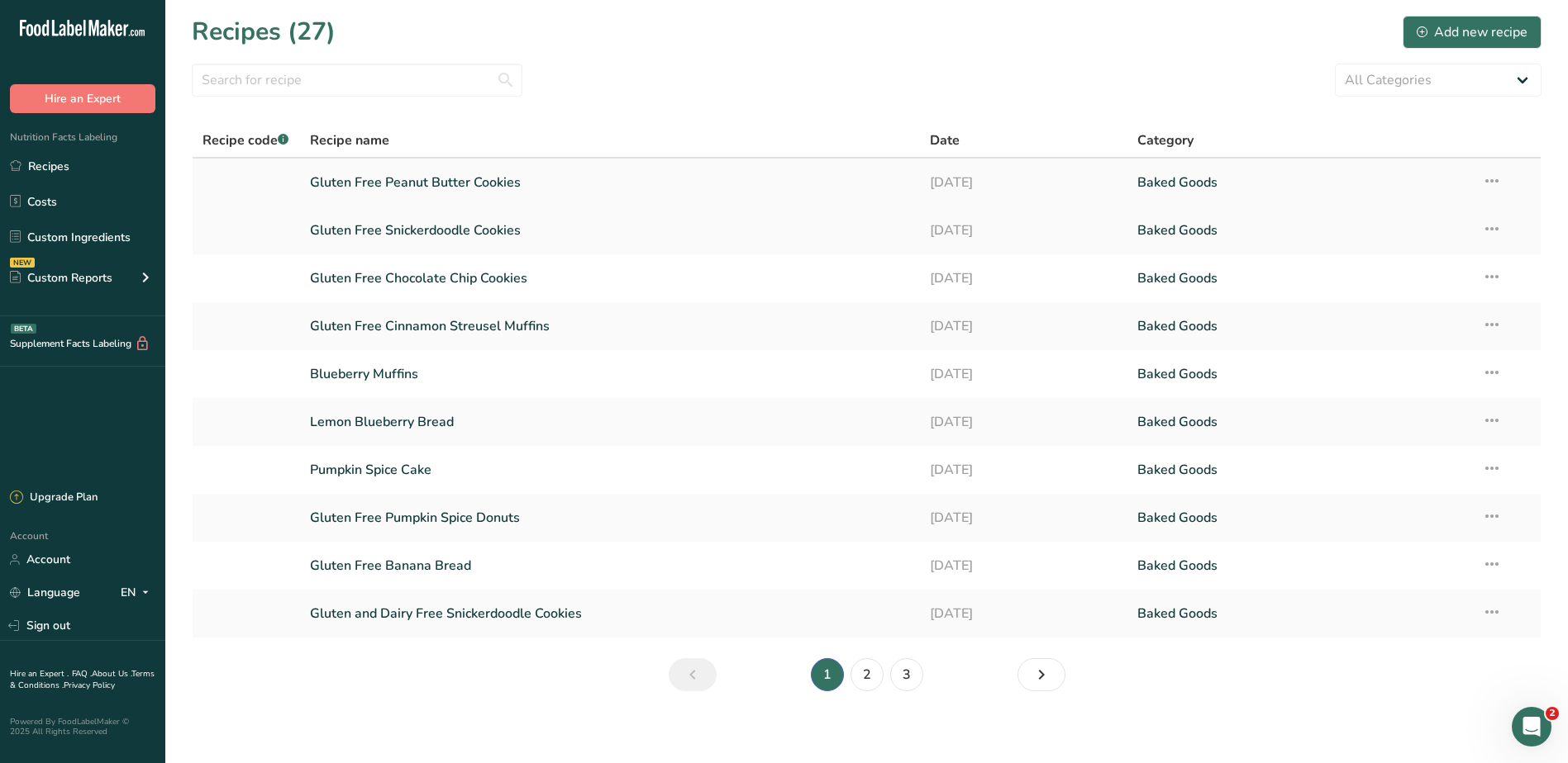
click at [433, 181] on link "Gluten Free Peanut Butter Cookies" at bounding box center [610, 182] width 601 height 35
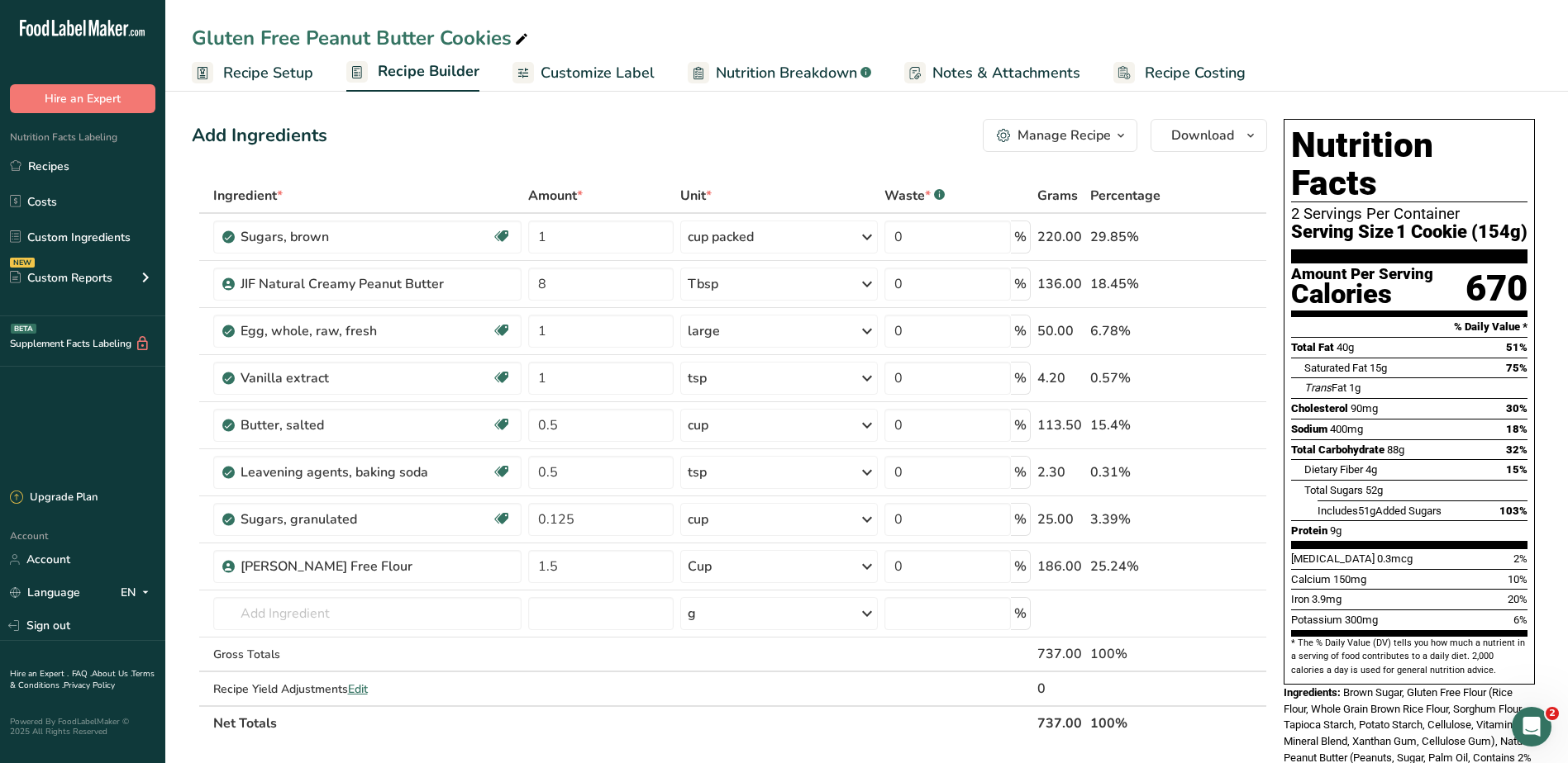
click at [599, 66] on span "Customize Label" at bounding box center [597, 73] width 114 height 22
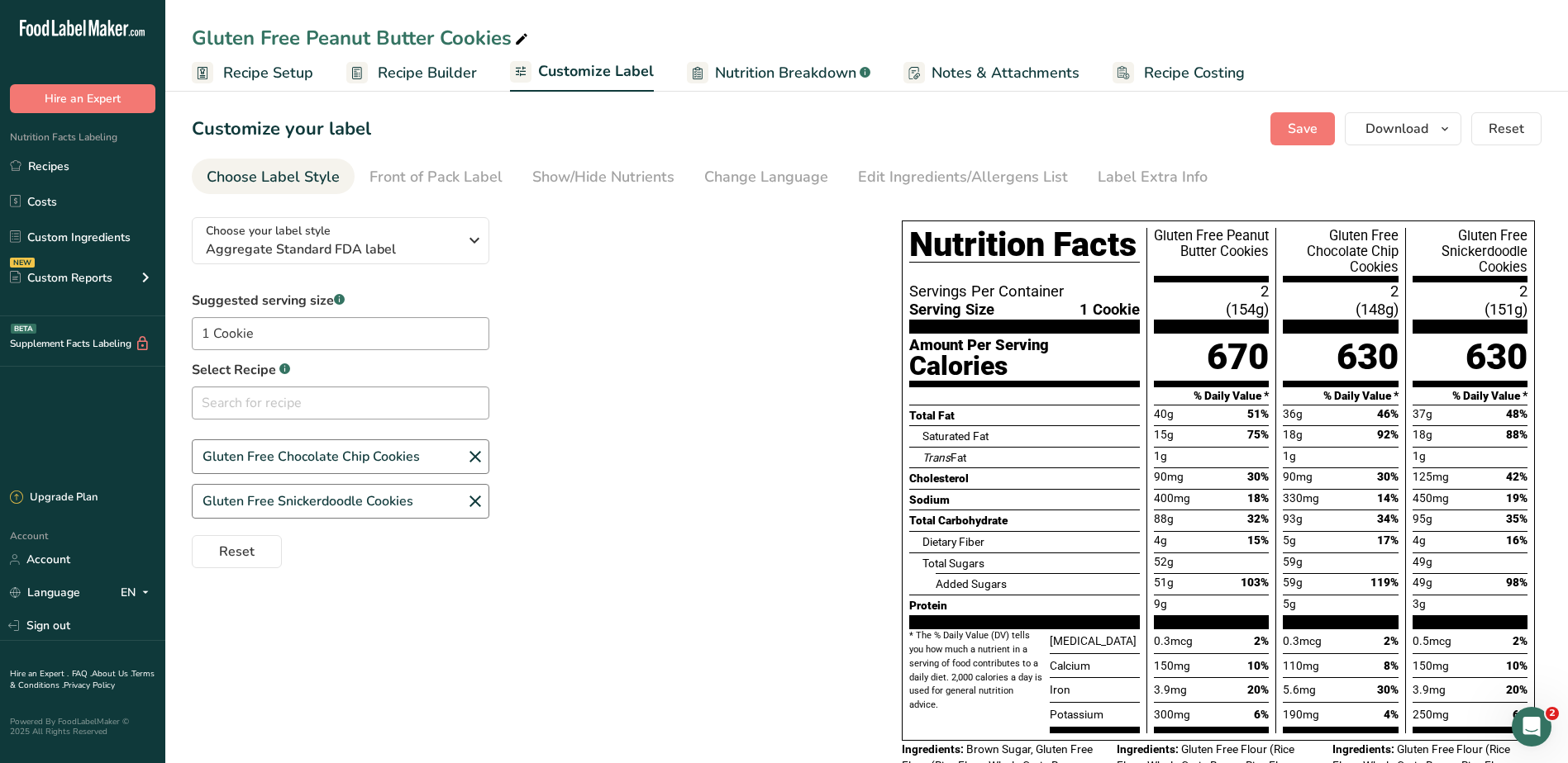
drag, startPoint x: 259, startPoint y: 64, endPoint x: 263, endPoint y: 83, distance: 19.4
click at [259, 64] on span "Recipe Setup" at bounding box center [268, 73] width 91 height 22
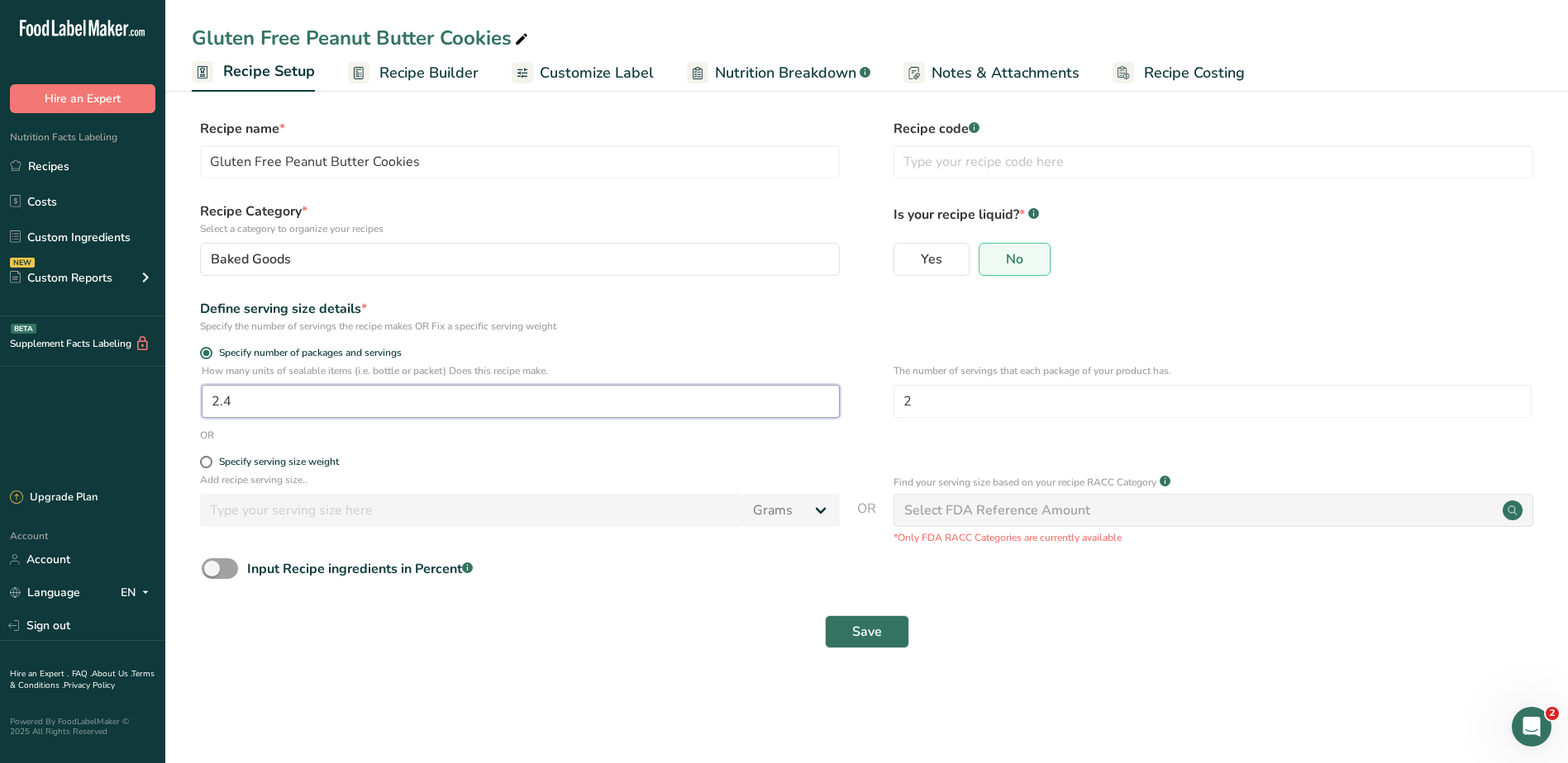
drag, startPoint x: 270, startPoint y: 390, endPoint x: 137, endPoint y: 384, distance: 133.1
click at [137, 384] on div ".a-20{fill:#fff;} Hire an Expert Nutrition Facts Labeling Recipes Costs Custom …" at bounding box center [784, 382] width 1568 height 763
type input "6"
click at [480, 438] on div "OR" at bounding box center [866, 436] width 1350 height 15
click at [876, 624] on span "Save" at bounding box center [867, 631] width 30 height 20
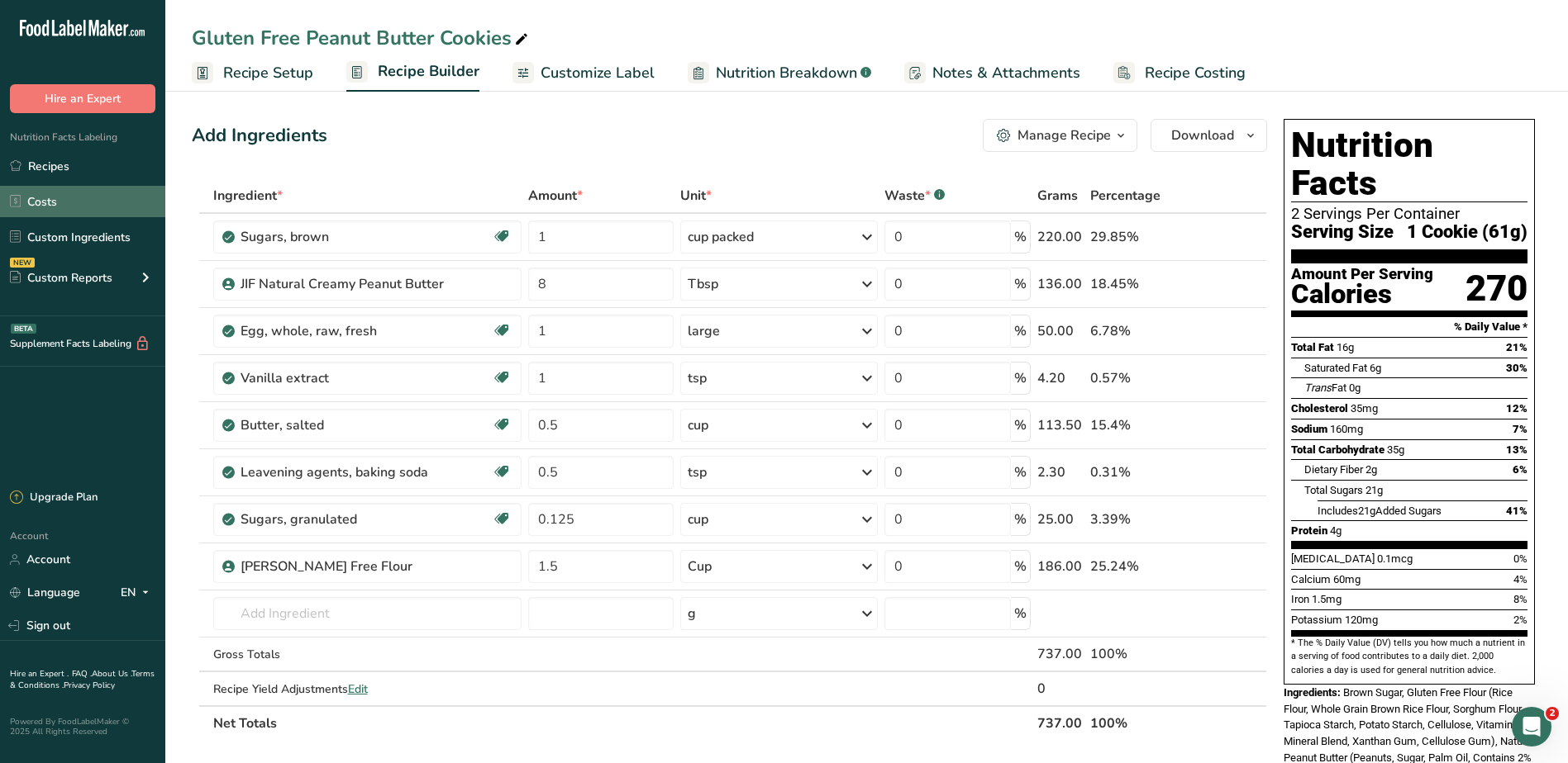
click at [83, 195] on link "Costs" at bounding box center [82, 201] width 165 height 32
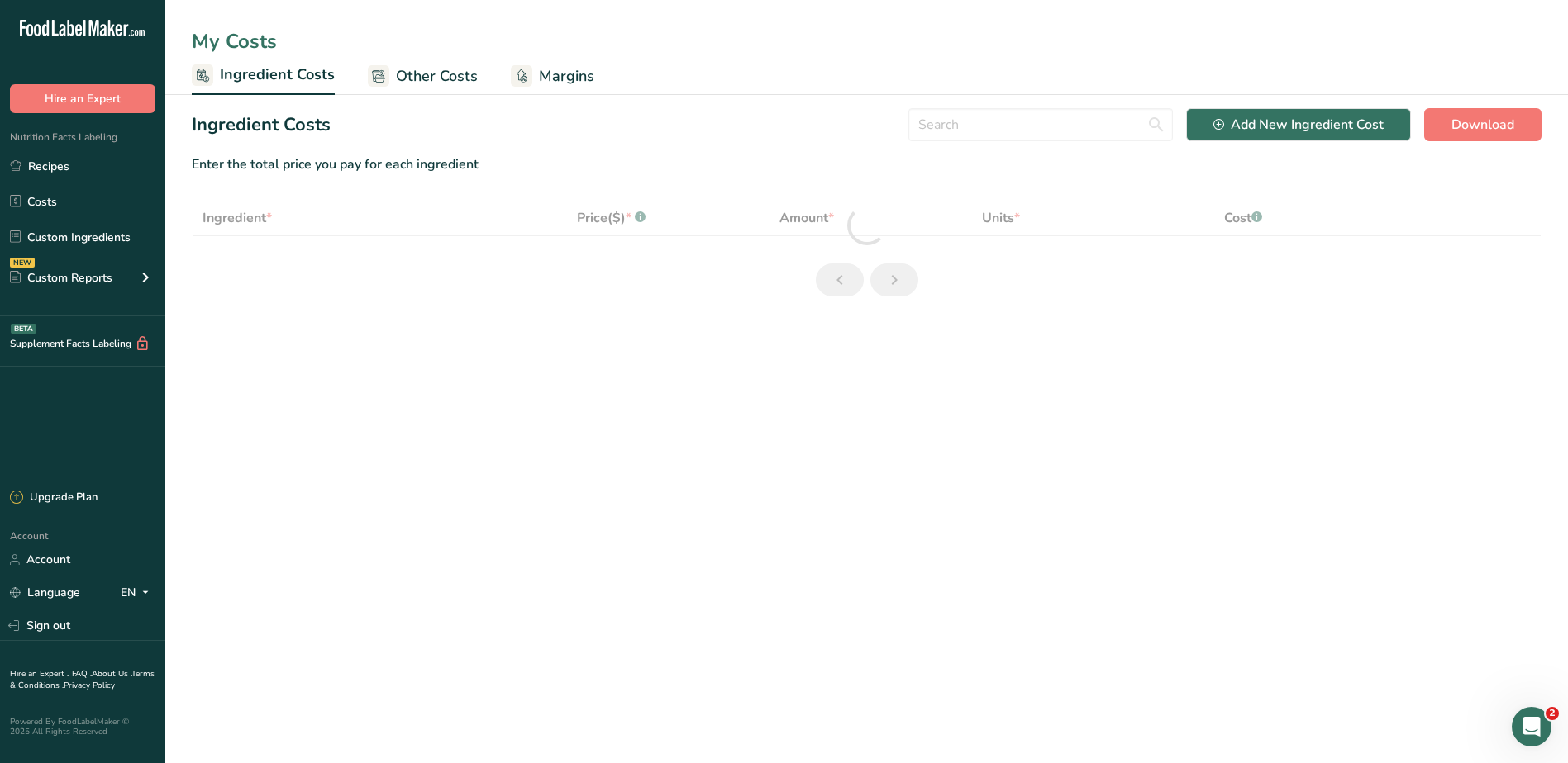
select select "12"
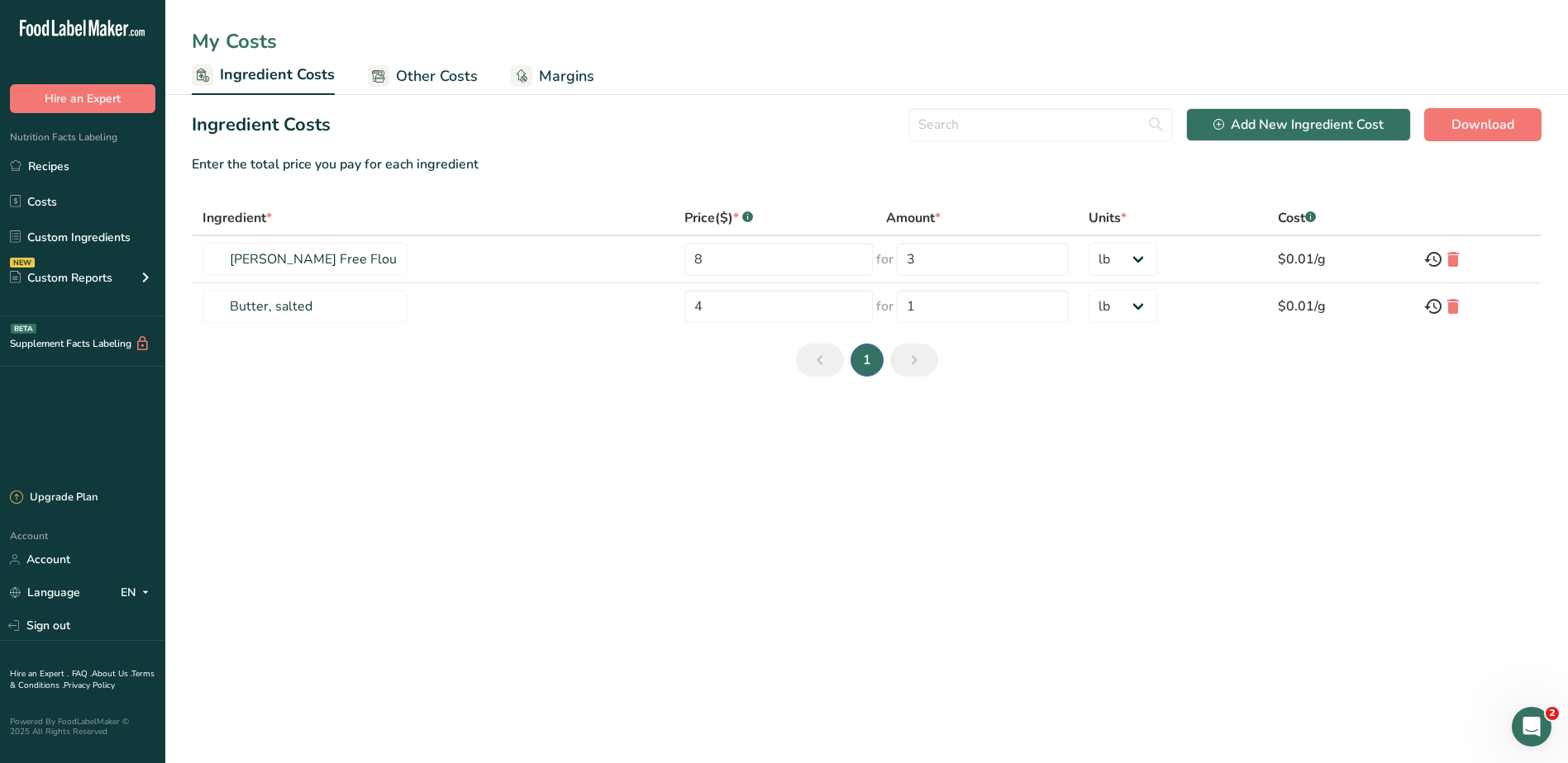
click at [83, 184] on ul "Recipes Costs Custom Ingredients NEW Custom Reports Menu Label Ingredient Compa…" at bounding box center [82, 224] width 165 height 148
click at [83, 165] on link "Recipes" at bounding box center [82, 166] width 165 height 32
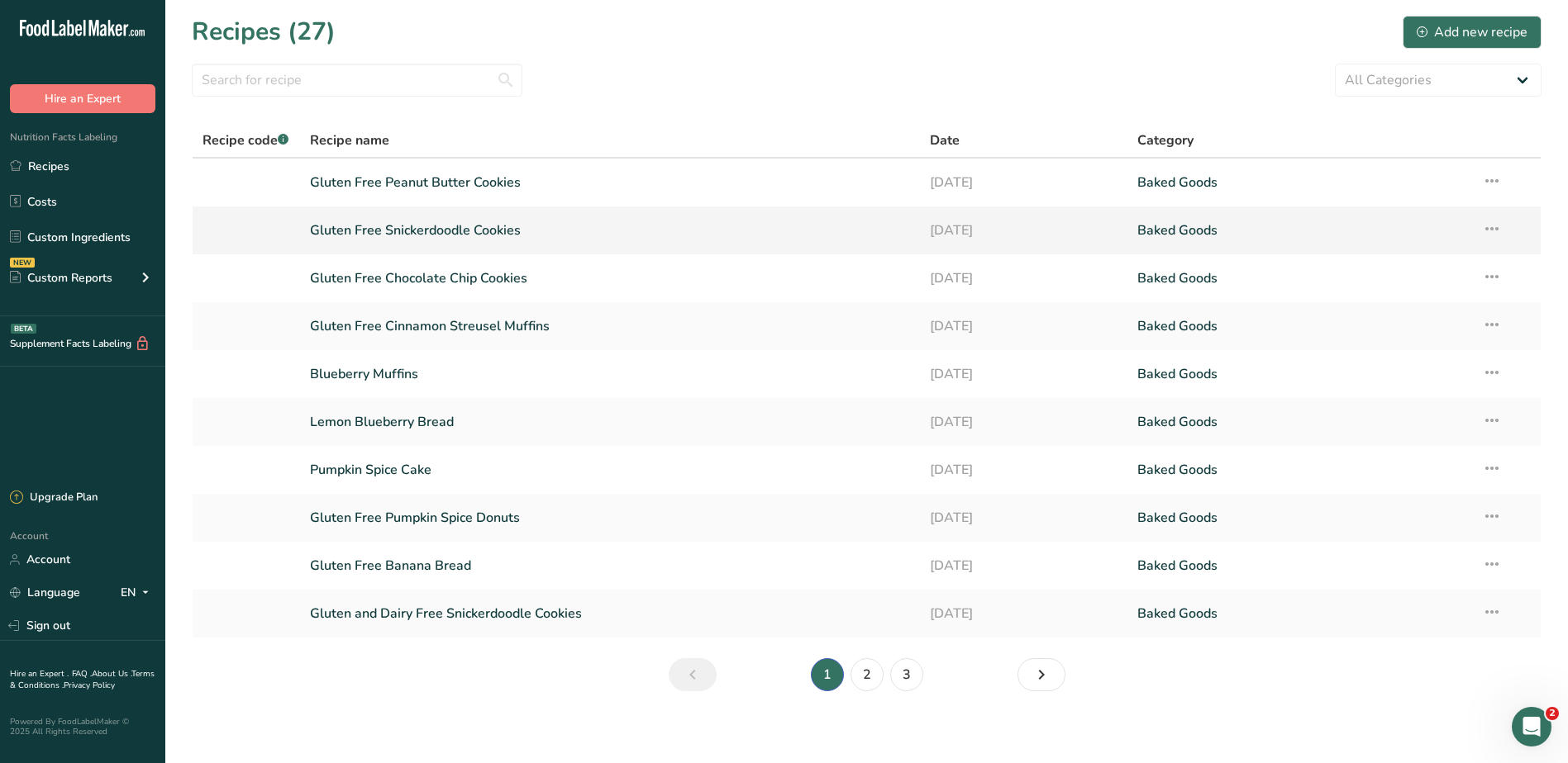
click at [453, 233] on link "Gluten Free Snickerdoodle Cookies" at bounding box center [610, 229] width 601 height 35
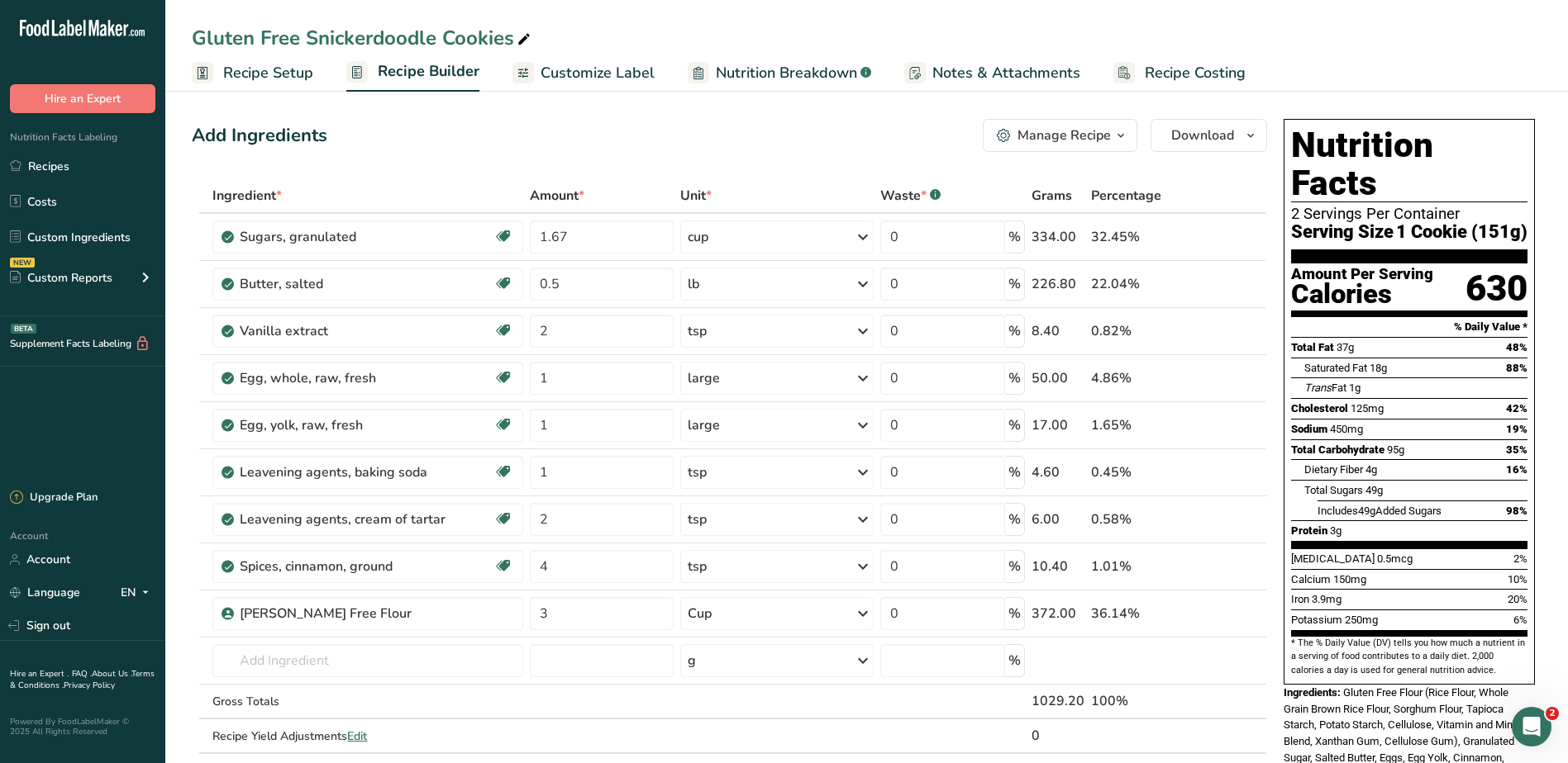
click at [270, 70] on span "Recipe Setup" at bounding box center [268, 73] width 91 height 22
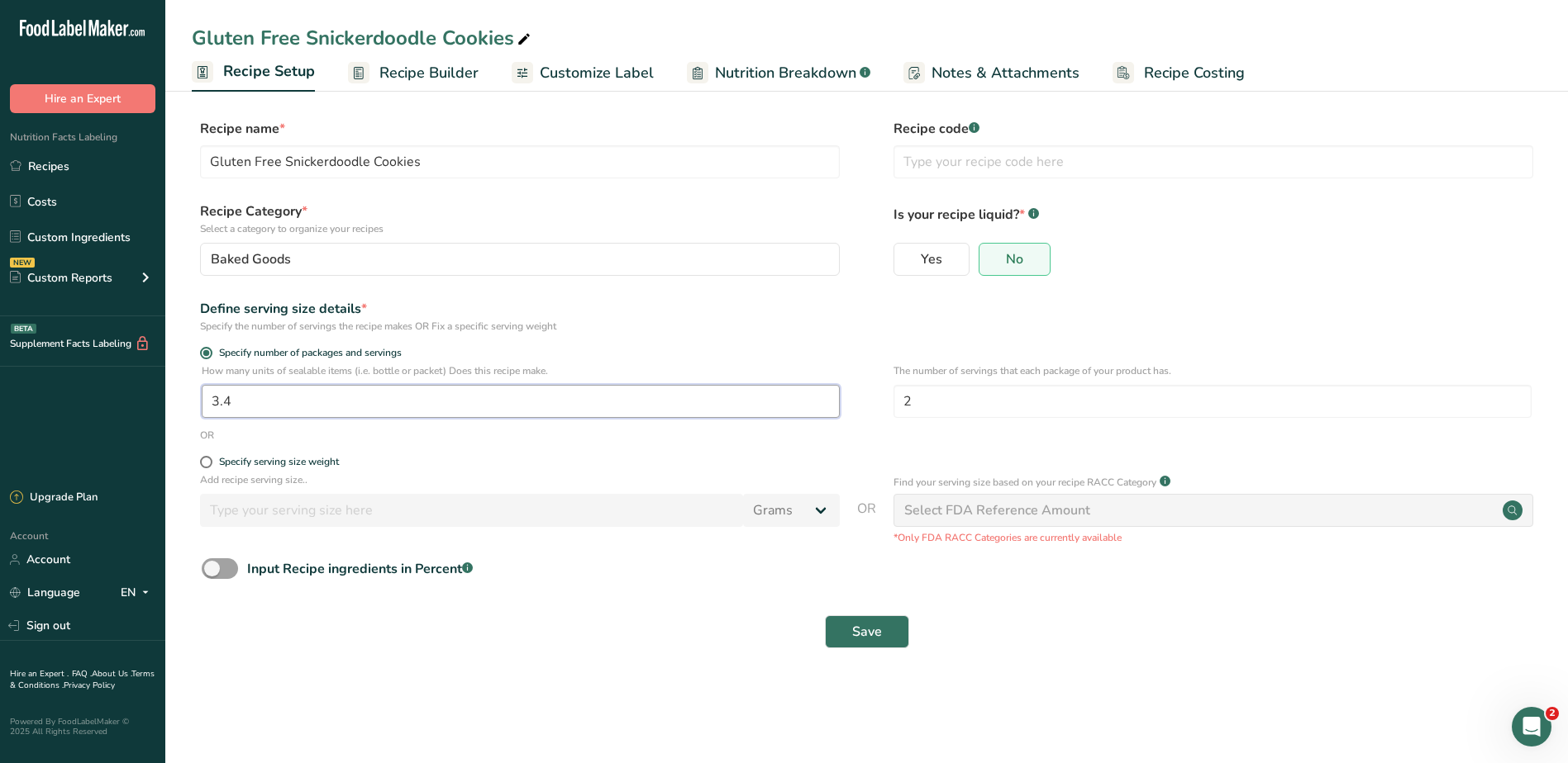
drag, startPoint x: 230, startPoint y: 408, endPoint x: 186, endPoint y: 401, distance: 44.6
click at [186, 401] on section "Recipe name * Gluten Free Snickerdoodle Cookies Recipe code .a-a{fill:#347362;}…" at bounding box center [866, 385] width 1403 height 599
type input "9"
click at [889, 641] on button "Save" at bounding box center [867, 631] width 84 height 33
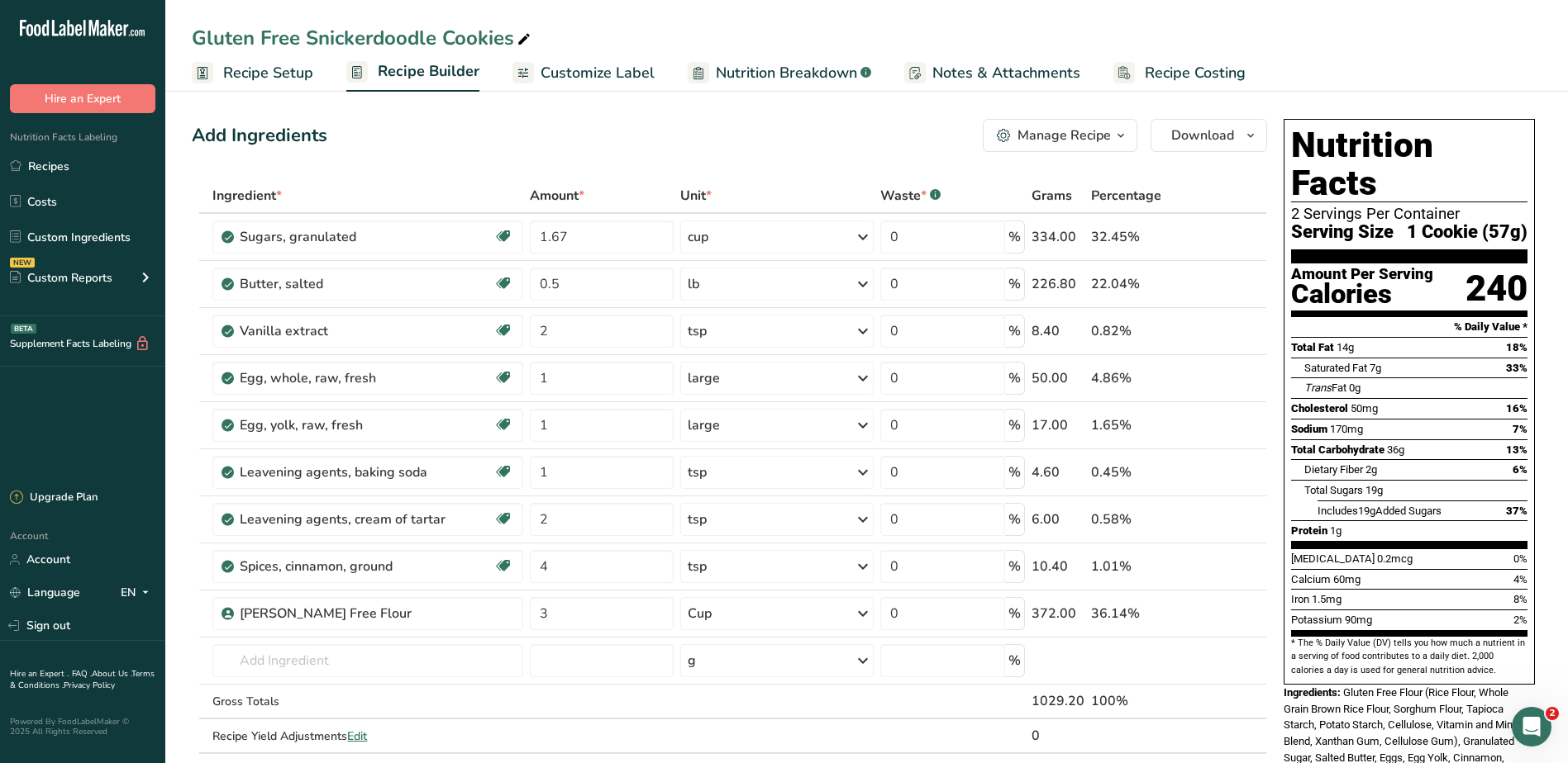
drag, startPoint x: 229, startPoint y: 76, endPoint x: 296, endPoint y: 97, distance: 70.2
click at [229, 76] on span "Recipe Setup" at bounding box center [268, 73] width 91 height 22
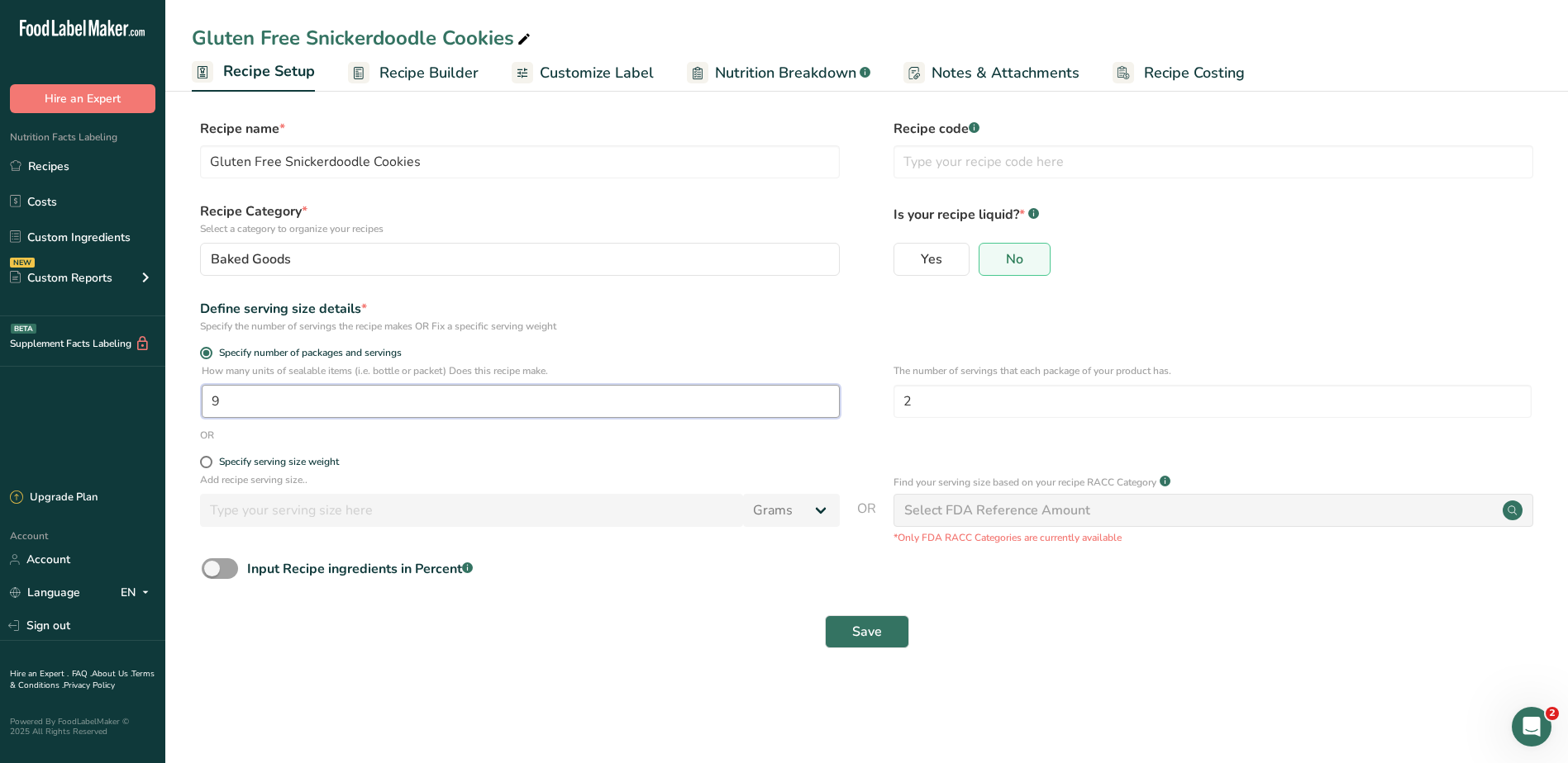
drag, startPoint x: 249, startPoint y: 401, endPoint x: 188, endPoint y: 394, distance: 61.4
click at [188, 394] on section "Recipe name * Gluten Free Snickerdoodle Cookies Recipe code .a-a{fill:#347362;}…" at bounding box center [866, 385] width 1403 height 599
type input "8.5"
click at [861, 624] on span "Save" at bounding box center [867, 631] width 30 height 20
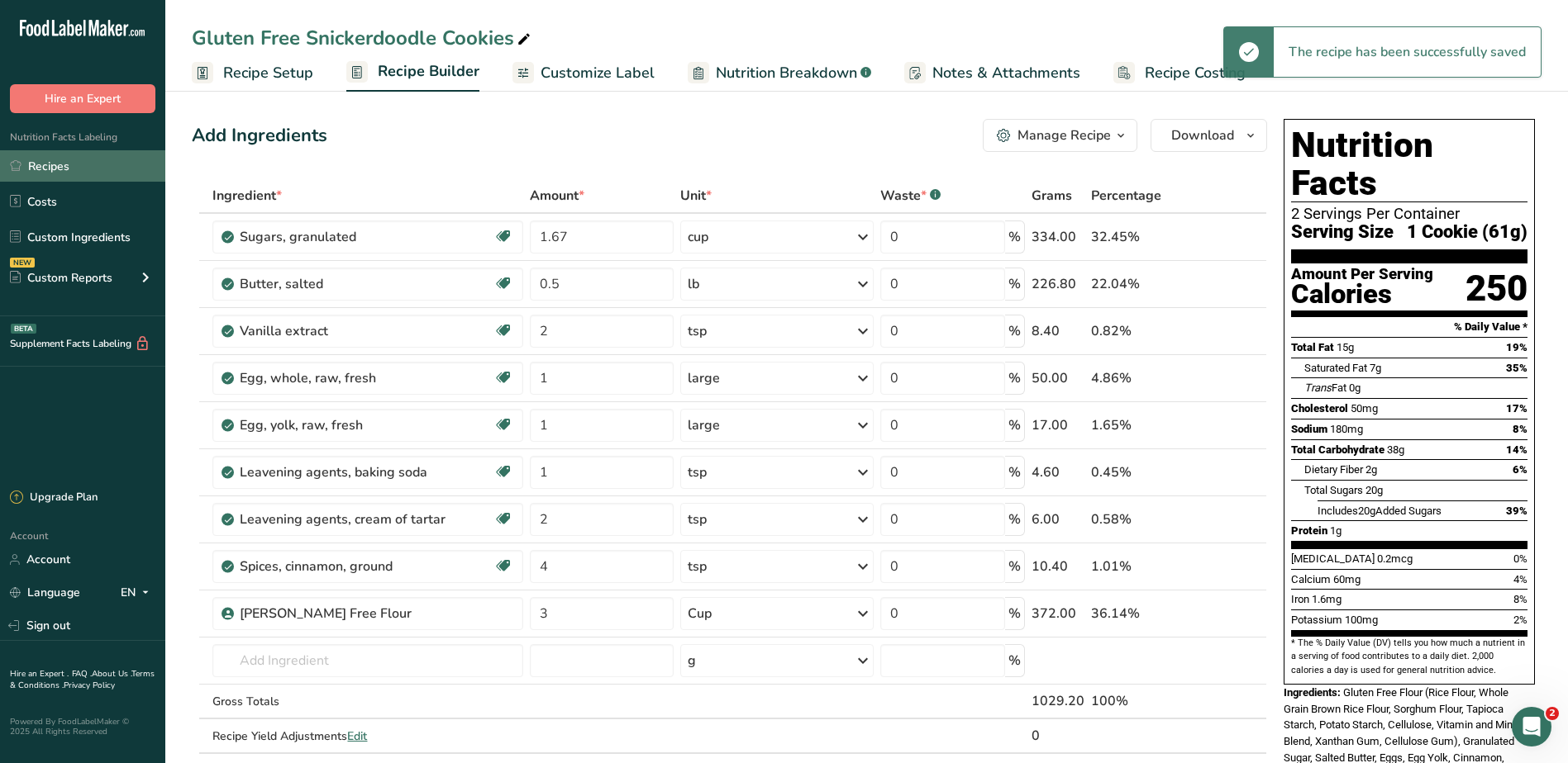
click at [91, 162] on link "Recipes" at bounding box center [82, 166] width 165 height 32
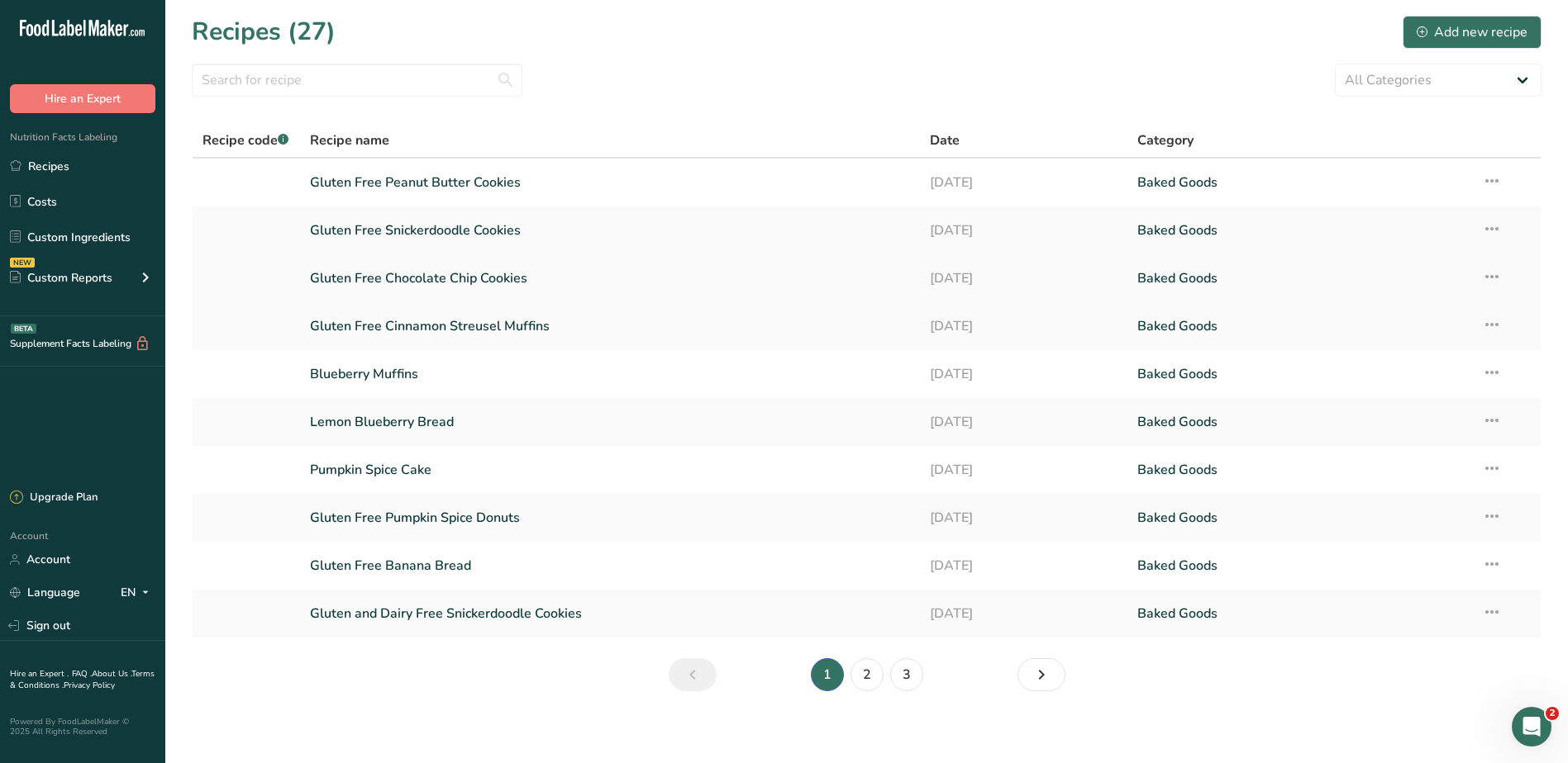
click at [462, 277] on link "Gluten Free Chocolate Chip Cookies" at bounding box center [610, 278] width 601 height 35
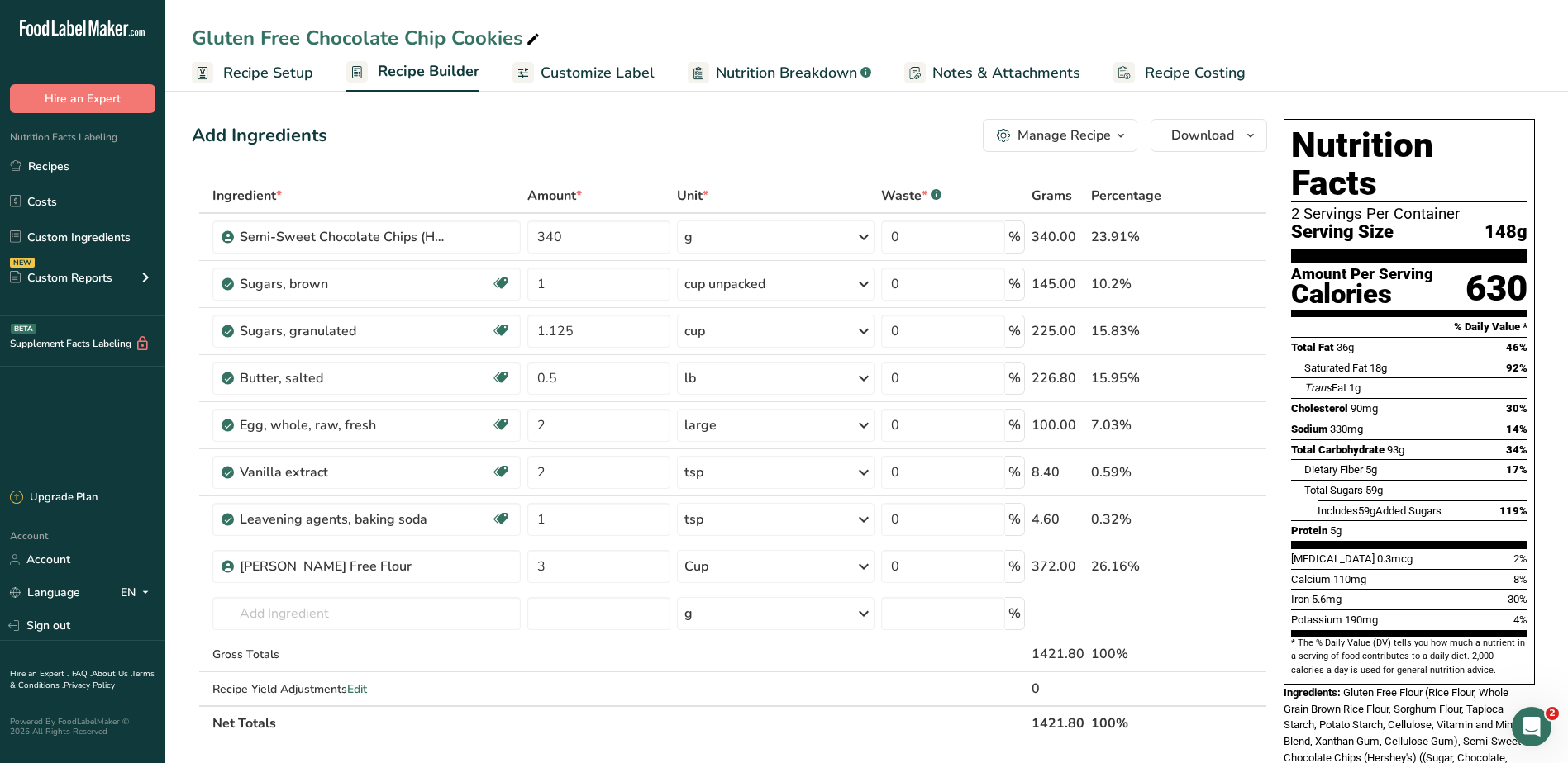
click at [278, 68] on span "Recipe Setup" at bounding box center [268, 73] width 91 height 22
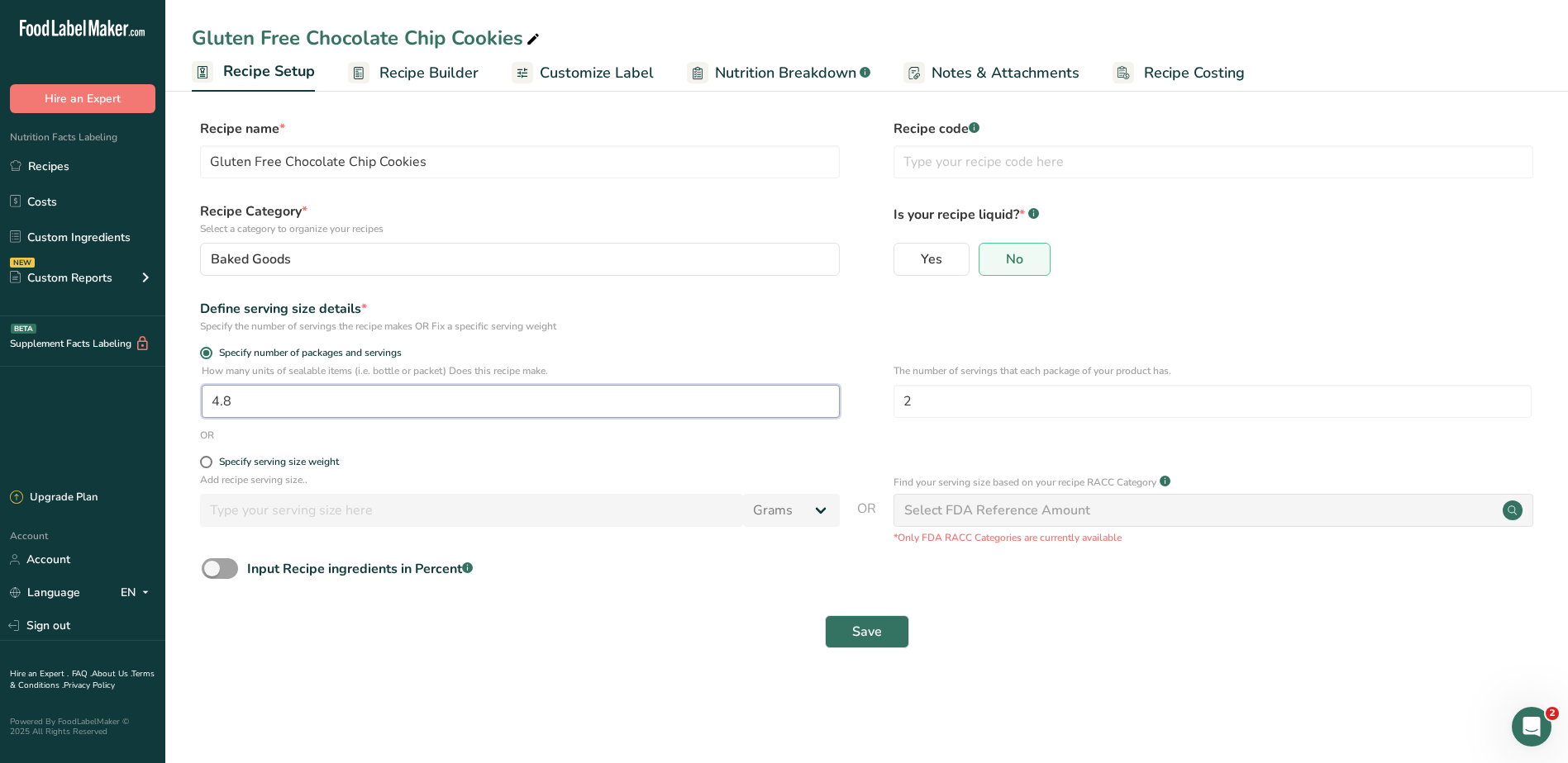
drag, startPoint x: 263, startPoint y: 407, endPoint x: 199, endPoint y: 403, distance: 64.1
click at [199, 403] on div "How many units of sealable items (i.e. bottle or packet) Does this recipe make.…" at bounding box center [866, 395] width 1350 height 64
type input "12"
click at [881, 640] on span "Save" at bounding box center [867, 631] width 30 height 20
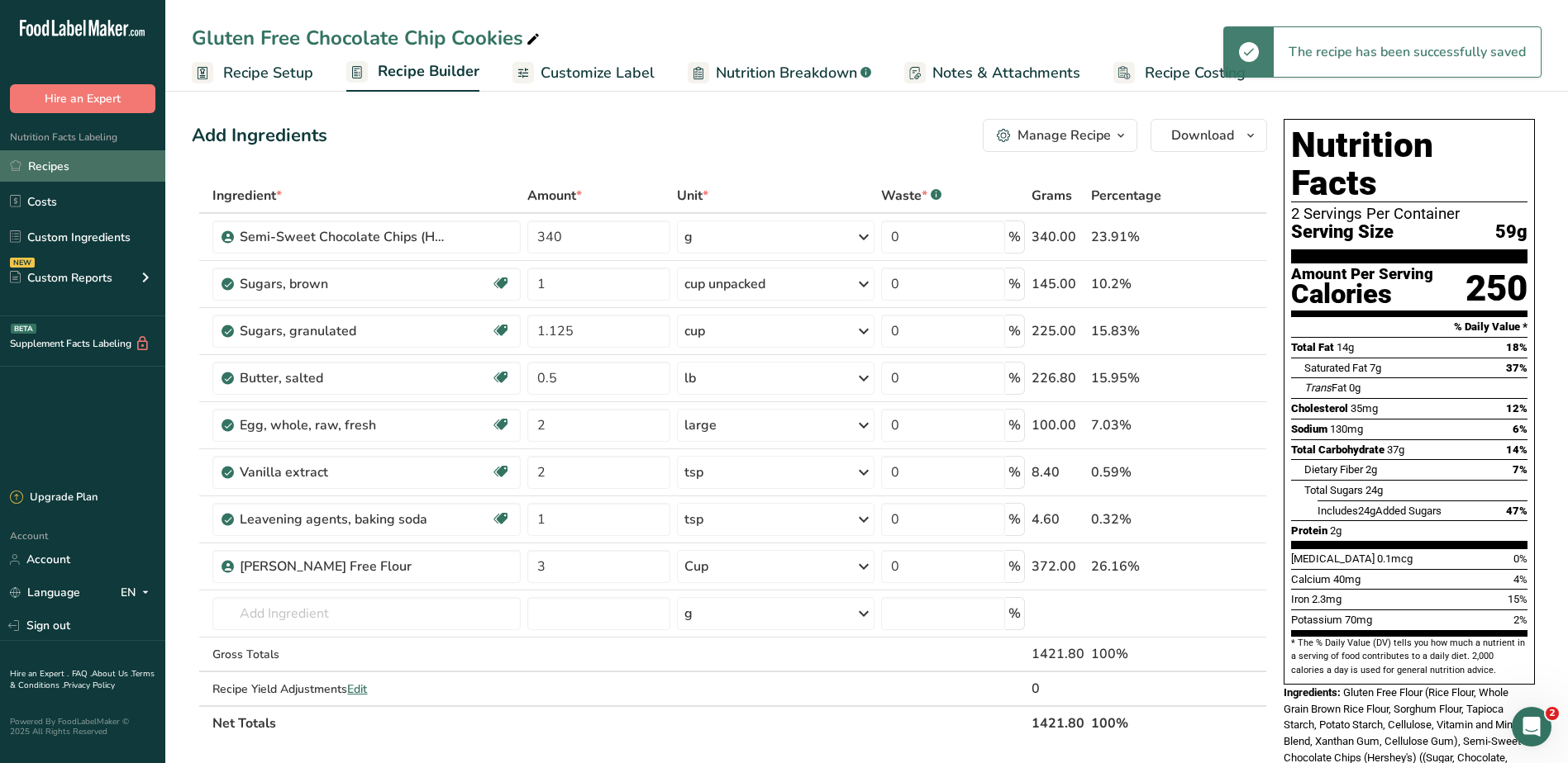
click at [54, 170] on link "Recipes" at bounding box center [82, 166] width 165 height 32
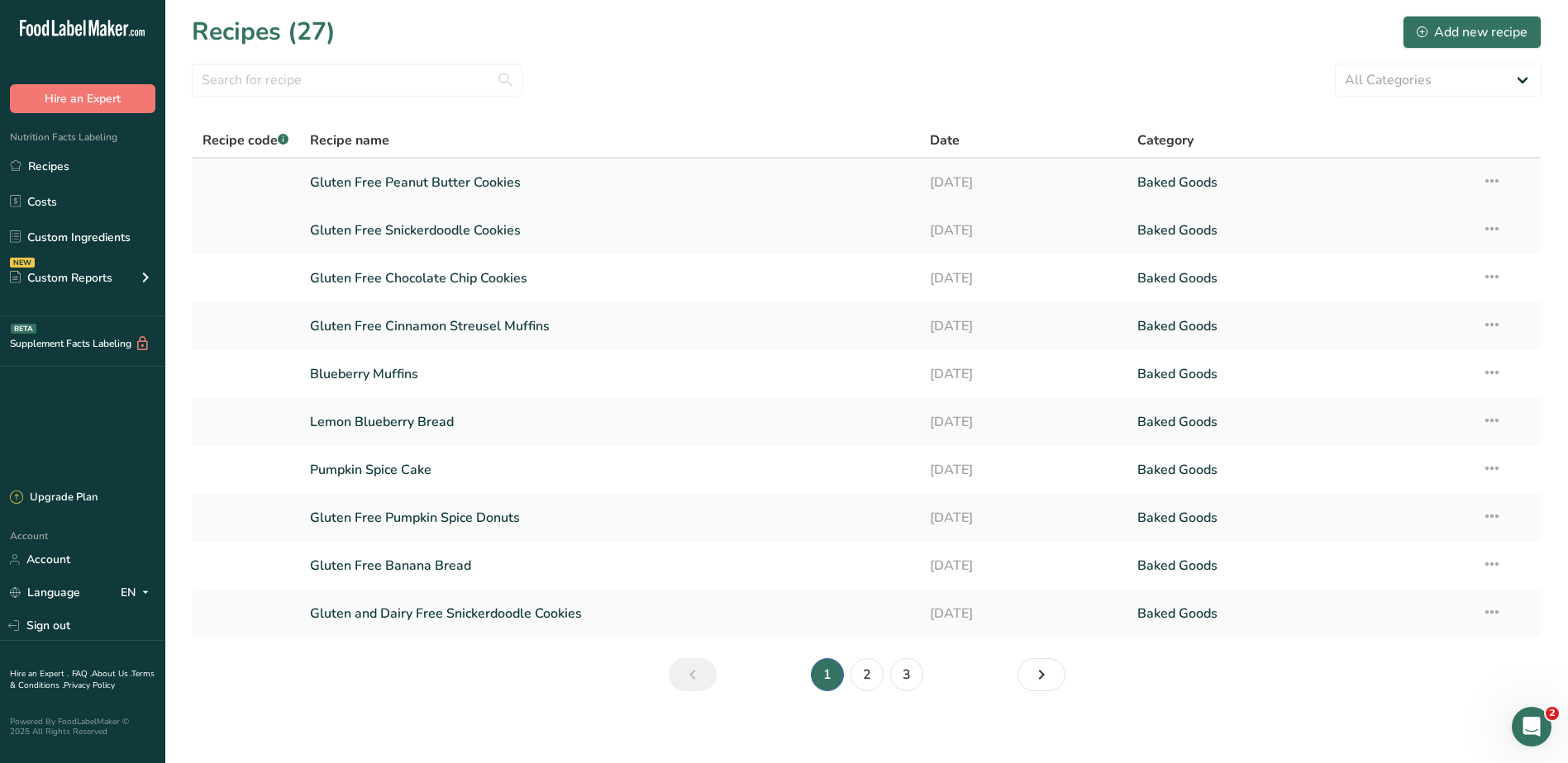
click at [434, 175] on link "Gluten Free Peanut Butter Cookies" at bounding box center [610, 182] width 601 height 35
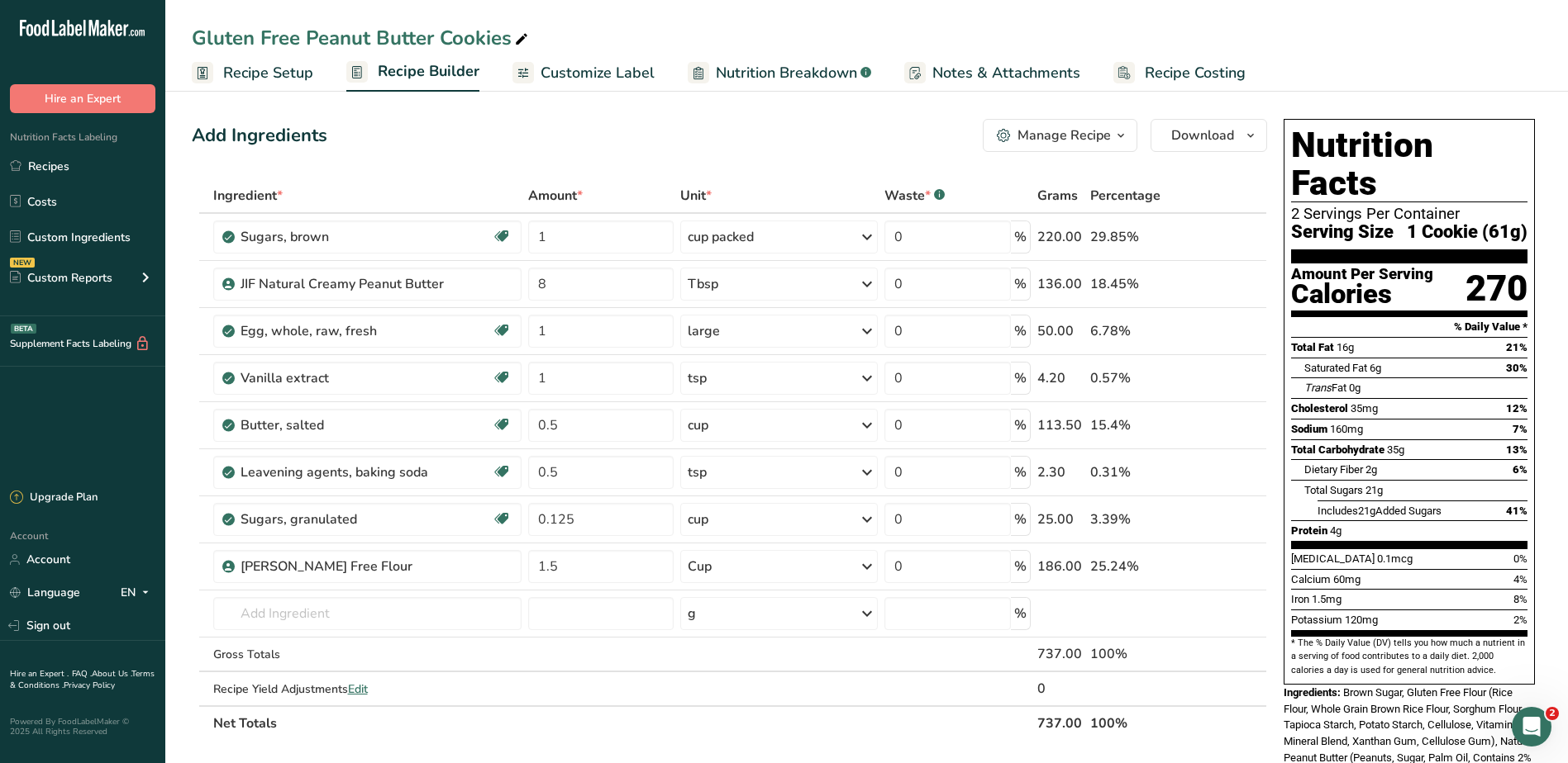
click at [531, 68] on link "Customize Label" at bounding box center [583, 73] width 142 height 37
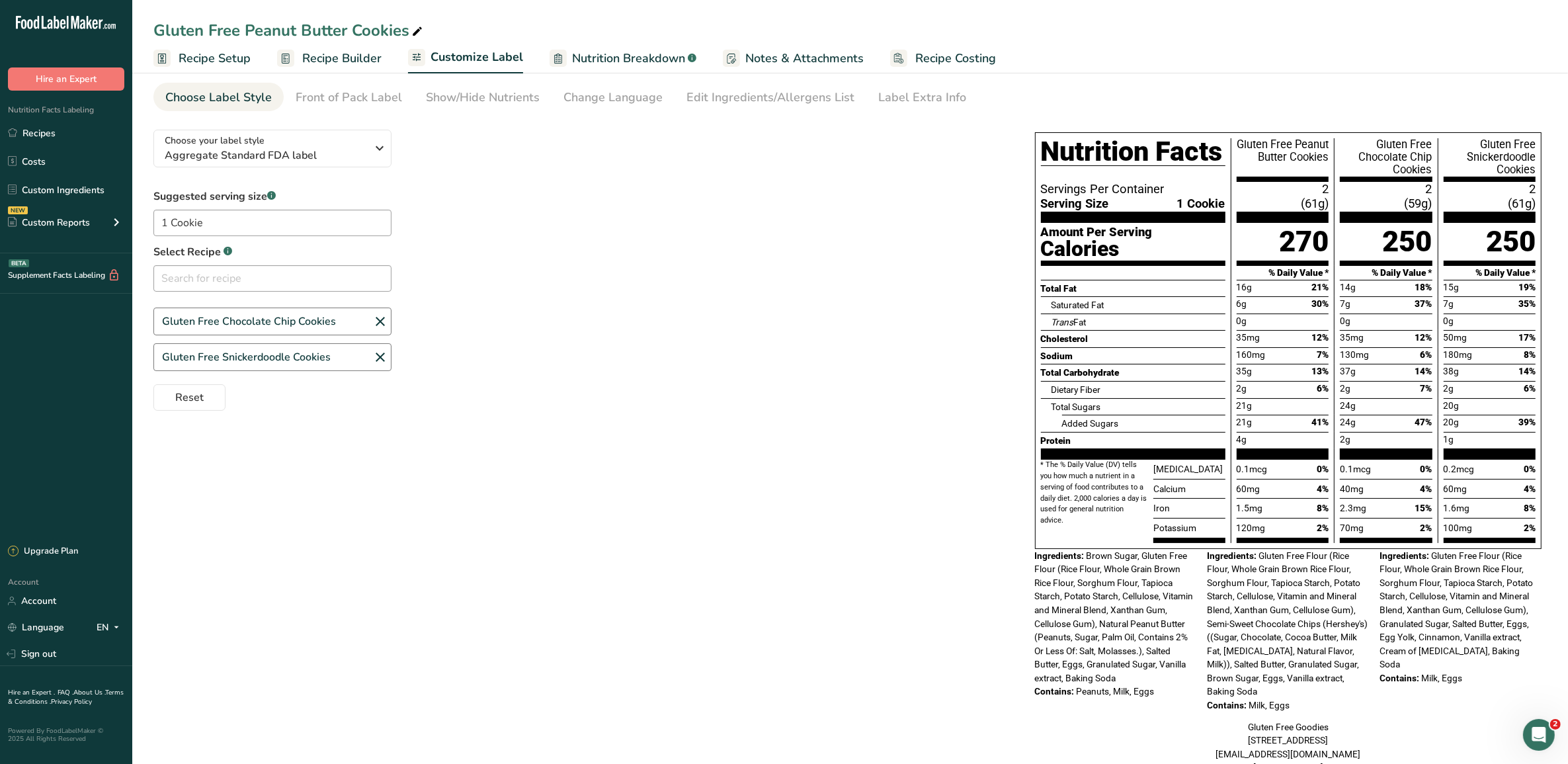
scroll to position [83, 0]
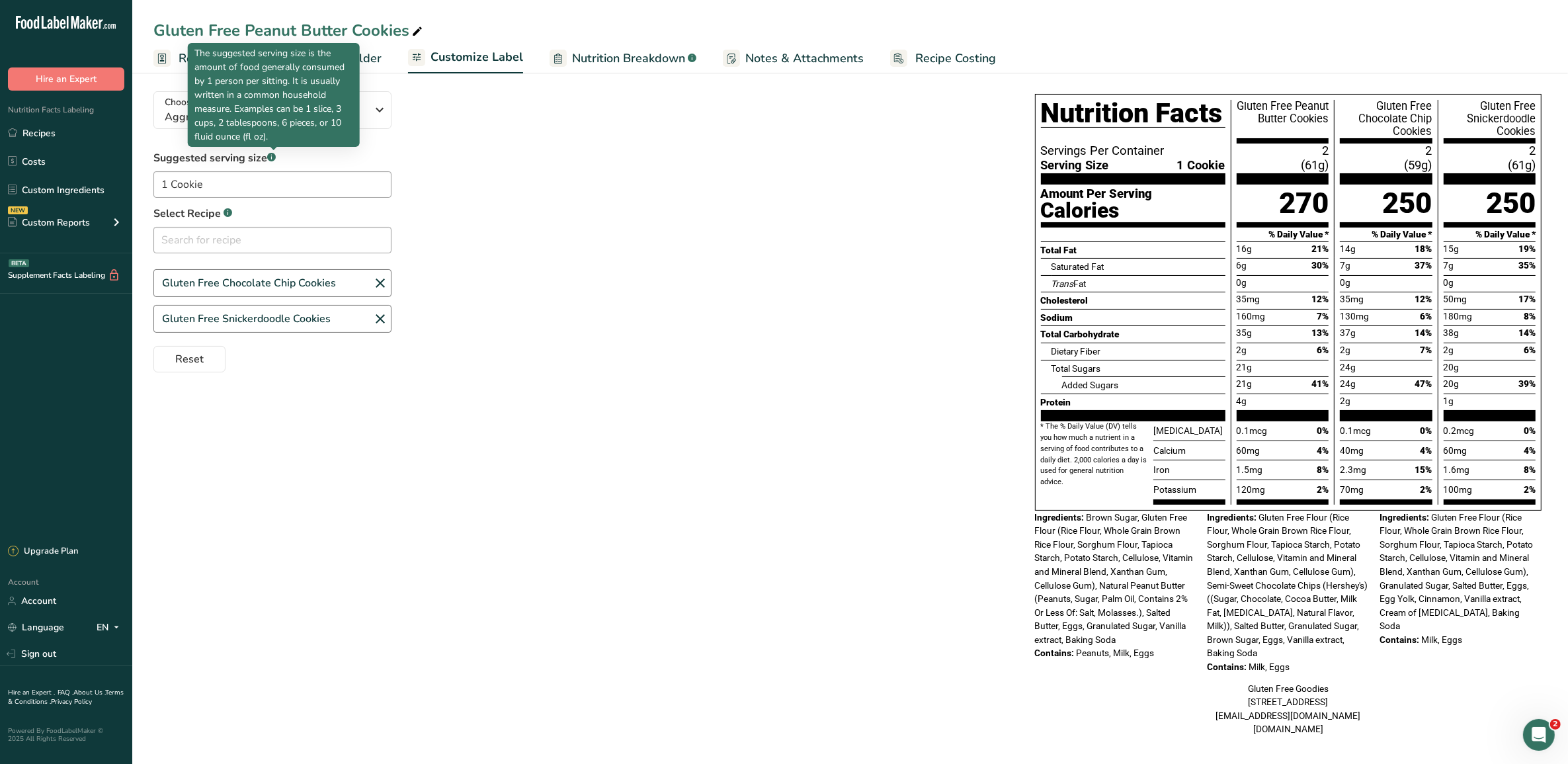
click at [193, 52] on div "The suggested serving size is the amount of food generally consumed by 1 person…" at bounding box center [273, 95] width 172 height 104
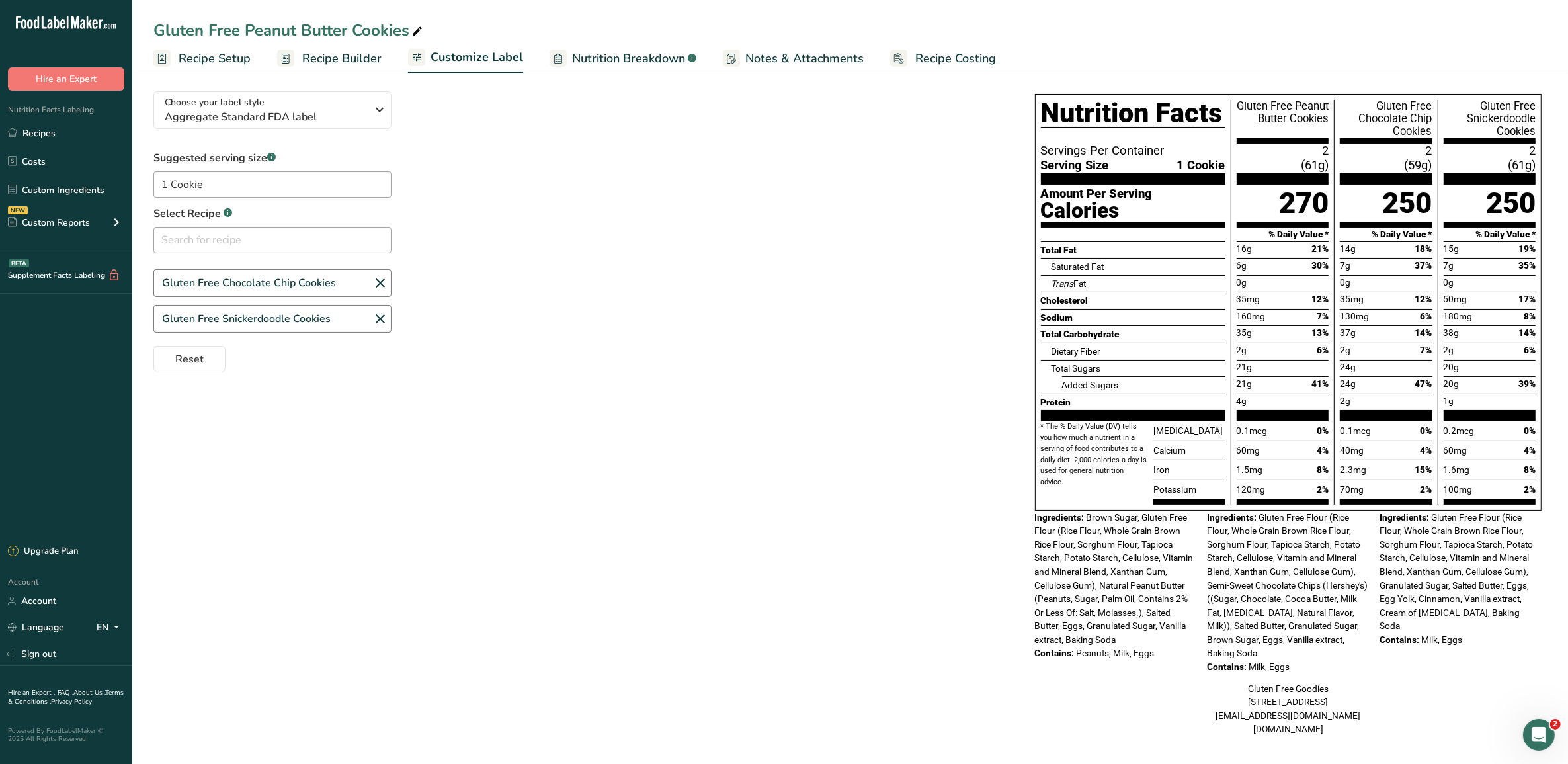
drag, startPoint x: 689, startPoint y: 223, endPoint x: 682, endPoint y: 214, distance: 11.4
click at [689, 223] on div "Suggested serving size .a-a{fill:#347362;}.b-a{fill:#fff;} 1 Cookie Select Reci…" at bounding box center [580, 261] width 855 height 223
click at [233, 55] on span "Recipe Setup" at bounding box center [214, 58] width 72 height 18
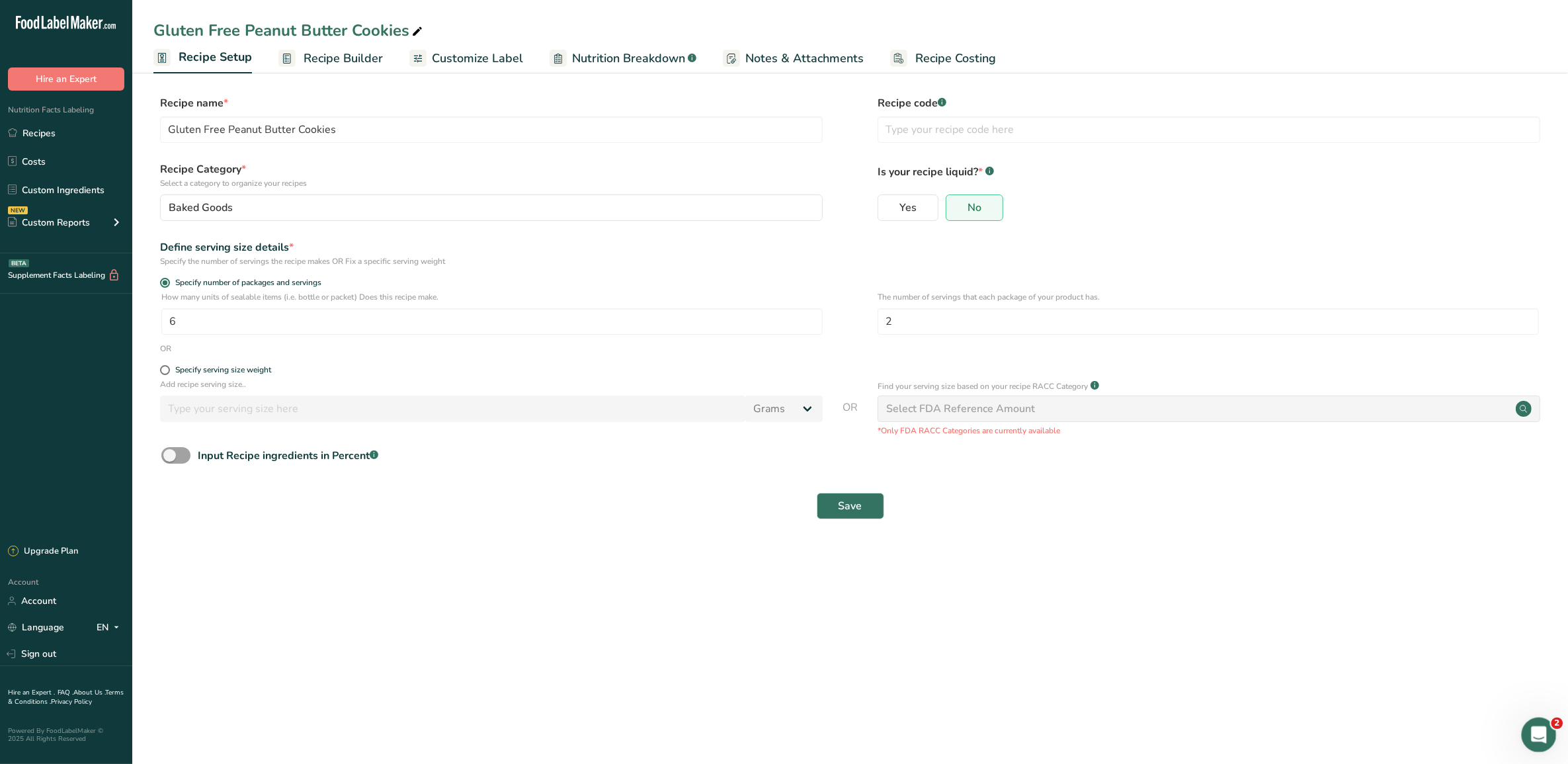
click at [1254, 610] on html at bounding box center [1537, 733] width 32 height 32
click at [1254, 610] on icon "Open Intercom Messenger" at bounding box center [1537, 733] width 22 height 22
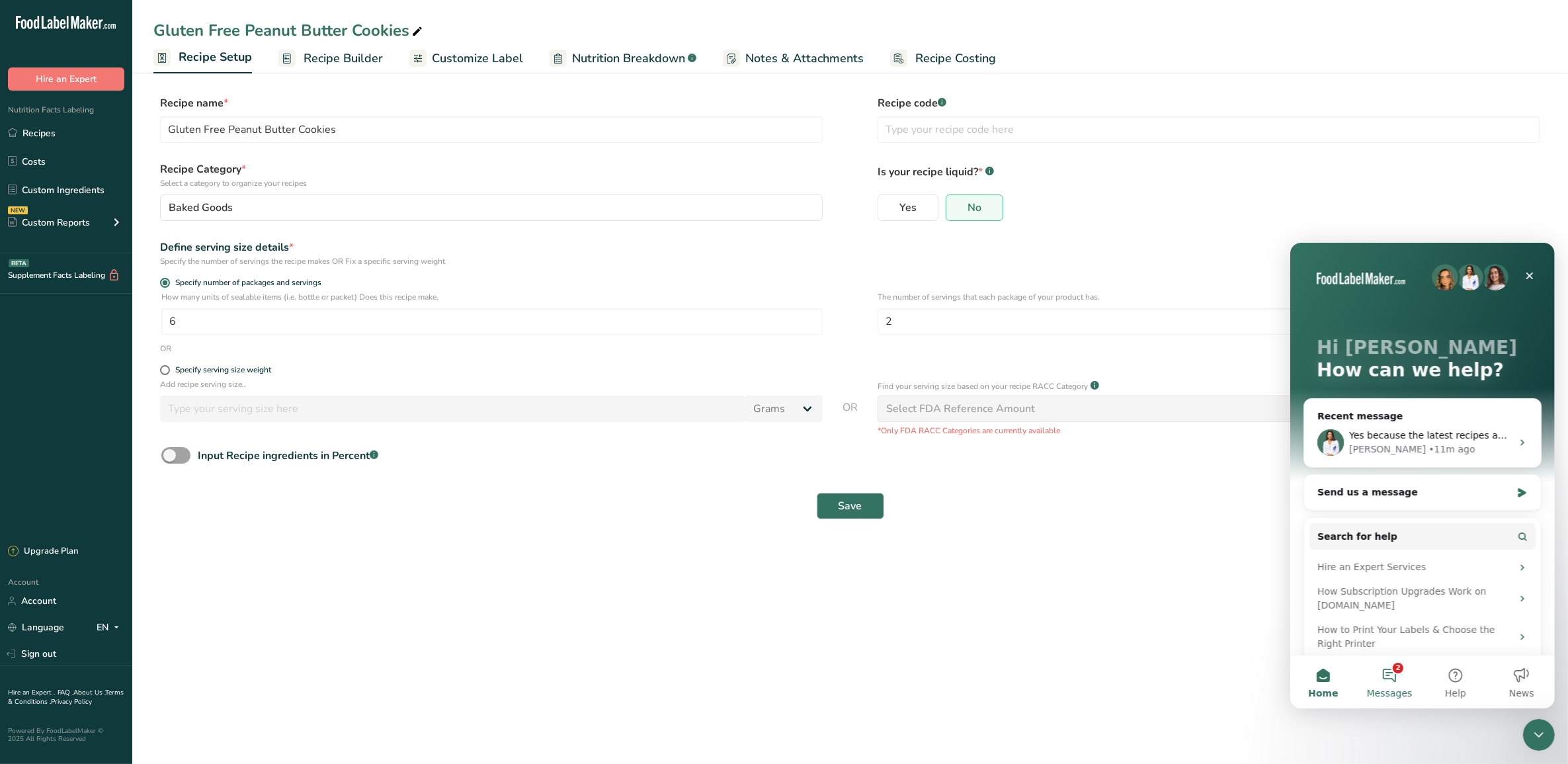
click at [1254, 610] on span "Messages" at bounding box center [1388, 692] width 46 height 9
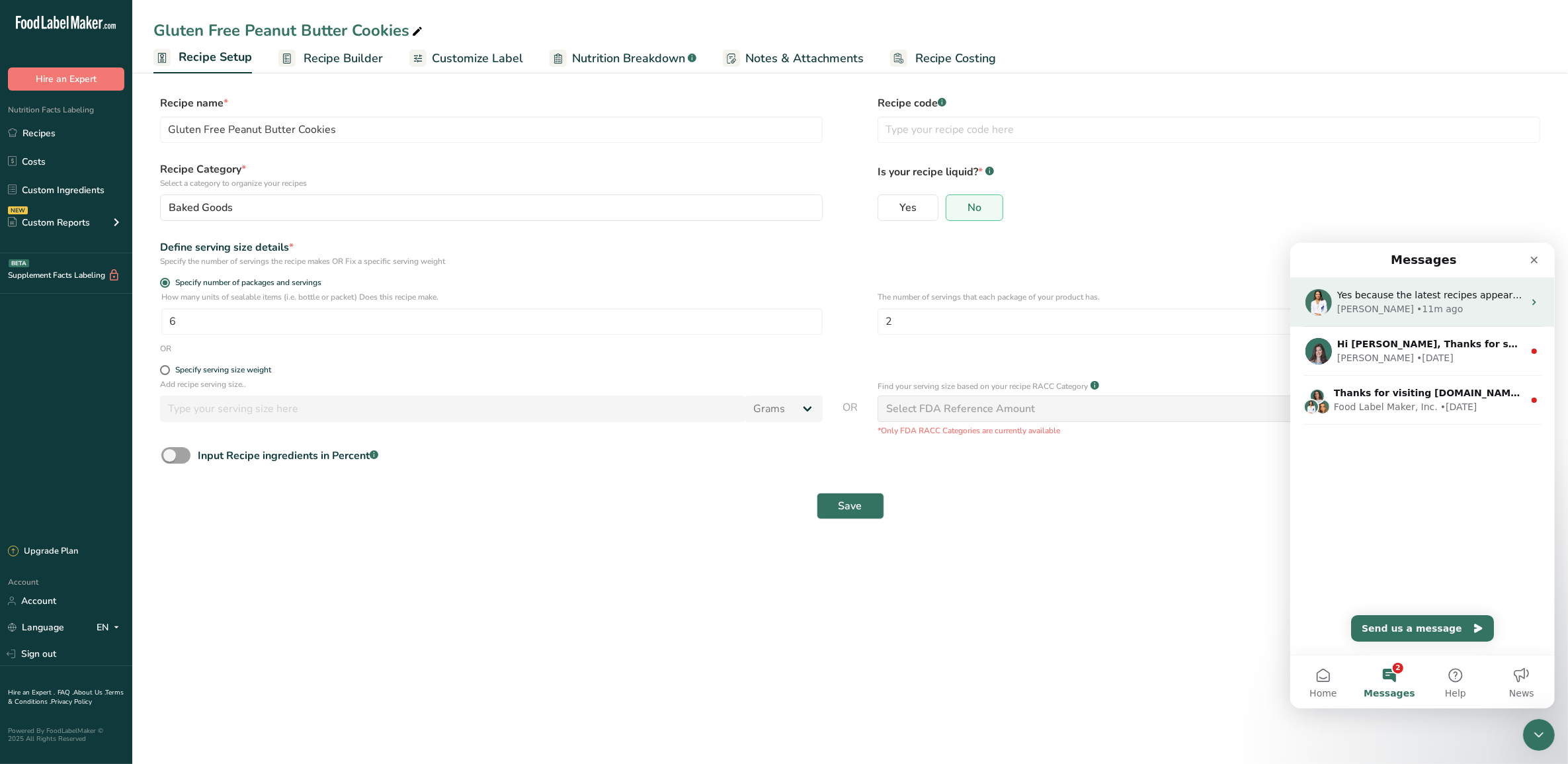
click at [1254, 308] on div "Rana • 11m ago" at bounding box center [1430, 308] width 187 height 14
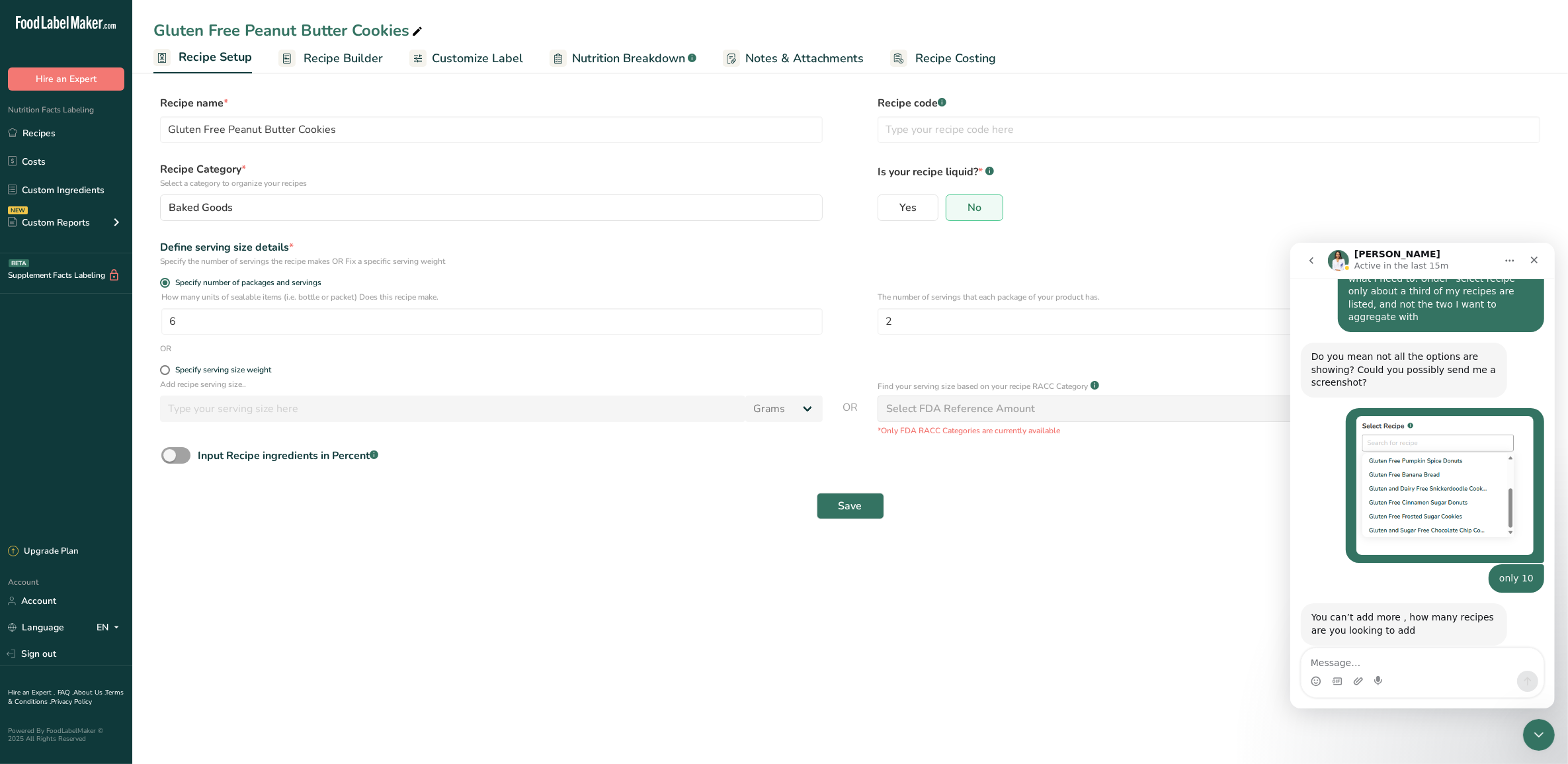
scroll to position [748, 0]
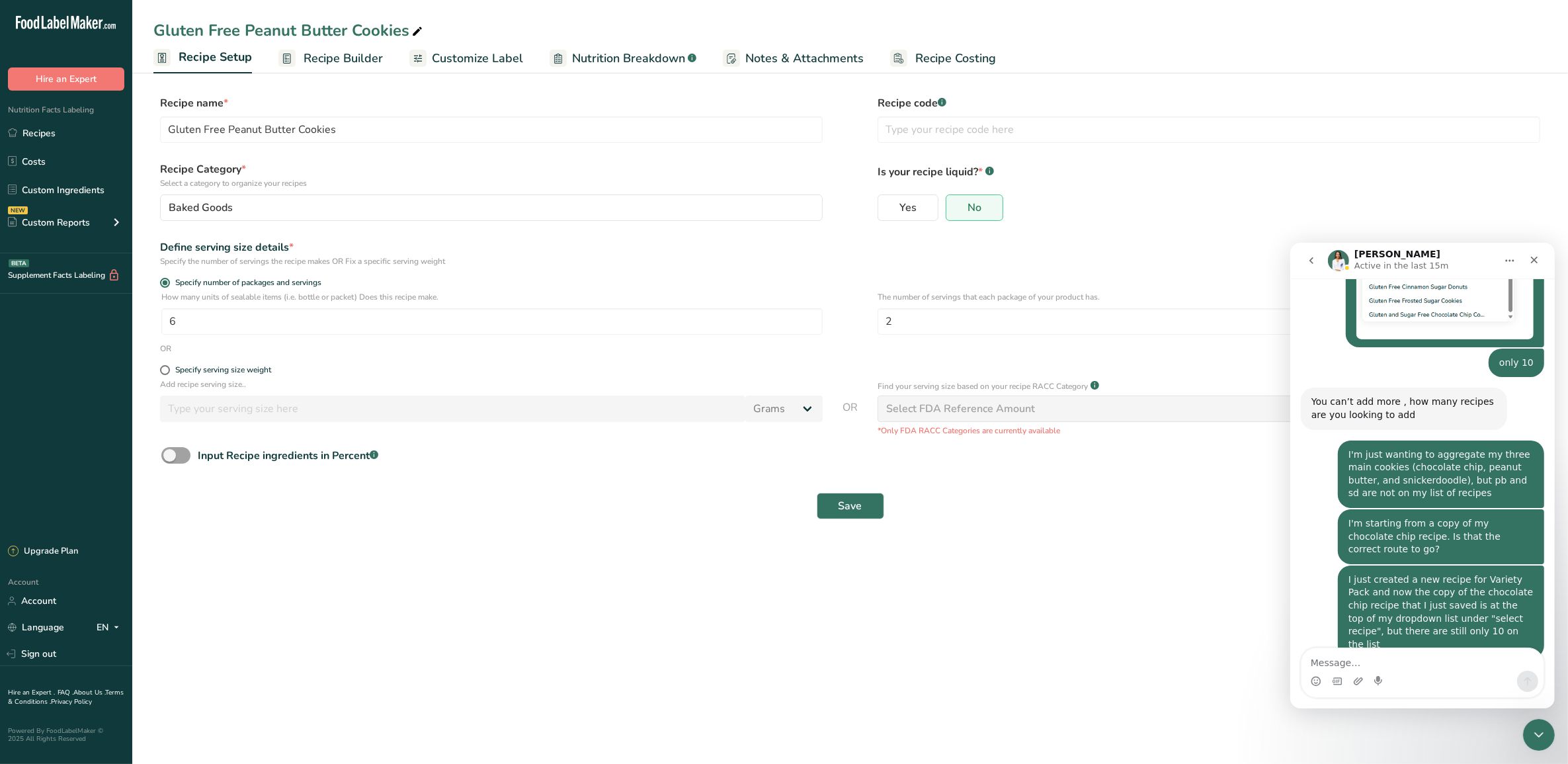
click at [1254, 610] on textarea "Message…" at bounding box center [1422, 659] width 242 height 22
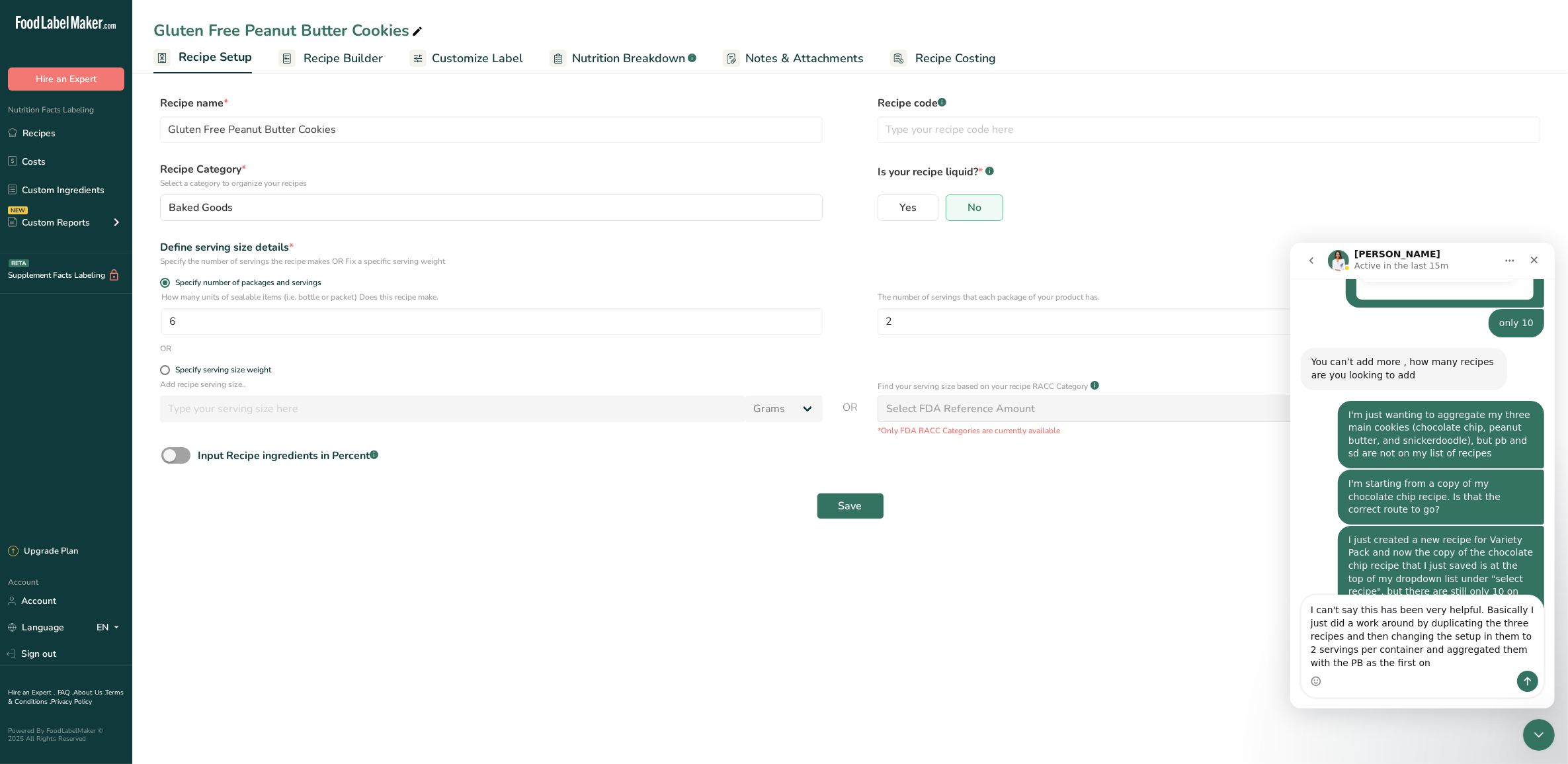
scroll to position [801, 0]
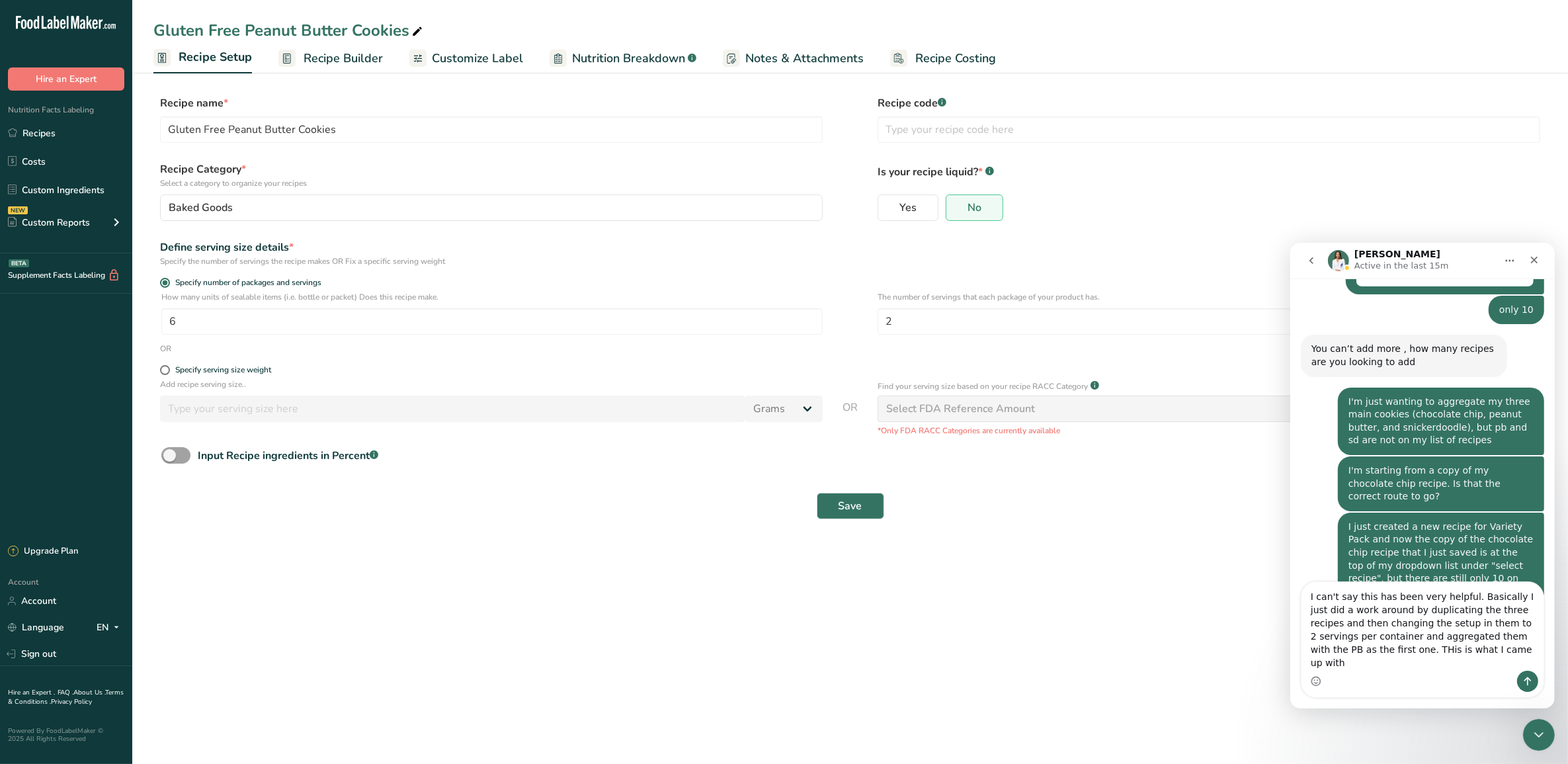
type textarea "I can't say this has been very helpful. Basically I just did a work around by d…"
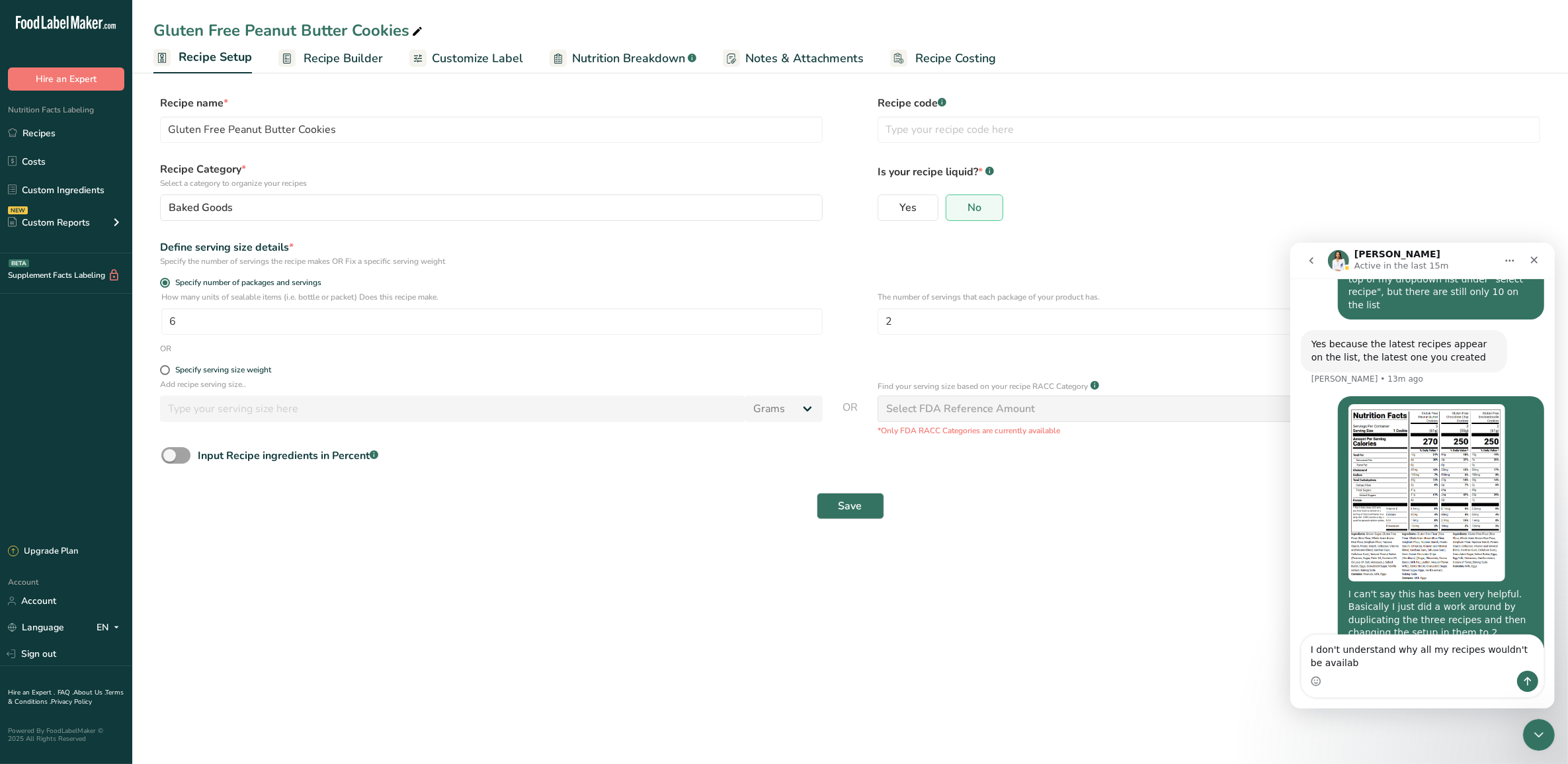
scroll to position [1101, 0]
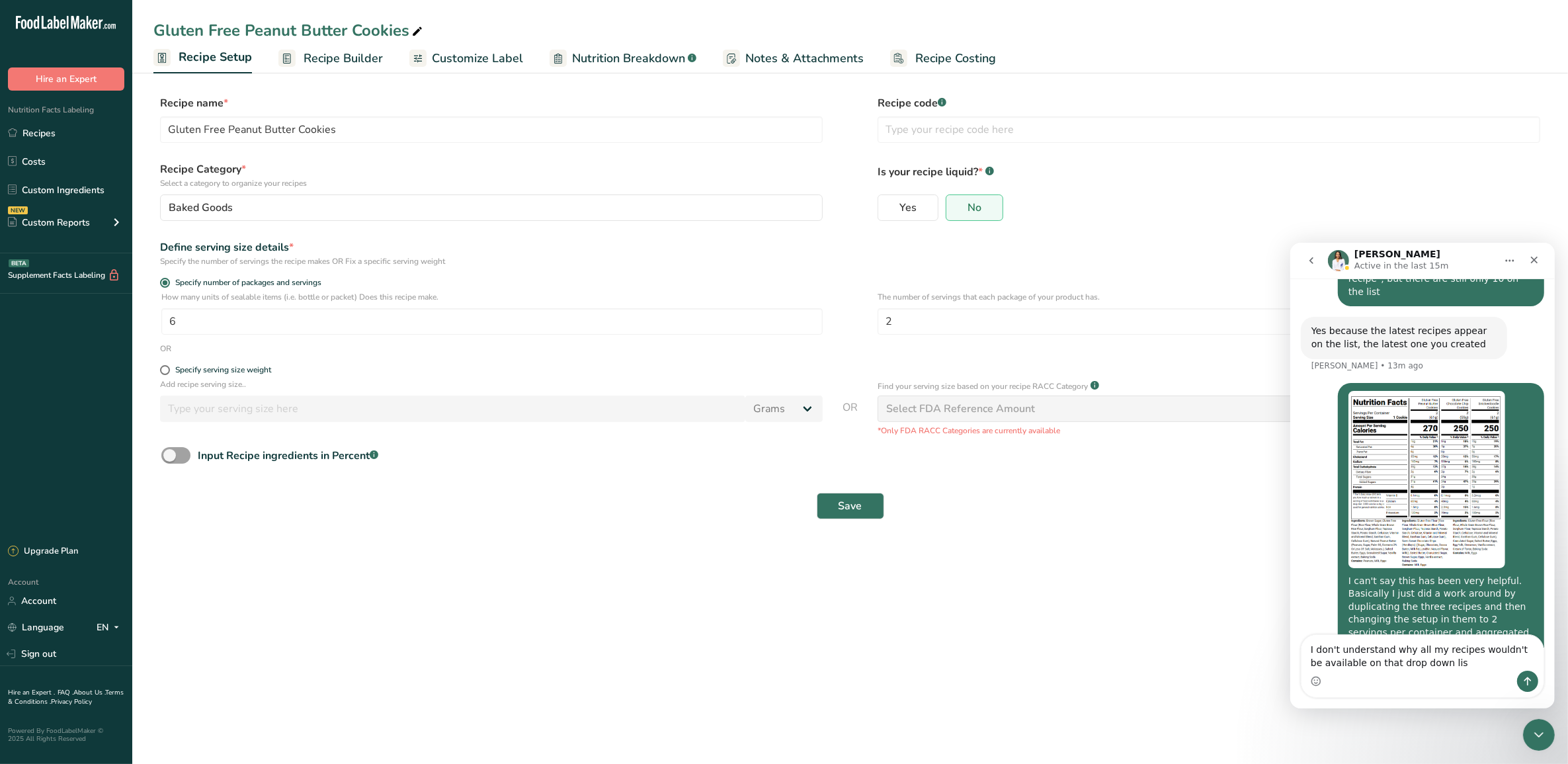
type textarea "I don't understand why all my recipes wouldn't be available on that drop down l…"
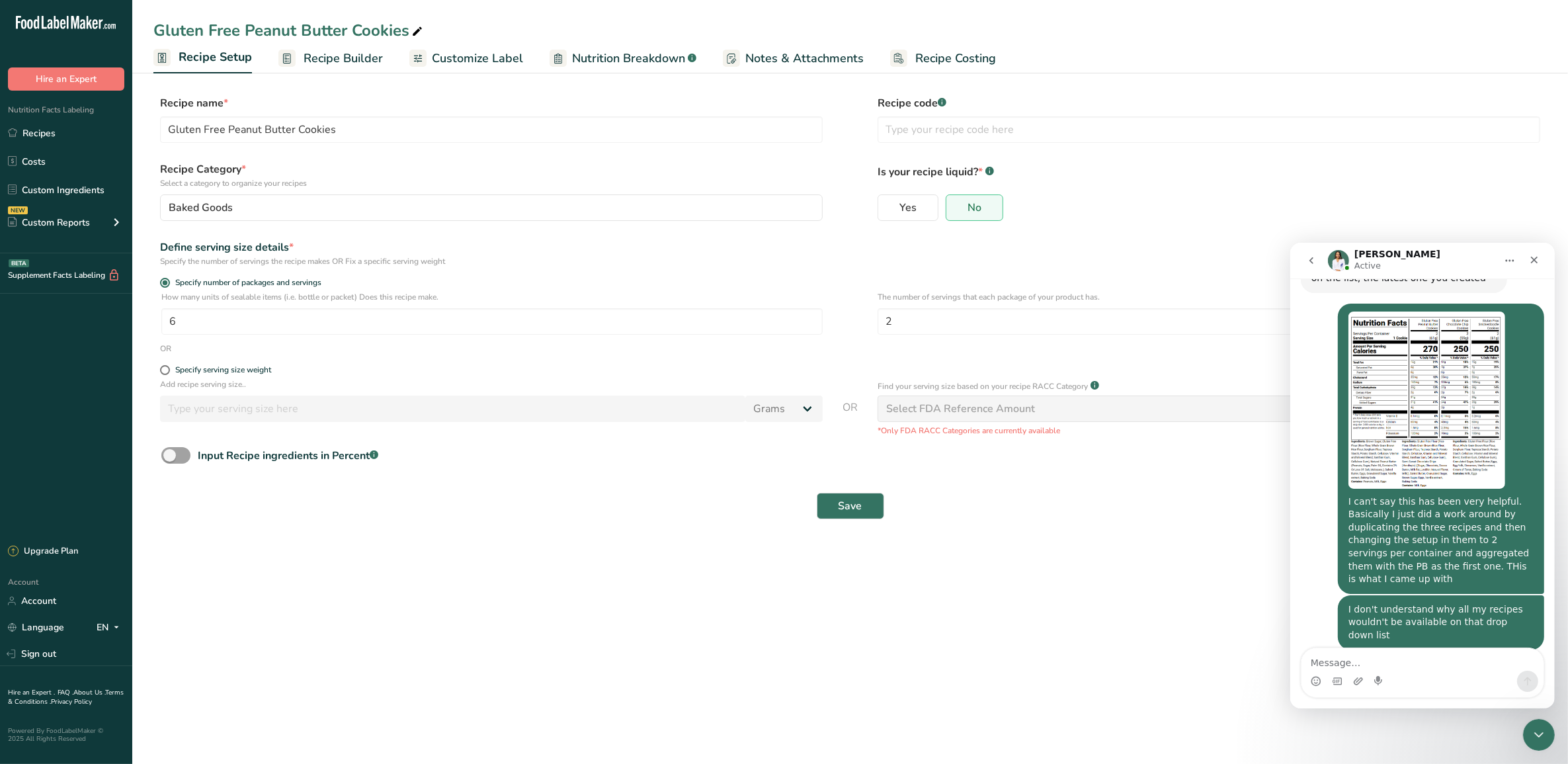
scroll to position [1084, 0]
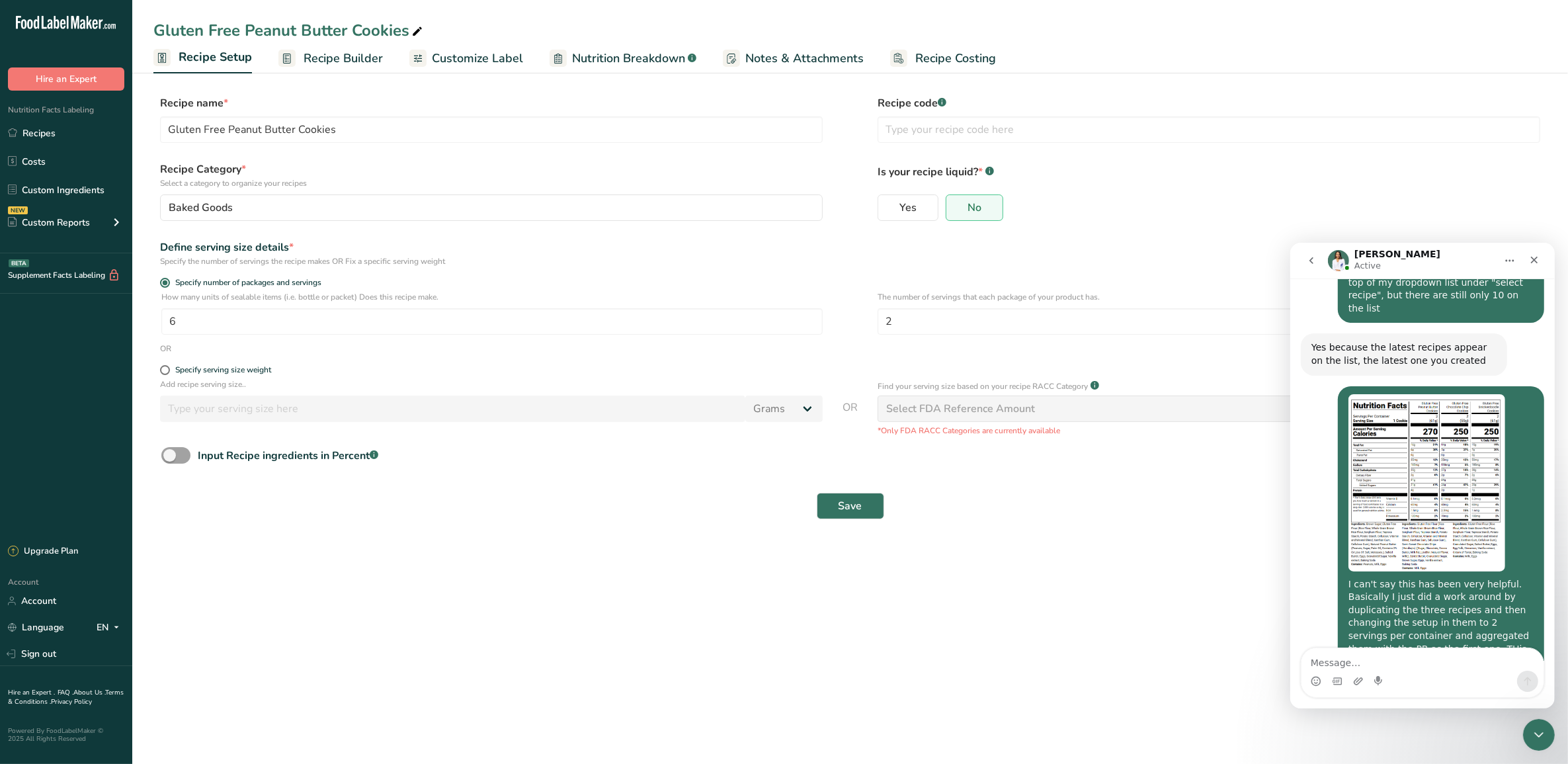
click at [1254, 394] on img "Alvin says…" at bounding box center [1426, 482] width 157 height 177
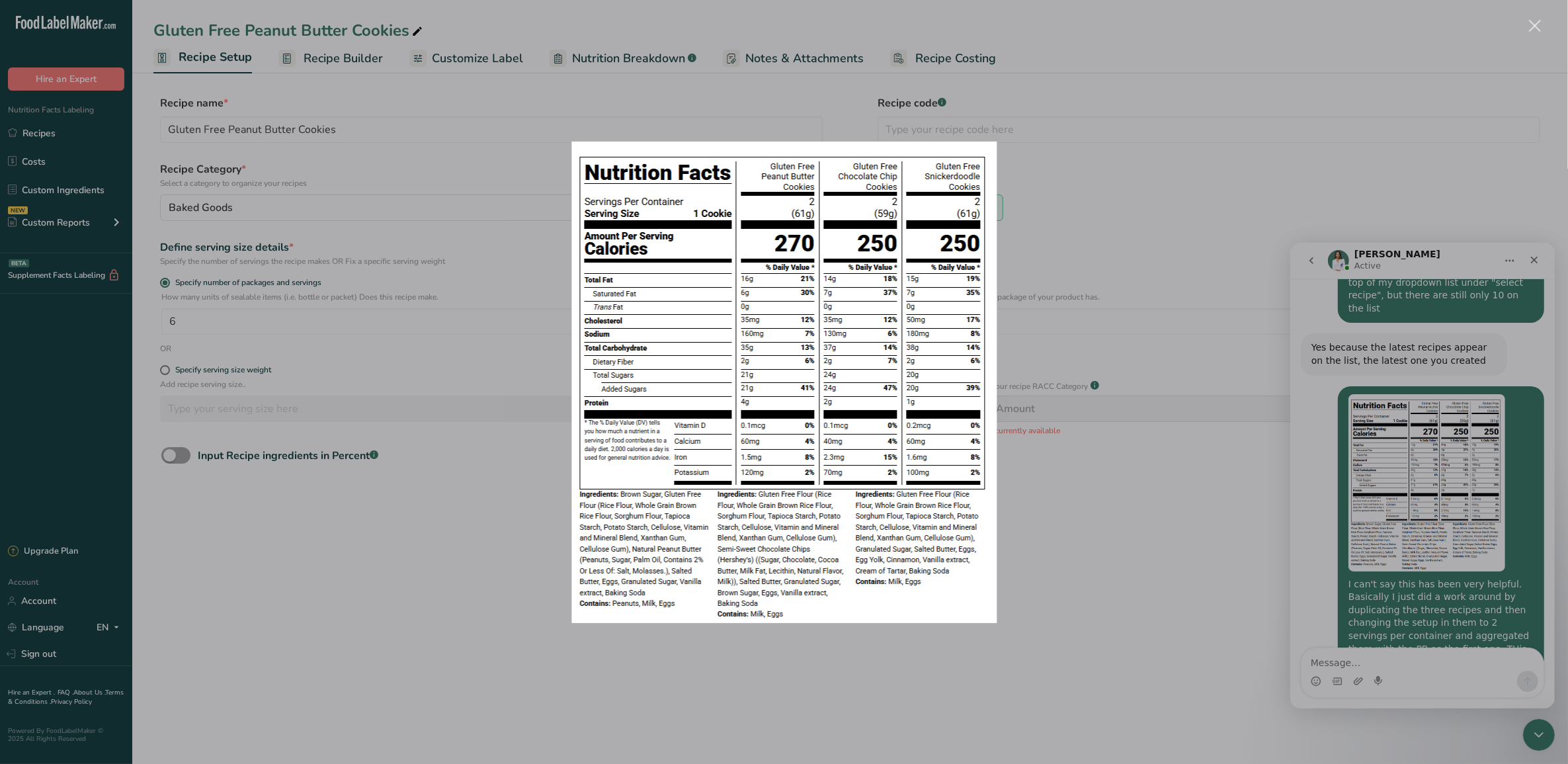
click at [226, 508] on div "Intercom messenger" at bounding box center [784, 382] width 1568 height 764
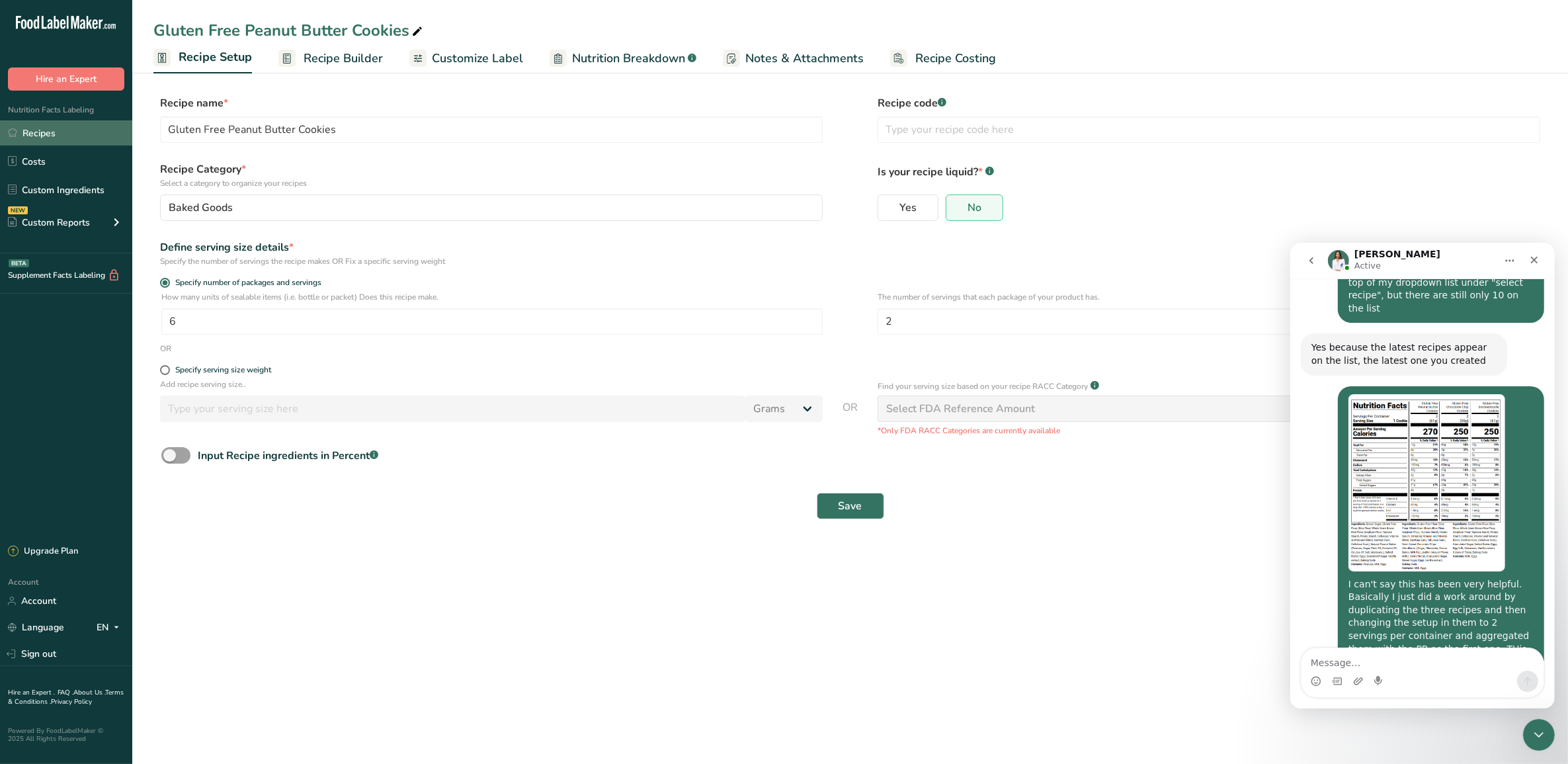
click at [40, 128] on link "Recipes" at bounding box center [66, 133] width 132 height 25
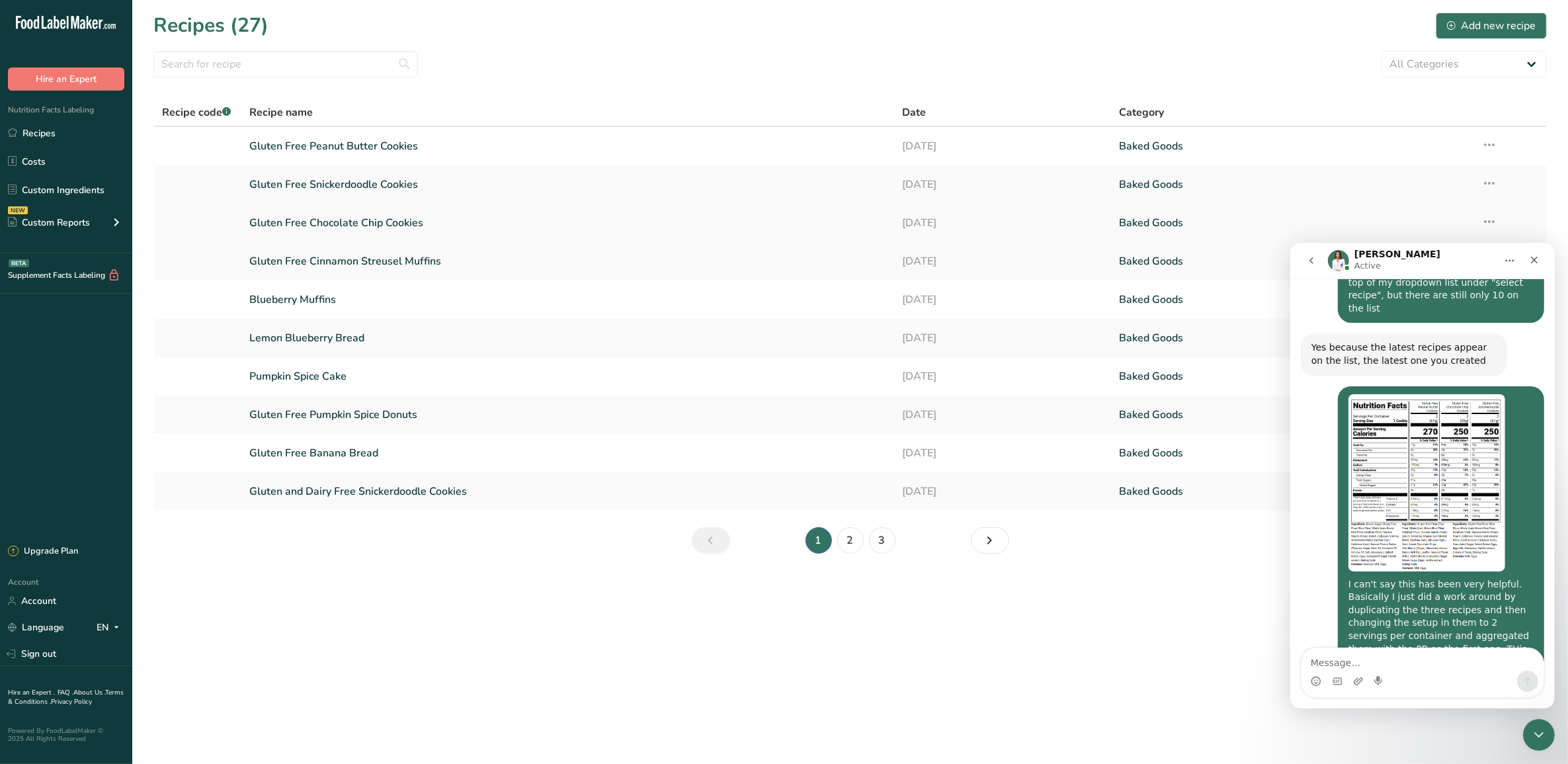
click at [377, 218] on link "Gluten Free Chocolate Chip Cookies" at bounding box center [567, 223] width 636 height 28
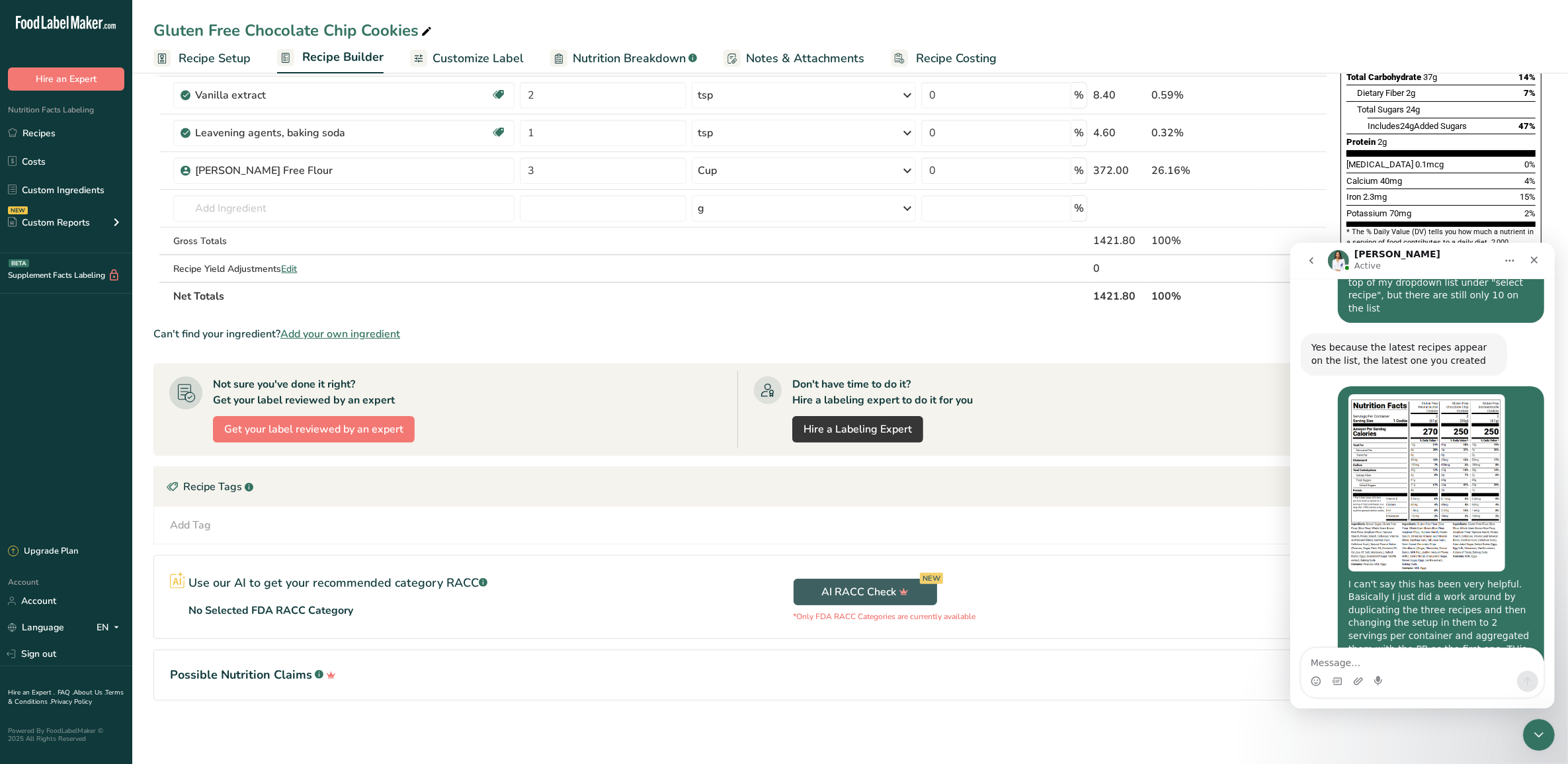
scroll to position [285, 0]
click at [482, 58] on span "Customize Label" at bounding box center [478, 58] width 91 height 18
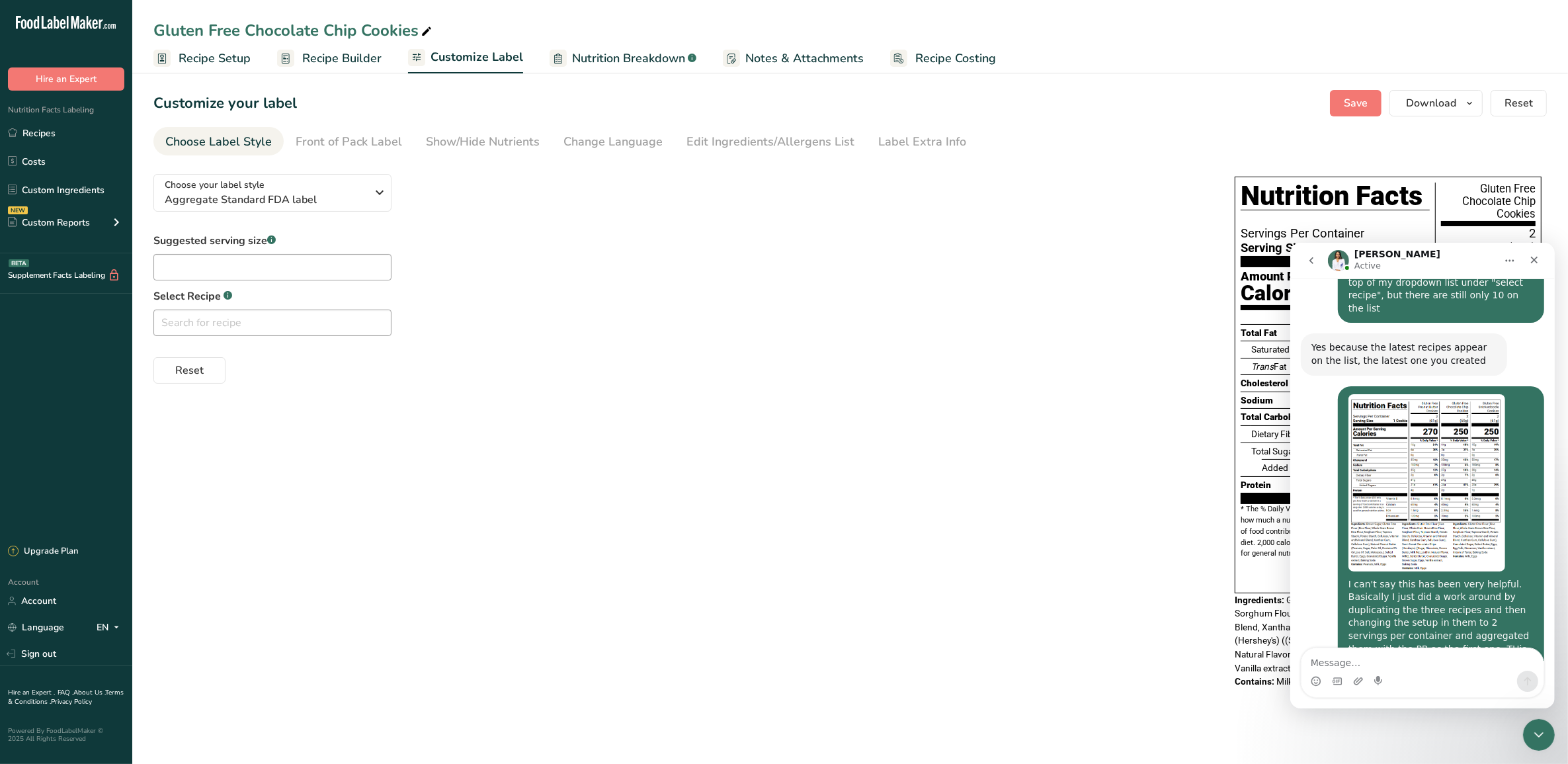
click at [349, 49] on span "Recipe Builder" at bounding box center [342, 58] width 79 height 18
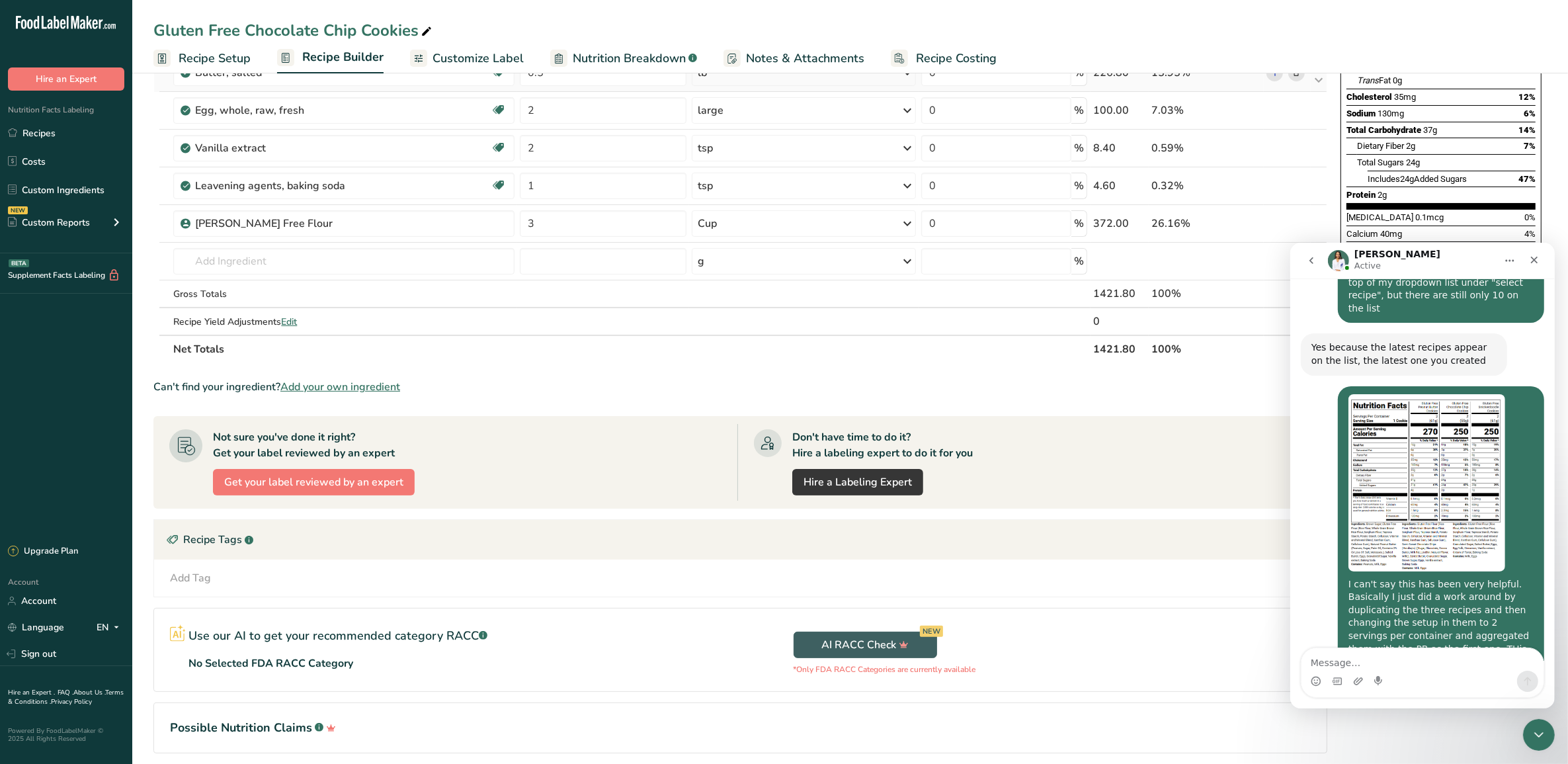
scroll to position [285, 0]
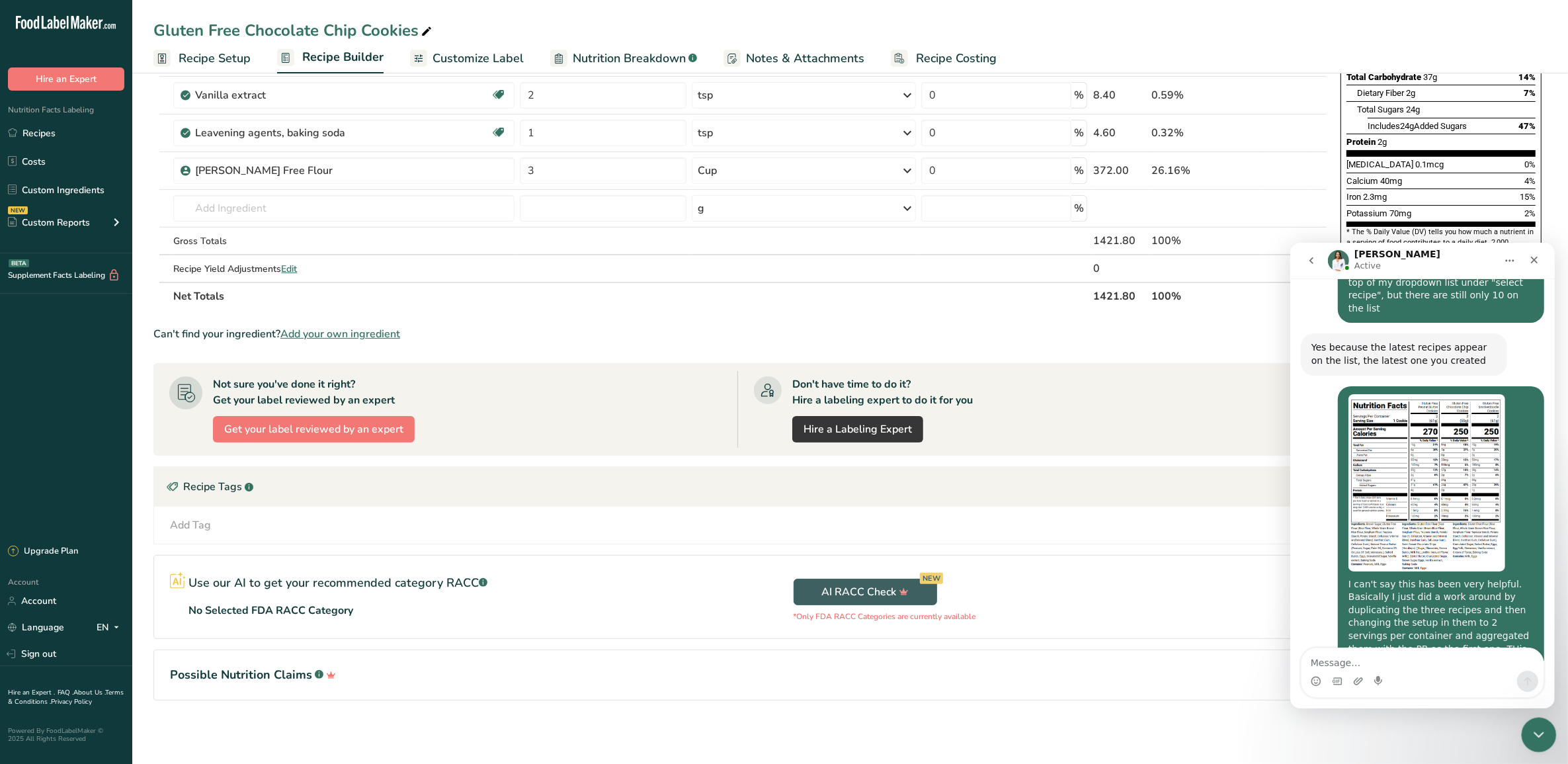
click at [1254, 610] on icon "Close Intercom Messenger" at bounding box center [1536, 733] width 16 height 16
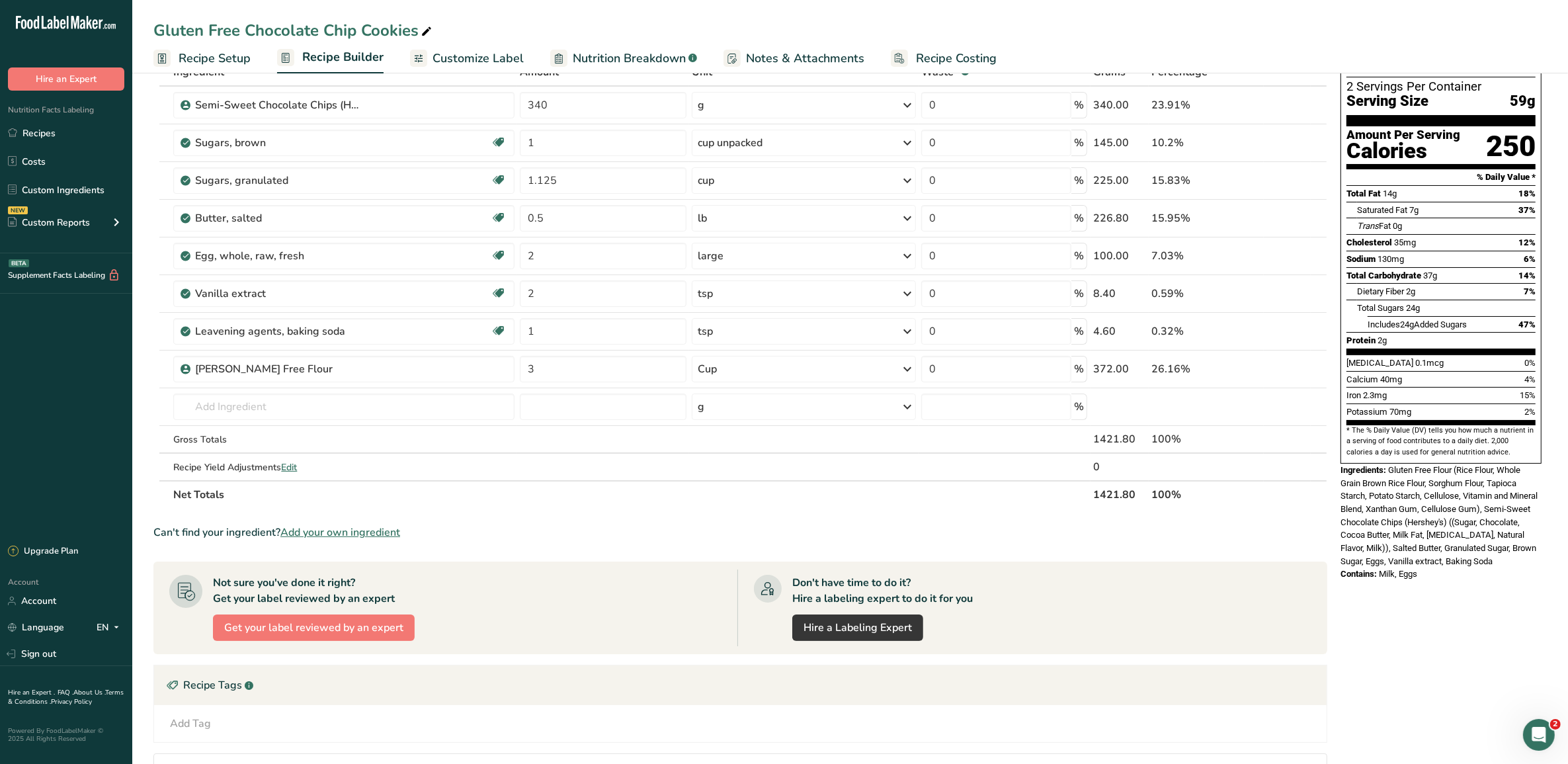
scroll to position [37, 0]
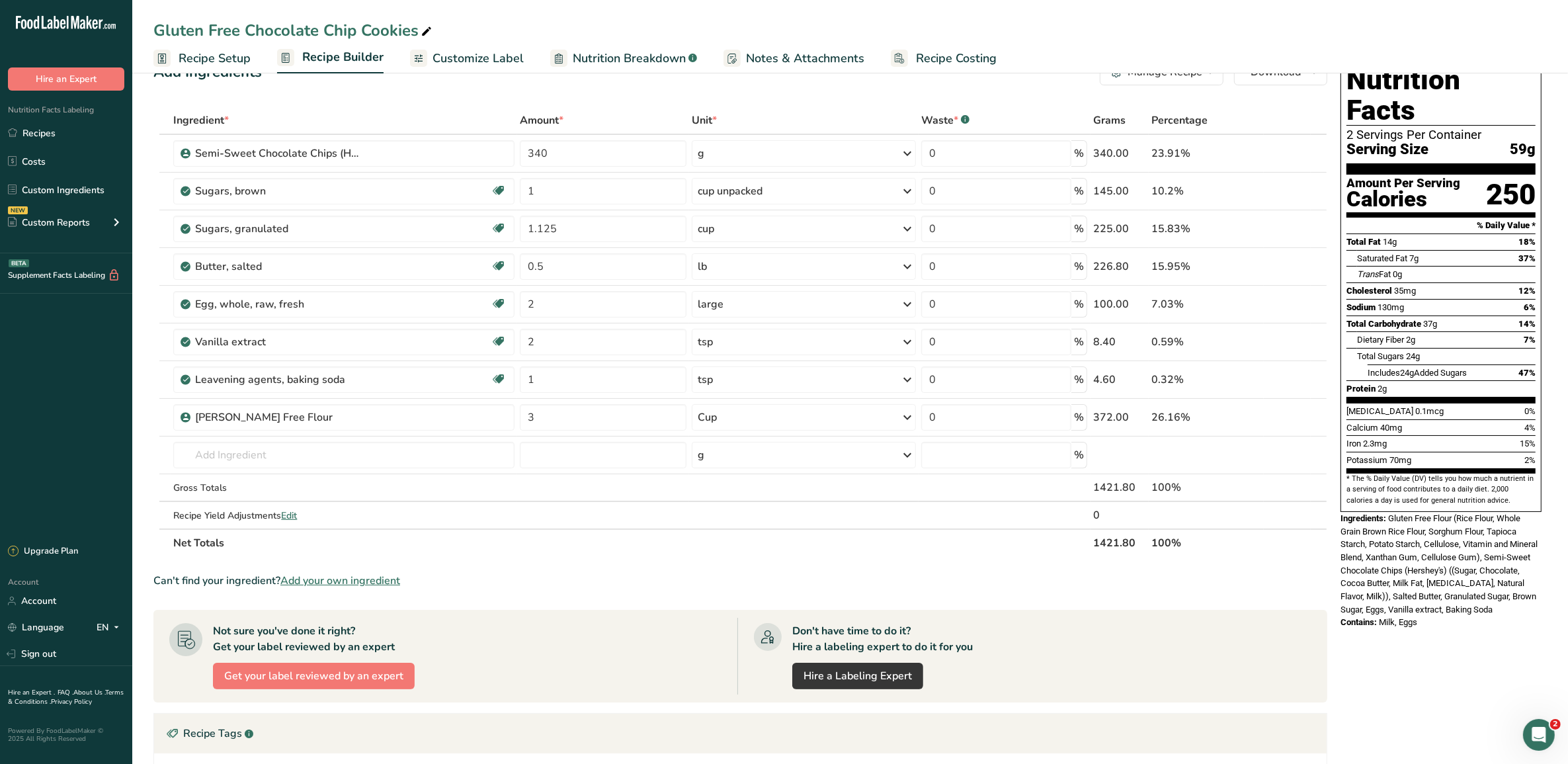
click at [451, 50] on span "Customize Label" at bounding box center [478, 58] width 91 height 18
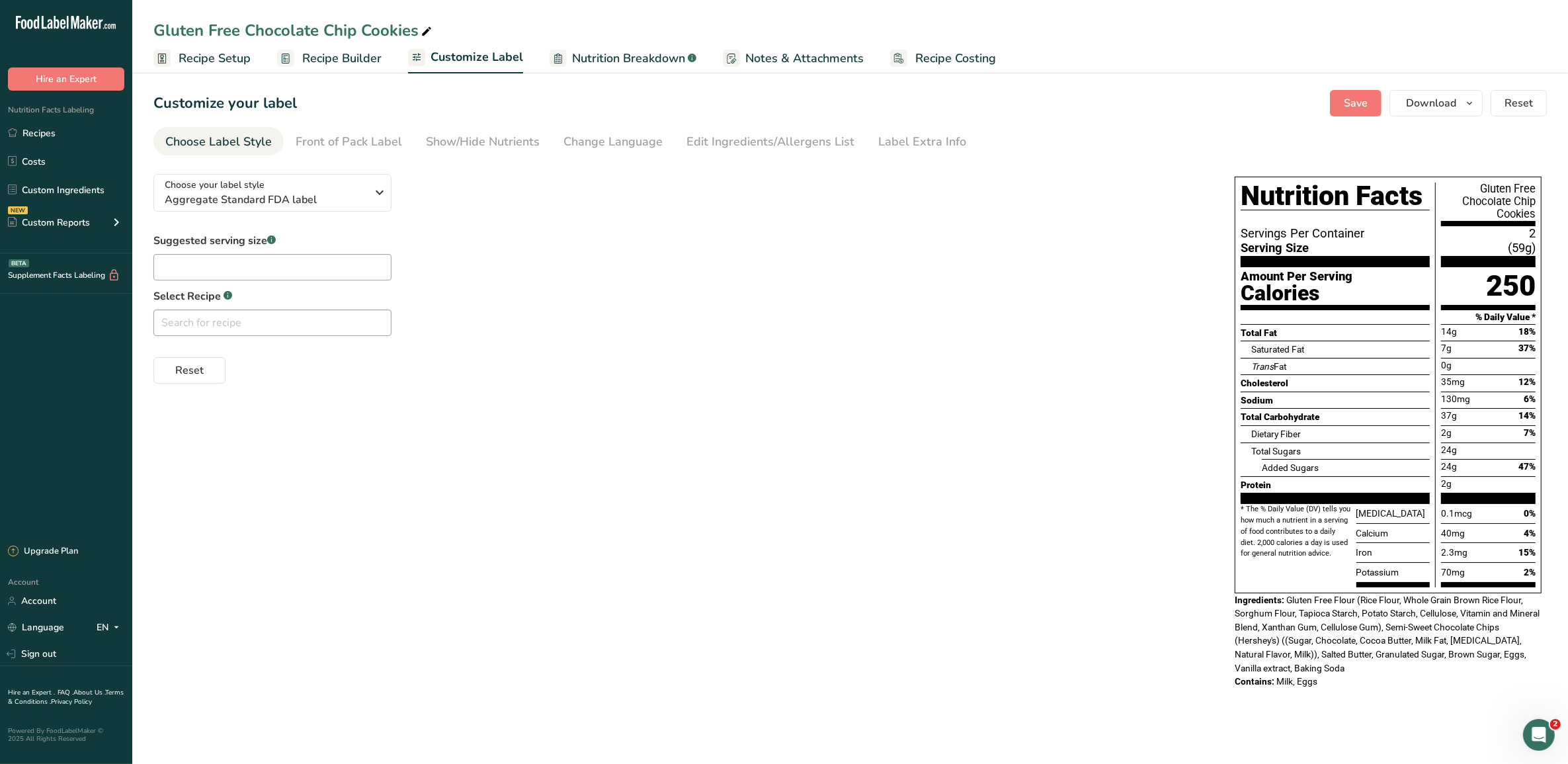
click at [579, 58] on span "Nutrition Breakdown" at bounding box center [628, 58] width 113 height 18
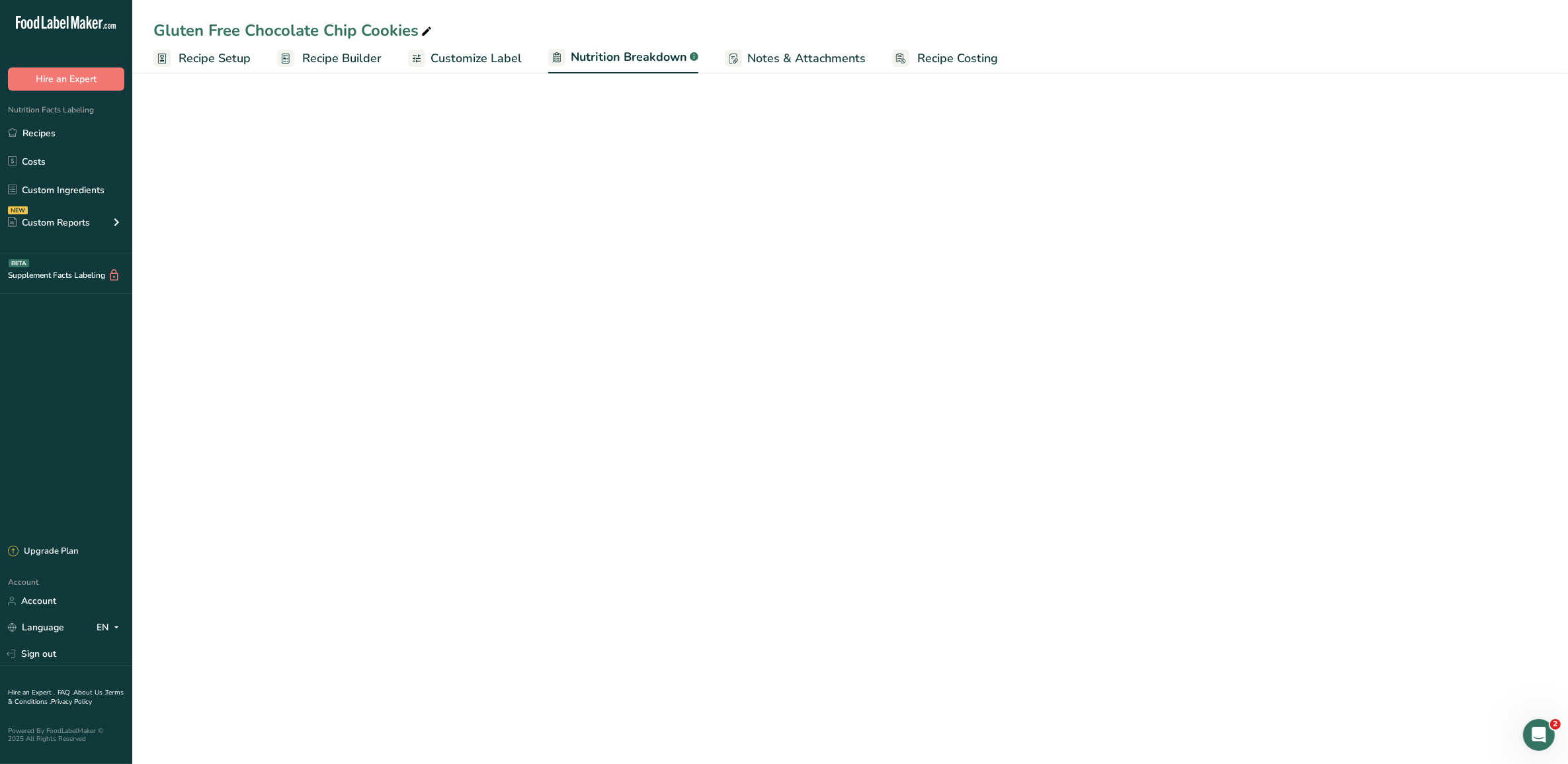
select select "Calories"
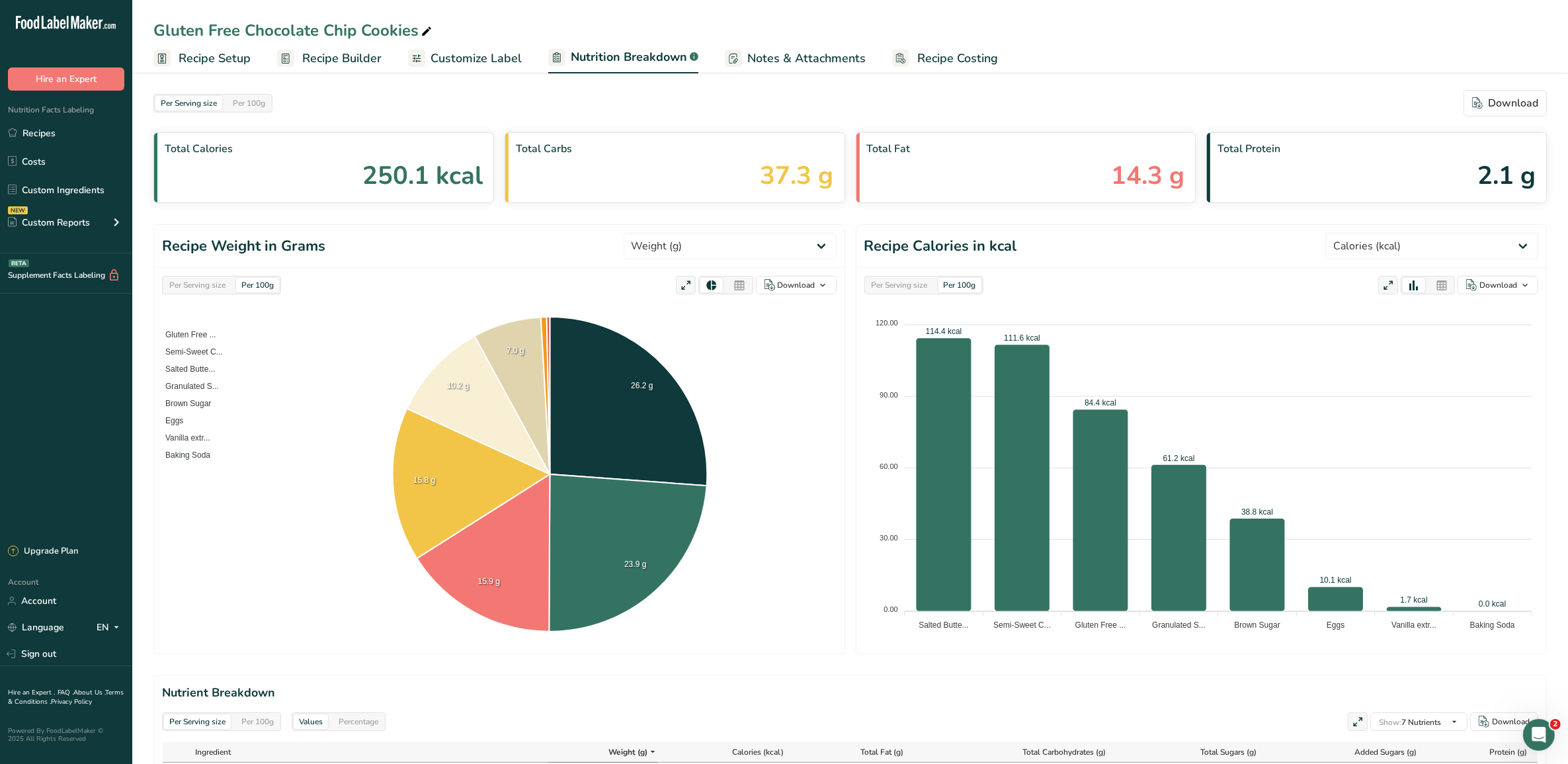
click at [784, 47] on link "Notes & Attachments" at bounding box center [795, 58] width 141 height 30
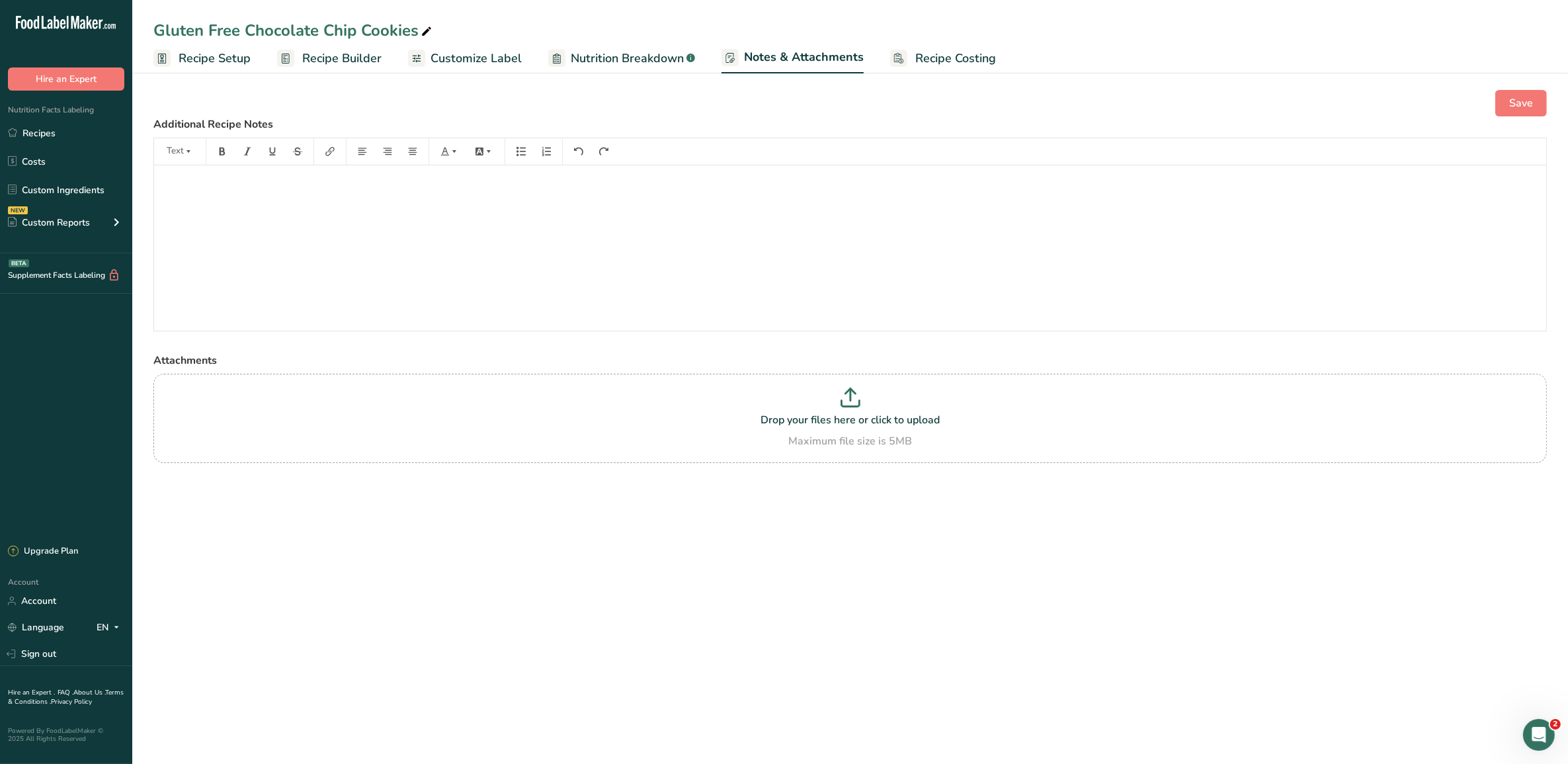
click at [656, 50] on span "Nutrition Breakdown" at bounding box center [626, 58] width 113 height 18
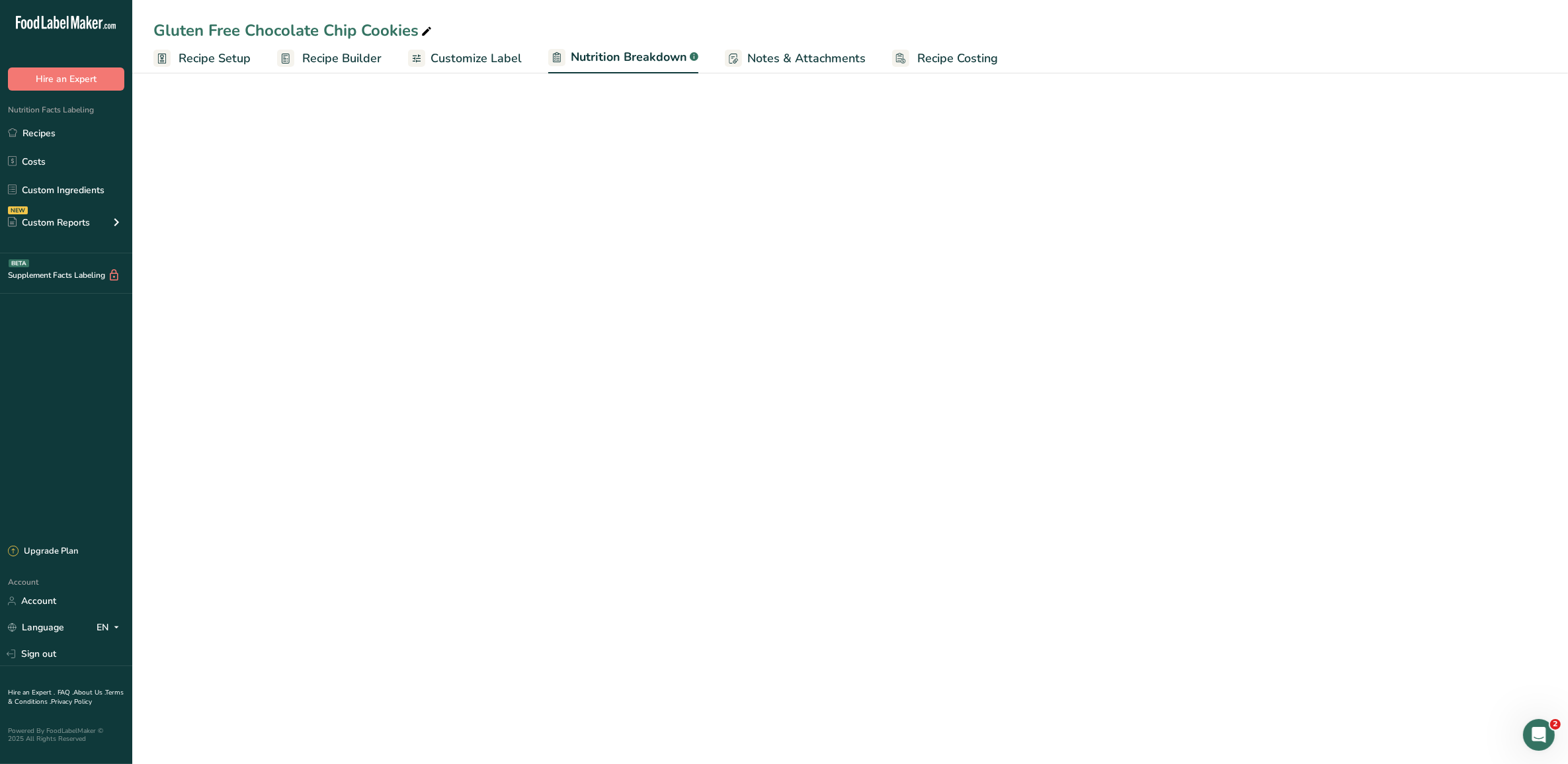
select select "Calories"
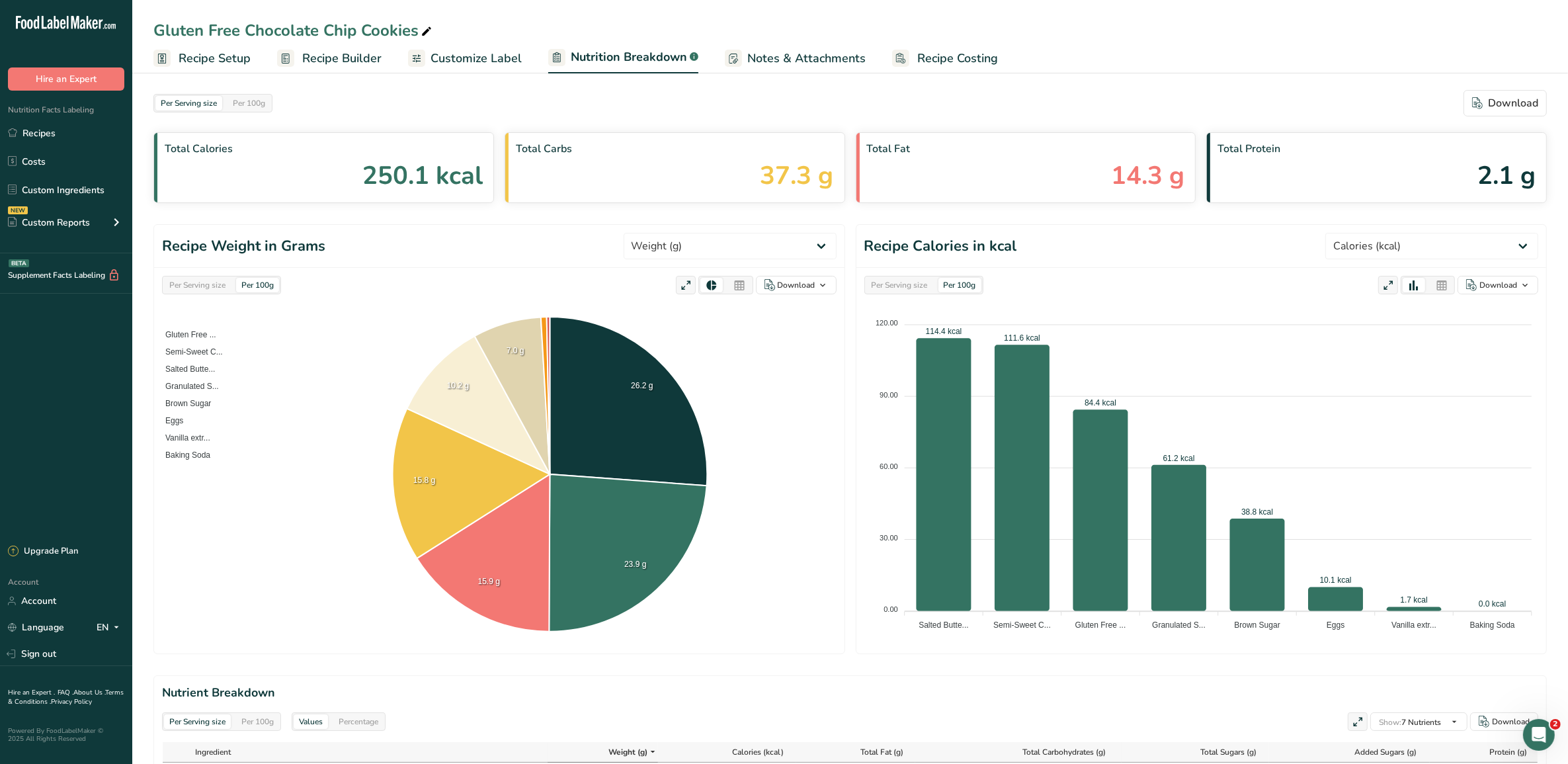
click at [238, 60] on span "Recipe Setup" at bounding box center [214, 58] width 72 height 18
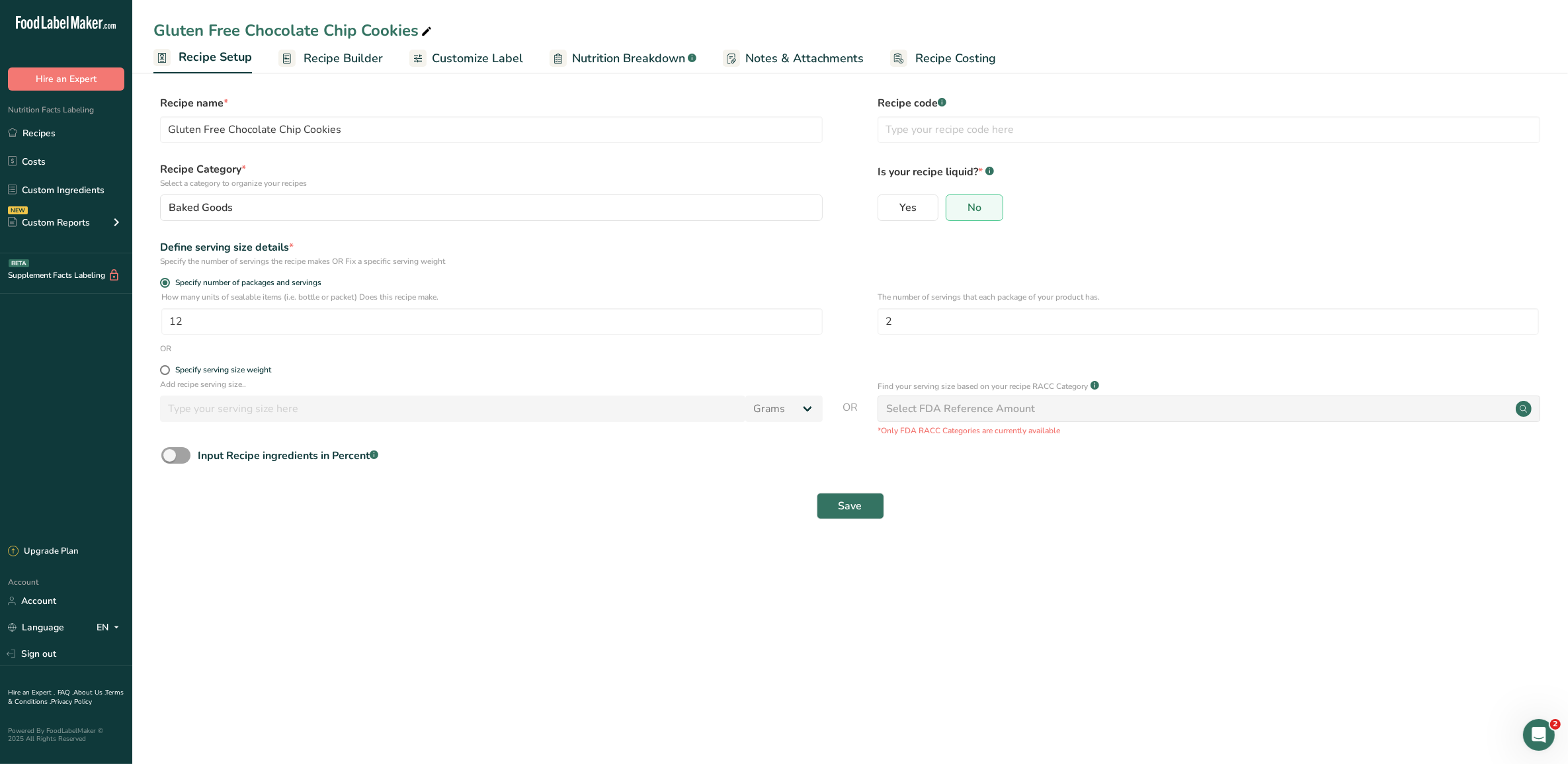
click at [361, 51] on span "Recipe Builder" at bounding box center [343, 58] width 79 height 18
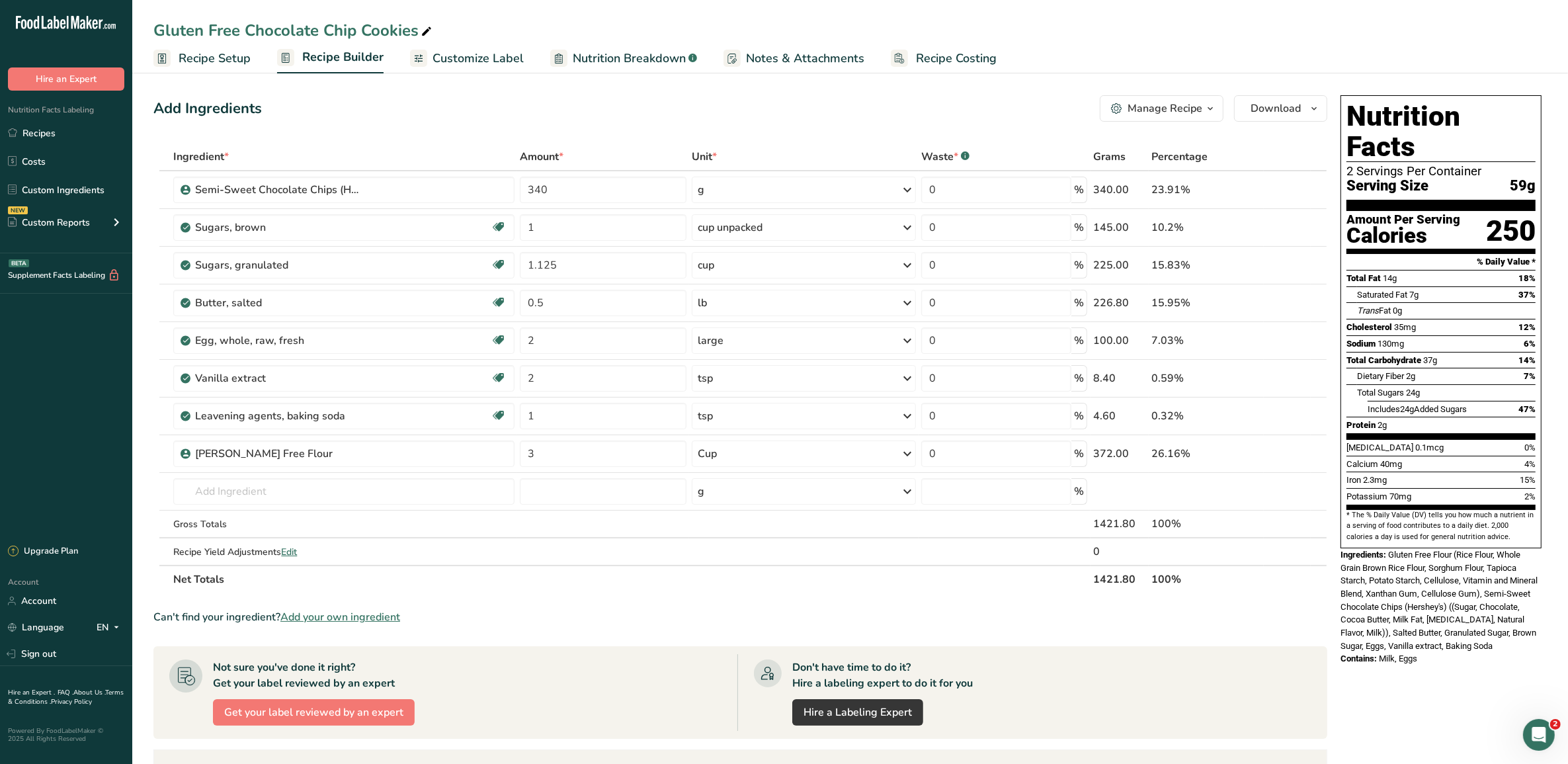
click at [1254, 610] on span "Gluten Free Flour (Rice Flour, Whole Grain Brown Rice Flour, Sorghum Flour, Tap…" at bounding box center [1439, 600] width 197 height 101
click at [488, 72] on link "Customize Label" at bounding box center [467, 58] width 113 height 30
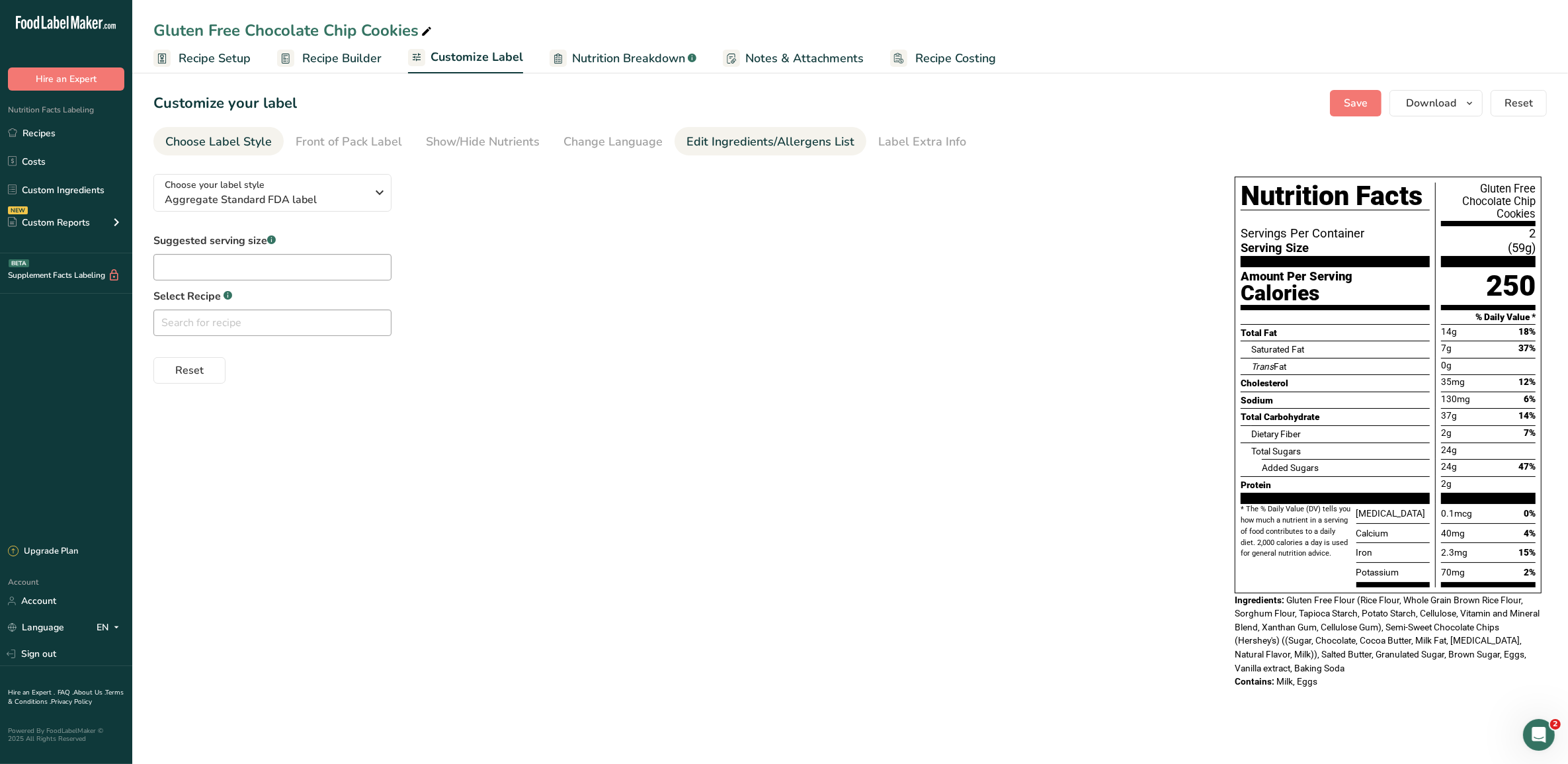
click at [768, 134] on div "Edit Ingredients/Allergens List" at bounding box center [770, 142] width 168 height 18
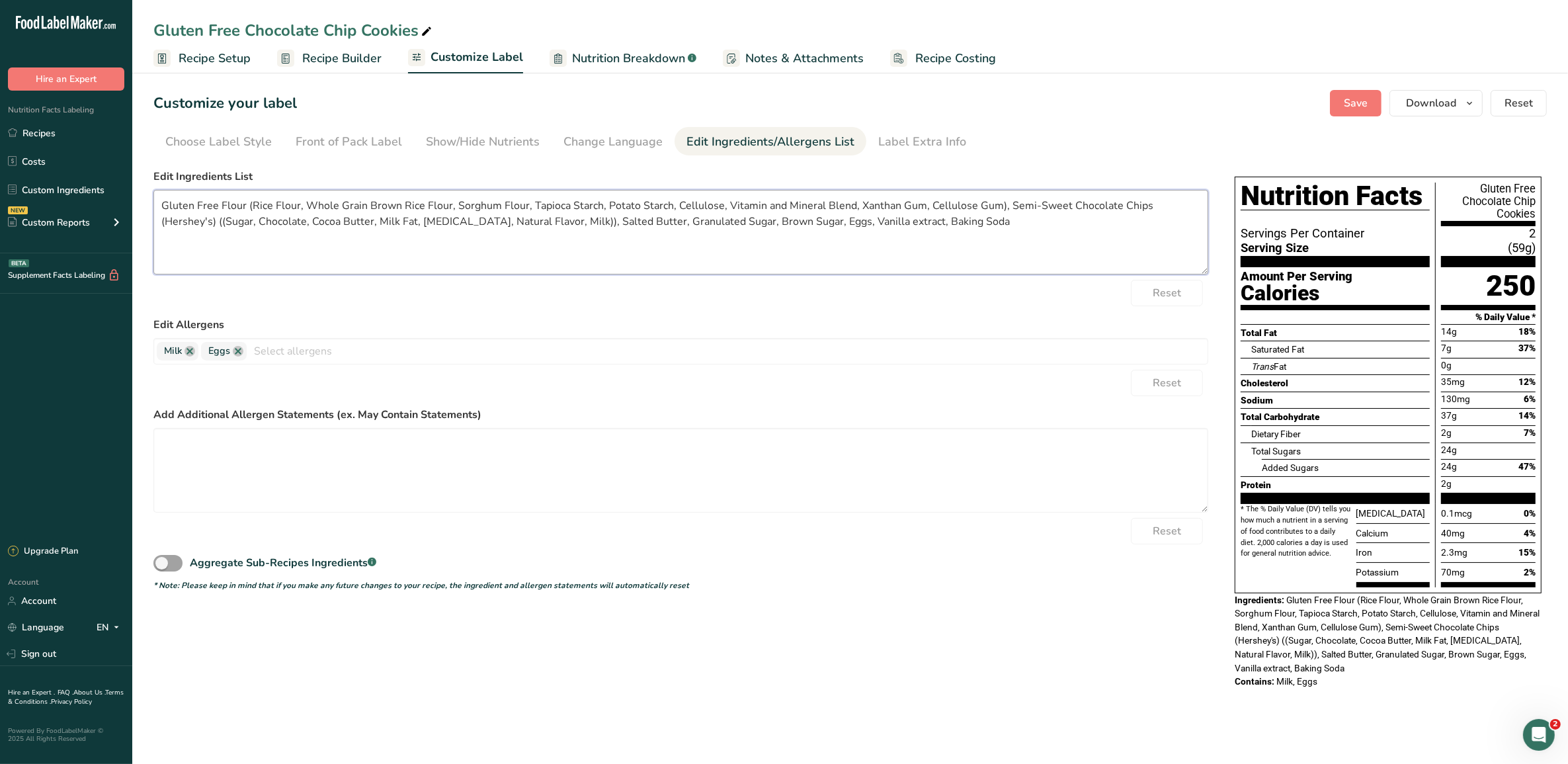
click at [385, 217] on textarea "Gluten Free Flour (Rice Flour, Whole Grain Brown Rice Flour, Sorghum Flour, Tap…" at bounding box center [680, 232] width 1054 height 84
click at [364, 223] on textarea "Gluten Free Flour (Rice Flour, Whole Grain Brown Rice Flour, Sorghum Flour, Tap…" at bounding box center [680, 232] width 1054 height 84
click at [484, 258] on textarea "Gluten Free Flour (Rice Flour, Whole Grain Brown Rice Flour, Sorghum Flour, Tap…" at bounding box center [680, 232] width 1054 height 84
type textarea "Gluten Free Flour (Rice Flour, Whole Grain Brown Rice Flour, Sorghum Flour, Tap…"
click at [323, 355] on input "text" at bounding box center [727, 350] width 961 height 20
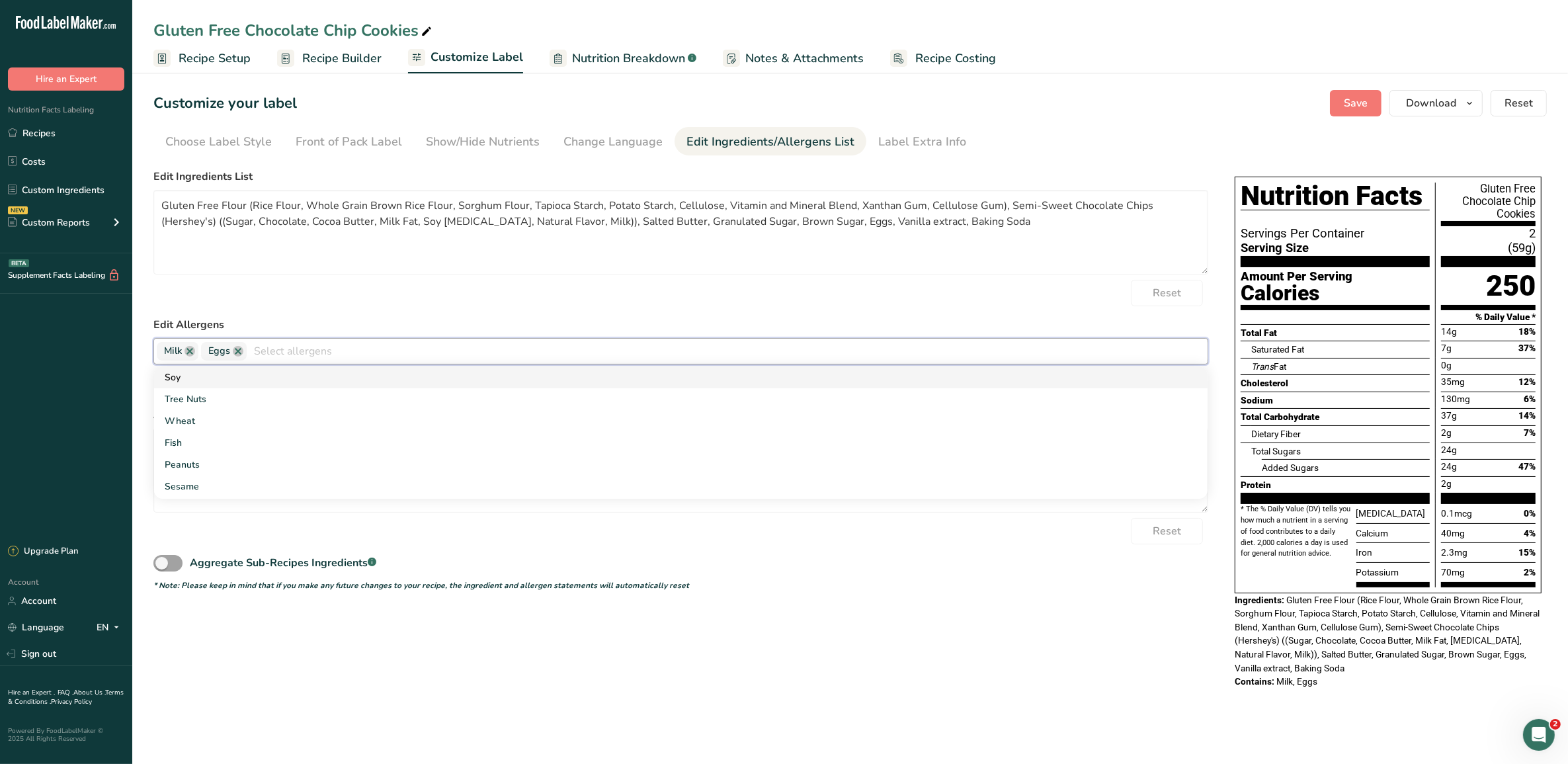
click at [264, 374] on link "Soy" at bounding box center [680, 377] width 1054 height 22
click at [1171, 610] on div "Choose your label style Aggregate Standard FDA label USA (FDA) Standard FDA lab…" at bounding box center [850, 432] width 1393 height 538
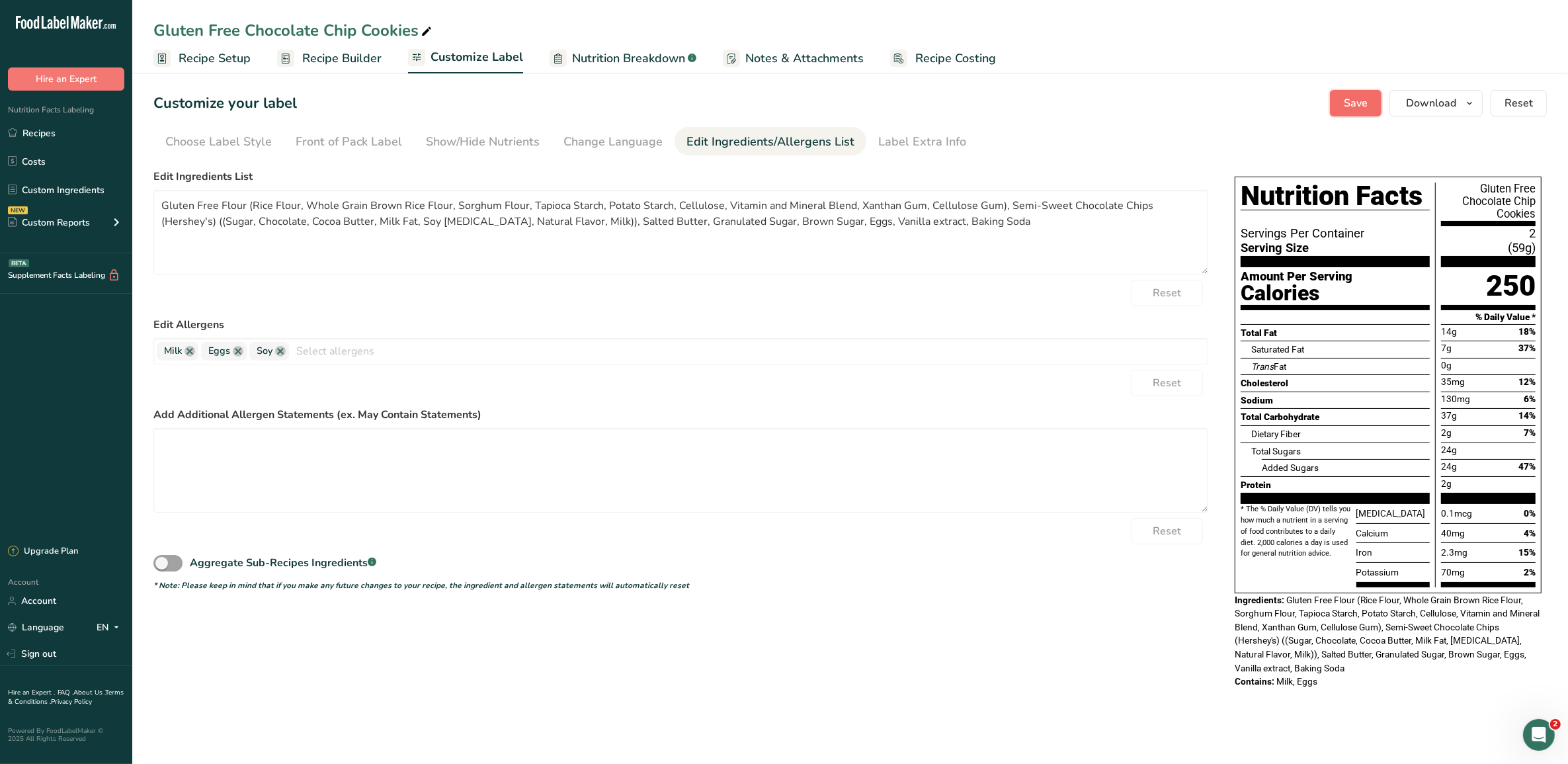
click at [1254, 101] on span "Save" at bounding box center [1355, 103] width 24 height 16
click at [40, 134] on link "Recipes" at bounding box center [66, 133] width 132 height 25
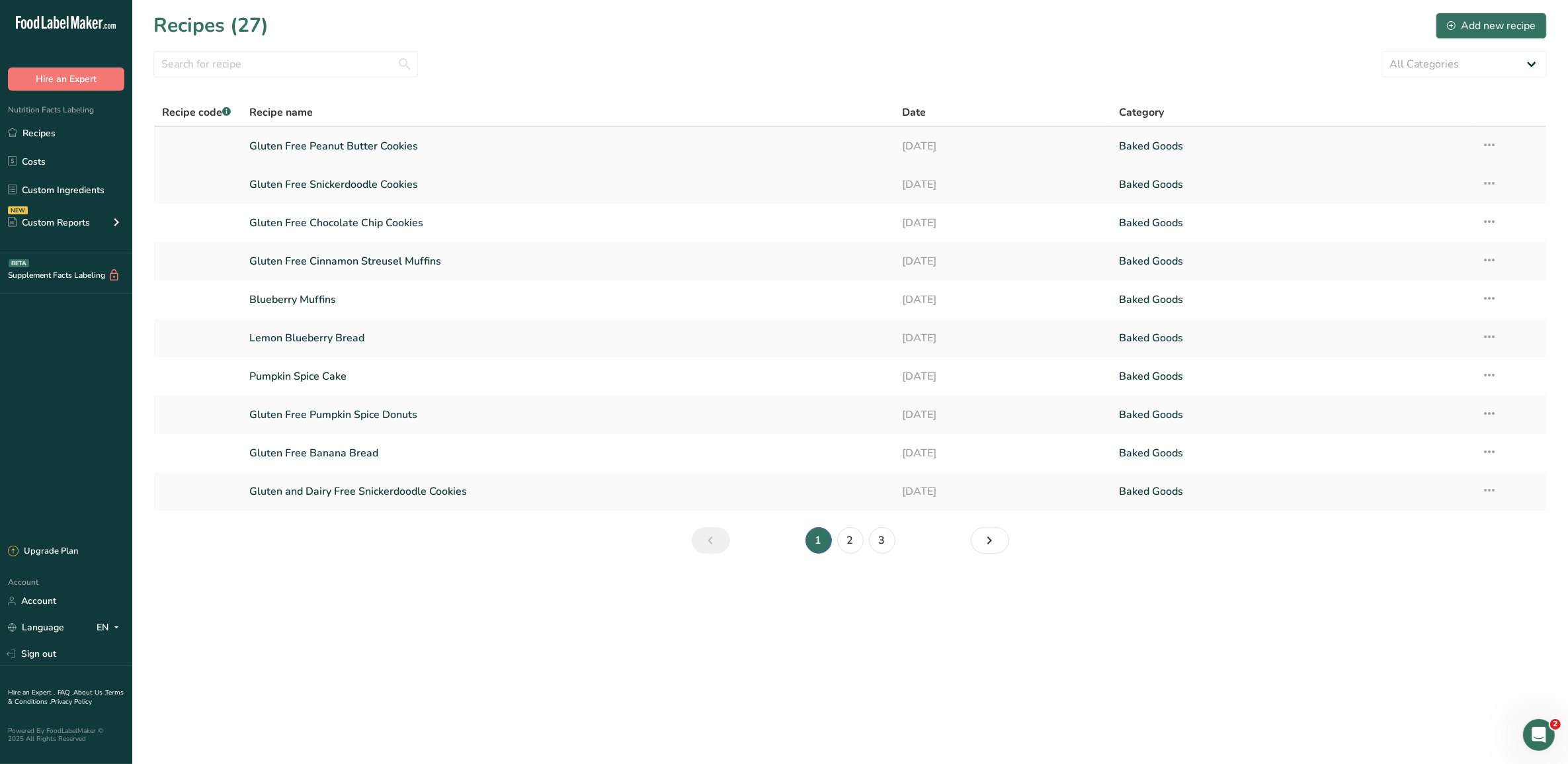
click at [332, 134] on link "Gluten Free Peanut Butter Cookies" at bounding box center [567, 146] width 636 height 28
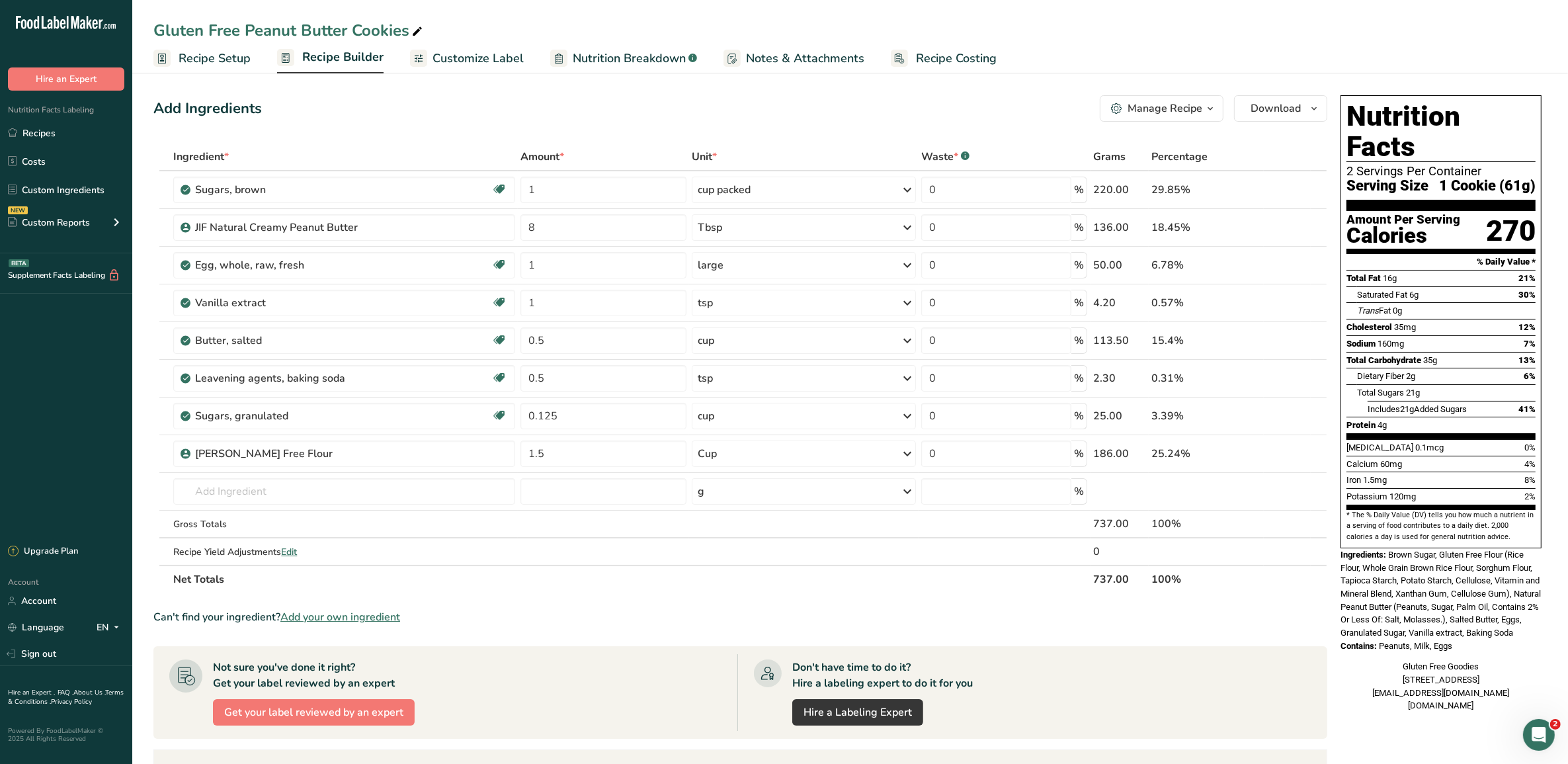
click at [320, 60] on span "Recipe Builder" at bounding box center [343, 58] width 81 height 18
click at [448, 51] on span "Customize Label" at bounding box center [478, 58] width 91 height 18
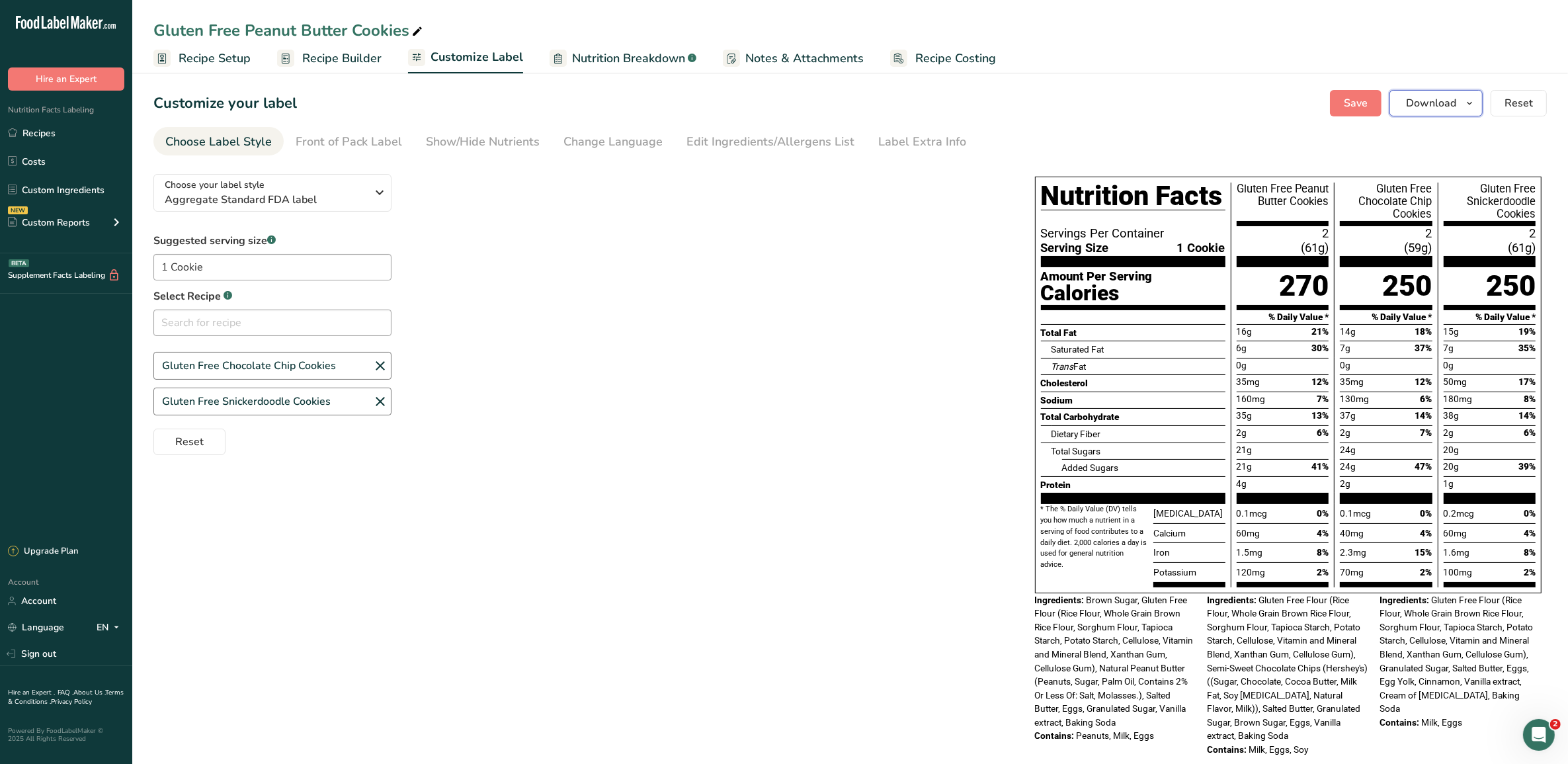
click at [1254, 101] on span "Download" at bounding box center [1431, 103] width 50 height 16
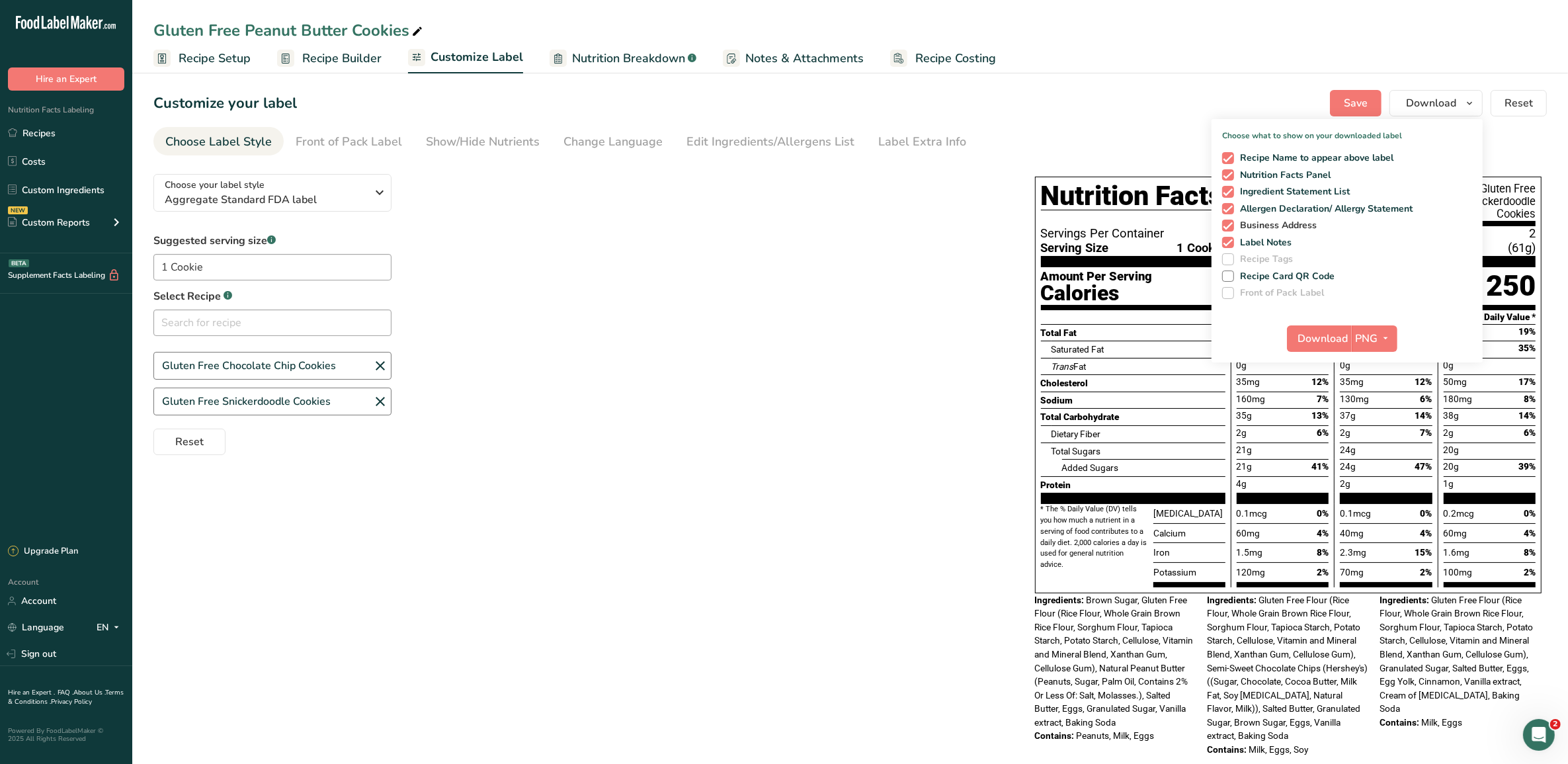
click at [1230, 226] on span at bounding box center [1228, 226] width 12 height 12
click at [1230, 226] on input "Business Address" at bounding box center [1226, 226] width 9 height 9
checkbox input "false"
click at [1228, 238] on span at bounding box center [1228, 243] width 12 height 12
click at [1228, 238] on input "Label Notes" at bounding box center [1226, 243] width 9 height 9
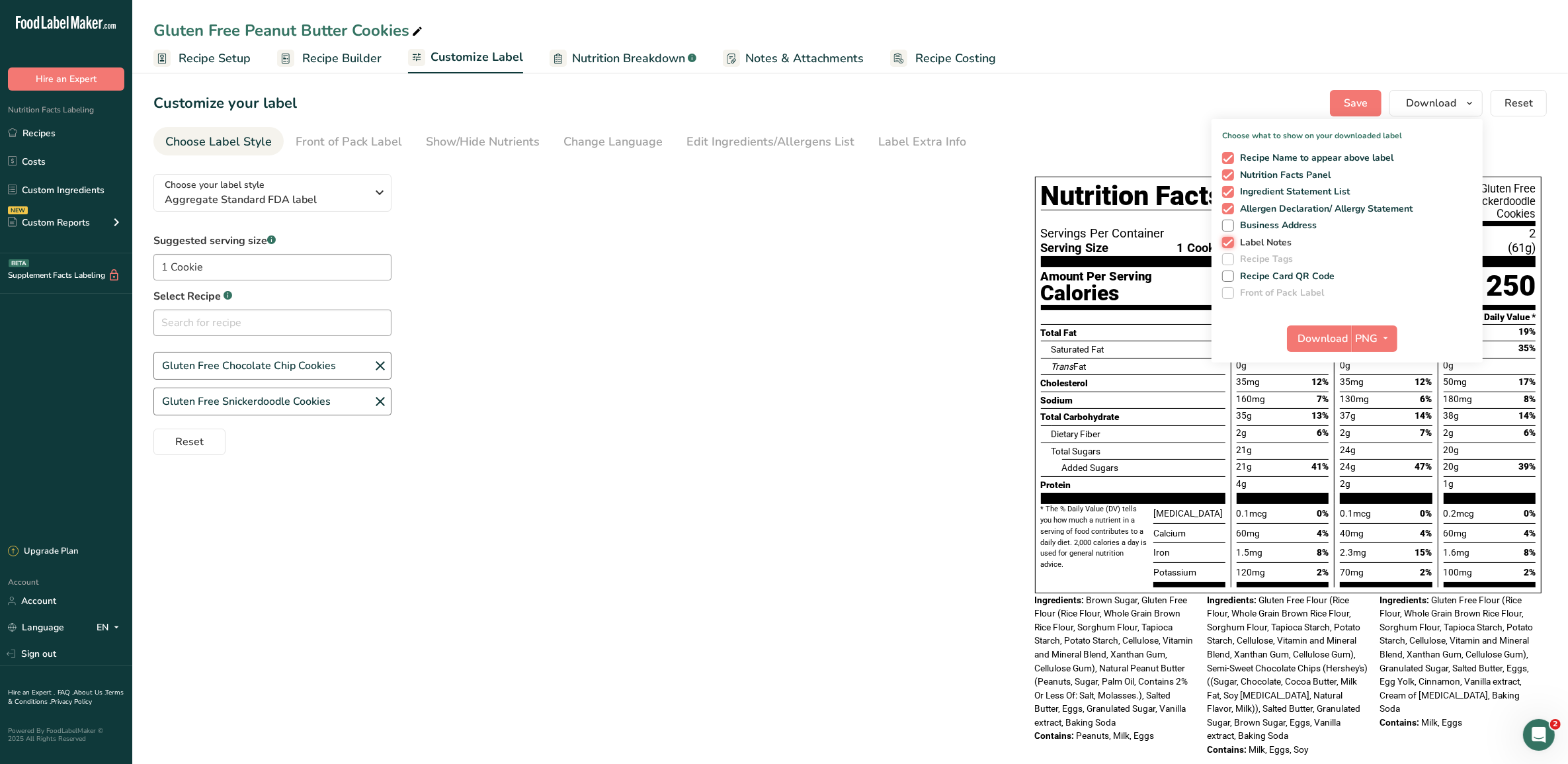
checkbox input "false"
click at [1254, 336] on span "Download" at bounding box center [1322, 338] width 50 height 16
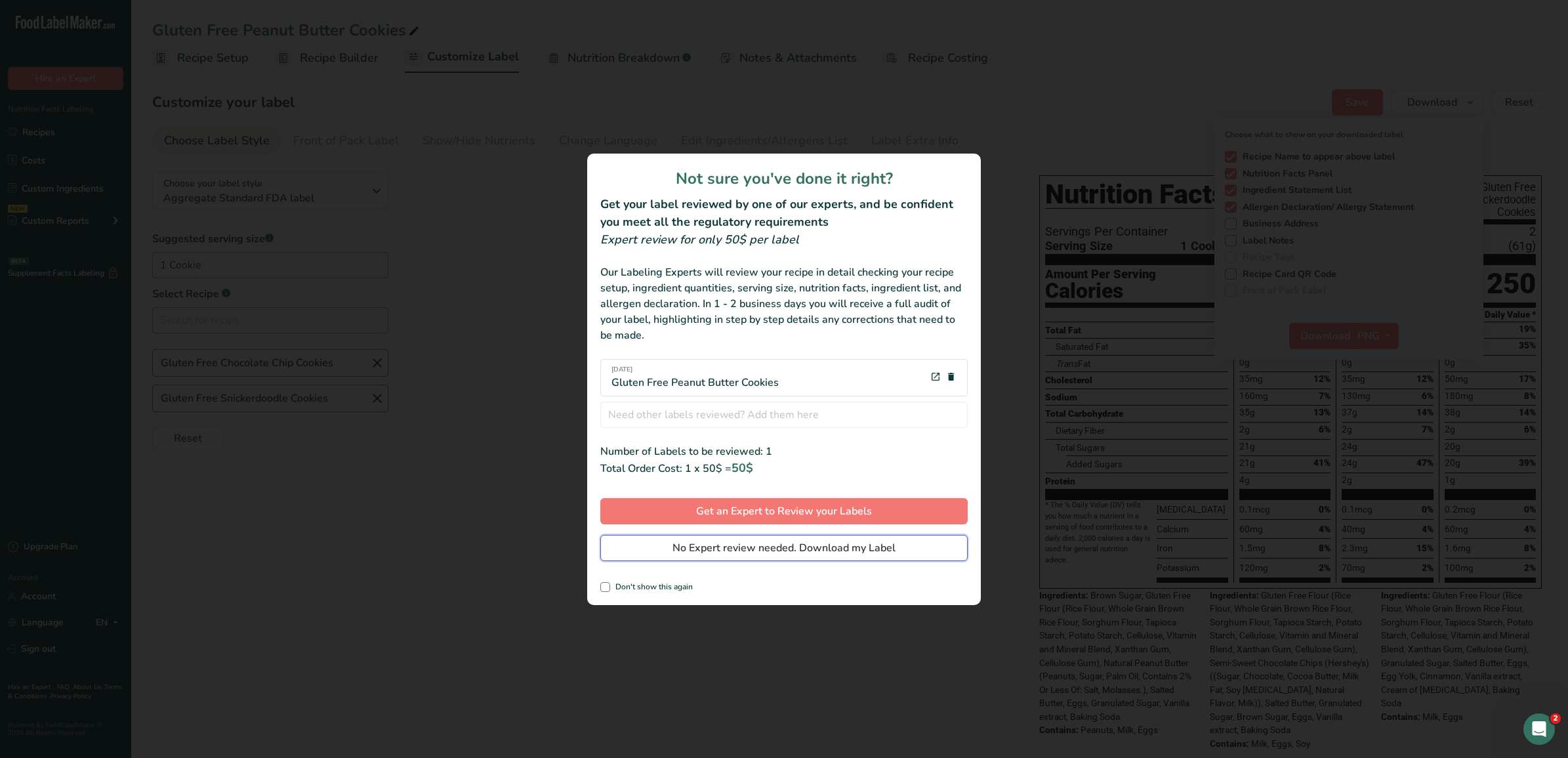
click at [880, 543] on span "No Expert review needed. Download my Label" at bounding box center [784, 548] width 223 height 16
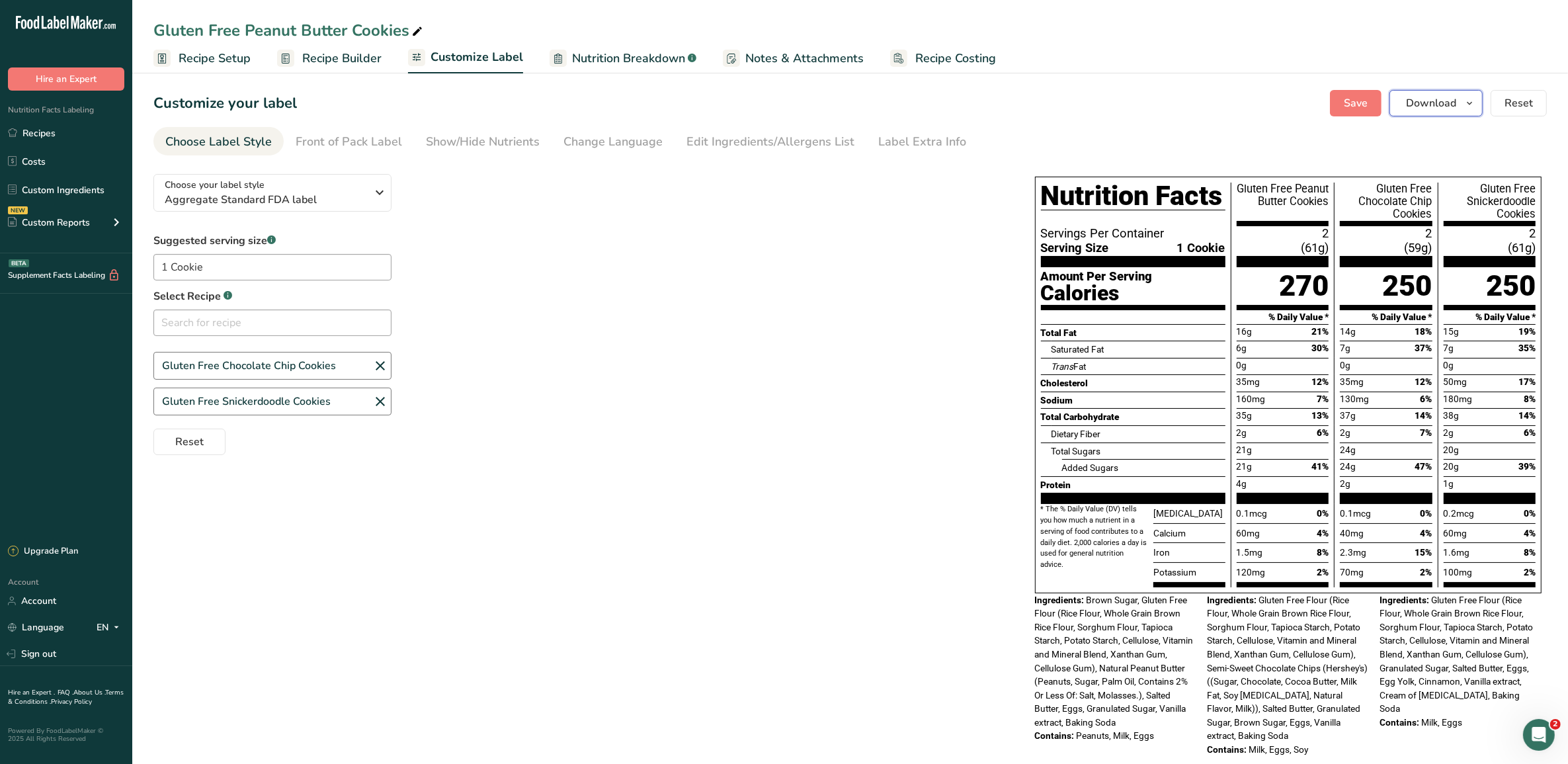
click at [1254, 102] on span "Download" at bounding box center [1431, 103] width 50 height 16
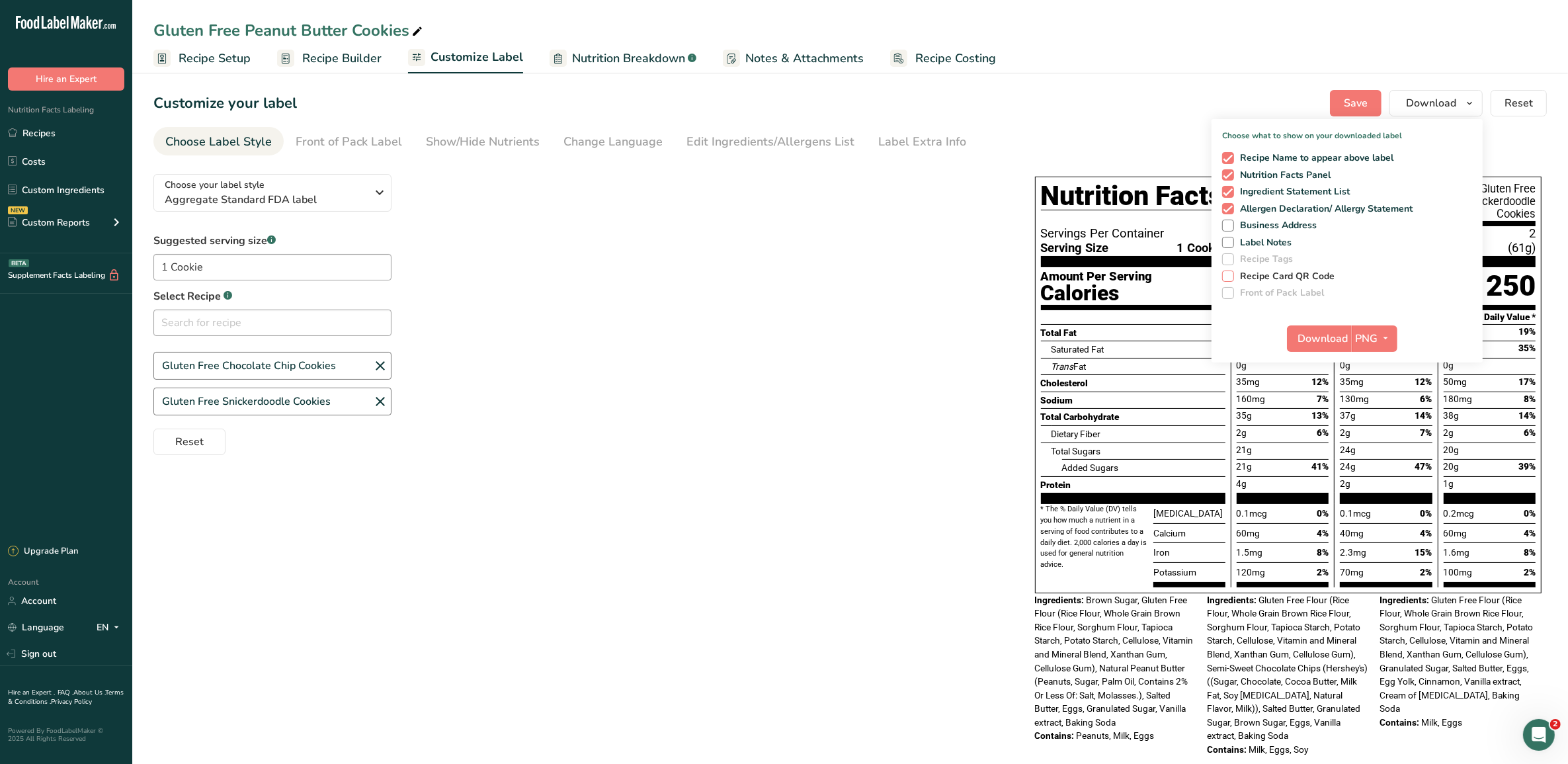
click at [1233, 278] on span at bounding box center [1228, 276] width 12 height 12
click at [1231, 278] on input "Recipe Card QR Code" at bounding box center [1226, 276] width 9 height 9
checkbox input "true"
click at [1227, 207] on span at bounding box center [1228, 209] width 12 height 12
click at [1227, 207] on input "Allergen Declaration/ Allergy Statement" at bounding box center [1226, 209] width 9 height 9
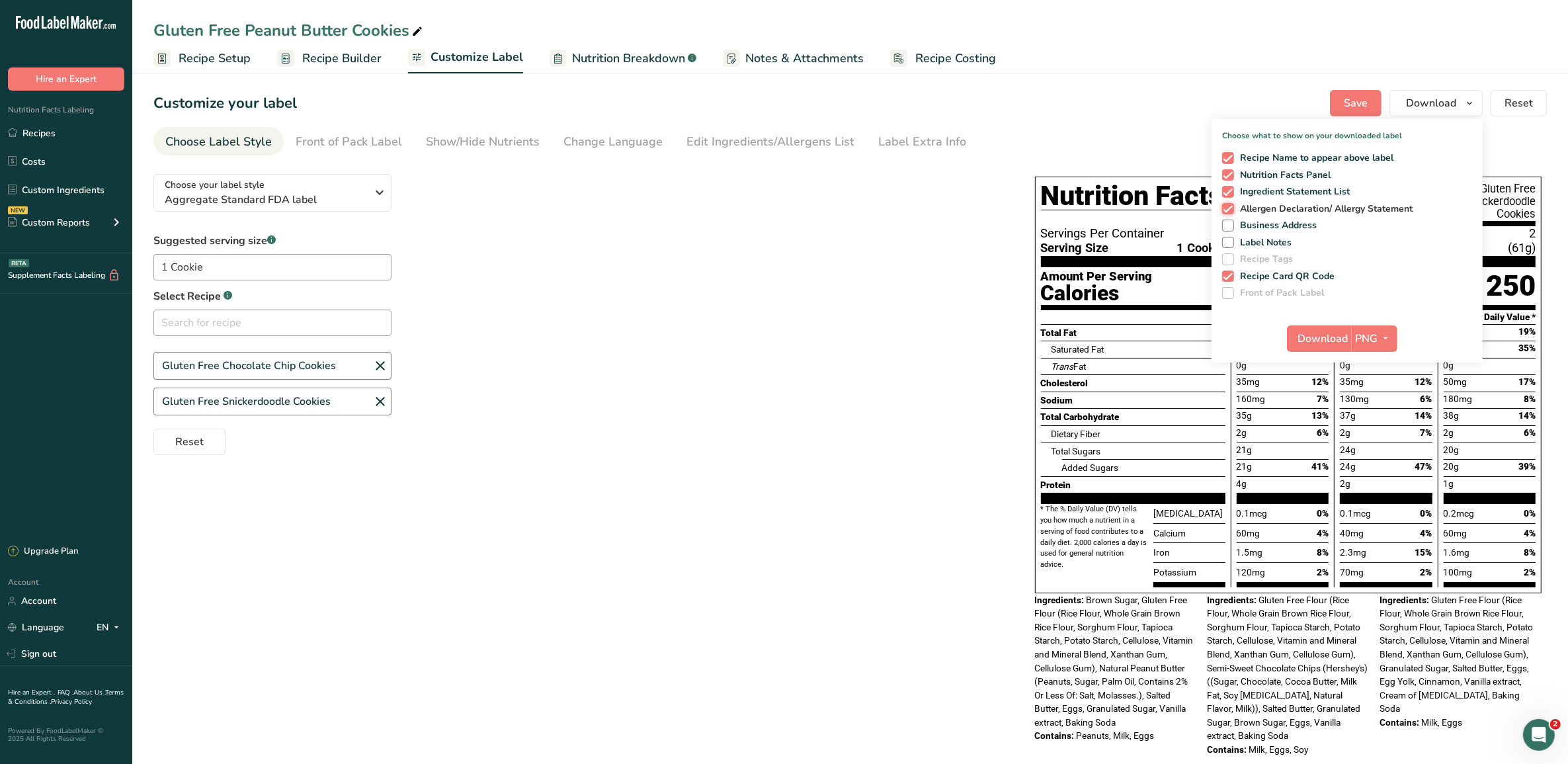
checkbox input "false"
click at [1228, 190] on span at bounding box center [1228, 192] width 12 height 12
click at [1228, 190] on input "Ingredient Statement List" at bounding box center [1226, 192] width 9 height 9
checkbox input "false"
click at [1225, 173] on span at bounding box center [1228, 176] width 12 height 12
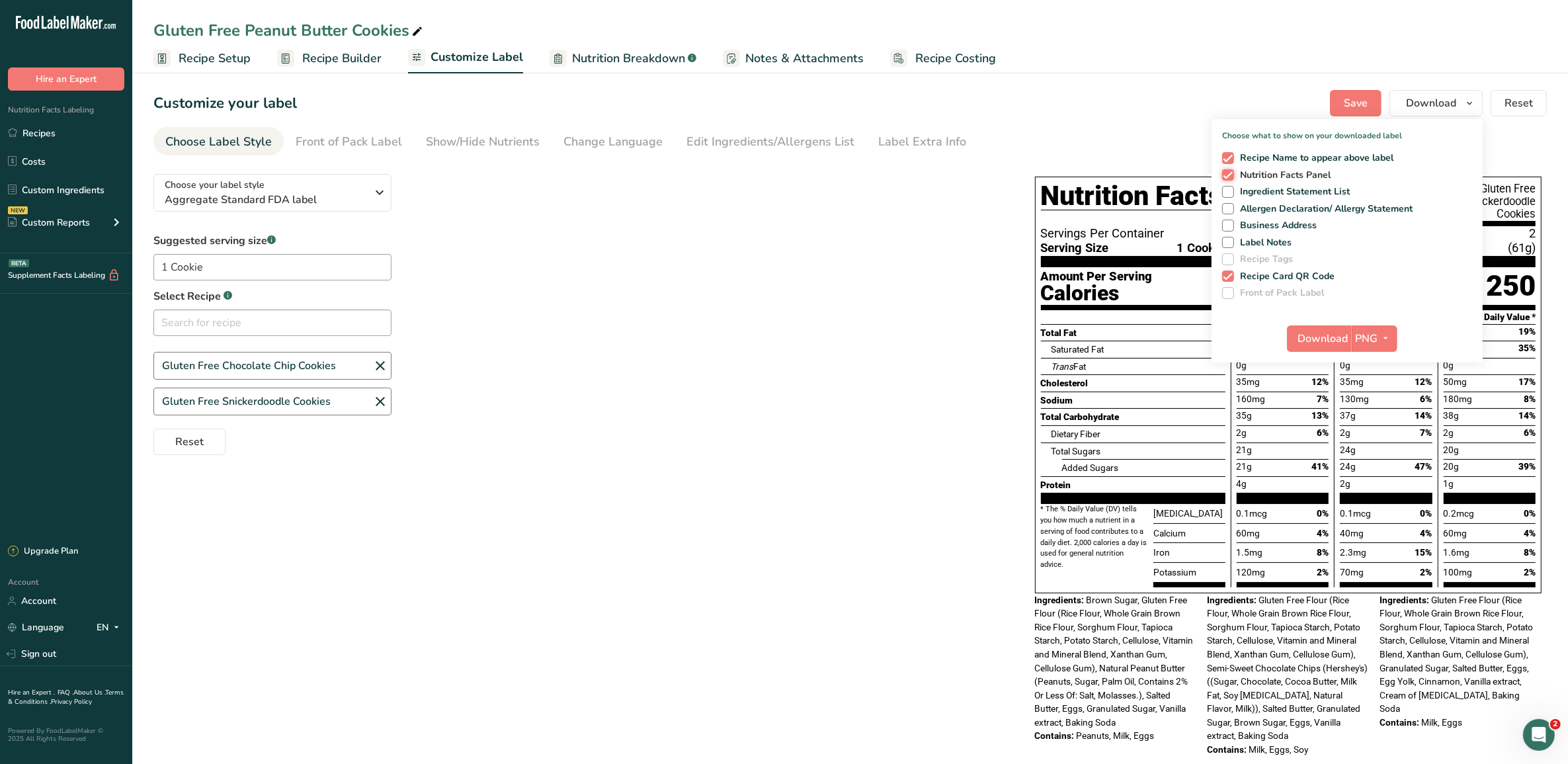
click at [1225, 173] on input "Nutrition Facts Panel" at bounding box center [1226, 175] width 9 height 9
checkbox input "false"
click at [1231, 206] on span at bounding box center [1228, 209] width 12 height 12
click at [1231, 206] on input "Allergen Declaration/ Allergy Statement" at bounding box center [1226, 209] width 9 height 9
checkbox input "true"
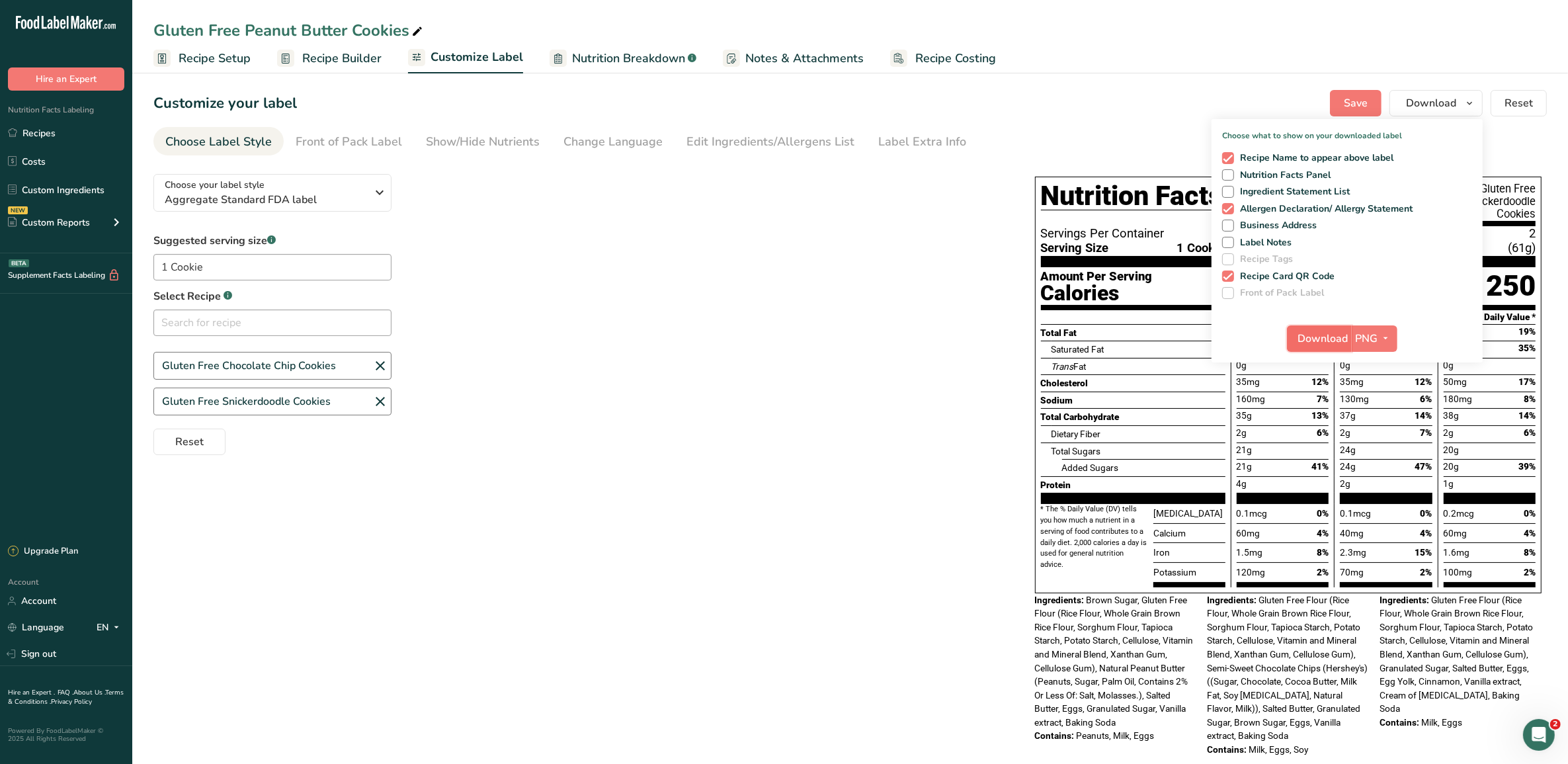
click at [1254, 335] on span "Download" at bounding box center [1322, 338] width 50 height 16
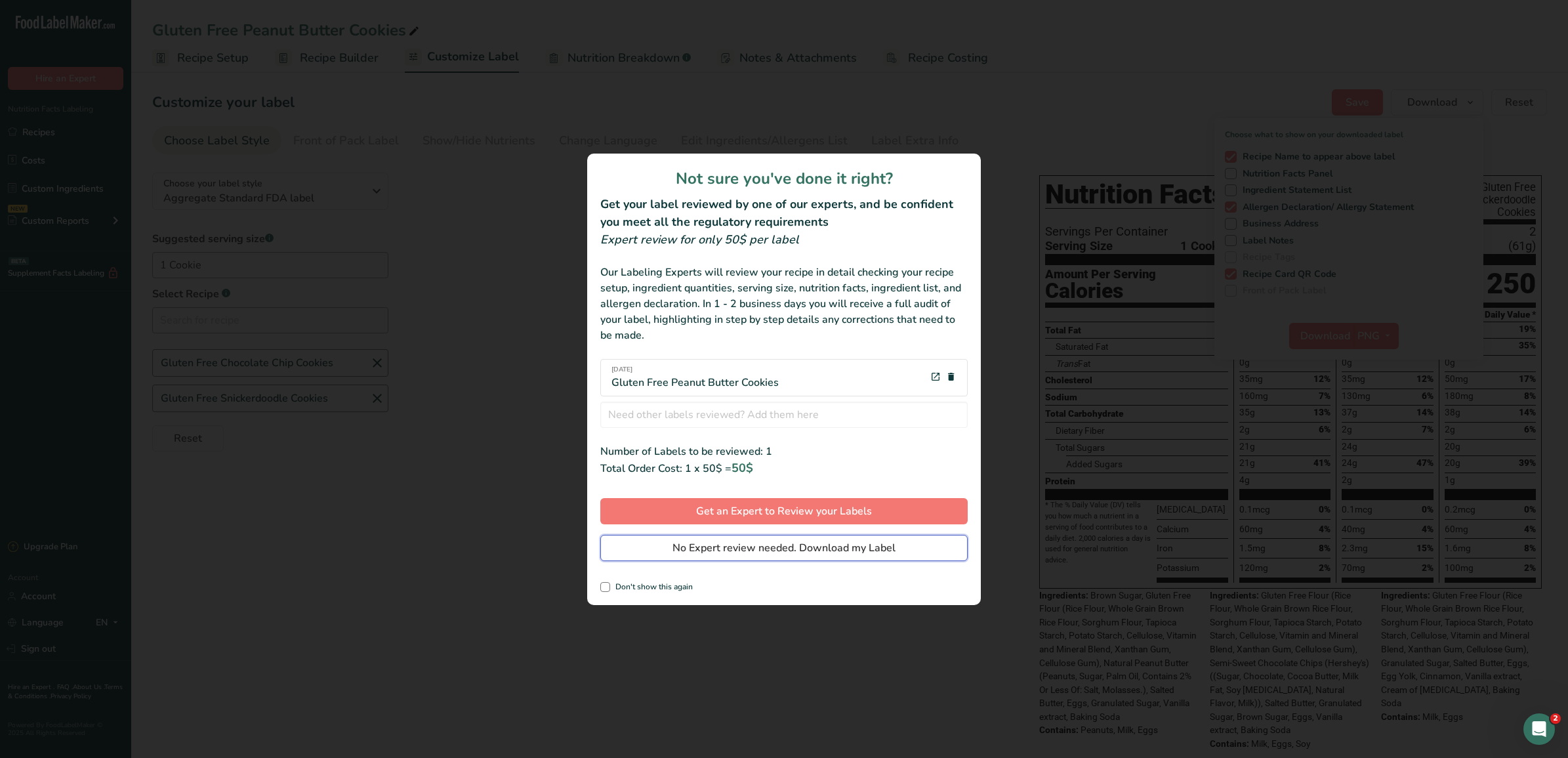
click at [745, 547] on span "No Expert review needed. Download my Label" at bounding box center [784, 548] width 223 height 16
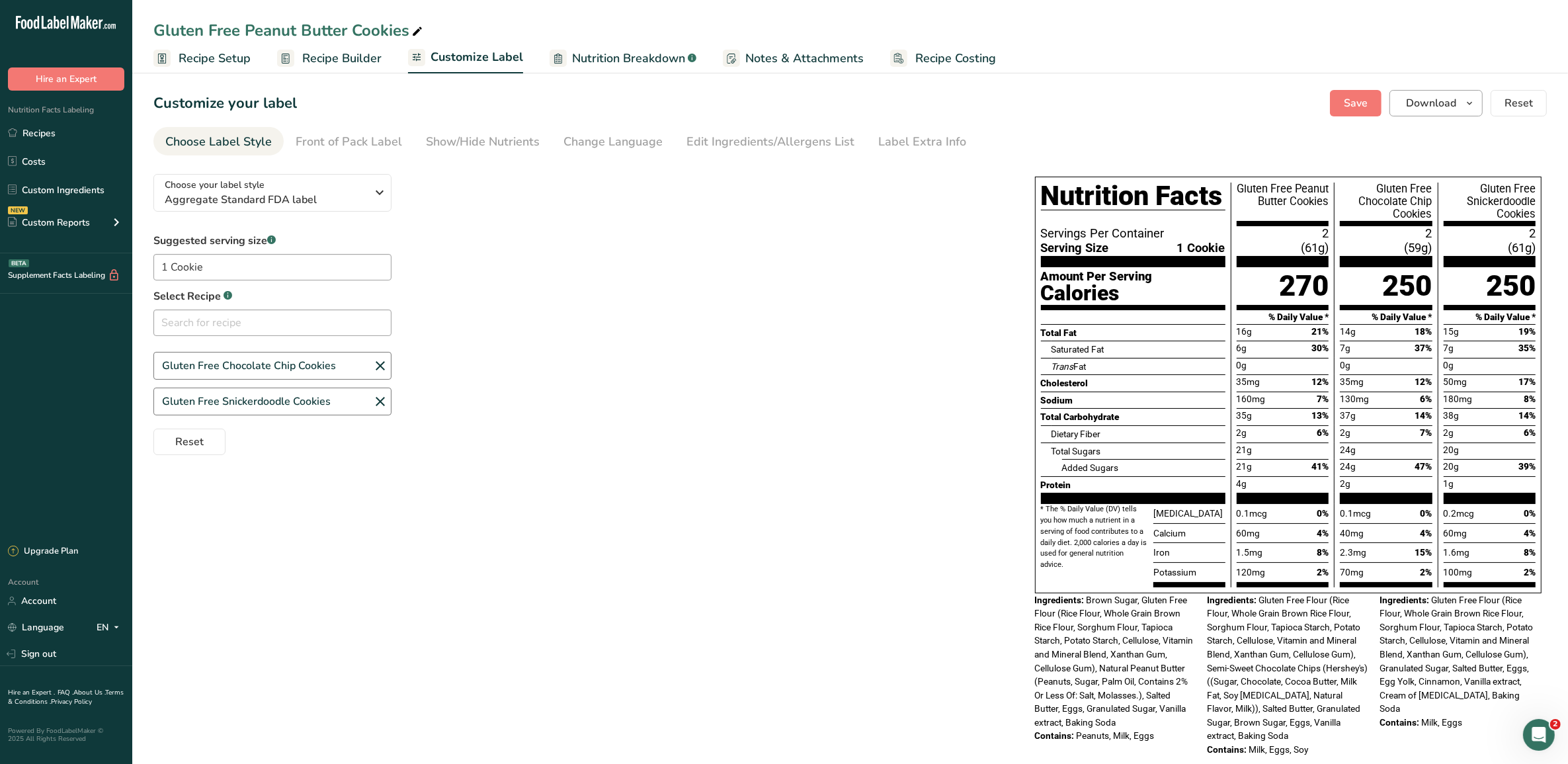
scroll to position [1145, 0]
click at [1461, 96] on span "button" at bounding box center [1469, 103] width 16 height 16
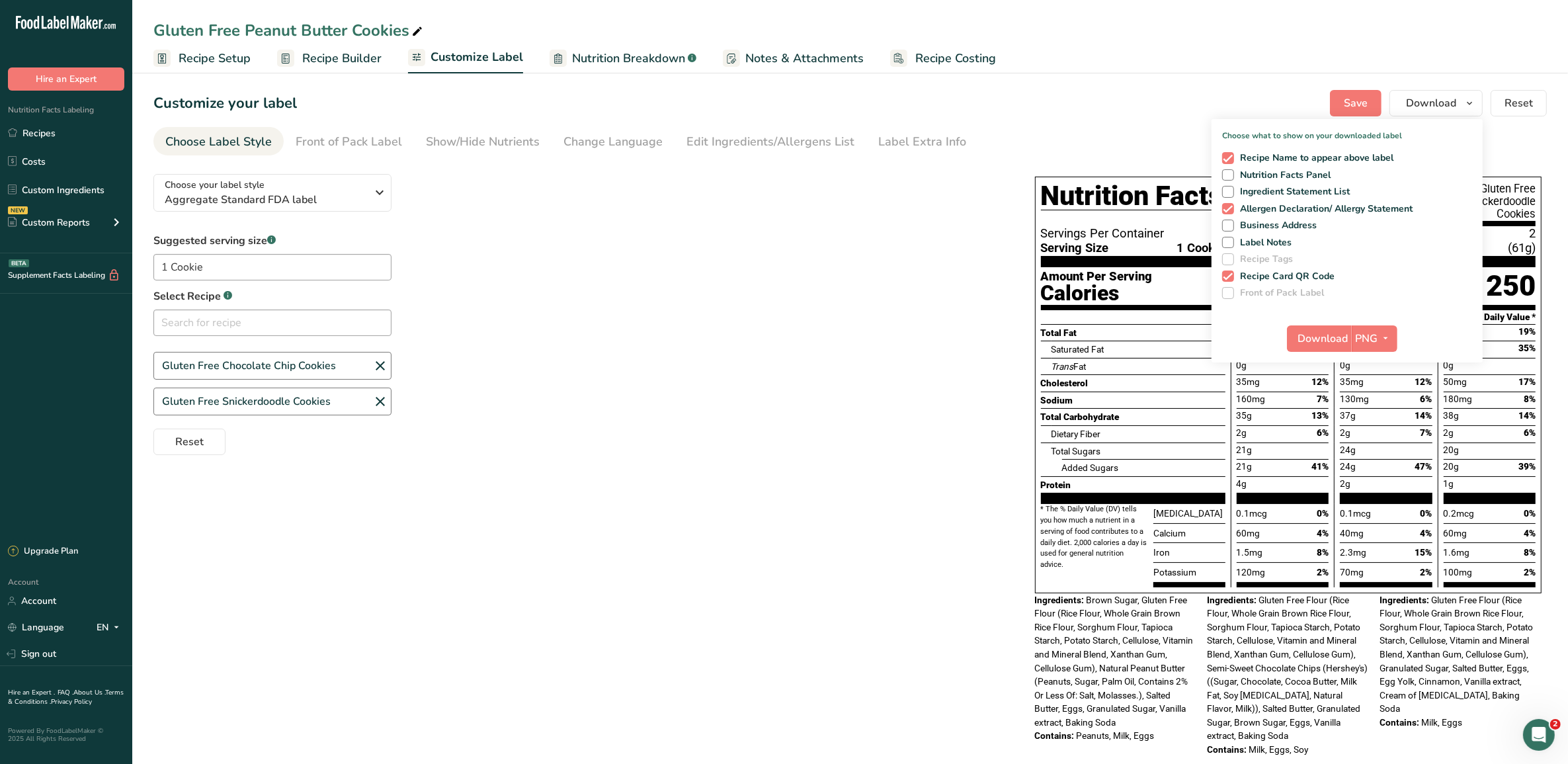
click at [1517, 48] on ul "Recipe Setup Recipe Builder Customize Label Nutrition Breakdown .a-a{fill:#3473…" at bounding box center [850, 58] width 1435 height 31
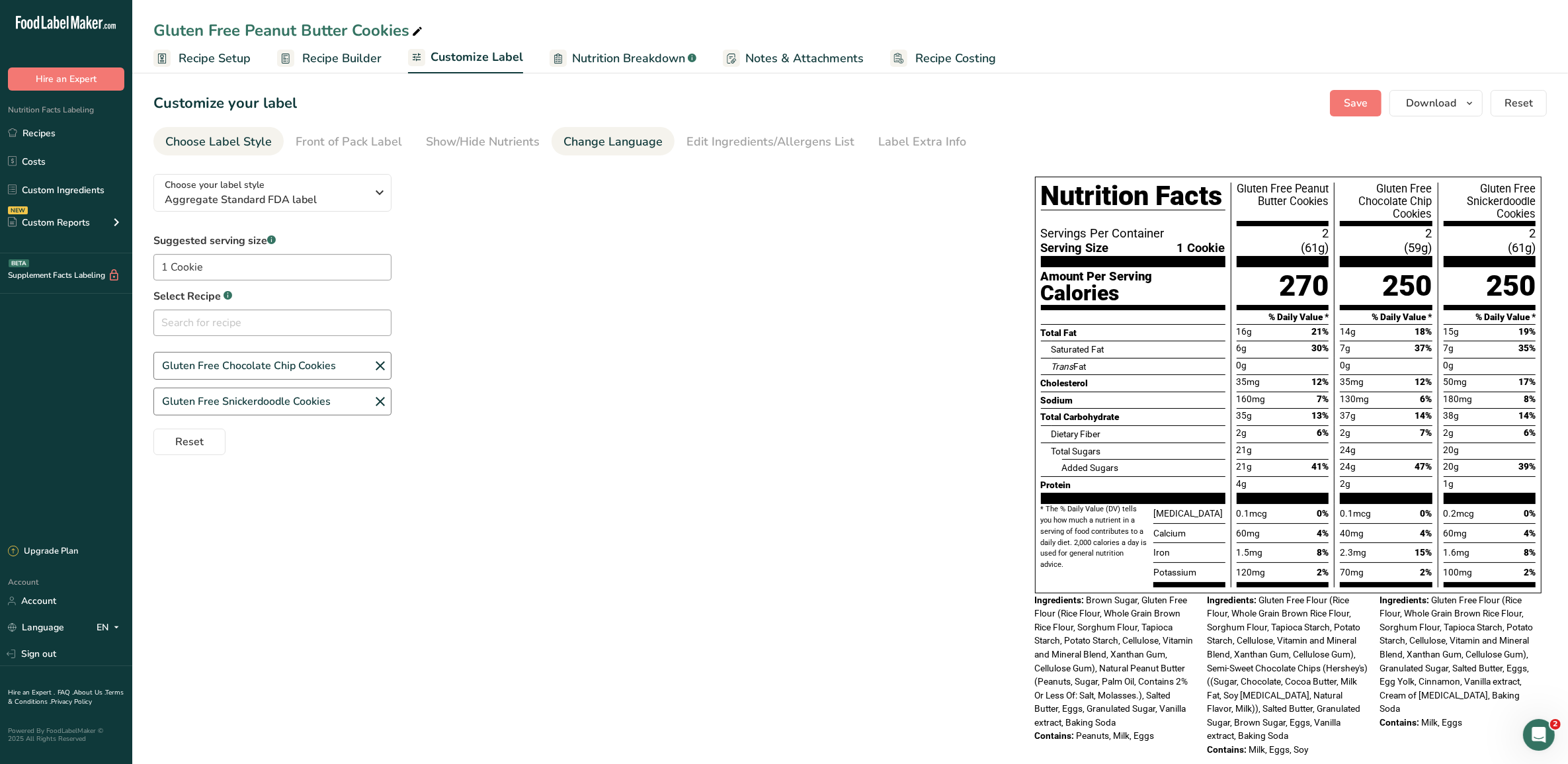
click at [594, 143] on div "Change Language" at bounding box center [612, 142] width 99 height 18
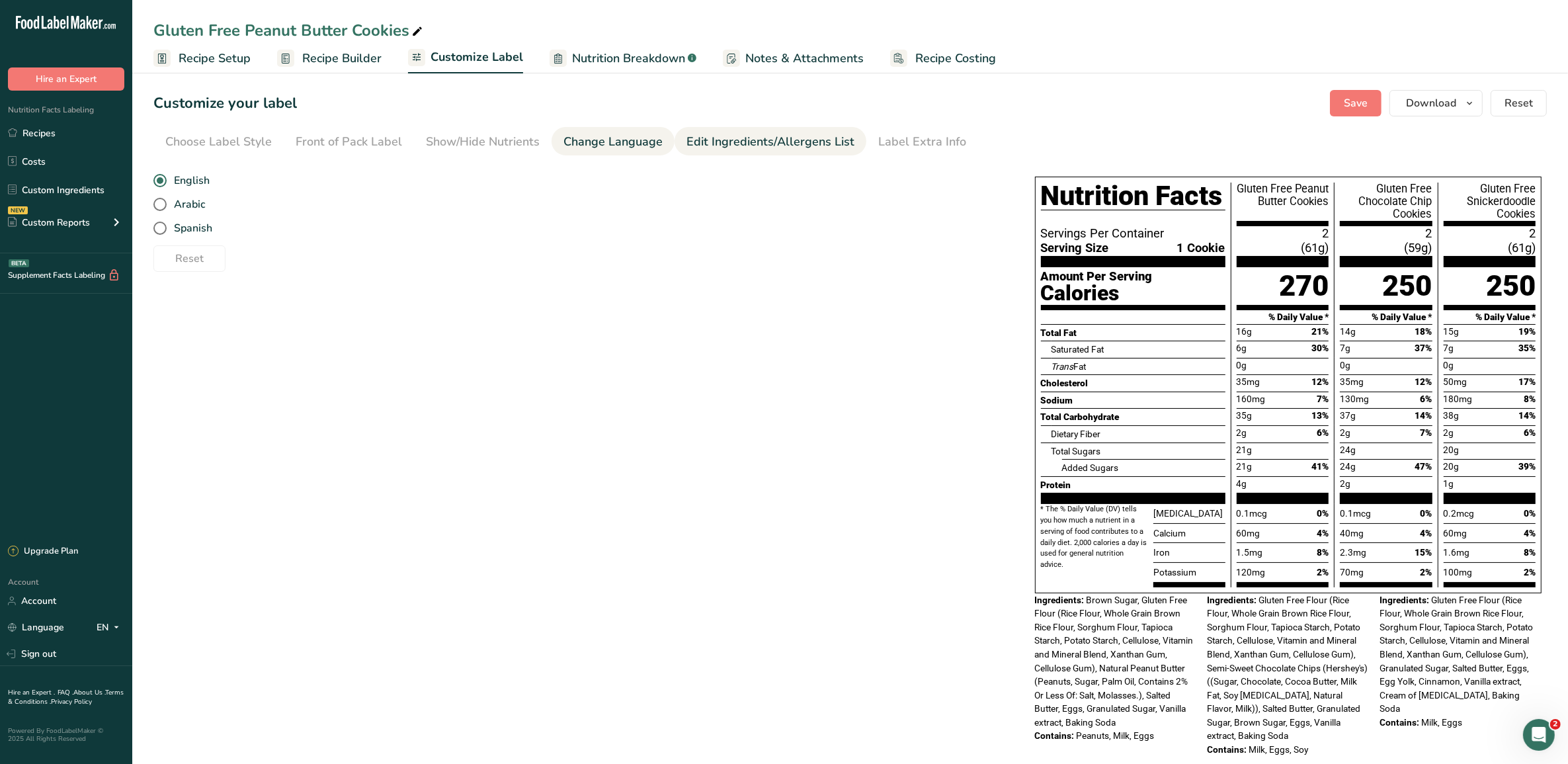
click at [714, 141] on div "Edit Ingredients/Allergens List" at bounding box center [770, 142] width 168 height 18
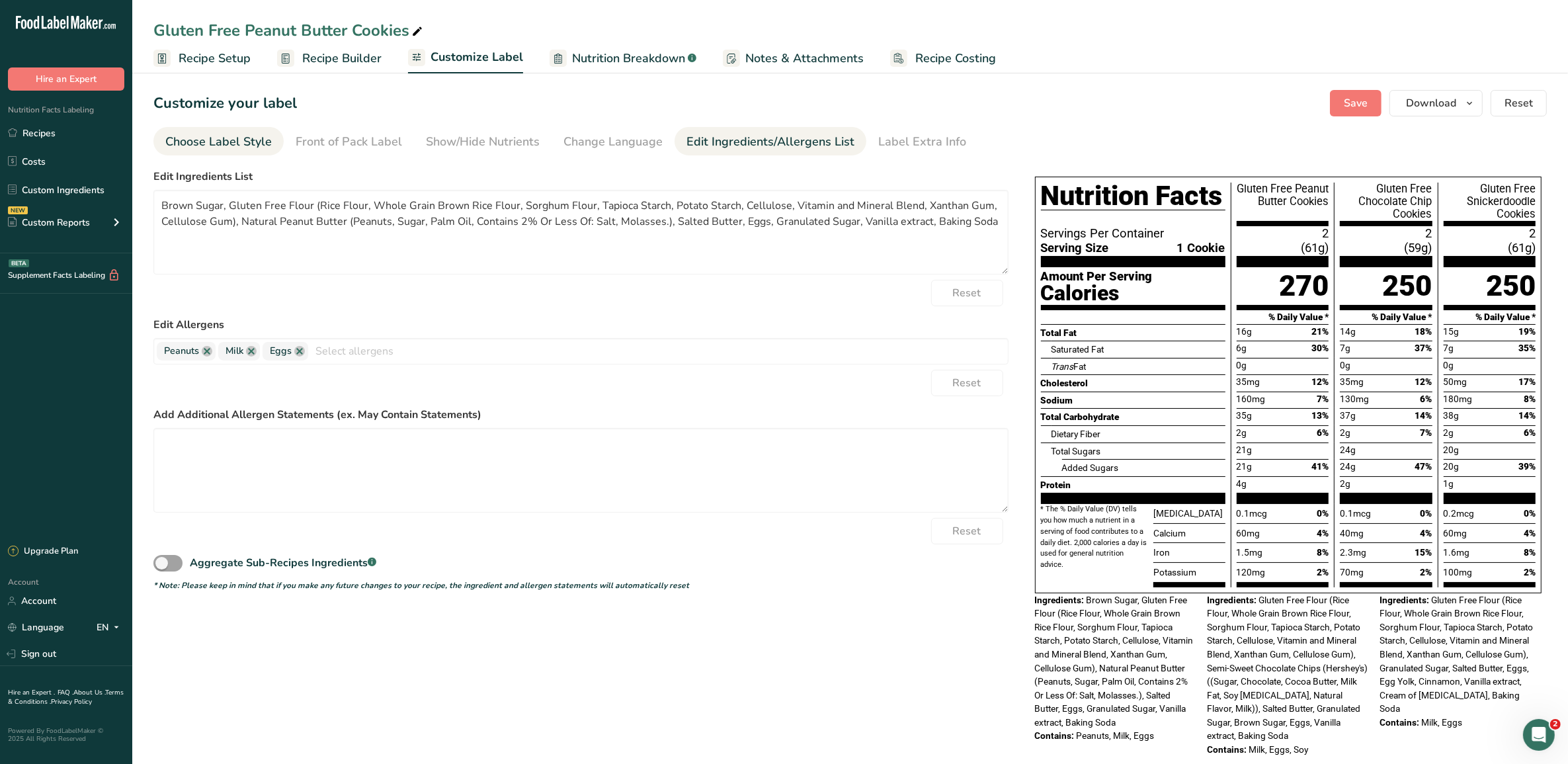
click at [237, 141] on div "Choose Label Style" at bounding box center [218, 142] width 107 height 18
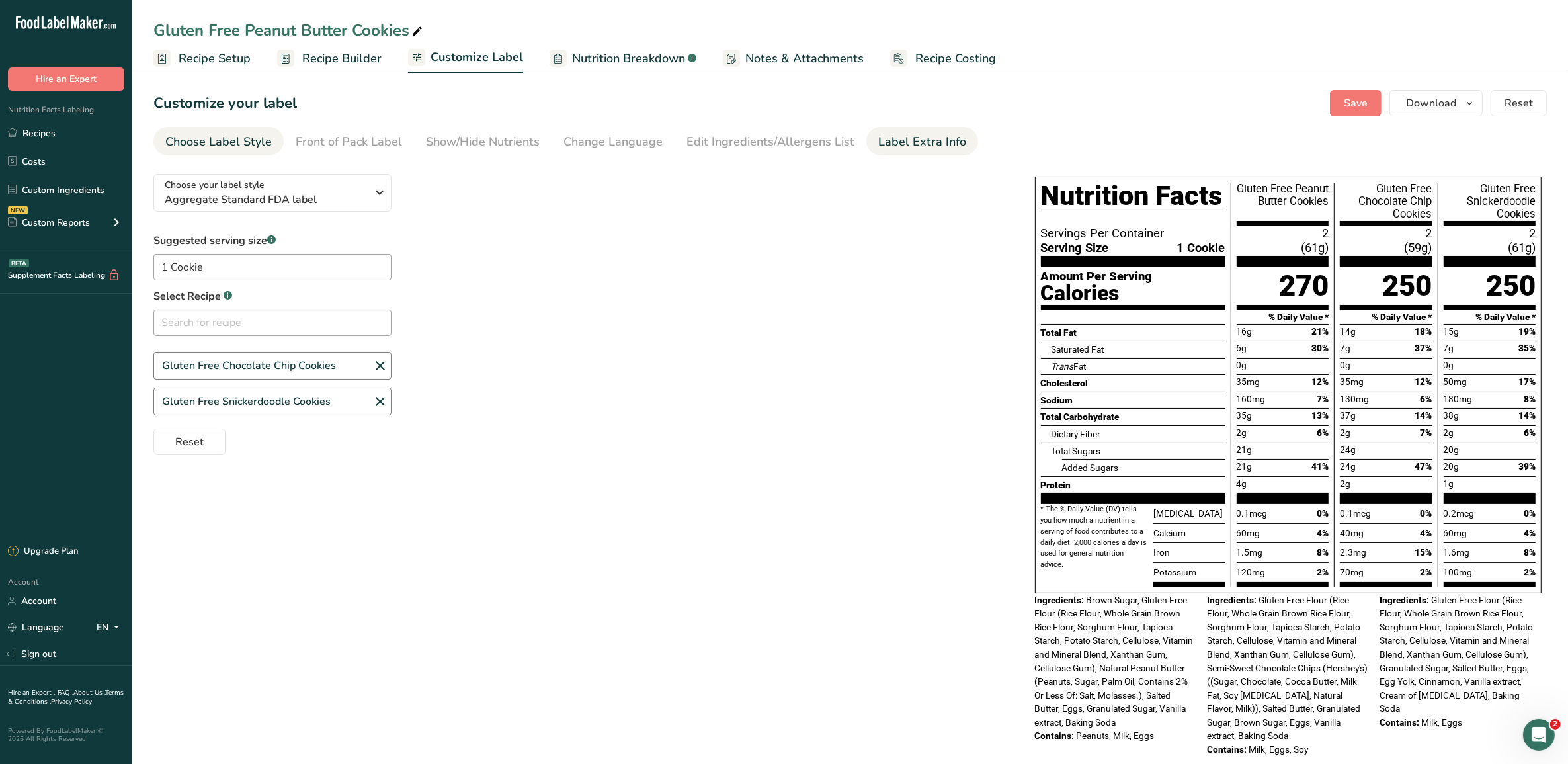
click at [886, 151] on link "Label Extra Info" at bounding box center [922, 142] width 88 height 30
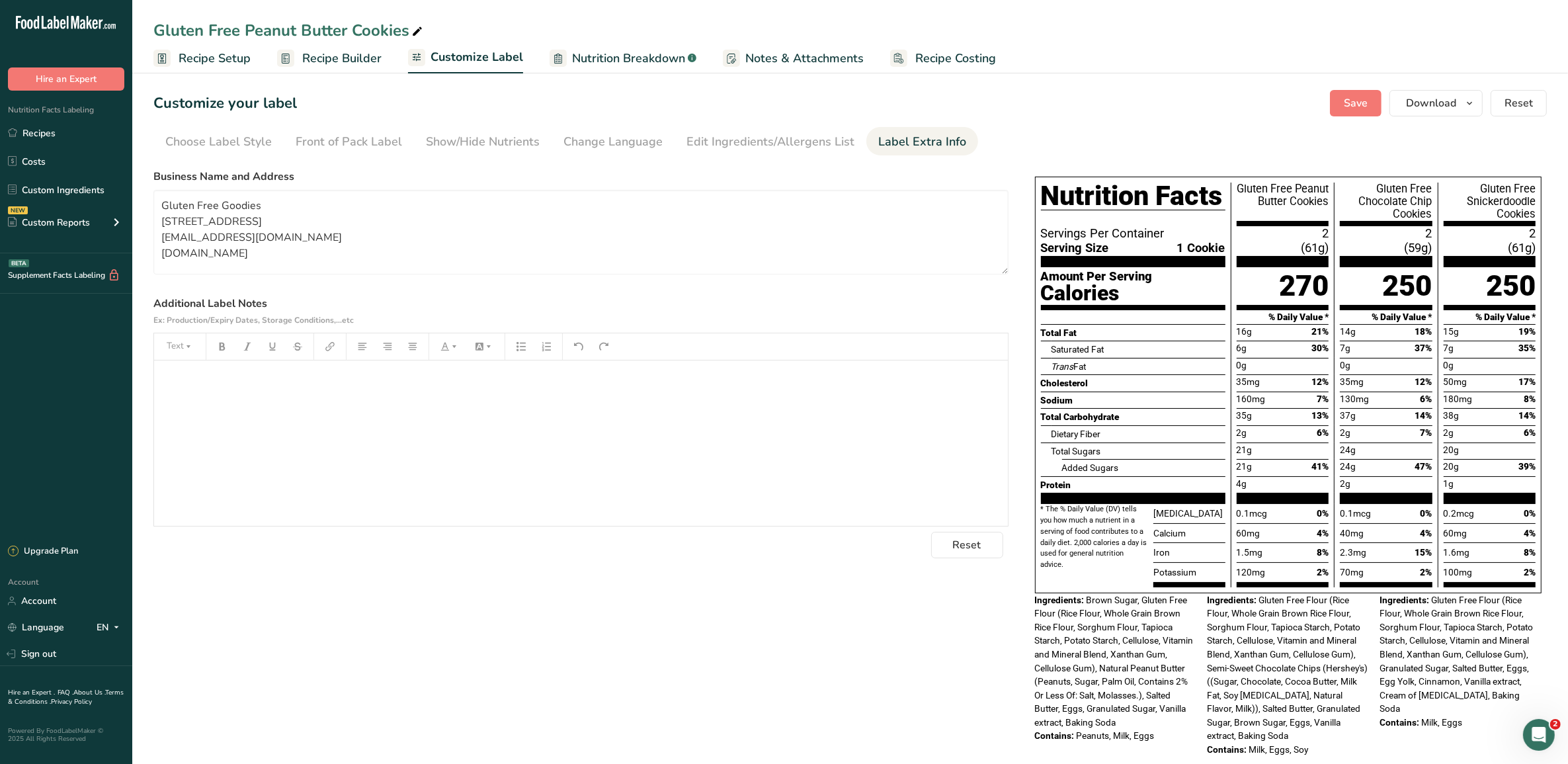
click at [342, 56] on span "Recipe Builder" at bounding box center [342, 58] width 79 height 18
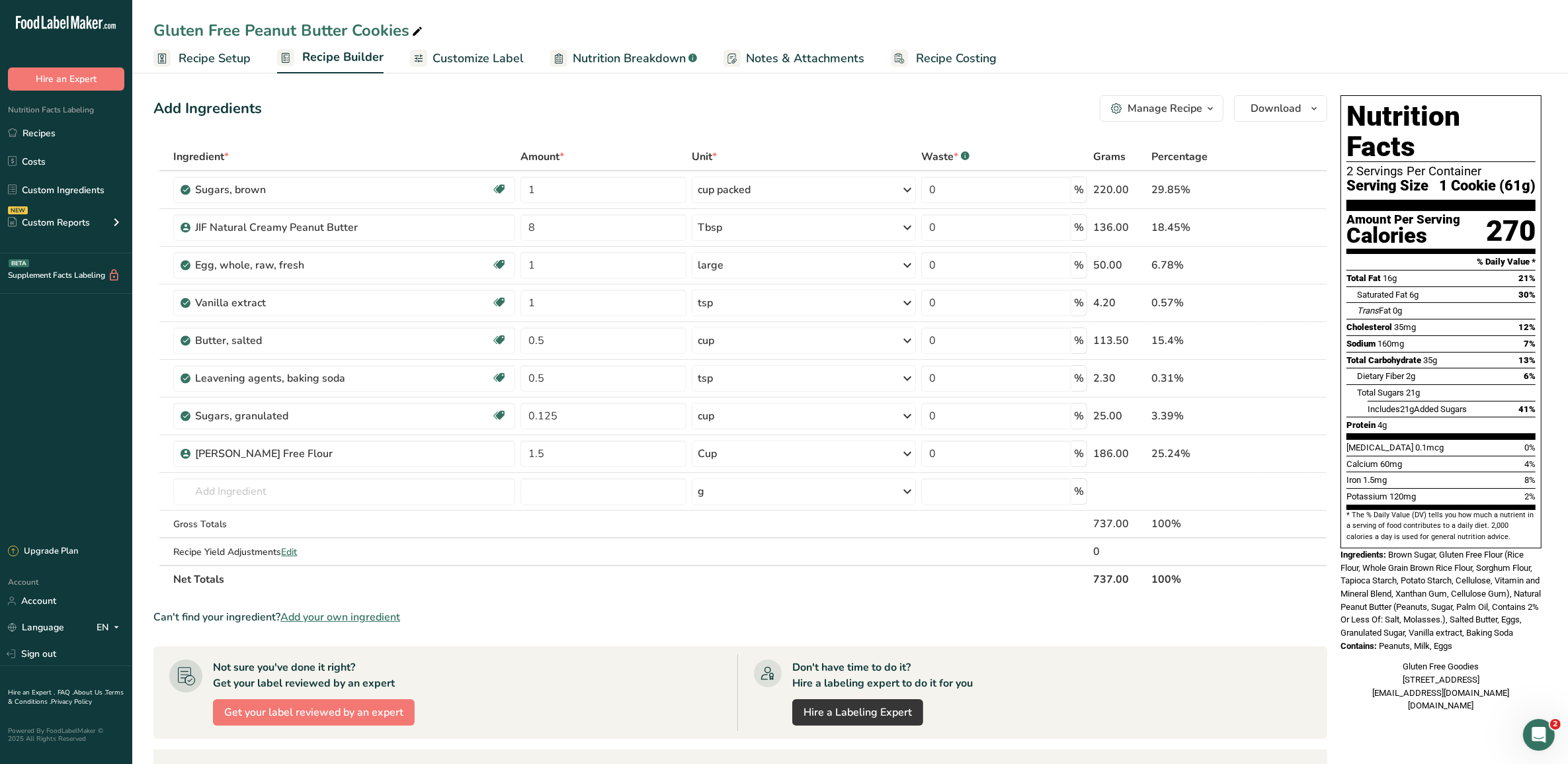
click at [200, 55] on span "Recipe Setup" at bounding box center [214, 58] width 72 height 18
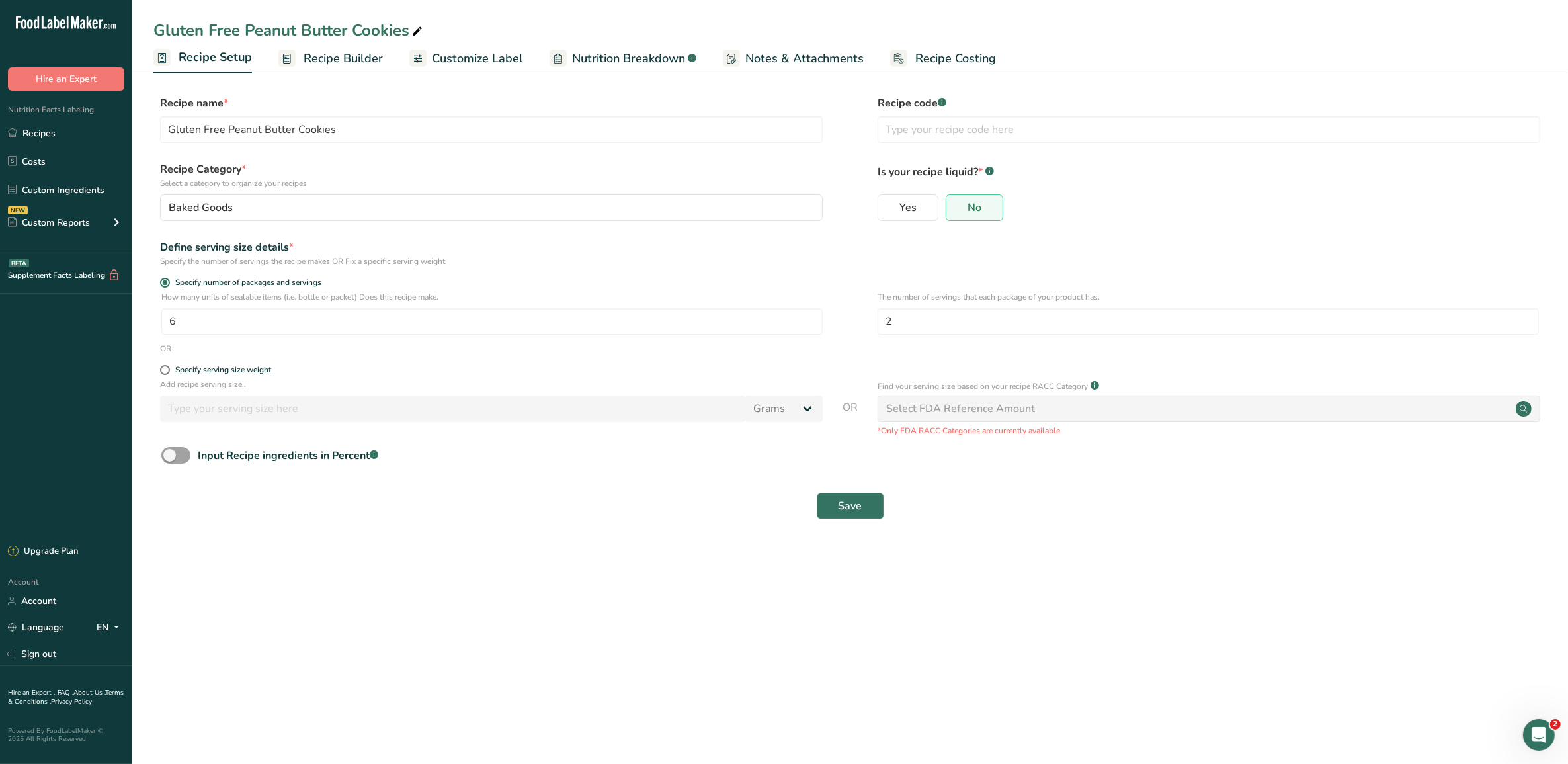
click at [322, 57] on span "Recipe Builder" at bounding box center [343, 58] width 79 height 18
